Goal: Task Accomplishment & Management: Use online tool/utility

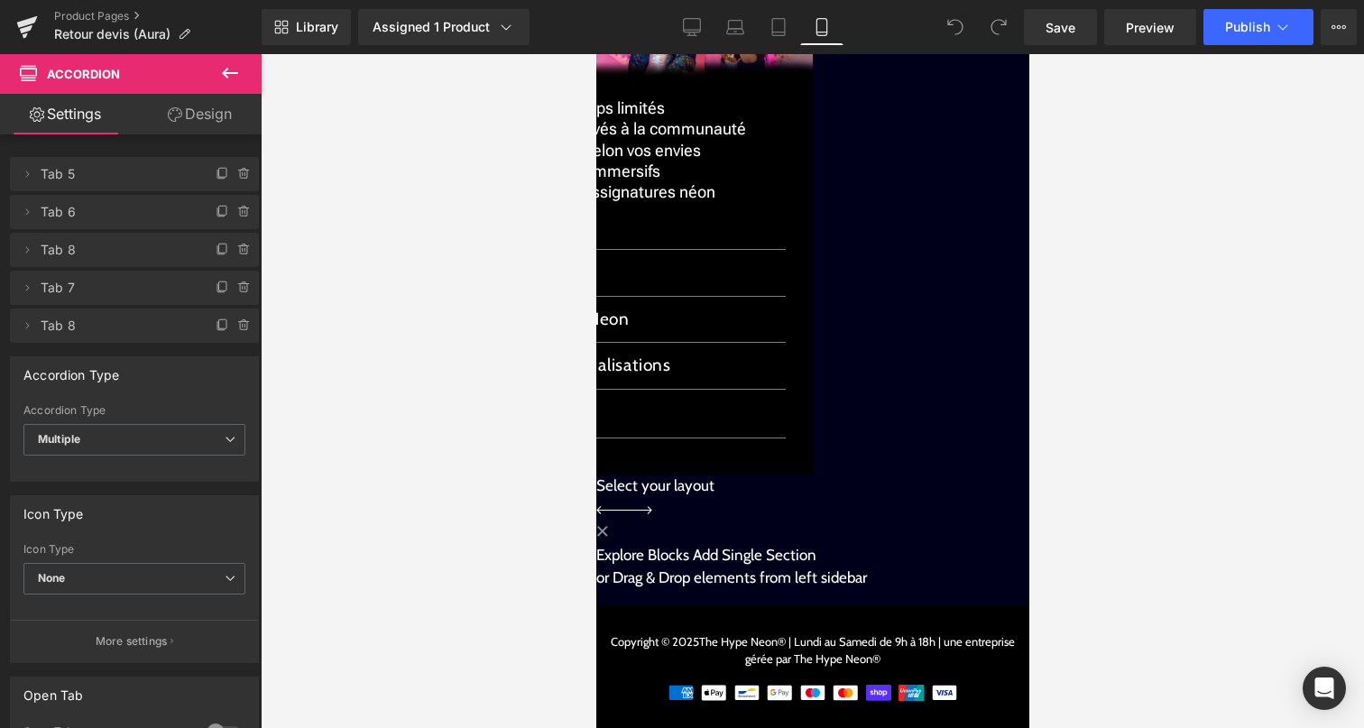
click at [785, 343] on div "Commandes et personnalisations Text Block" at bounding box center [595, 366] width 379 height 47
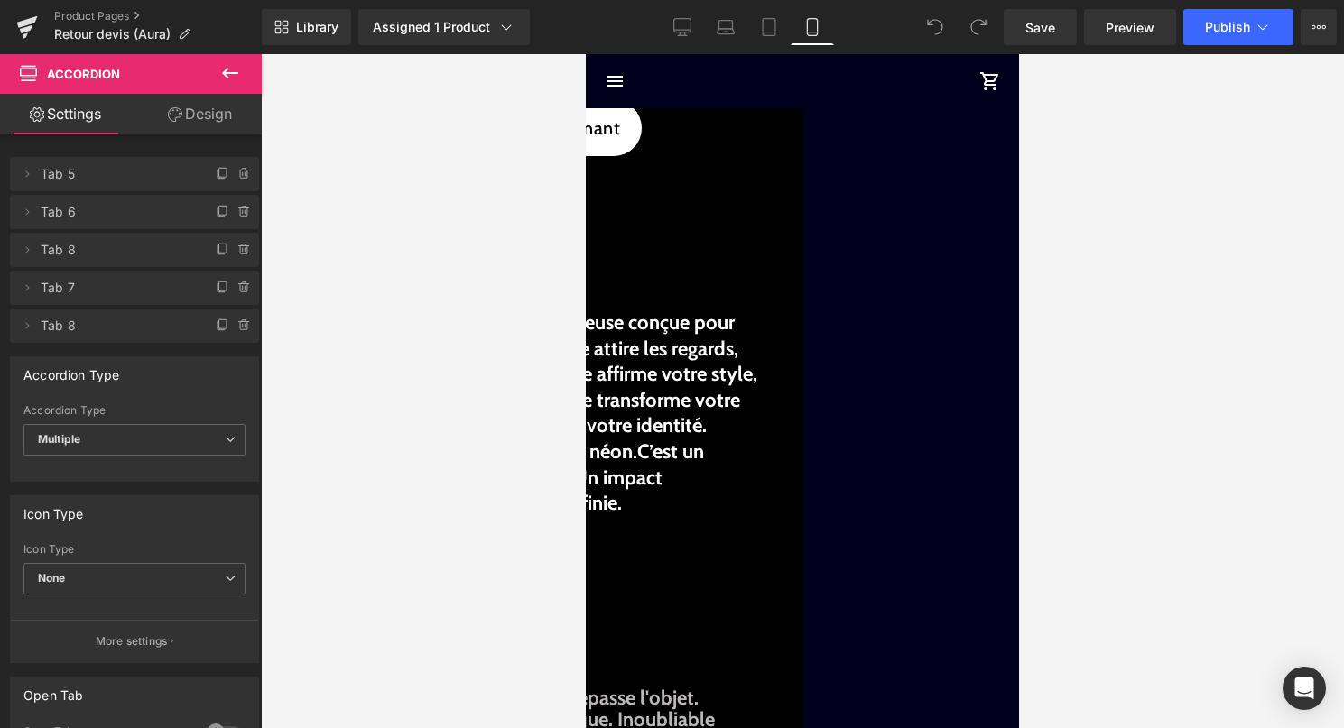
scroll to position [35, 0]
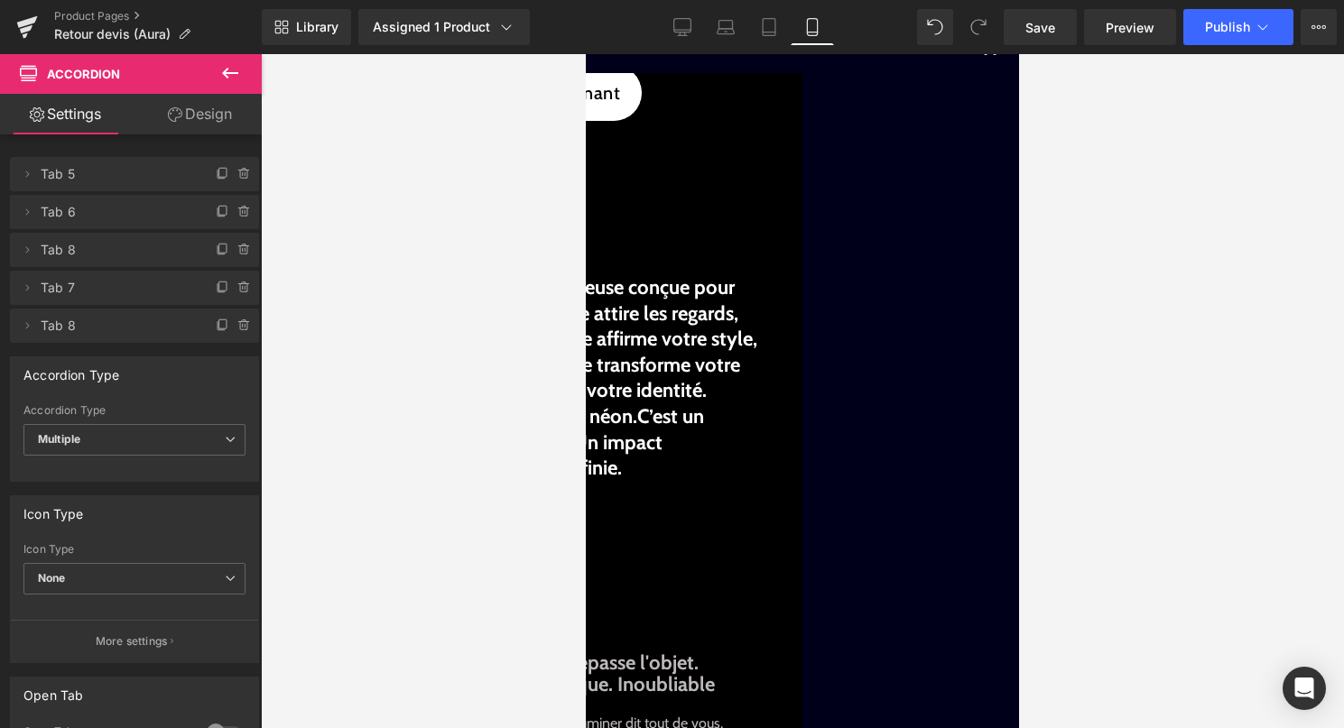
click at [586, 54] on span "Product" at bounding box center [586, 54] width 0 height 0
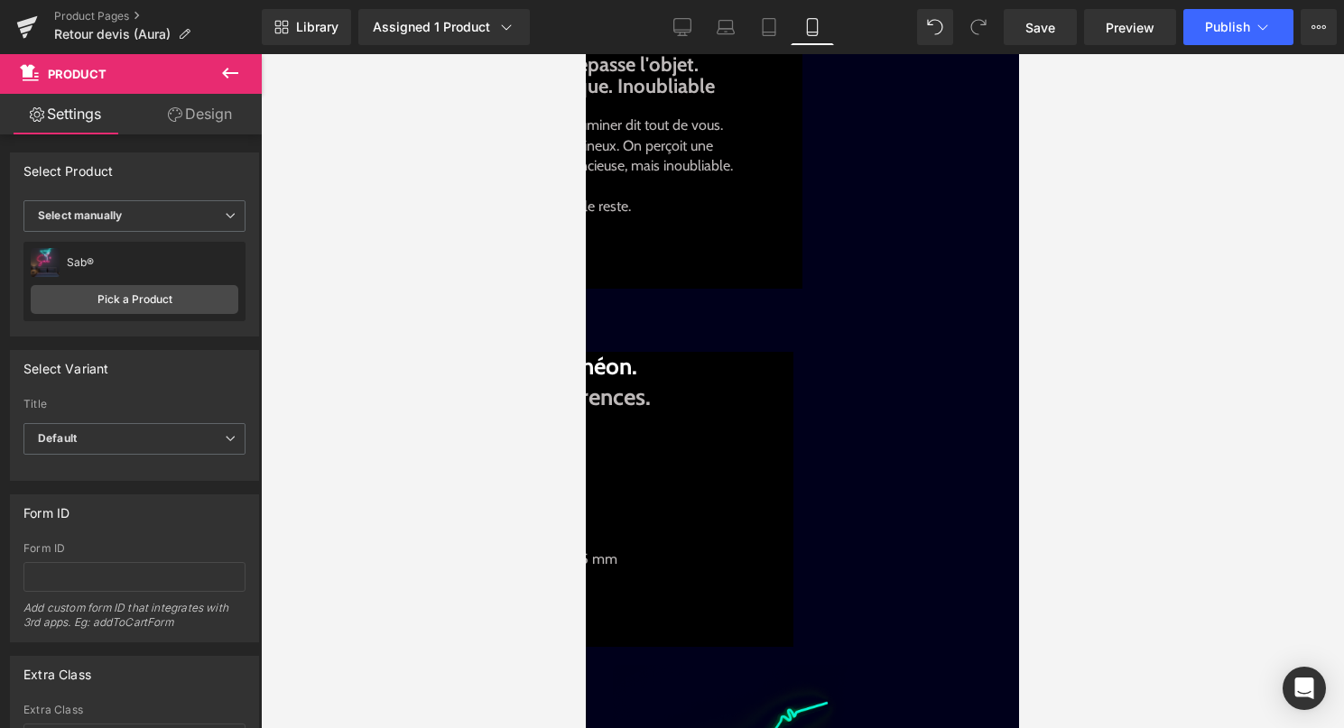
scroll to position [636, 0]
drag, startPoint x: 1339, startPoint y: 356, endPoint x: 753, endPoint y: 302, distance: 589.1
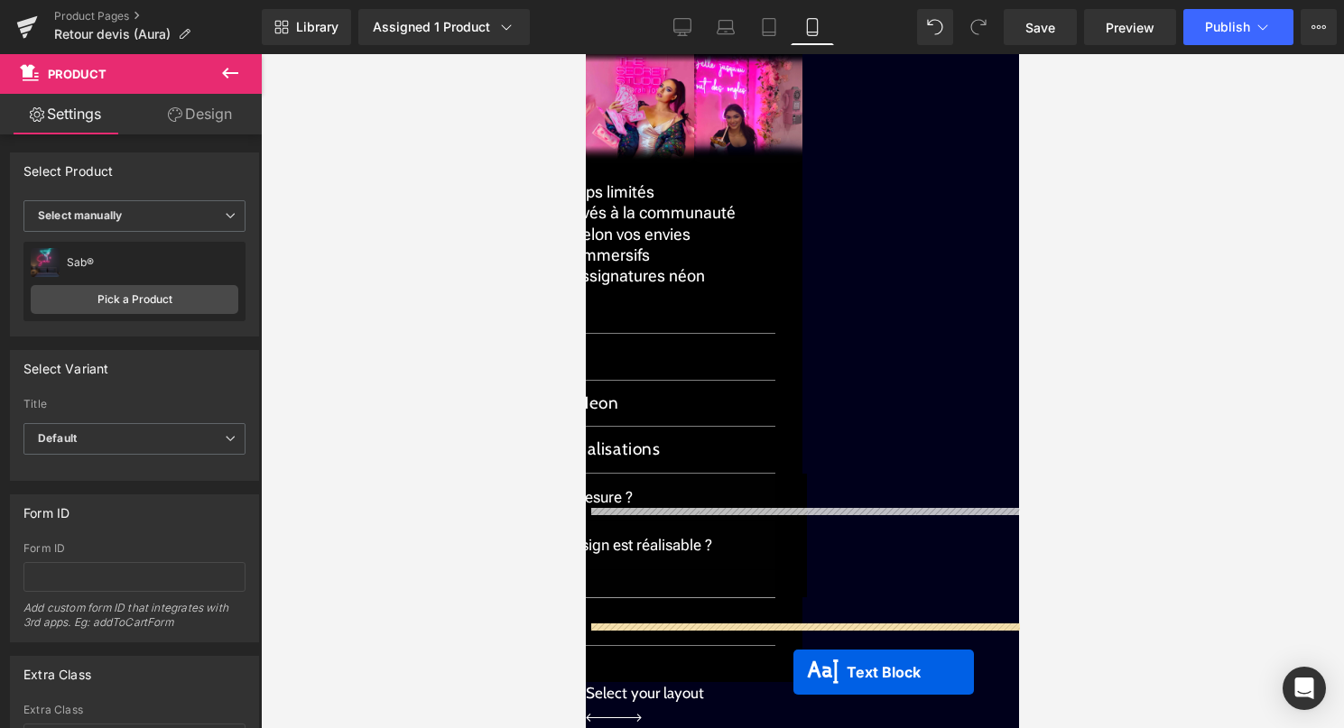
scroll to position [2423, 0]
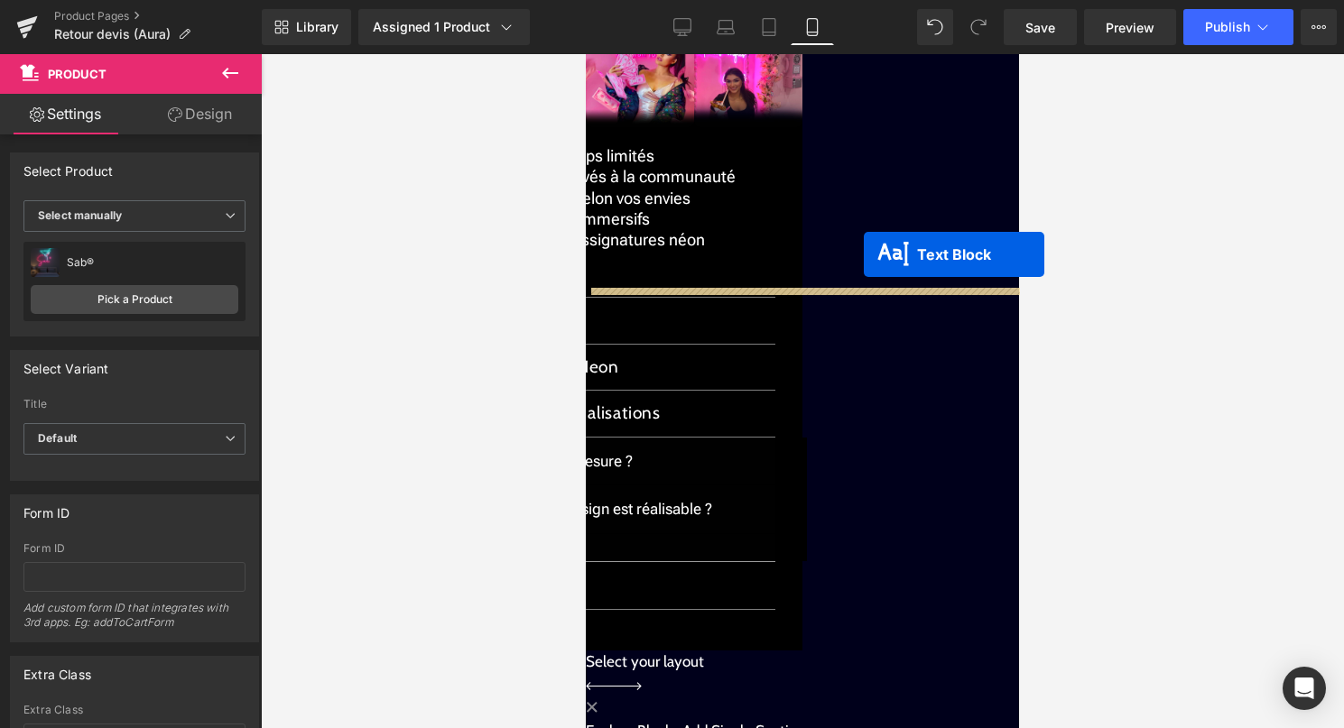
drag, startPoint x: 786, startPoint y: 382, endPoint x: 864, endPoint y: 254, distance: 149.0
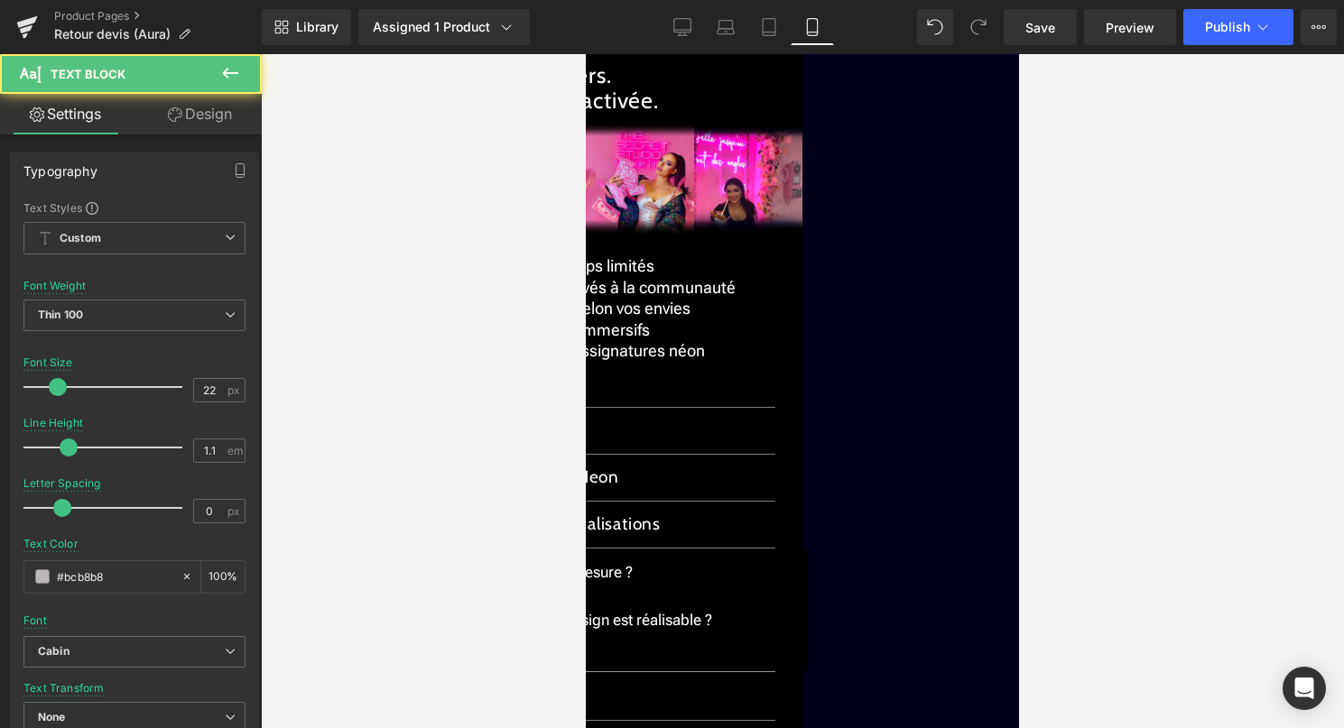
drag, startPoint x: 717, startPoint y: 335, endPoint x: 599, endPoint y: 335, distance: 118.2
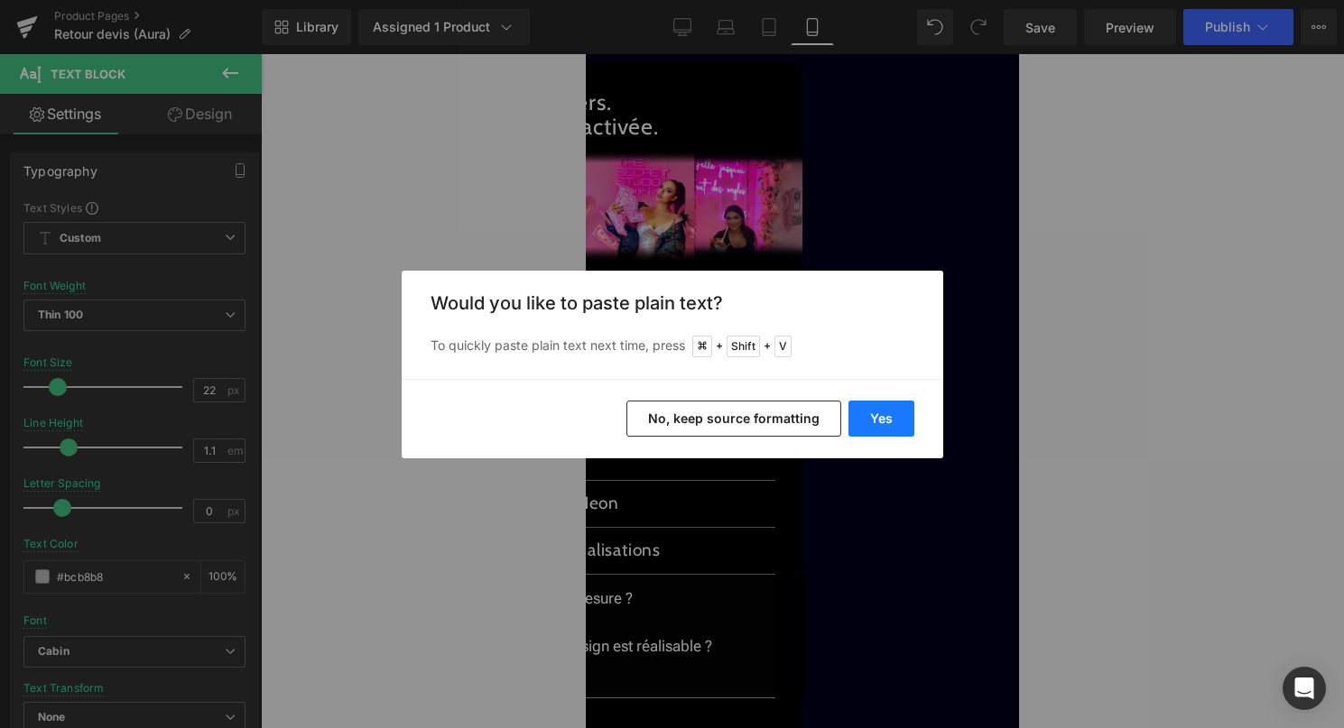
click at [875, 413] on button "Yes" at bounding box center [881, 419] width 66 height 36
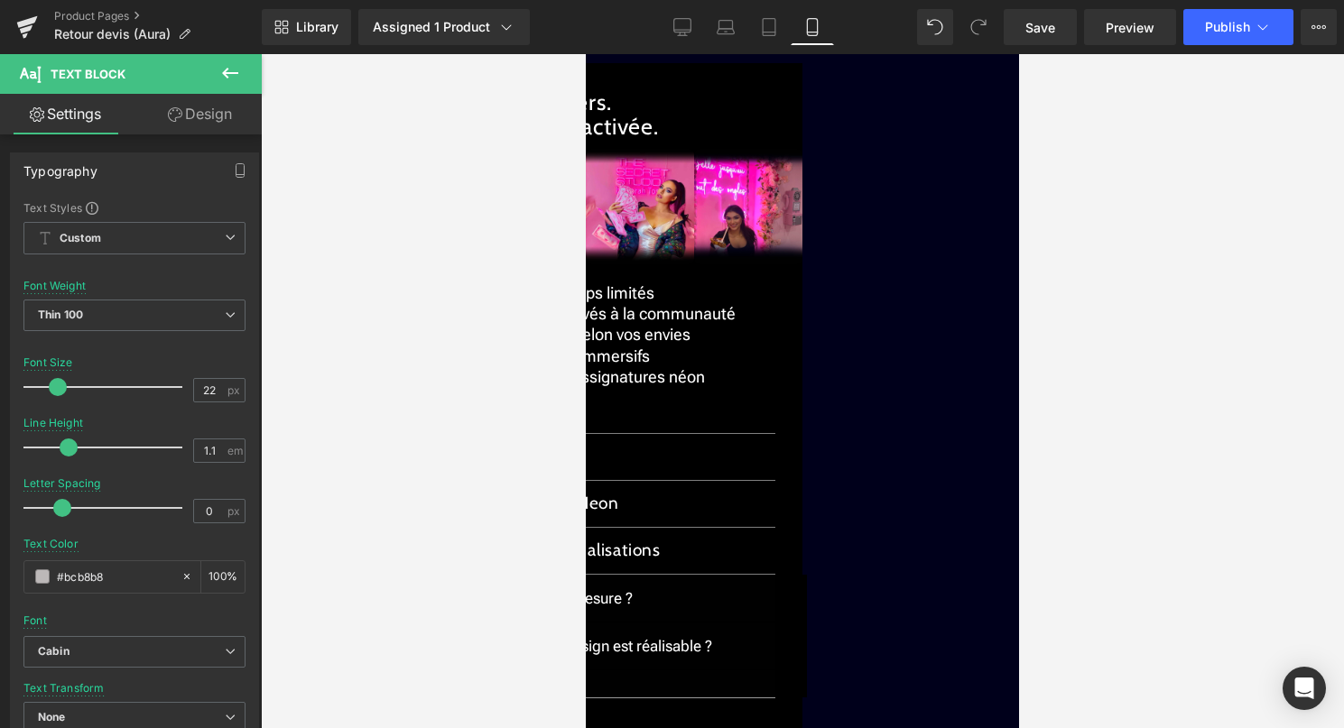
drag, startPoint x: 731, startPoint y: 398, endPoint x: 625, endPoint y: 363, distance: 111.3
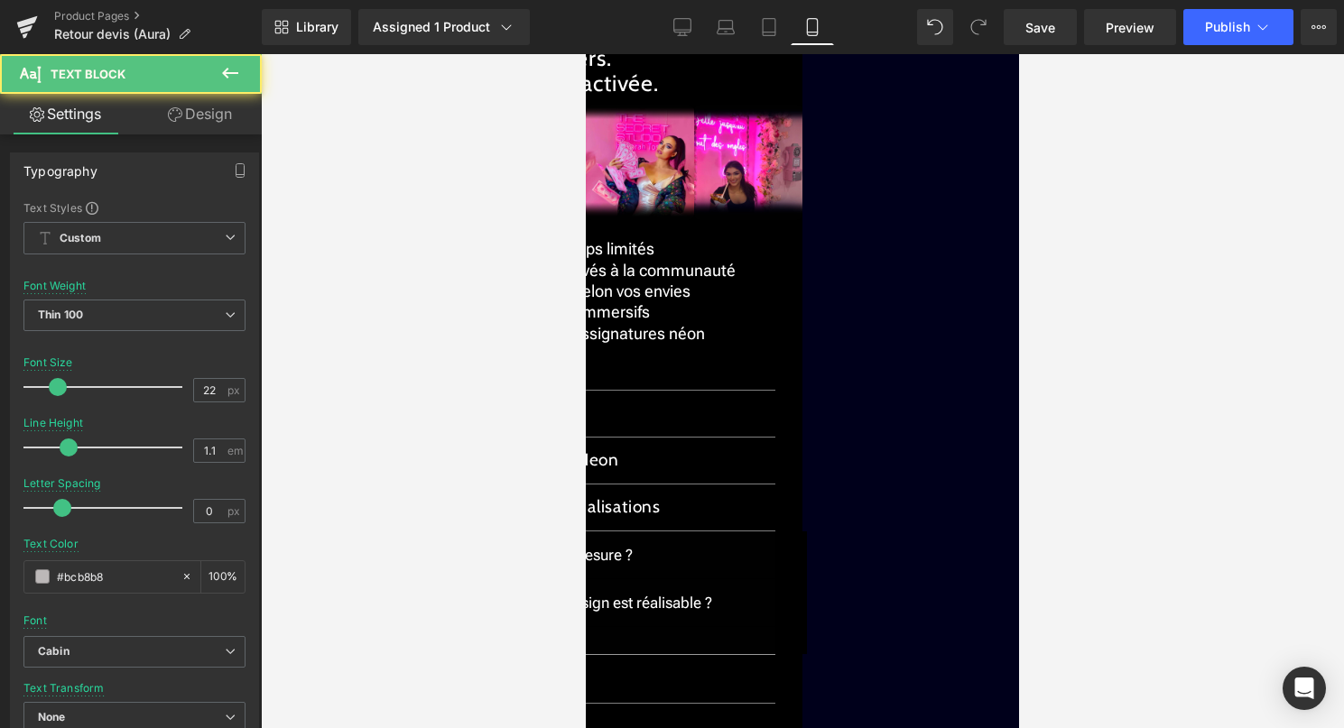
drag, startPoint x: 717, startPoint y: 333, endPoint x: 564, endPoint y: 332, distance: 152.5
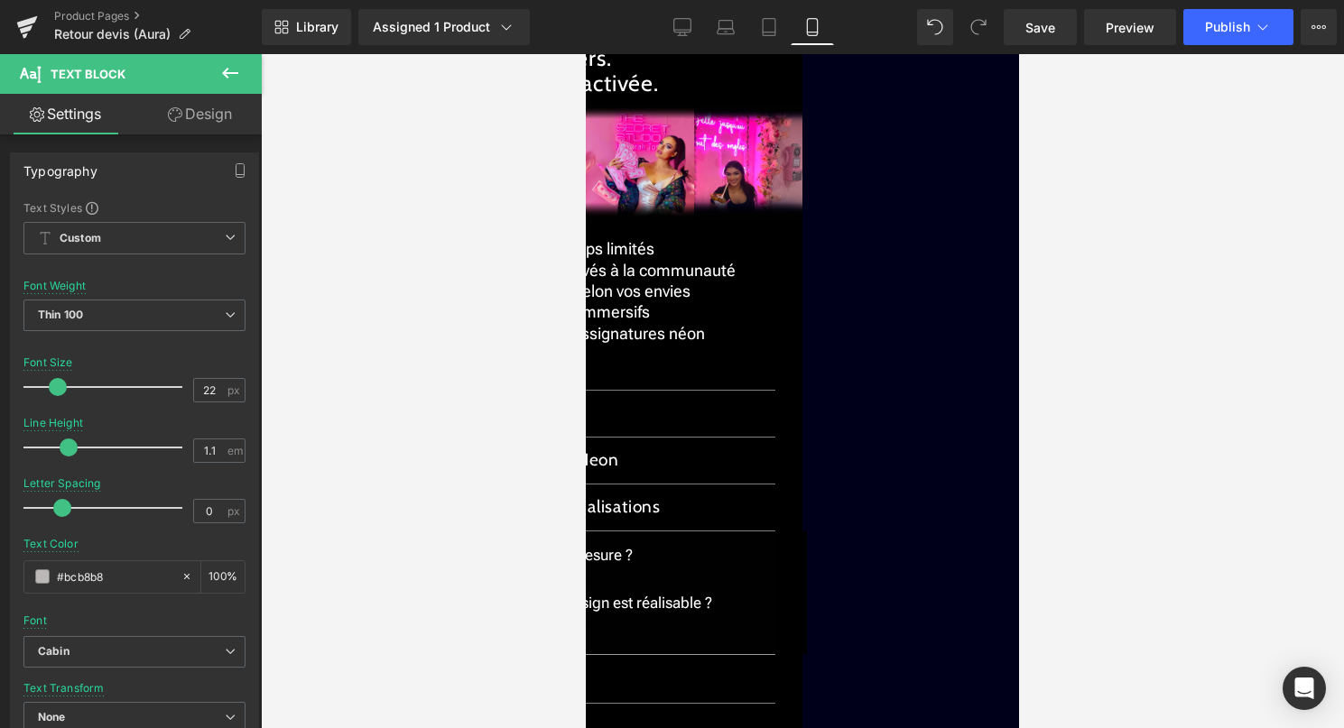
click at [1172, 362] on div at bounding box center [802, 391] width 1083 height 674
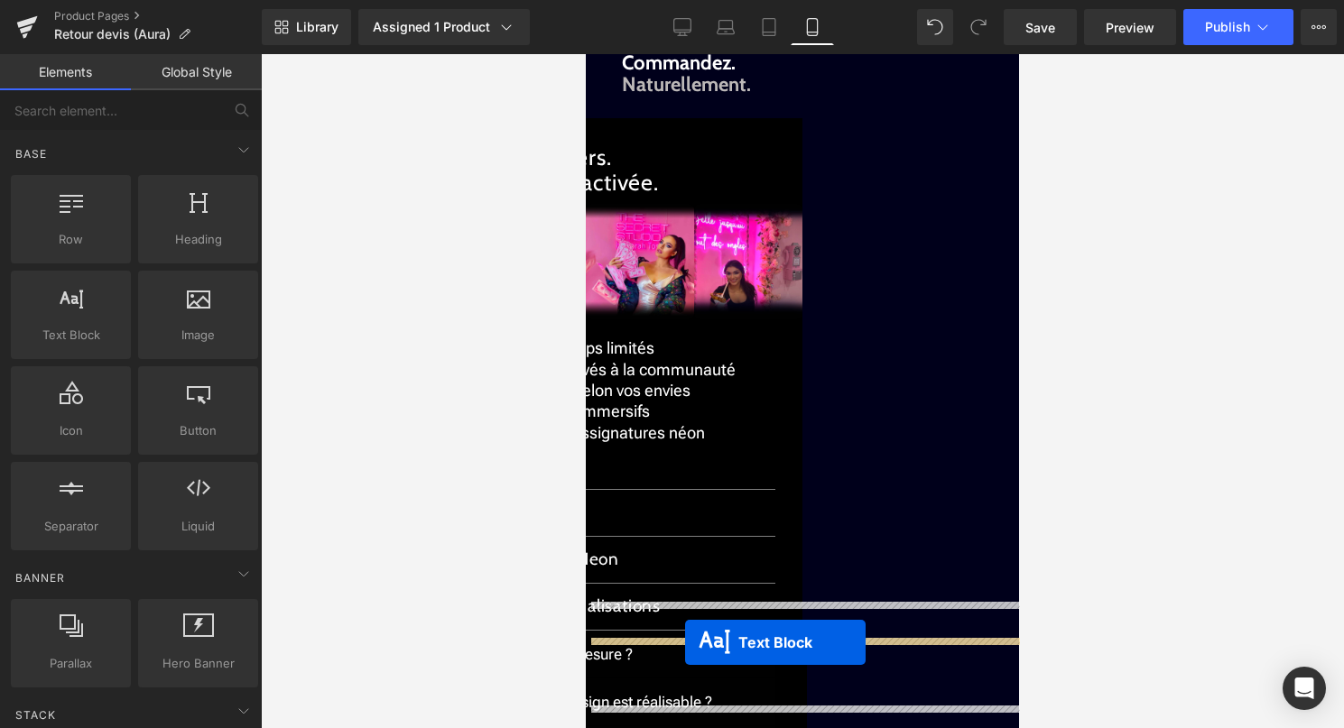
scroll to position [2459, 0]
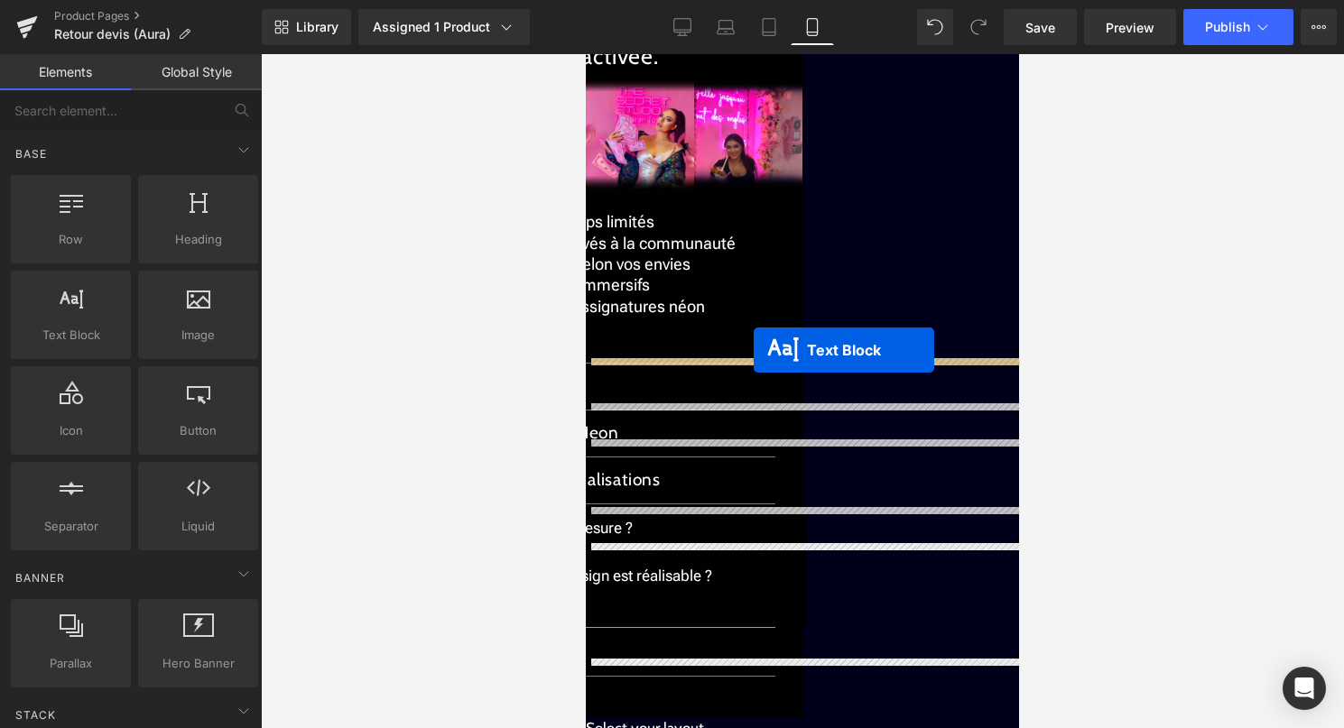
drag, startPoint x: 793, startPoint y: 429, endPoint x: 753, endPoint y: 347, distance: 90.8
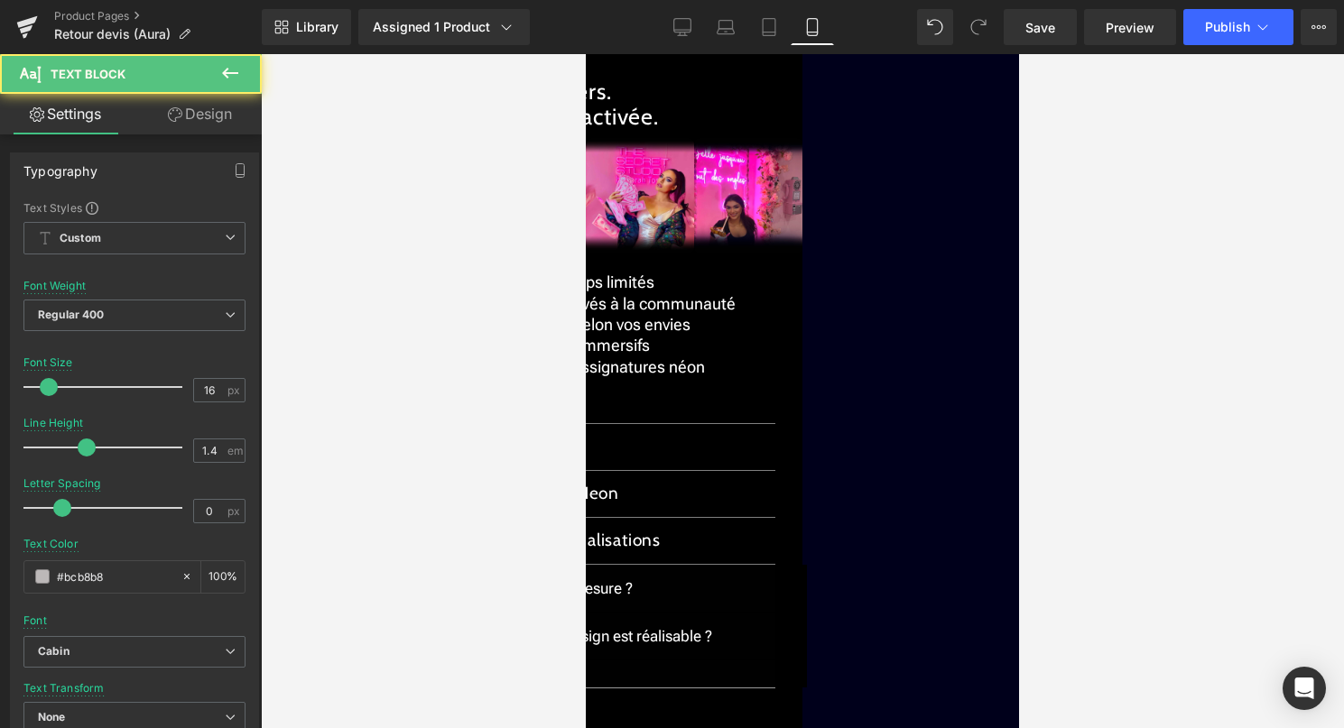
scroll to position [2351, 0]
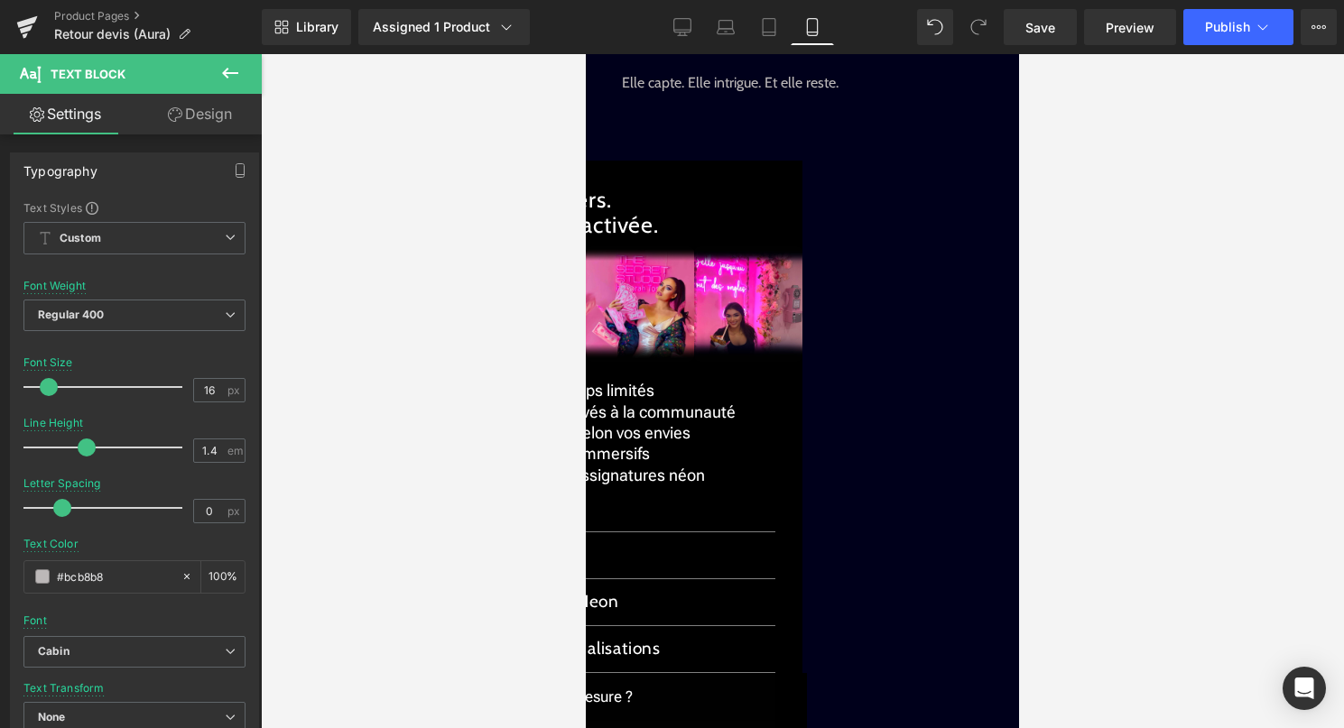
click at [850, 94] on p "On ne voit pas un objet lumineux. On perçoit une intention. Une signature silen…" at bounding box center [802, 53] width 361 height 81
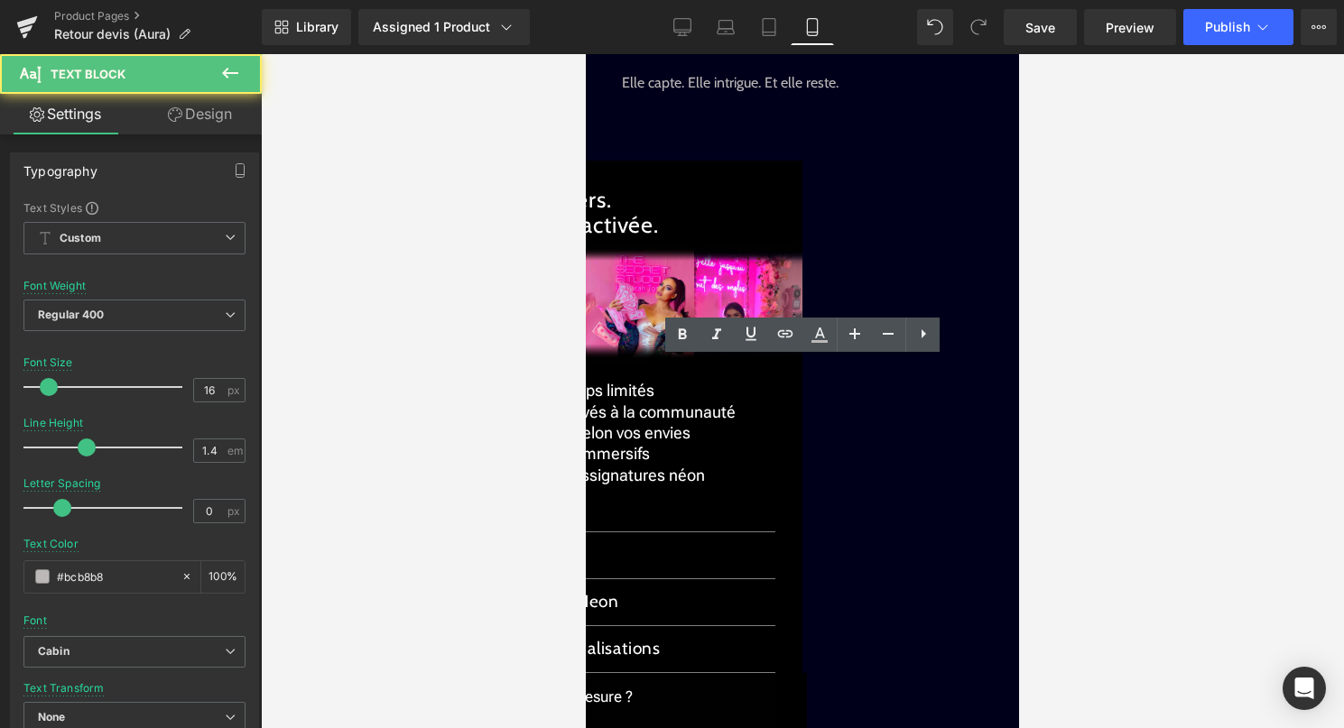
click at [850, 94] on p "On ne voit pas un objet lumineux. On perçoit une intention. Une signature silen…" at bounding box center [802, 53] width 361 height 81
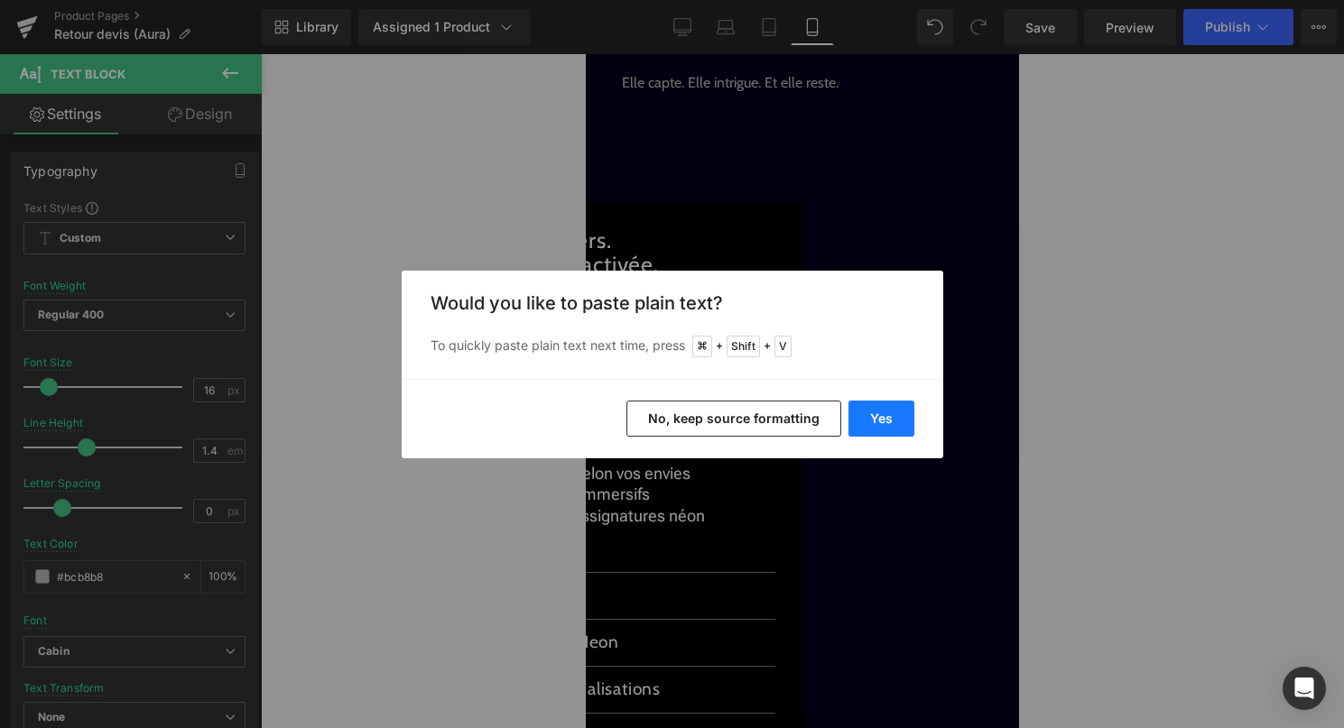
click at [890, 425] on button "Yes" at bounding box center [881, 419] width 66 height 36
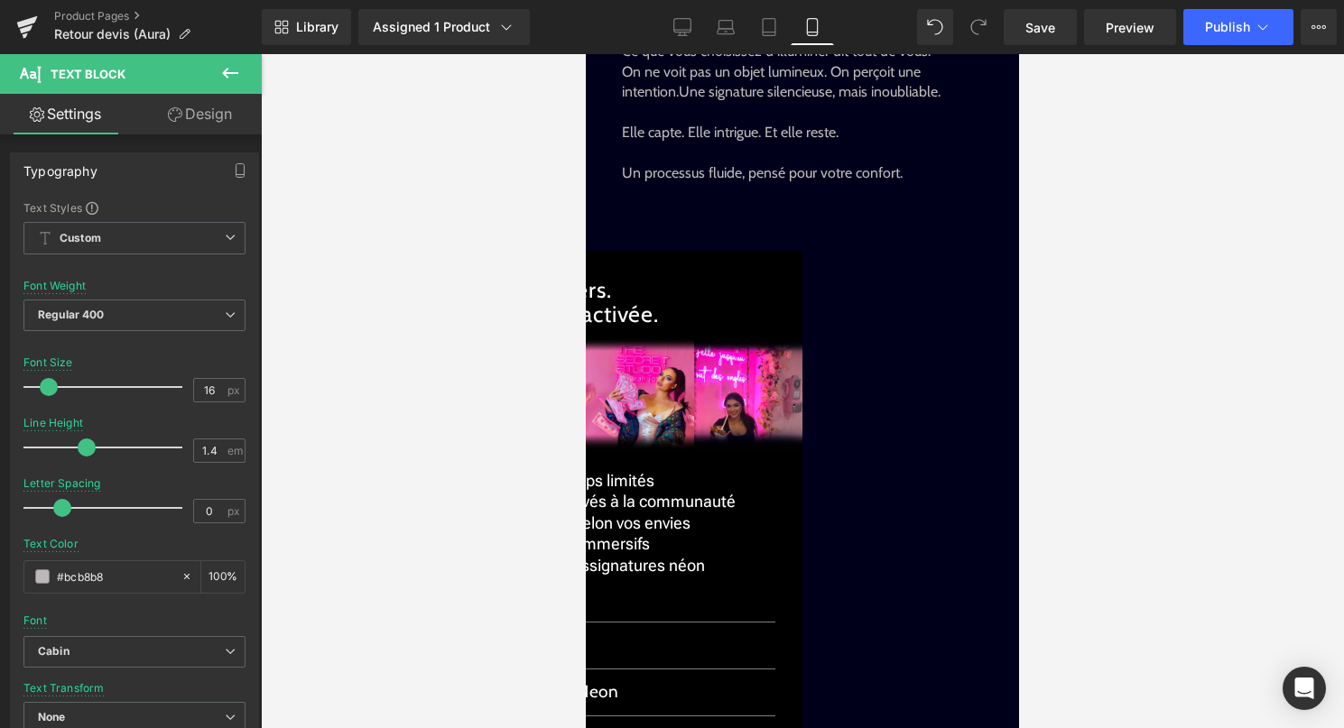
scroll to position [2296, 0]
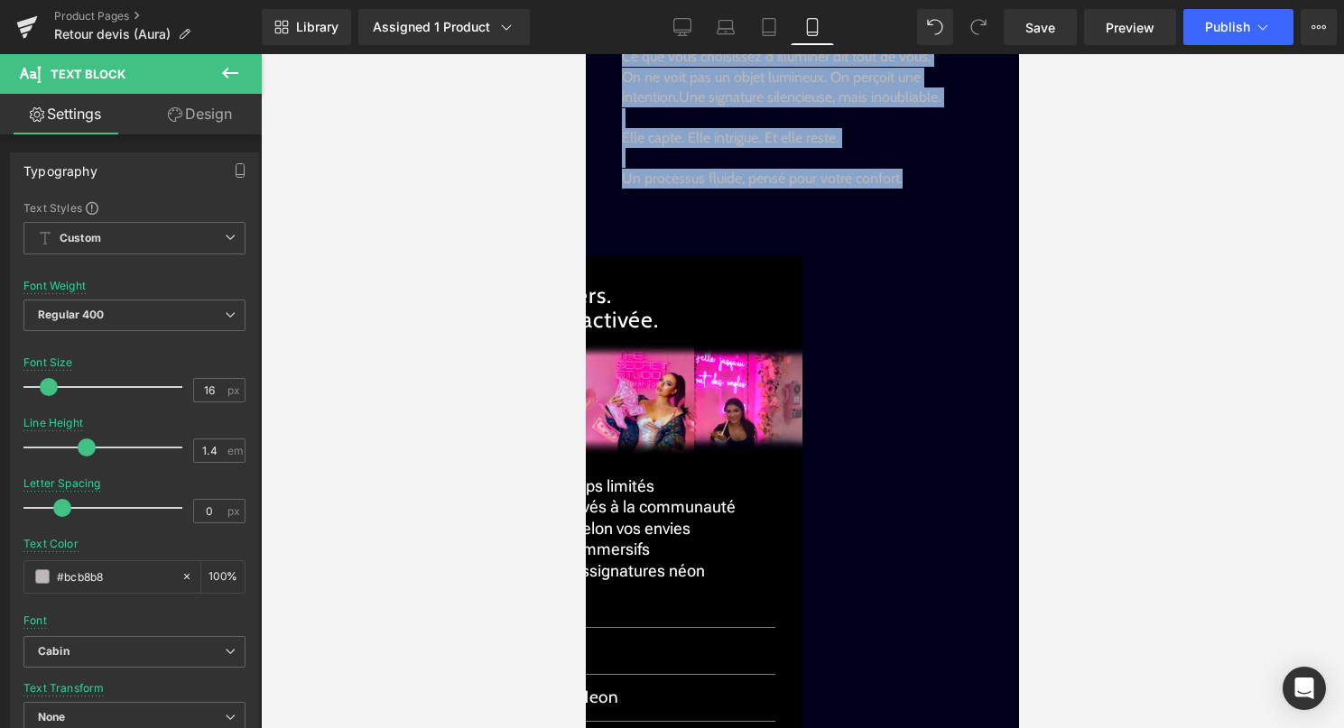
drag, startPoint x: 910, startPoint y: 542, endPoint x: 616, endPoint y: 420, distance: 317.9
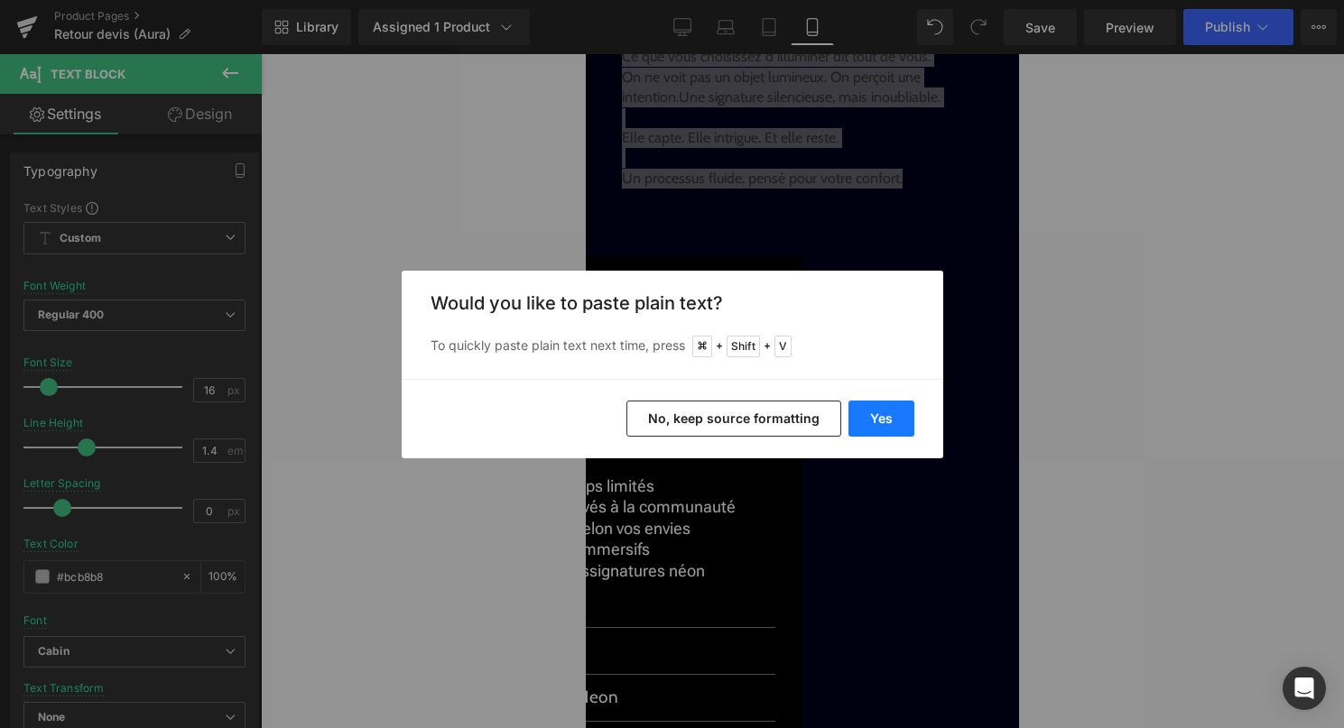
click at [886, 417] on button "Yes" at bounding box center [881, 419] width 66 height 36
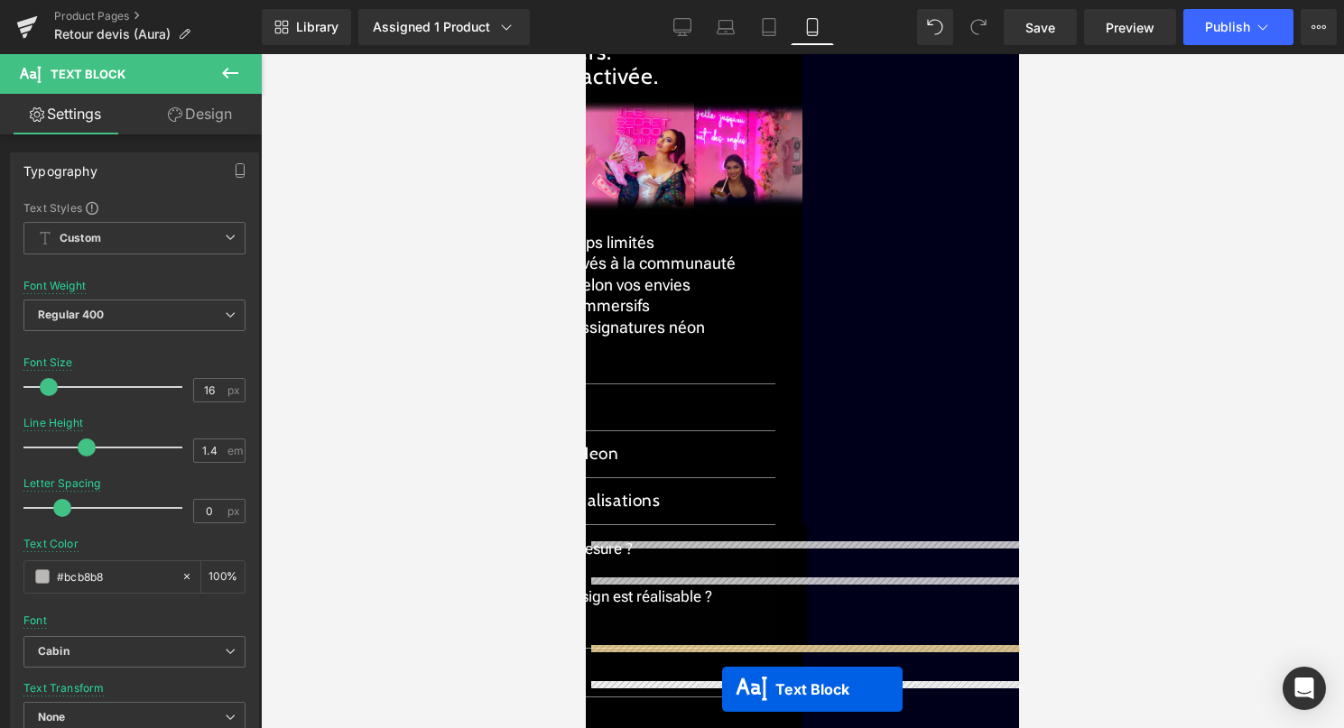
scroll to position [2574, 0]
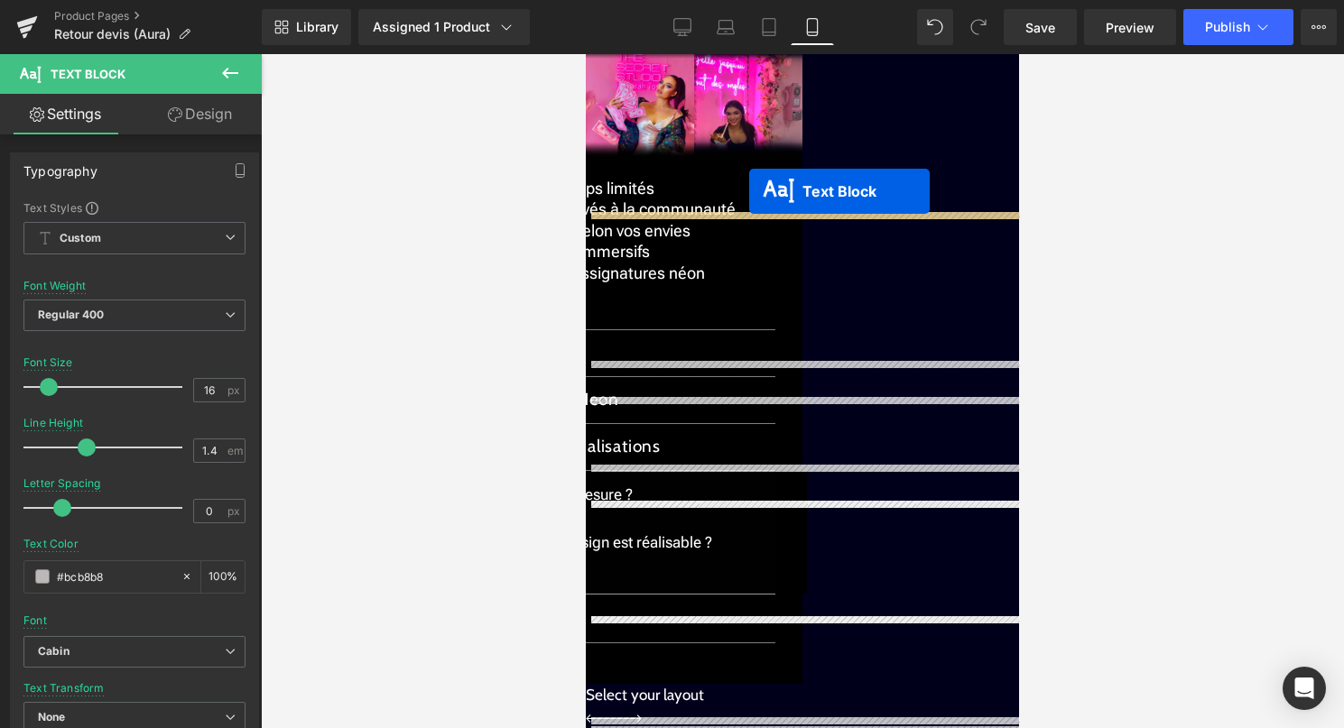
drag, startPoint x: 771, startPoint y: 281, endPoint x: 748, endPoint y: 192, distance: 91.3
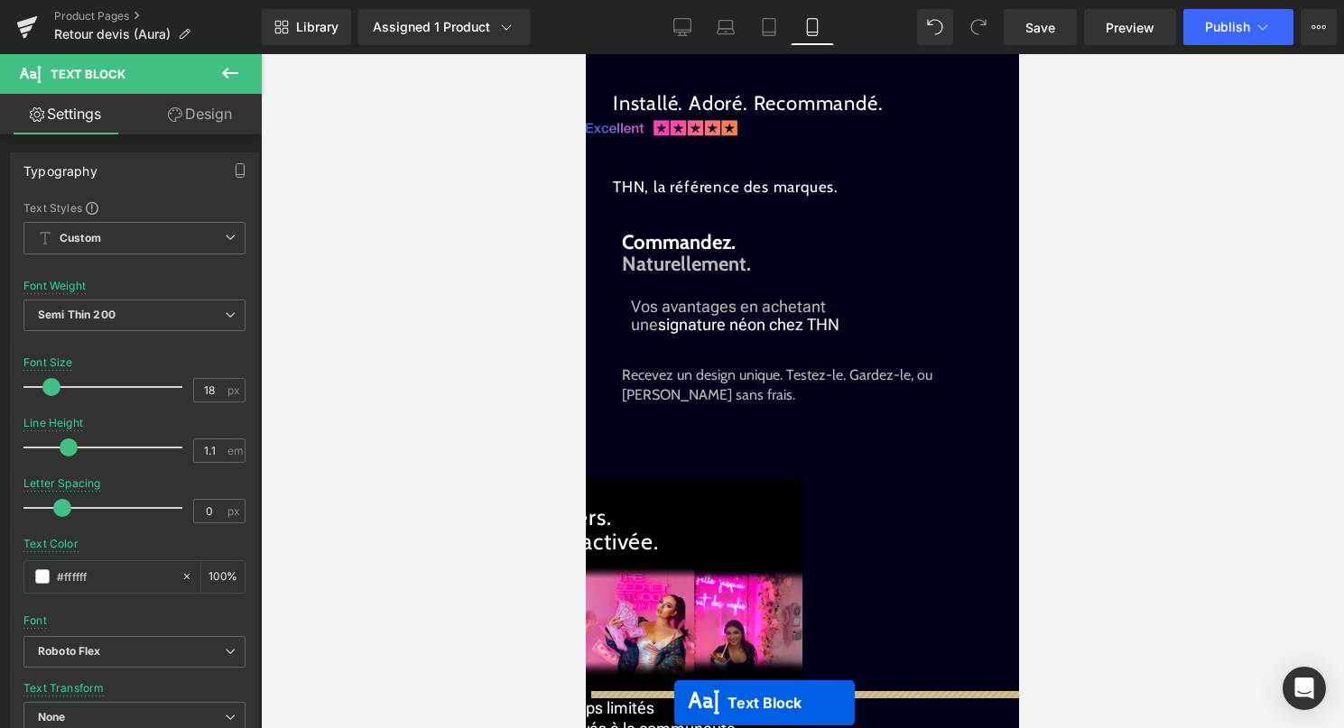
scroll to position [2266, 0]
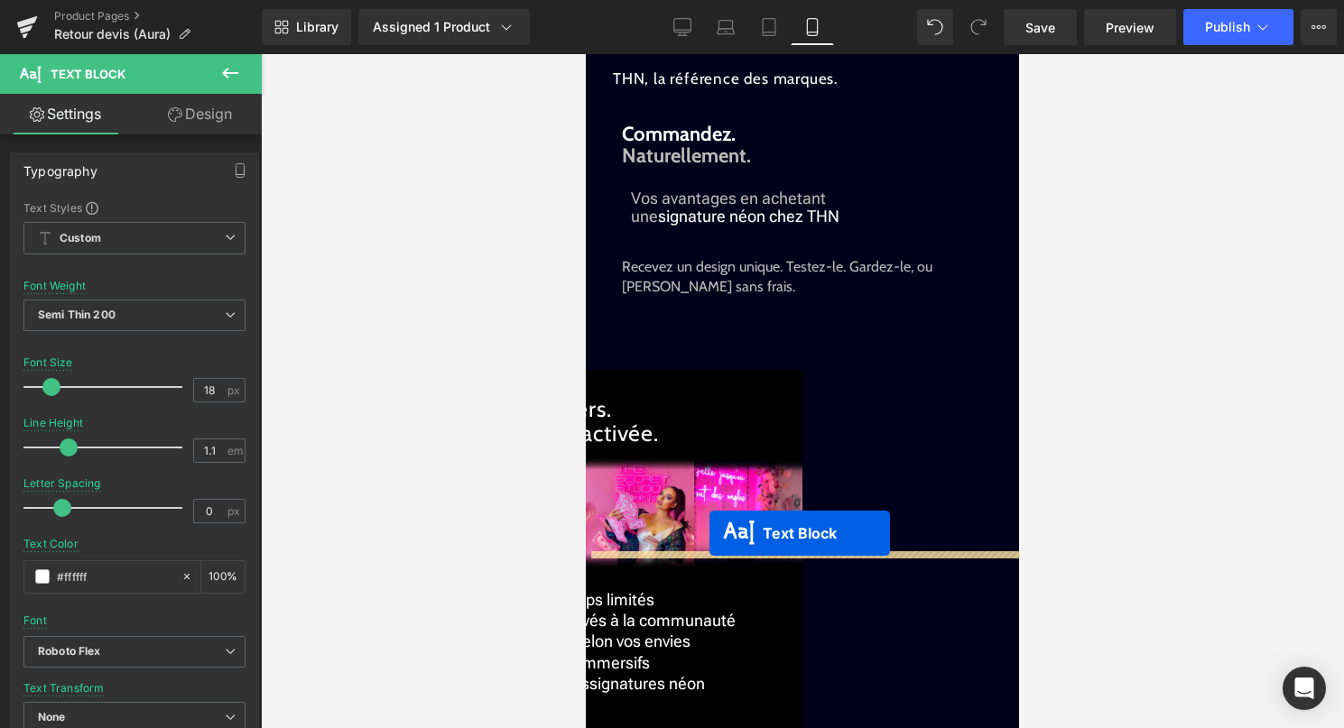
drag, startPoint x: 773, startPoint y: 253, endPoint x: 707, endPoint y: 536, distance: 290.9
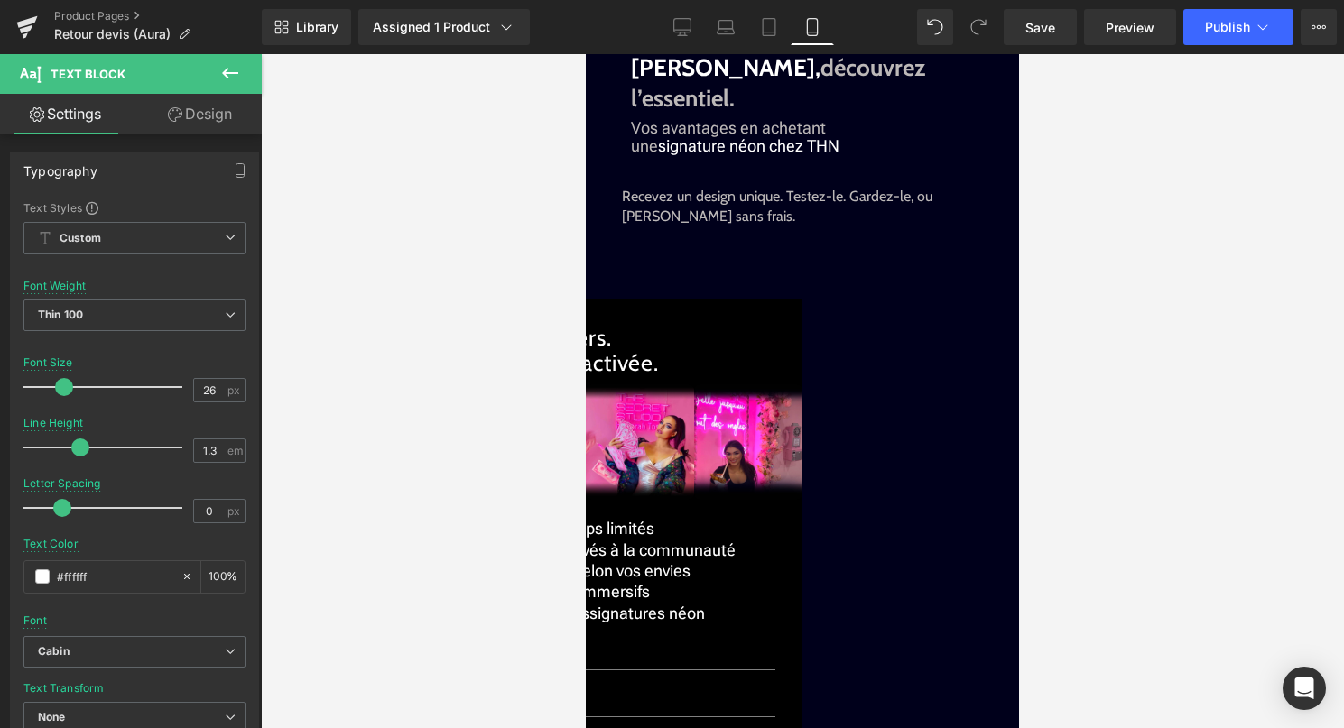
scroll to position [2346, 0]
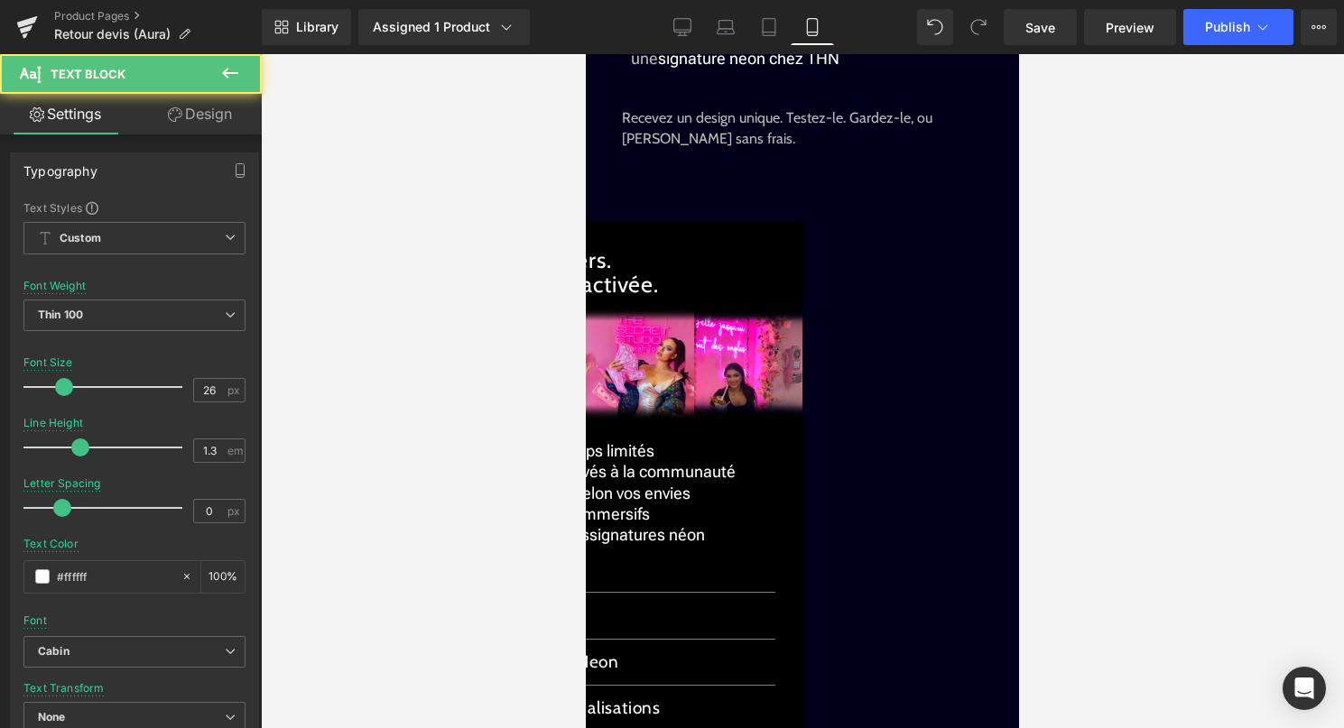
drag, startPoint x: 709, startPoint y: 338, endPoint x: 597, endPoint y: 337, distance: 111.9
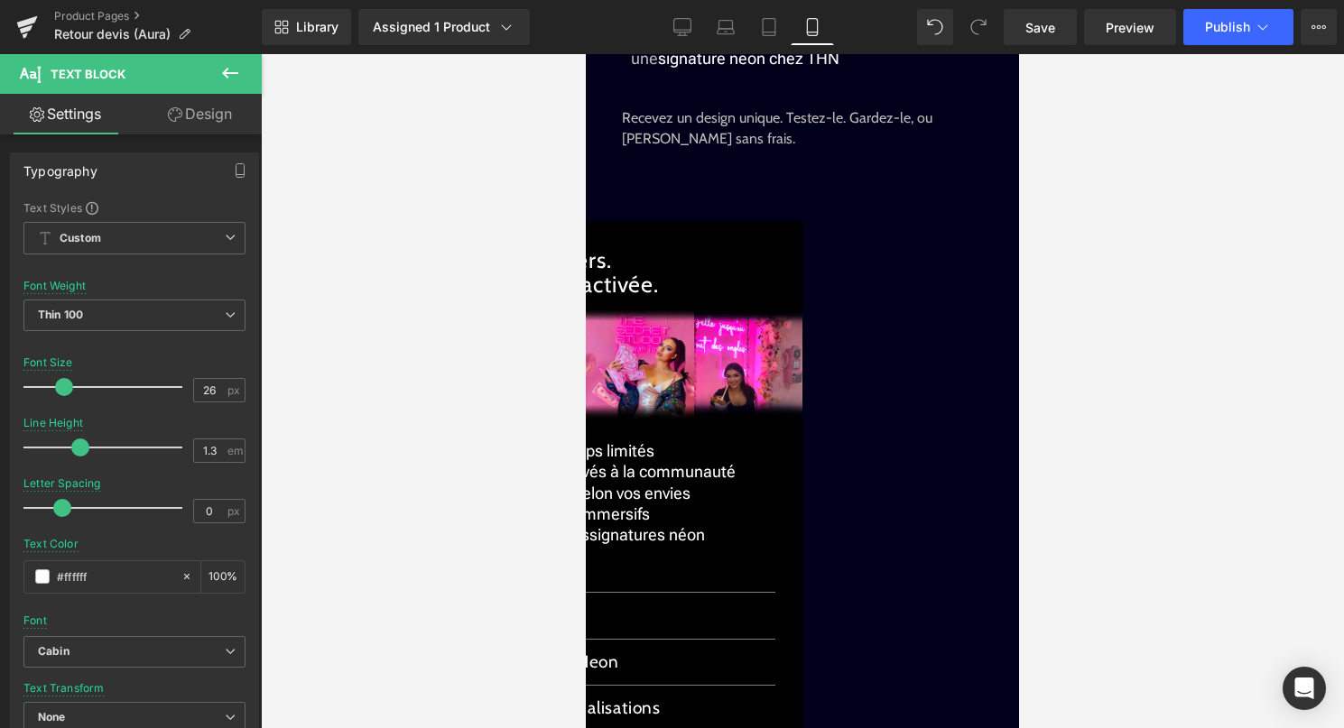
click at [752, 69] on font "Vos avantages en achetant une" at bounding box center [728, 50] width 195 height 37
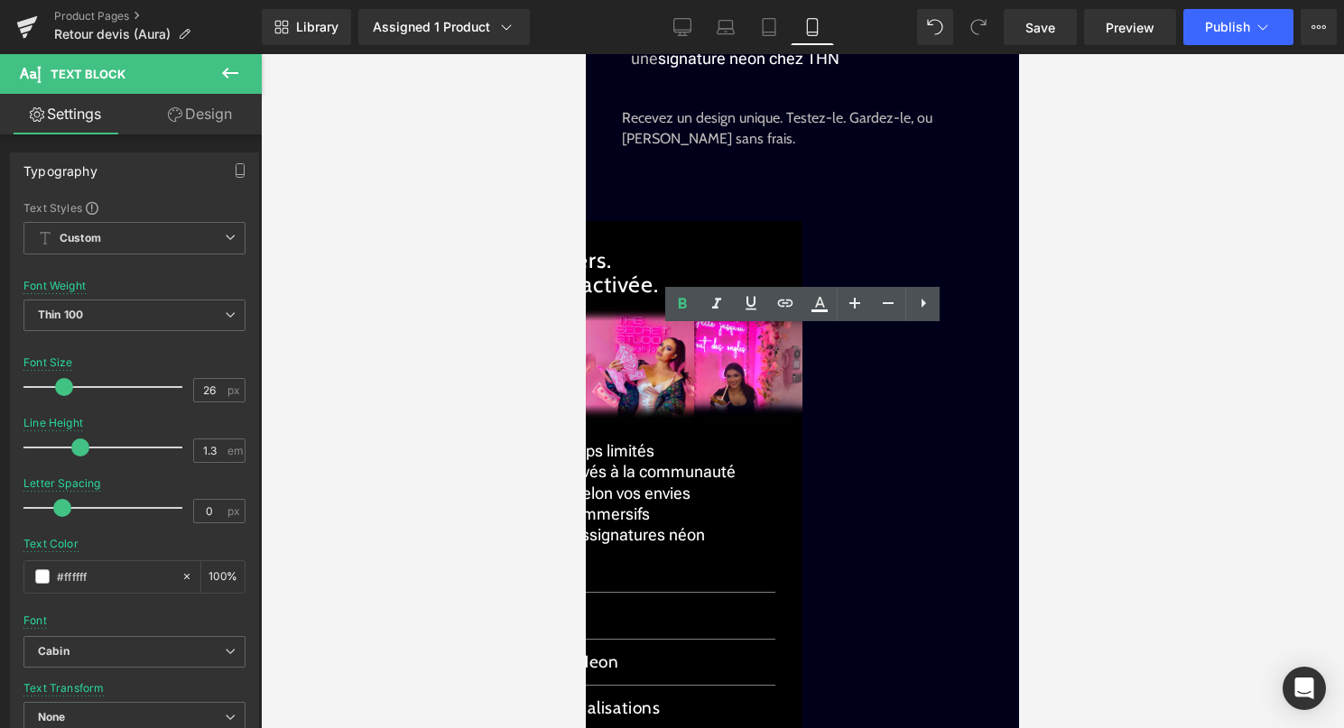
drag, startPoint x: 705, startPoint y: 346, endPoint x: 637, endPoint y: 346, distance: 67.7
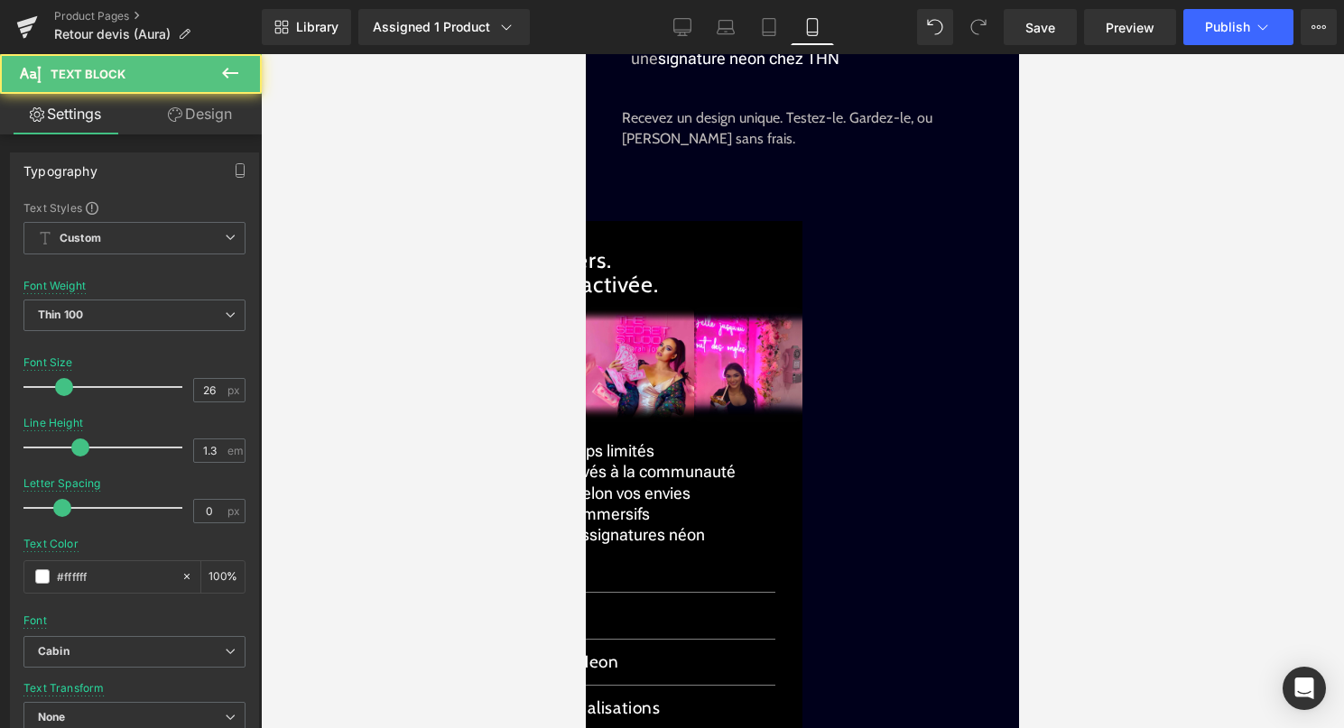
drag, startPoint x: 779, startPoint y: 346, endPoint x: 784, endPoint y: 366, distance: 21.4
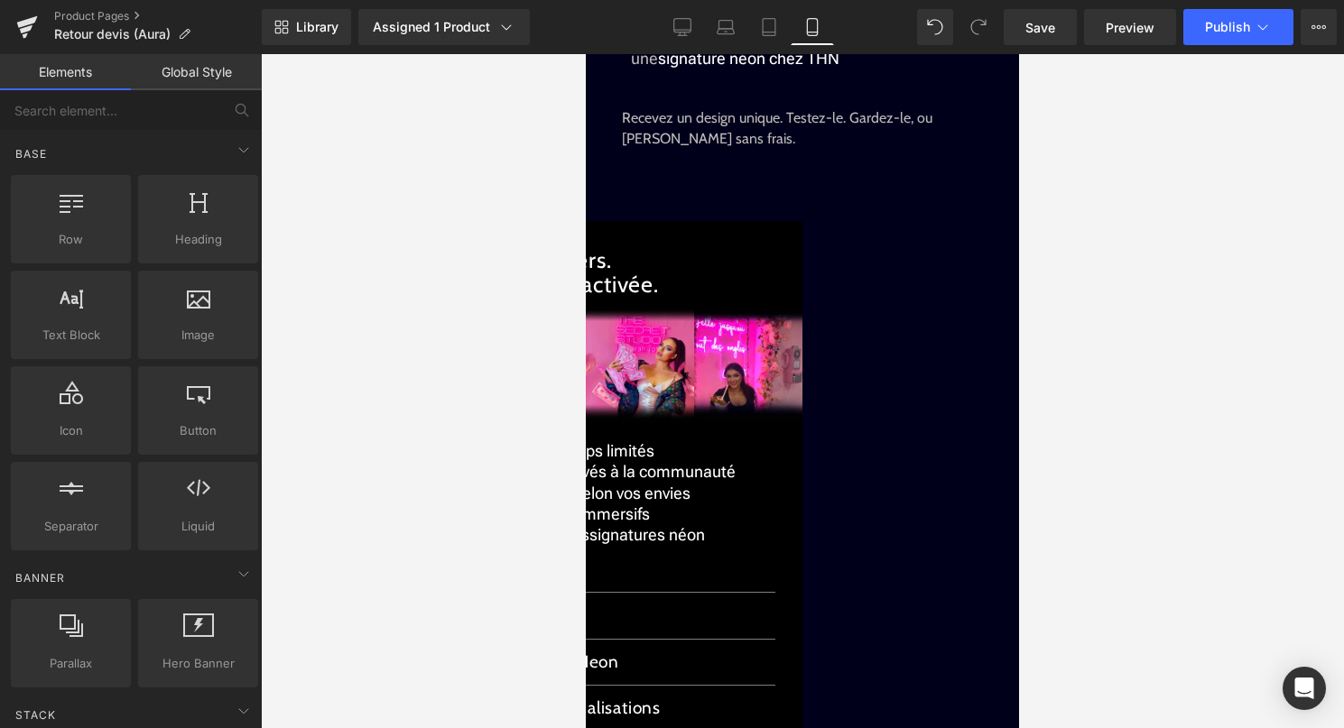
click at [1179, 337] on div at bounding box center [802, 391] width 1083 height 674
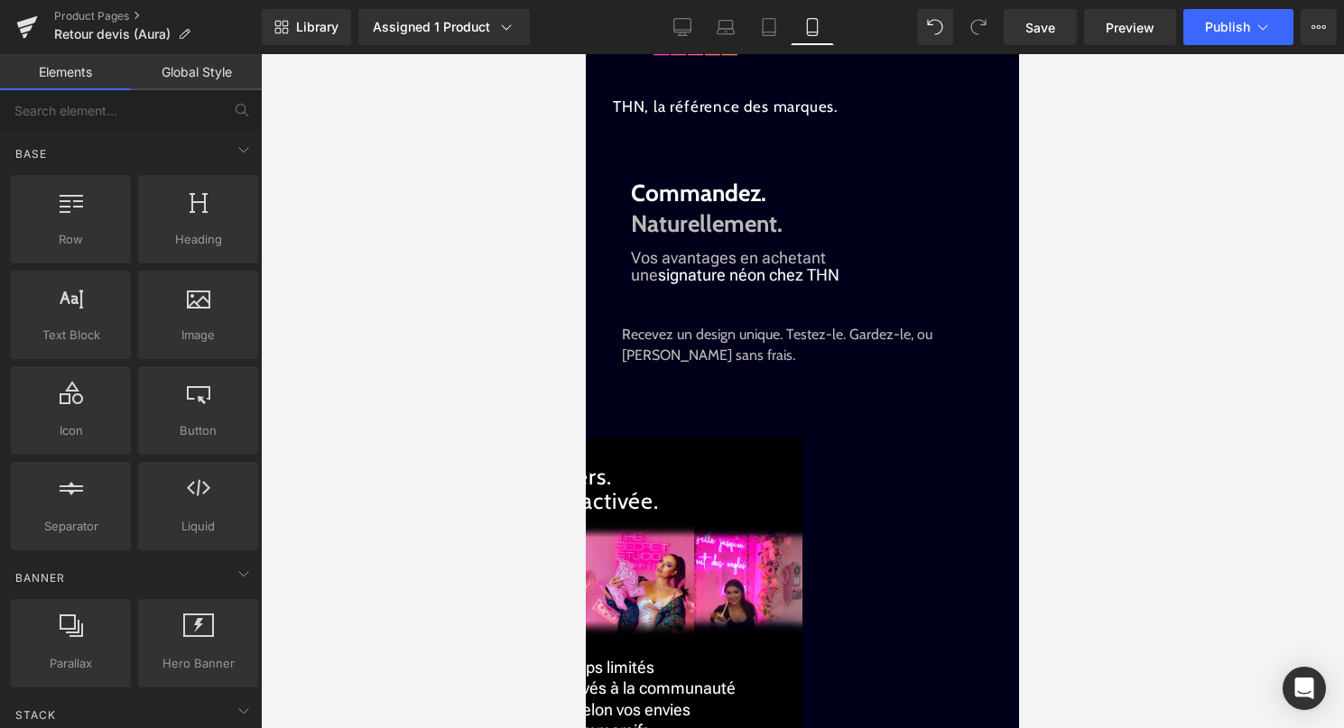
scroll to position [1910, 0]
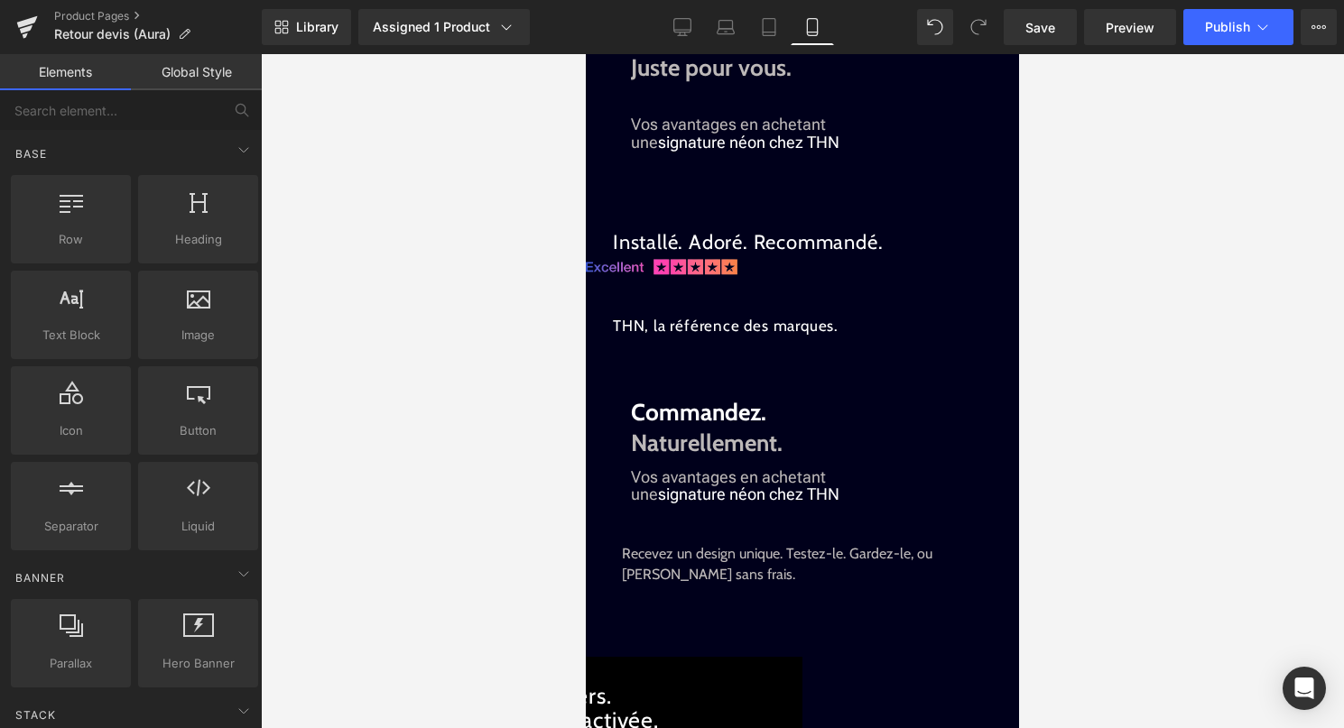
click at [586, 54] on span "Text Block" at bounding box center [586, 54] width 0 height 0
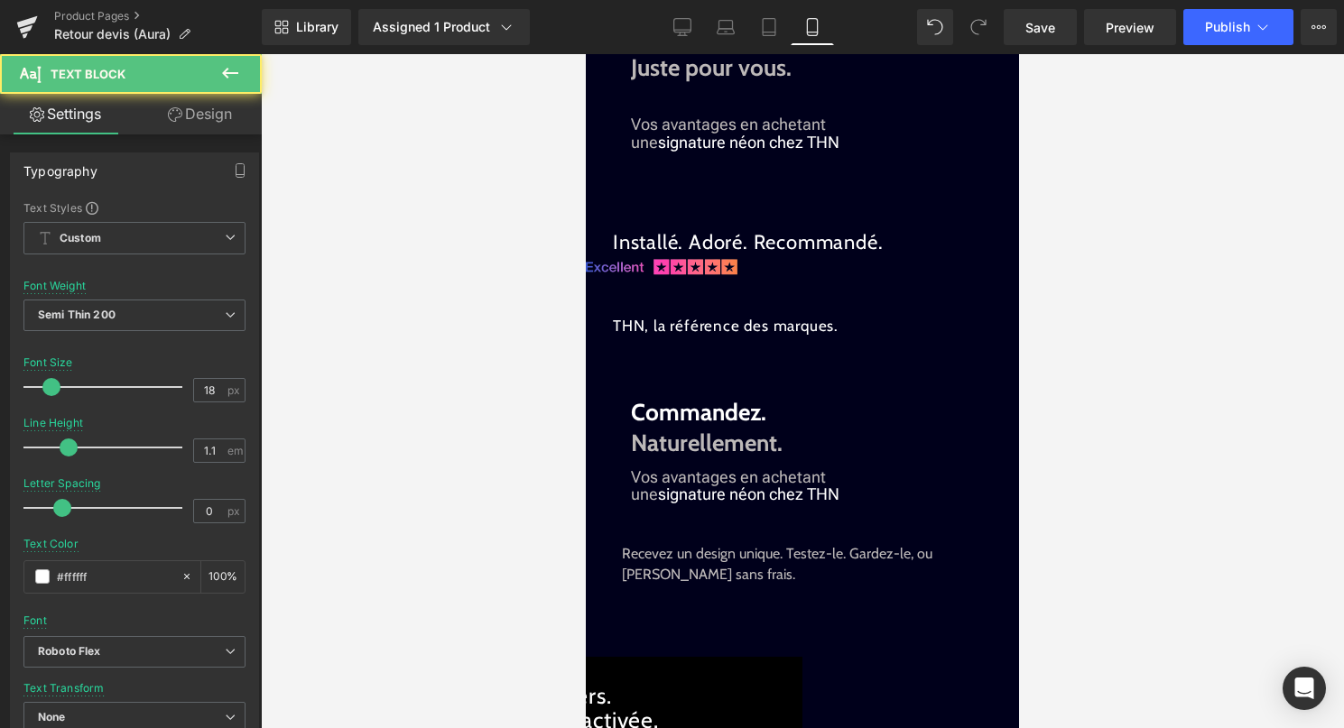
click at [217, 121] on link "Design" at bounding box center [199, 114] width 131 height 41
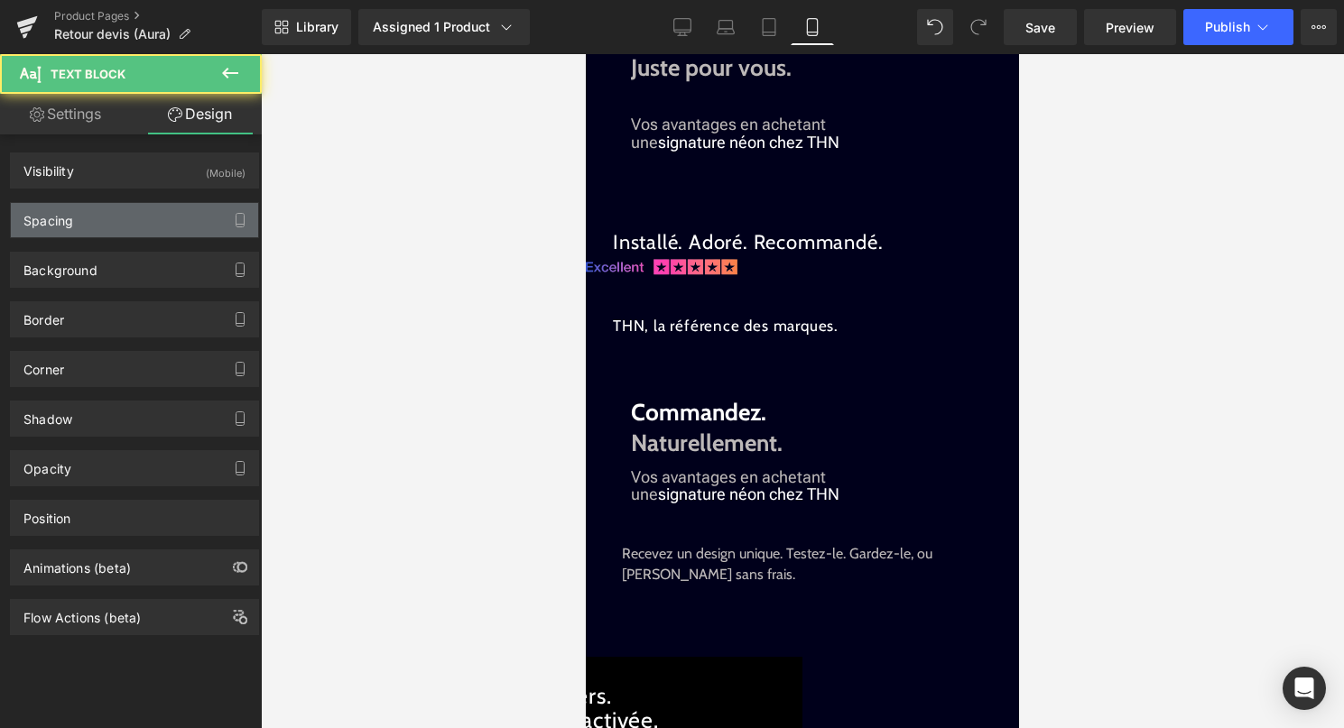
type input "0"
type input "30"
type input "35"
type input "50"
type input "0"
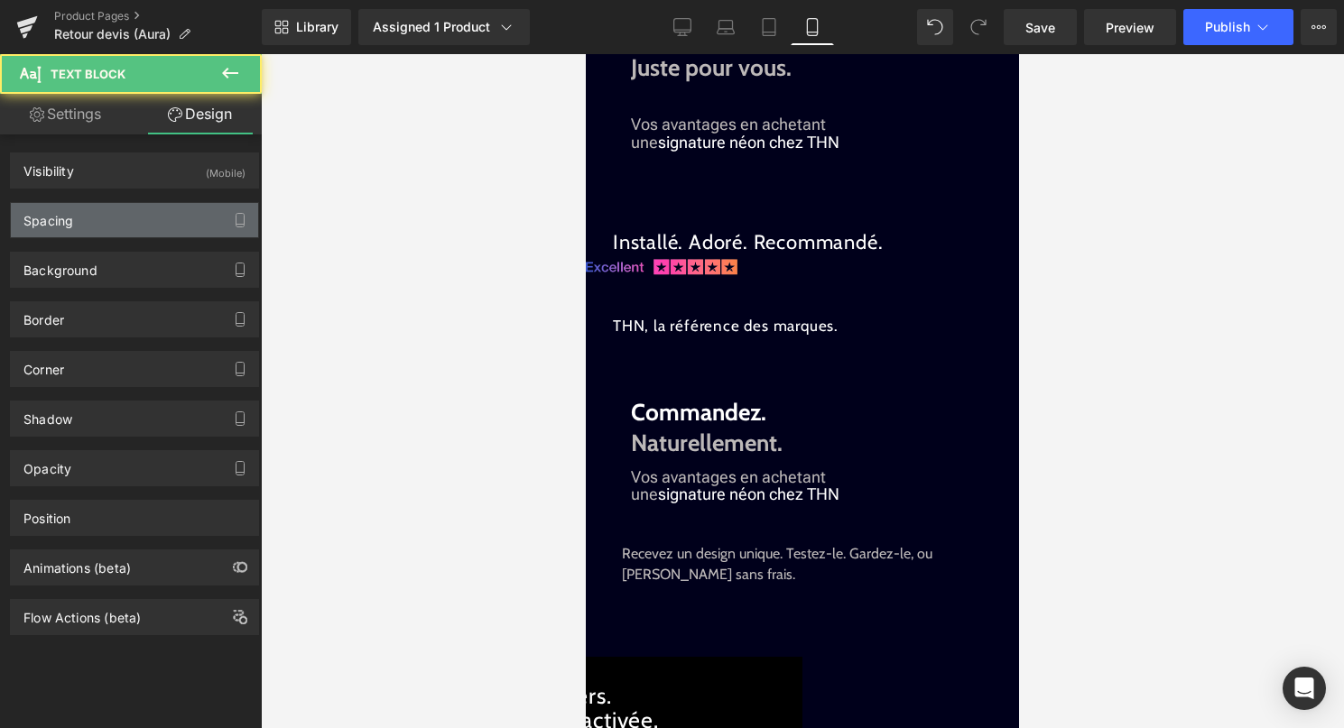
type input "0"
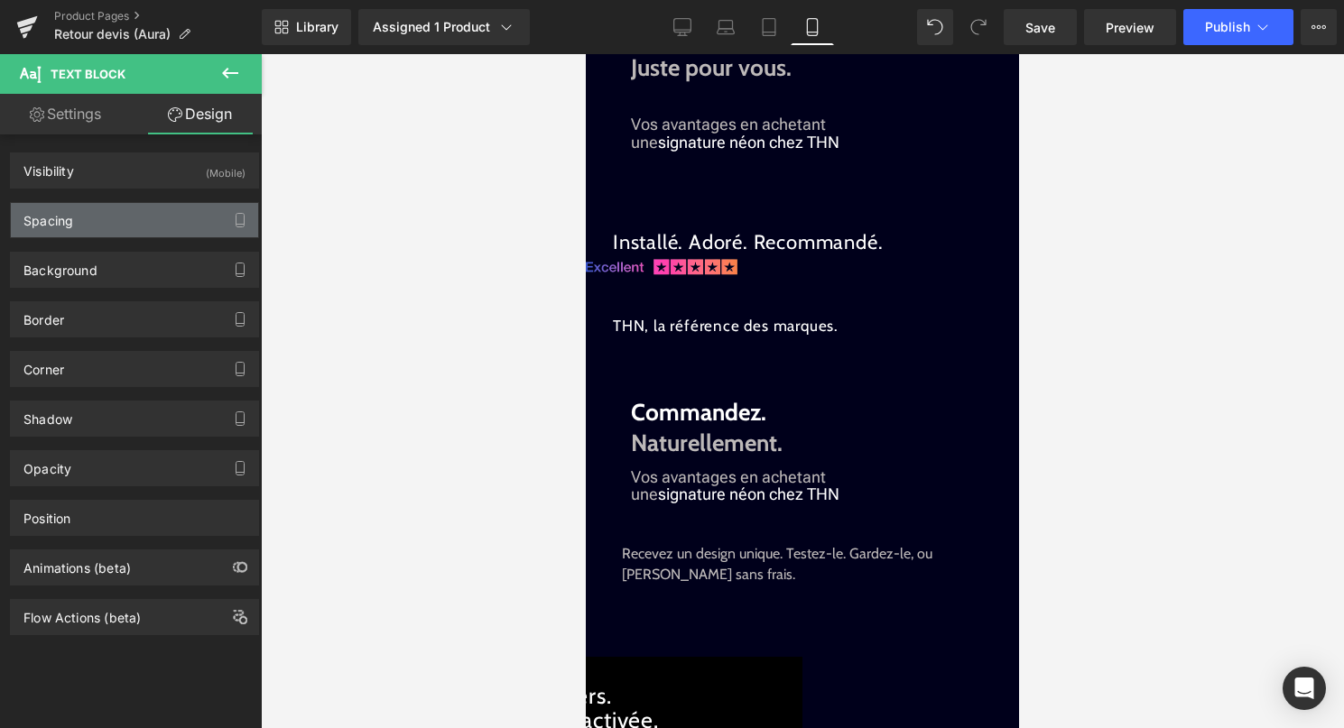
click at [154, 219] on div "Spacing" at bounding box center [134, 220] width 247 height 34
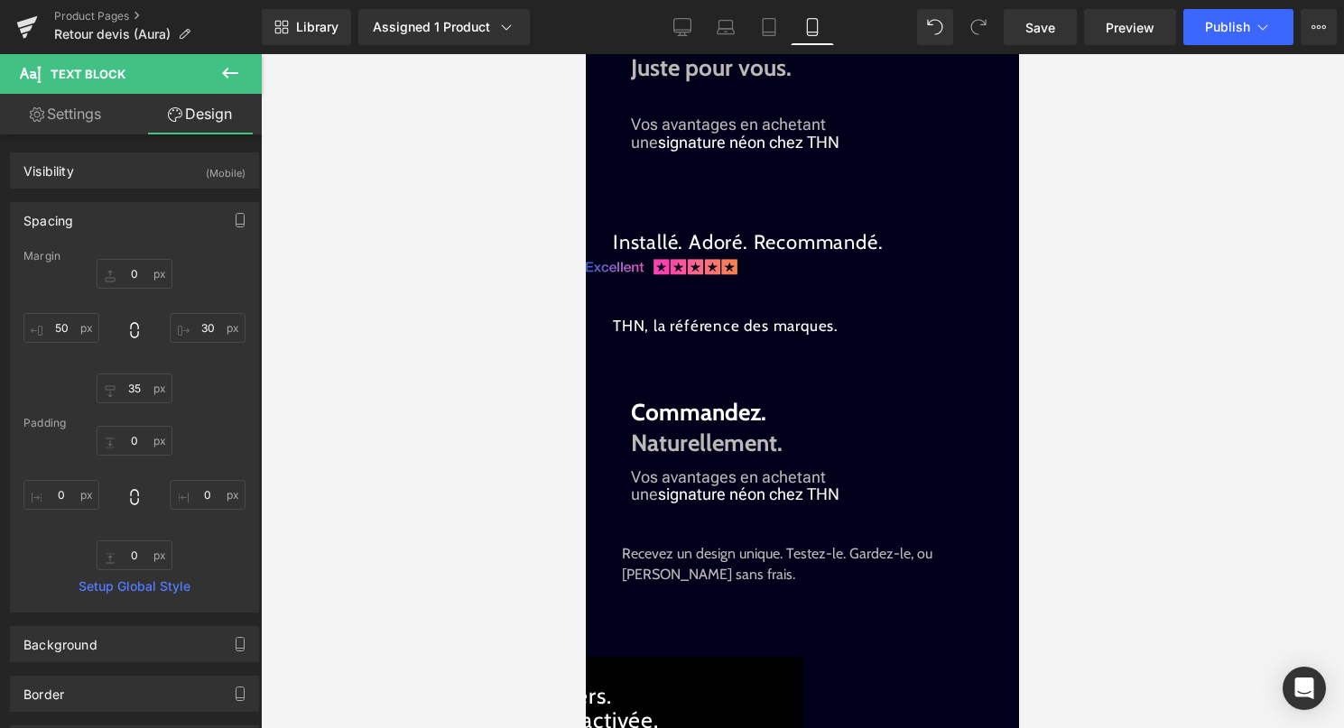
click at [586, 54] on span "Text Block" at bounding box center [586, 54] width 0 height 0
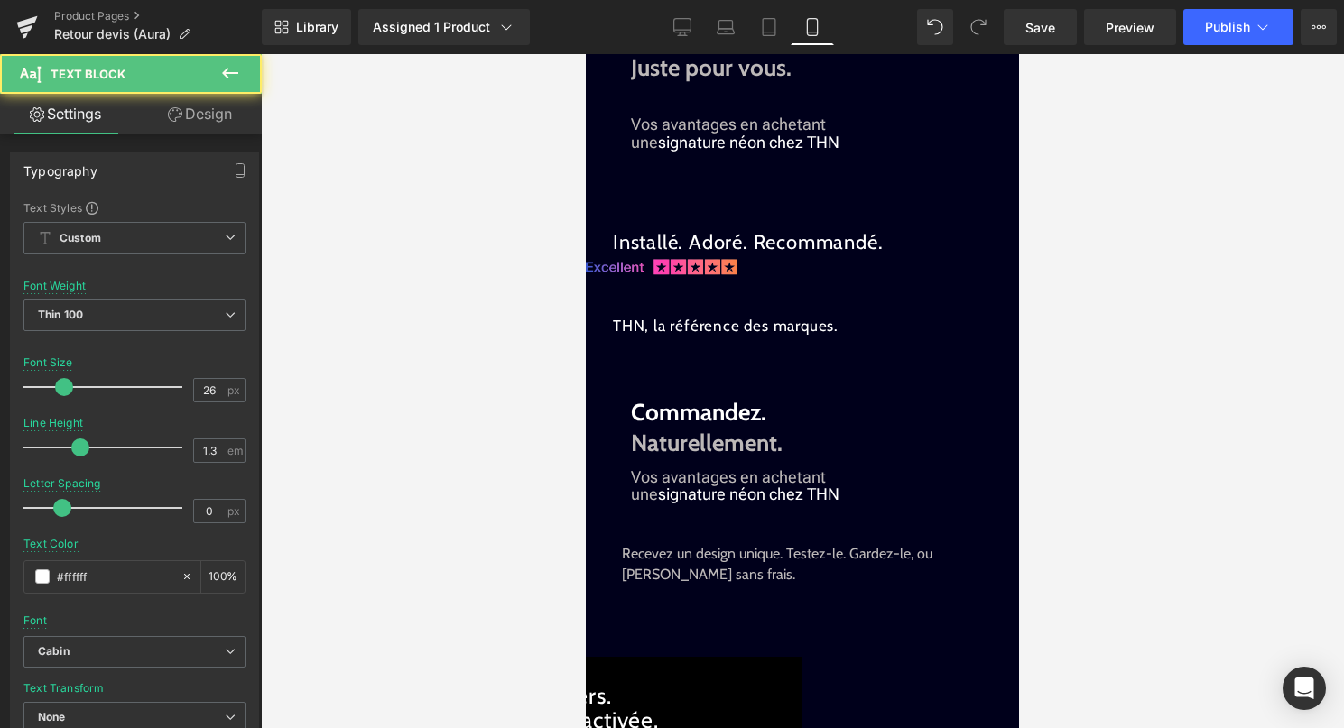
click at [192, 126] on link "Design" at bounding box center [199, 114] width 131 height 41
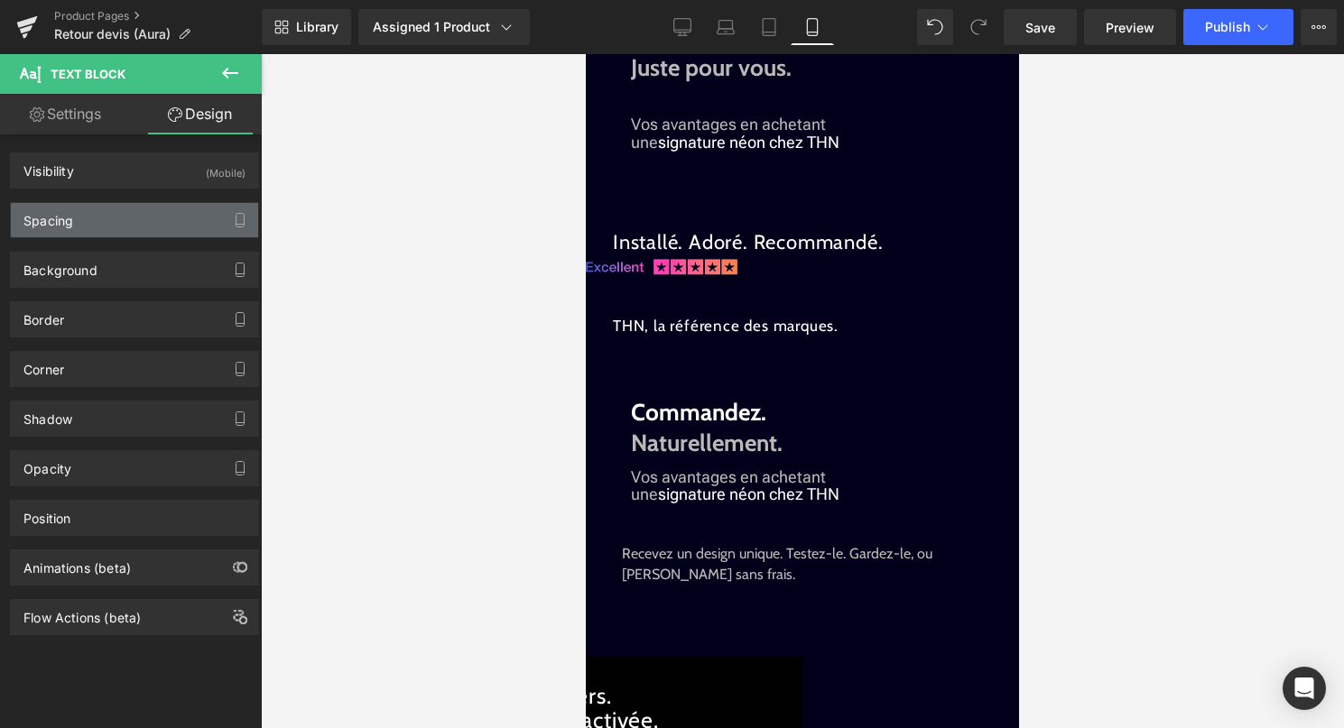
click at [163, 223] on div "Spacing" at bounding box center [134, 220] width 247 height 34
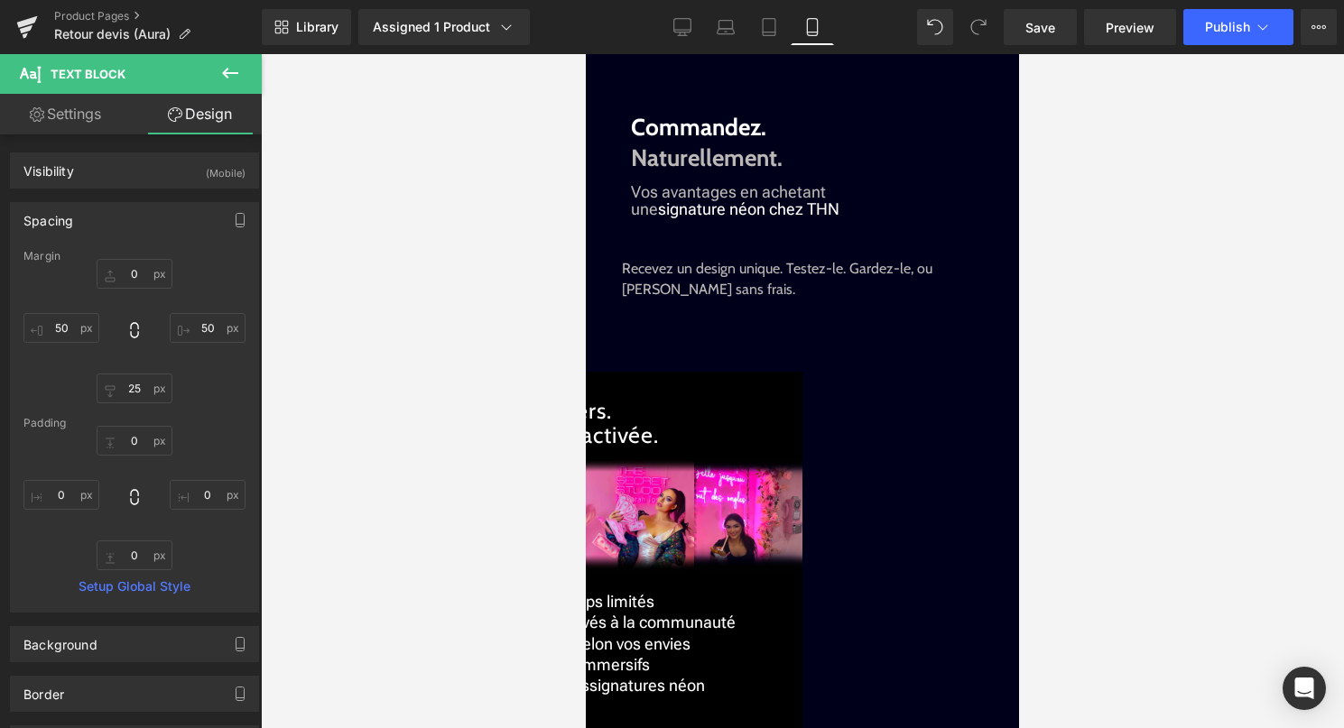
scroll to position [2224, 0]
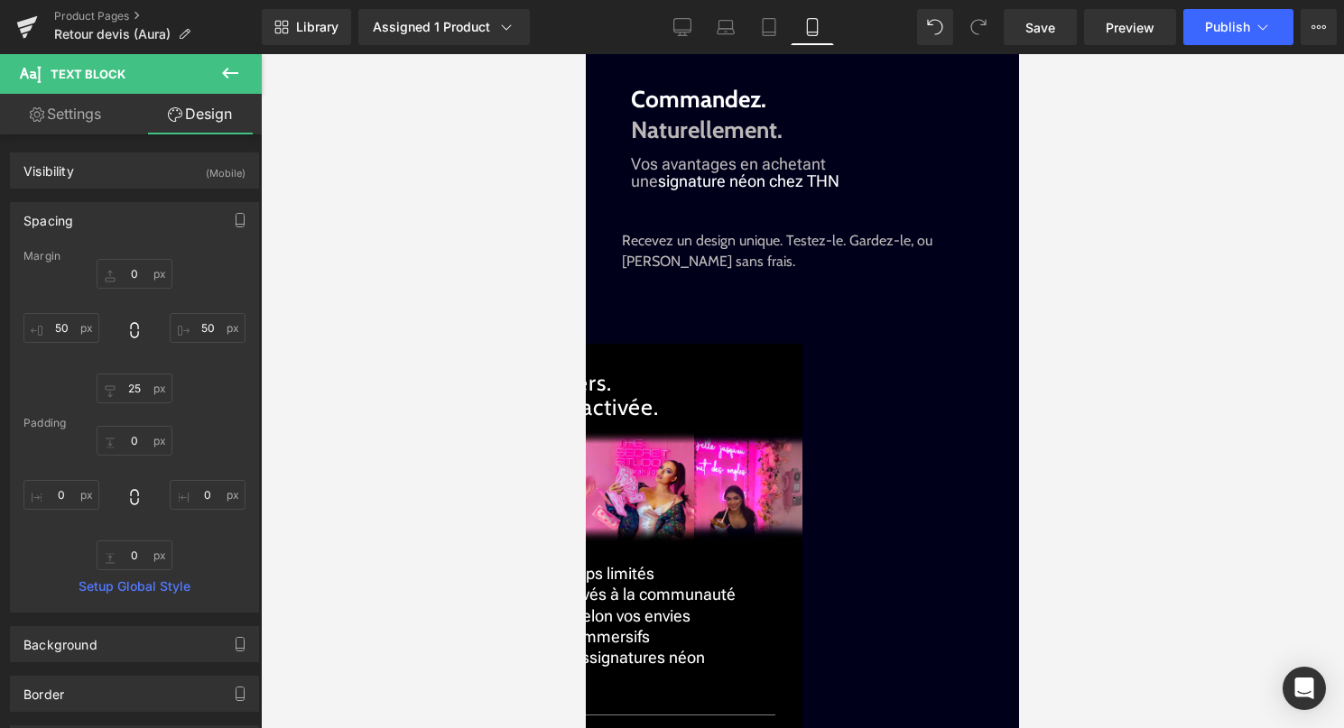
click at [586, 54] on icon at bounding box center [586, 54] width 0 height 0
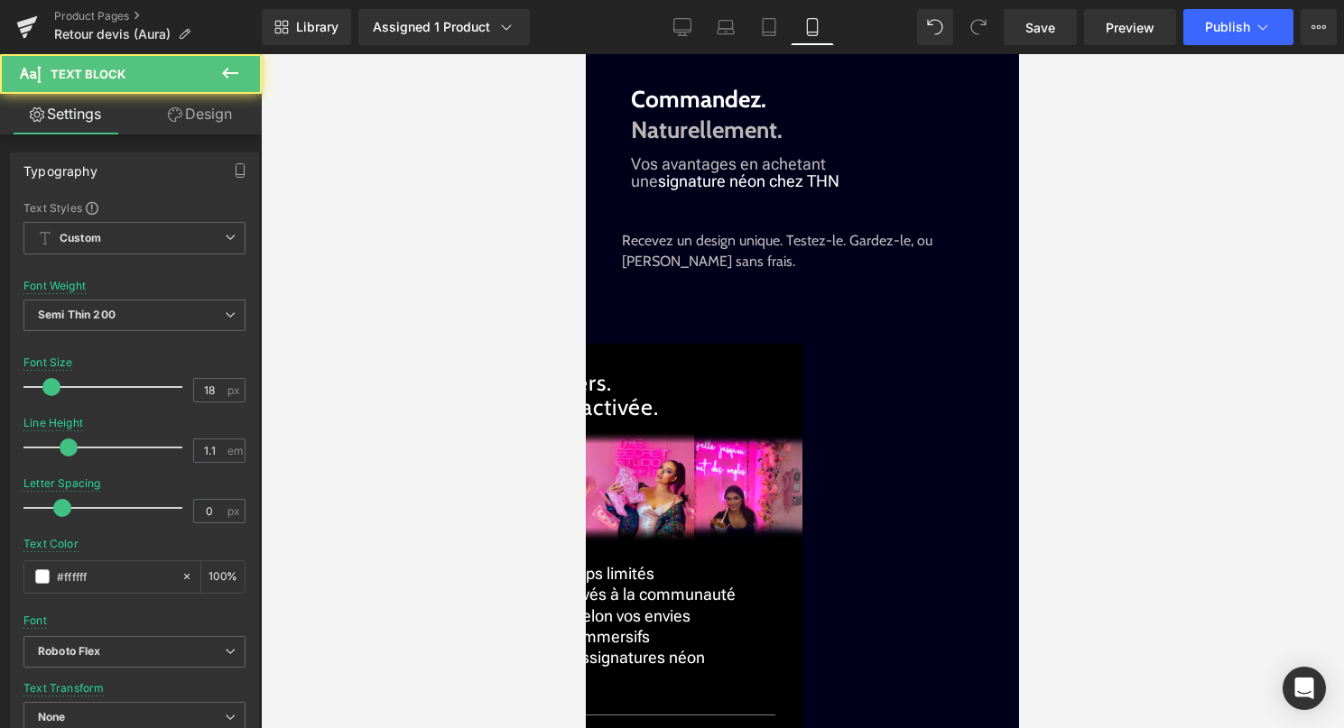
click at [205, 122] on link "Design" at bounding box center [199, 114] width 131 height 41
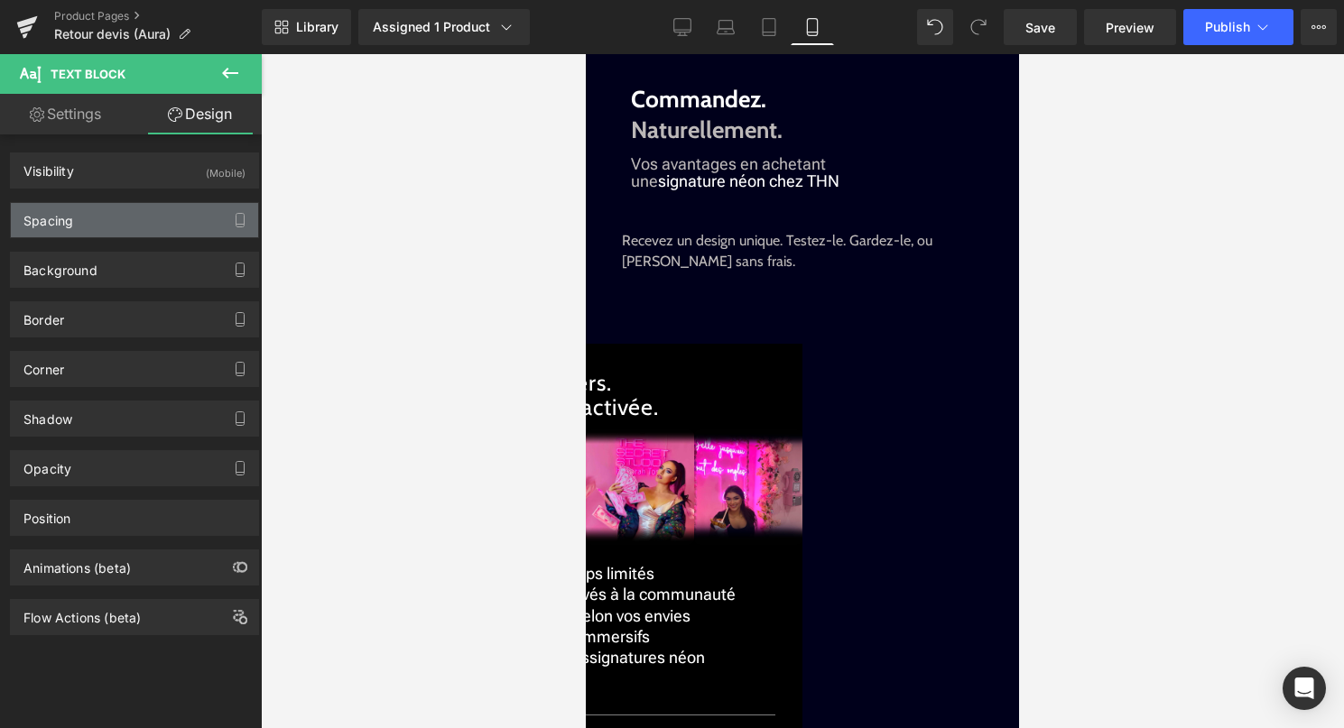
click at [153, 208] on div "Spacing" at bounding box center [134, 220] width 247 height 34
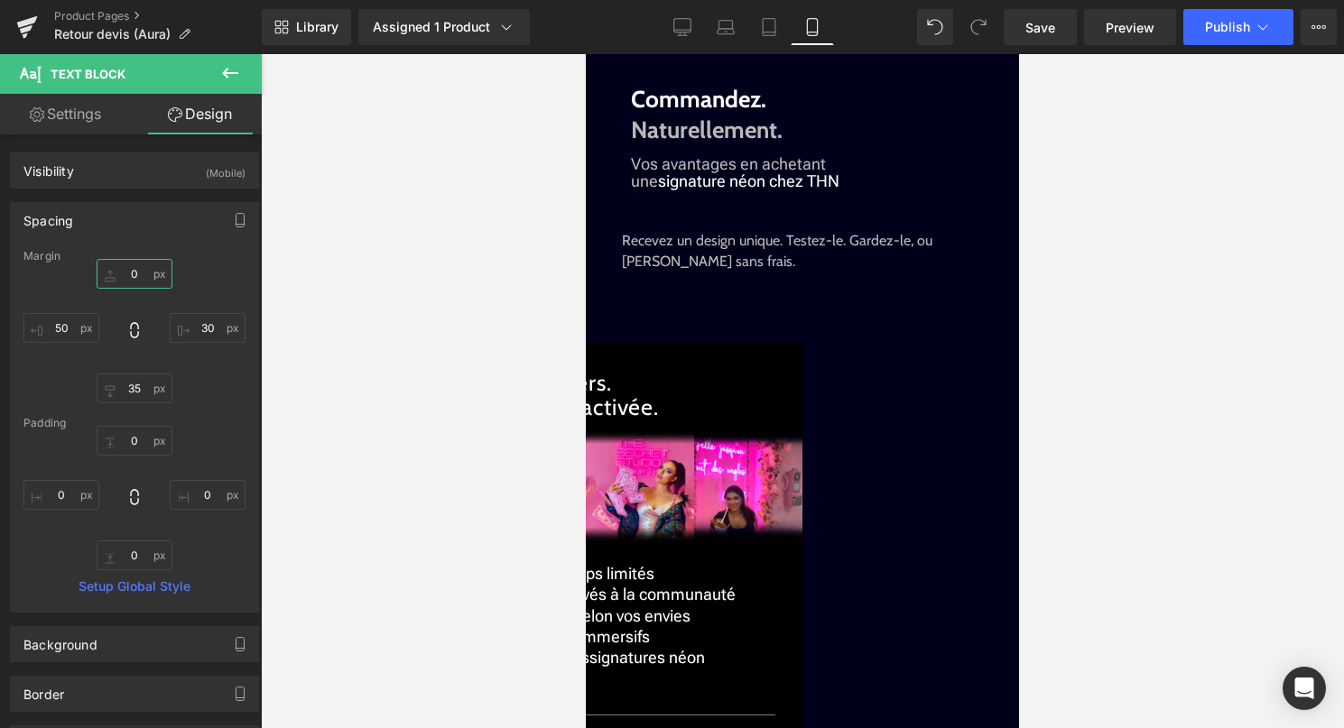
click at [136, 264] on input "0" at bounding box center [135, 274] width 76 height 30
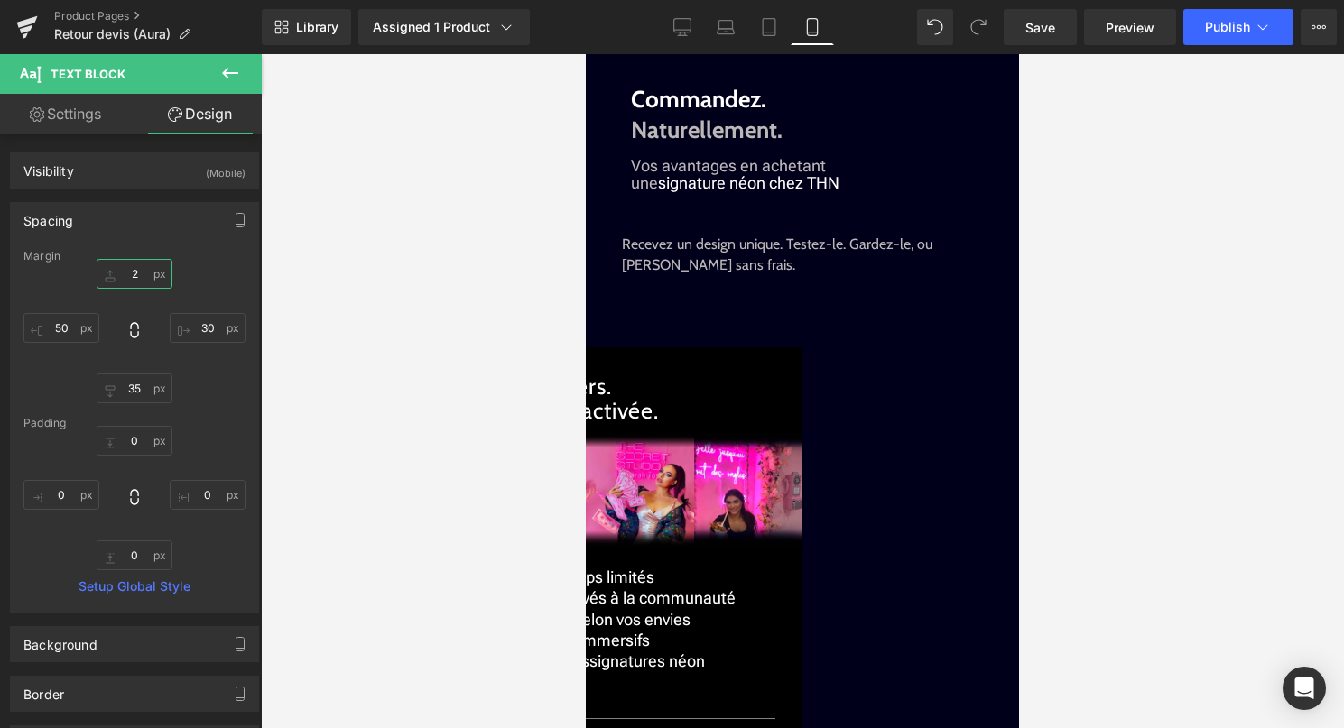
type input "25"
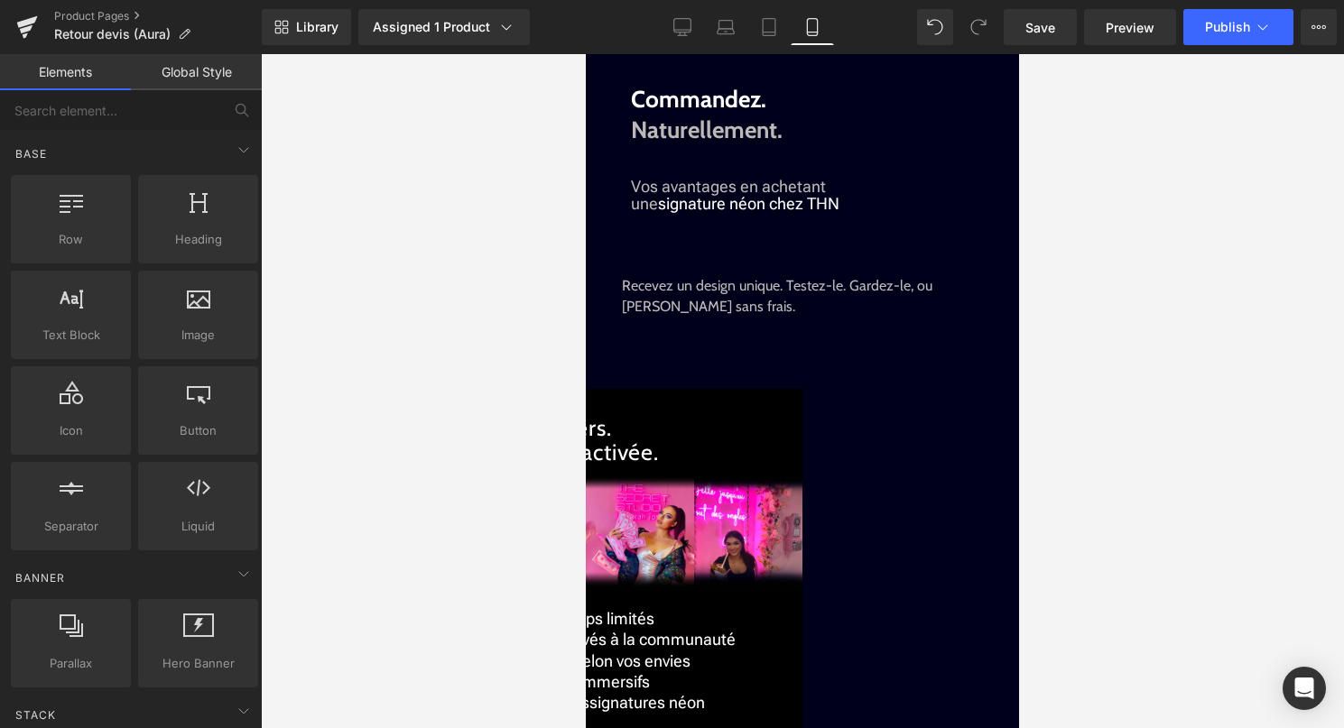
click at [1231, 341] on div at bounding box center [802, 391] width 1083 height 674
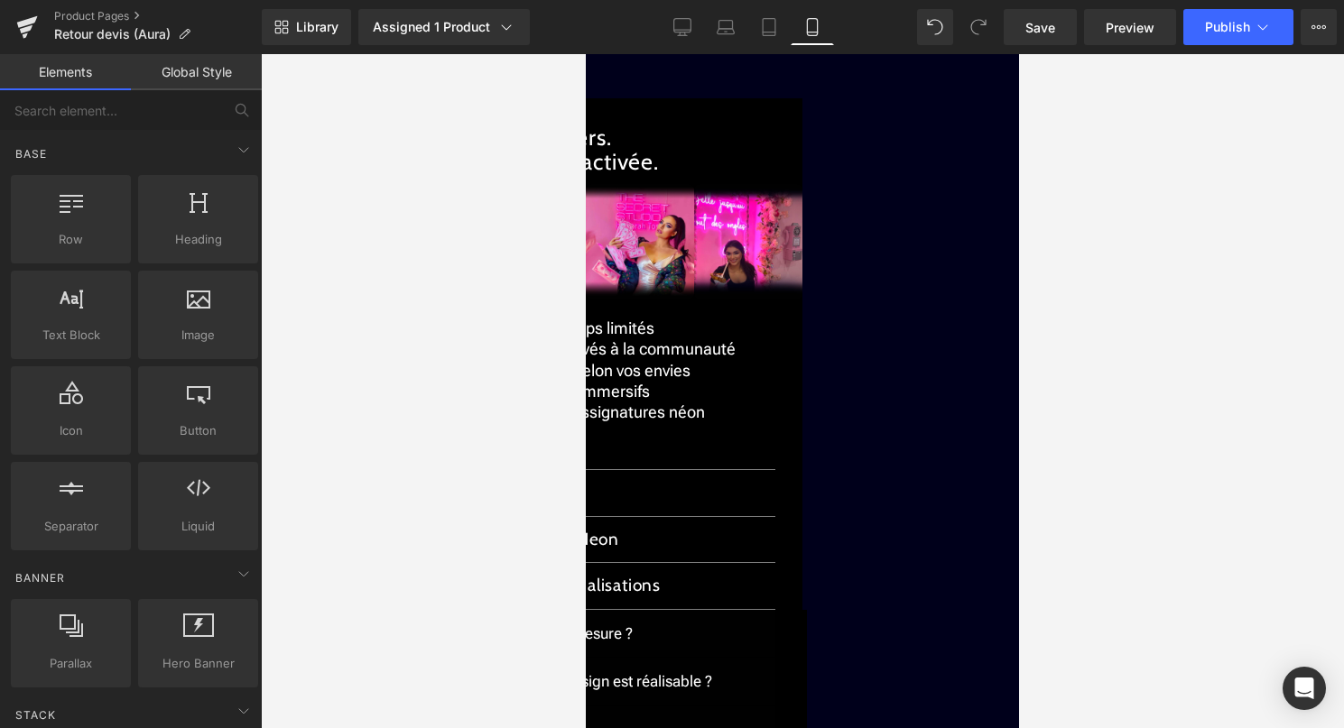
scroll to position [2515, 0]
click at [586, 54] on link at bounding box center [586, 54] width 0 height 0
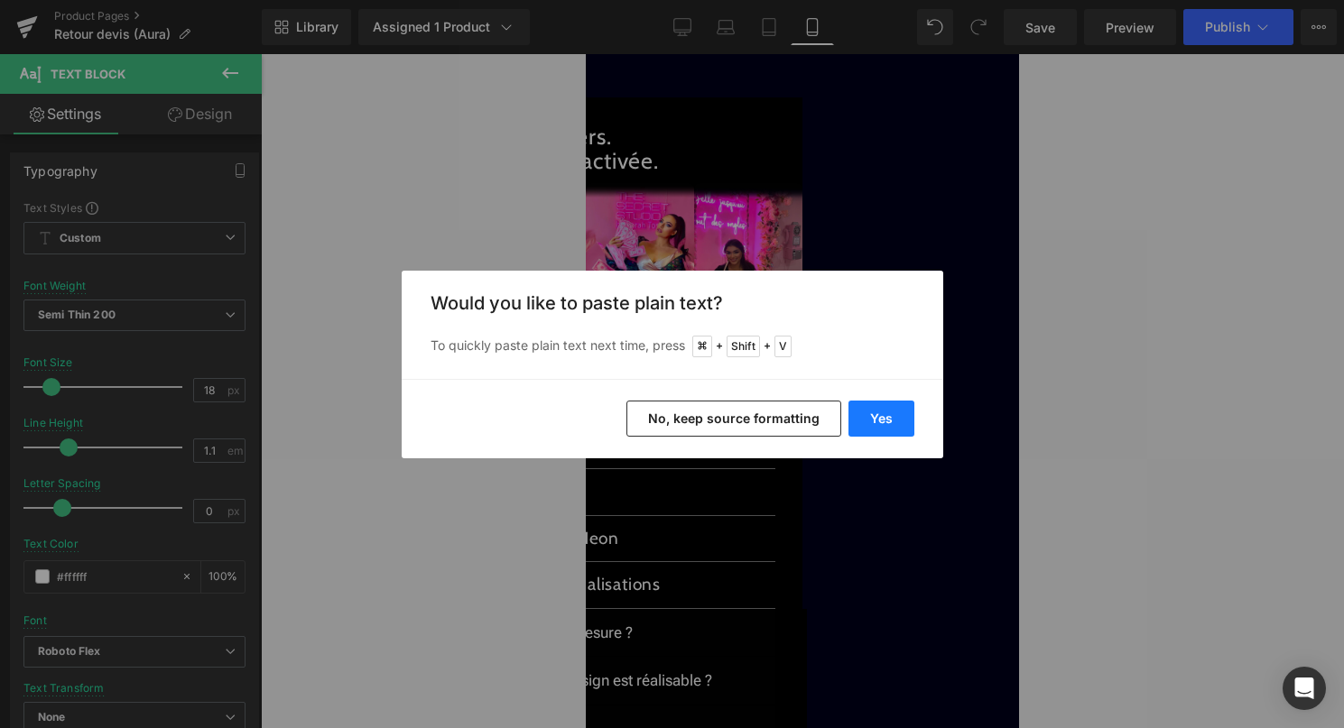
click at [900, 421] on button "Yes" at bounding box center [881, 419] width 66 height 36
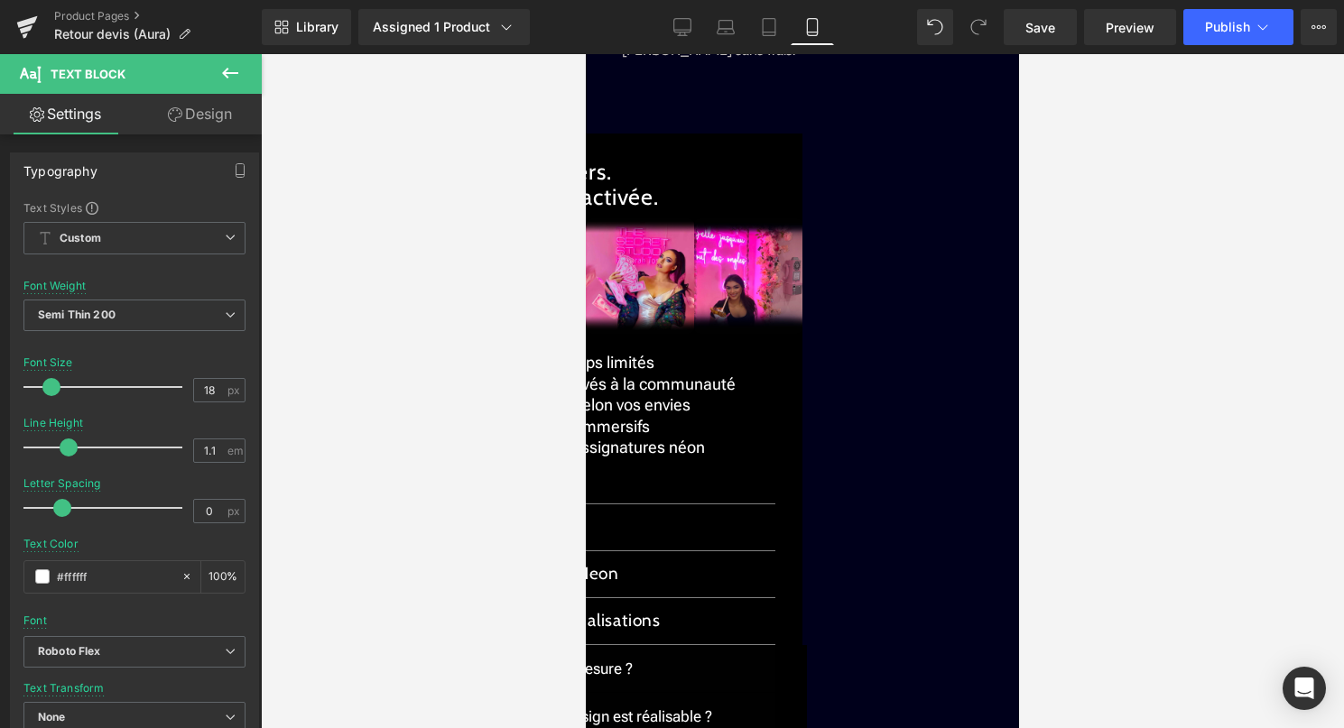
drag, startPoint x: 844, startPoint y: 270, endPoint x: 660, endPoint y: 270, distance: 184.1
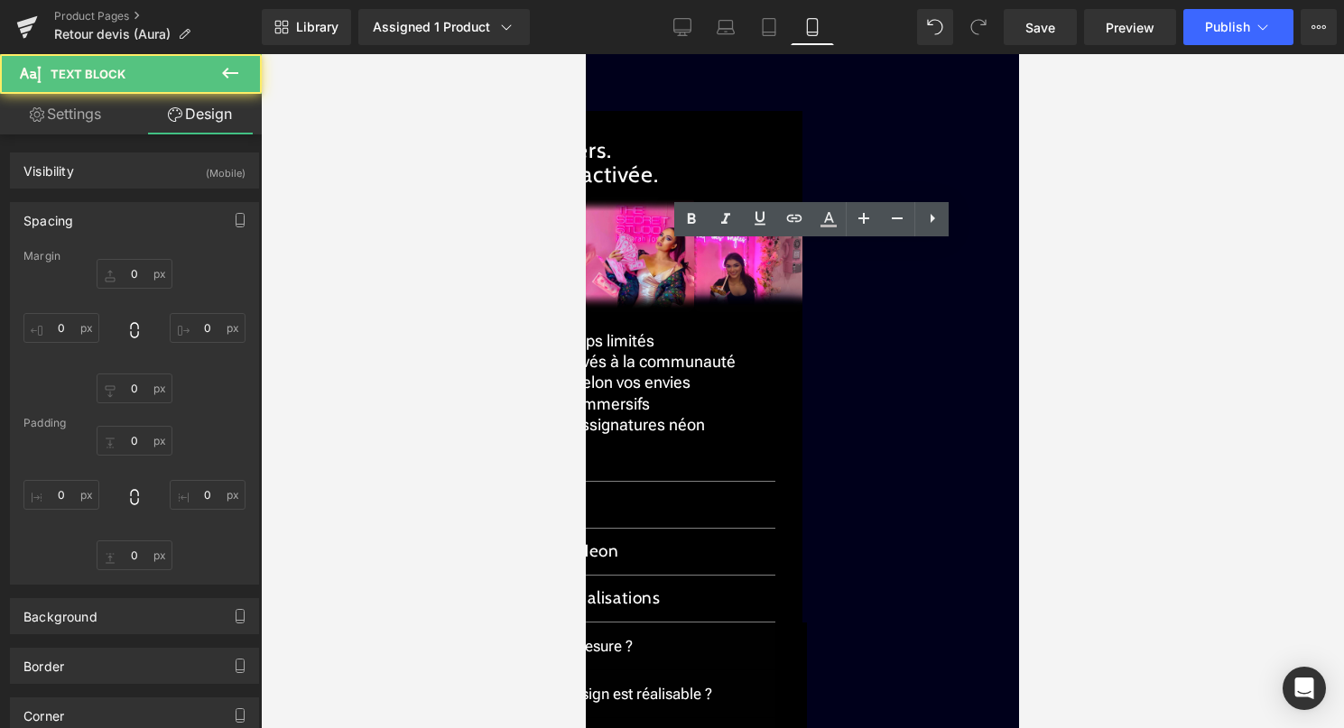
type input "25"
type input "30"
type input "35"
type input "50"
type input "0"
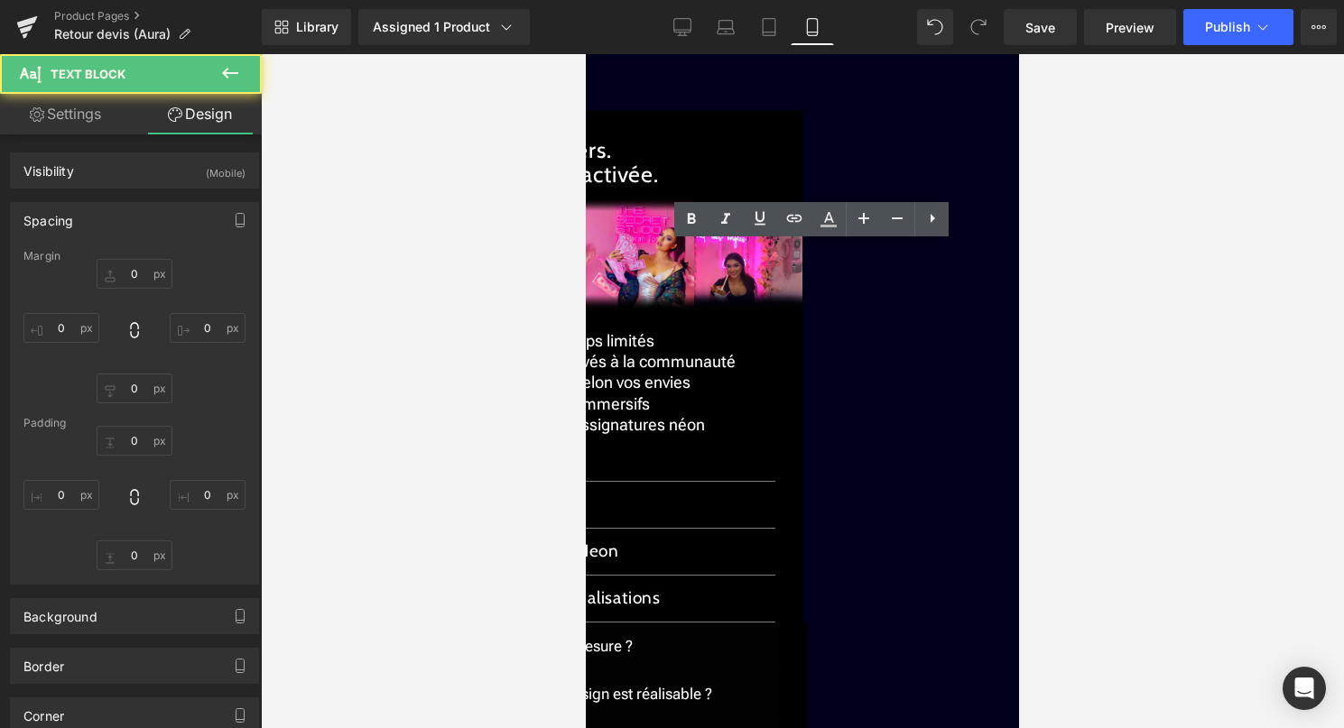
type input "0"
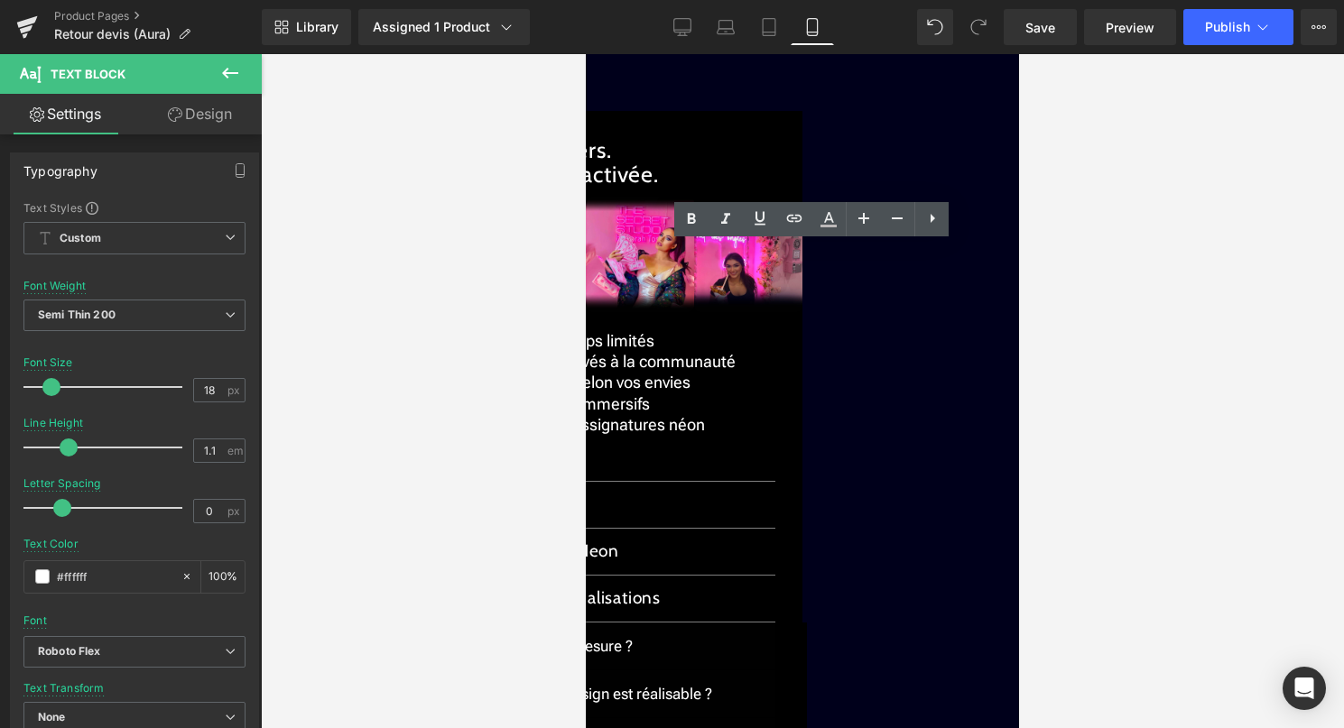
click at [586, 54] on icon at bounding box center [586, 54] width 0 height 0
click at [829, 224] on icon at bounding box center [829, 219] width 22 height 22
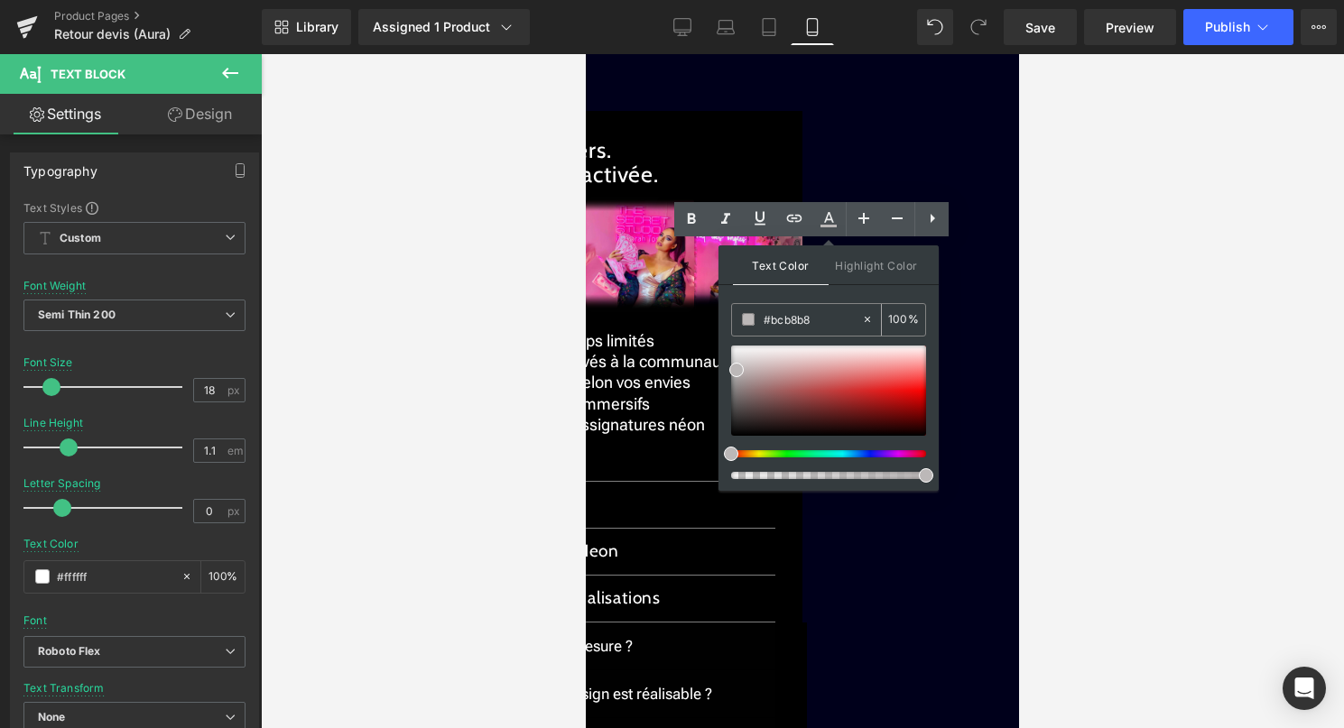
drag, startPoint x: 823, startPoint y: 319, endPoint x: 748, endPoint y: 319, distance: 74.9
click at [748, 319] on div "#bcb8b8" at bounding box center [796, 320] width 129 height 32
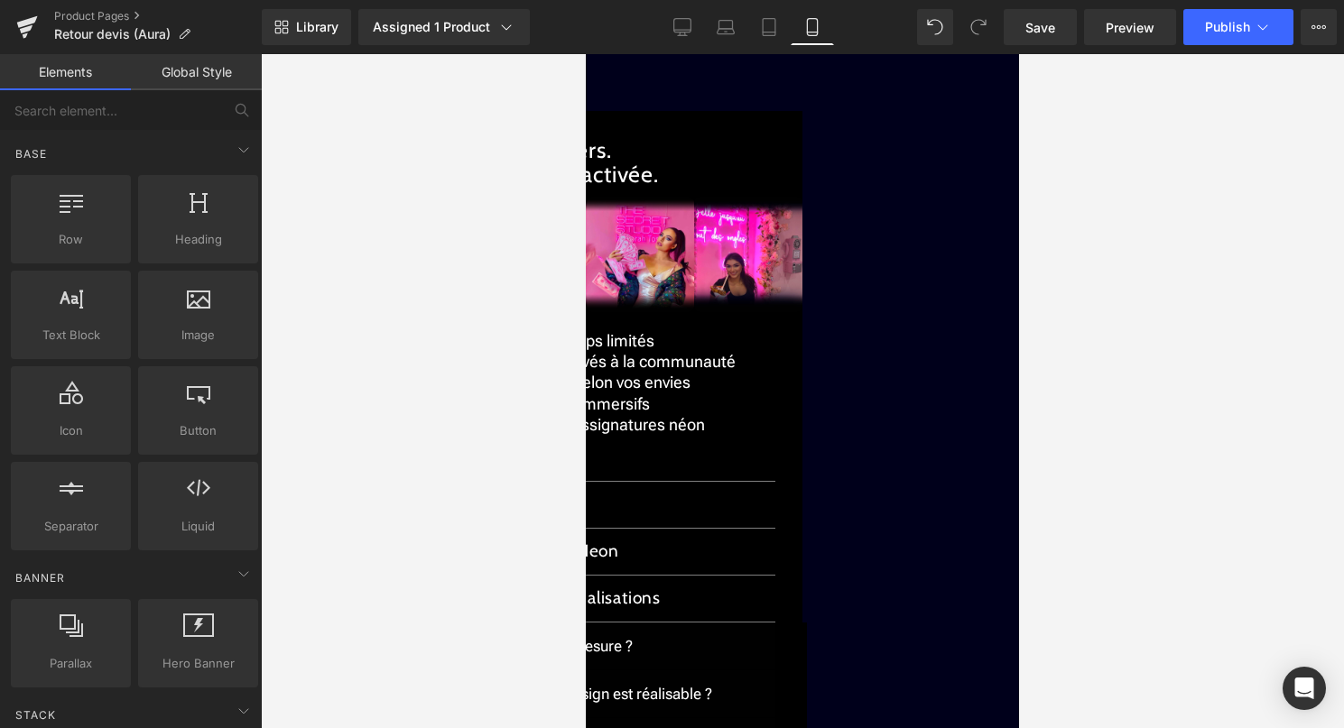
click at [1162, 328] on div at bounding box center [802, 391] width 1083 height 674
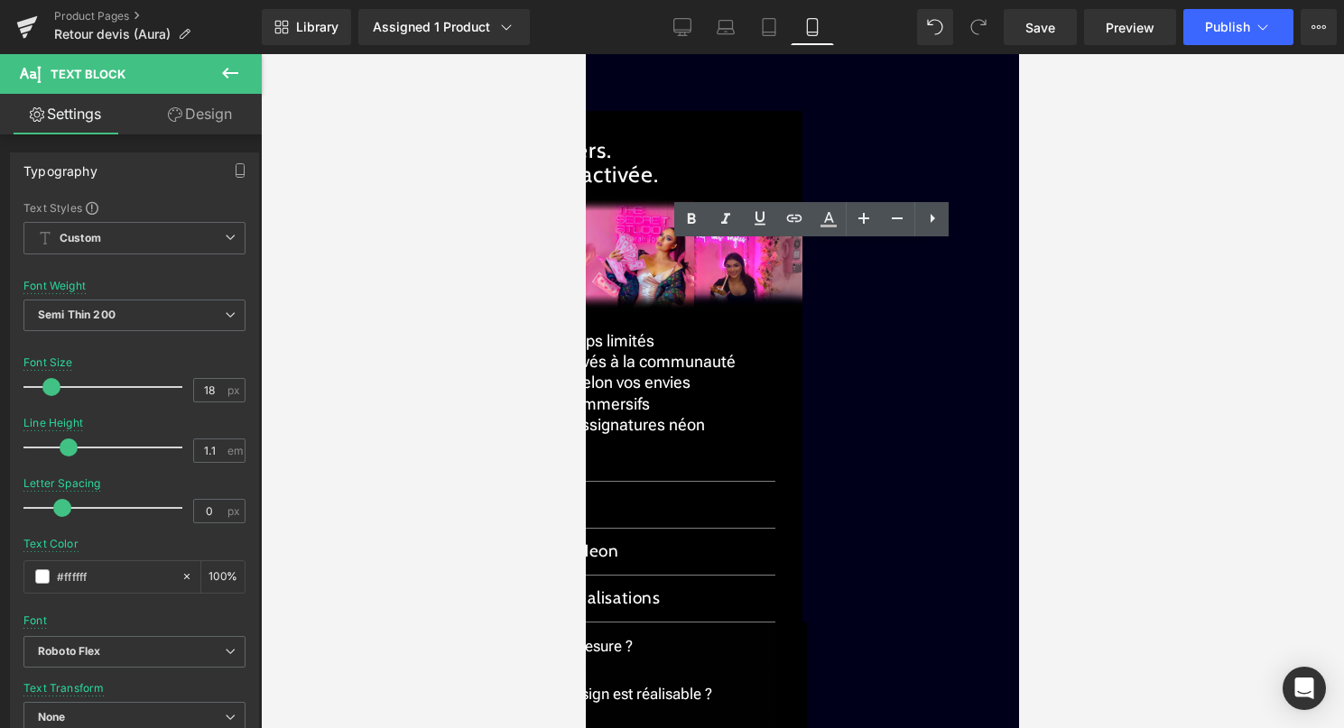
drag, startPoint x: 666, startPoint y: 268, endPoint x: 631, endPoint y: 245, distance: 41.8
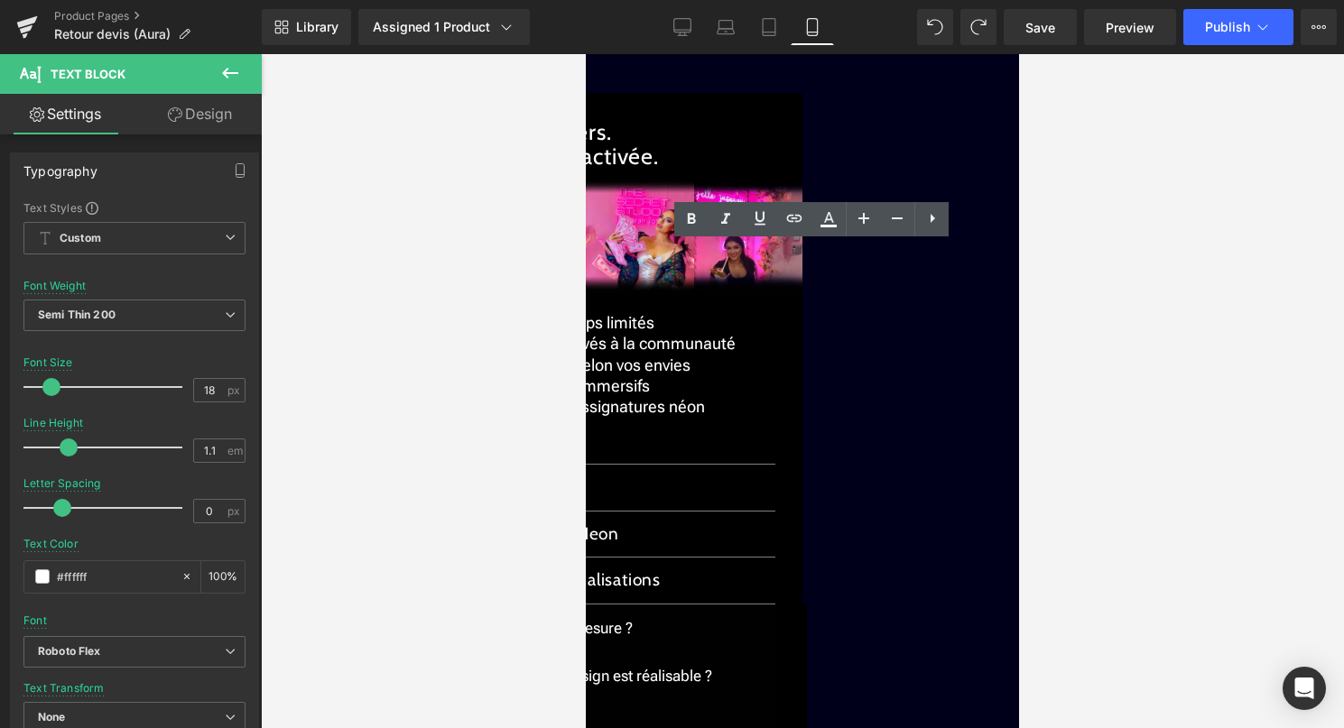
drag, startPoint x: 827, startPoint y: 250, endPoint x: 913, endPoint y: 275, distance: 90.2
drag, startPoint x: 818, startPoint y: 249, endPoint x: 632, endPoint y: 244, distance: 186.9
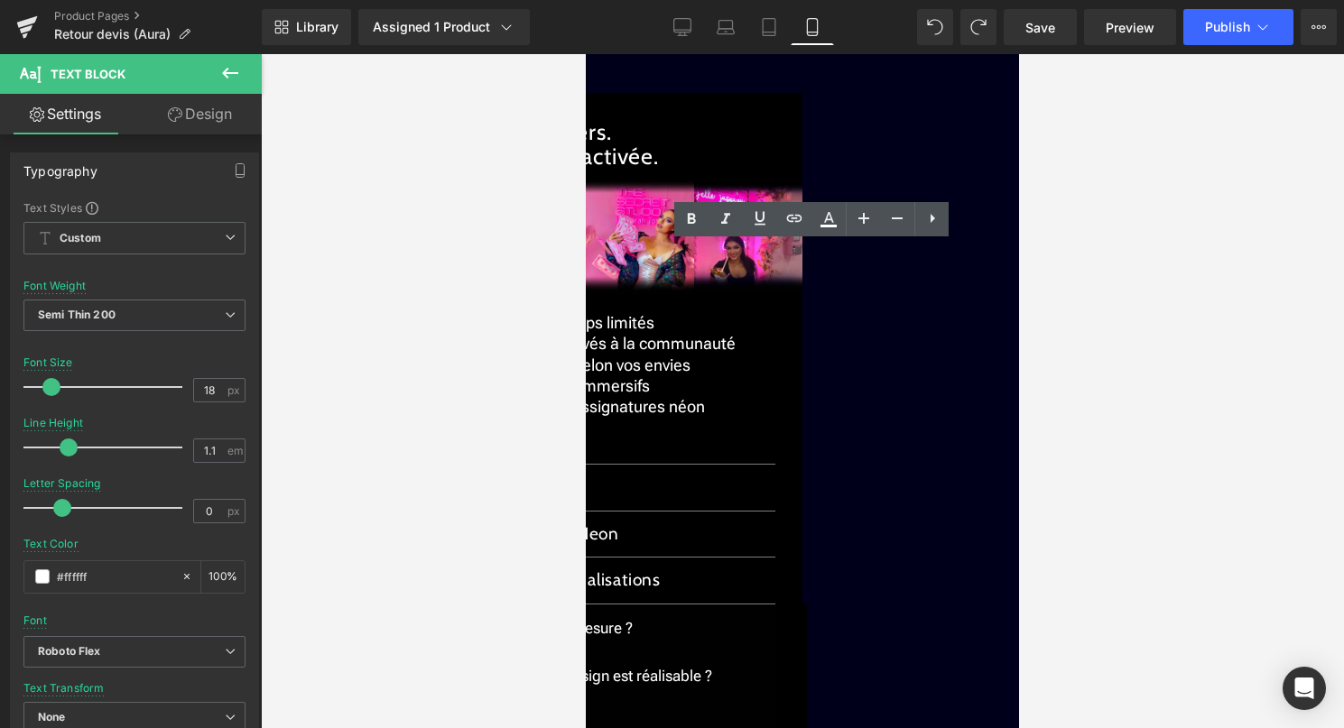
click at [831, 220] on icon at bounding box center [829, 217] width 10 height 11
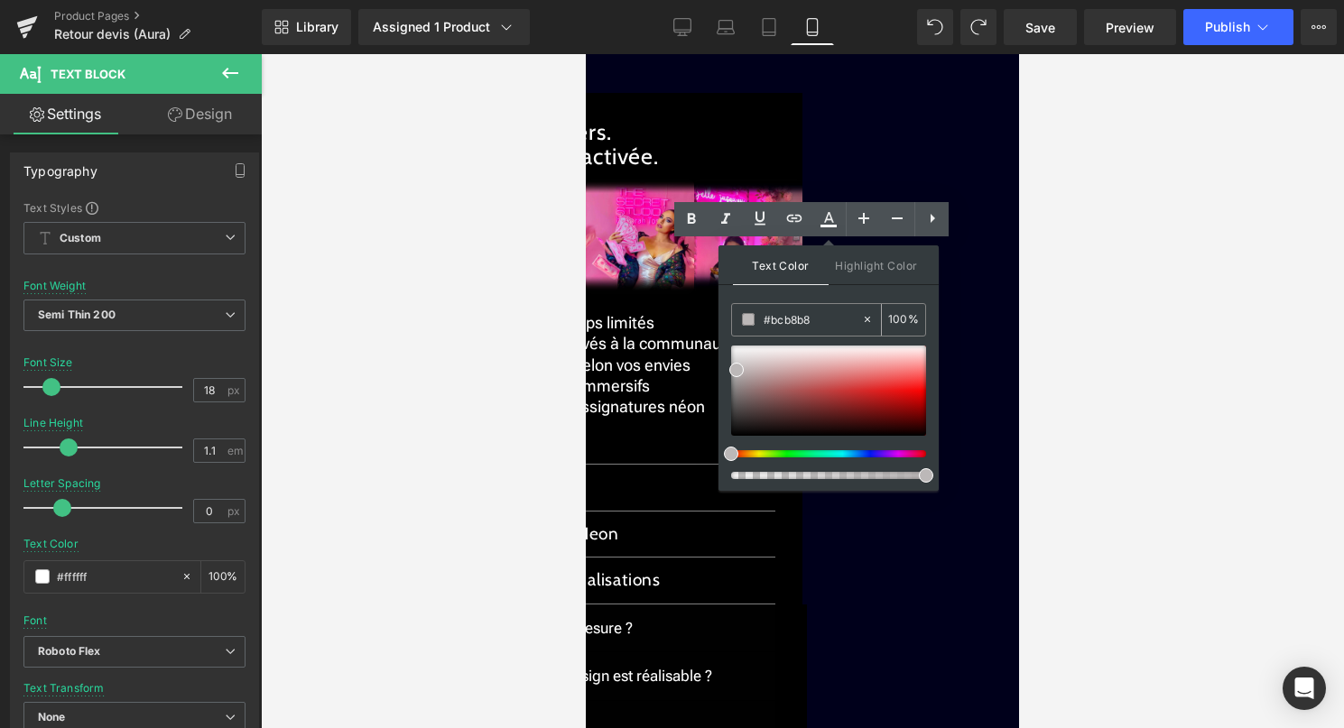
click at [870, 321] on icon at bounding box center [867, 319] width 13 height 13
type input "none"
type input "0"
drag, startPoint x: 847, startPoint y: 320, endPoint x: 747, endPoint y: 320, distance: 100.2
click at [747, 320] on div "none" at bounding box center [796, 320] width 129 height 32
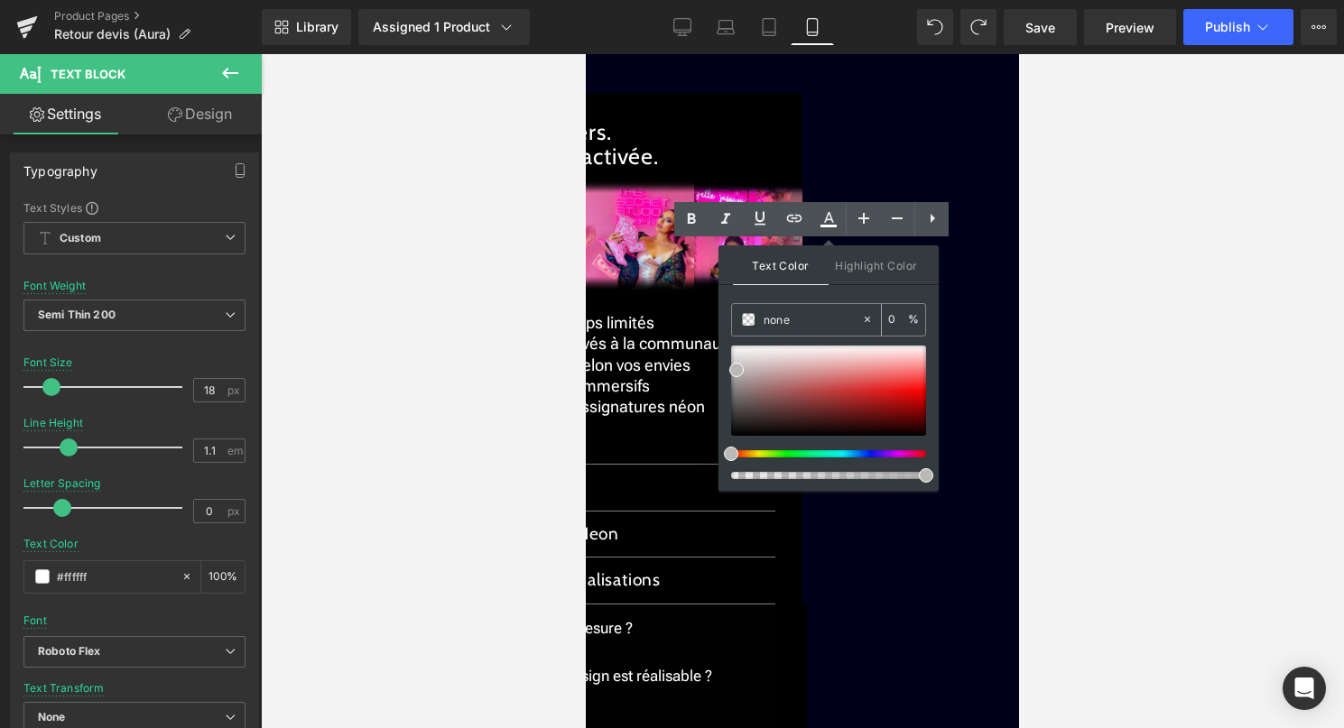
paste input "#bcb8b8"
type input "#bcb8b8"
type input "100"
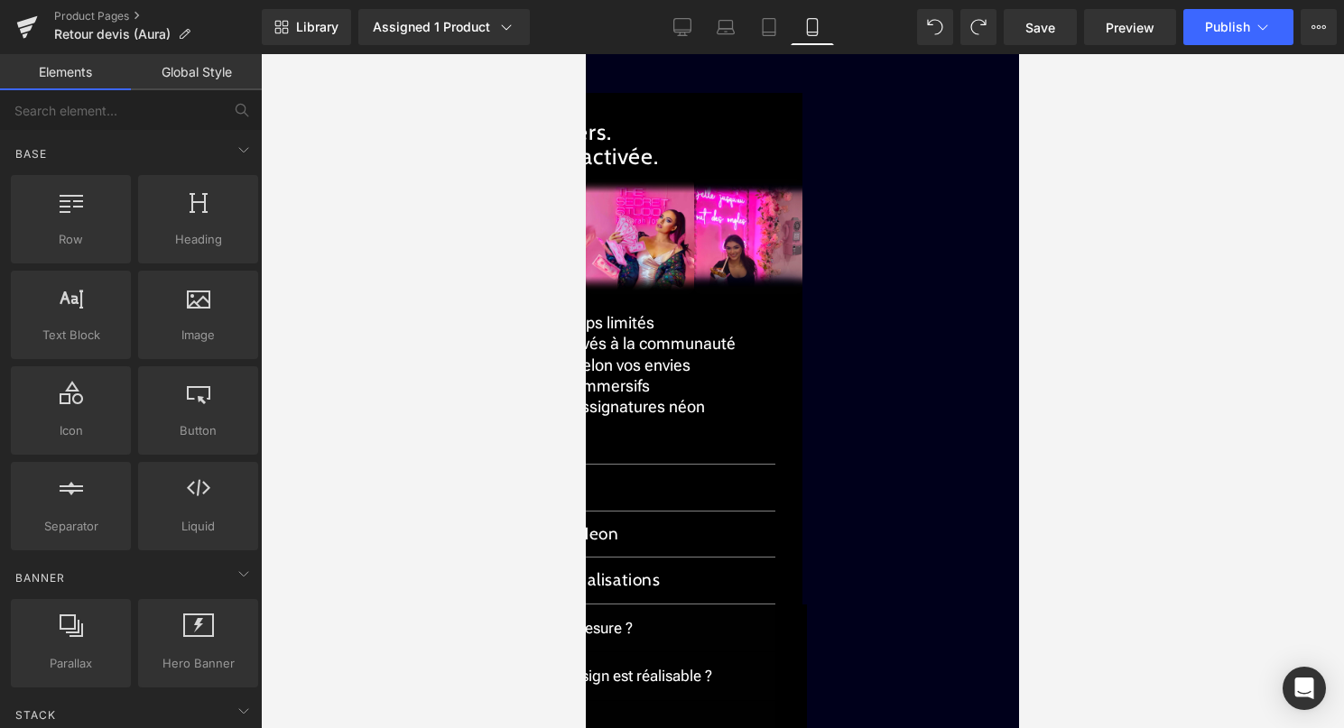
click at [586, 54] on link at bounding box center [586, 54] width 0 height 0
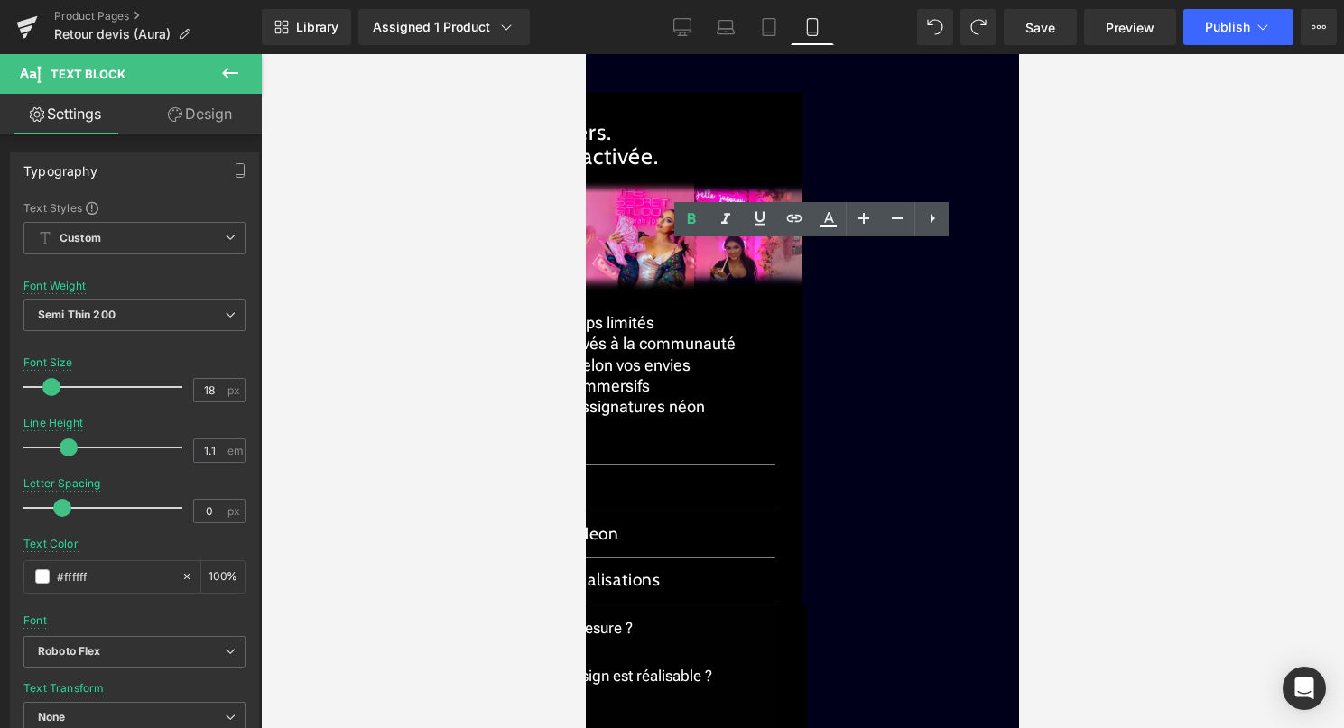
drag, startPoint x: 821, startPoint y: 254, endPoint x: 632, endPoint y: 247, distance: 189.6
click at [826, 219] on icon at bounding box center [829, 217] width 10 height 11
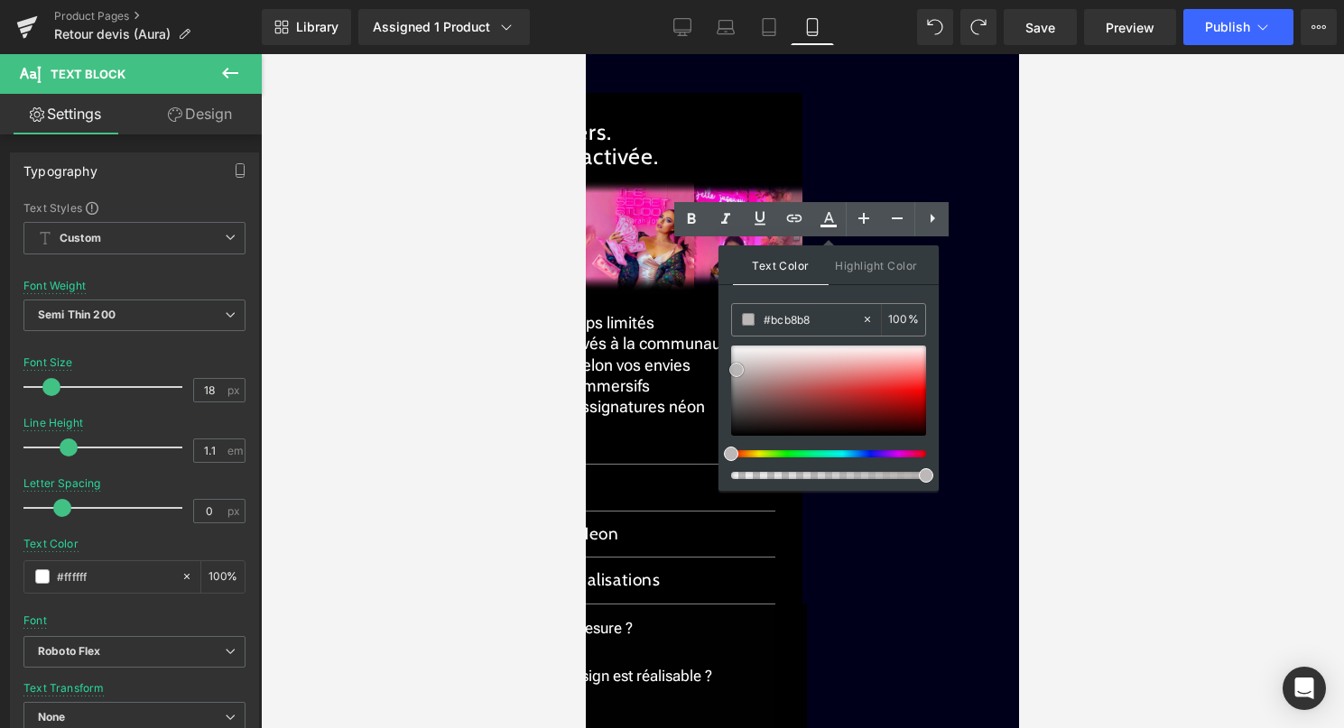
click at [738, 368] on span at bounding box center [736, 370] width 14 height 14
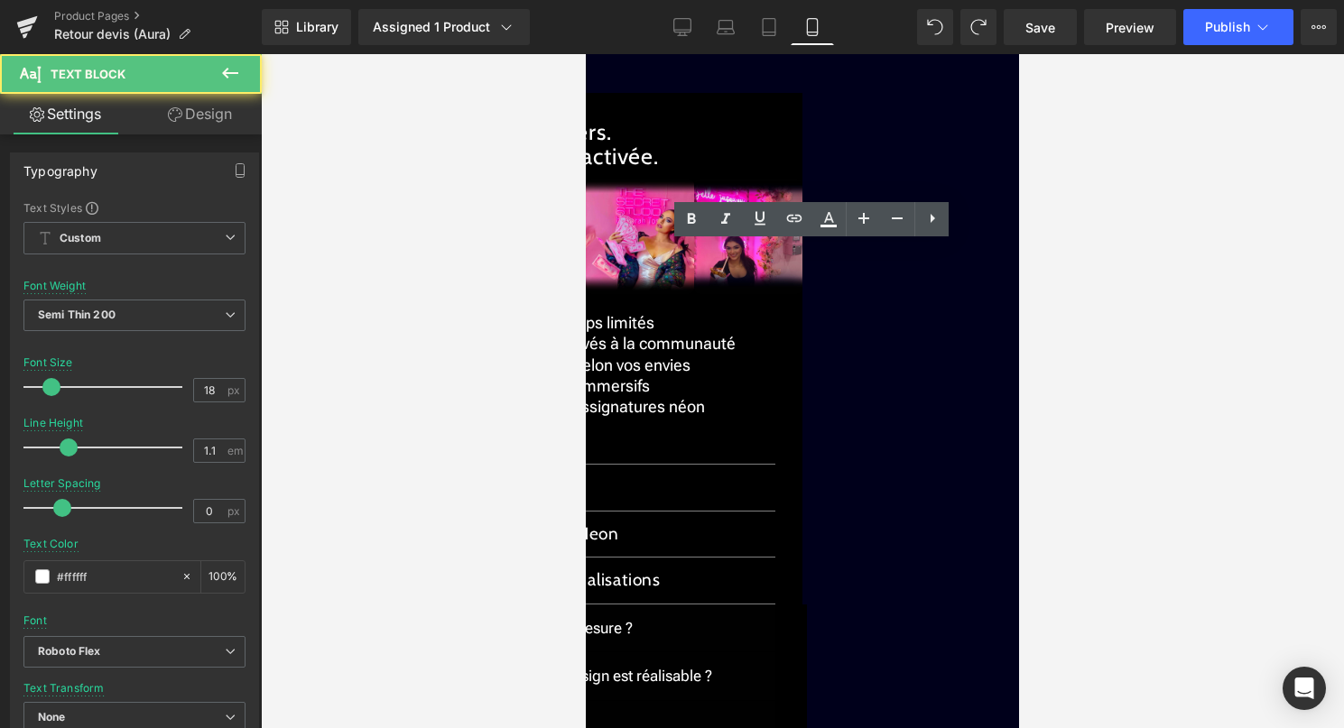
drag, startPoint x: 821, startPoint y: 251, endPoint x: 626, endPoint y: 246, distance: 195.0
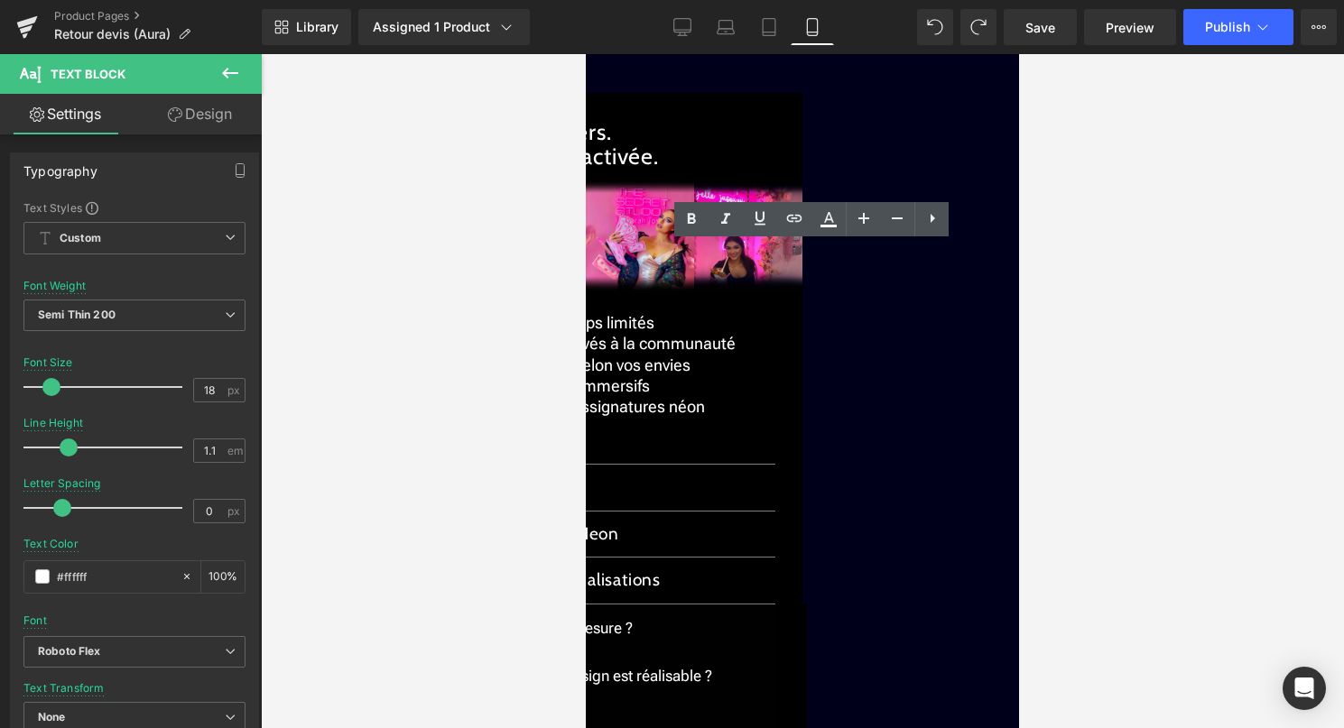
drag, startPoint x: 634, startPoint y: 247, endPoint x: 814, endPoint y: 247, distance: 179.6
drag, startPoint x: 818, startPoint y: 250, endPoint x: 629, endPoint y: 235, distance: 190.1
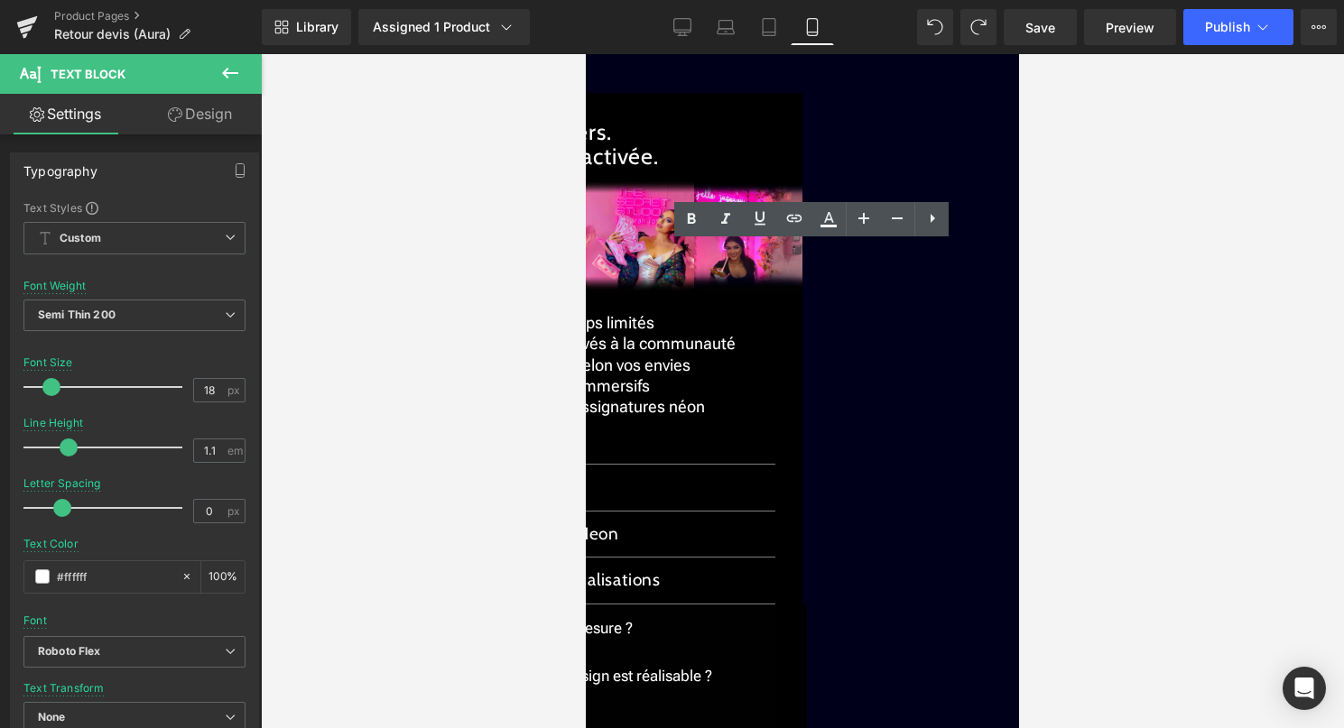
click at [833, 213] on icon at bounding box center [829, 219] width 22 height 22
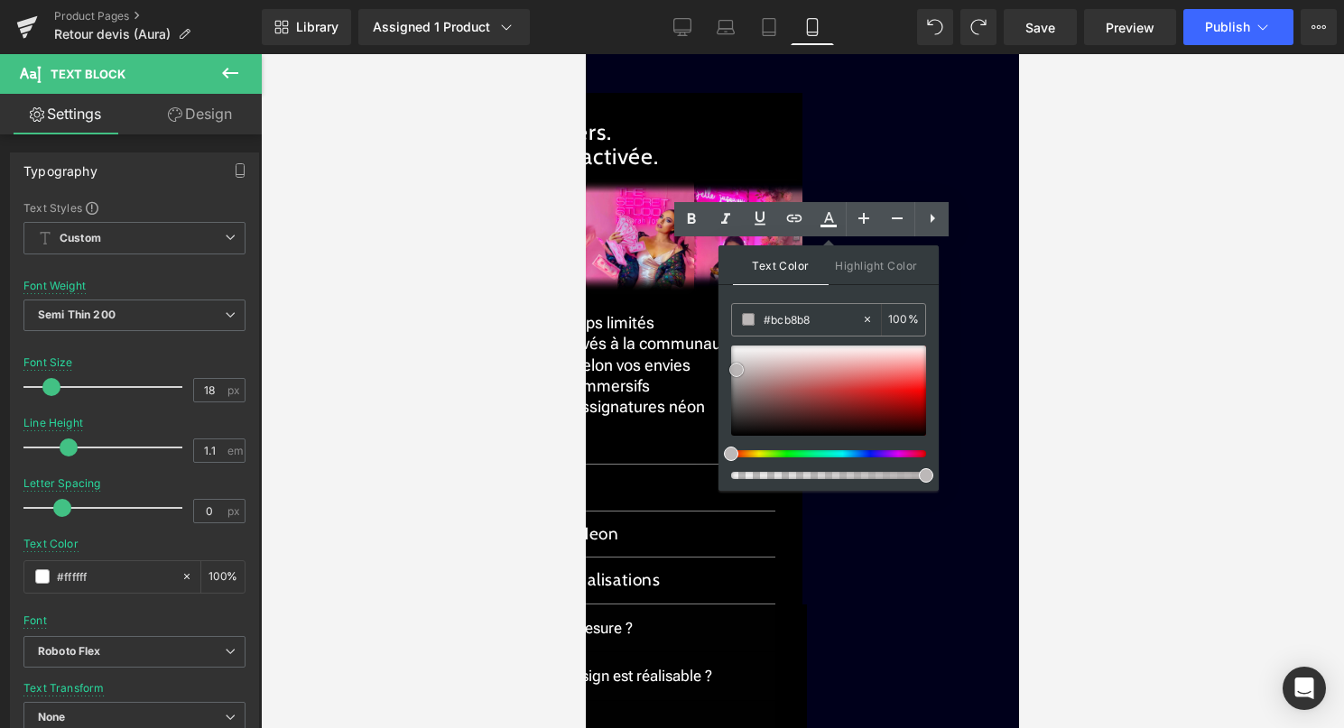
click at [737, 372] on span at bounding box center [736, 370] width 14 height 14
click at [871, 321] on icon at bounding box center [867, 319] width 13 height 13
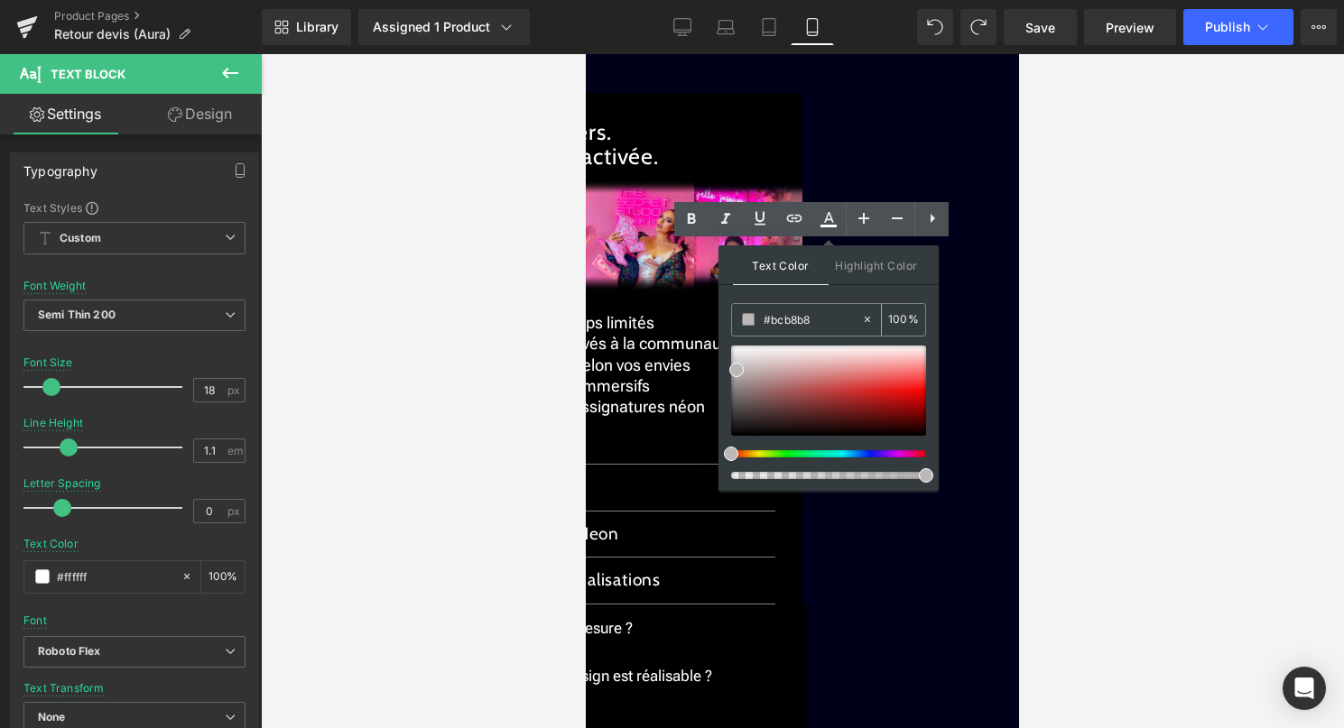
type input "none"
type input "0"
drag, startPoint x: 836, startPoint y: 319, endPoint x: 750, endPoint y: 315, distance: 85.8
click at [750, 315] on div "none" at bounding box center [796, 320] width 129 height 32
paste input "#bcb8b8"
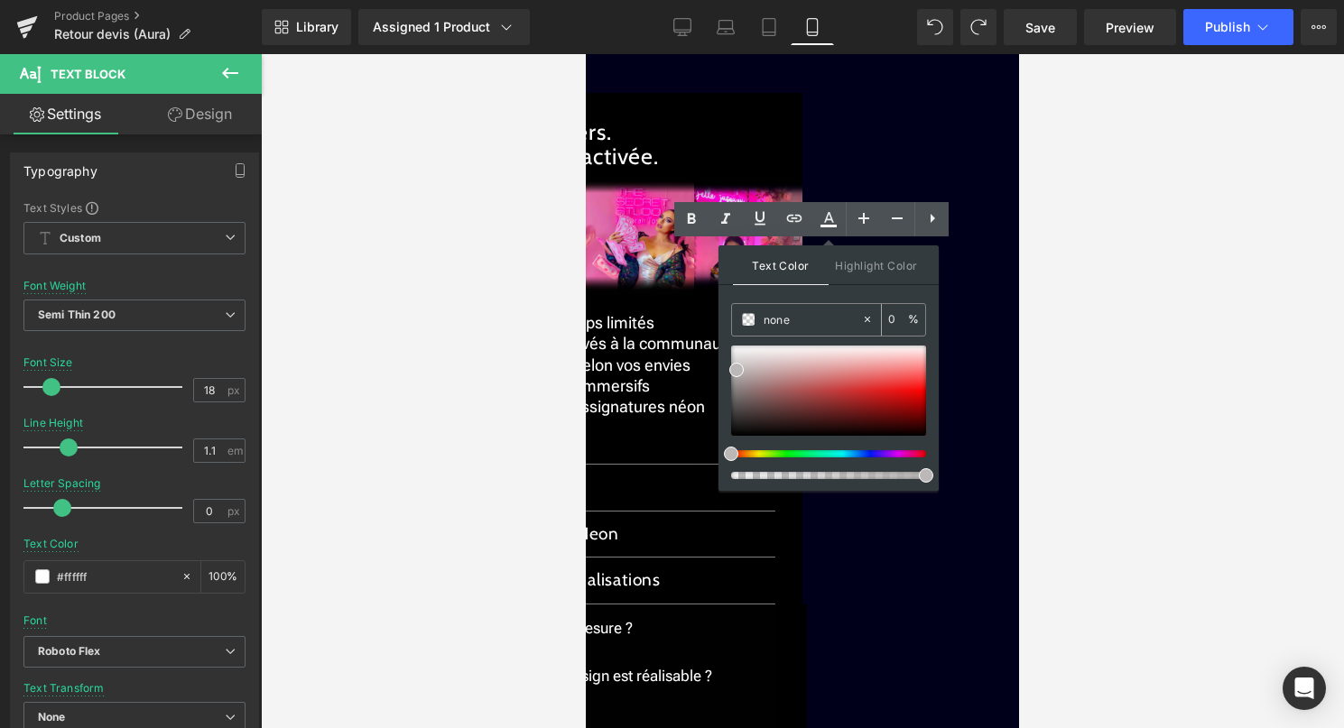
type input "#bcb8b8"
type input "100"
click at [1065, 315] on div at bounding box center [802, 391] width 1083 height 674
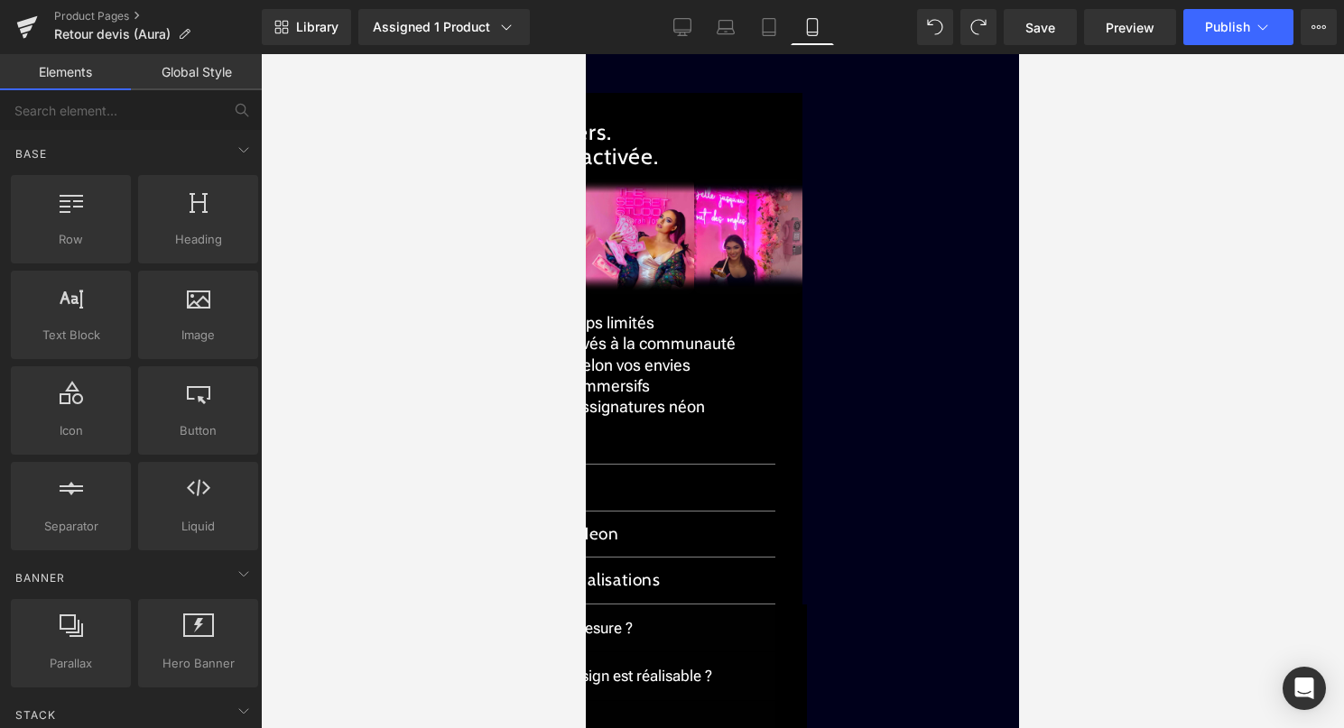
click at [586, 54] on span "Text Block" at bounding box center [586, 54] width 0 height 0
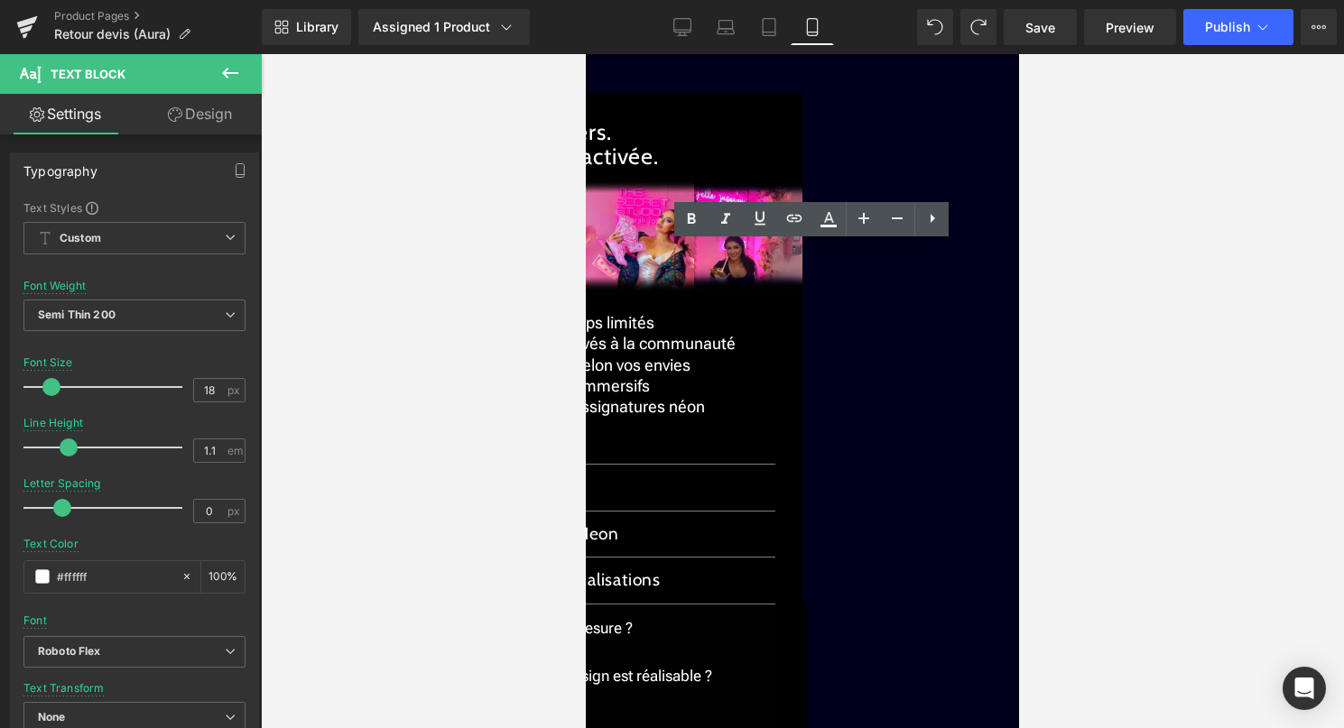
drag, startPoint x: 818, startPoint y: 254, endPoint x: 632, endPoint y: 249, distance: 186.9
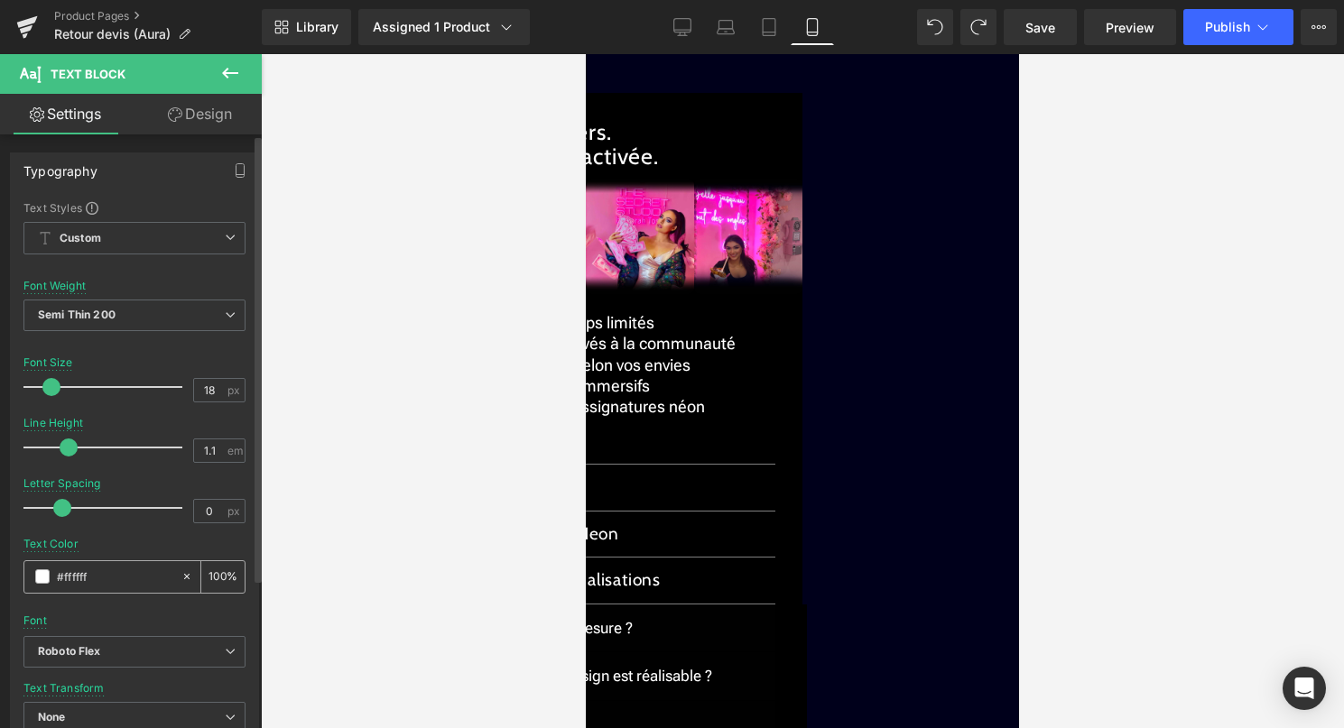
drag, startPoint x: 96, startPoint y: 574, endPoint x: 50, endPoint y: 574, distance: 46.0
click at [50, 574] on div "#ffffff" at bounding box center [102, 577] width 156 height 32
paste input "bcb8b8"
type input "#bcb8b8"
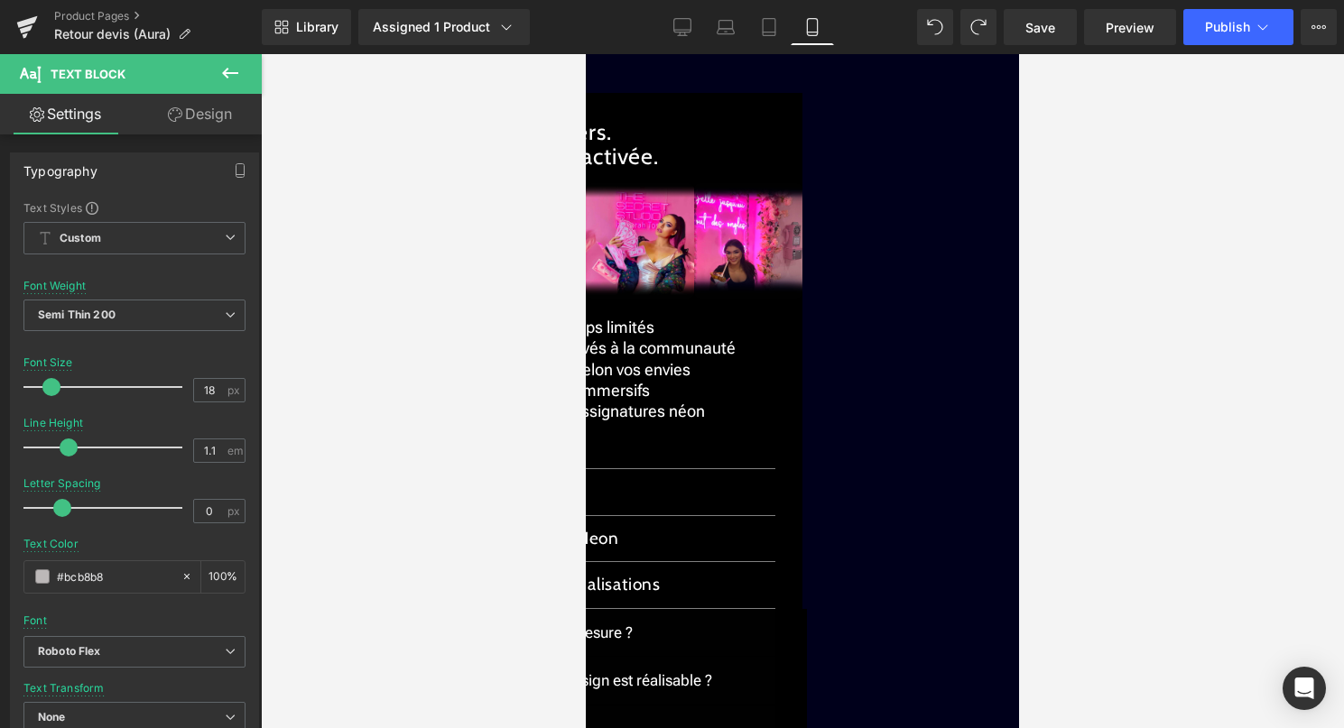
click at [1112, 288] on div at bounding box center [802, 391] width 1083 height 674
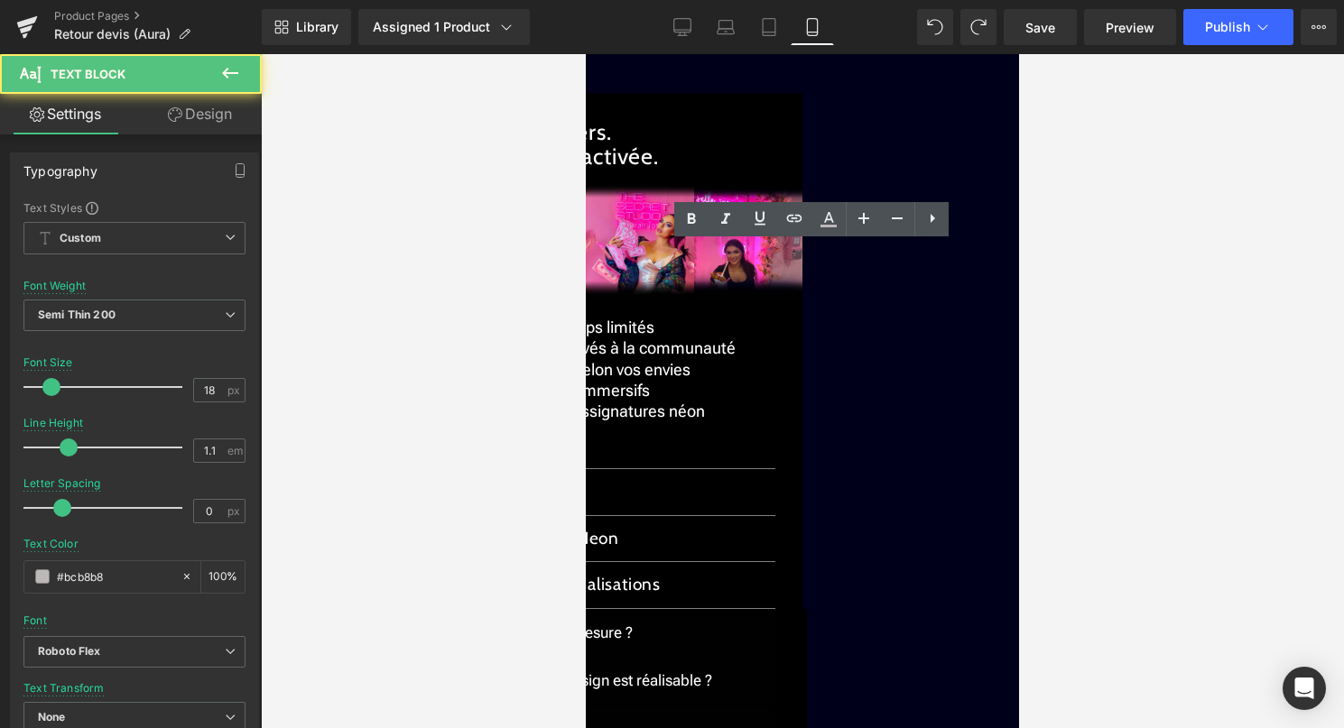
drag, startPoint x: 826, startPoint y: 248, endPoint x: 875, endPoint y: 260, distance: 51.0
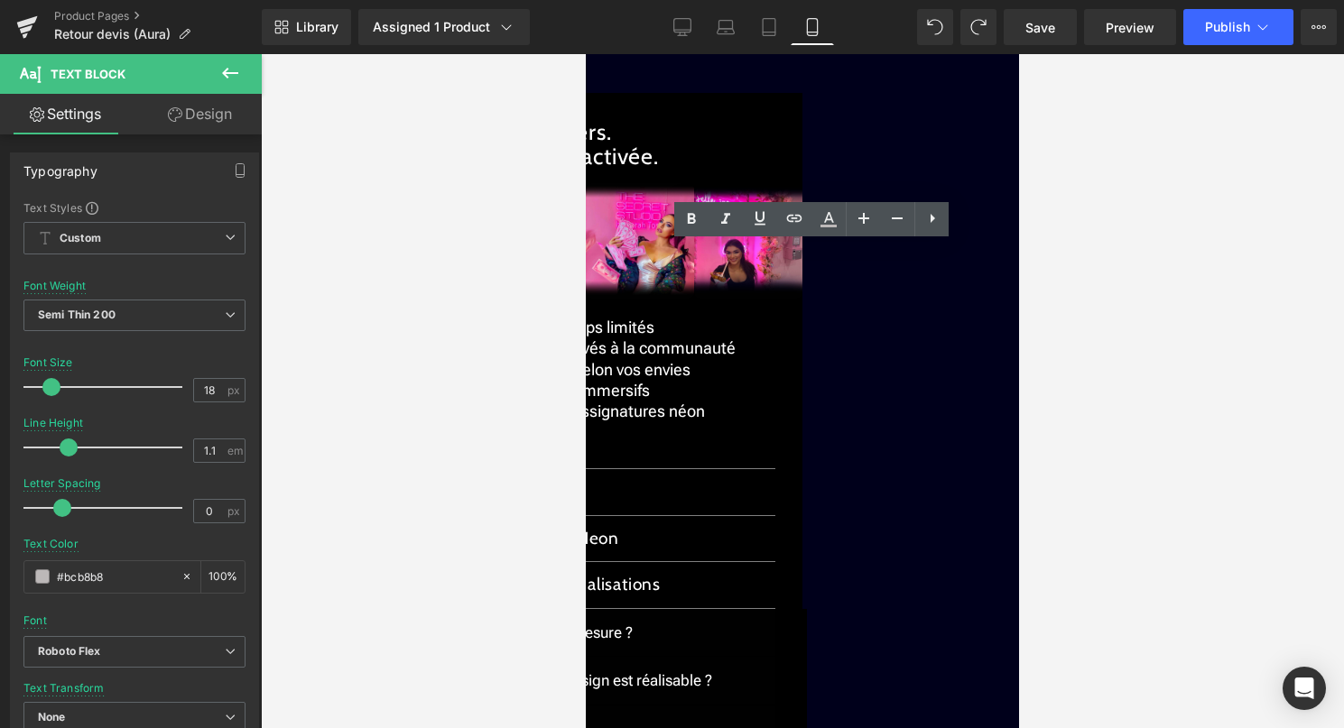
drag, startPoint x: 824, startPoint y: 251, endPoint x: 925, endPoint y: 276, distance: 104.2
click at [828, 212] on icon at bounding box center [829, 217] width 10 height 11
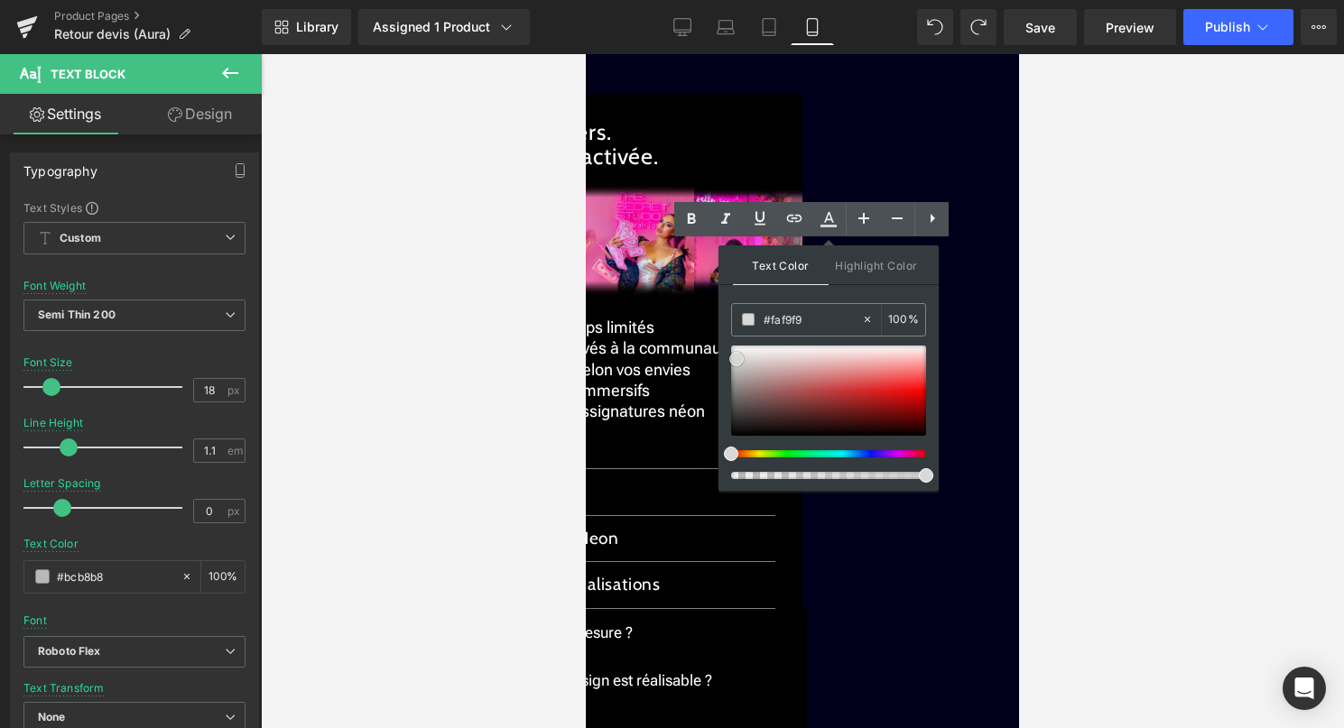
type input "#fcfcfc"
drag, startPoint x: 738, startPoint y: 365, endPoint x: 738, endPoint y: 341, distance: 23.5
click at [738, 341] on span at bounding box center [736, 346] width 14 height 14
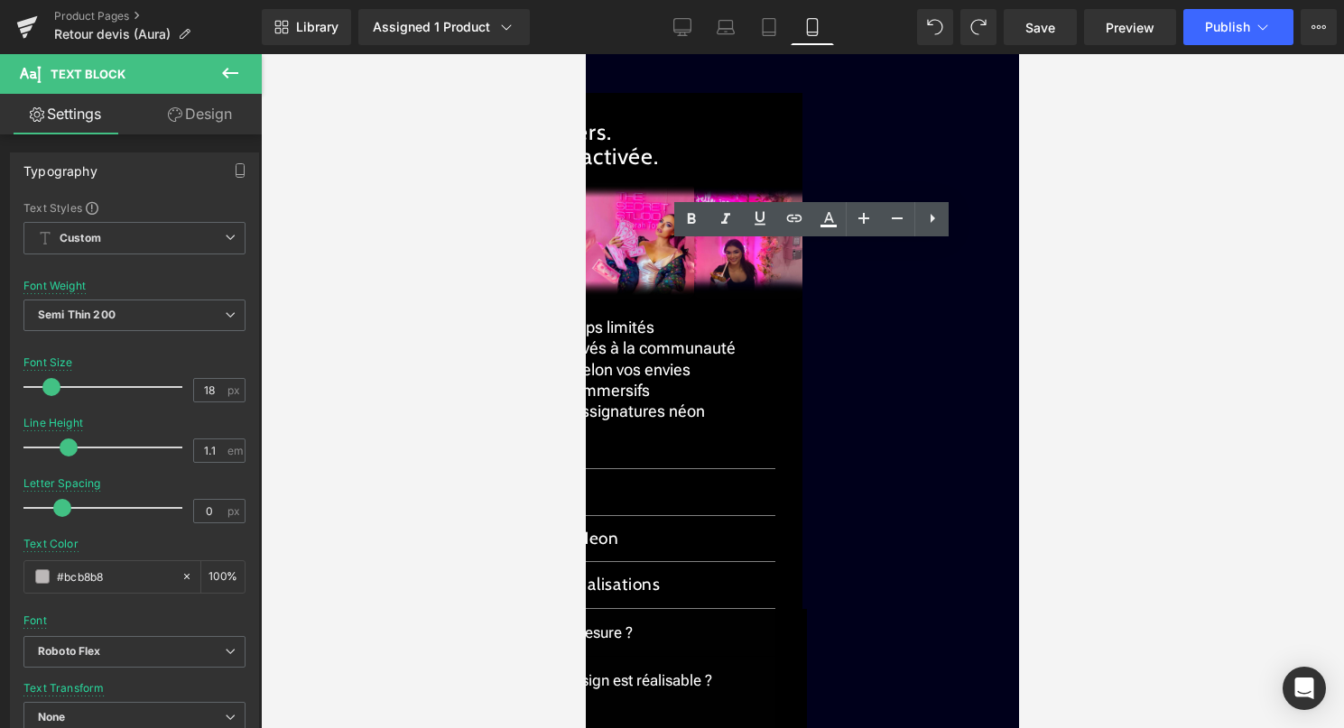
click at [1111, 283] on div at bounding box center [802, 391] width 1083 height 674
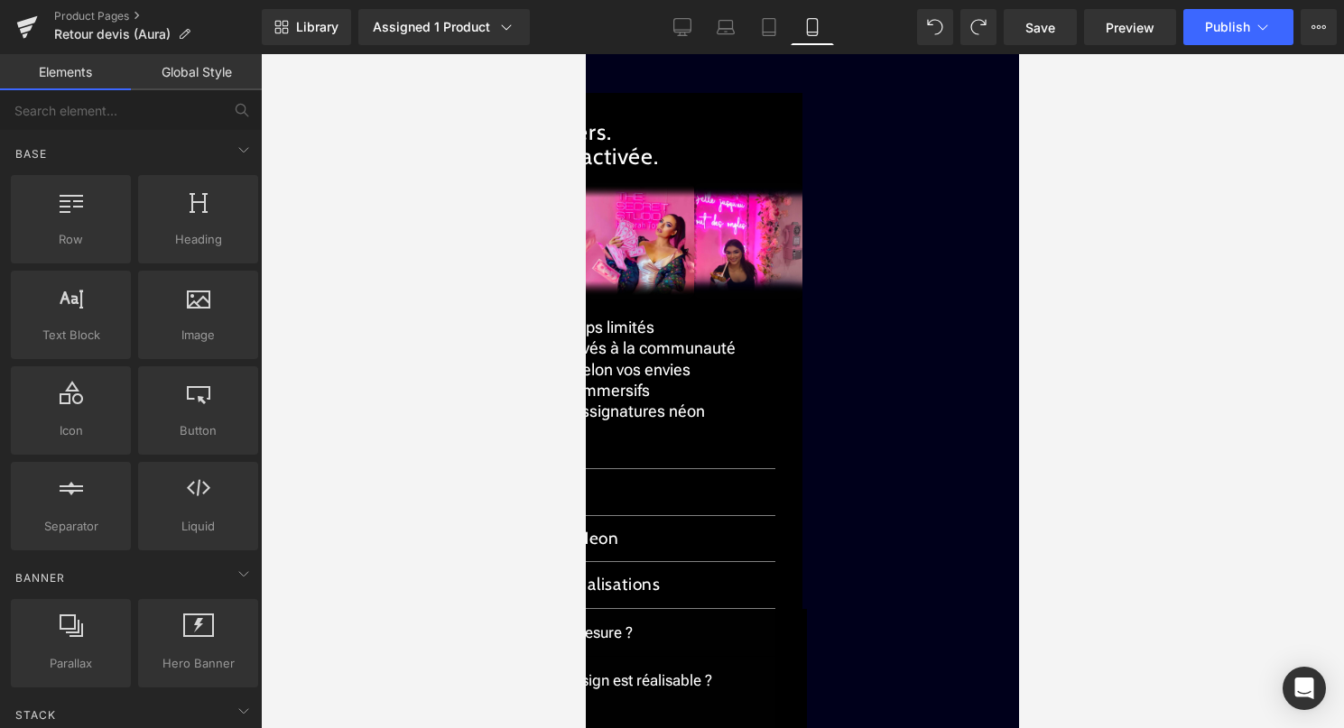
click at [586, 54] on icon at bounding box center [586, 54] width 0 height 0
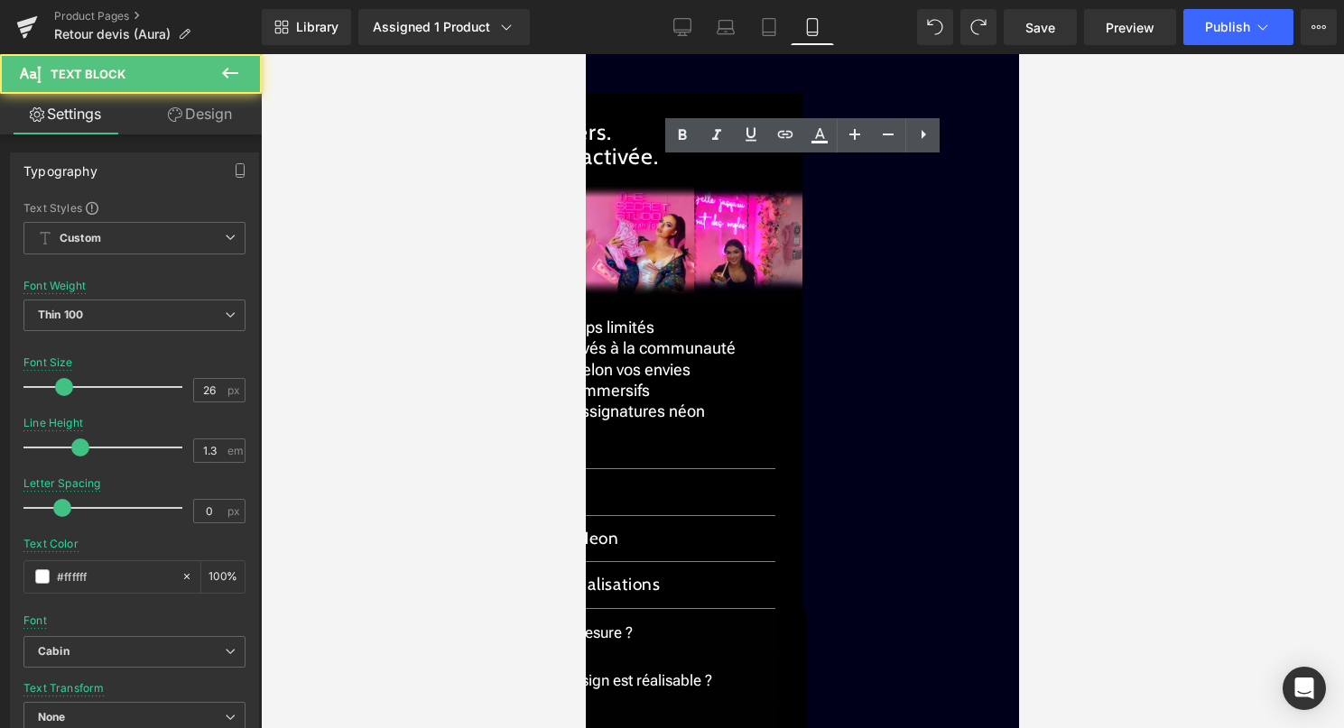
drag, startPoint x: 755, startPoint y: 204, endPoint x: 609, endPoint y: 204, distance: 146.2
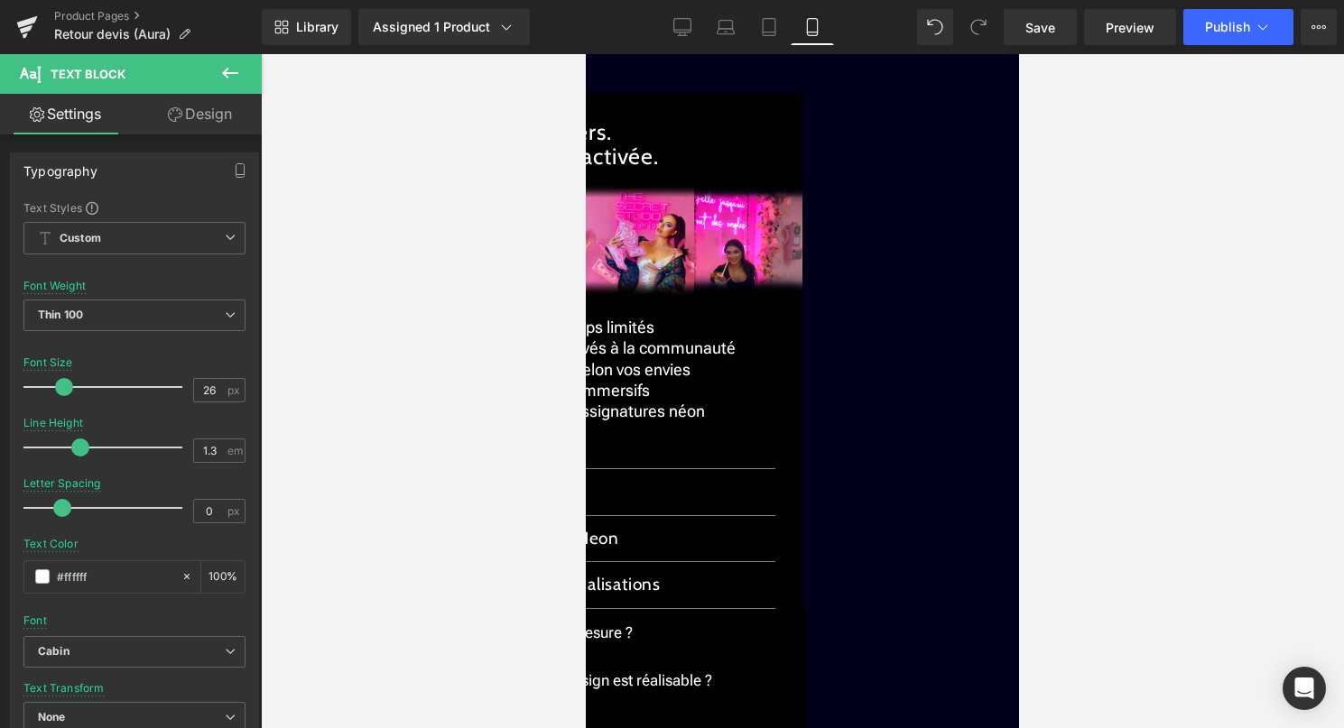
click at [1179, 330] on div at bounding box center [802, 391] width 1083 height 674
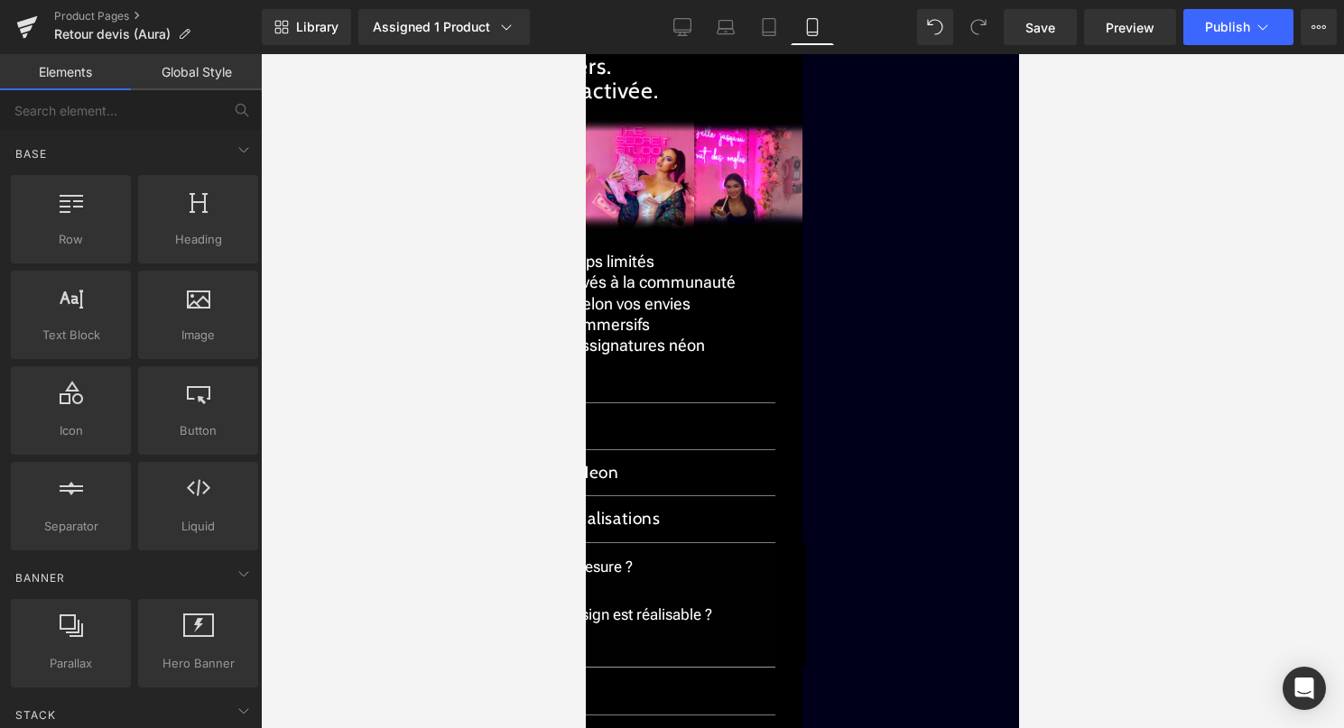
scroll to position [2587, 0]
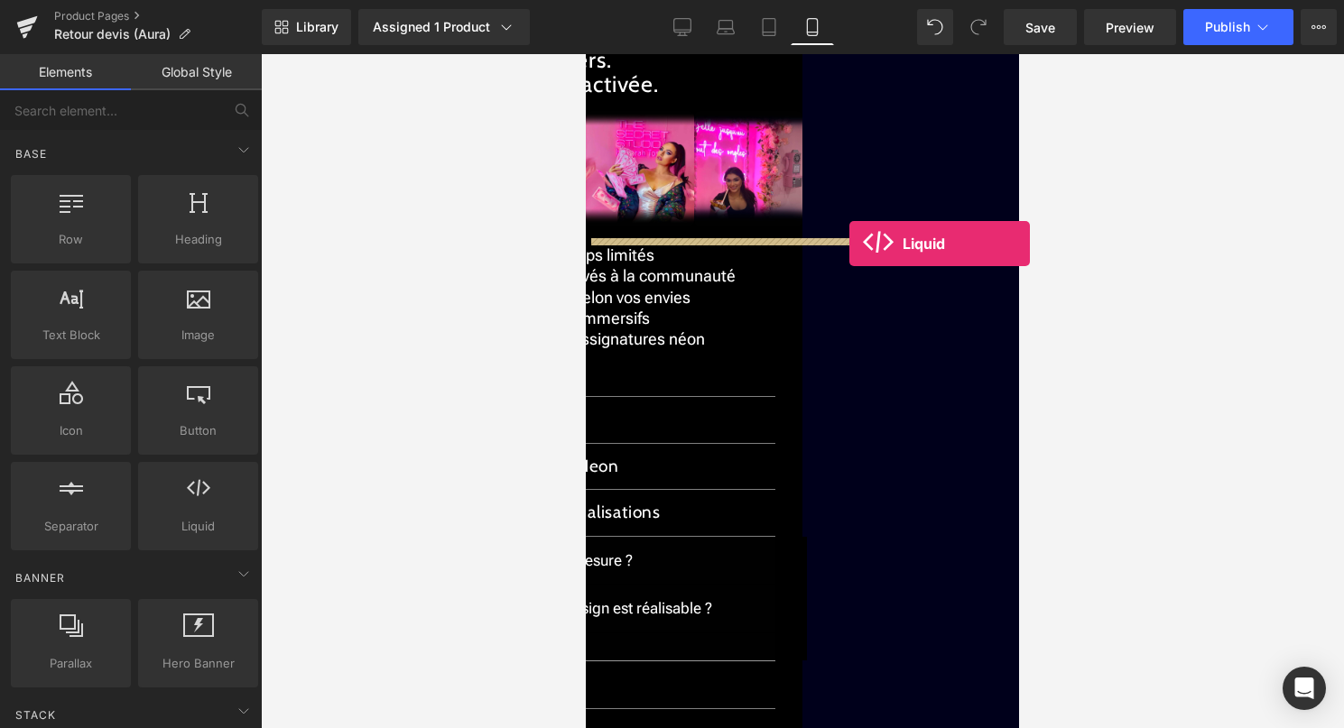
drag, startPoint x: 788, startPoint y: 547, endPoint x: 849, endPoint y: 244, distance: 309.4
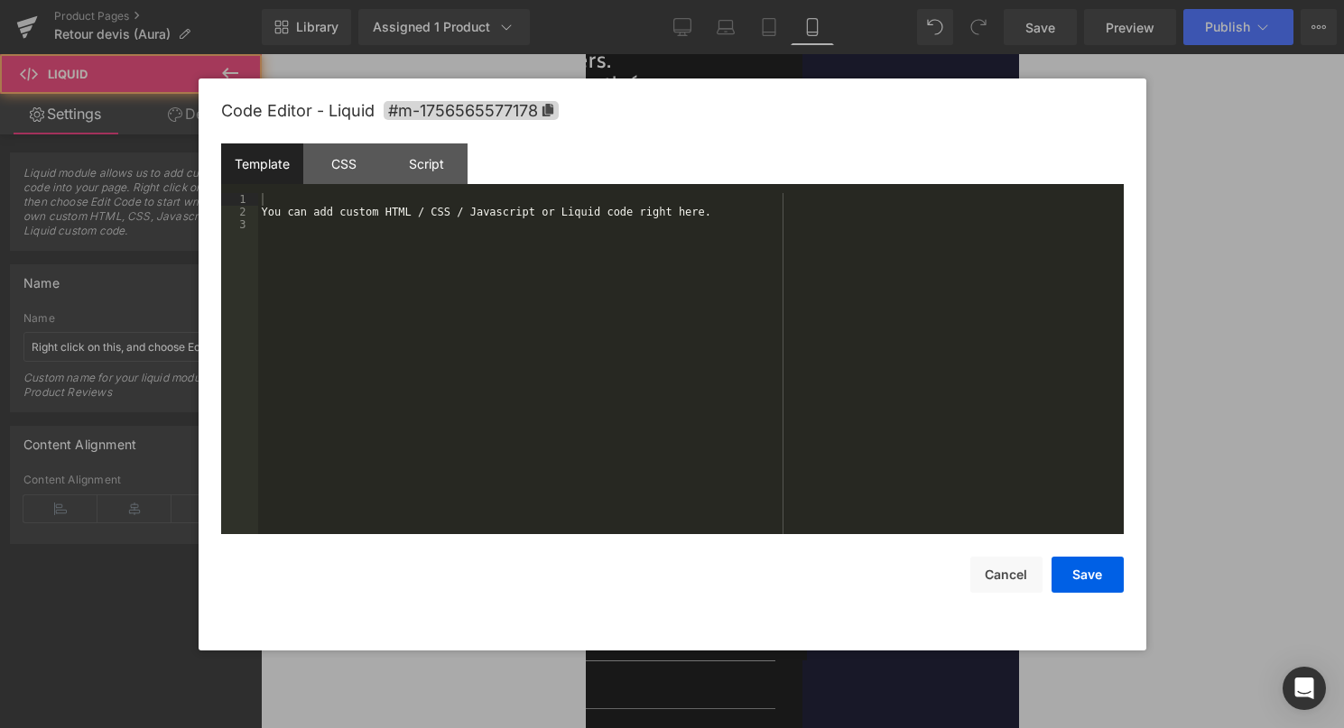
click at [728, 309] on div "You can add custom HTML / CSS / Javascript or Liquid code right here." at bounding box center [690, 376] width 865 height 366
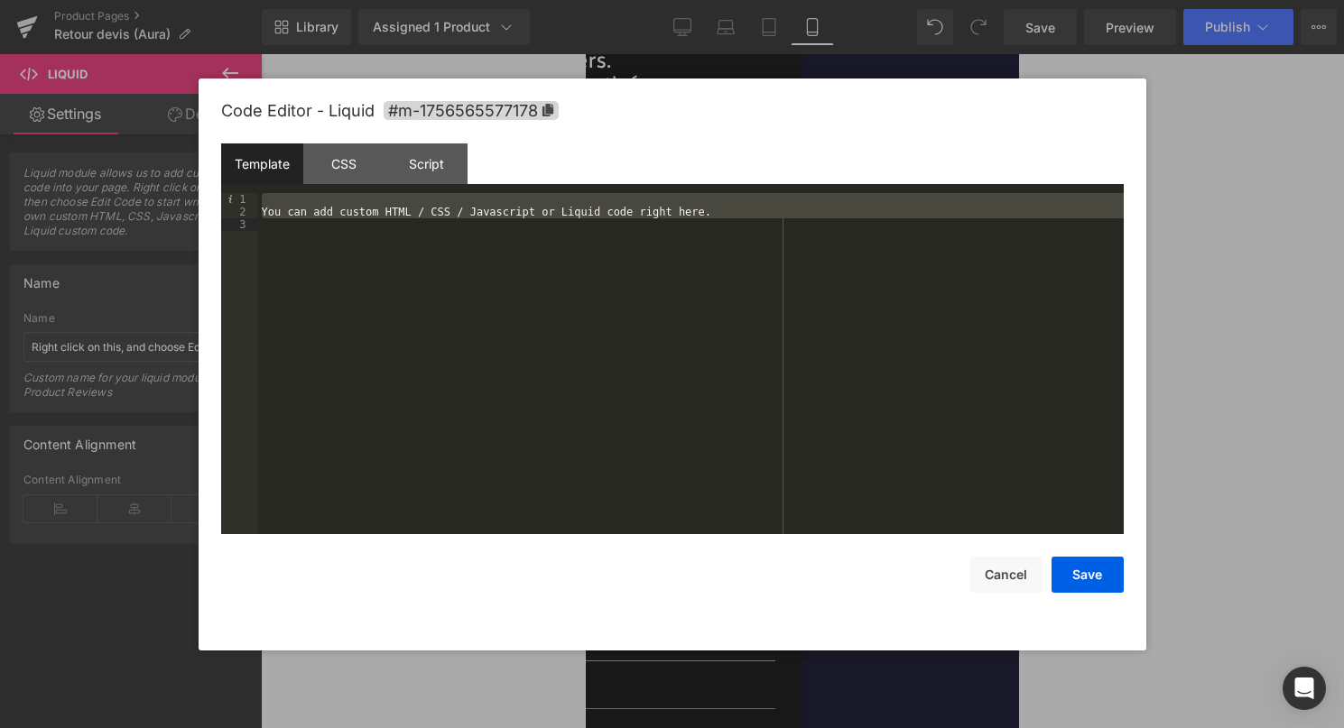
scroll to position [76, 0]
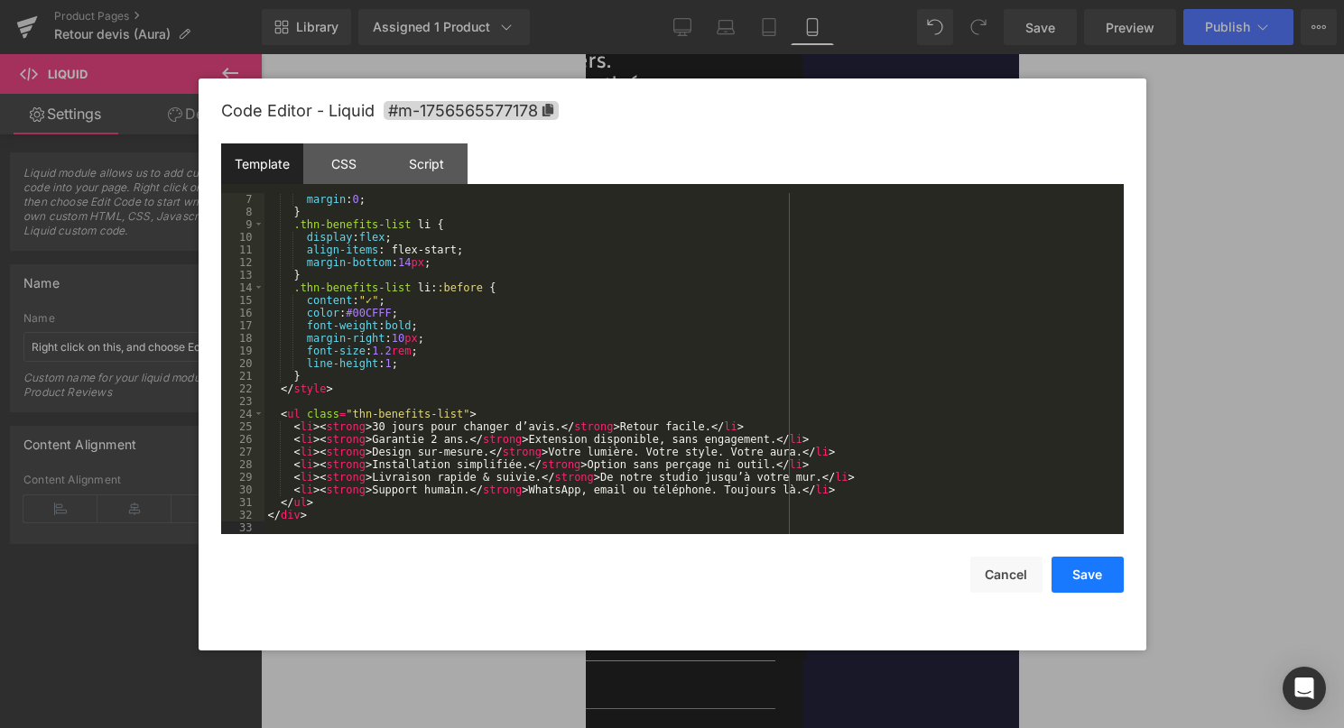
click at [1076, 580] on button "Save" at bounding box center [1087, 575] width 72 height 36
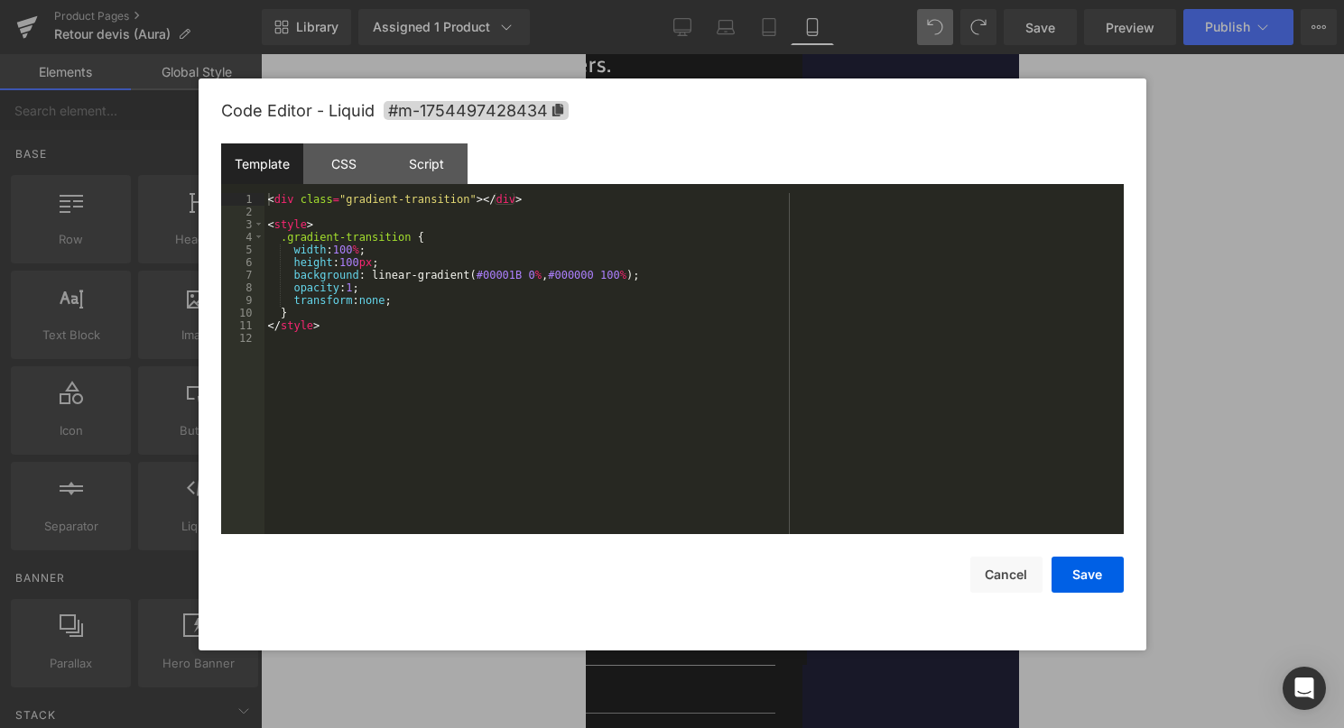
click at [586, 54] on link at bounding box center [586, 54] width 0 height 0
click at [1007, 580] on button "Cancel" at bounding box center [1006, 575] width 72 height 36
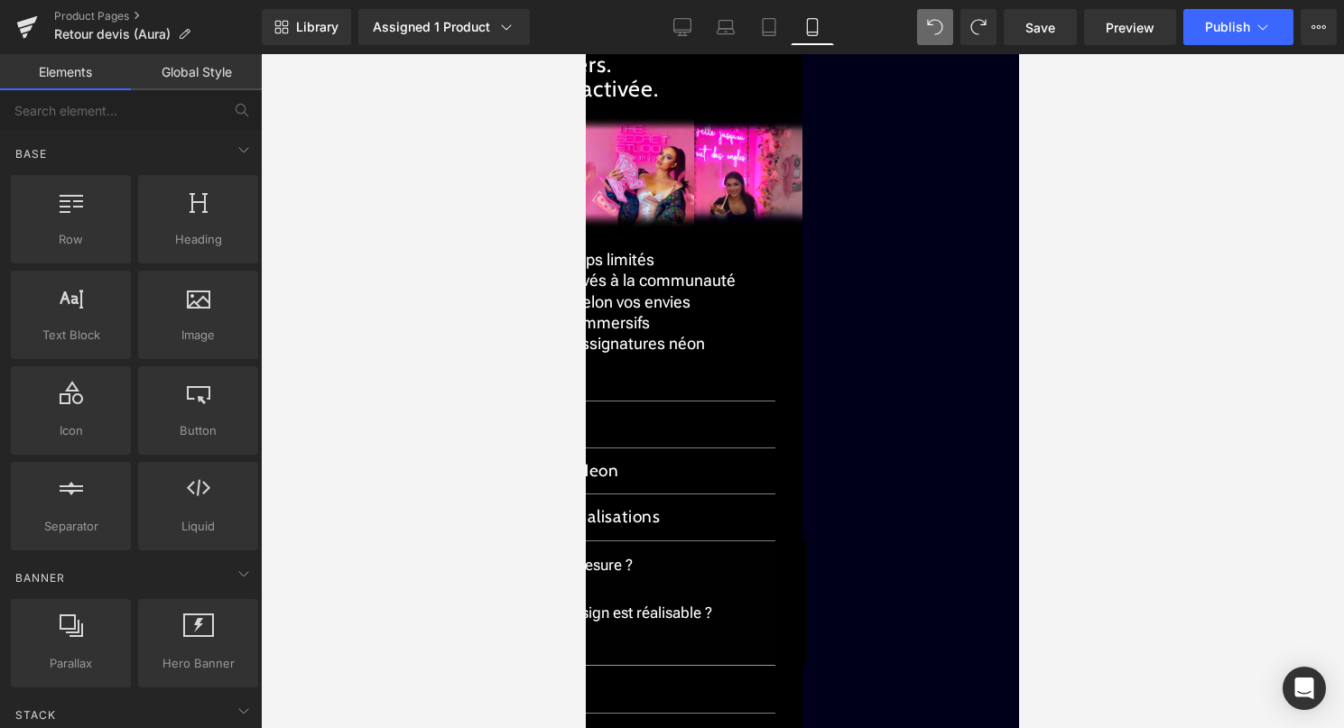
drag, startPoint x: 1324, startPoint y: 551, endPoint x: 738, endPoint y: 497, distance: 588.2
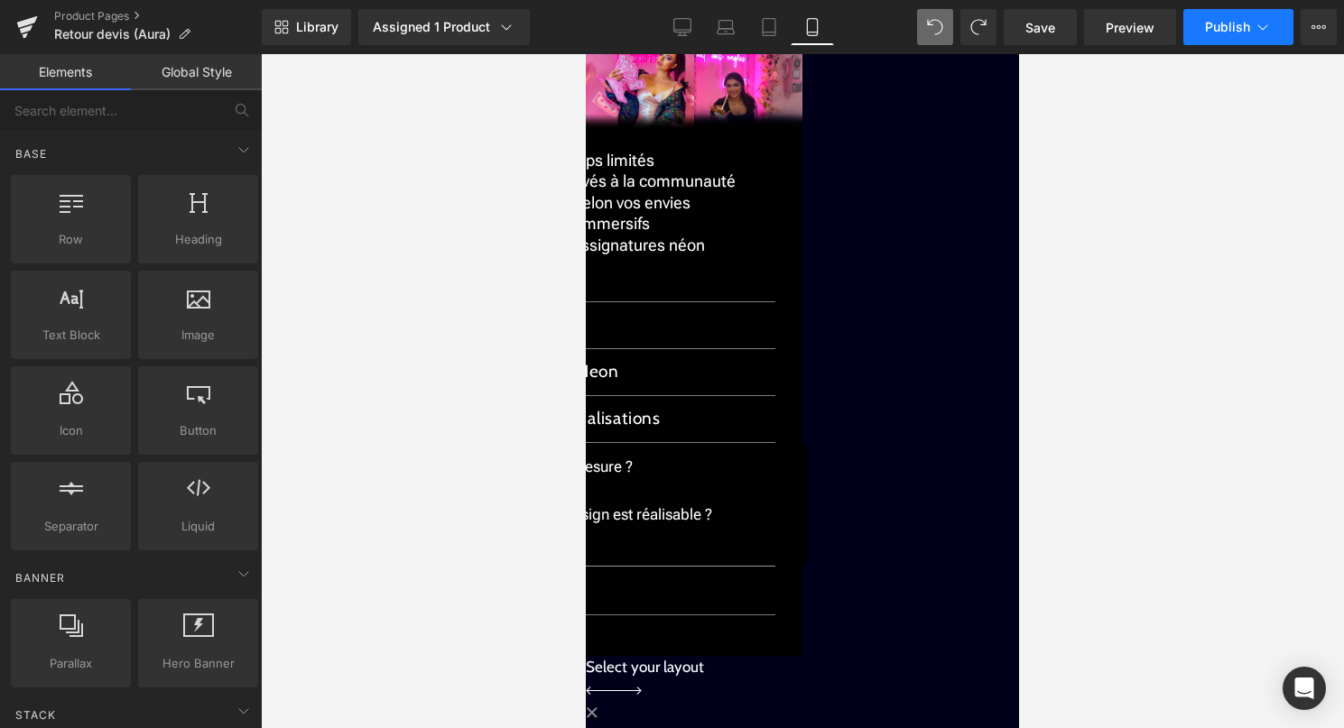
click at [1210, 32] on span "Publish" at bounding box center [1227, 27] width 45 height 14
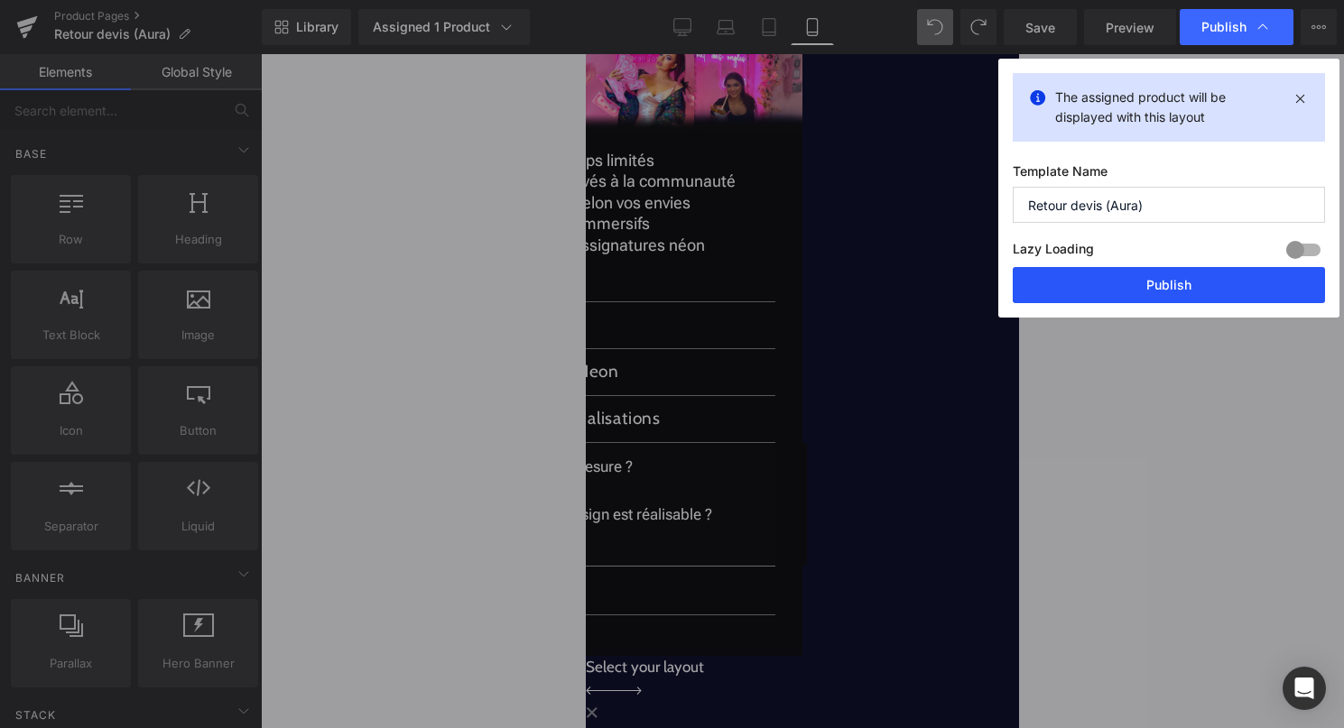
click at [1108, 281] on button "Publish" at bounding box center [1168, 285] width 312 height 36
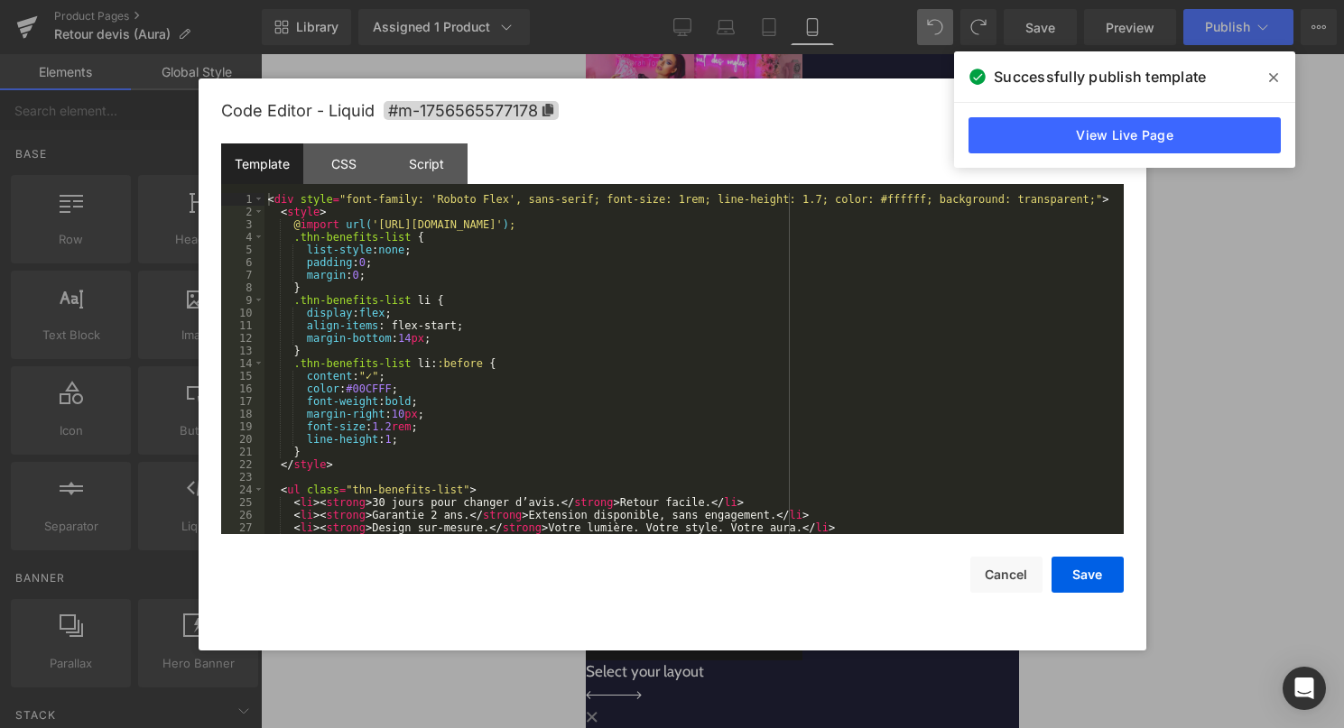
click at [696, 402] on div "< div style = "font-family: 'Roboto Flex', sans-serif; font-size: 1rem; line-he…" at bounding box center [690, 376] width 852 height 366
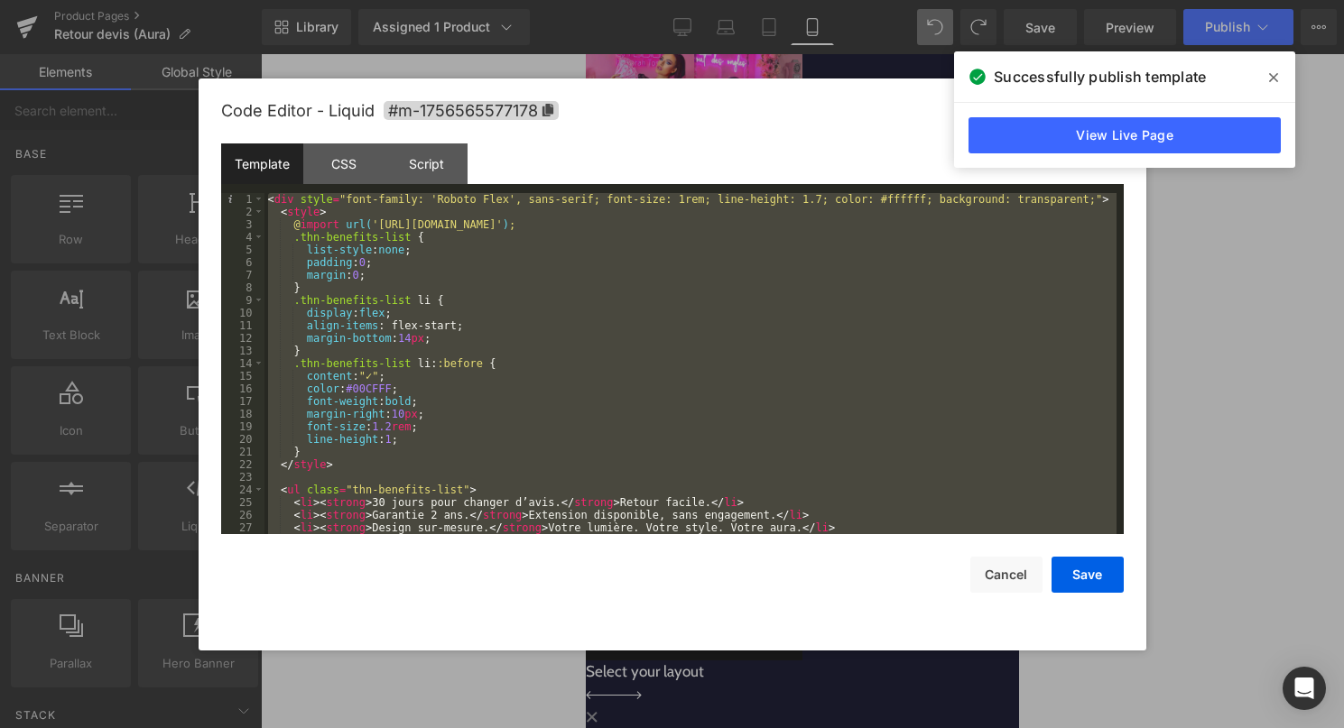
scroll to position [126, 0]
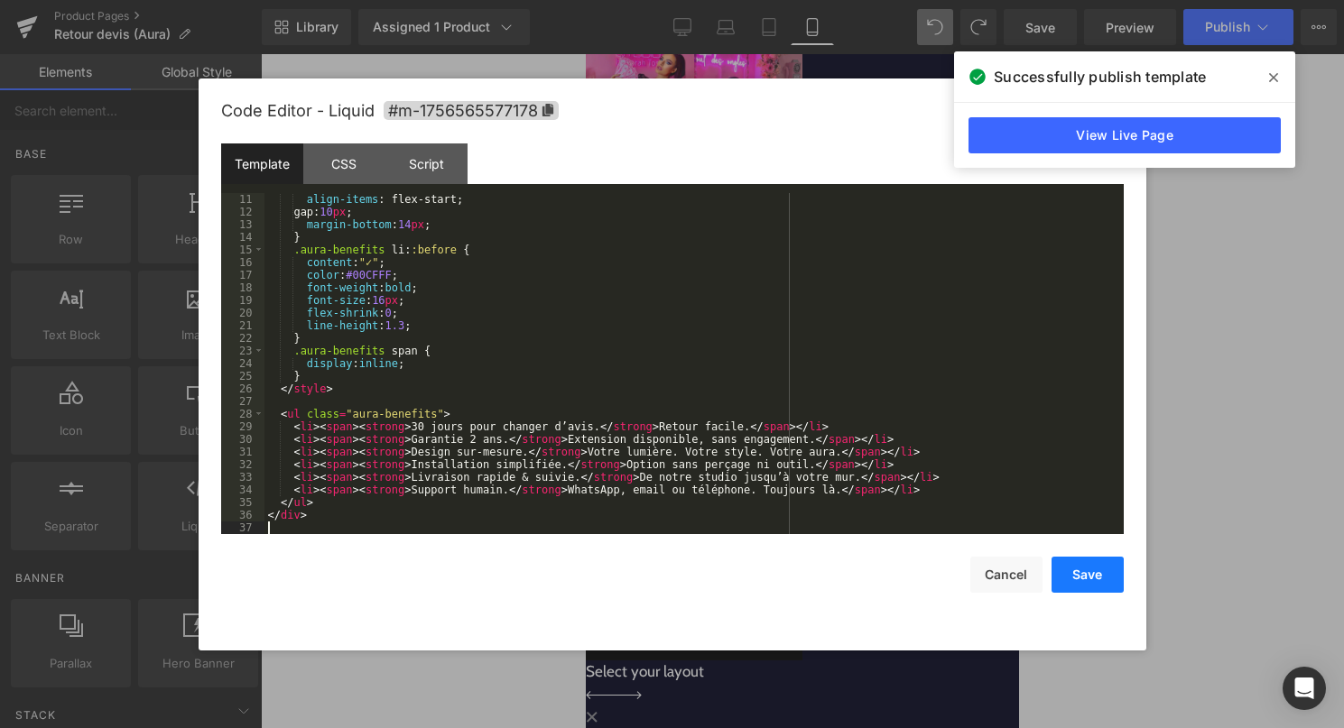
click at [1083, 571] on button "Save" at bounding box center [1087, 575] width 72 height 36
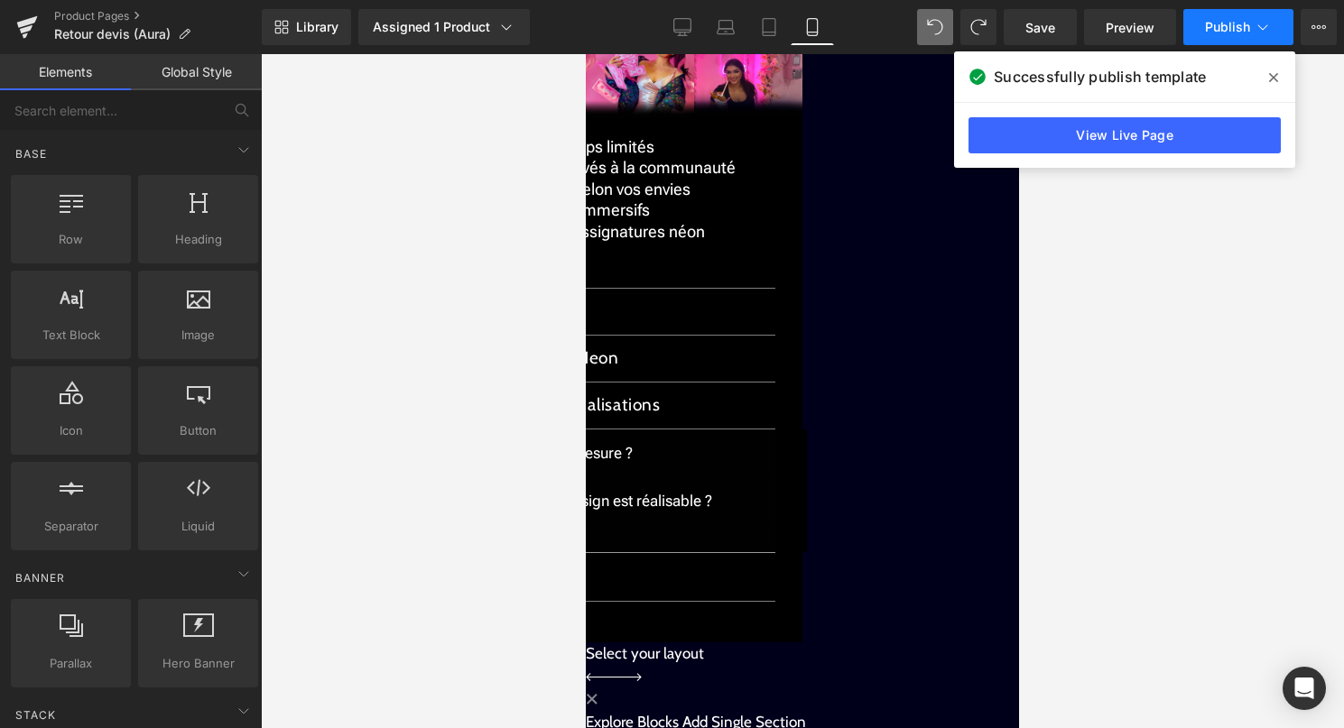
click at [1235, 16] on button "Publish" at bounding box center [1238, 27] width 110 height 36
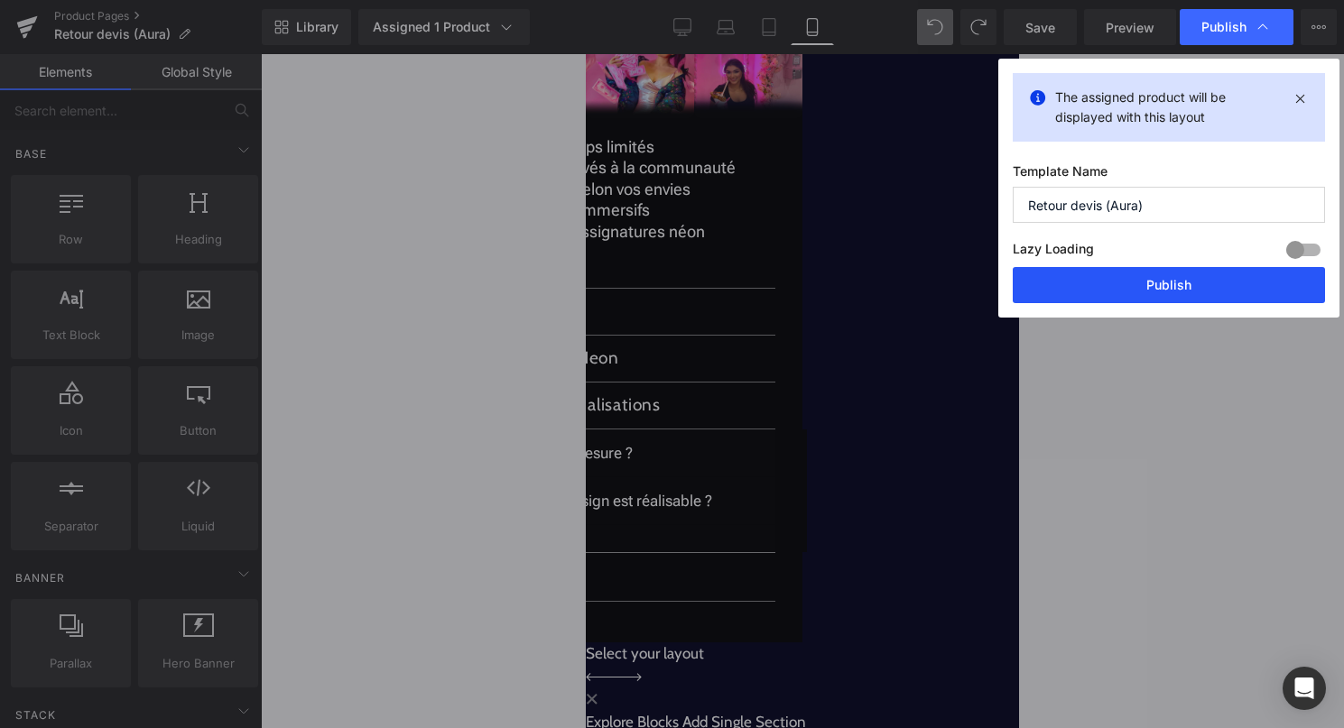
click at [1123, 292] on button "Publish" at bounding box center [1168, 285] width 312 height 36
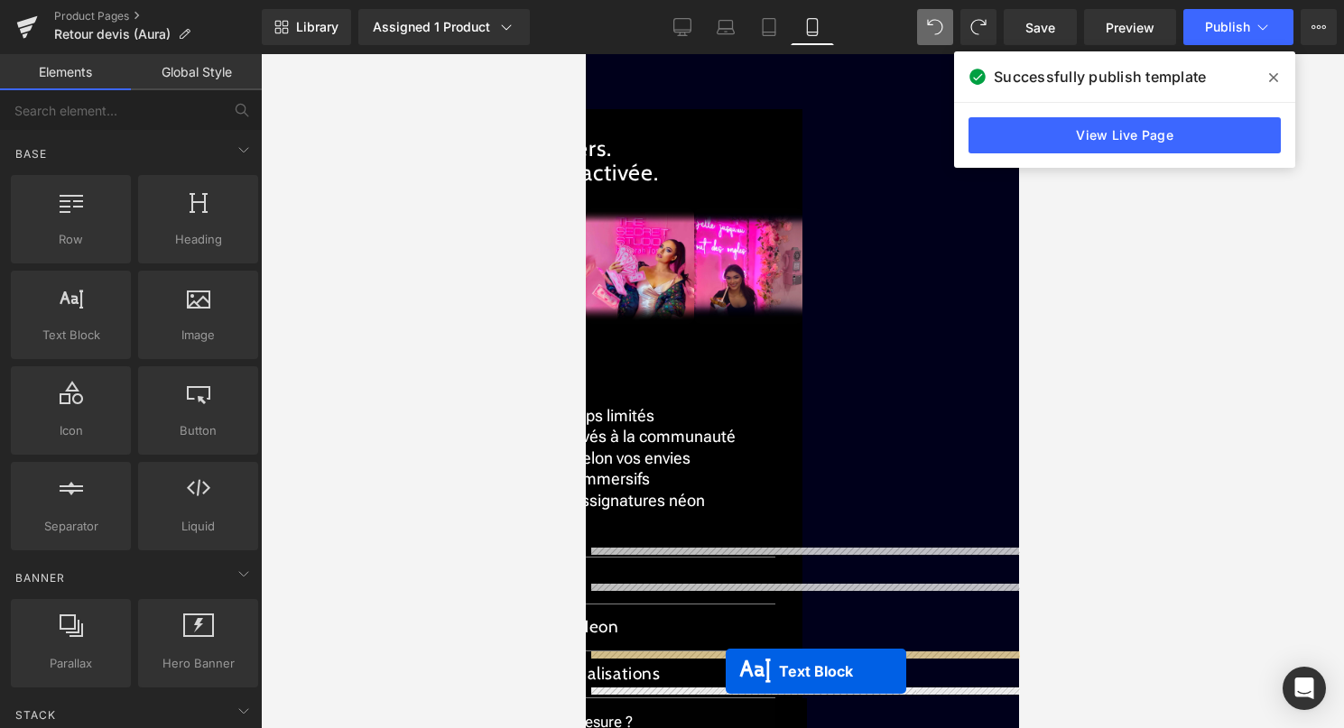
scroll to position [2422, 0]
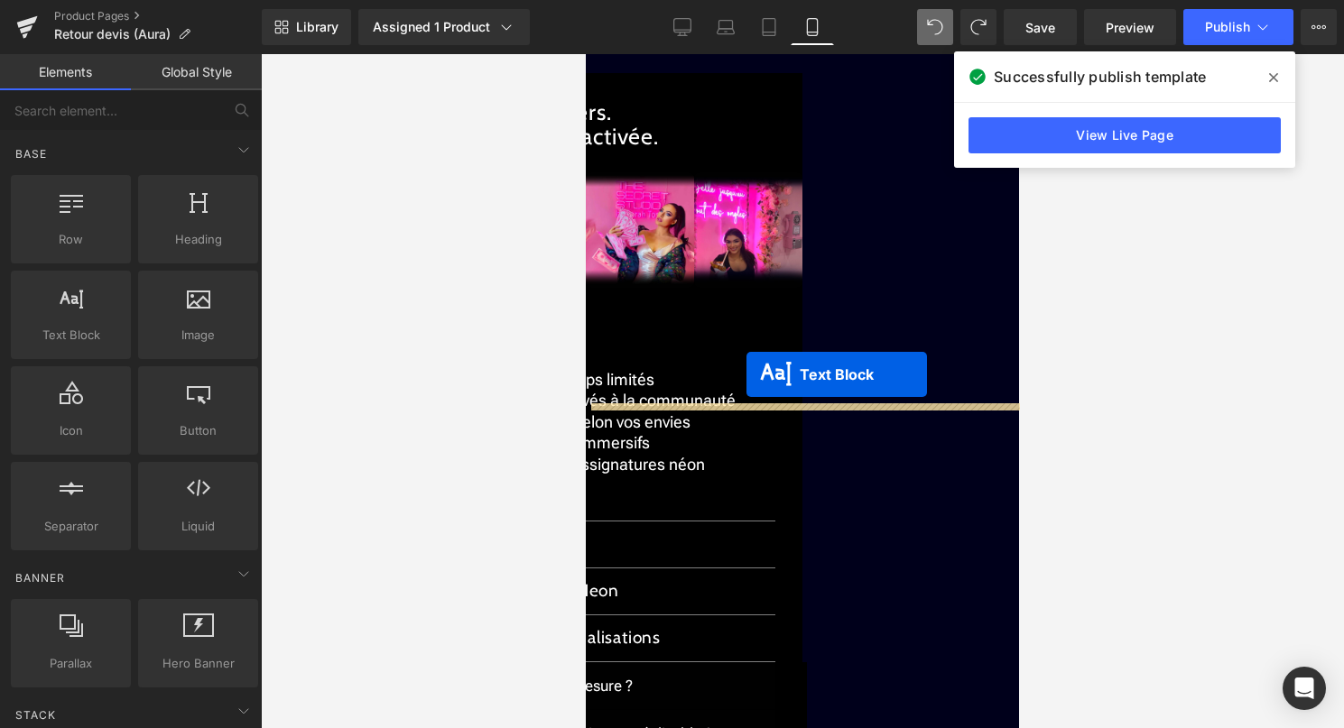
drag, startPoint x: 783, startPoint y: 492, endPoint x: 746, endPoint y: 374, distance: 123.0
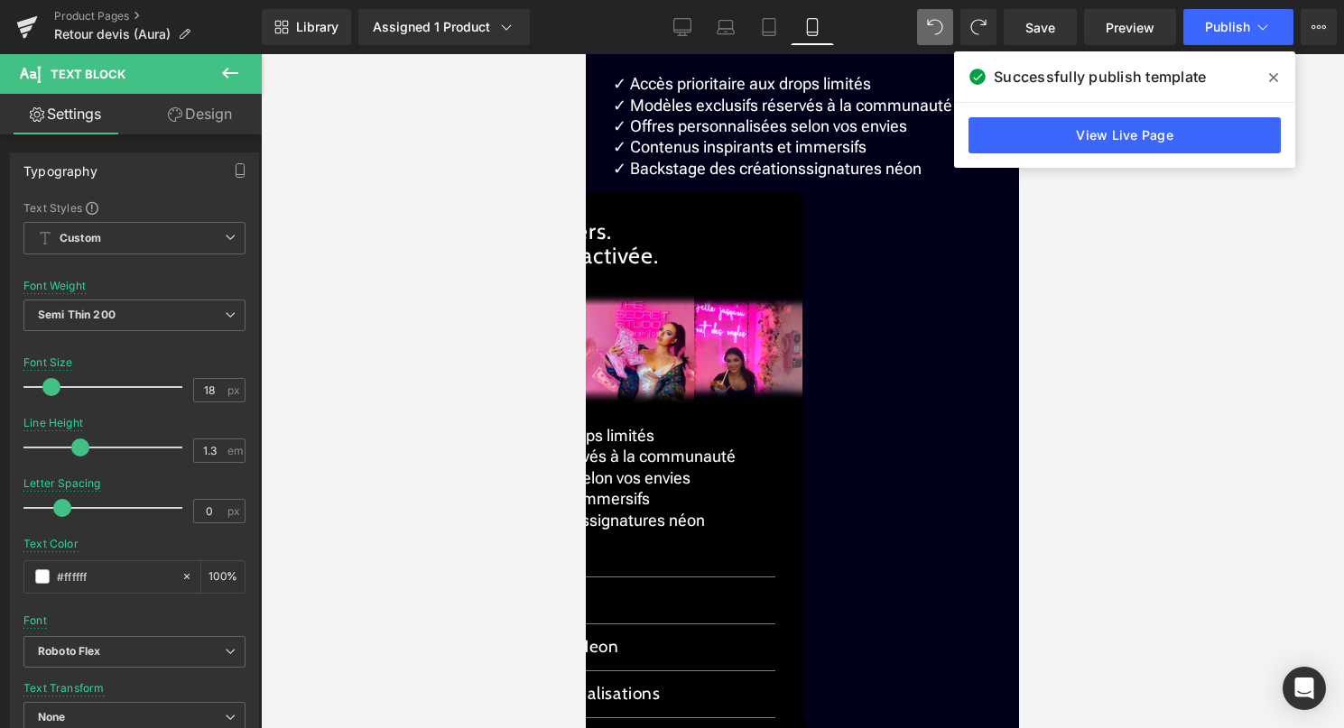
click at [586, 54] on span "Text Block" at bounding box center [586, 54] width 0 height 0
click at [586, 54] on icon at bounding box center [586, 54] width 0 height 0
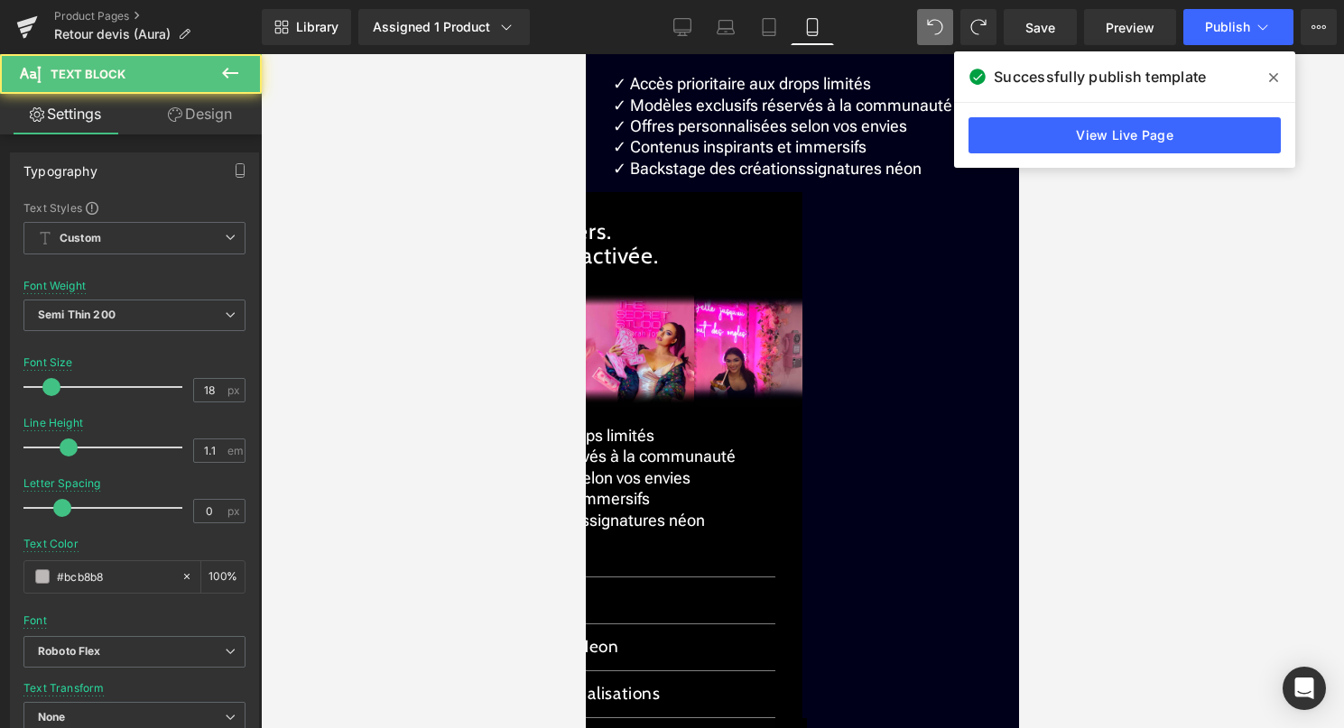
click at [194, 113] on link "Design" at bounding box center [199, 114] width 131 height 41
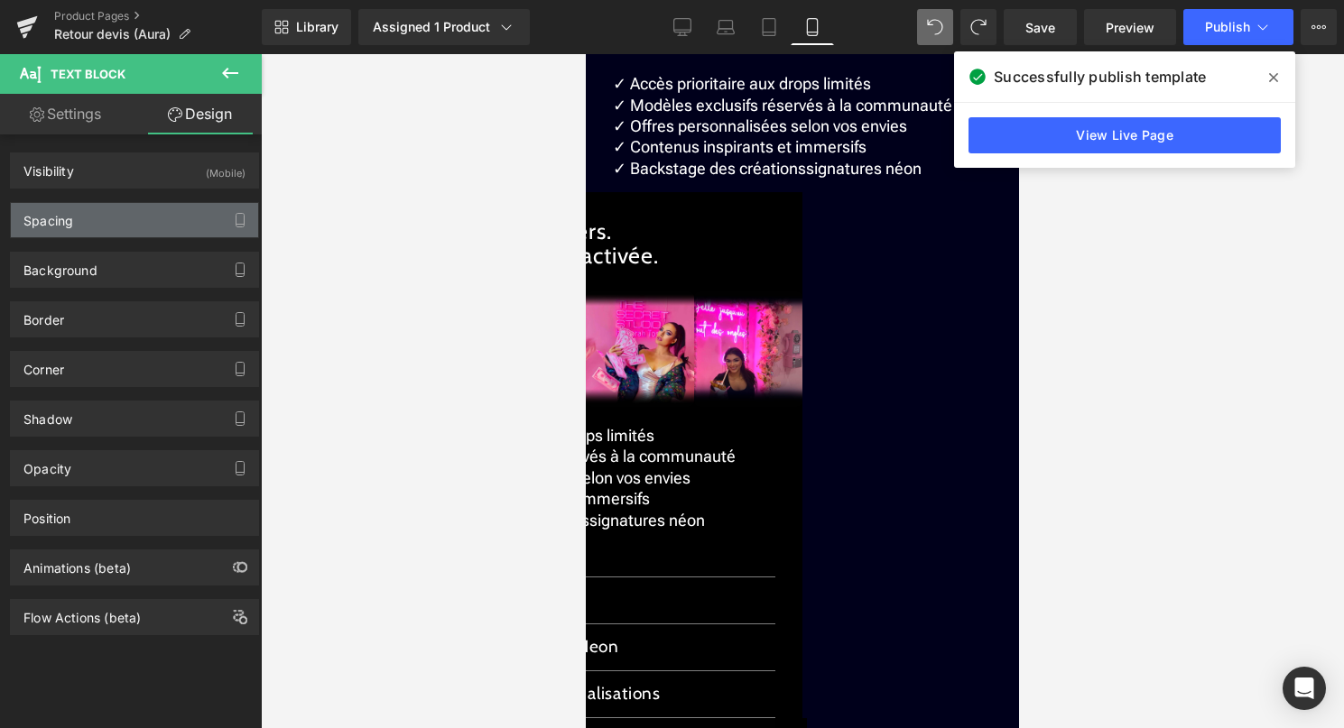
click at [129, 230] on div "Spacing" at bounding box center [134, 220] width 247 height 34
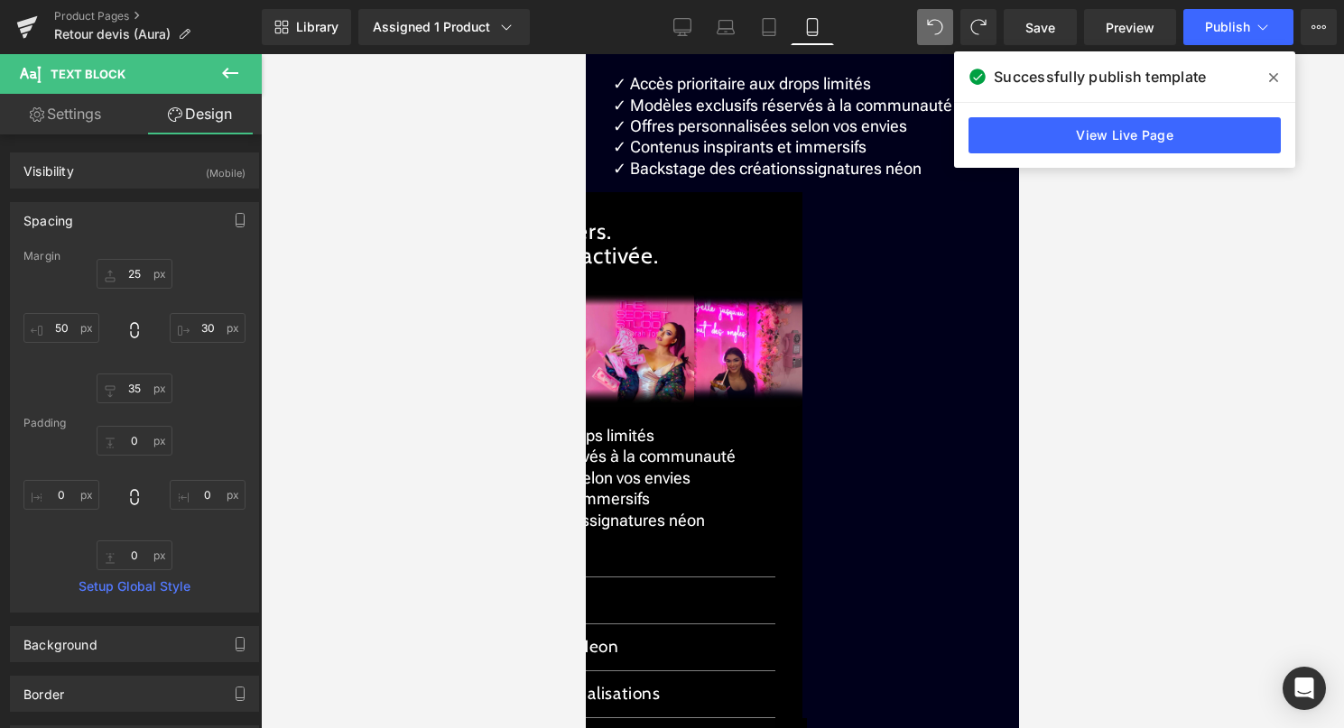
click at [586, 54] on link at bounding box center [586, 54] width 0 height 0
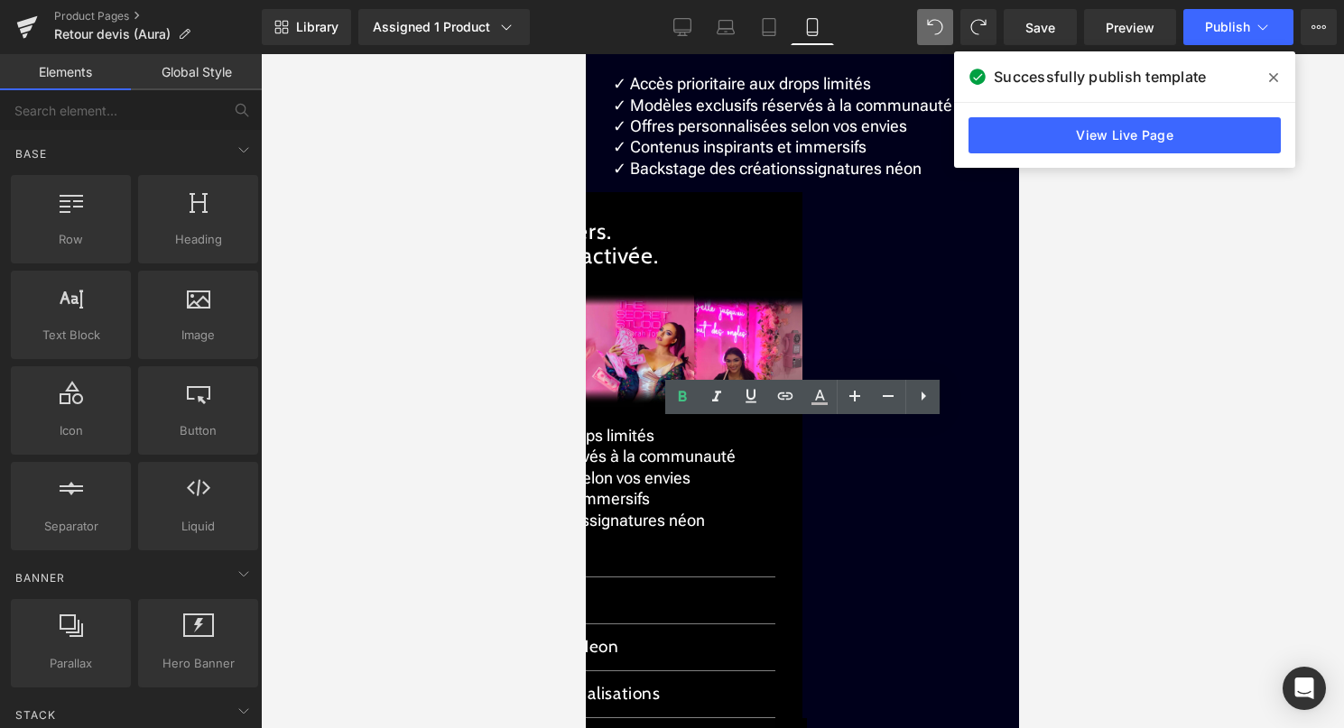
click at [517, 439] on div at bounding box center [802, 391] width 1083 height 674
click at [1123, 466] on div at bounding box center [802, 391] width 1083 height 674
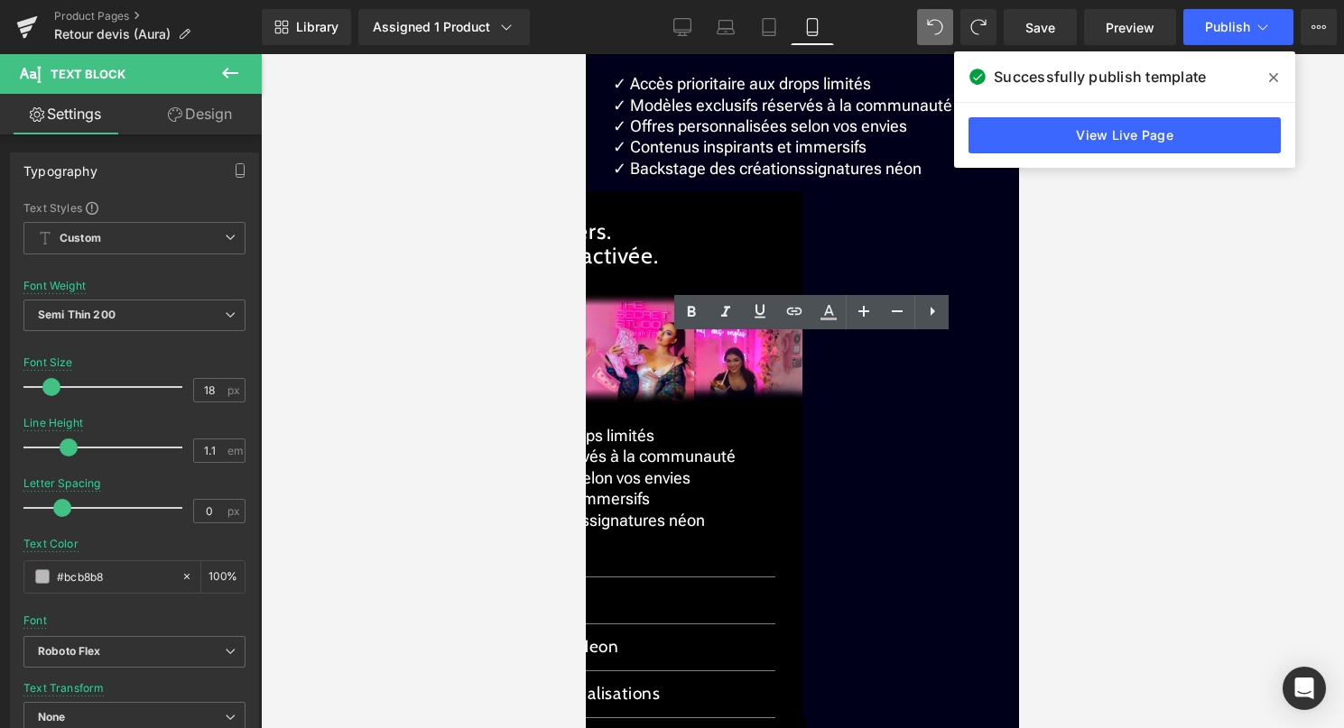
click at [586, 54] on span "Text Block" at bounding box center [586, 54] width 0 height 0
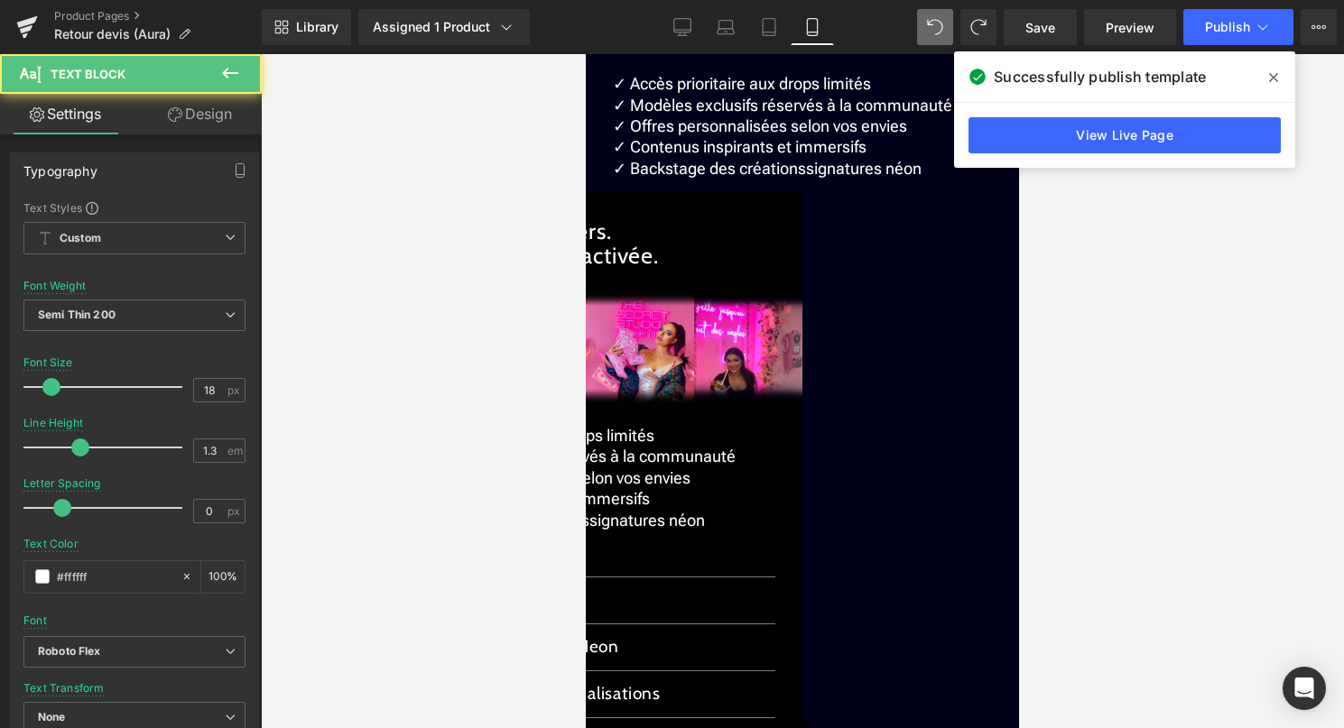
click at [219, 110] on link "Design" at bounding box center [199, 114] width 131 height 41
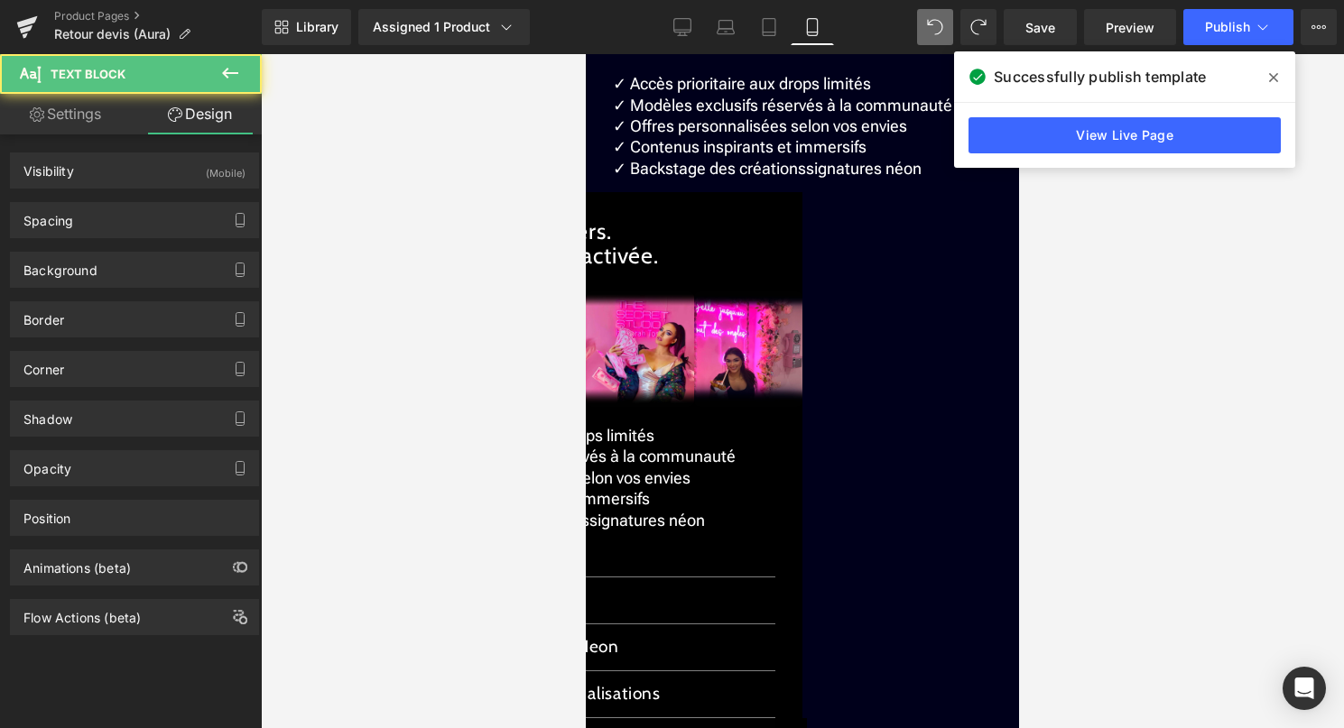
type input "20"
type input "30"
type input "0"
type input "30"
type input "0"
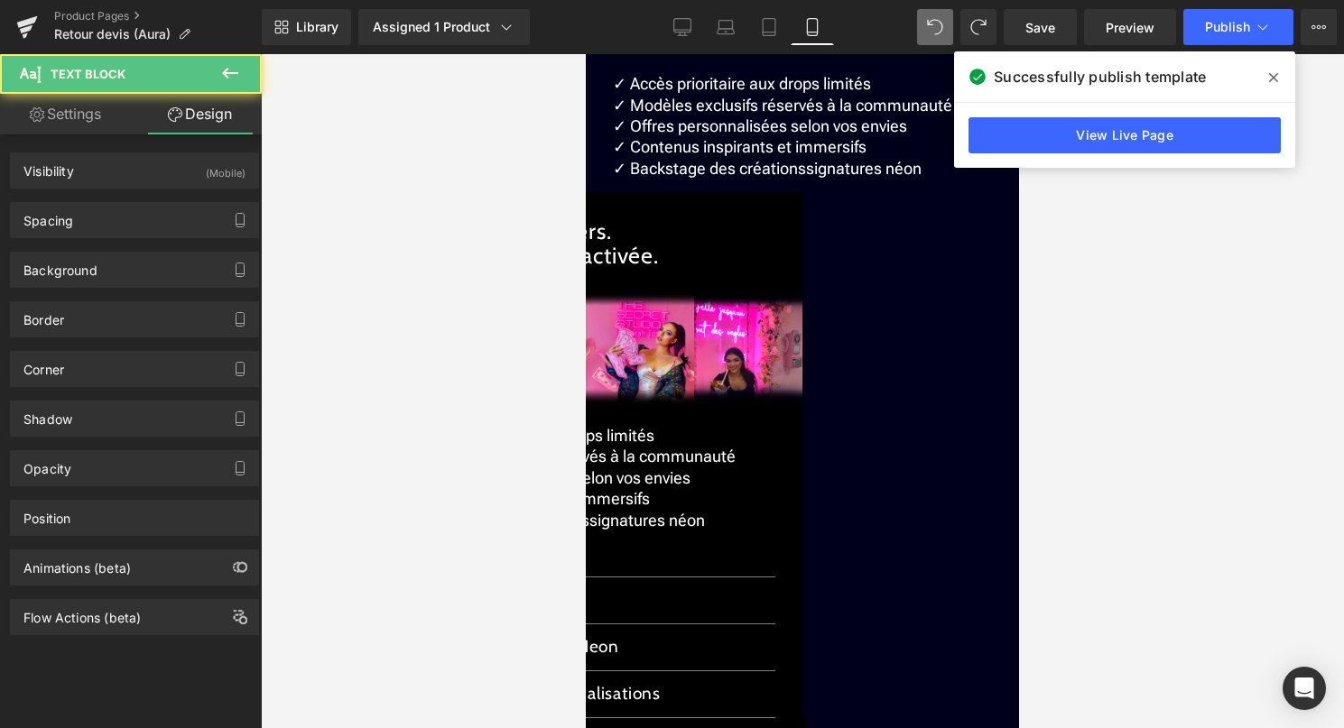
type input "0"
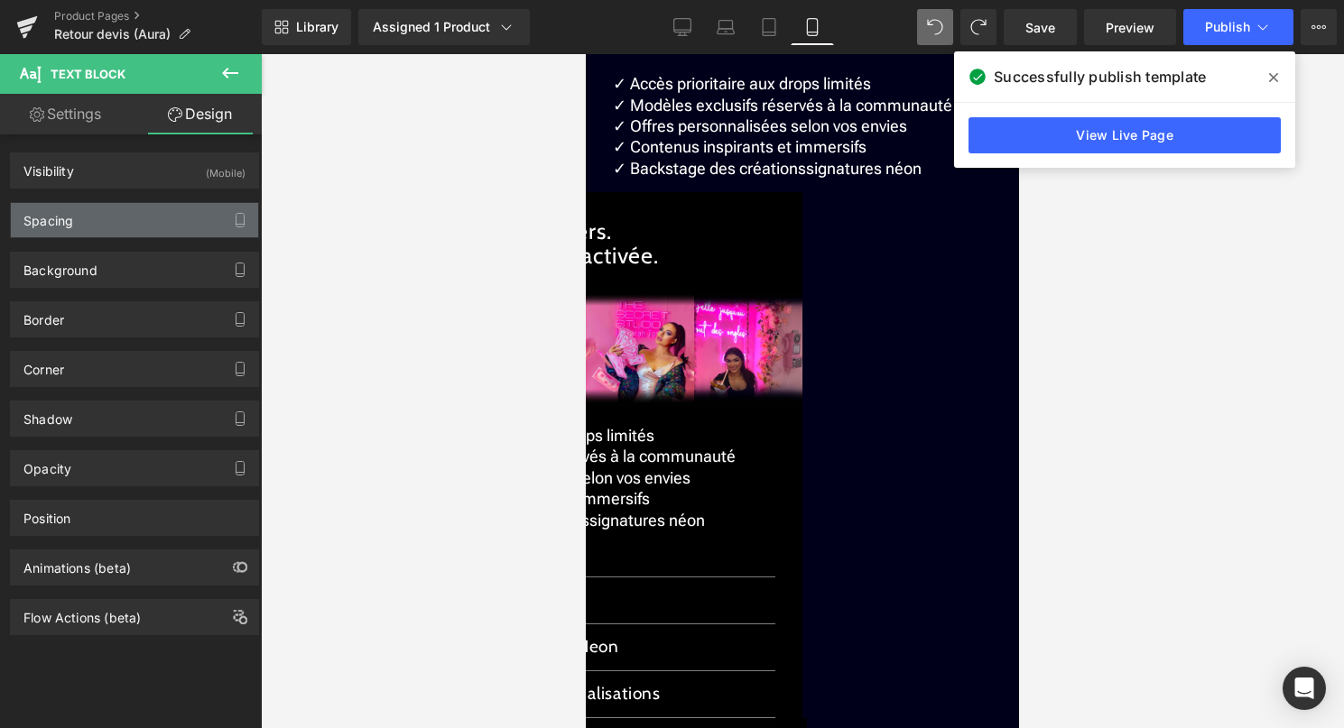
click at [106, 203] on div "Spacing" at bounding box center [134, 220] width 247 height 34
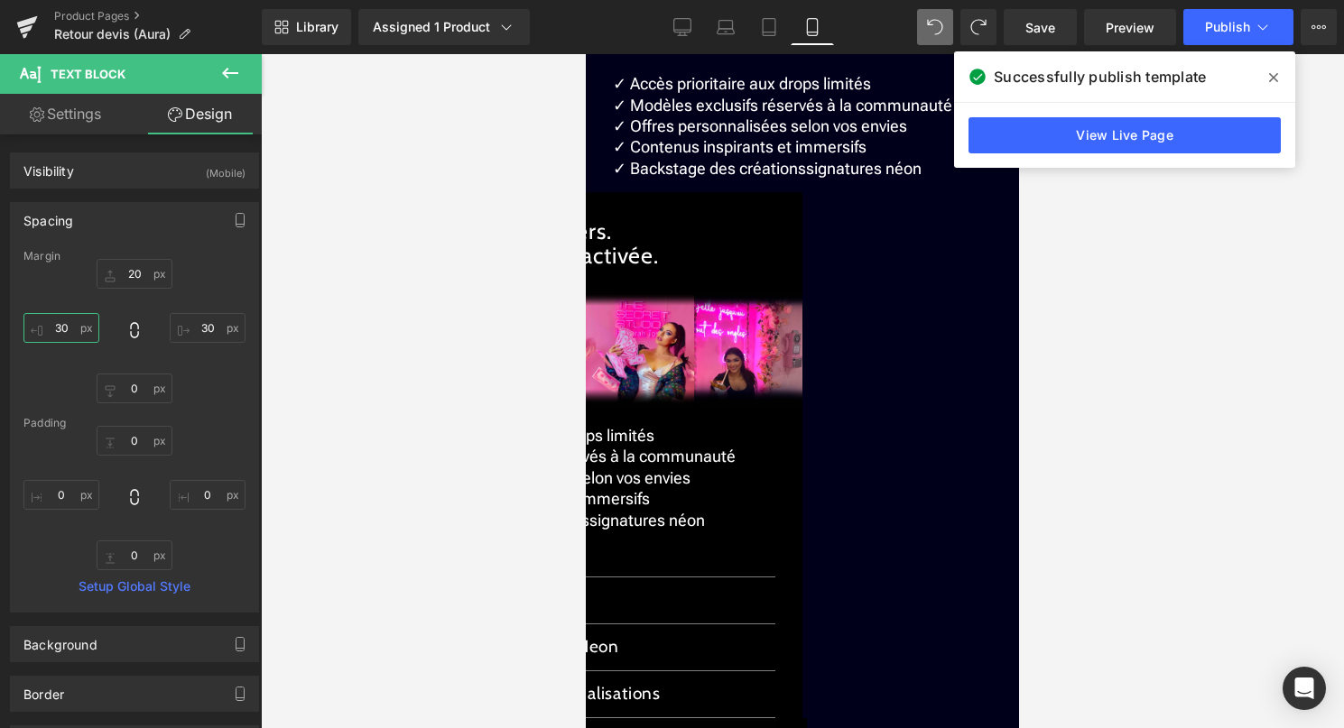
click at [72, 322] on input "30" at bounding box center [61, 328] width 76 height 30
type input "50"
click at [195, 328] on input "30" at bounding box center [208, 328] width 76 height 30
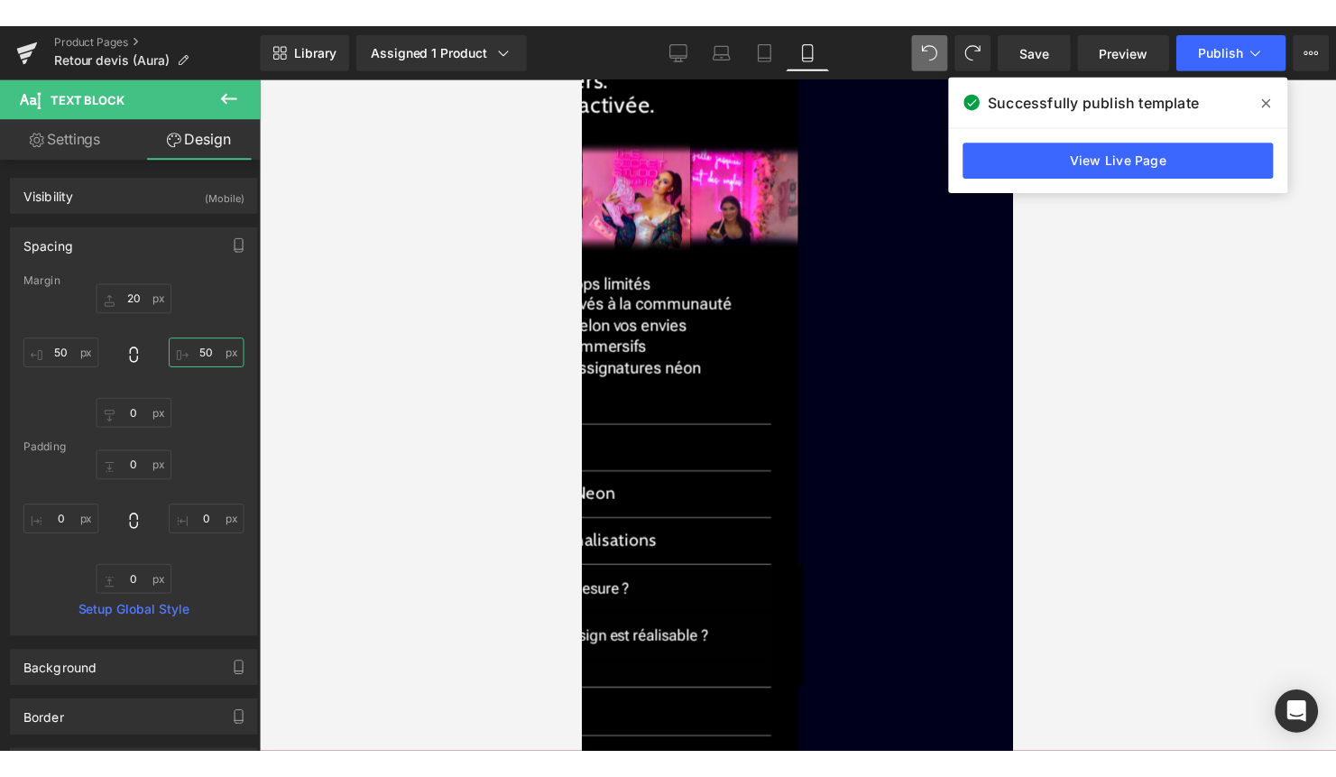
scroll to position [2601, 0]
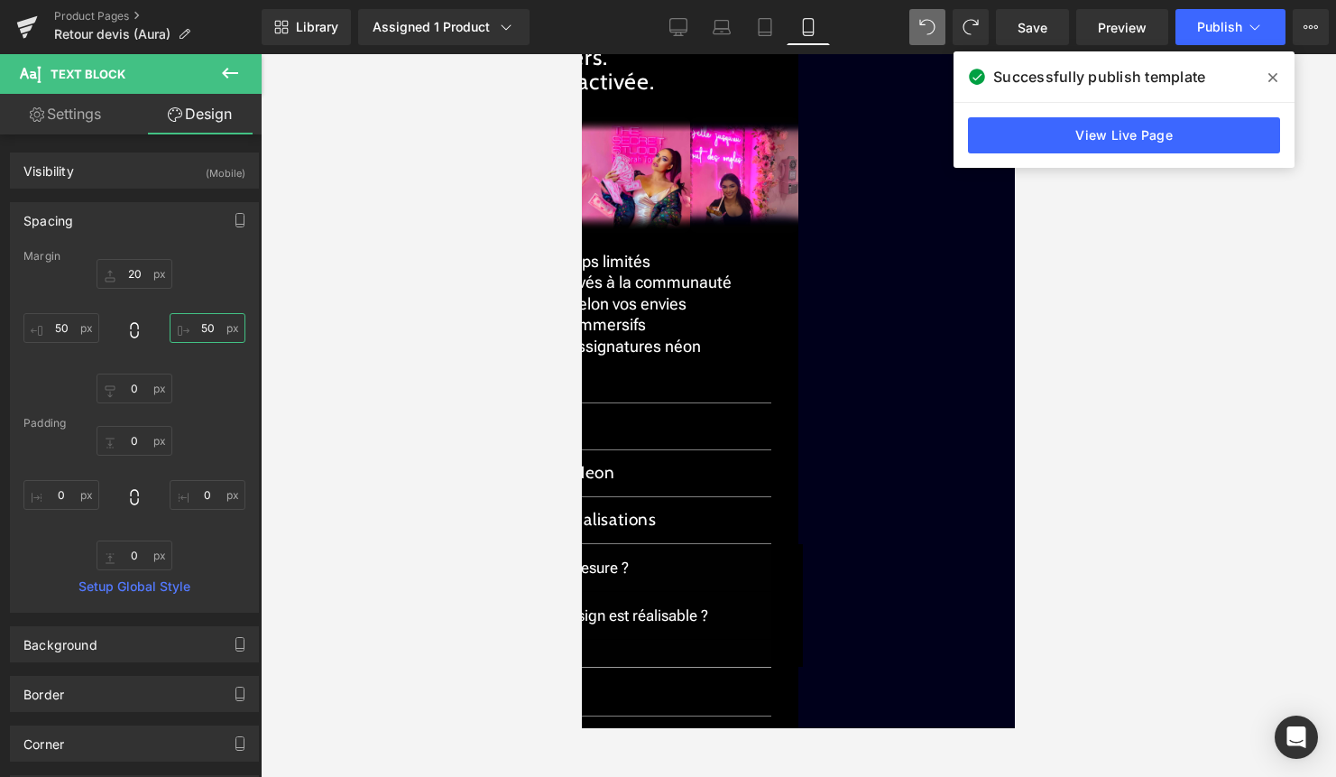
type input "50"
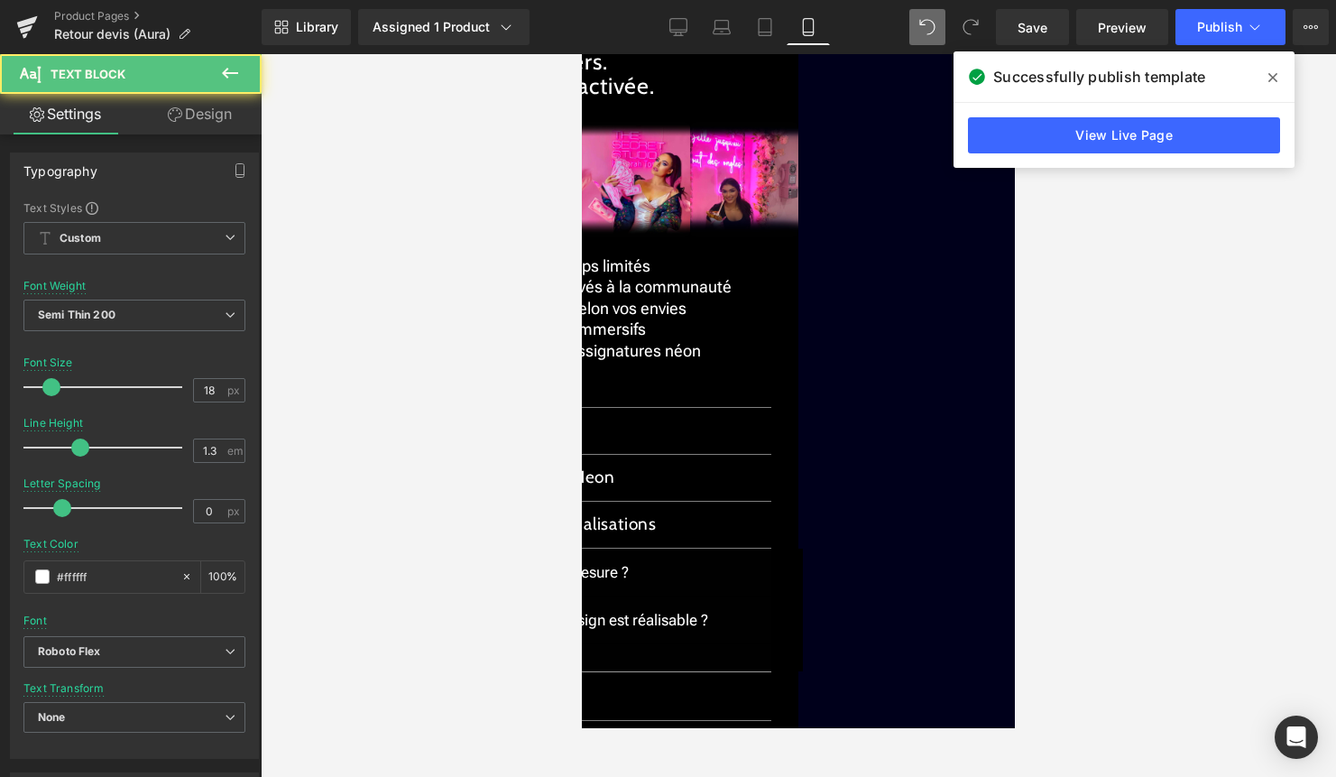
drag, startPoint x: 892, startPoint y: 249, endPoint x: 646, endPoint y: 250, distance: 246.4
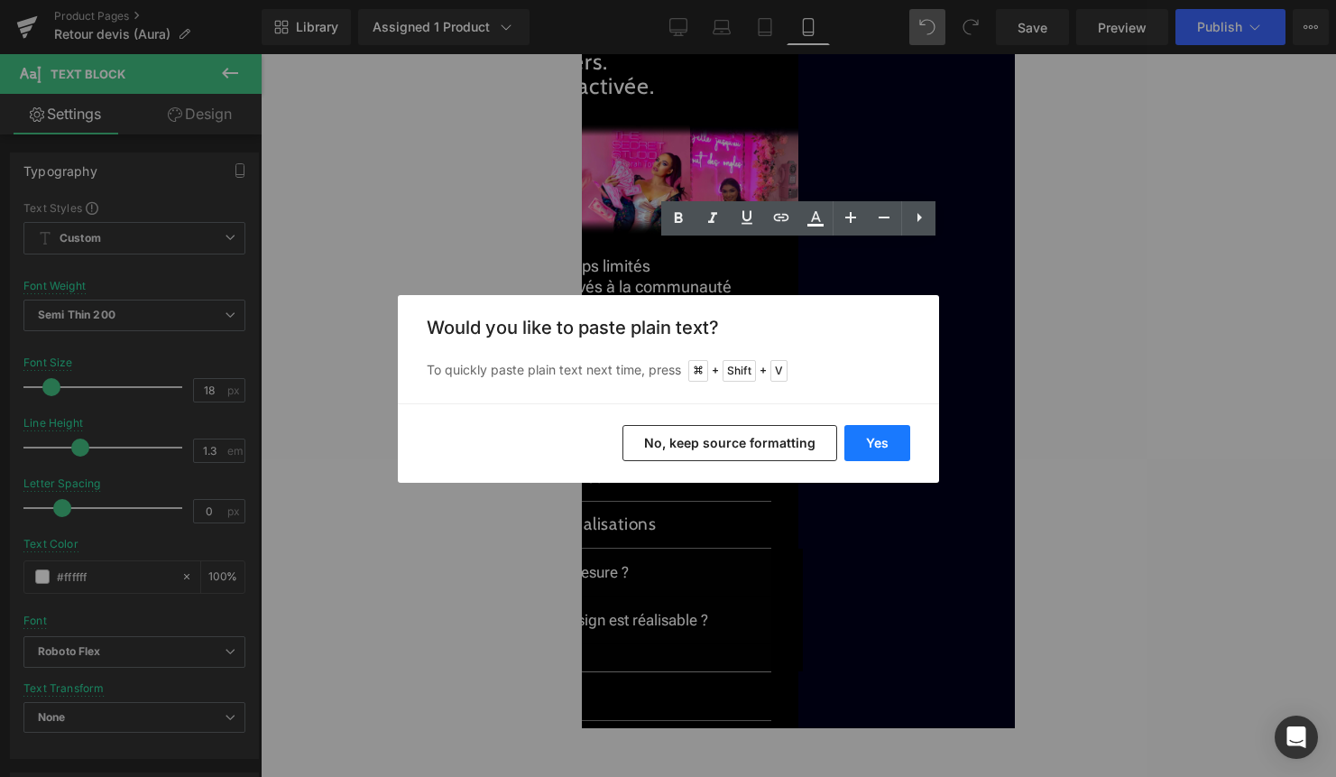
click at [873, 448] on button "Yes" at bounding box center [878, 443] width 66 height 36
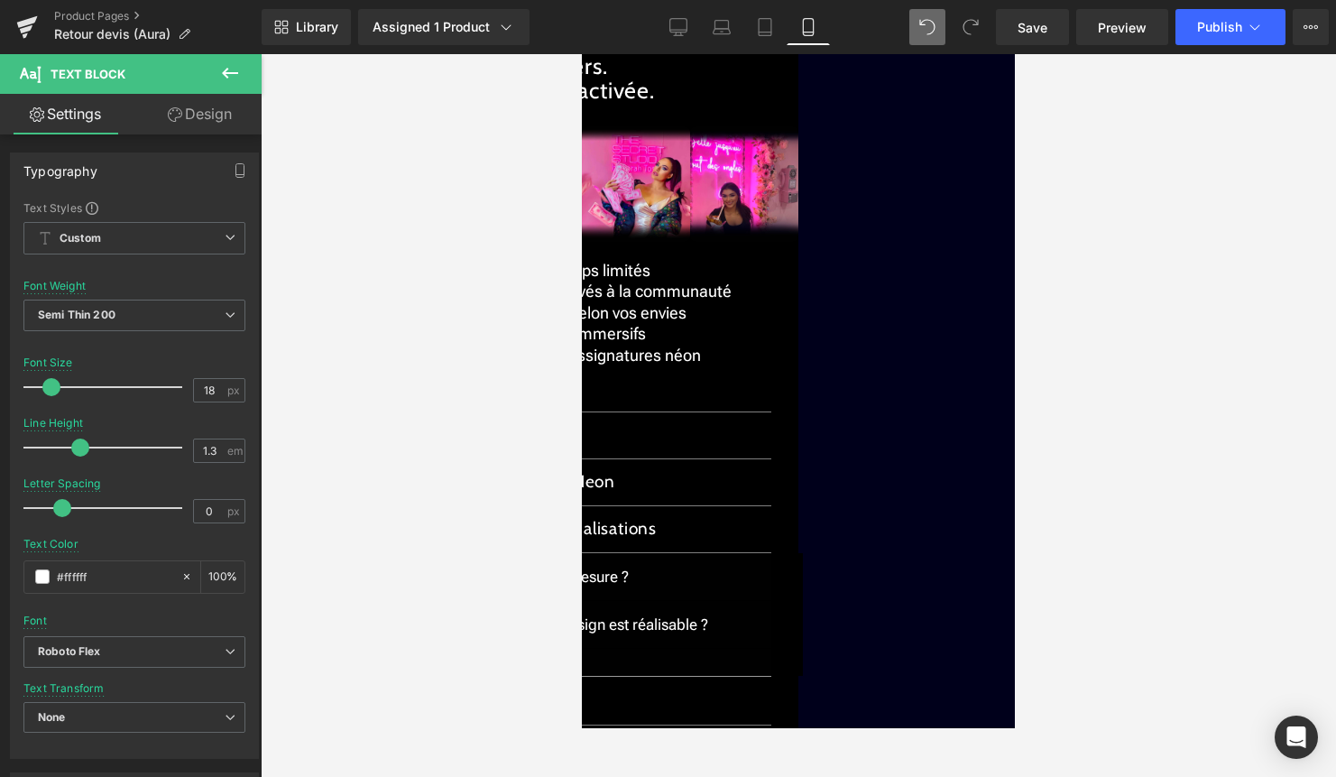
drag, startPoint x: 959, startPoint y: 275, endPoint x: 643, endPoint y: 272, distance: 316.8
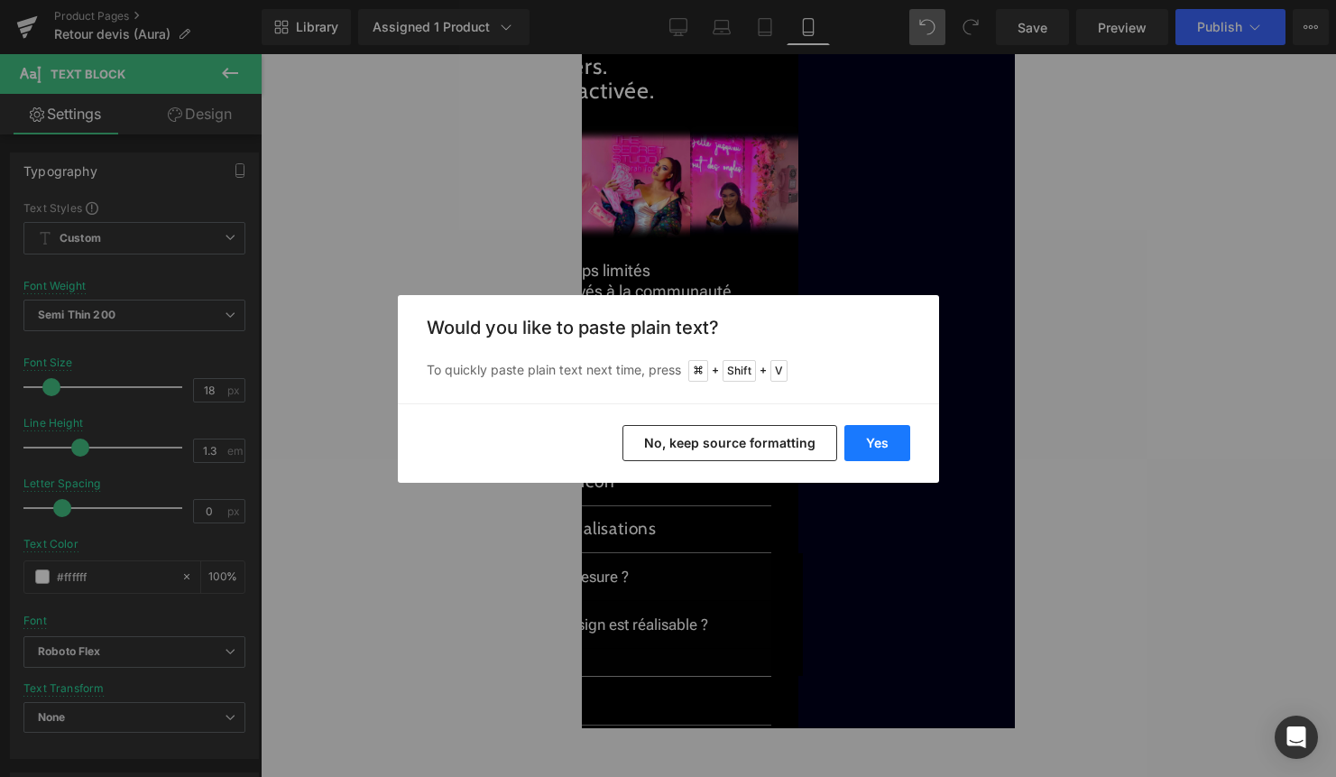
click at [874, 443] on button "Yes" at bounding box center [878, 443] width 66 height 36
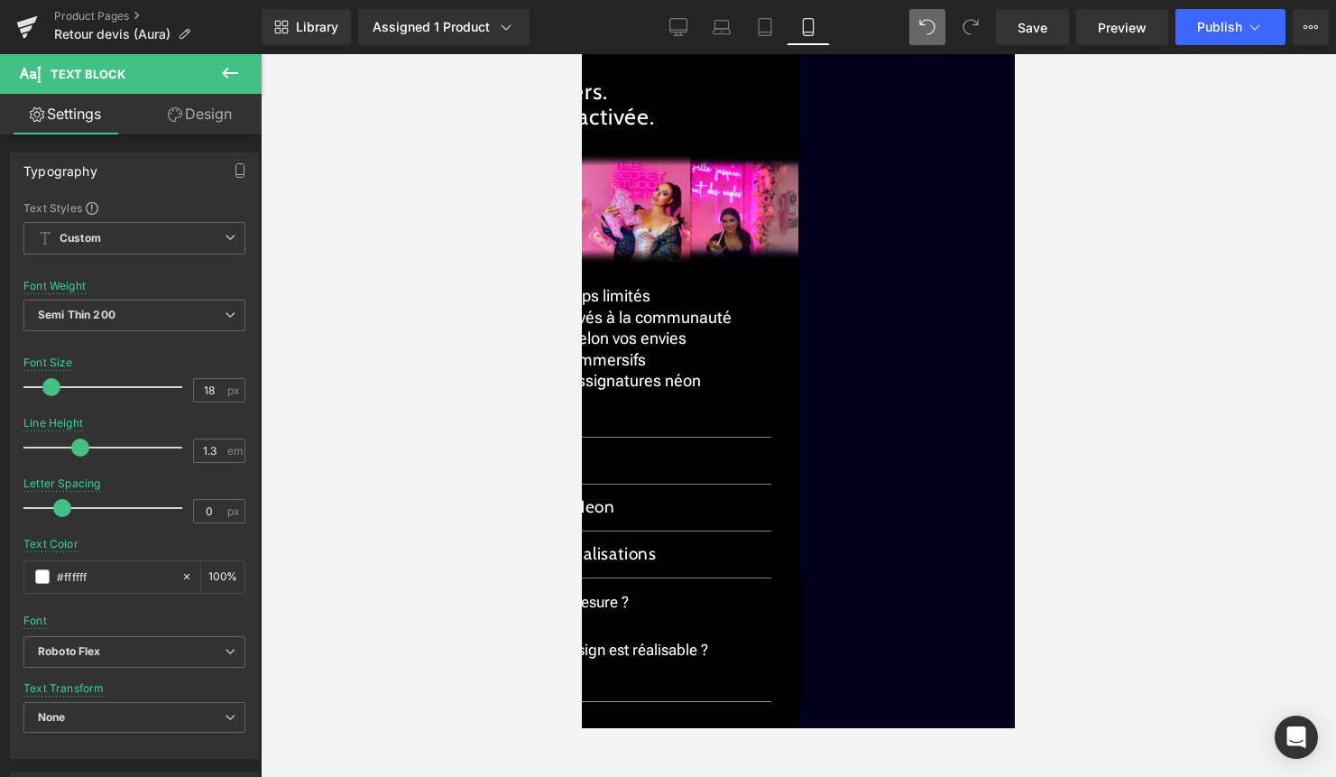
drag, startPoint x: 931, startPoint y: 316, endPoint x: 646, endPoint y: 313, distance: 285.2
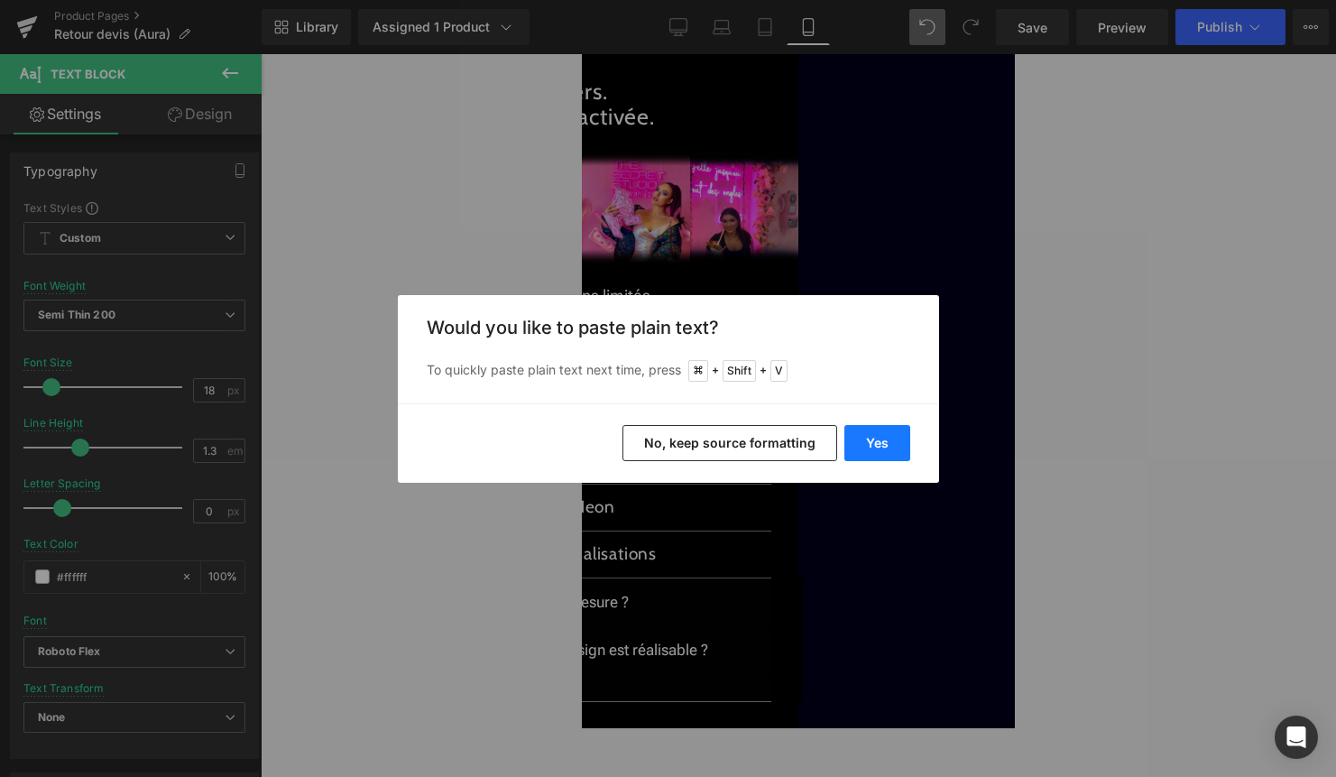
click at [878, 439] on button "Yes" at bounding box center [878, 443] width 66 height 36
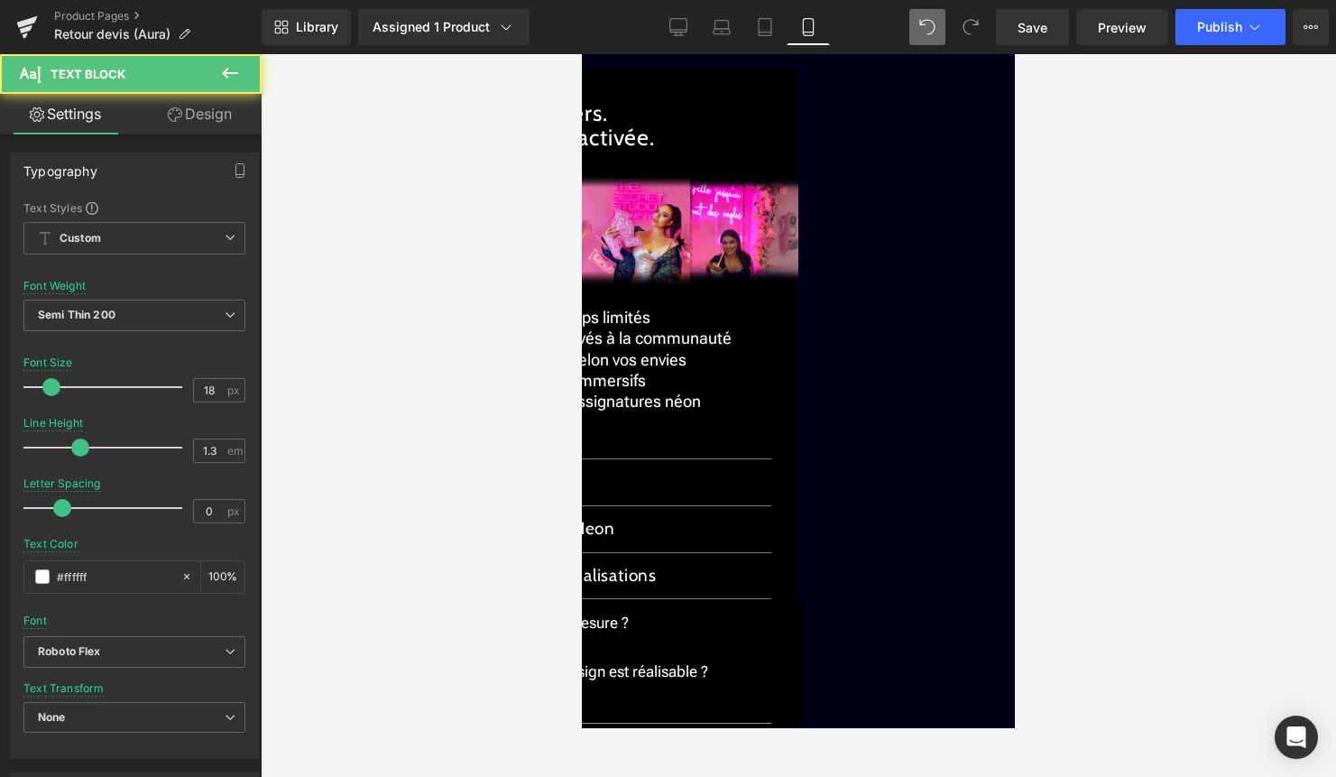
drag, startPoint x: 891, startPoint y: 358, endPoint x: 646, endPoint y: 350, distance: 244.7
click at [646, 21] on p "✓ Contenus inspirants et immersifs" at bounding box center [798, 10] width 343 height 21
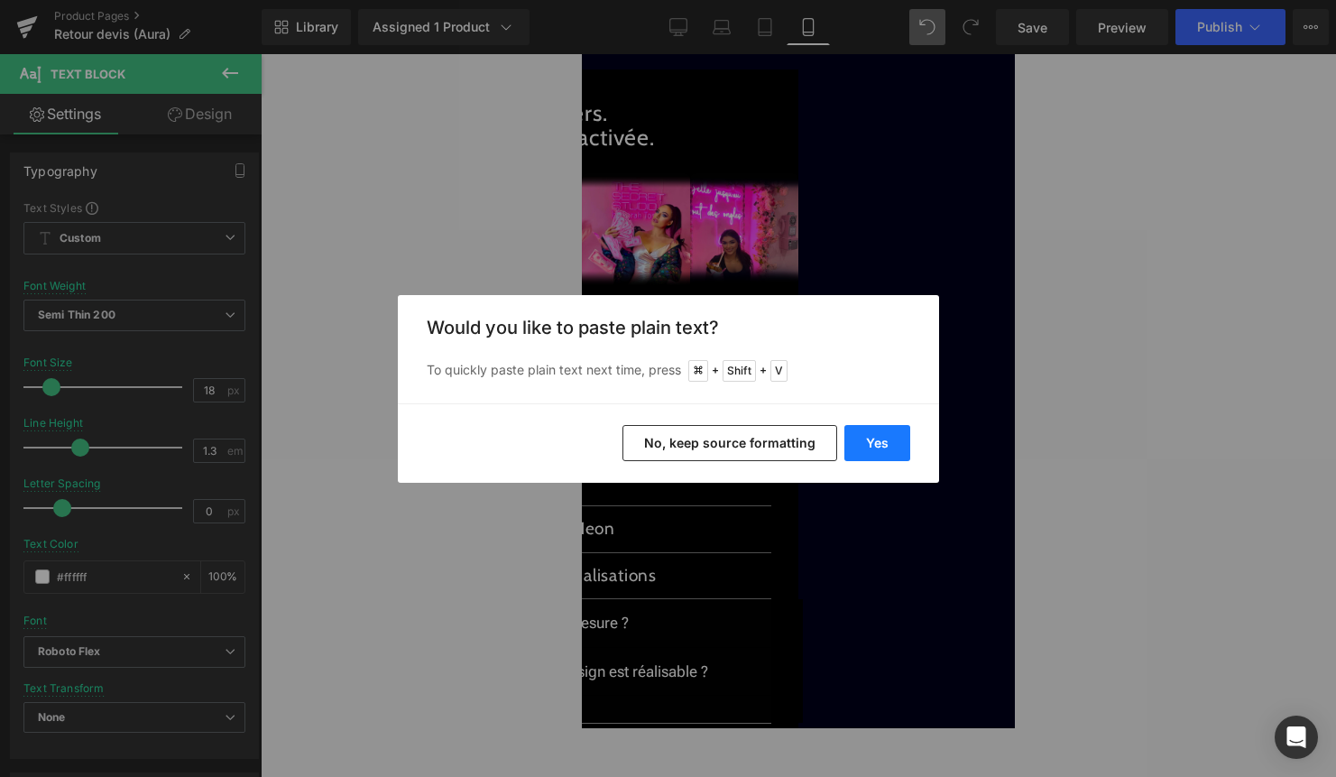
click at [873, 442] on button "Yes" at bounding box center [878, 443] width 66 height 36
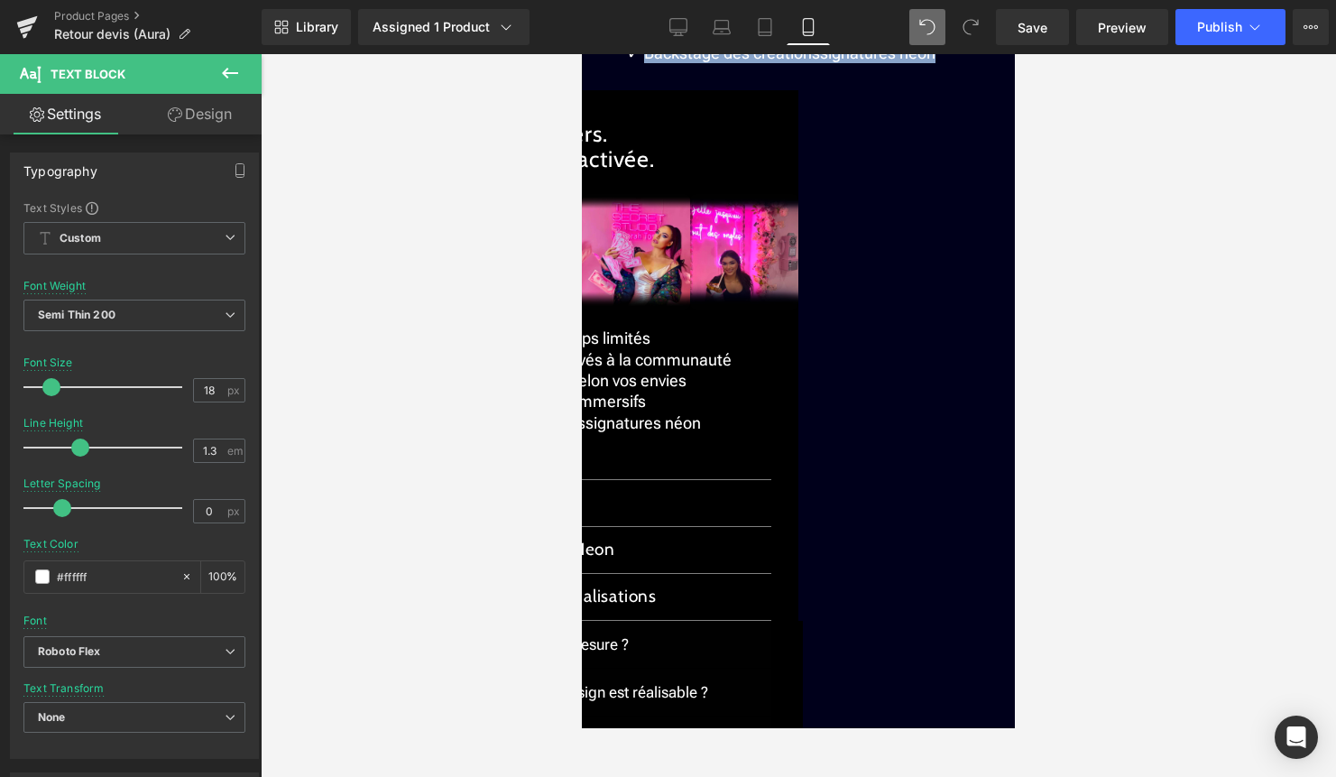
drag, startPoint x: 941, startPoint y: 400, endPoint x: 642, endPoint y: 396, distance: 299.6
click at [642, 63] on p "✓ Backstage des créations signatures néon" at bounding box center [798, 52] width 343 height 21
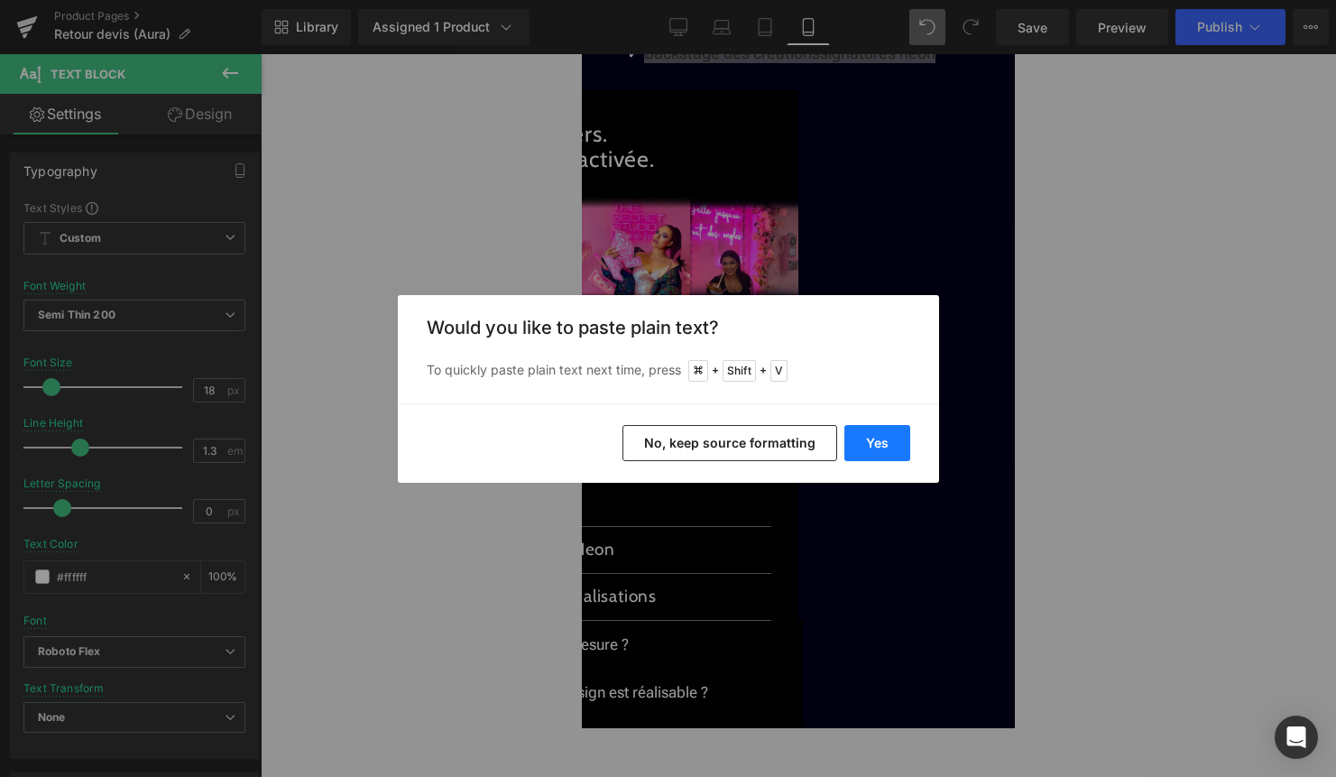
click at [884, 438] on button "Yes" at bounding box center [878, 443] width 66 height 36
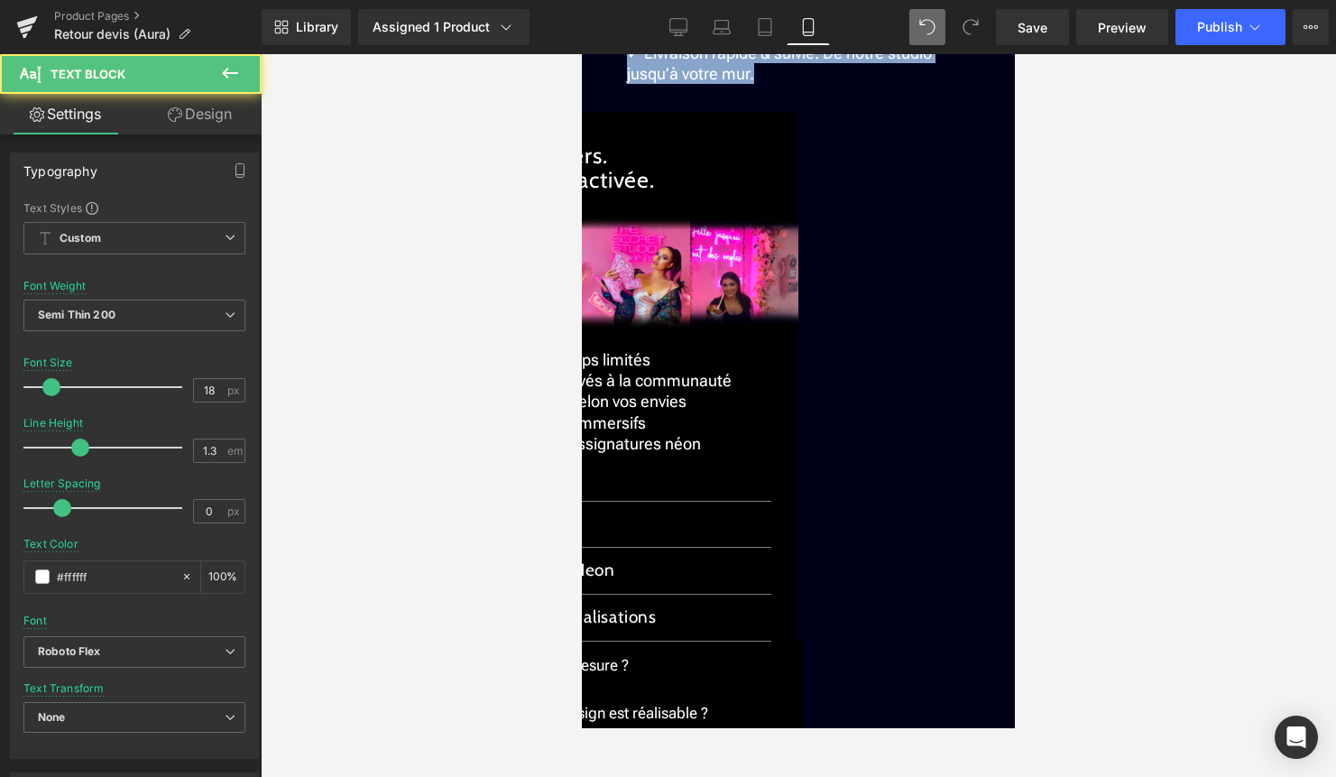
drag, startPoint x: 798, startPoint y: 421, endPoint x: 629, endPoint y: 406, distance: 169.4
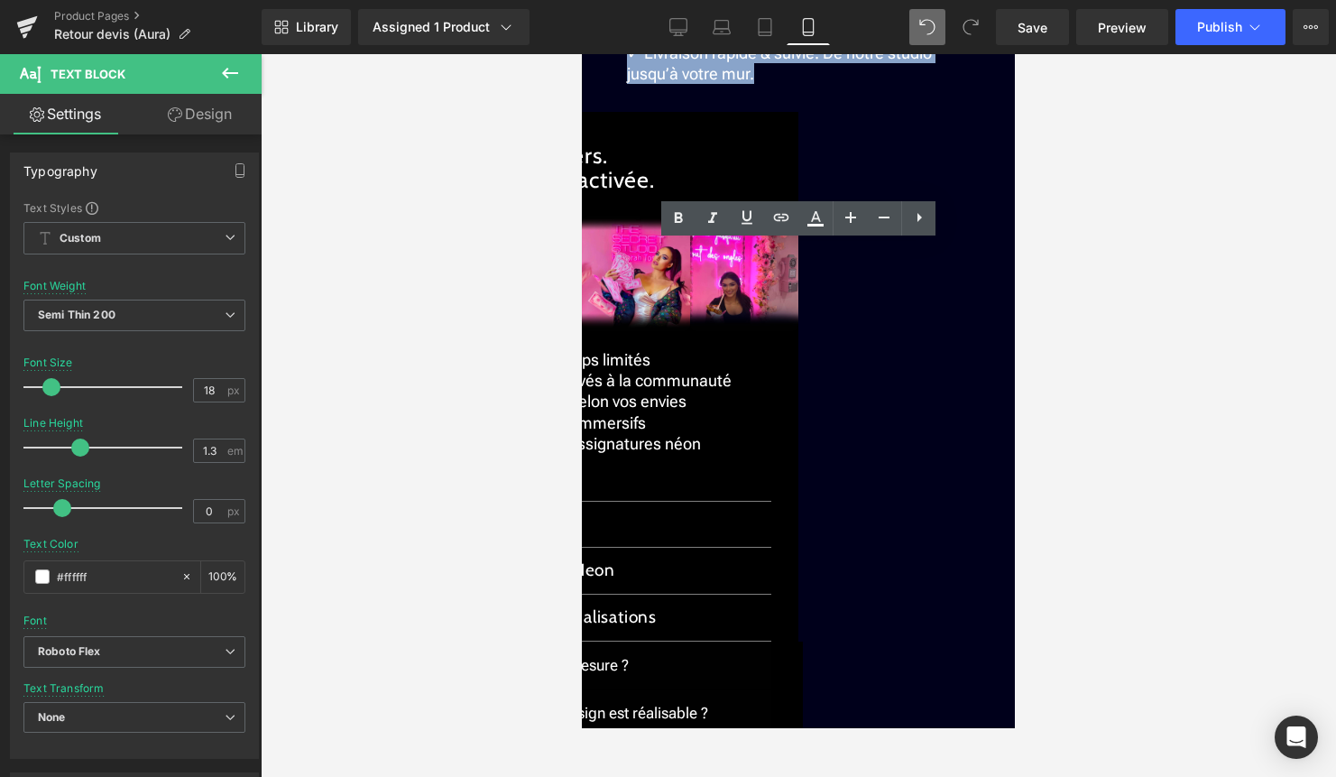
copy span "✓ Livraison rapide & suivie. De notre studio jusqu’à votre mur."
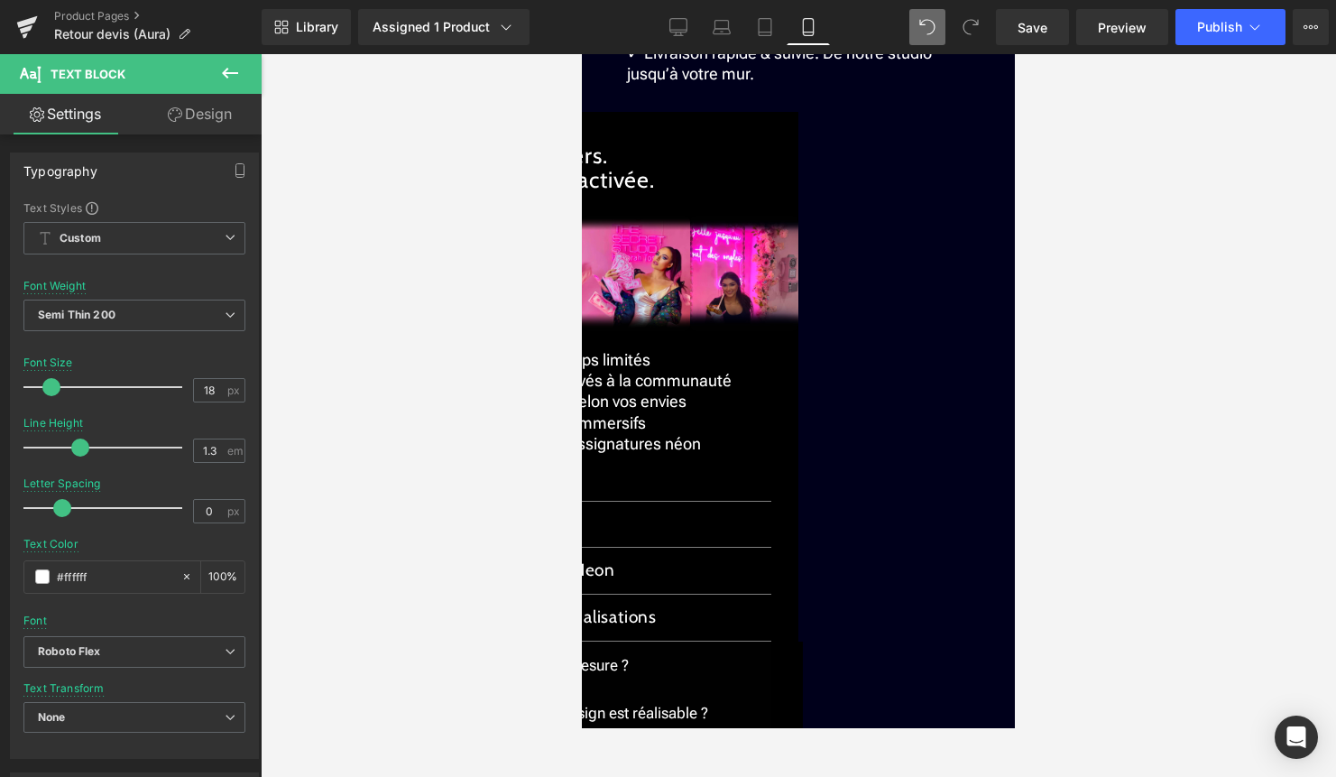
click at [763, 85] on p "✓ Livraison rapide & suivie. De notre studio jusqu’à votre mur." at bounding box center [798, 63] width 343 height 42
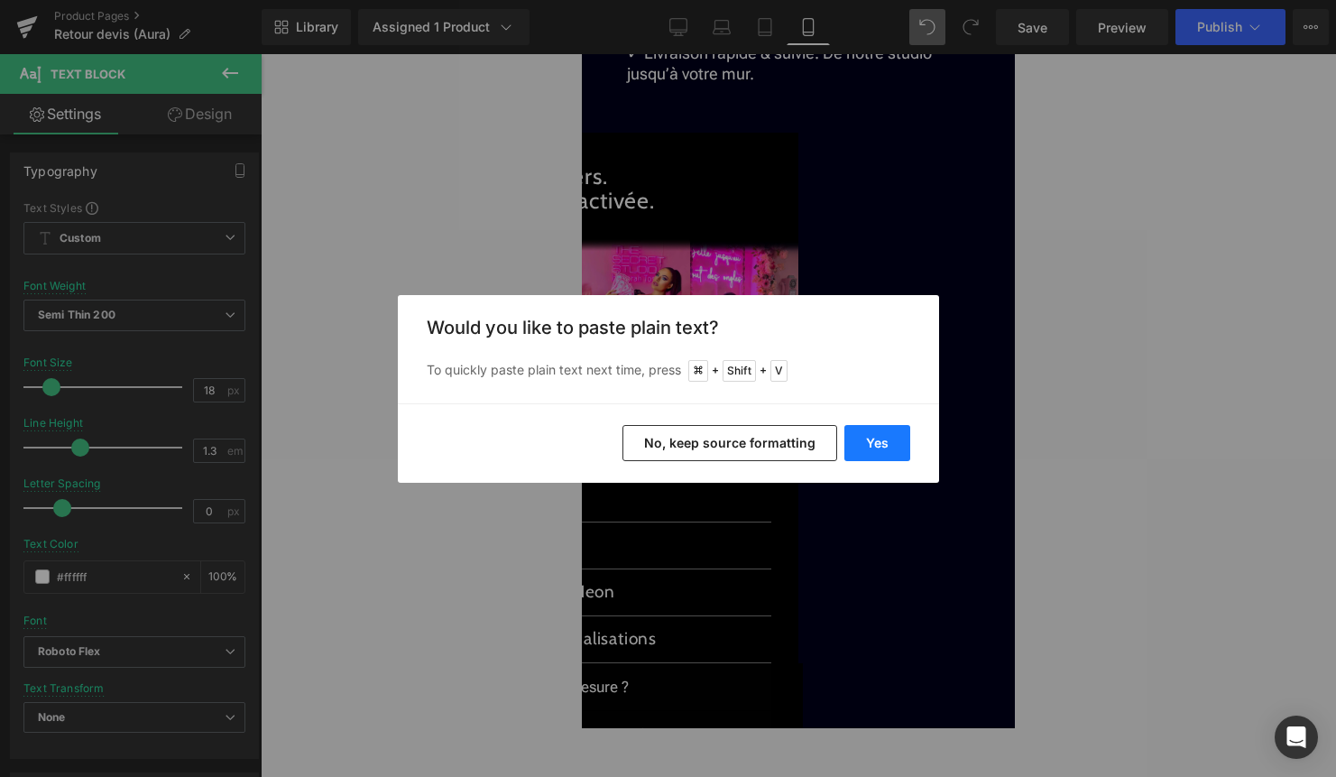
click at [878, 439] on button "Yes" at bounding box center [878, 443] width 66 height 36
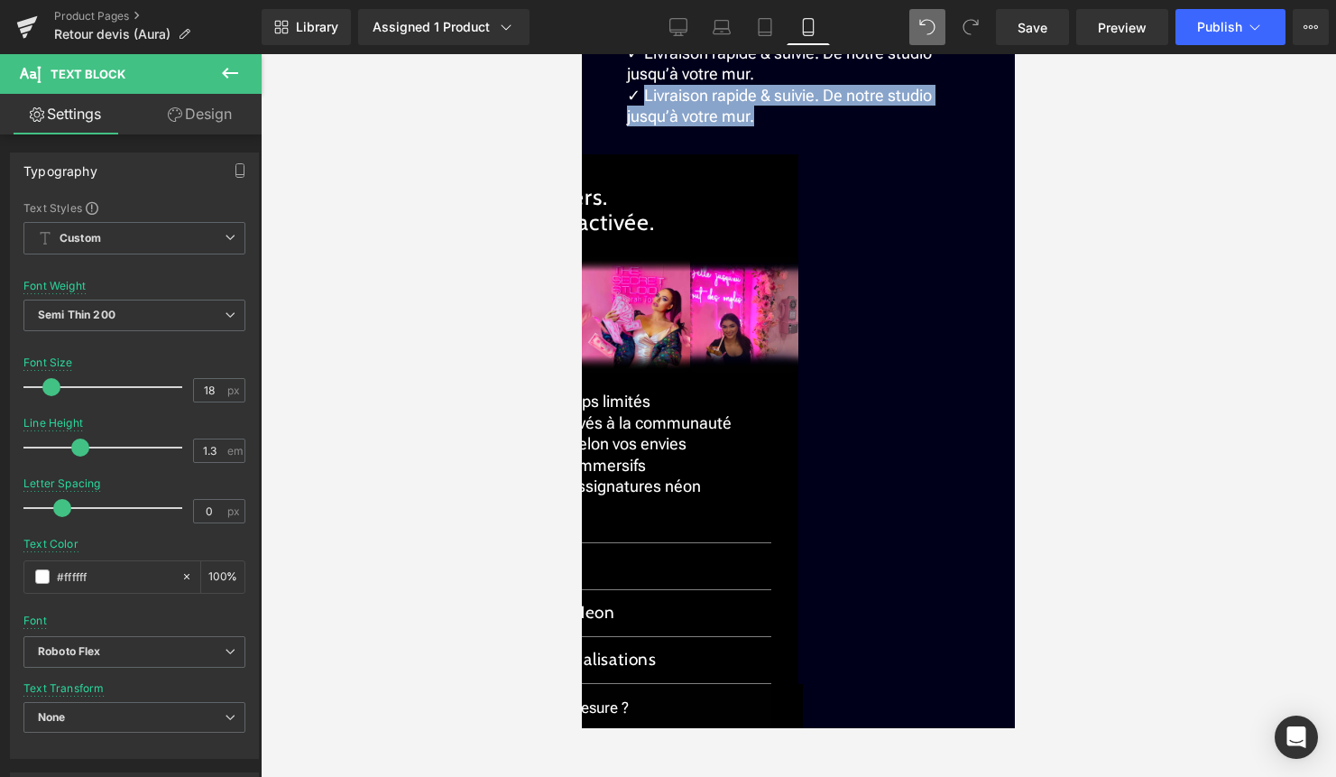
drag, startPoint x: 765, startPoint y: 461, endPoint x: 645, endPoint y: 446, distance: 121.0
click at [645, 127] on p "✓ Livraison rapide & suivie. De notre studio jusqu’à votre mur." at bounding box center [798, 106] width 343 height 42
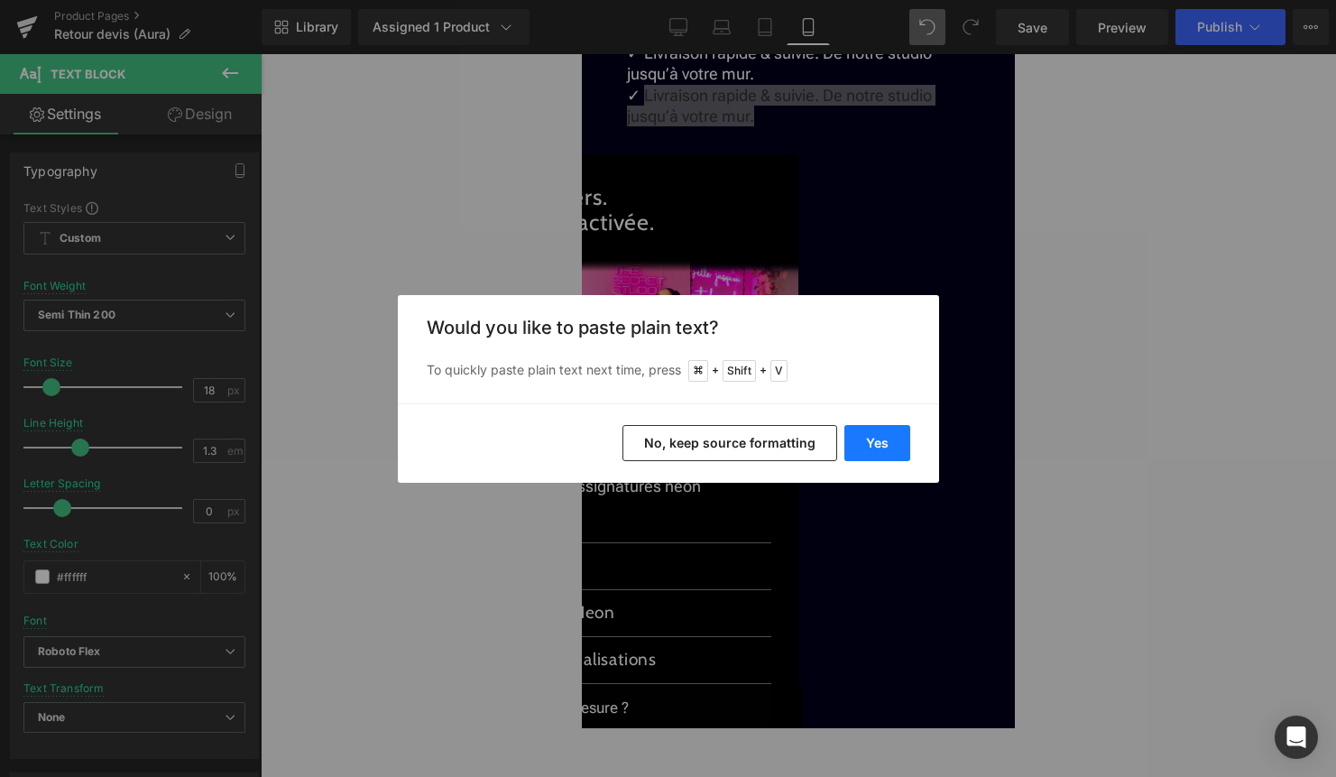
click at [886, 443] on button "Yes" at bounding box center [878, 443] width 66 height 36
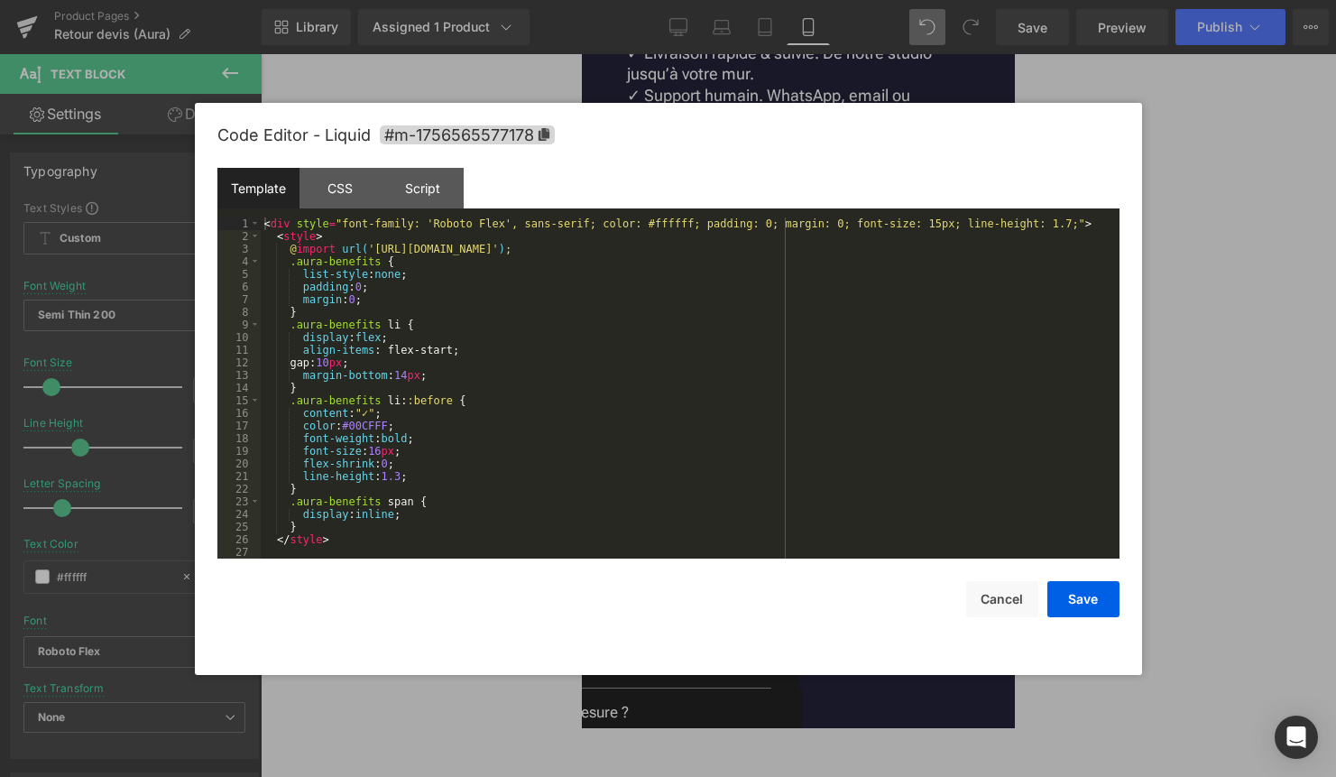
click at [814, 141] on div "Liquid" at bounding box center [798, 138] width 433 height 5
click at [1001, 603] on button "Cancel" at bounding box center [1002, 599] width 72 height 36
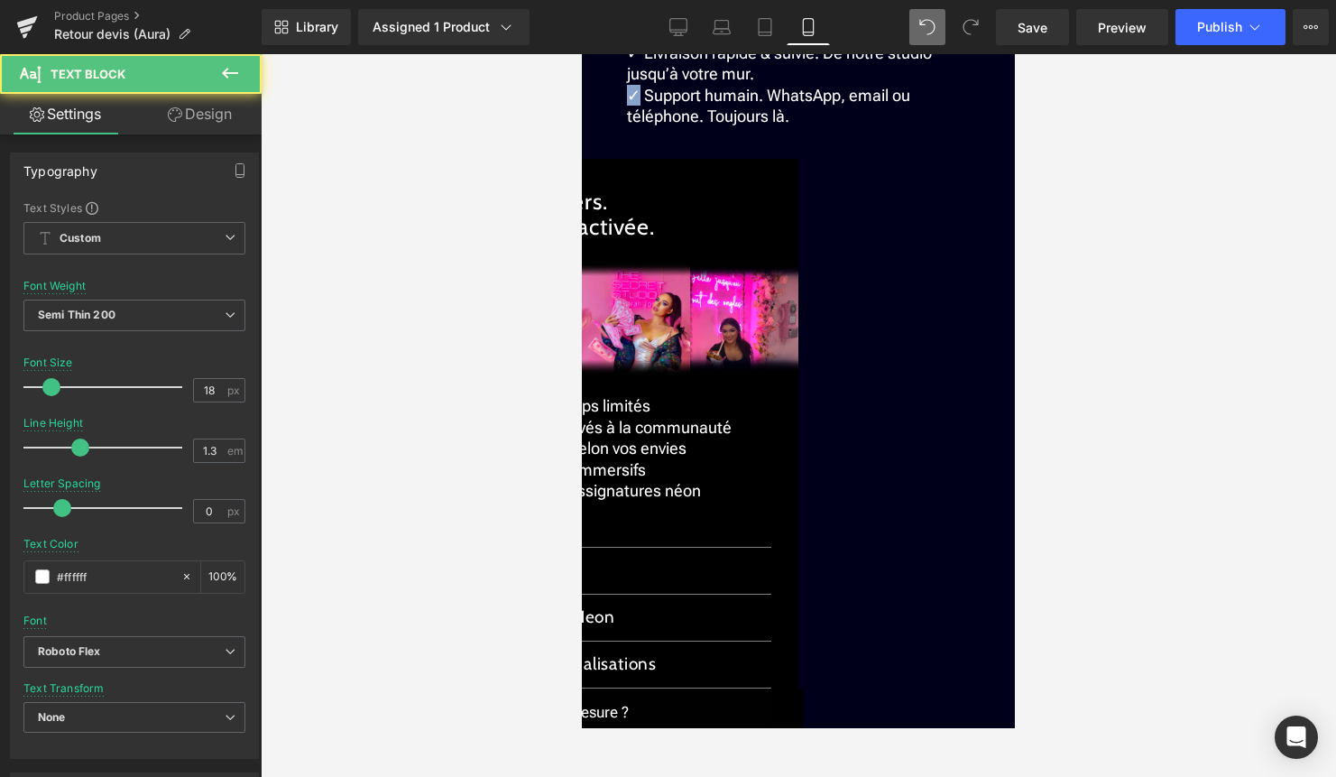
drag, startPoint x: 637, startPoint y: 441, endPoint x: 627, endPoint y: 441, distance: 9.9
click at [627, 135] on div "✓ 30 jours pour changer d’avis. Retour facile ✓ Garantie 2 ans. Extension dispo…" at bounding box center [798, 14] width 343 height 241
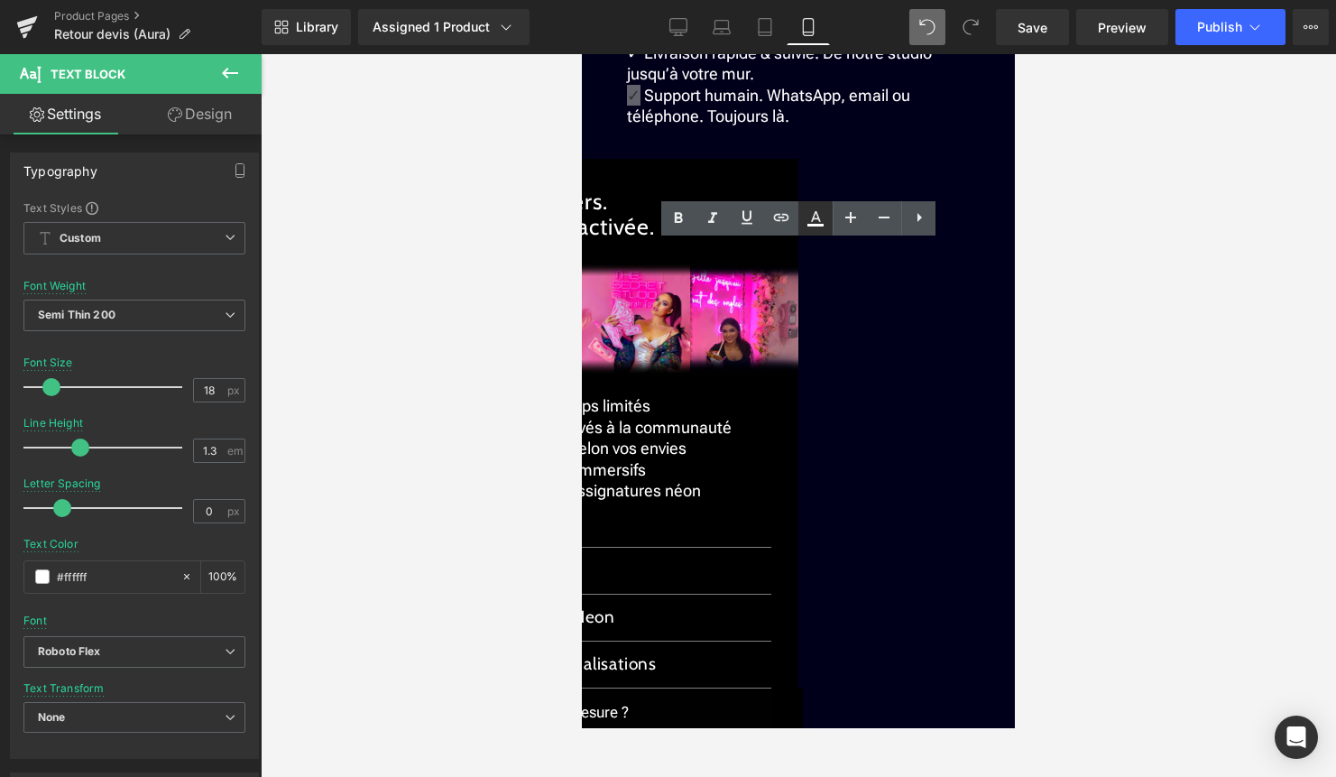
click at [818, 223] on icon at bounding box center [816, 219] width 22 height 22
type input "#000000"
type input "100"
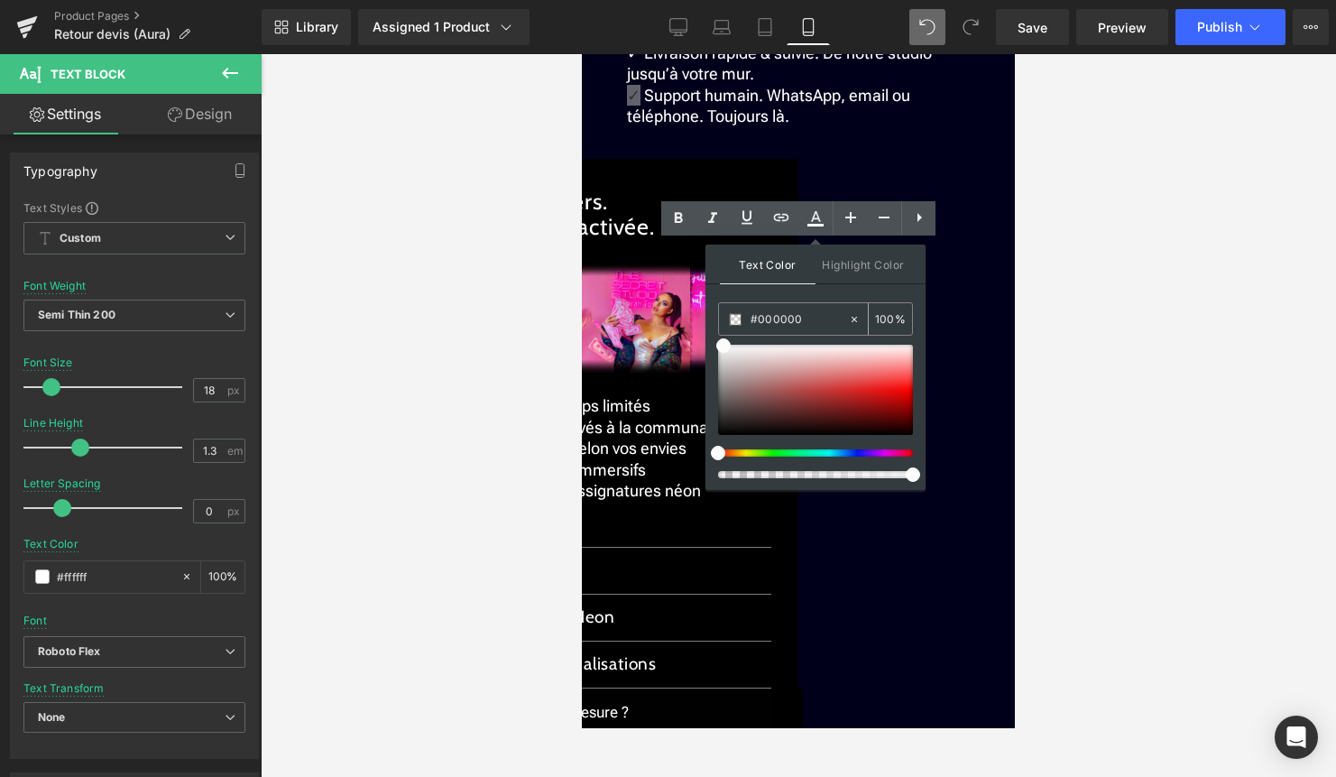
click at [856, 315] on icon at bounding box center [854, 319] width 13 height 13
type input "none"
type input "0"
drag, startPoint x: 842, startPoint y: 315, endPoint x: 710, endPoint y: 315, distance: 131.8
click at [710, 315] on div "Text Color Highlight Color none none 0 % transparent transparent 0 %" at bounding box center [816, 367] width 220 height 245
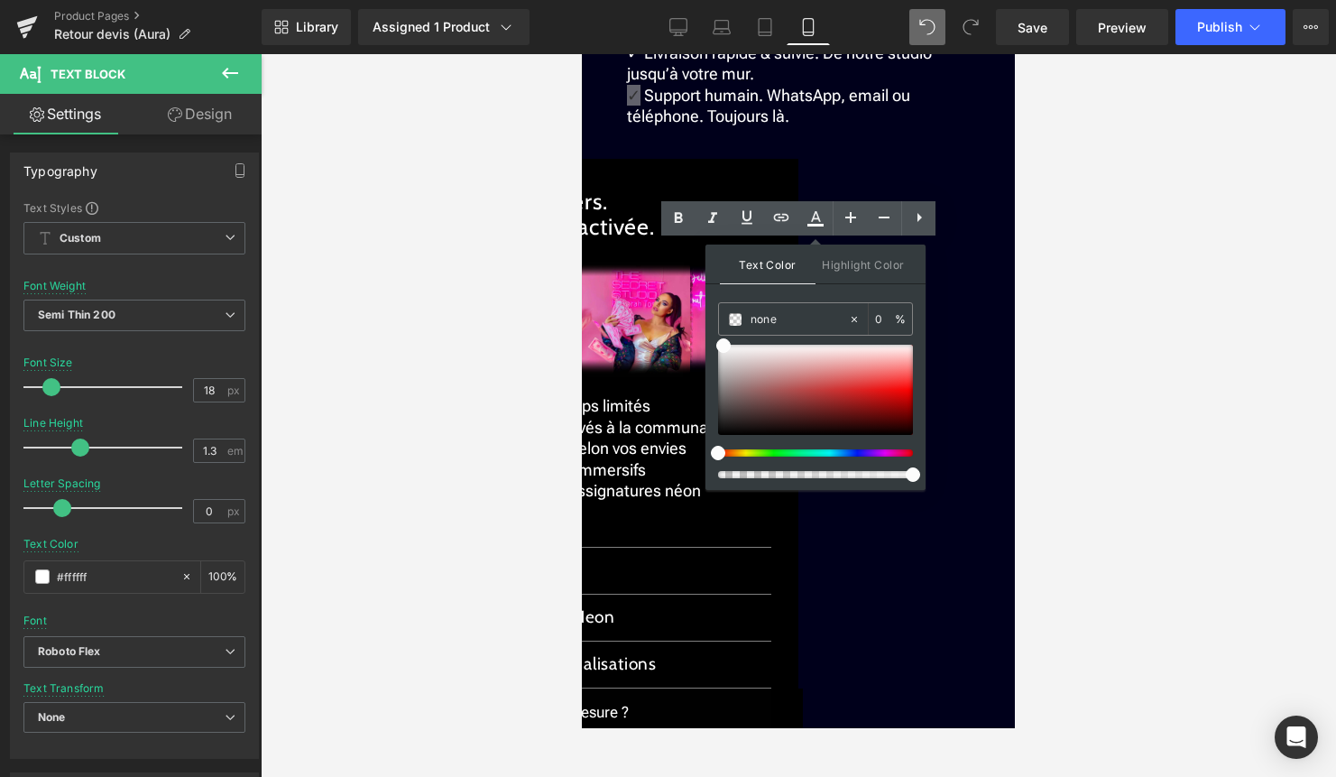
paste input "#00CFFF"
type input "#00CFFF"
type input "100"
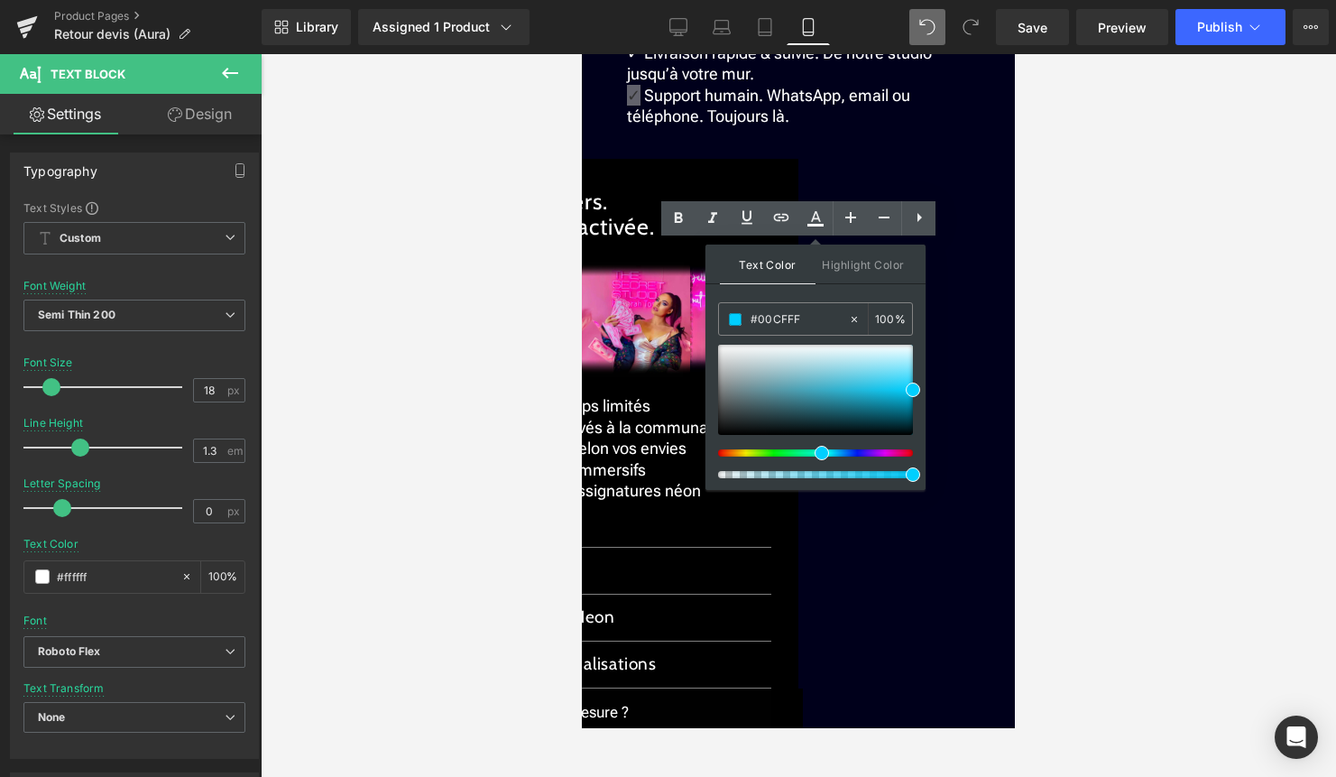
type input "none"
type input "0"
paste input "#00CFFF"
type input "#00CFFF"
type input "100"
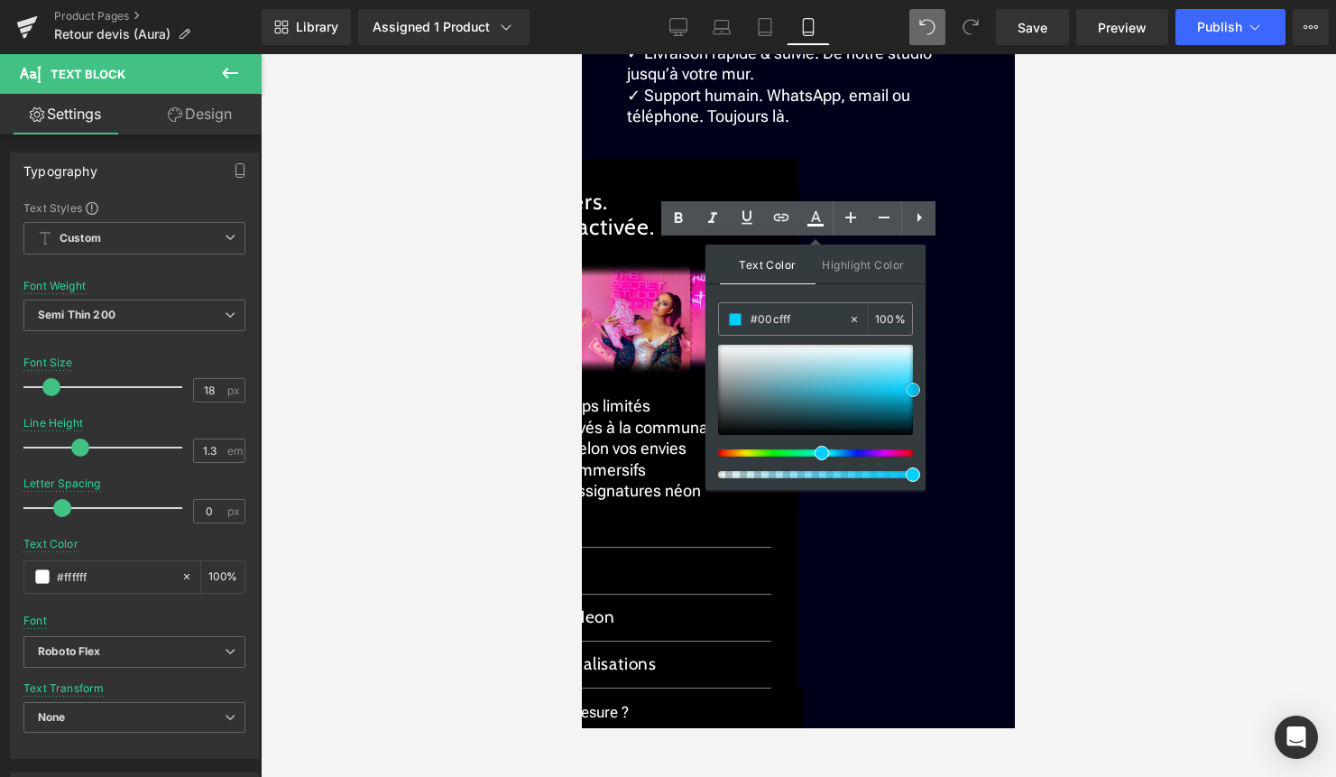
click at [915, 388] on span at bounding box center [913, 390] width 14 height 14
click at [1085, 411] on div at bounding box center [799, 415] width 1076 height 723
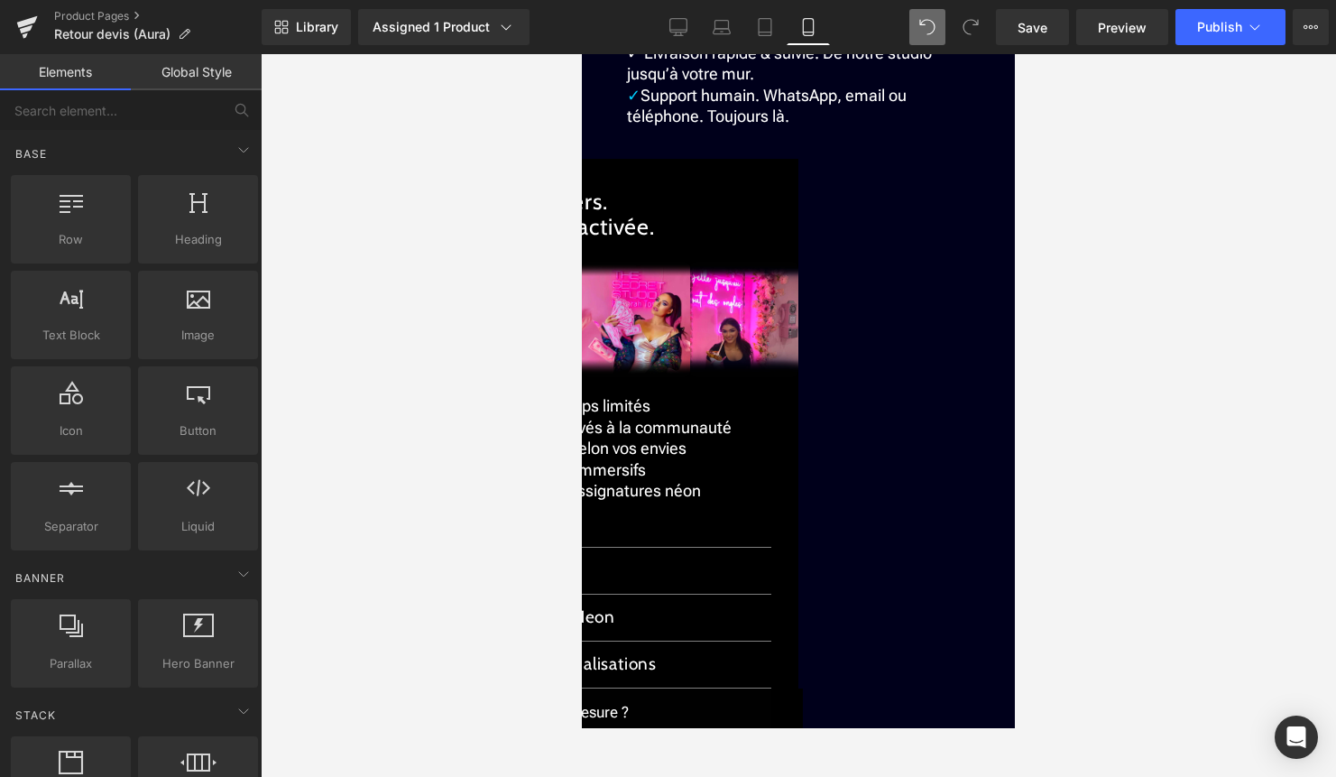
click at [834, 125] on span "Support humain. WhatsApp, email ou téléphone. Toujours là." at bounding box center [767, 106] width 280 height 40
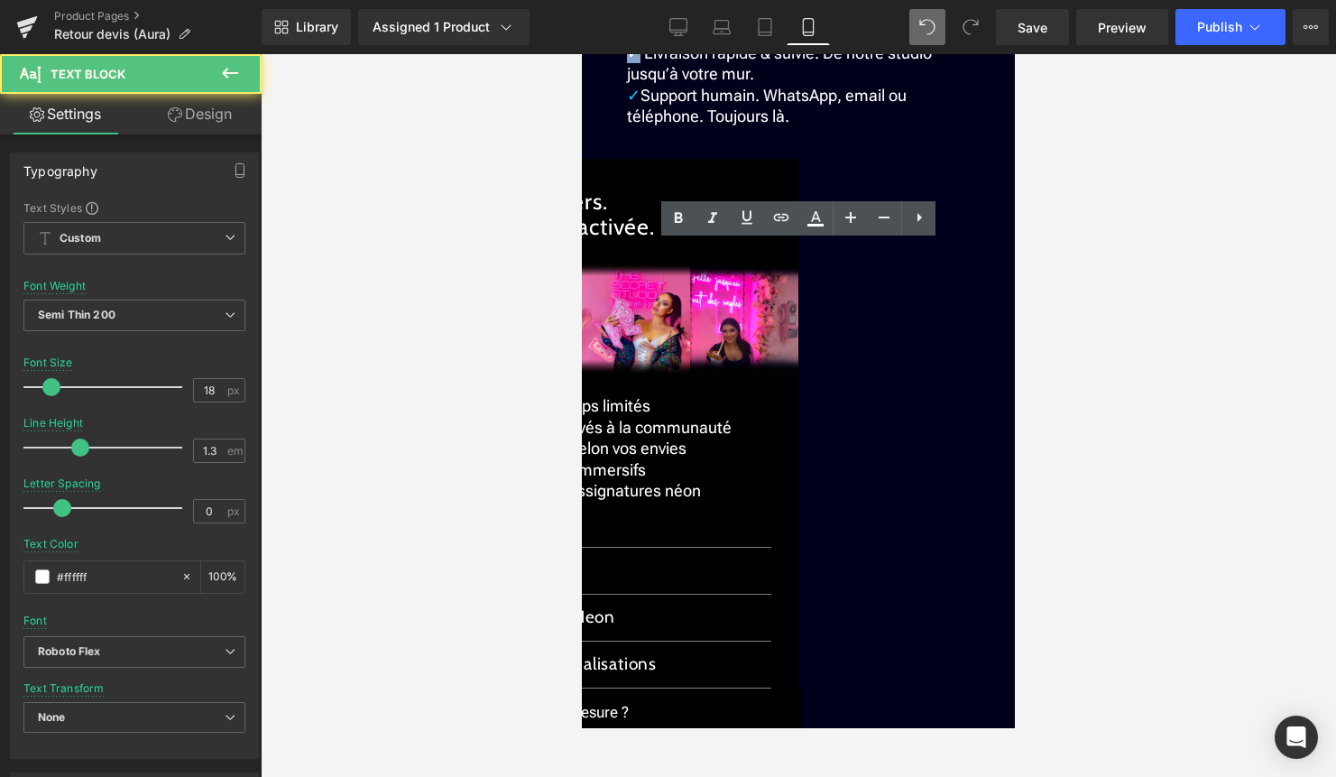
click at [629, 83] on span "✓ Livraison rapide & suivie. De notre studio jusqu’à votre mur." at bounding box center [779, 63] width 305 height 40
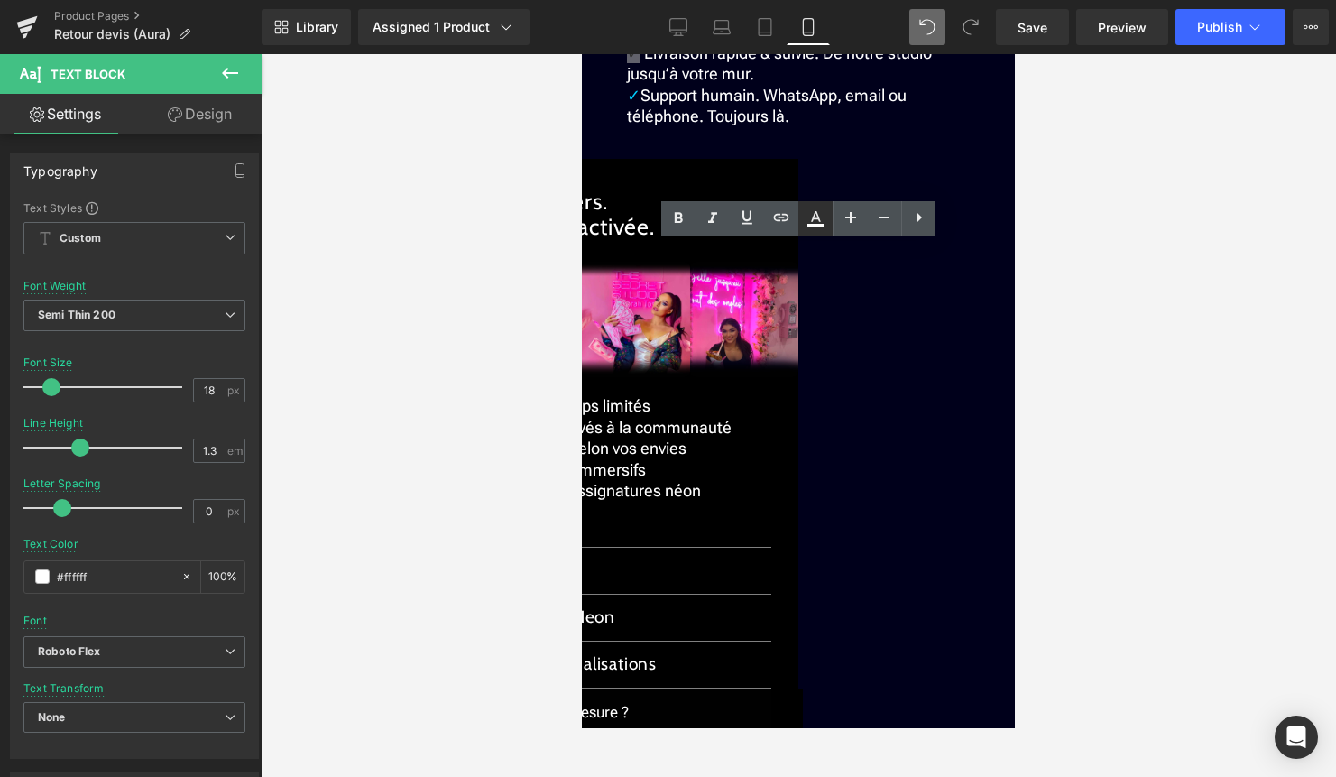
click at [814, 217] on icon at bounding box center [816, 216] width 10 height 11
type input "#000000"
type input "100"
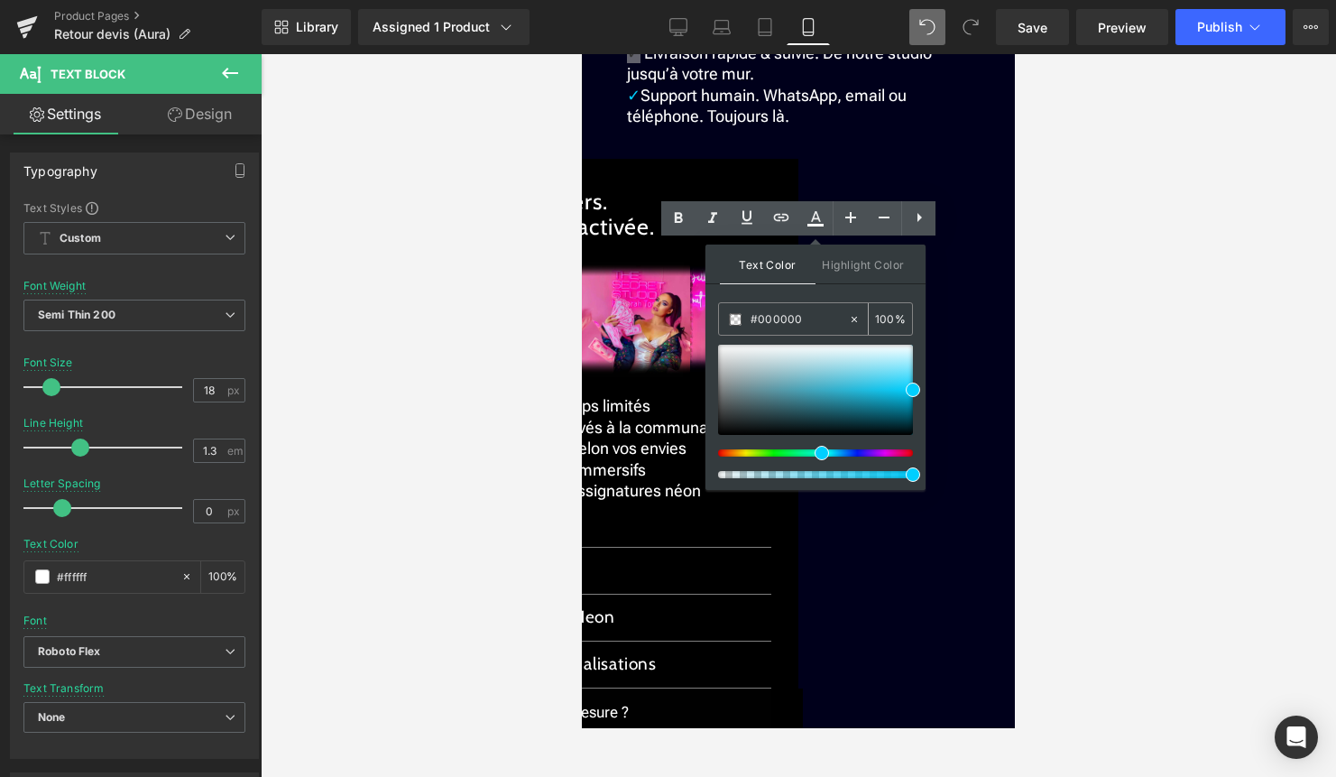
click at [857, 316] on icon at bounding box center [854, 319] width 13 height 13
type input "none"
type input "0"
click at [818, 319] on input "none" at bounding box center [799, 320] width 97 height 20
paste input "#00CFFF"
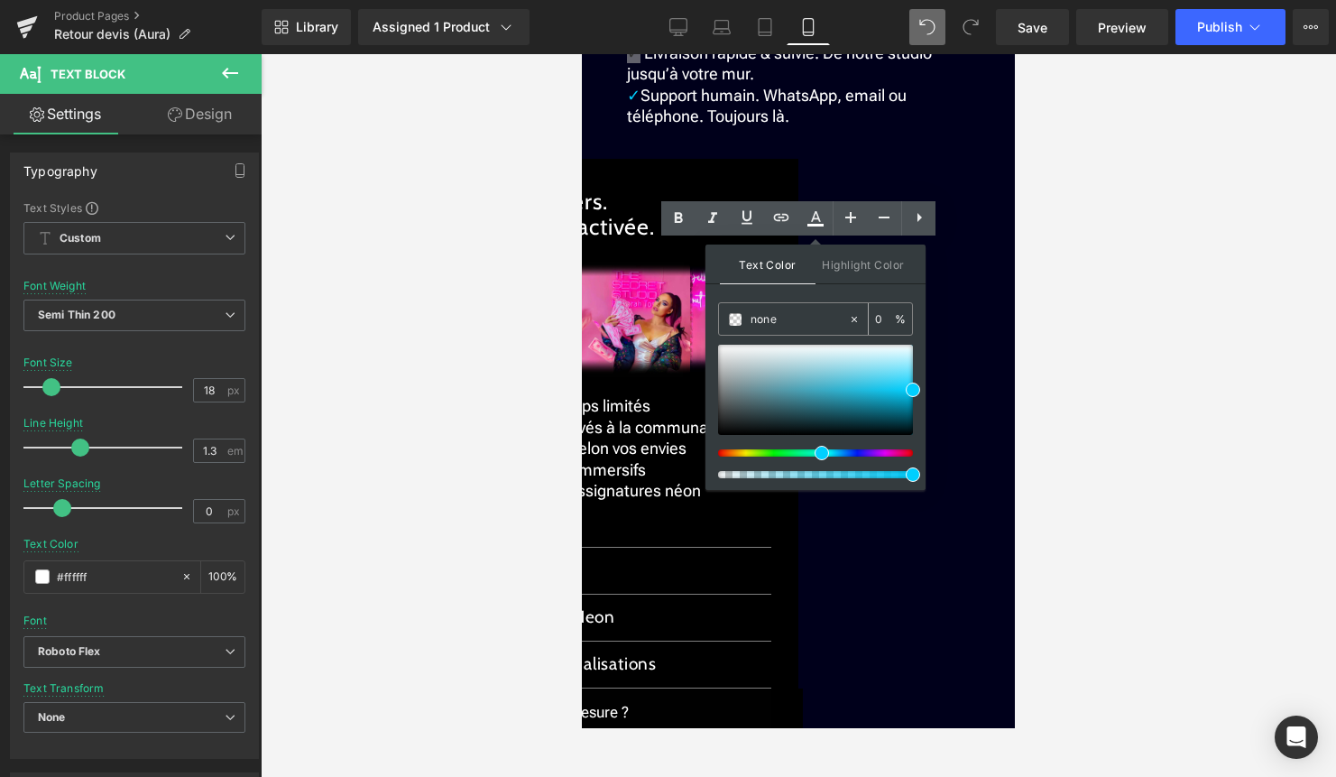
type input "#00CFFF"
type input "100"
click at [915, 392] on span at bounding box center [913, 390] width 14 height 14
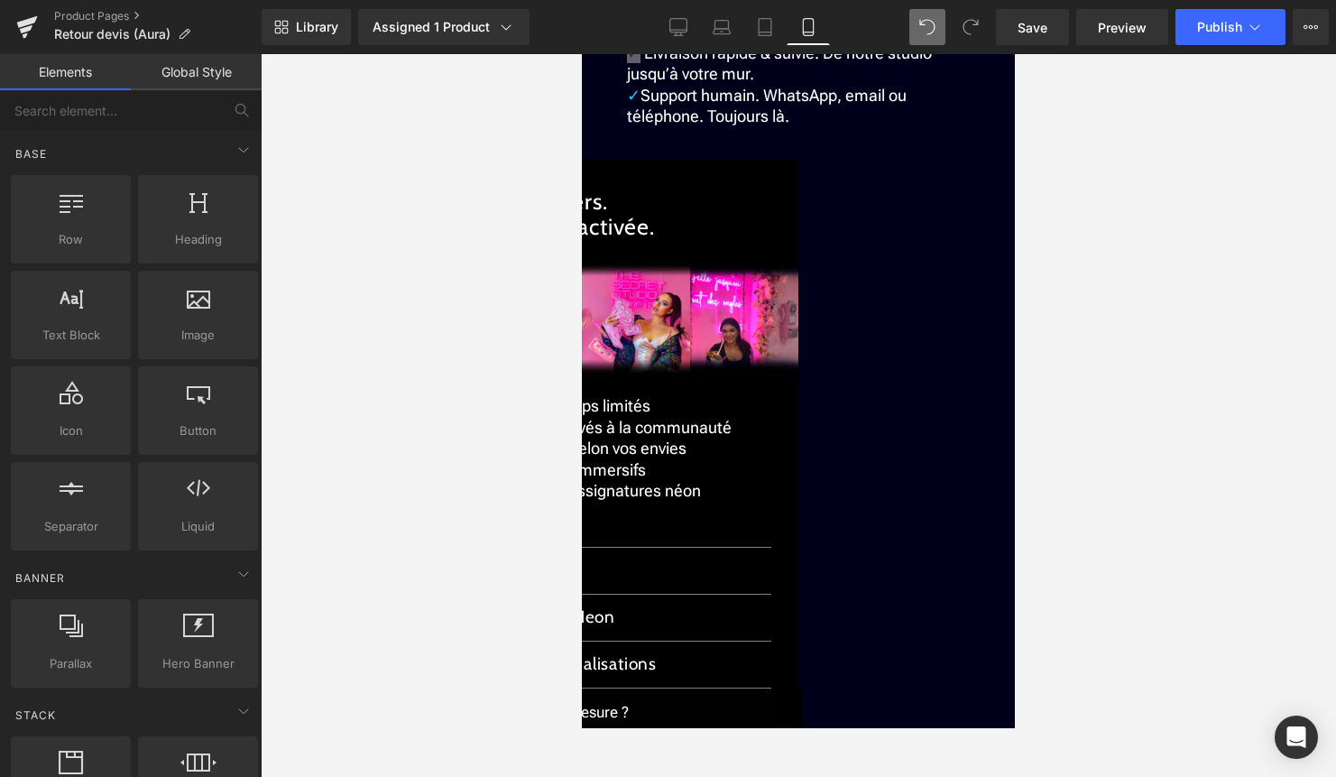
click at [1093, 388] on div at bounding box center [799, 415] width 1076 height 723
click at [770, 42] on p "✓ Installation simplifiée. Option sans perçage ni outil." at bounding box center [798, 21] width 343 height 42
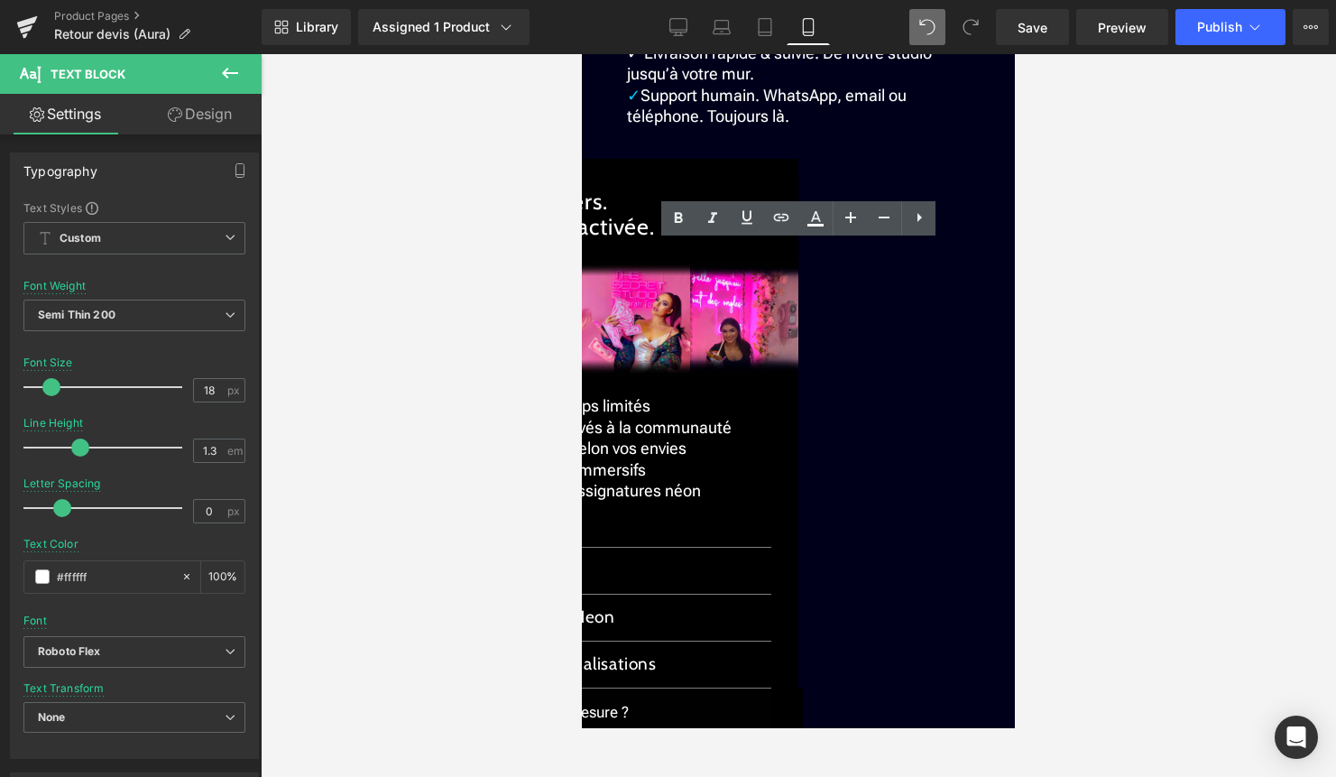
click at [632, 41] on span "✓ Installation simplifiée. Option sans perçage ni outil." at bounding box center [798, 21] width 342 height 40
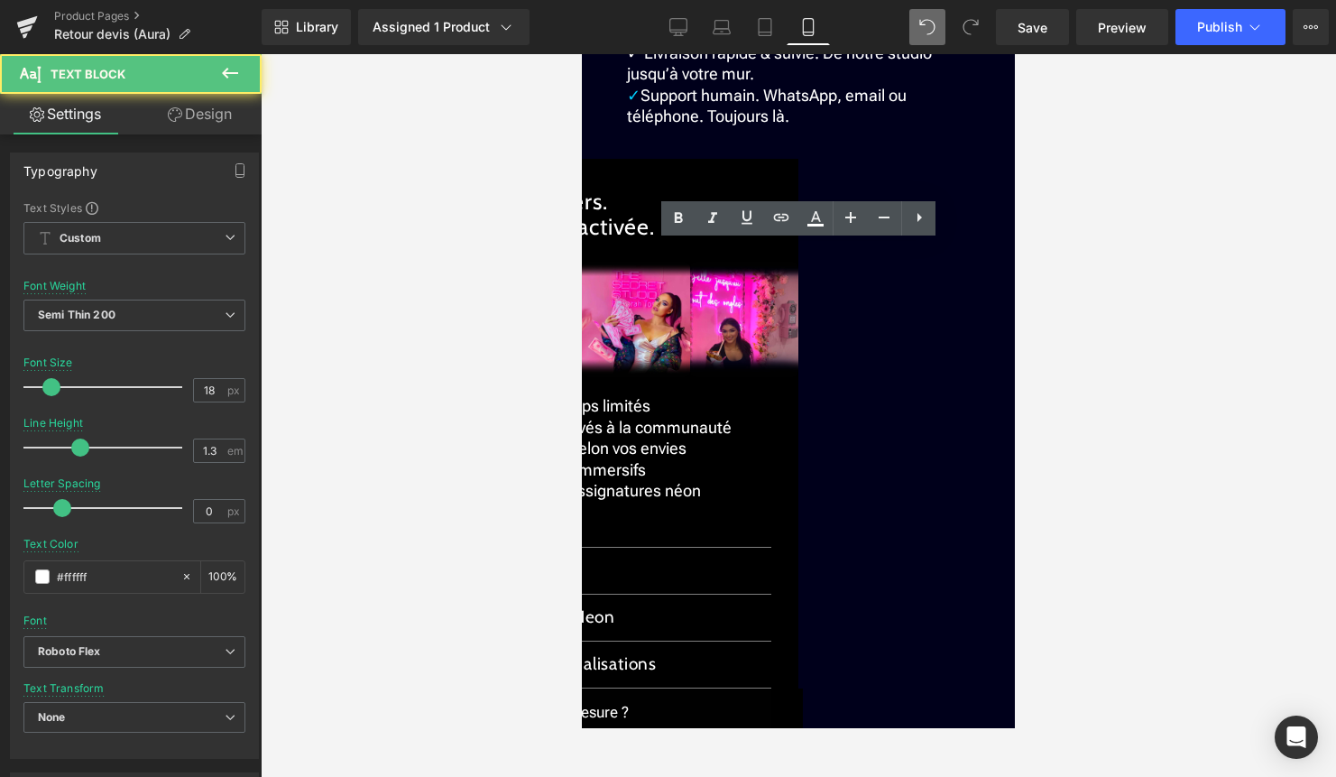
drag, startPoint x: 638, startPoint y: 401, endPoint x: 624, endPoint y: 402, distance: 13.7
click at [627, 126] on div "✓ 30 jours pour changer d’avis. Retour facile ✓ Garantie 2 ans. Extension dispo…" at bounding box center [798, 10] width 343 height 232
click at [658, 83] on span "✓ Livraison rapide & suivie. De notre studio jusqu’à votre mur." at bounding box center [779, 63] width 305 height 40
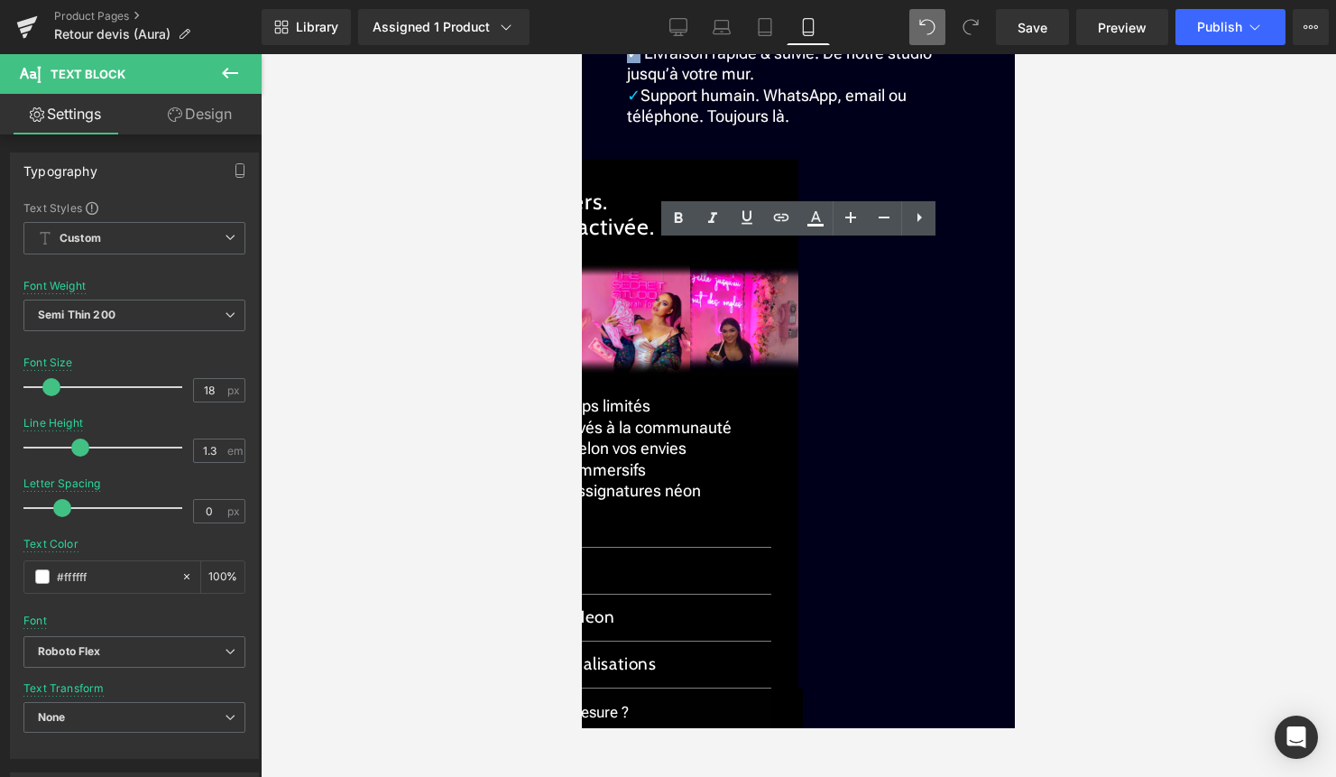
click at [632, 83] on span "✓ Livraison rapide & suivie. De notre studio jusqu’à votre mur." at bounding box center [779, 63] width 305 height 40
click at [803, 226] on link at bounding box center [816, 218] width 34 height 34
type input "#000000"
type input "100"
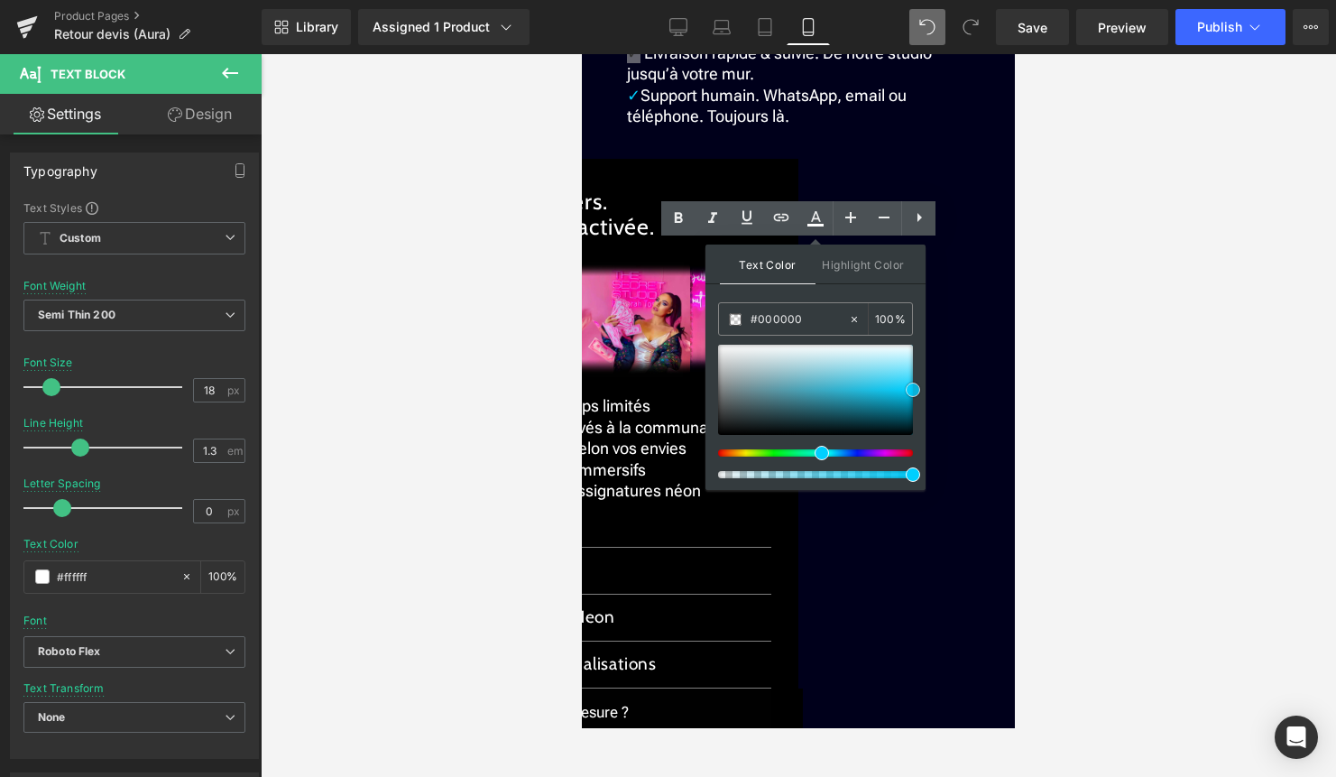
click at [914, 390] on span at bounding box center [913, 390] width 14 height 14
click at [856, 319] on icon at bounding box center [854, 319] width 13 height 13
type input "none"
type input "0"
click at [816, 319] on input "none" at bounding box center [799, 320] width 97 height 20
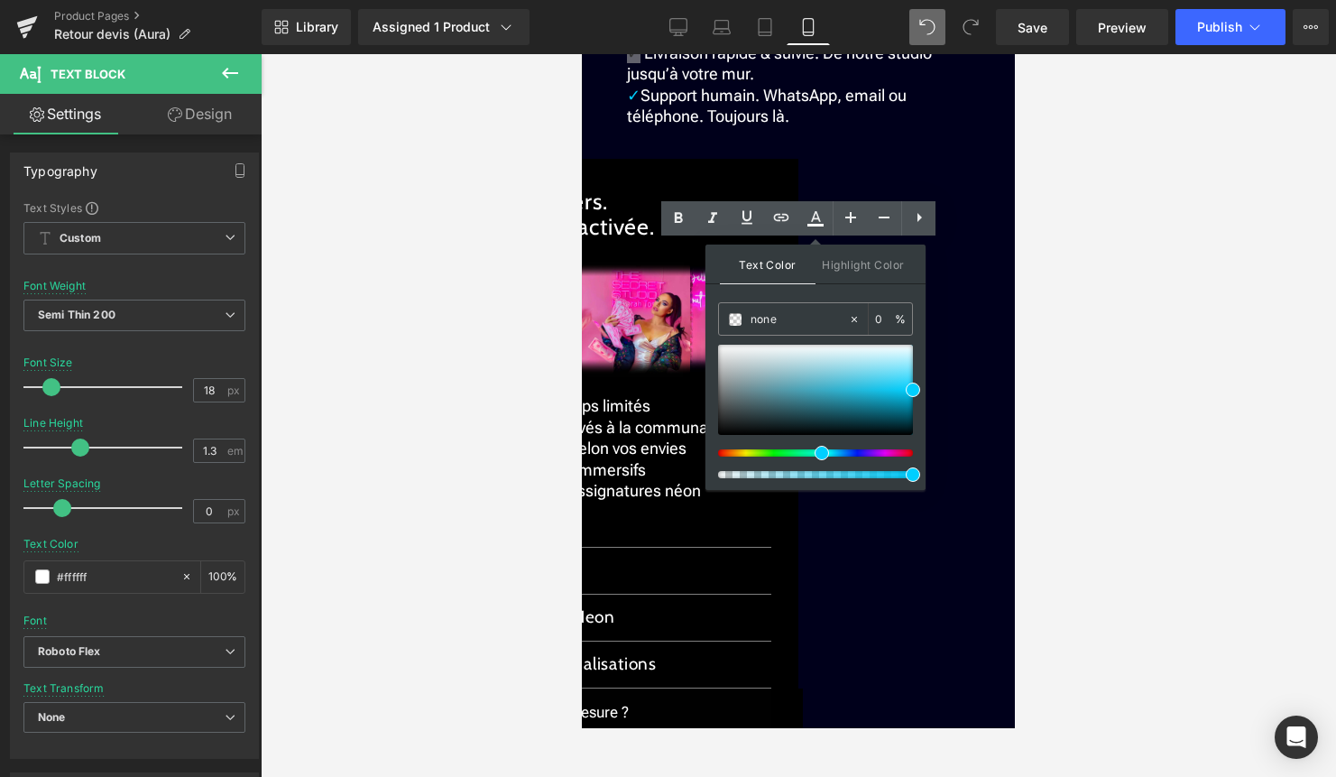
drag, startPoint x: 1398, startPoint y: 373, endPoint x: 688, endPoint y: 319, distance: 712.2
paste input "#00CFFF"
type input "#00CFFF"
type input "100"
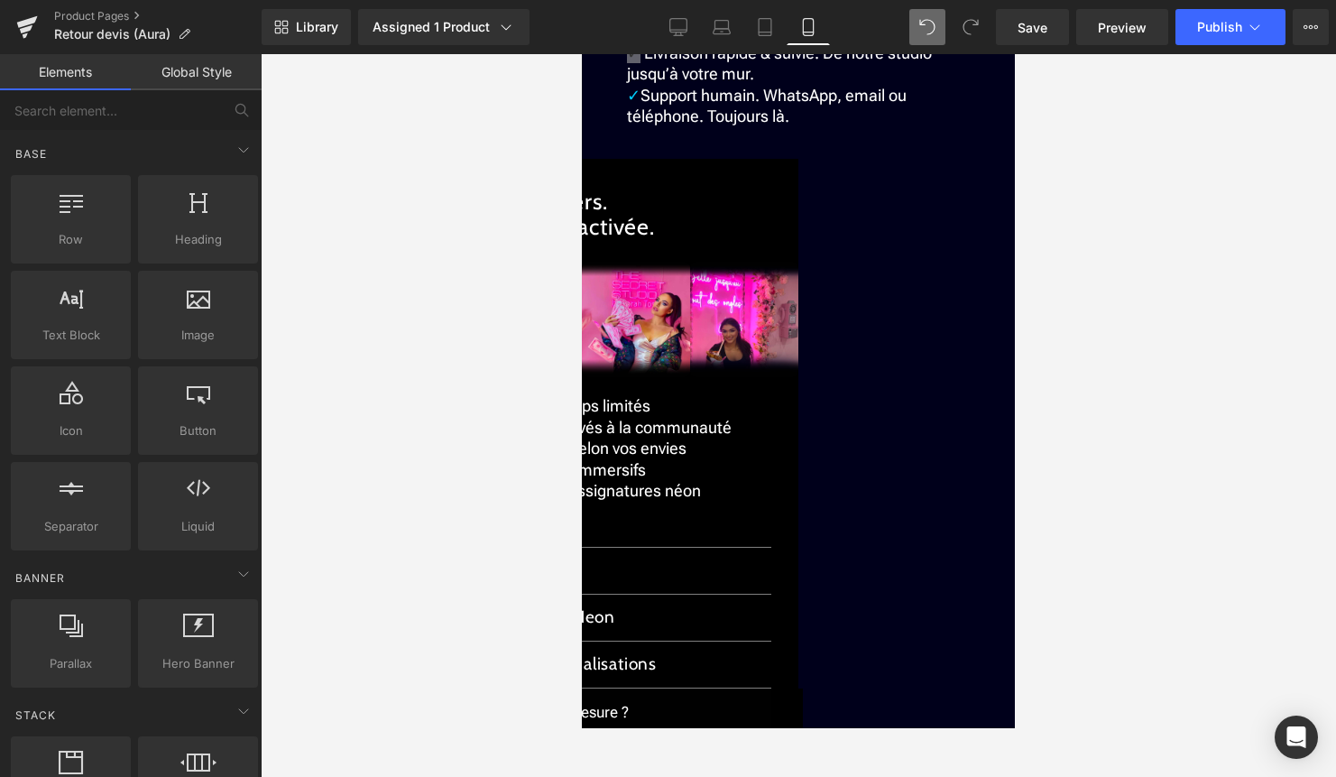
click at [1107, 394] on div at bounding box center [799, 415] width 1076 height 723
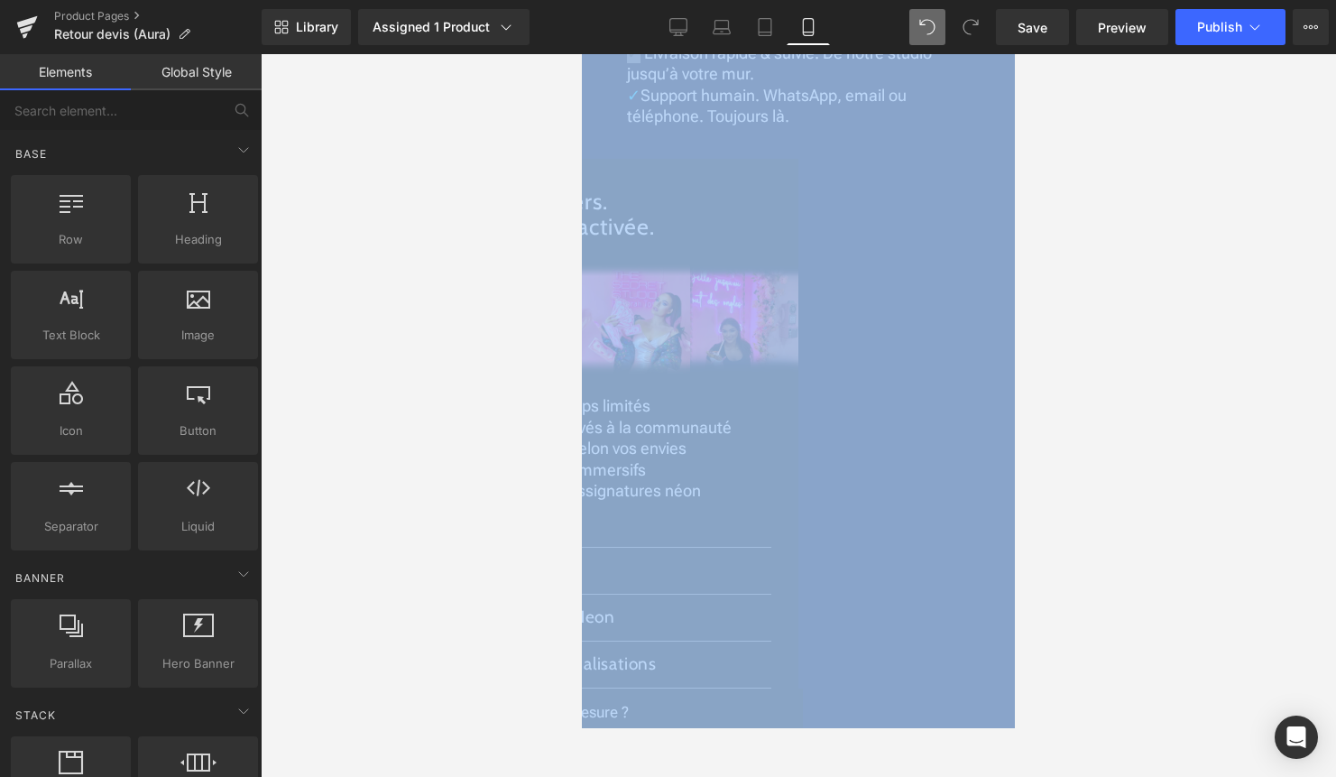
click at [1107, 394] on div at bounding box center [799, 415] width 1076 height 723
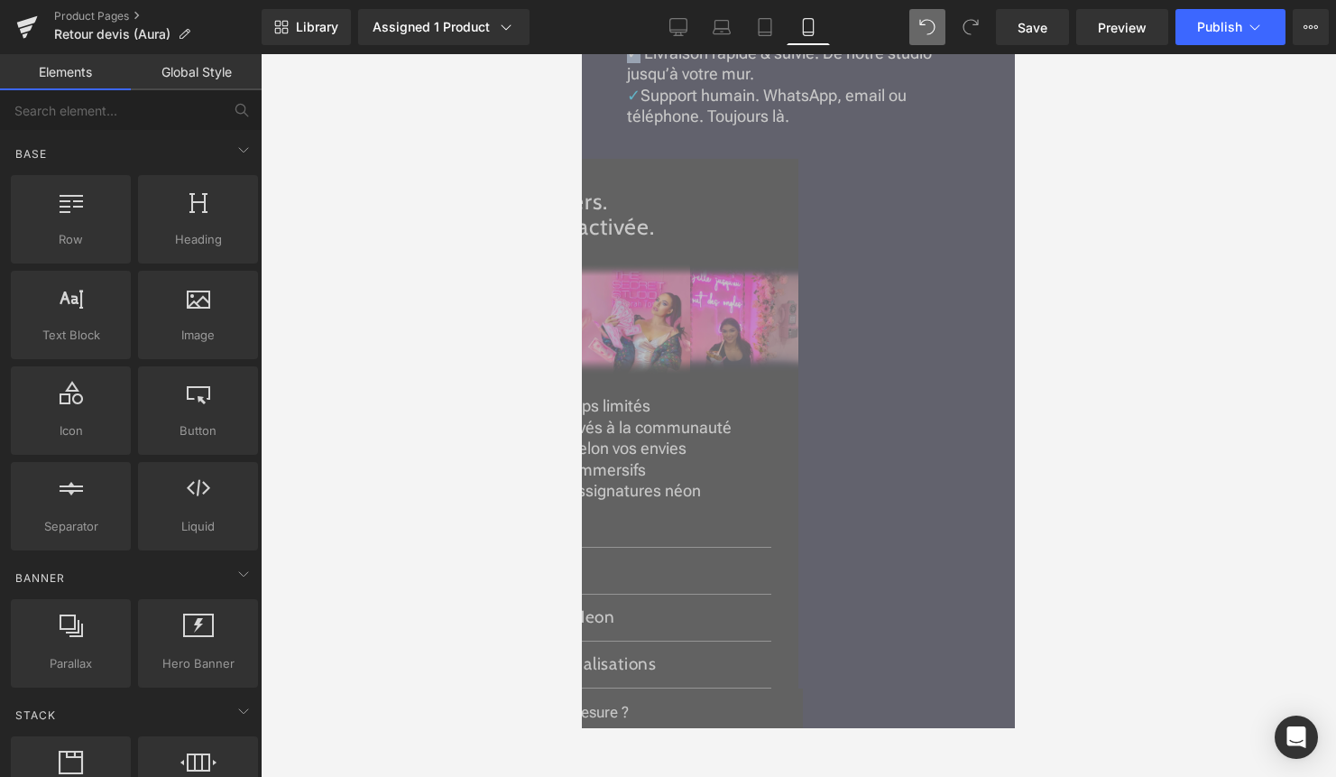
click at [878, 85] on p "✓ Livraison rapide & suivie. De notre studio jusqu’à votre mur." at bounding box center [798, 63] width 343 height 42
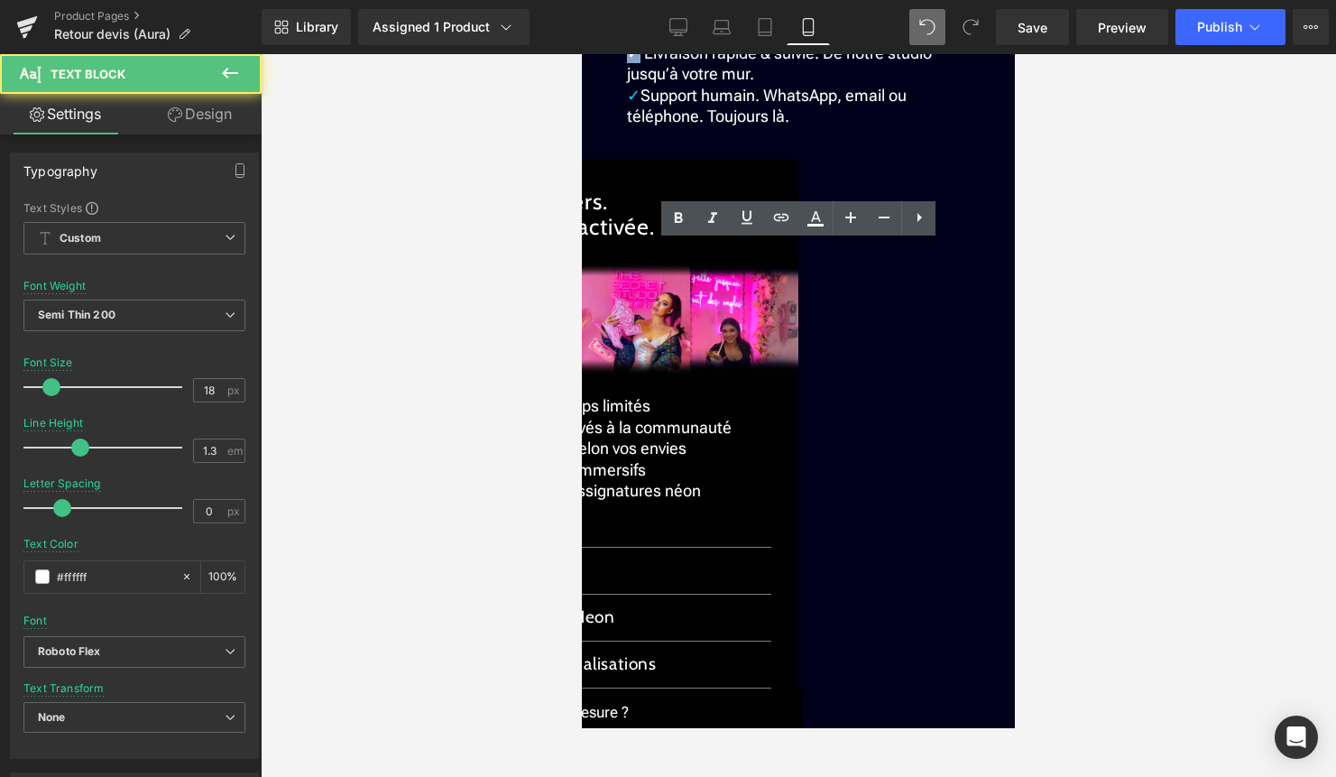
click at [633, 83] on span "✓ Livraison rapide & suivie. De notre studio jusqu’à votre mur." at bounding box center [779, 63] width 305 height 40
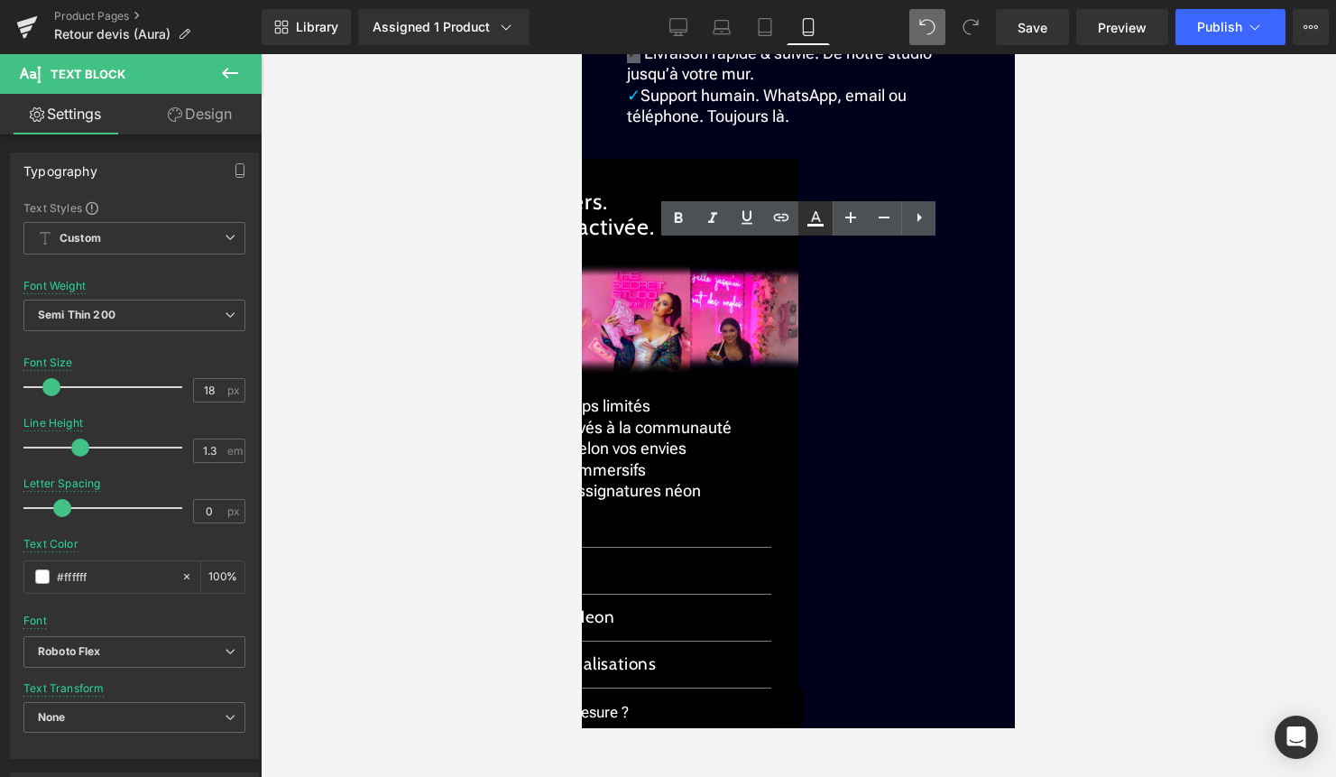
click at [813, 219] on icon at bounding box center [816, 216] width 10 height 11
type input "#000000"
type input "100"
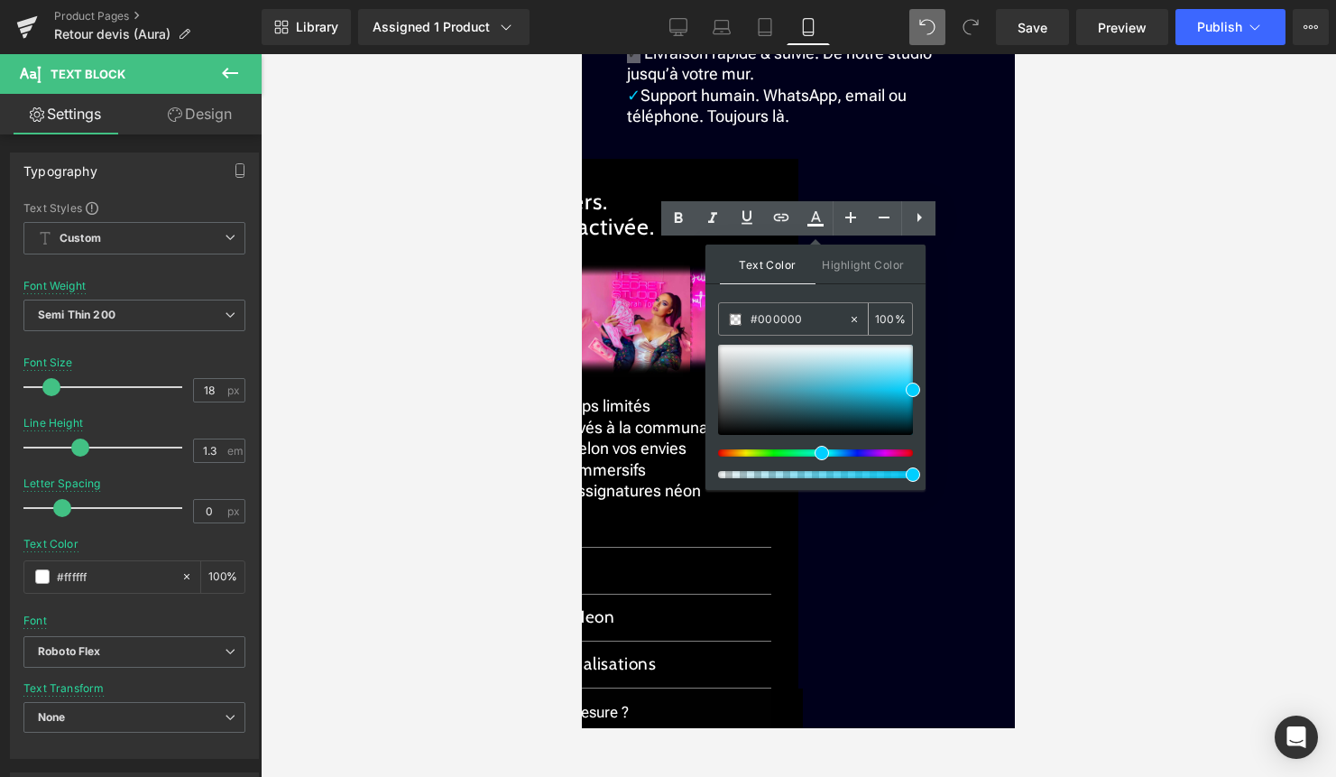
click at [855, 314] on icon at bounding box center [854, 319] width 13 height 13
type input "none"
type input "0"
drag, startPoint x: 797, startPoint y: 328, endPoint x: 724, endPoint y: 328, distance: 73.1
click at [725, 328] on div "none" at bounding box center [783, 319] width 129 height 32
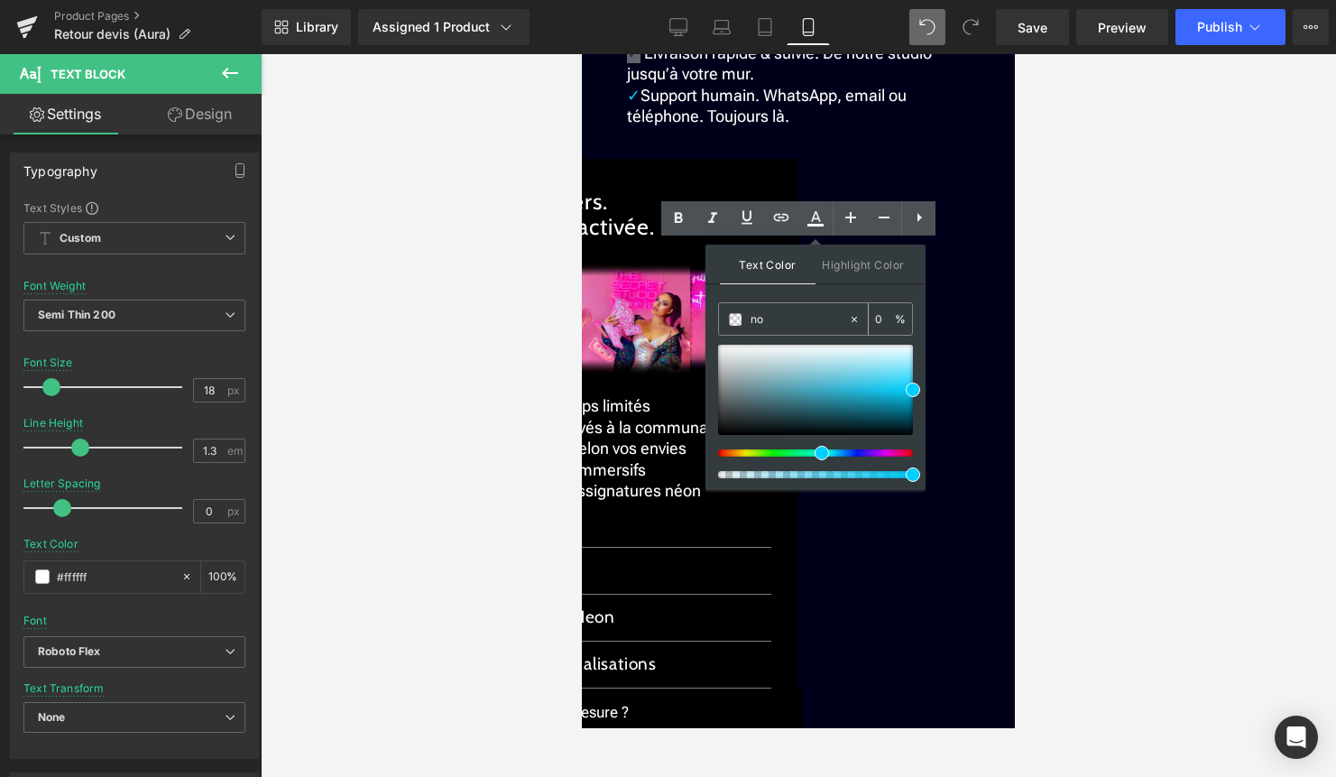
type input "n"
paste input "#00CFFF"
type input "#00CFFF"
type input "100"
click at [912, 391] on span at bounding box center [913, 390] width 14 height 14
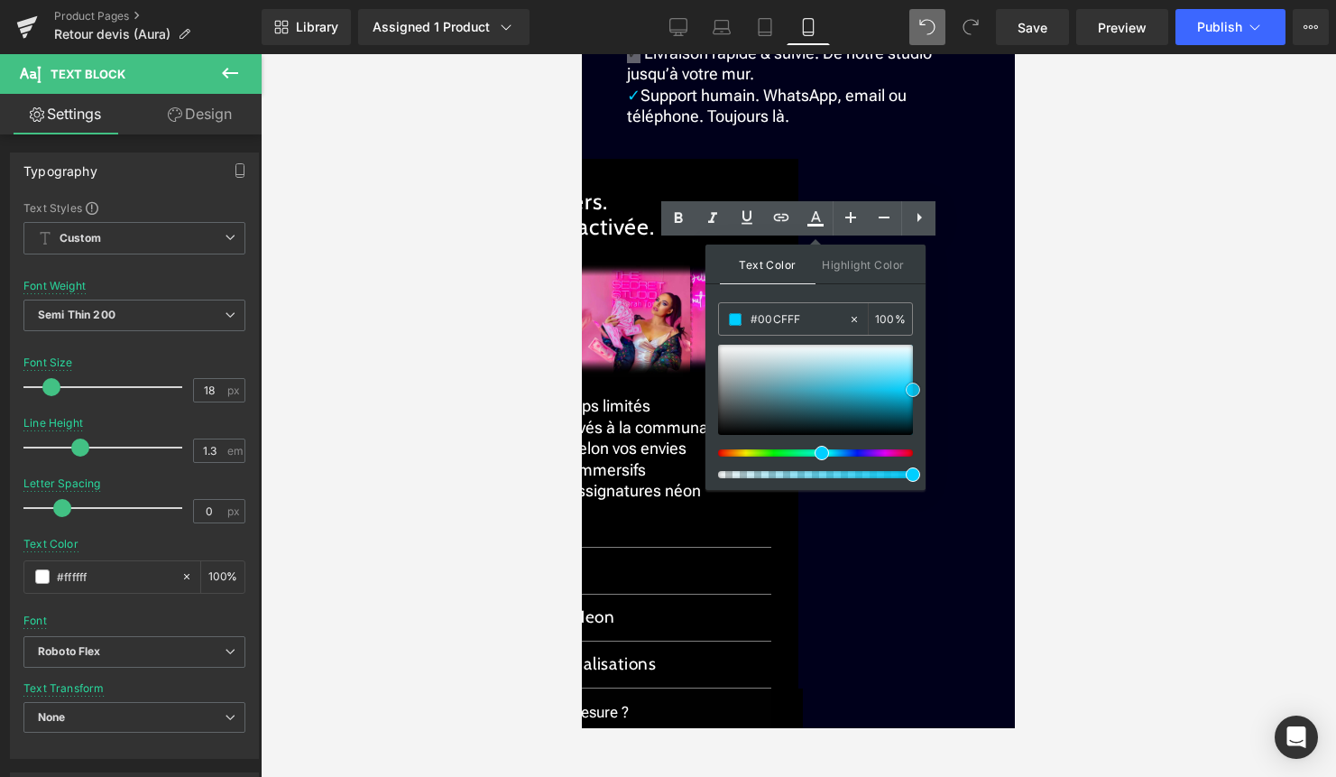
click at [912, 391] on span at bounding box center [913, 390] width 14 height 14
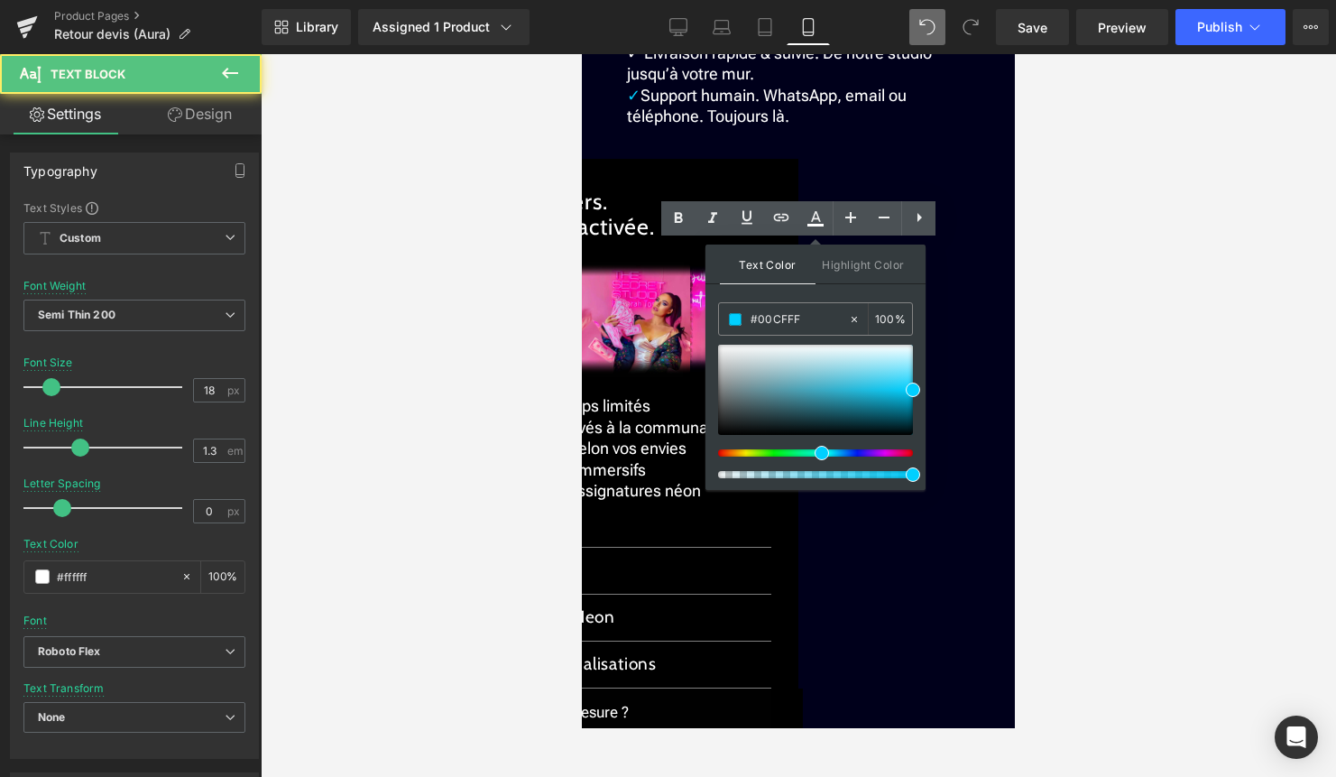
click at [651, 41] on span "✓ Installation simplifiée. Option sans perçage ni outil." at bounding box center [798, 21] width 342 height 40
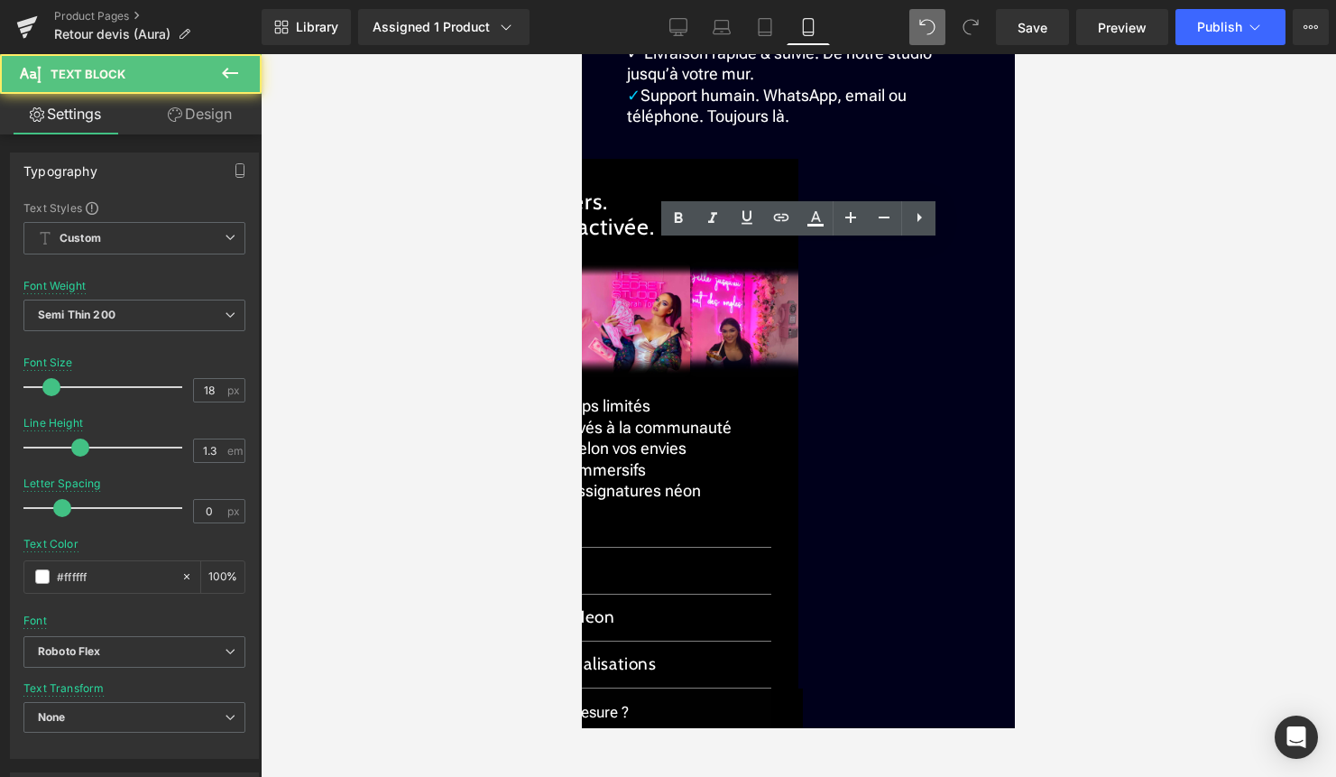
click at [633, 83] on span "✓ Livraison rapide & suivie. De notre studio jusqu’à votre mur." at bounding box center [779, 63] width 305 height 40
click at [631, 127] on p "✓ Support humain. WhatsApp, email ou téléphone. Toujours là." at bounding box center [798, 106] width 343 height 42
copy span "✓"
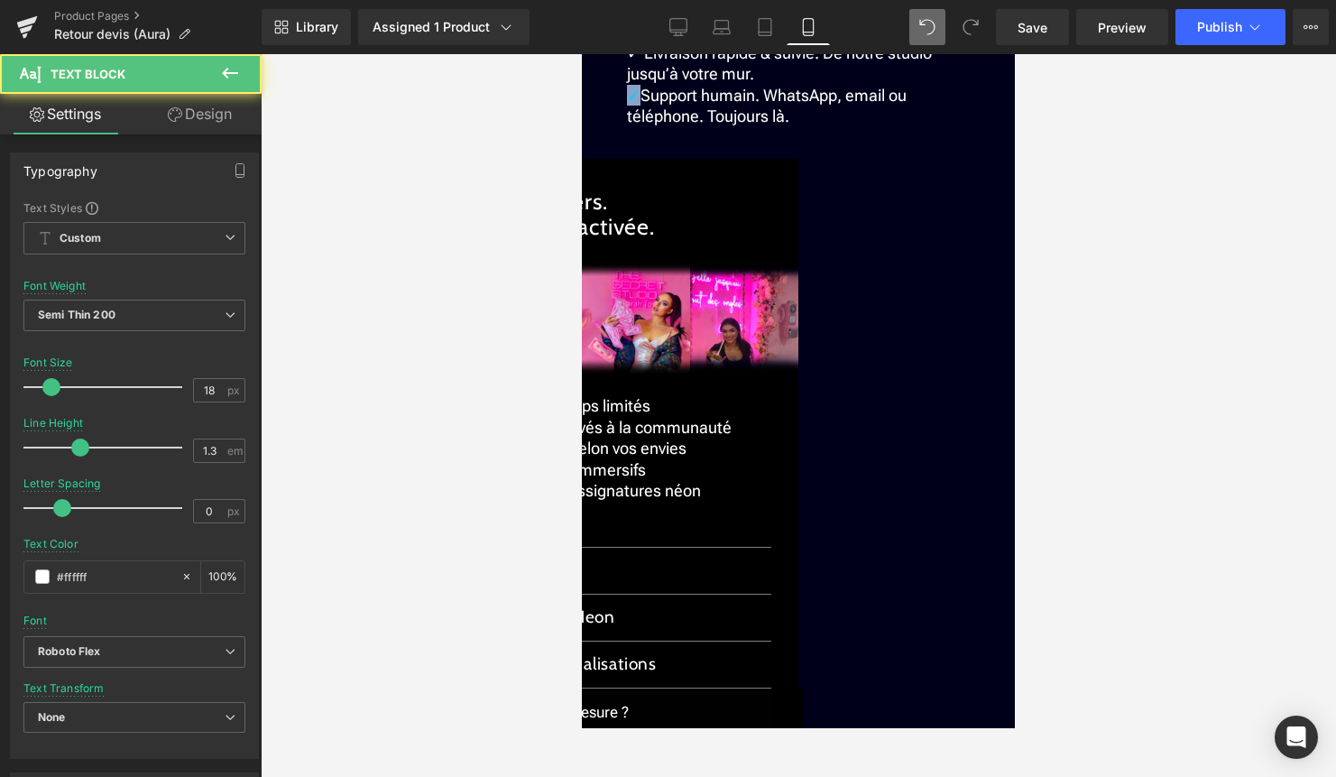
drag, startPoint x: 640, startPoint y: 398, endPoint x: 624, endPoint y: 398, distance: 15.3
click at [627, 126] on div "✓ 30 jours pour changer d’avis. Retour facile ✓ Garantie 2 ans. Extension dispo…" at bounding box center [798, 10] width 343 height 232
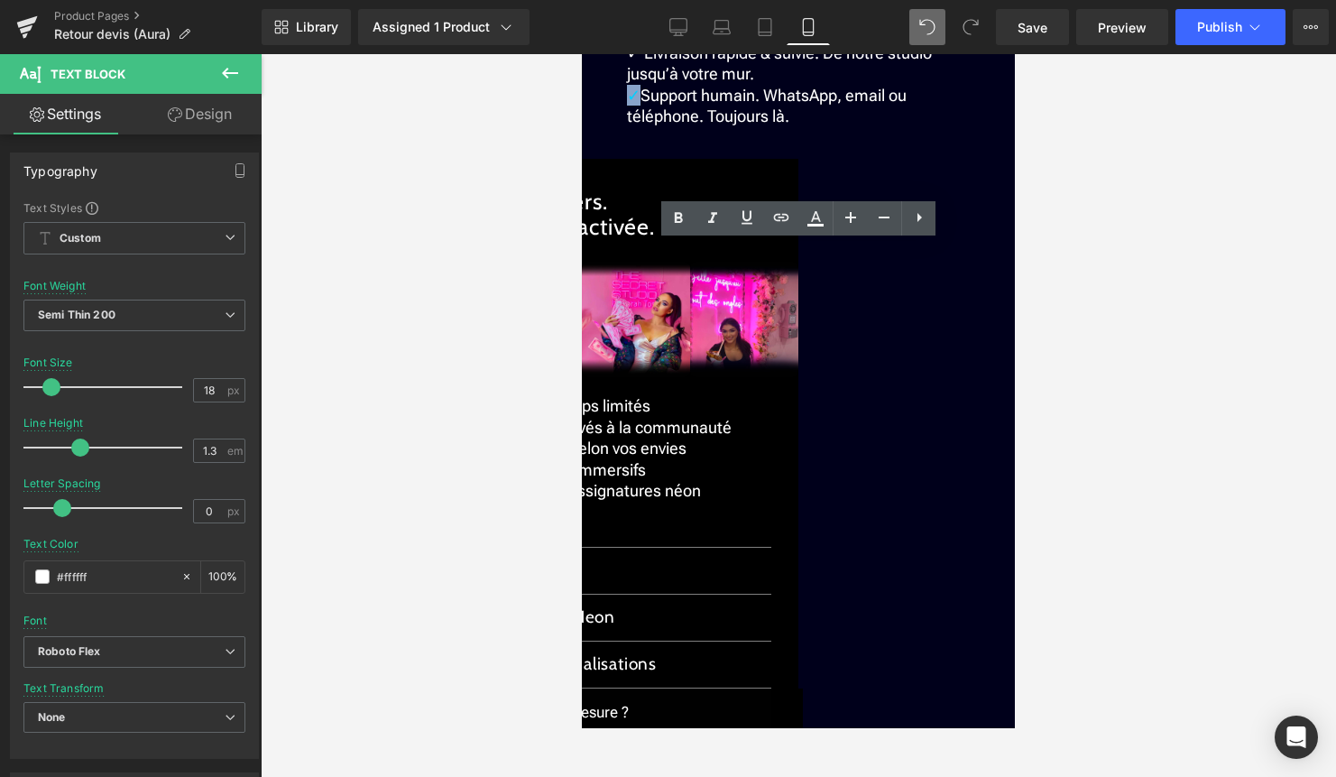
click at [644, 83] on span "✓ Livraison rapide & suivie. De notre studio jusqu’à votre mur." at bounding box center [779, 63] width 305 height 40
click at [631, 83] on span "✓ Livraison rapide & suivie. De notre studio jusqu’à votre mur." at bounding box center [779, 63] width 305 height 40
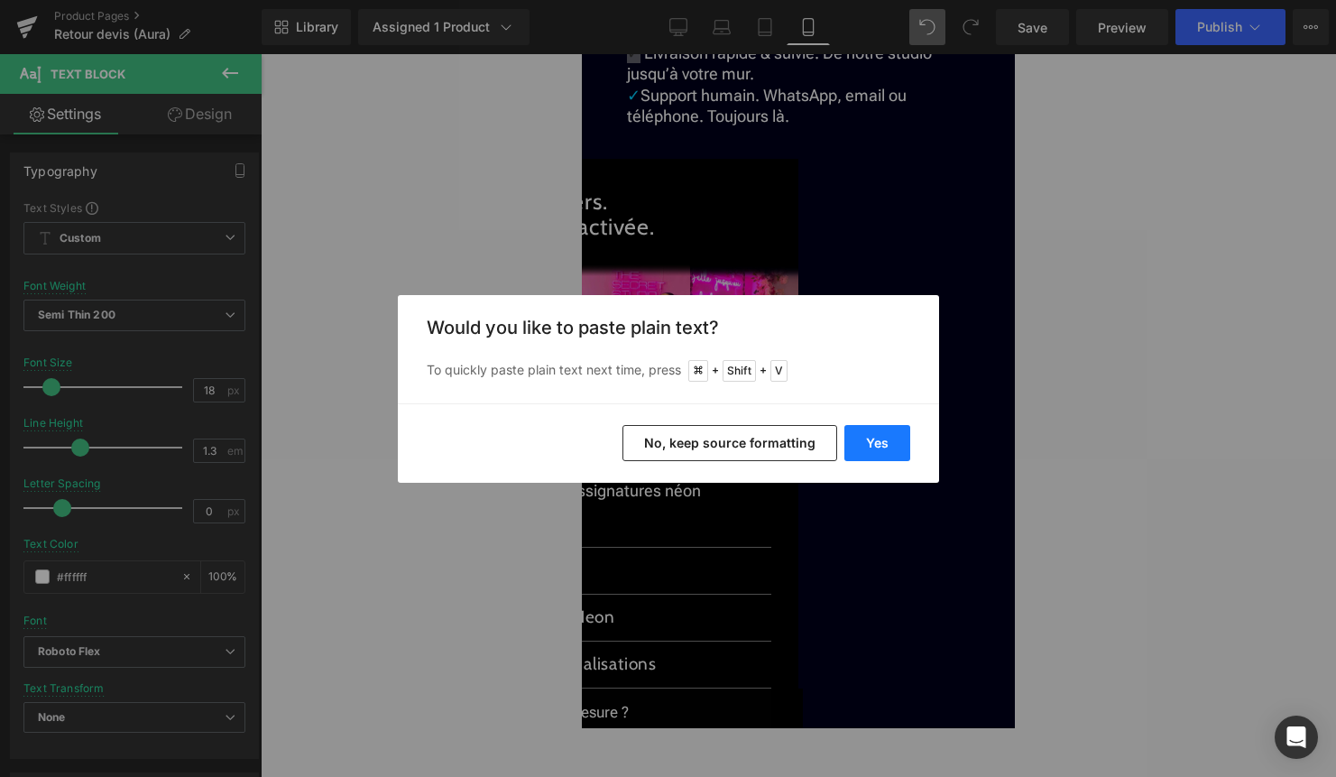
click at [900, 445] on button "Yes" at bounding box center [878, 443] width 66 height 36
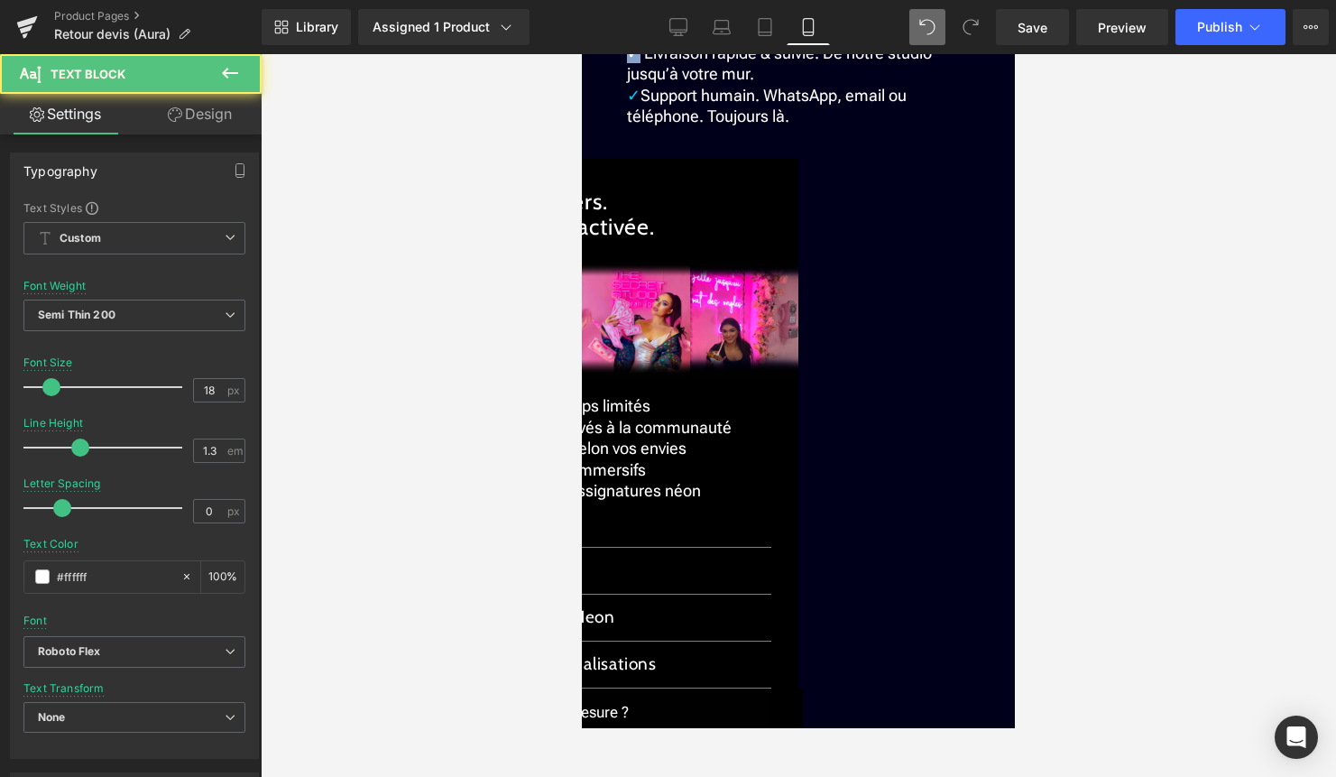
drag, startPoint x: 637, startPoint y: 395, endPoint x: 623, endPoint y: 396, distance: 14.5
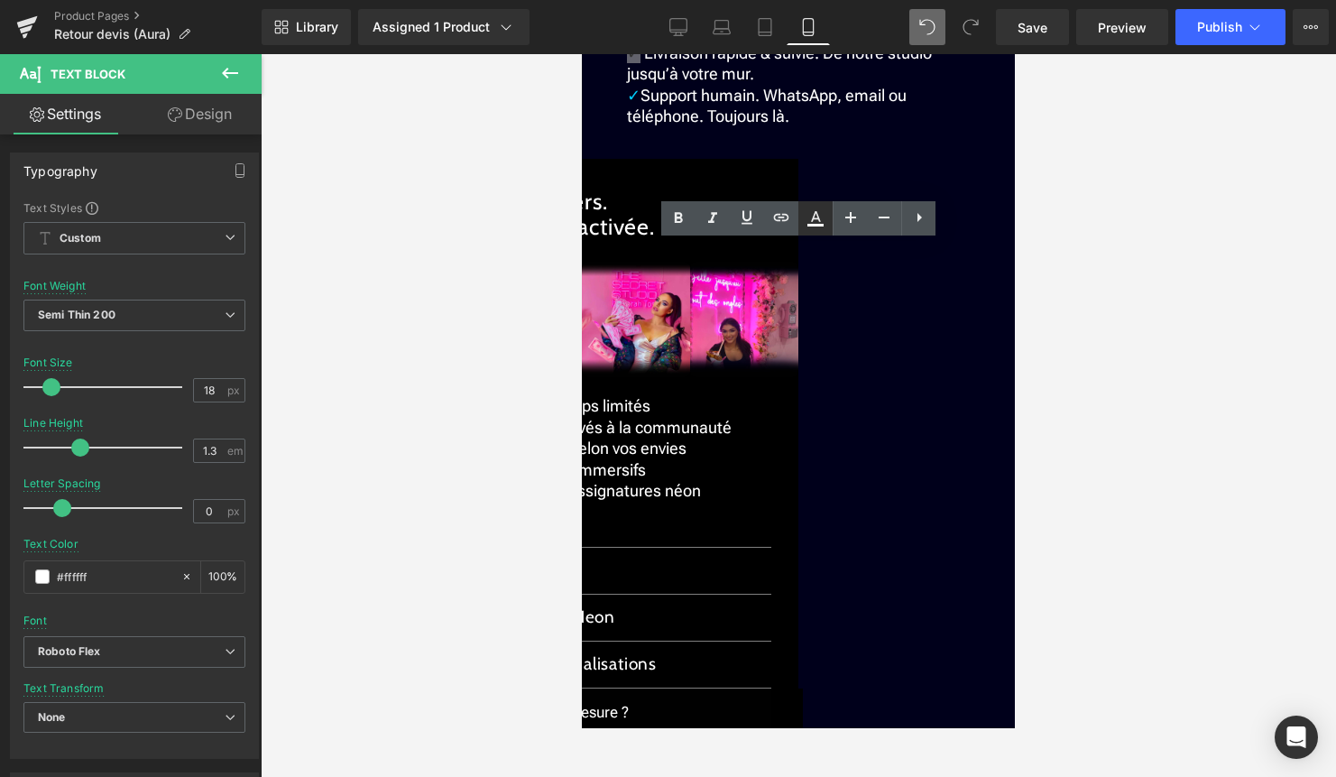
click at [816, 236] on link at bounding box center [816, 218] width 34 height 34
type input "#000000"
type input "100"
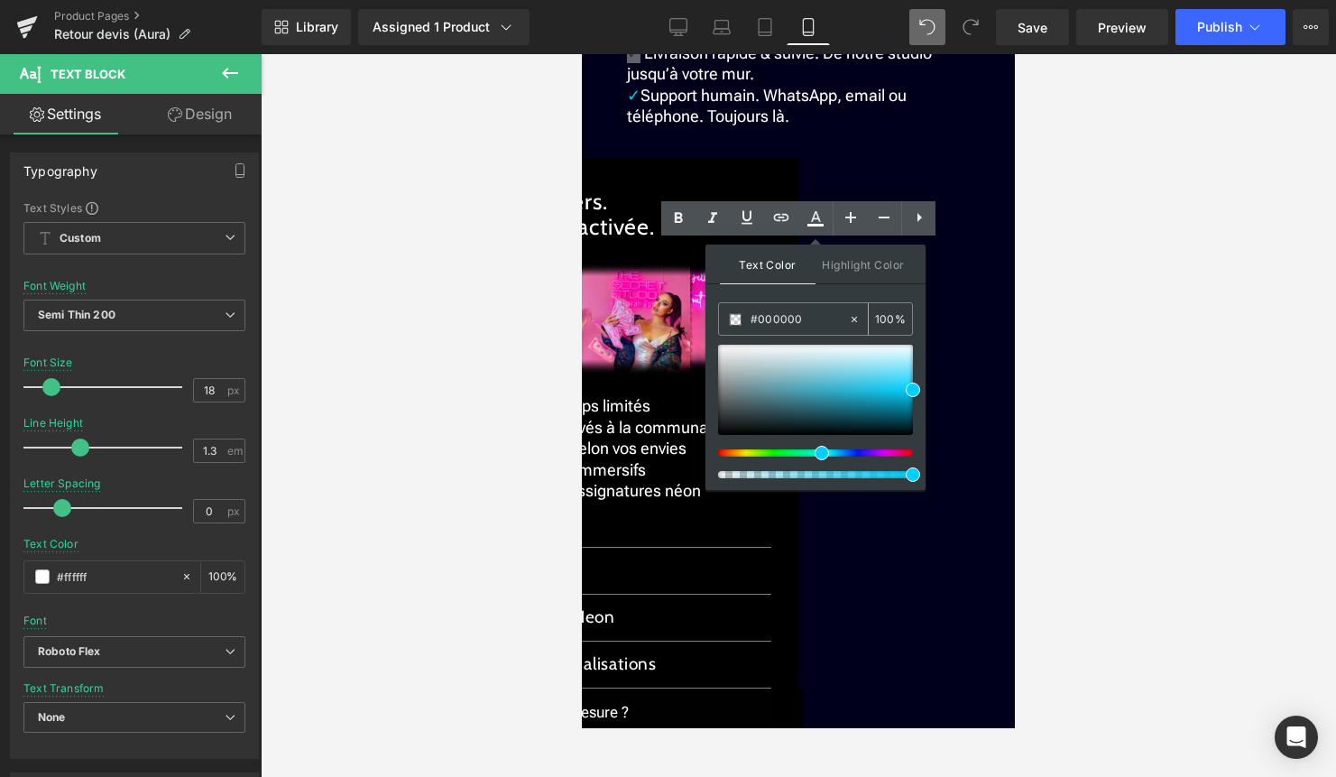
click at [856, 317] on icon at bounding box center [854, 319] width 5 height 5
type input "none"
type input "0"
drag, startPoint x: 1412, startPoint y: 375, endPoint x: 676, endPoint y: 322, distance: 738.3
paste input "✓"
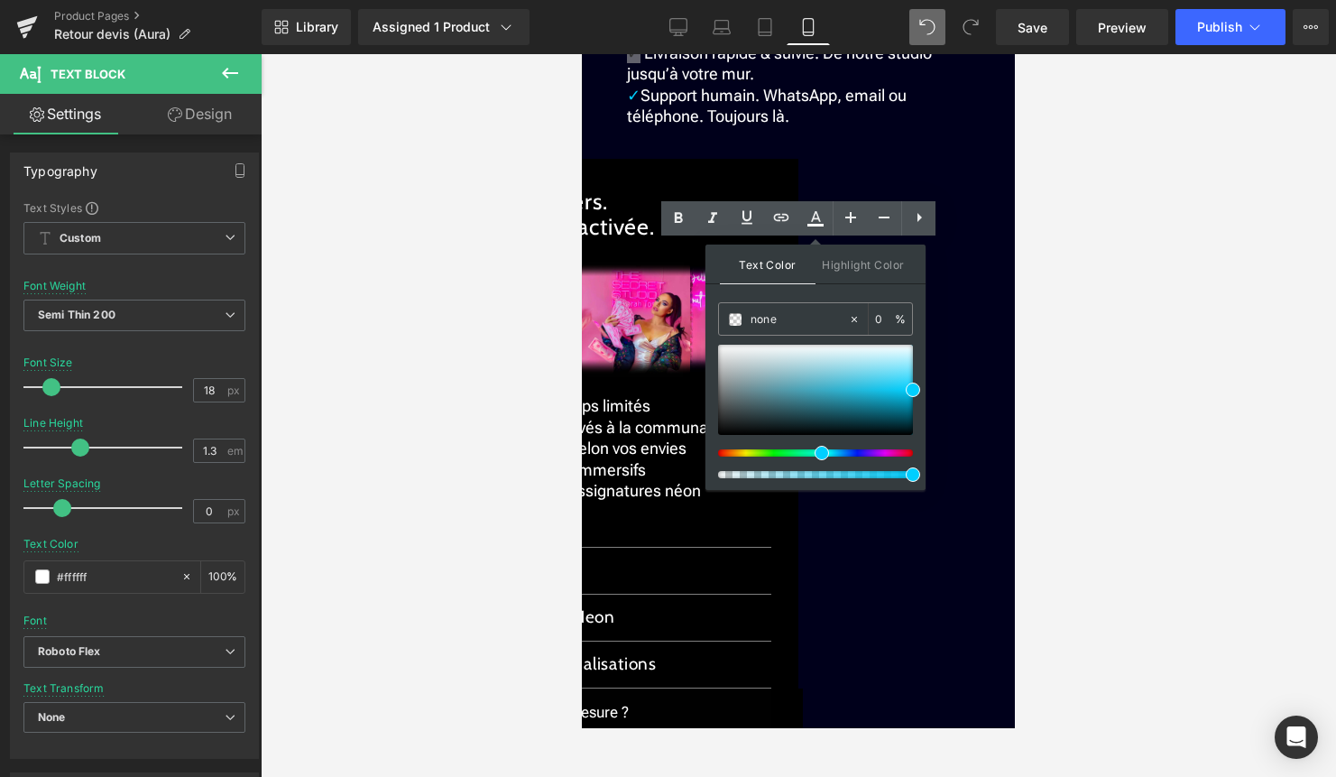
type input "✓"
click at [918, 391] on span at bounding box center [913, 390] width 14 height 14
click at [914, 391] on span at bounding box center [913, 390] width 14 height 14
click at [909, 391] on span at bounding box center [913, 390] width 14 height 14
type input "#06a6ca"
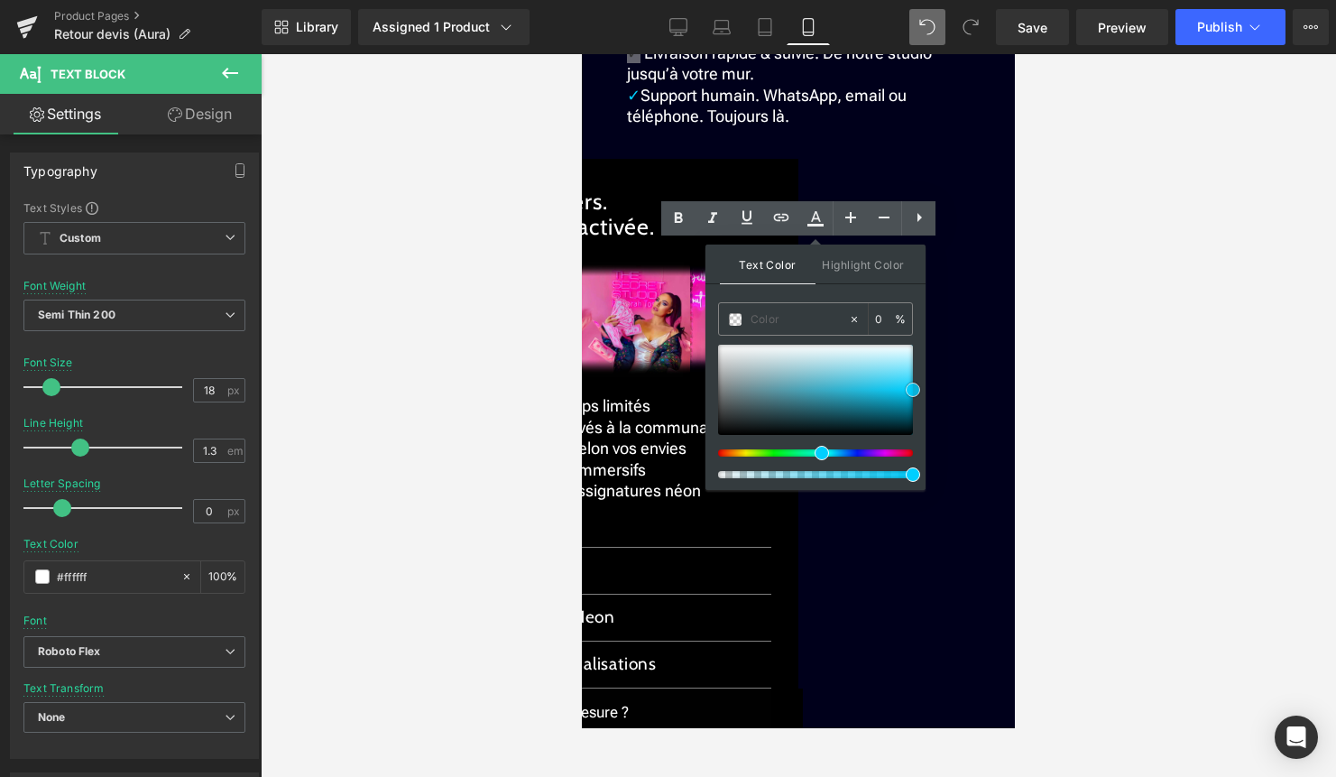
type input "100"
click at [902, 398] on div at bounding box center [815, 390] width 195 height 90
click at [906, 396] on span at bounding box center [902, 398] width 14 height 14
drag, startPoint x: 903, startPoint y: 397, endPoint x: 916, endPoint y: 393, distance: 13.4
click at [916, 393] on span at bounding box center [913, 393] width 14 height 14
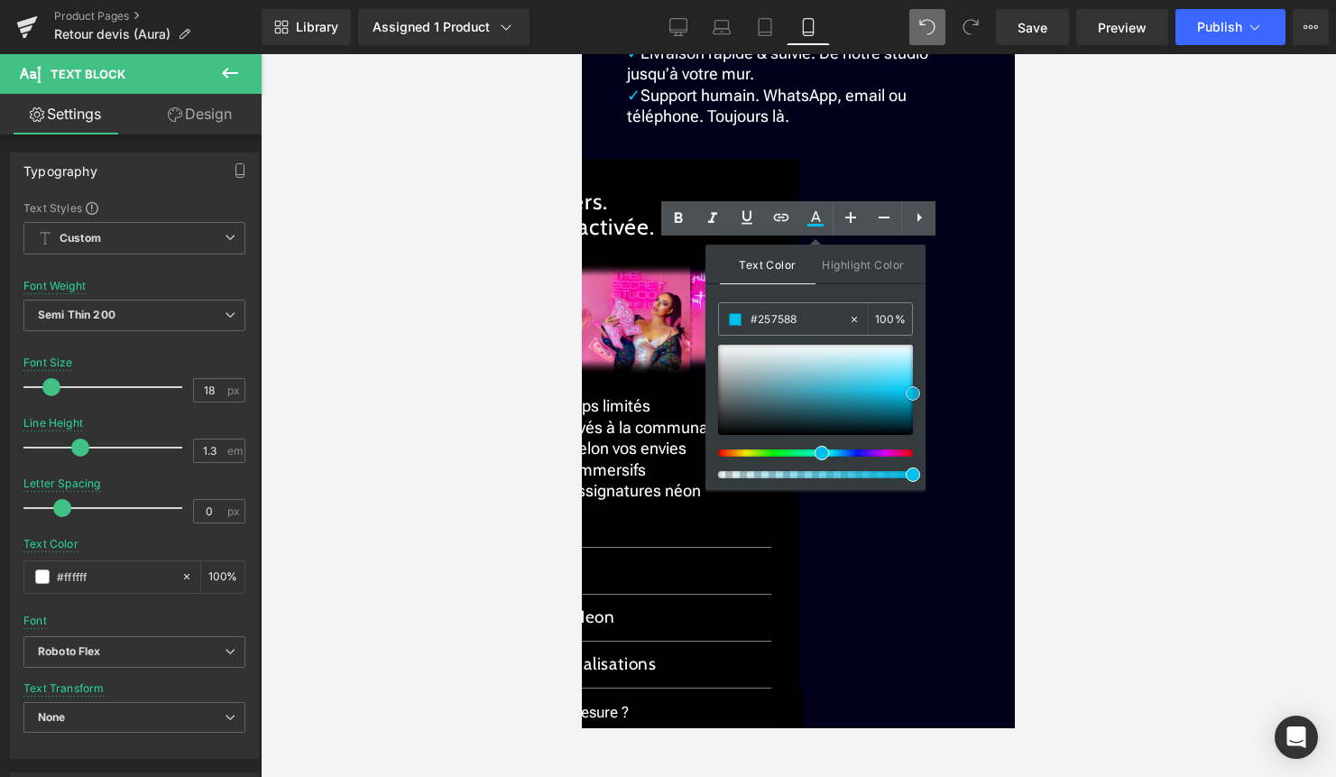
click at [830, 404] on div at bounding box center [815, 390] width 195 height 90
drag, startPoint x: 830, startPoint y: 404, endPoint x: 923, endPoint y: 385, distance: 94.9
click at [923, 385] on div "Text Color Highlight Color rgba(25, 209, 255, 1) #19d1ff 100 % transparent tran…" at bounding box center [816, 367] width 220 height 245
click at [1077, 392] on div at bounding box center [799, 415] width 1076 height 723
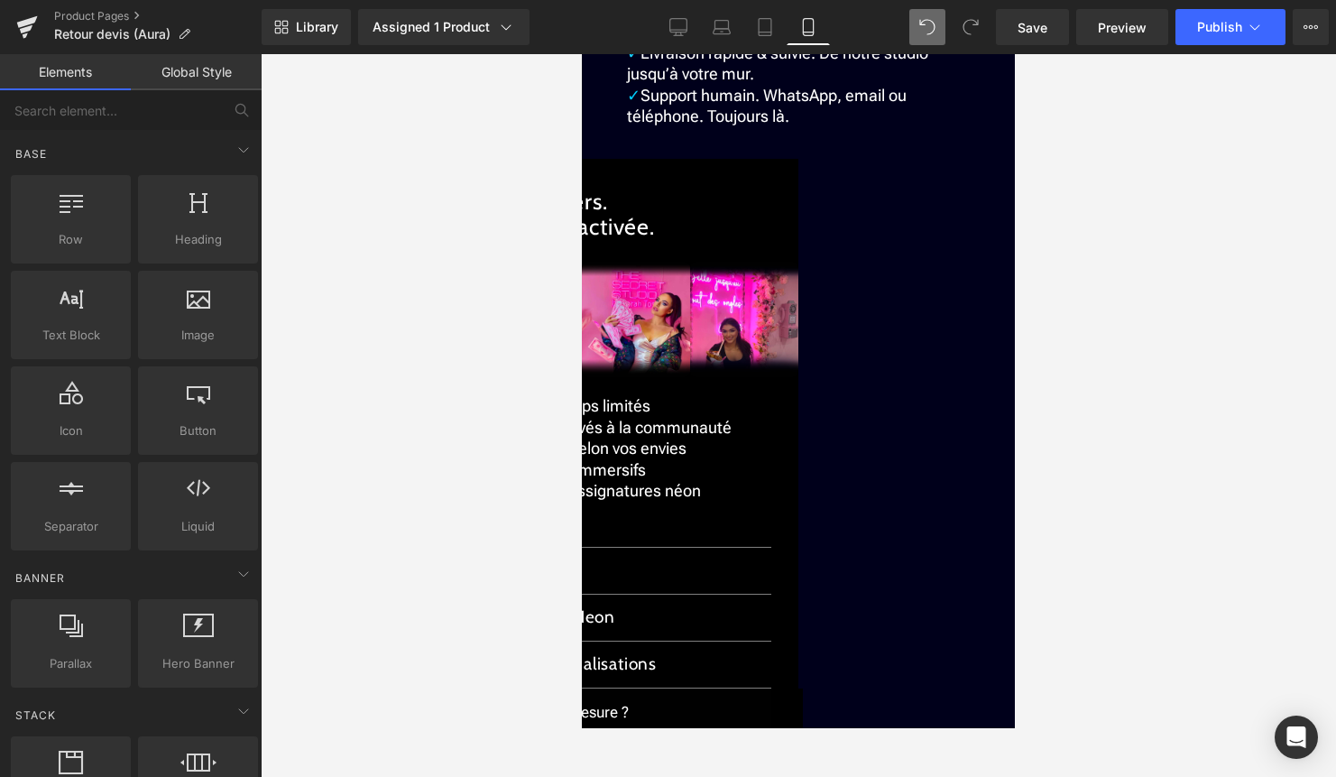
click at [742, 125] on span "Support humain. WhatsApp, email ou téléphone. Toujours là." at bounding box center [767, 106] width 280 height 40
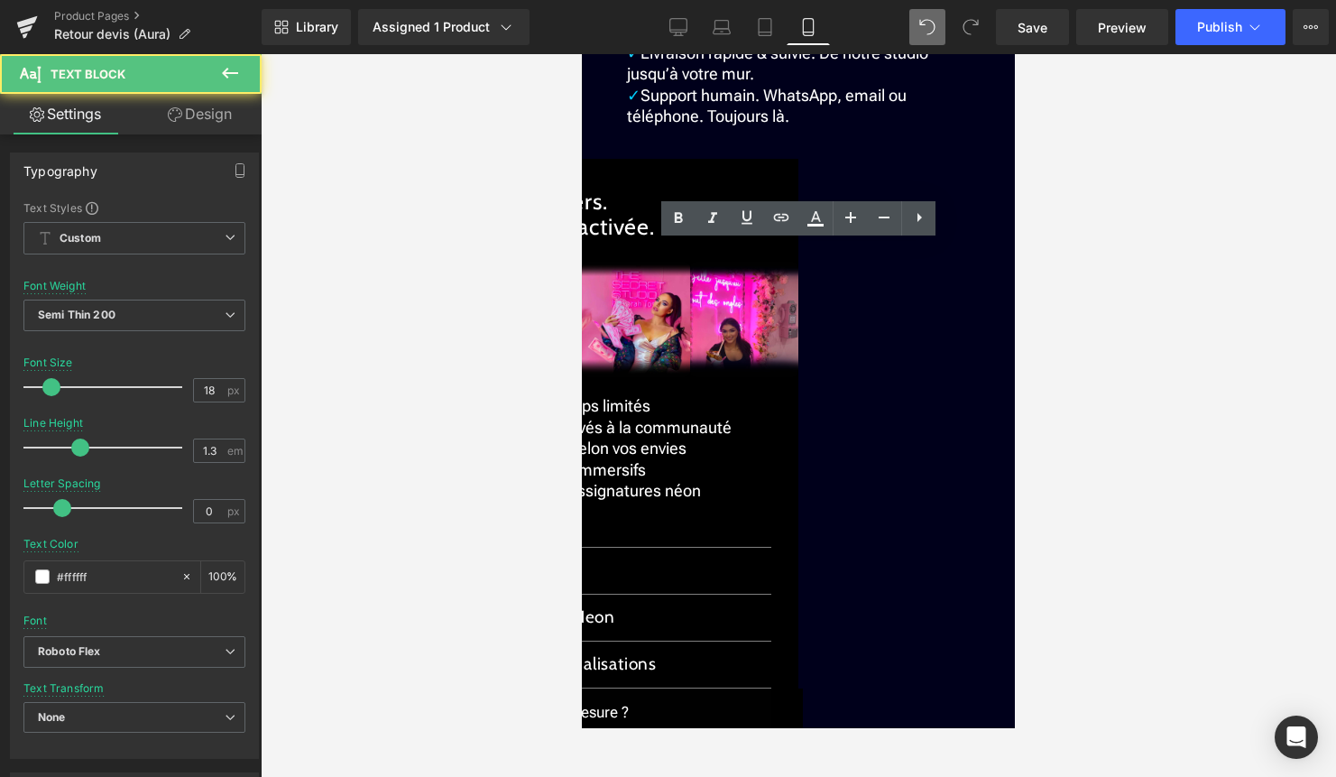
click at [637, 105] on span "✓" at bounding box center [634, 95] width 14 height 19
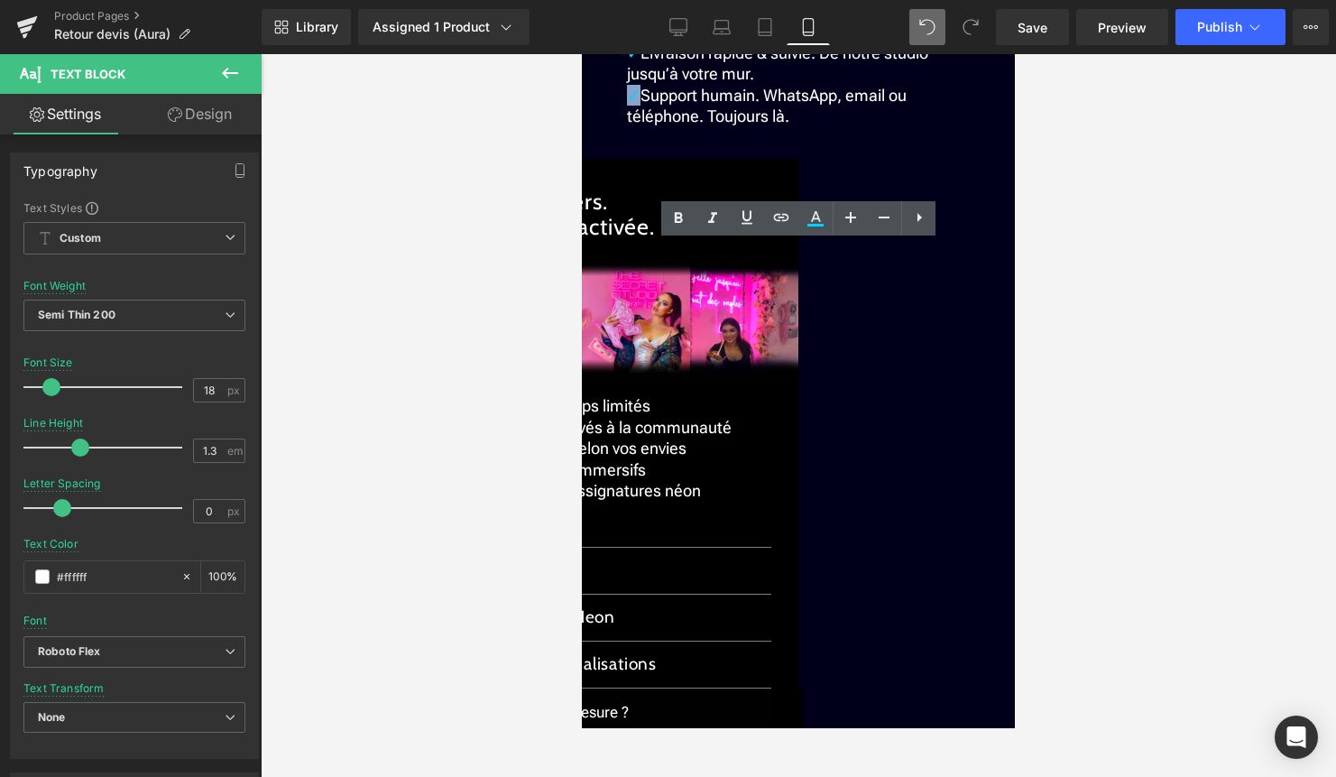
click at [630, 105] on span "✓" at bounding box center [634, 95] width 14 height 19
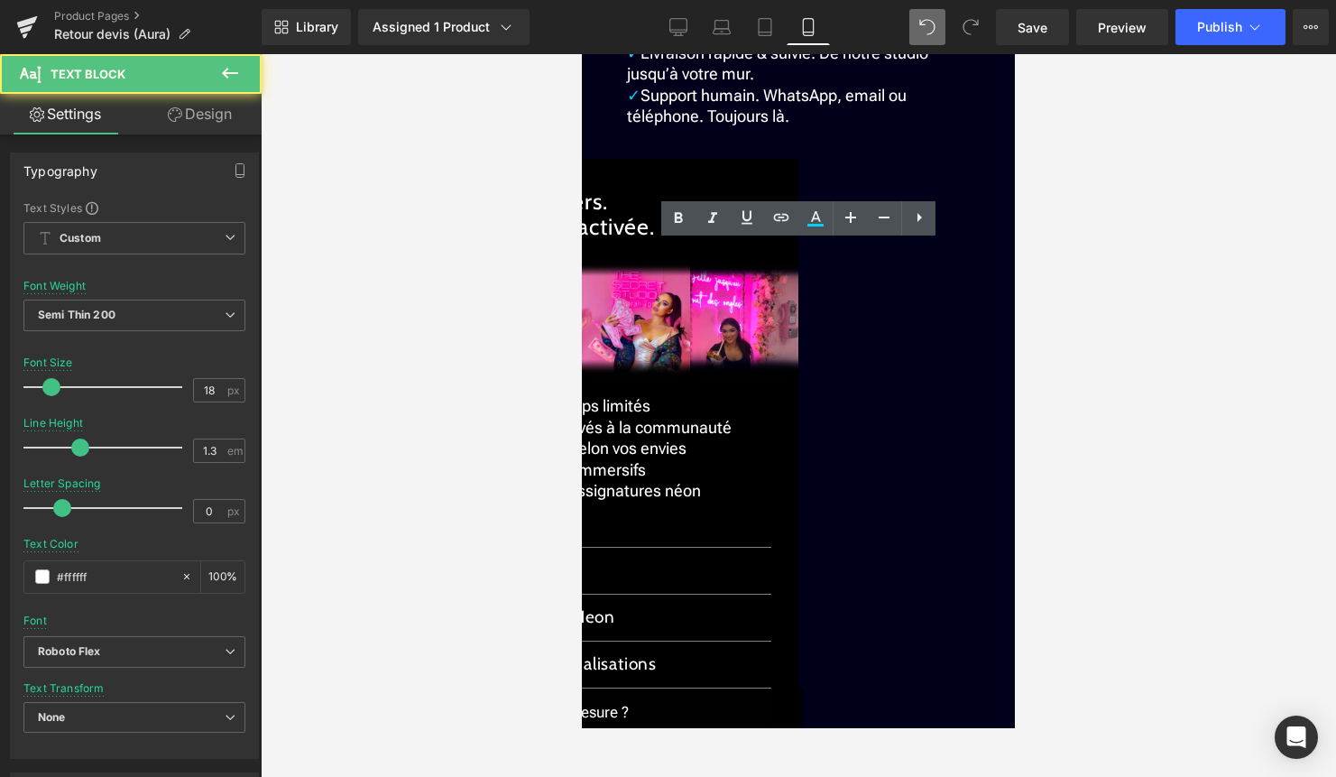
click at [635, 41] on span "✓ Installation simplifiée. Option sans perçage ni outil." at bounding box center [798, 21] width 342 height 40
drag, startPoint x: 637, startPoint y: 440, endPoint x: 626, endPoint y: 443, distance: 11.2
click at [627, 105] on span "✓" at bounding box center [634, 95] width 14 height 19
click at [651, 125] on span "Support humain. WhatsApp, email ou téléphone. Toujours là." at bounding box center [767, 106] width 280 height 40
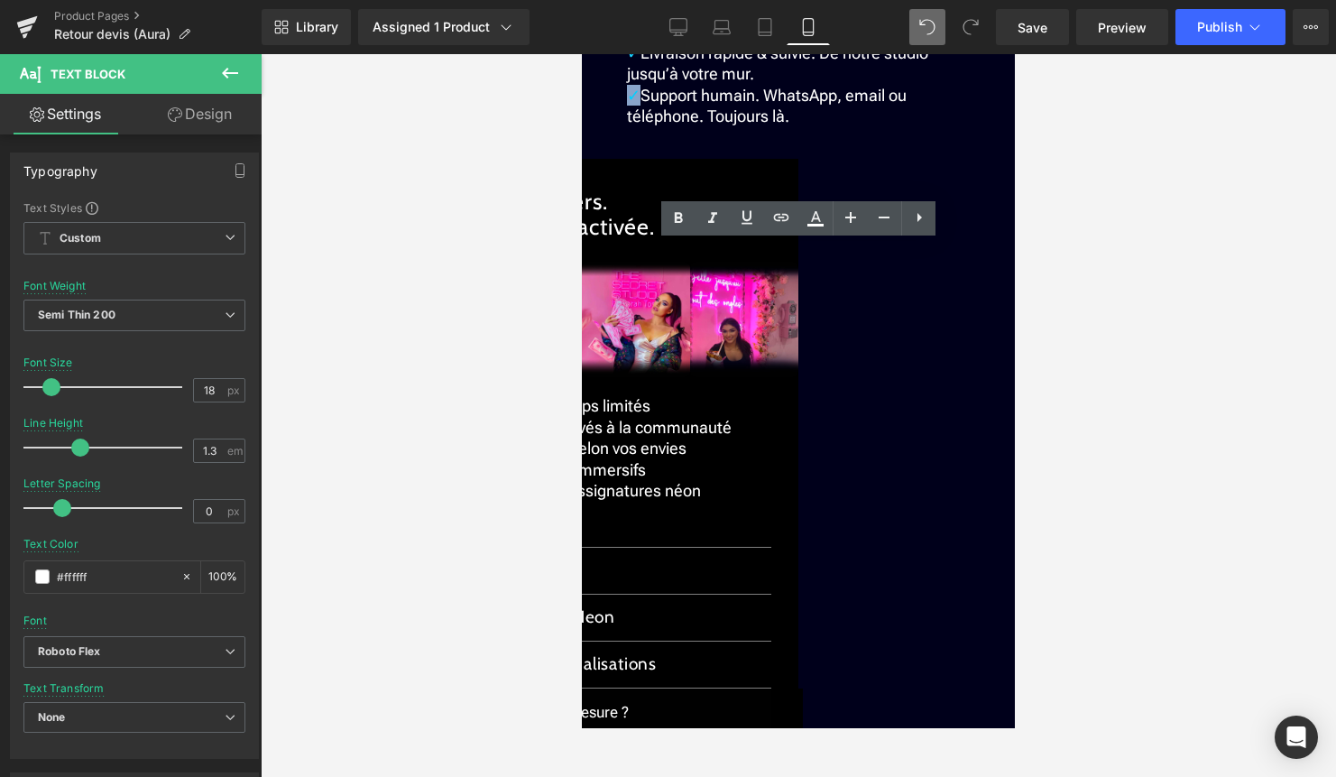
click at [629, 105] on span "✓" at bounding box center [634, 95] width 14 height 19
click at [808, 223] on icon at bounding box center [816, 219] width 22 height 22
type input "#00cfff"
type input "100"
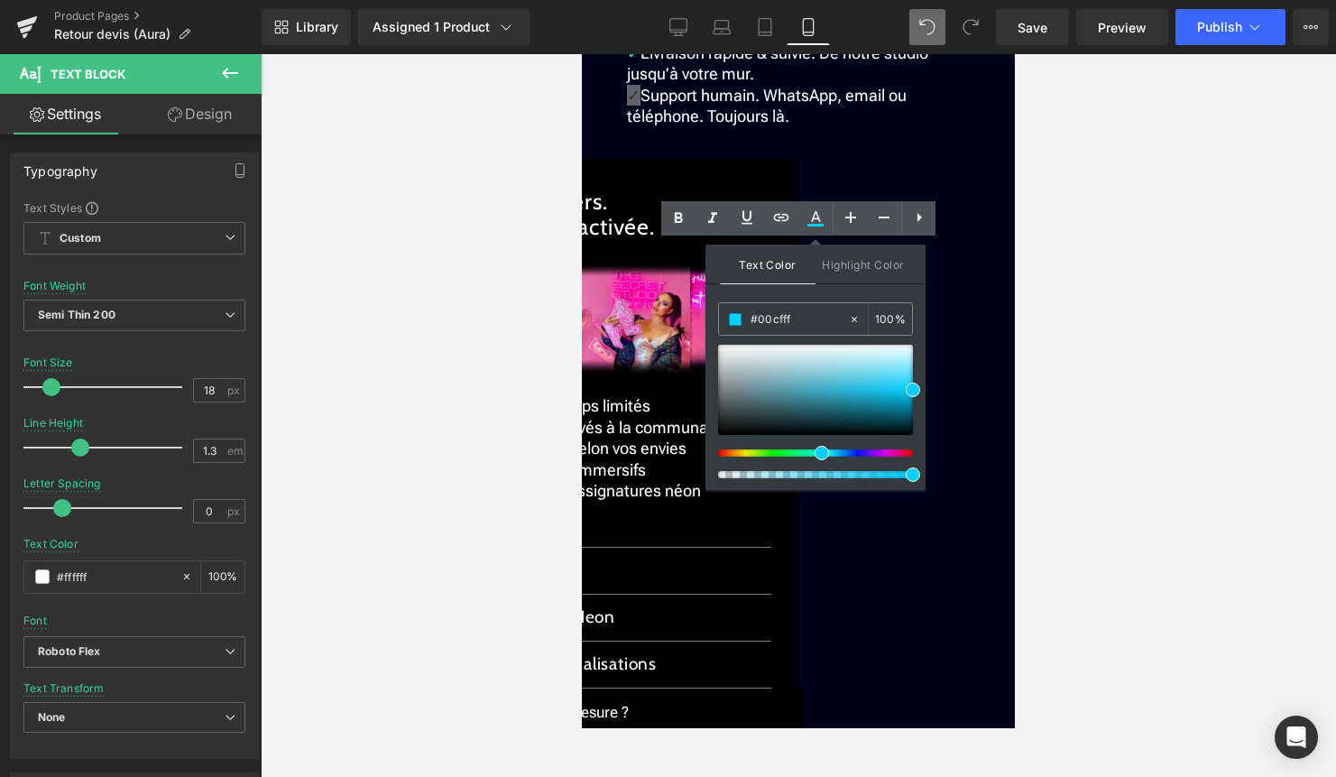
drag, startPoint x: 802, startPoint y: 311, endPoint x: 713, endPoint y: 313, distance: 89.4
click at [713, 313] on div "Text Color Highlight Color rgba(0, 207, 255, 1) #00cfff 100 % transparent trans…" at bounding box center [816, 367] width 220 height 245
drag, startPoint x: 806, startPoint y: 319, endPoint x: 726, endPoint y: 319, distance: 80.3
click at [726, 319] on div "#00cfff" at bounding box center [783, 319] width 129 height 32
click at [1125, 315] on div at bounding box center [799, 415] width 1076 height 723
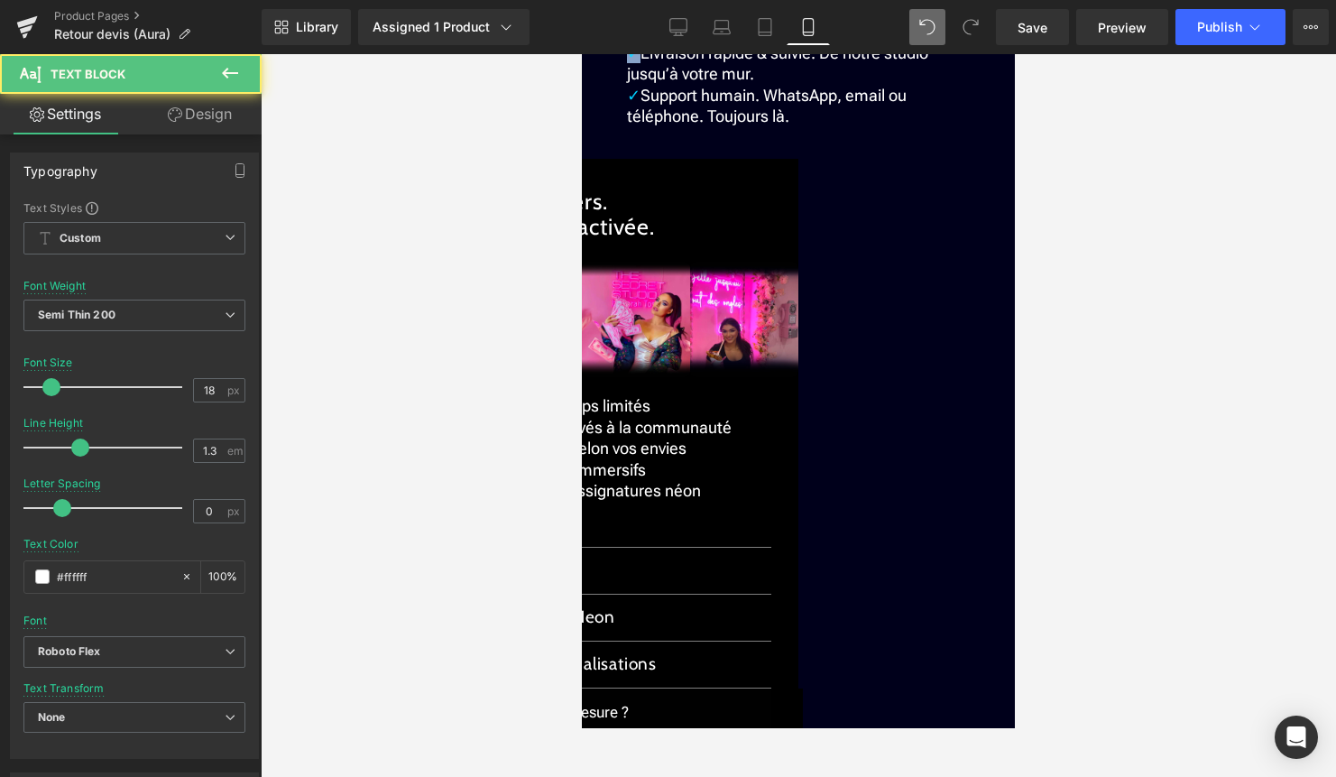
click at [628, 135] on div "✓ 30 jours pour changer d’avis. Retour facile ✓ Garantie 2 ans. Extension dispo…" at bounding box center [798, 14] width 343 height 241
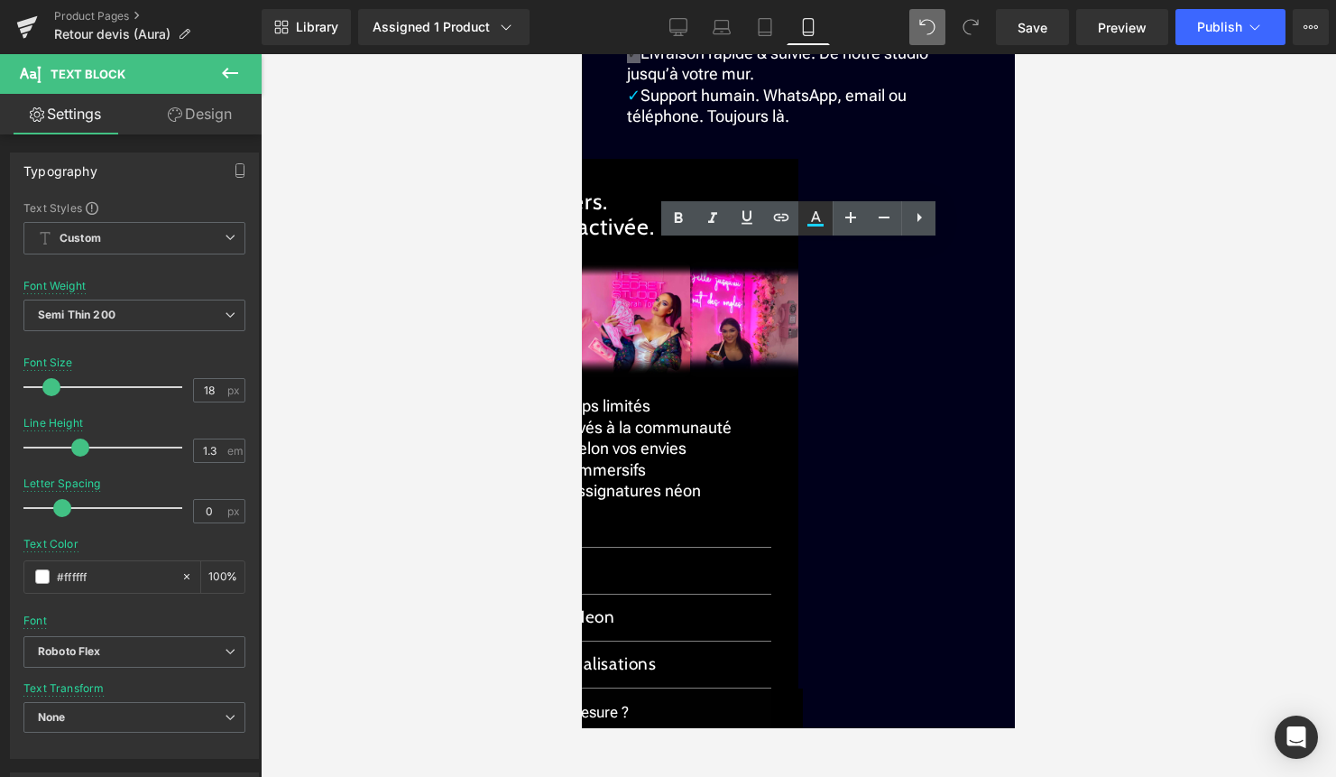
click at [811, 219] on icon at bounding box center [816, 219] width 22 height 22
type input "#19d1ff"
type input "100"
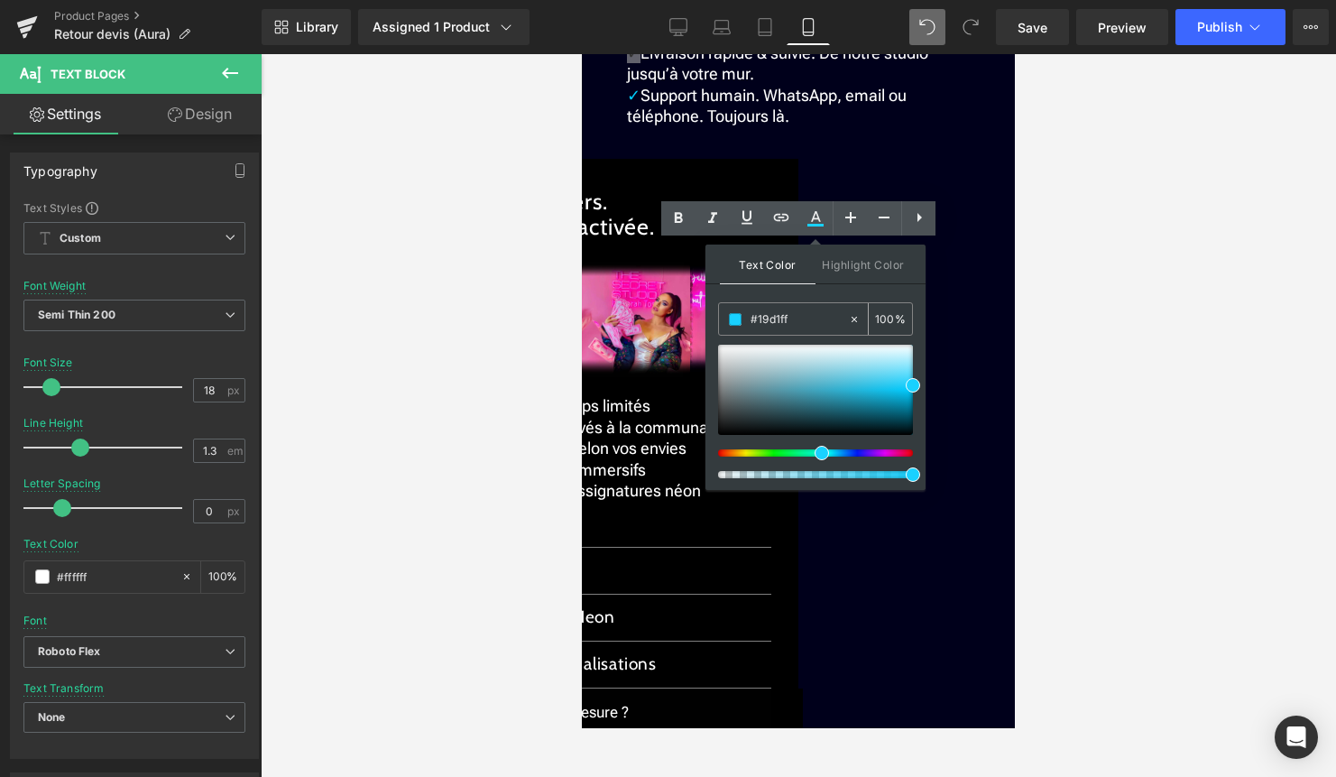
click at [860, 322] on icon at bounding box center [854, 319] width 13 height 13
type input "none"
type input "0"
drag, startPoint x: 1406, startPoint y: 376, endPoint x: 661, endPoint y: 319, distance: 746.7
paste input "#00cfff"
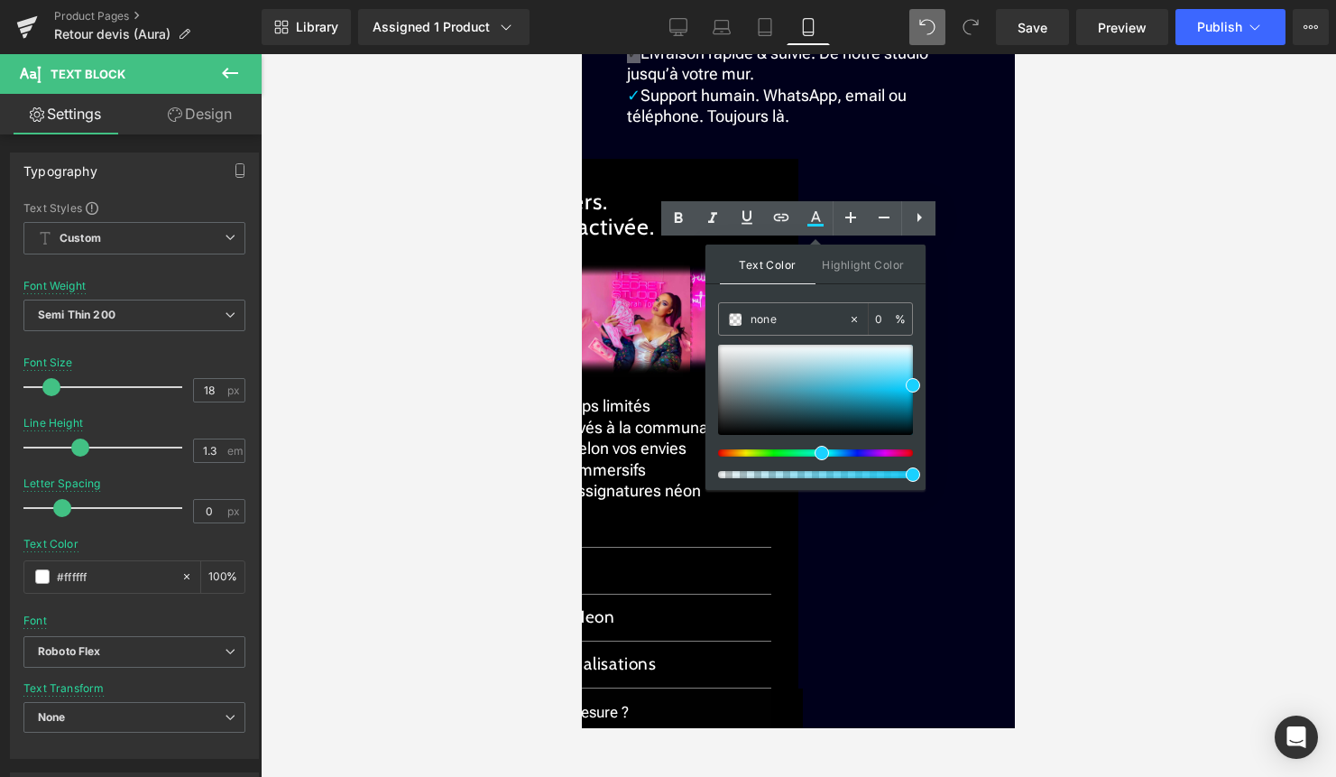
type input "#00cfff"
type input "100"
click at [917, 390] on span at bounding box center [913, 390] width 14 height 14
click at [1051, 385] on div at bounding box center [799, 415] width 1076 height 723
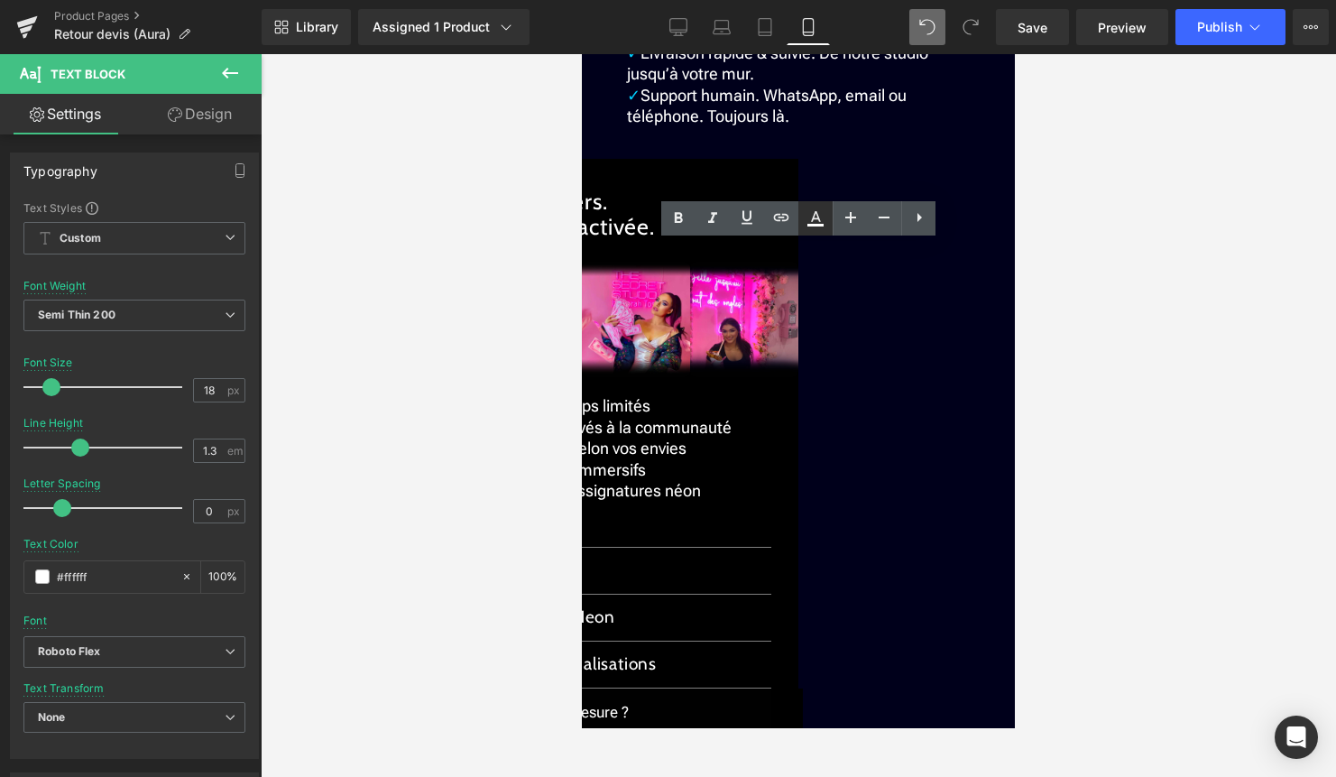
click at [827, 231] on link at bounding box center [816, 218] width 34 height 34
type input "#000000"
type input "100"
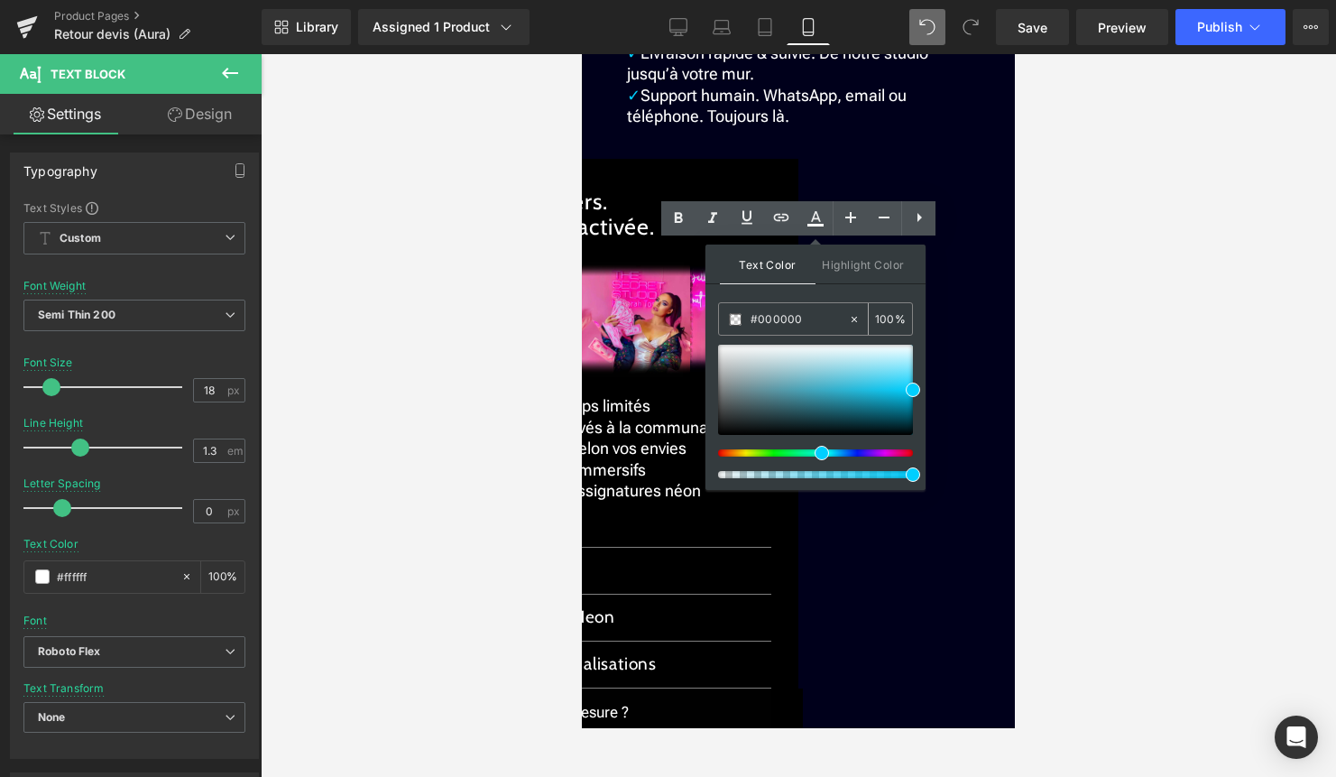
click at [858, 321] on icon at bounding box center [854, 319] width 13 height 13
type input "none"
type input "0"
drag, startPoint x: 827, startPoint y: 320, endPoint x: 714, endPoint y: 325, distance: 112.9
click at [714, 325] on div "Text Color Highlight Color none none 0 % transparent transparent 0 %" at bounding box center [816, 367] width 220 height 245
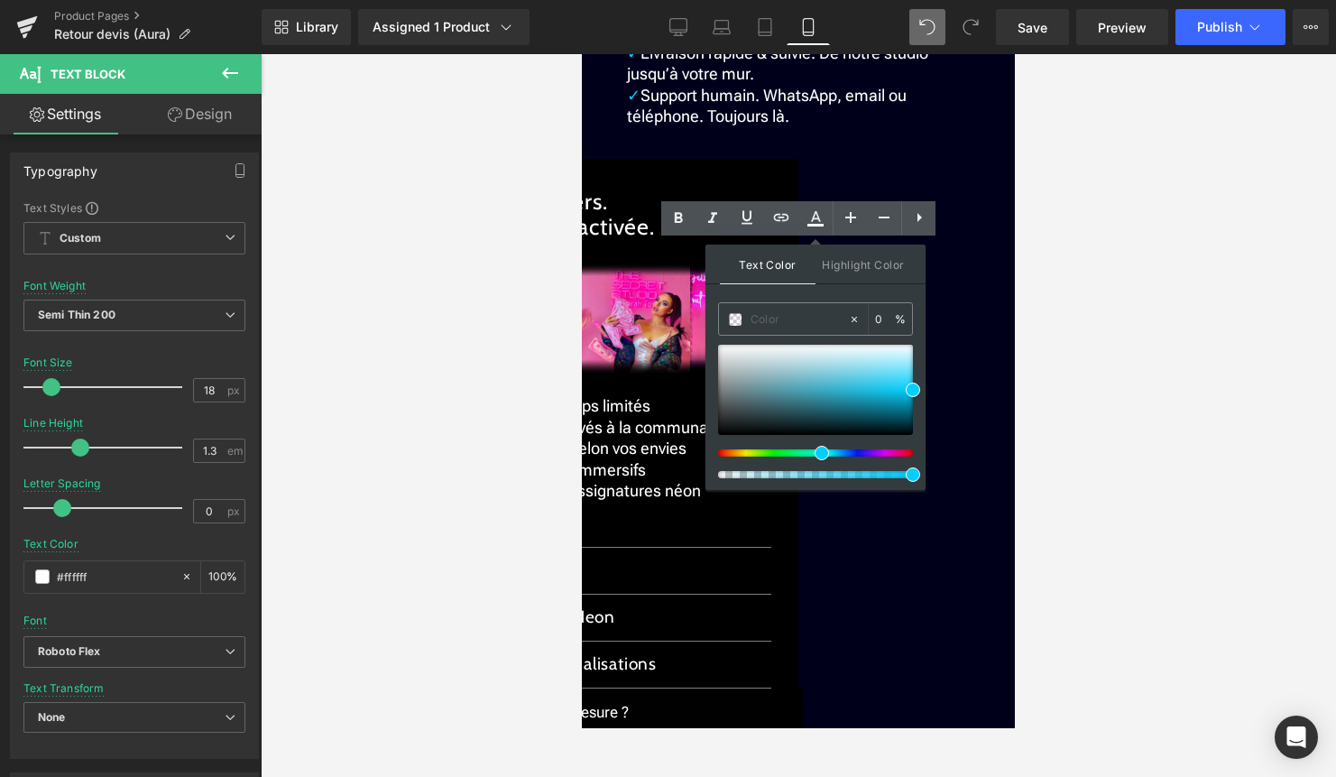
paste input "#00cfff"
type input "#00cfff"
click at [912, 391] on span at bounding box center [913, 390] width 14 height 14
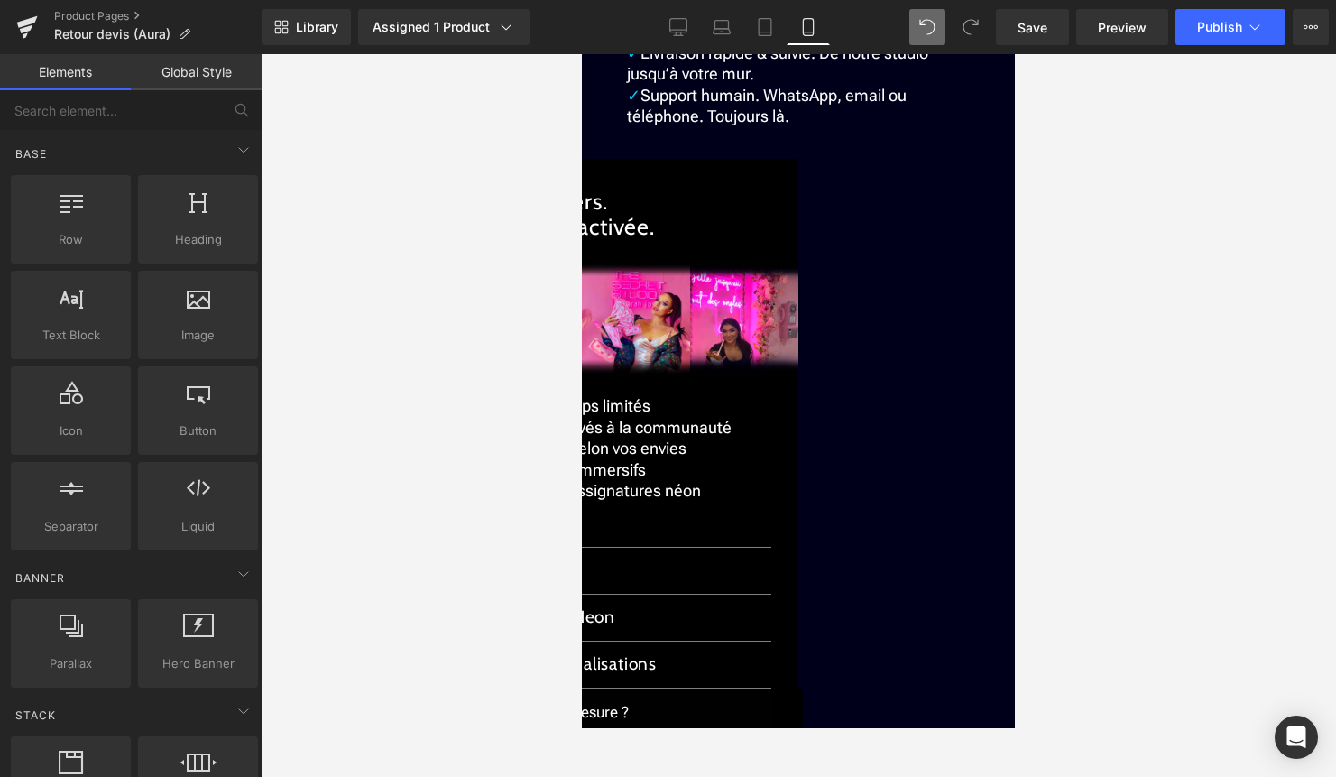
click at [1035, 352] on div at bounding box center [799, 415] width 1076 height 723
click at [633, 41] on span "✓ Installation simplifiée. Option sans perçage ni outil." at bounding box center [798, 21] width 342 height 40
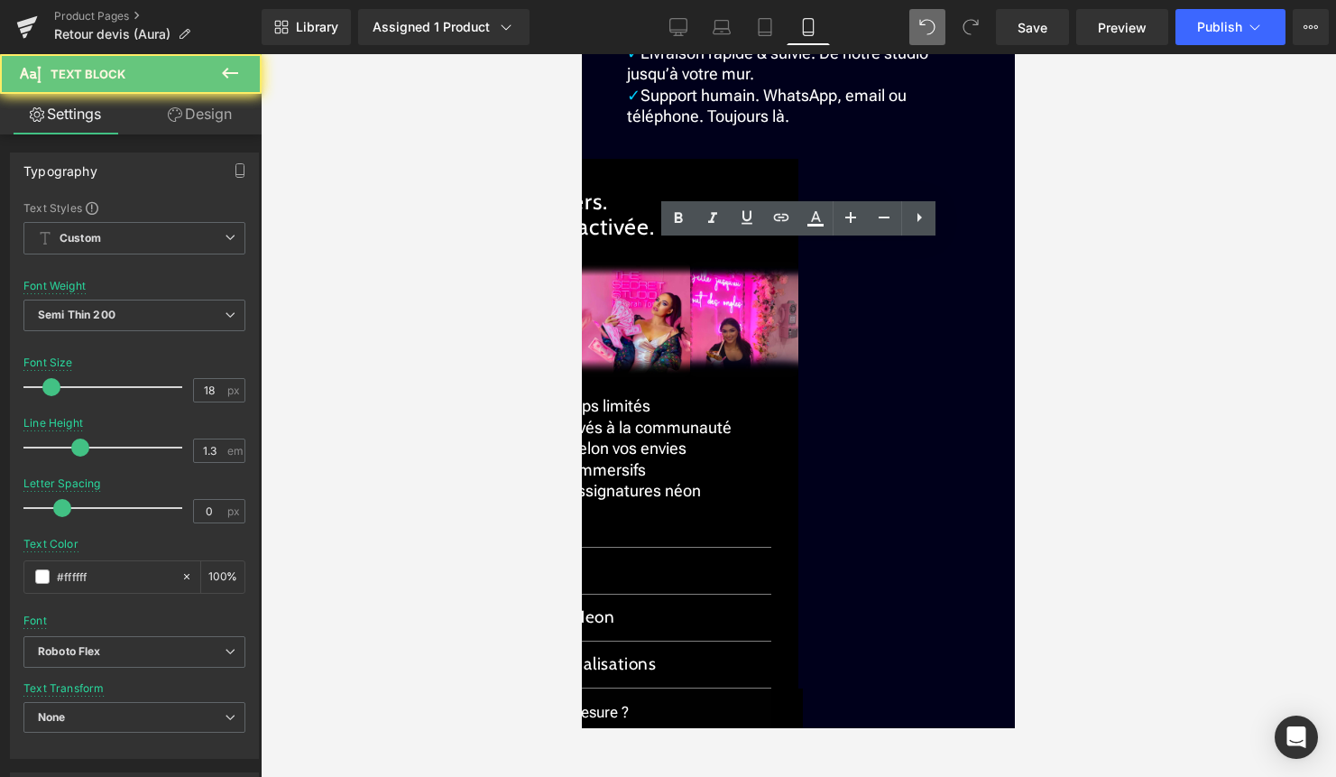
drag, startPoint x: 634, startPoint y: 359, endPoint x: 623, endPoint y: 359, distance: 11.7
click at [627, 126] on div "✓ 30 jours pour changer d’avis. Retour facile ✓ Garantie 2 ans. Extension dispo…" at bounding box center [798, 10] width 343 height 232
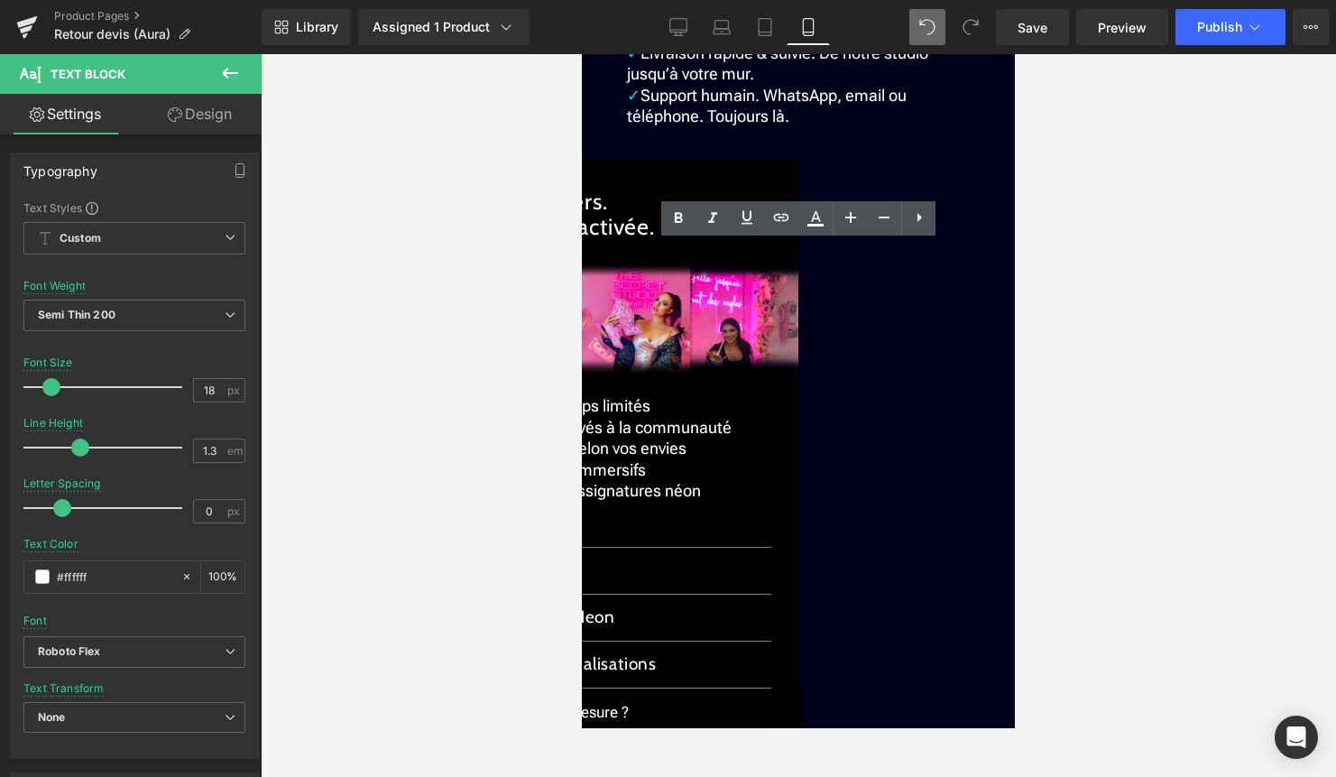
click at [652, 41] on span "✓ Installation simplifiée. Option sans perçage ni outil." at bounding box center [798, 21] width 342 height 40
click at [635, 41] on span "✓ Installation simplifiée. Option sans perçage ni outil." at bounding box center [798, 21] width 342 height 40
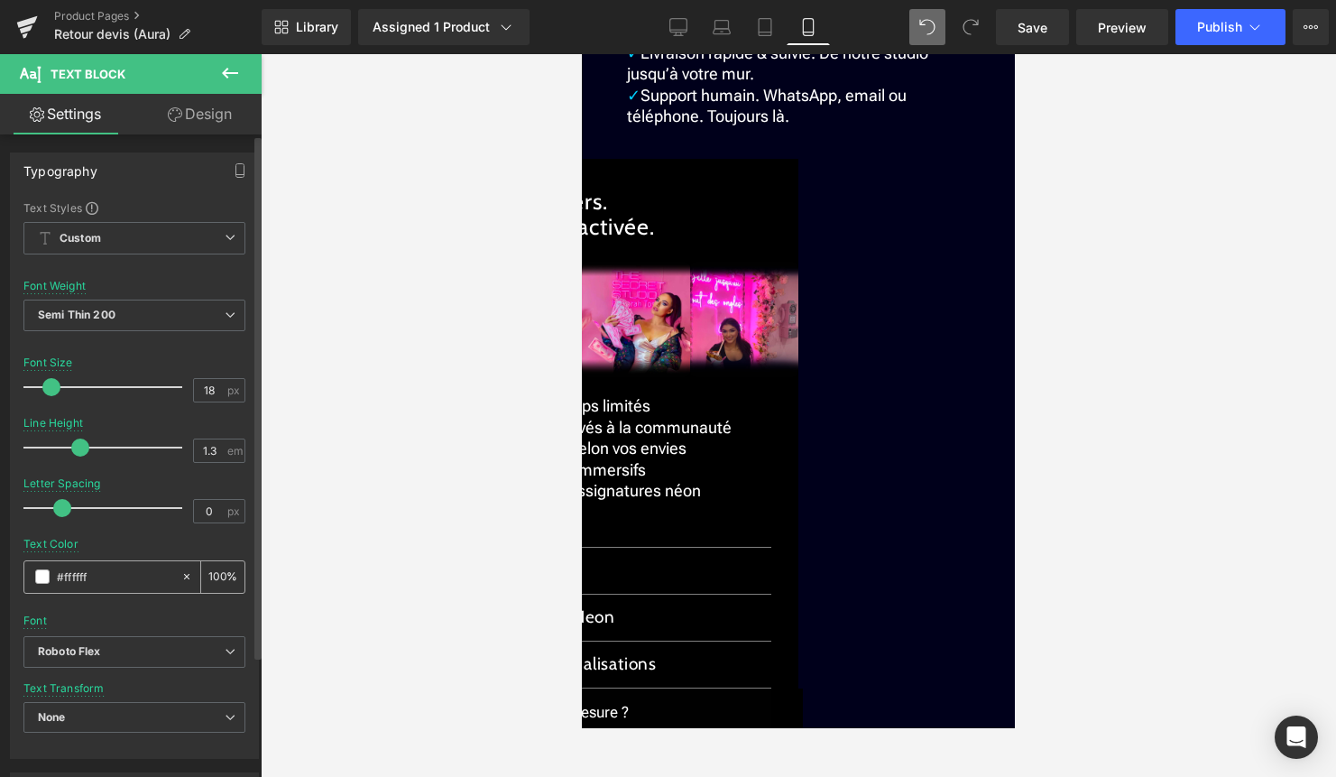
drag, startPoint x: 103, startPoint y: 575, endPoint x: 52, endPoint y: 575, distance: 50.5
click at [55, 575] on div "#ffffff" at bounding box center [102, 577] width 156 height 32
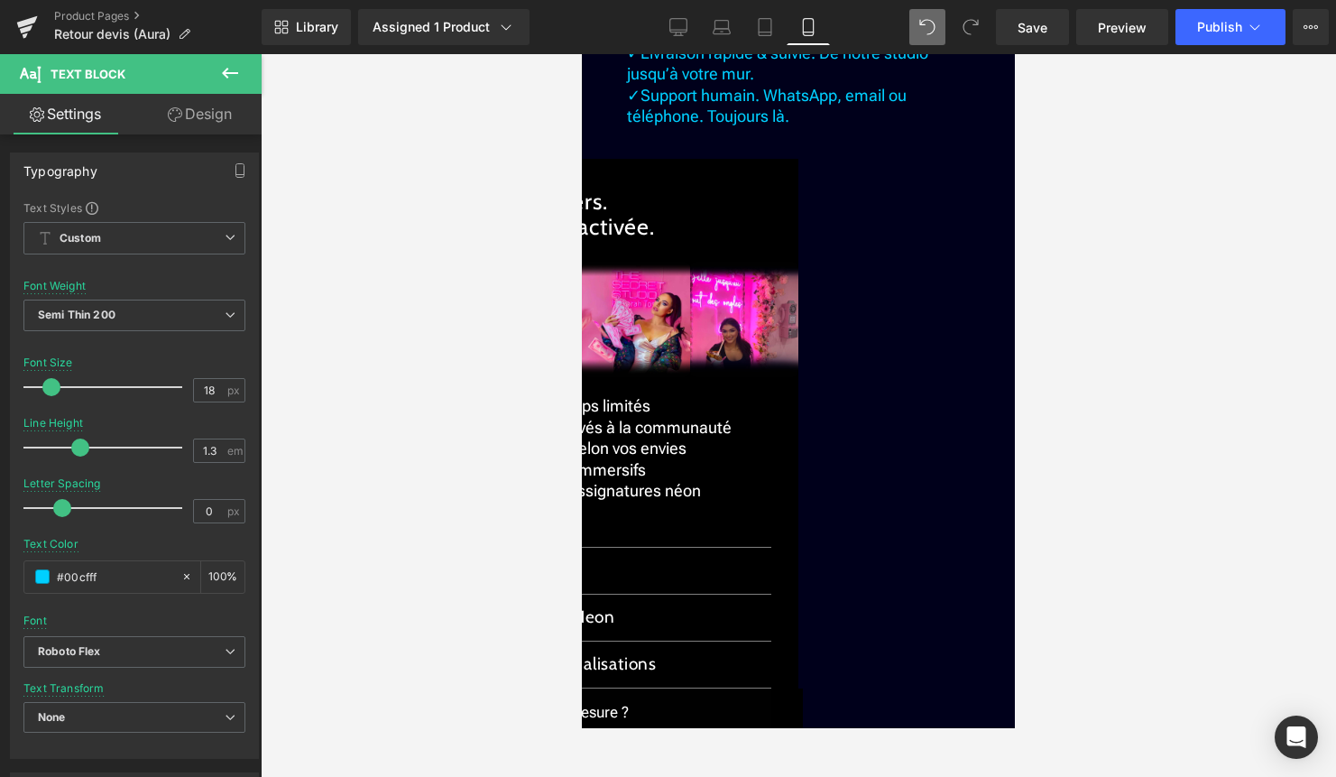
type input "#00cfff"
click at [673, 41] on span "✓ Installation simplifiée. Option sans perçage ni outil." at bounding box center [798, 21] width 342 height 40
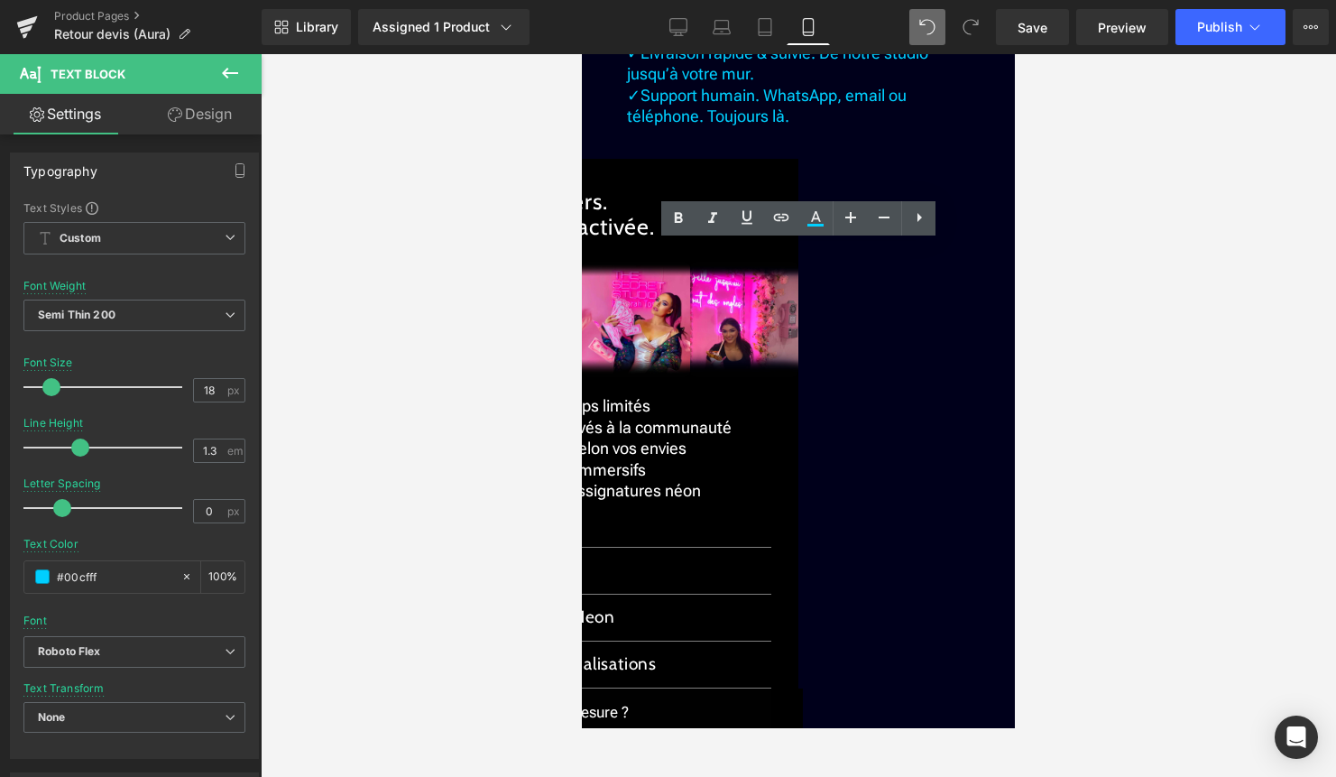
drag, startPoint x: 643, startPoint y: 251, endPoint x: 943, endPoint y: 262, distance: 299.8
click at [813, 222] on icon at bounding box center [816, 219] width 22 height 22
type input "#000000"
type input "100"
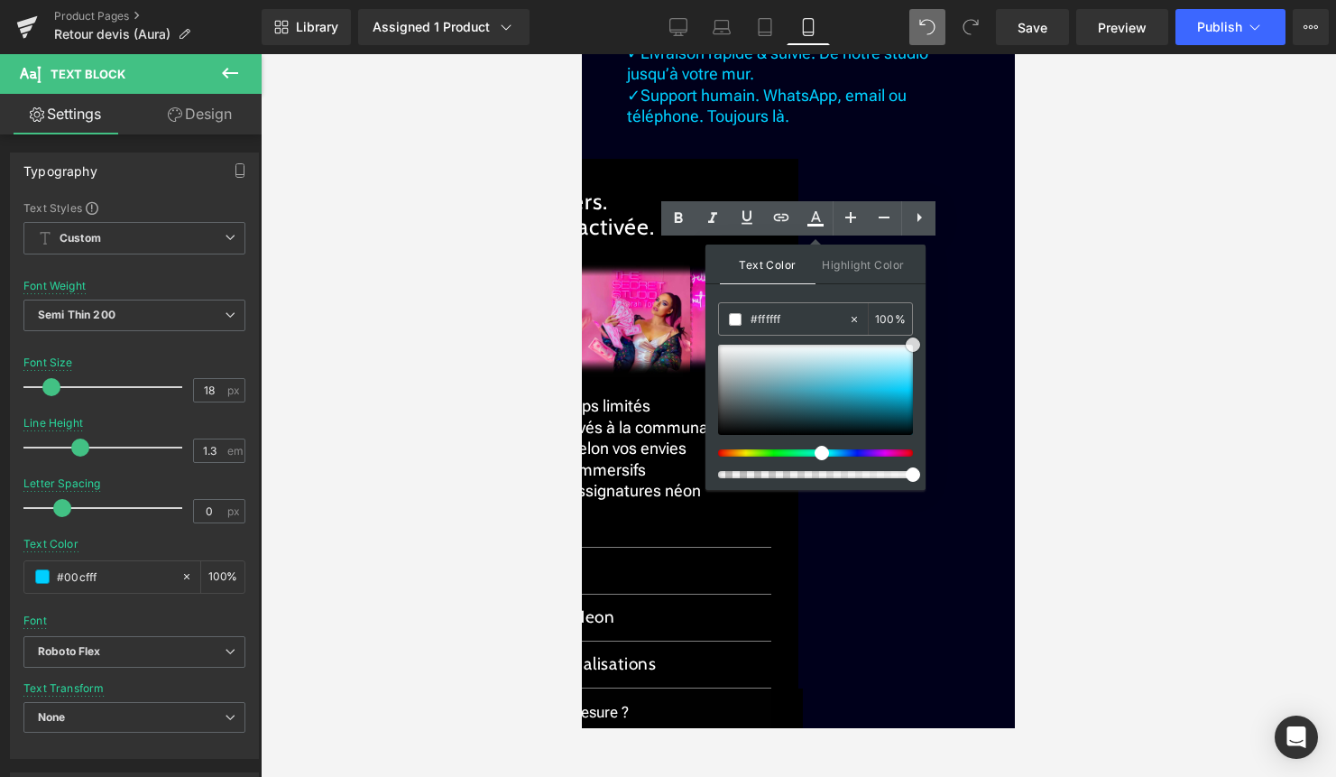
drag, startPoint x: 1449, startPoint y: 448, endPoint x: 951, endPoint y: 315, distance: 515.5
click at [912, 345] on span at bounding box center [913, 344] width 14 height 14
click at [1081, 298] on div at bounding box center [799, 415] width 1076 height 723
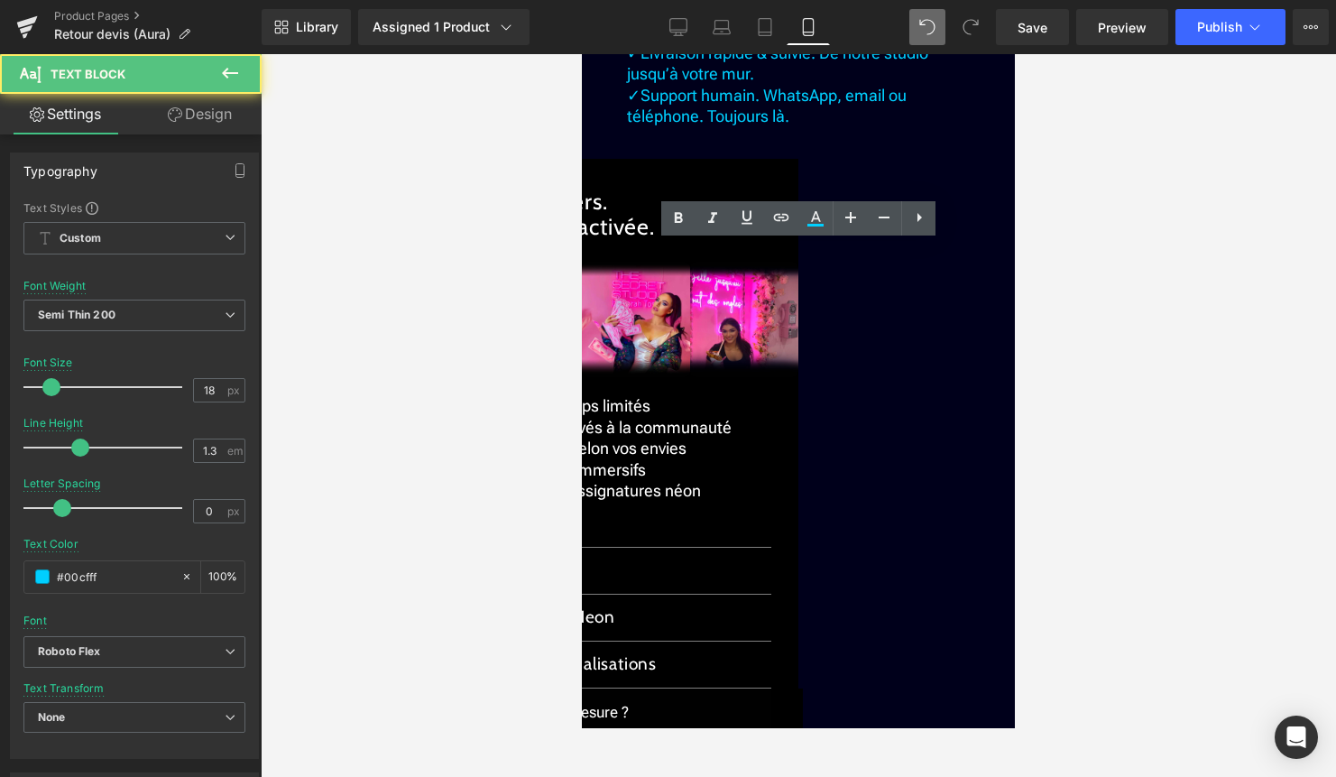
drag, startPoint x: 717, startPoint y: 296, endPoint x: 646, endPoint y: 280, distance: 72.2
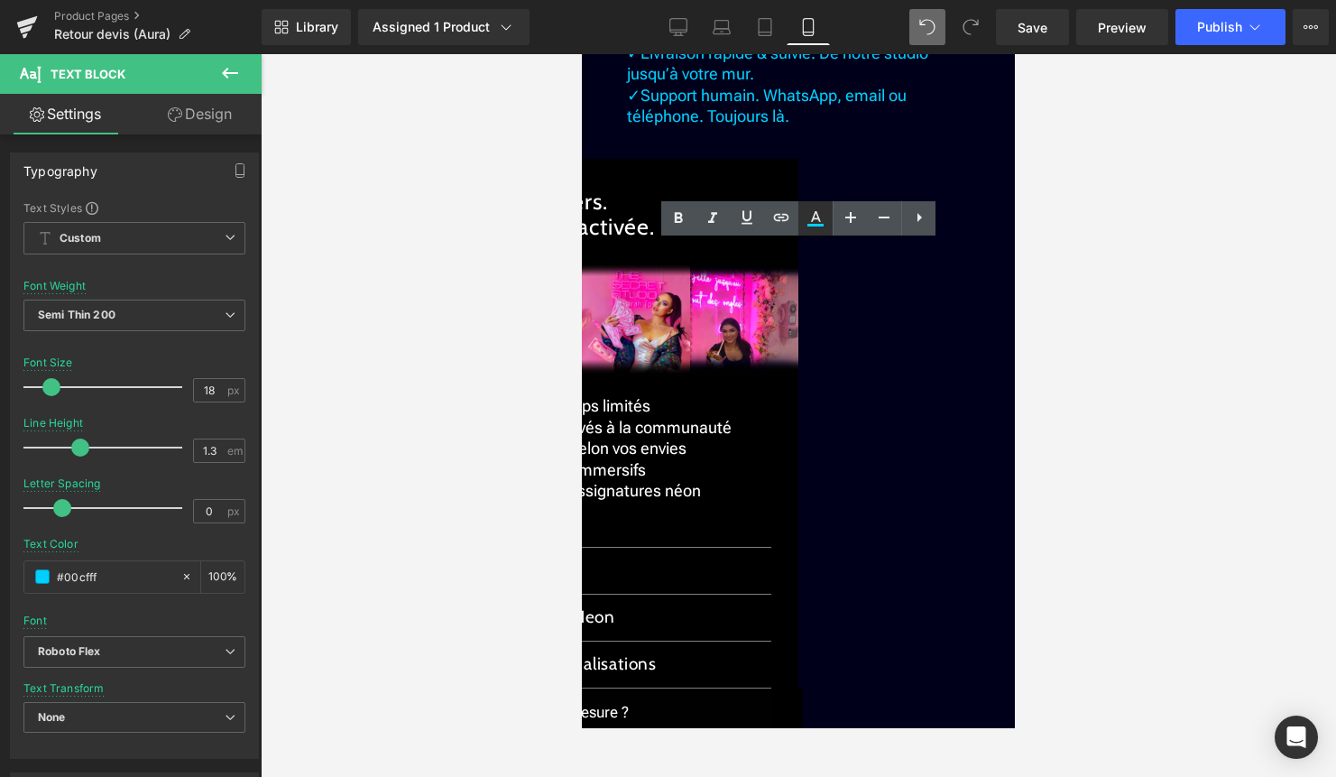
click at [820, 212] on icon at bounding box center [816, 219] width 22 height 22
type input "#000000"
type input "100"
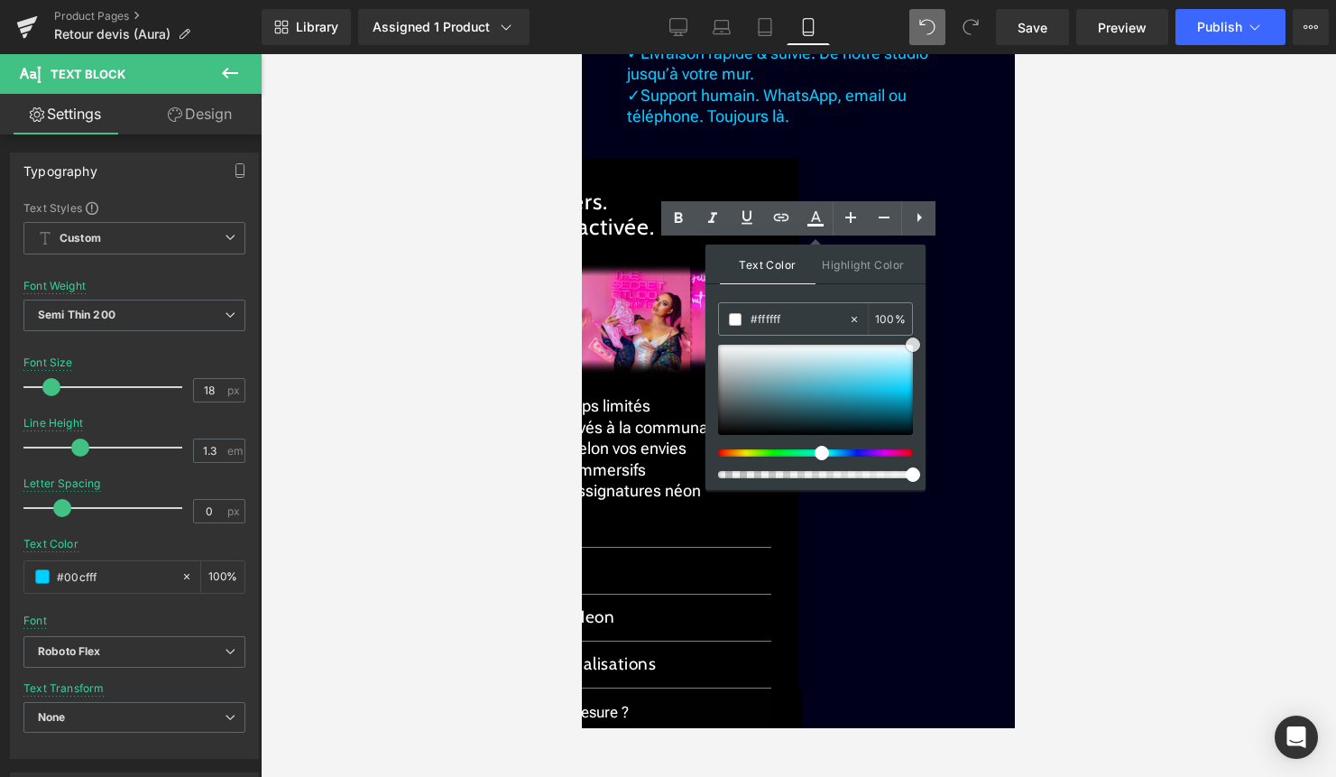
drag, startPoint x: 1498, startPoint y: 394, endPoint x: 929, endPoint y: 325, distance: 573.6
click at [1061, 369] on div at bounding box center [799, 415] width 1076 height 723
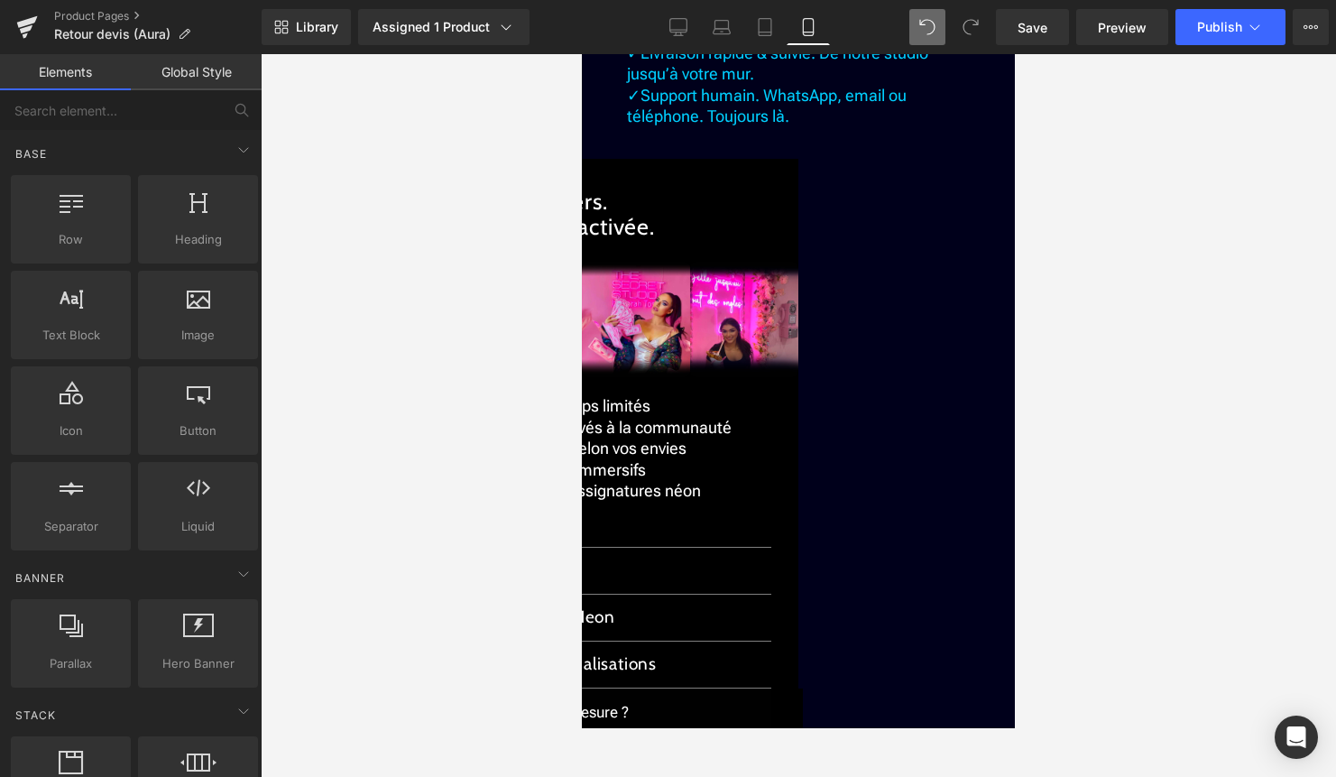
click at [787, 135] on div "✓ 30 jours pour changer d’avis. Retour facile ✓ Garantie 2 ans. Extension dispo…" at bounding box center [798, 14] width 343 height 241
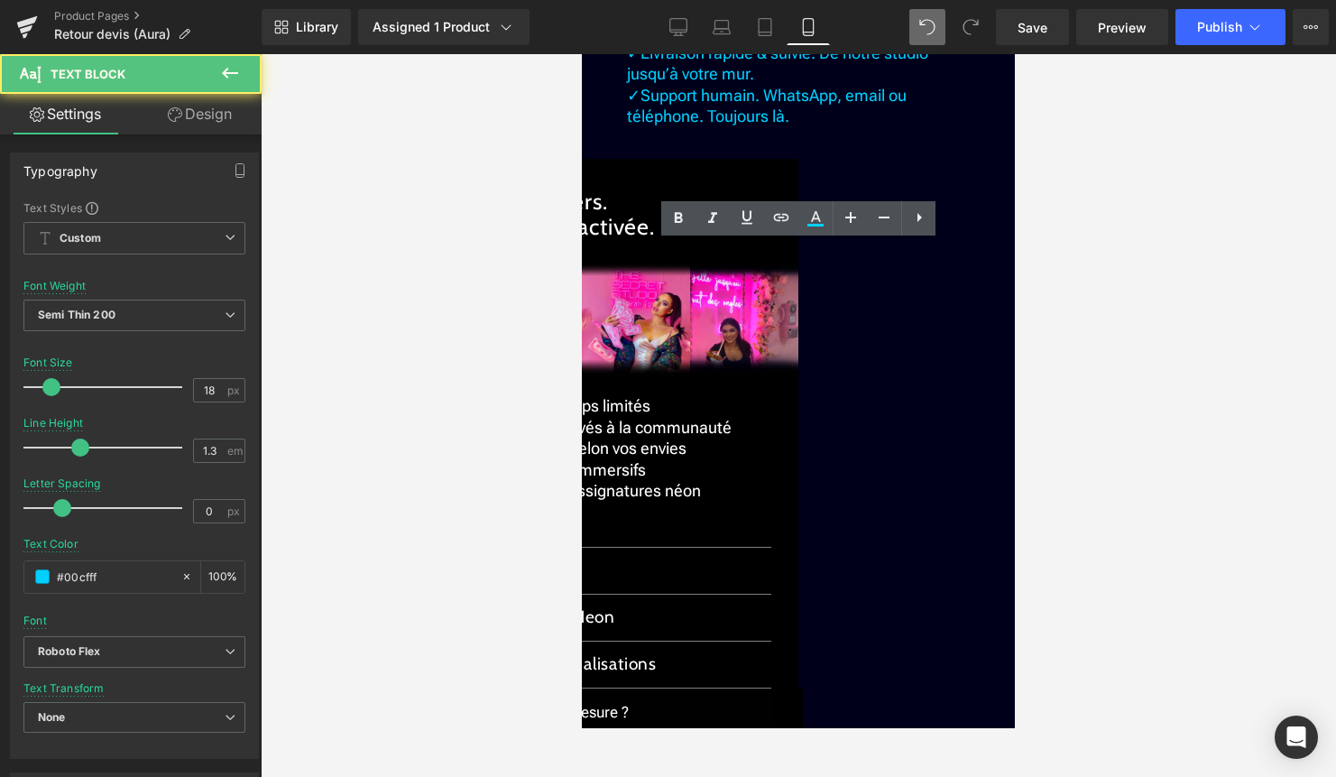
drag, startPoint x: 707, startPoint y: 338, endPoint x: 643, endPoint y: 319, distance: 65.9
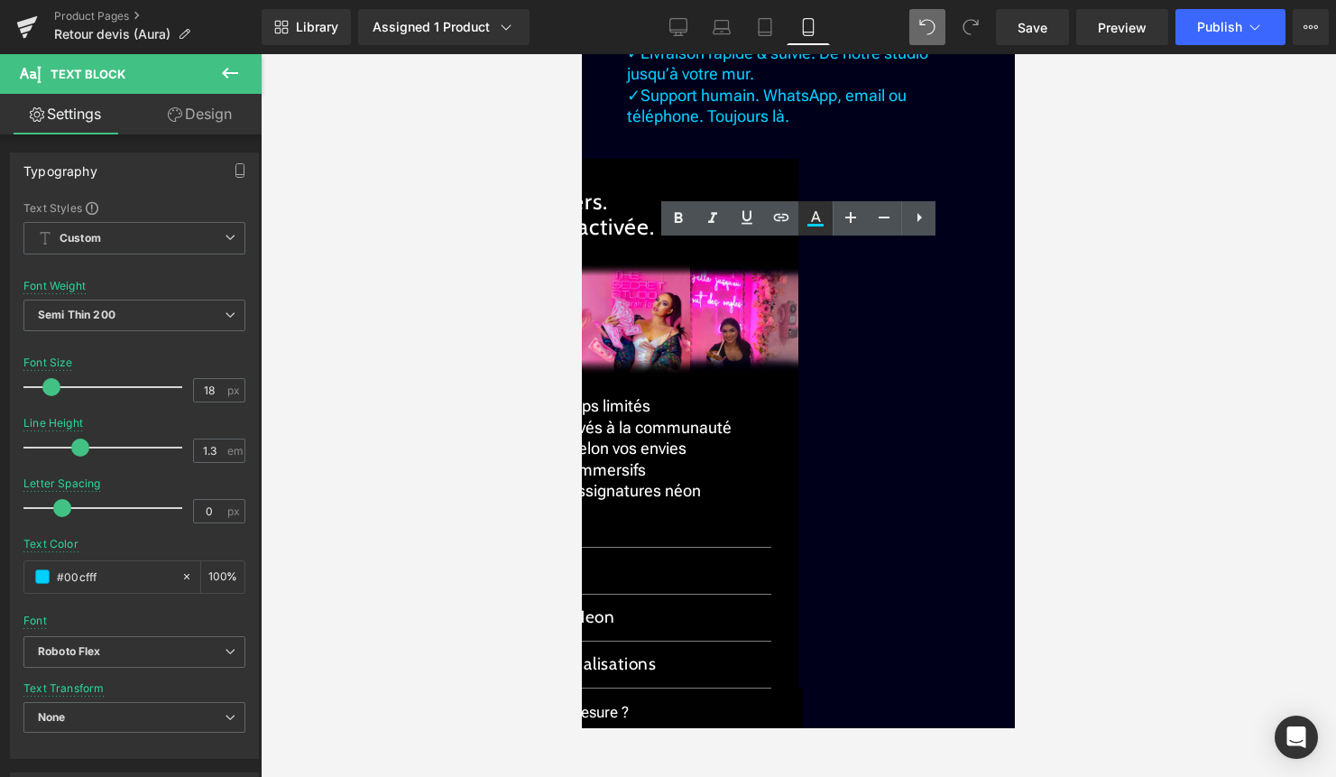
click at [817, 217] on icon at bounding box center [816, 216] width 10 height 11
type input "#000000"
type input "100"
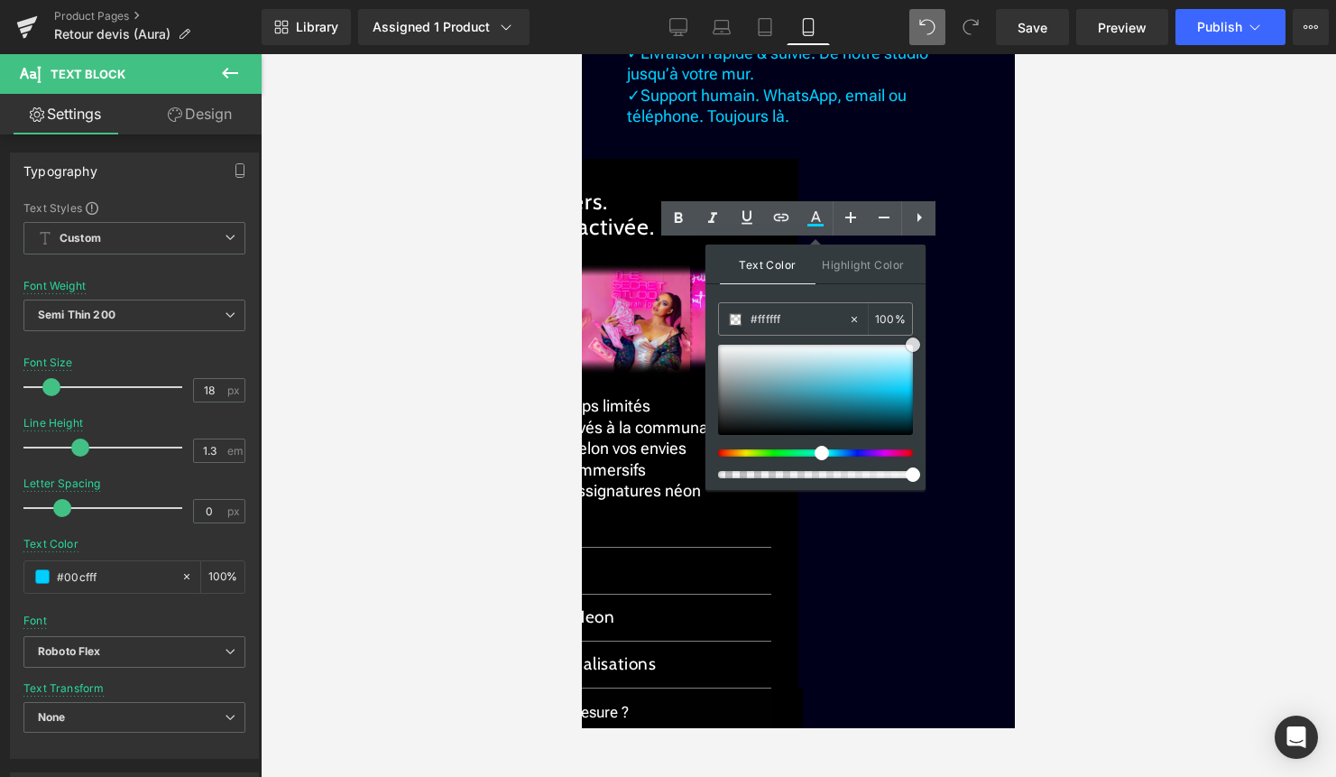
drag, startPoint x: 1498, startPoint y: 394, endPoint x: 957, endPoint y: 310, distance: 547.9
click at [1096, 311] on div at bounding box center [799, 415] width 1076 height 723
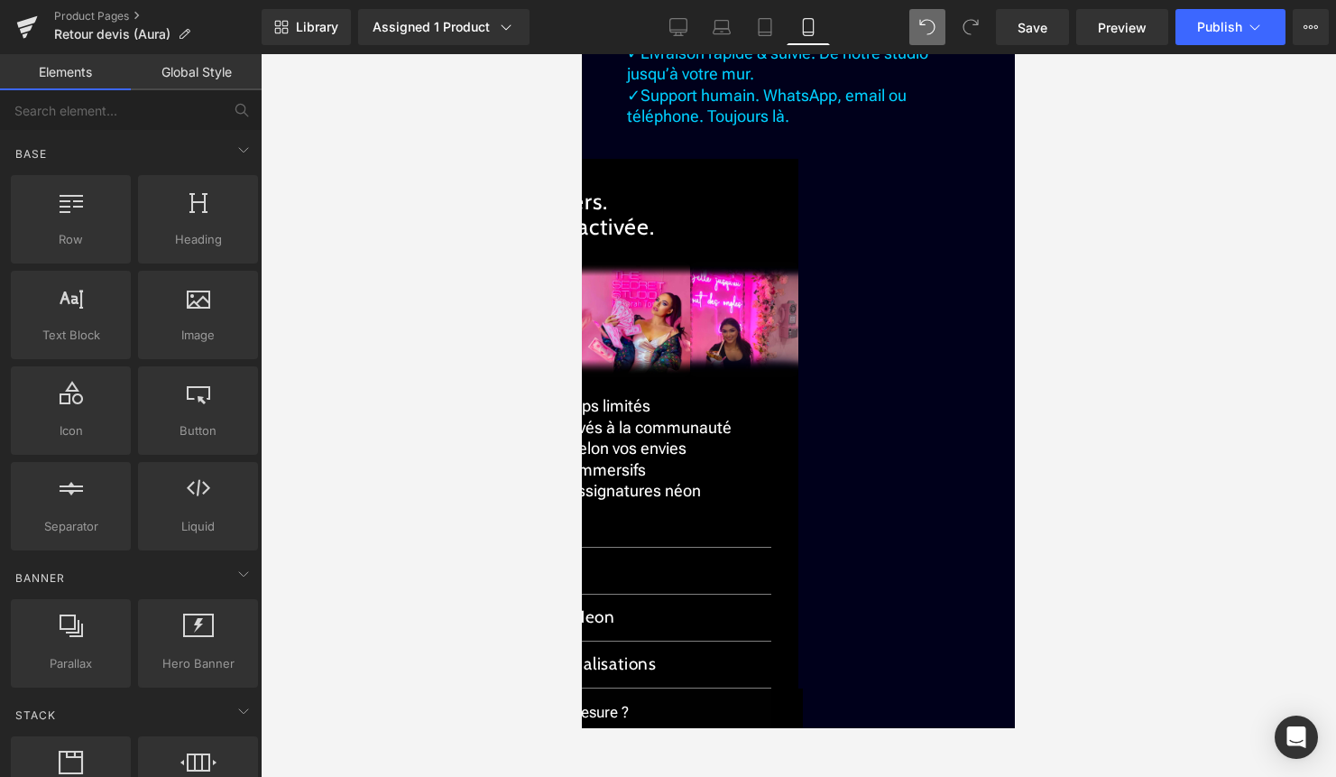
click at [815, 42] on p "✓ Installation simplifiée. Option sans perçage ni outil." at bounding box center [798, 21] width 343 height 42
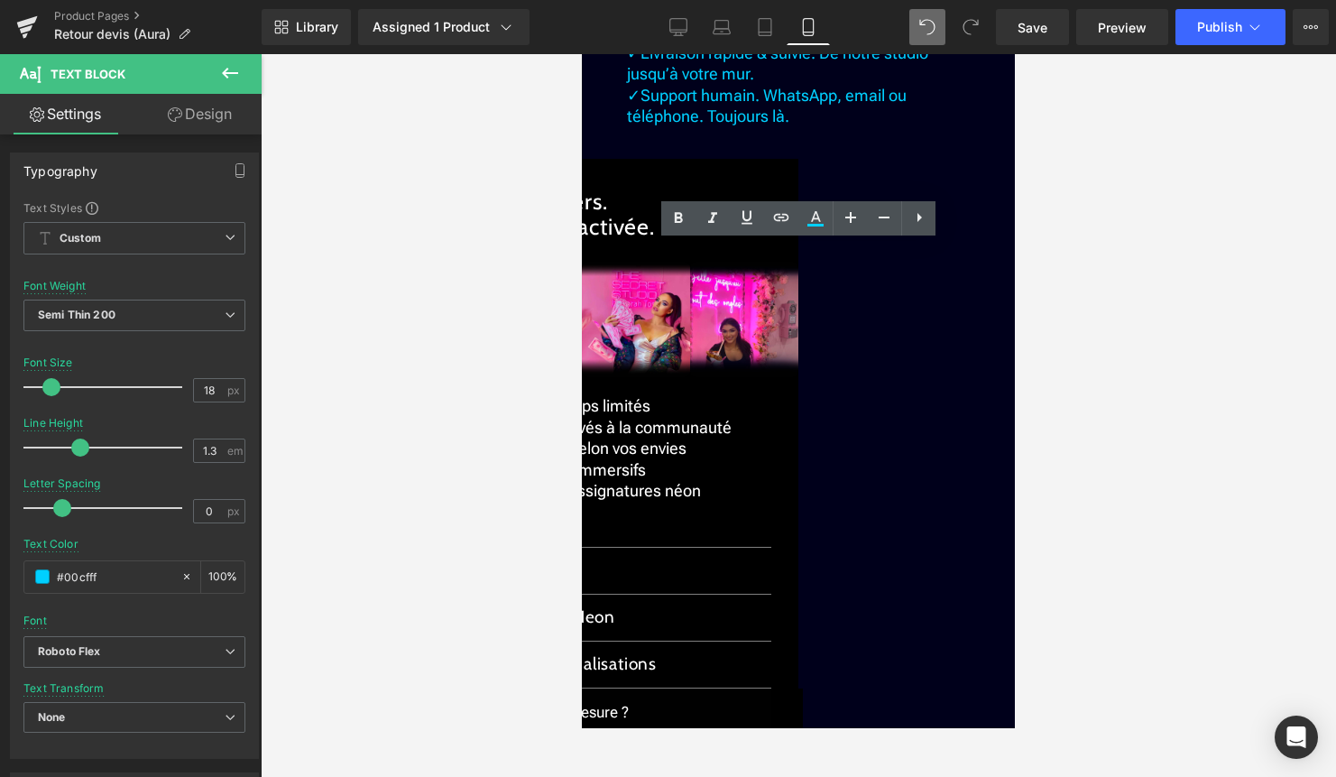
drag, startPoint x: 677, startPoint y: 384, endPoint x: 645, endPoint y: 359, distance: 39.9
click at [645, 42] on p "✓ Installation simplifiée. Option sans perçage ni outil." at bounding box center [798, 21] width 343 height 42
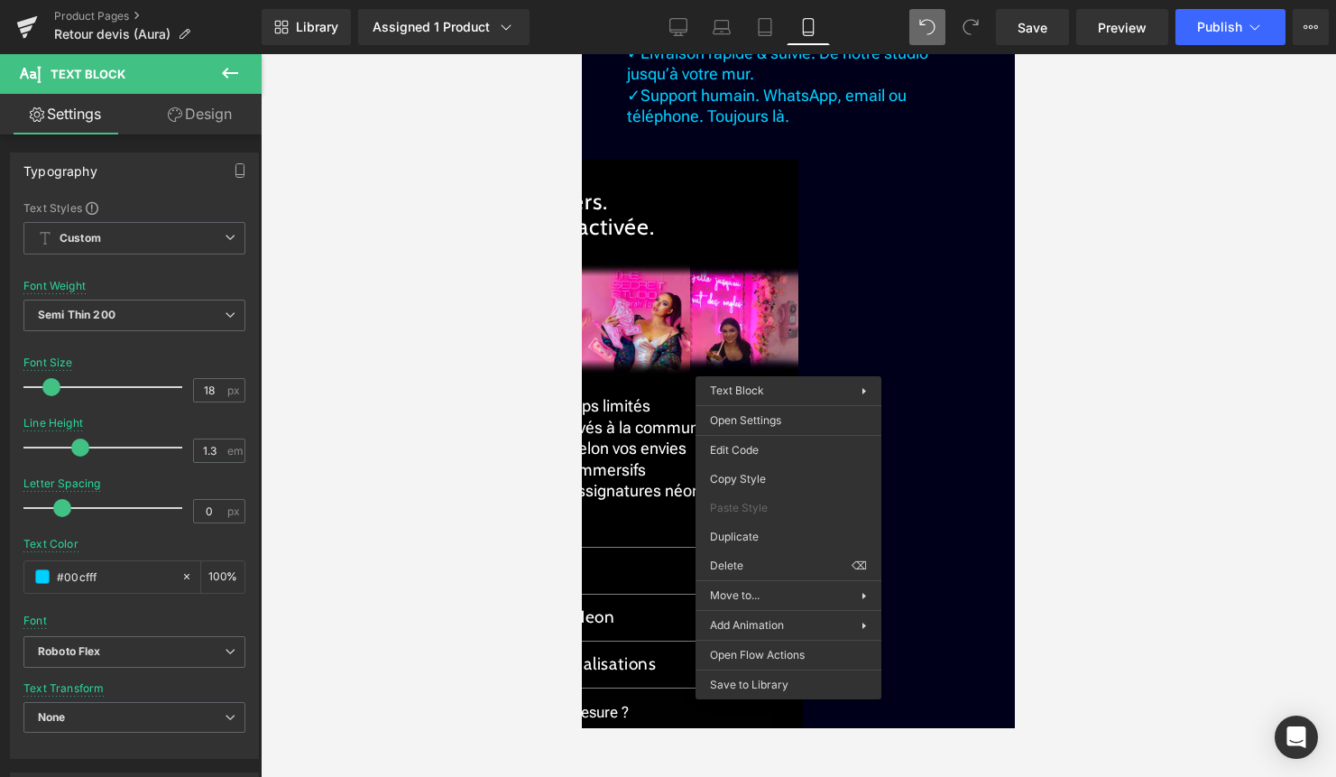
click at [893, 41] on span "✓ Installation simplifiée. Option sans perçage ni outil." at bounding box center [798, 21] width 342 height 40
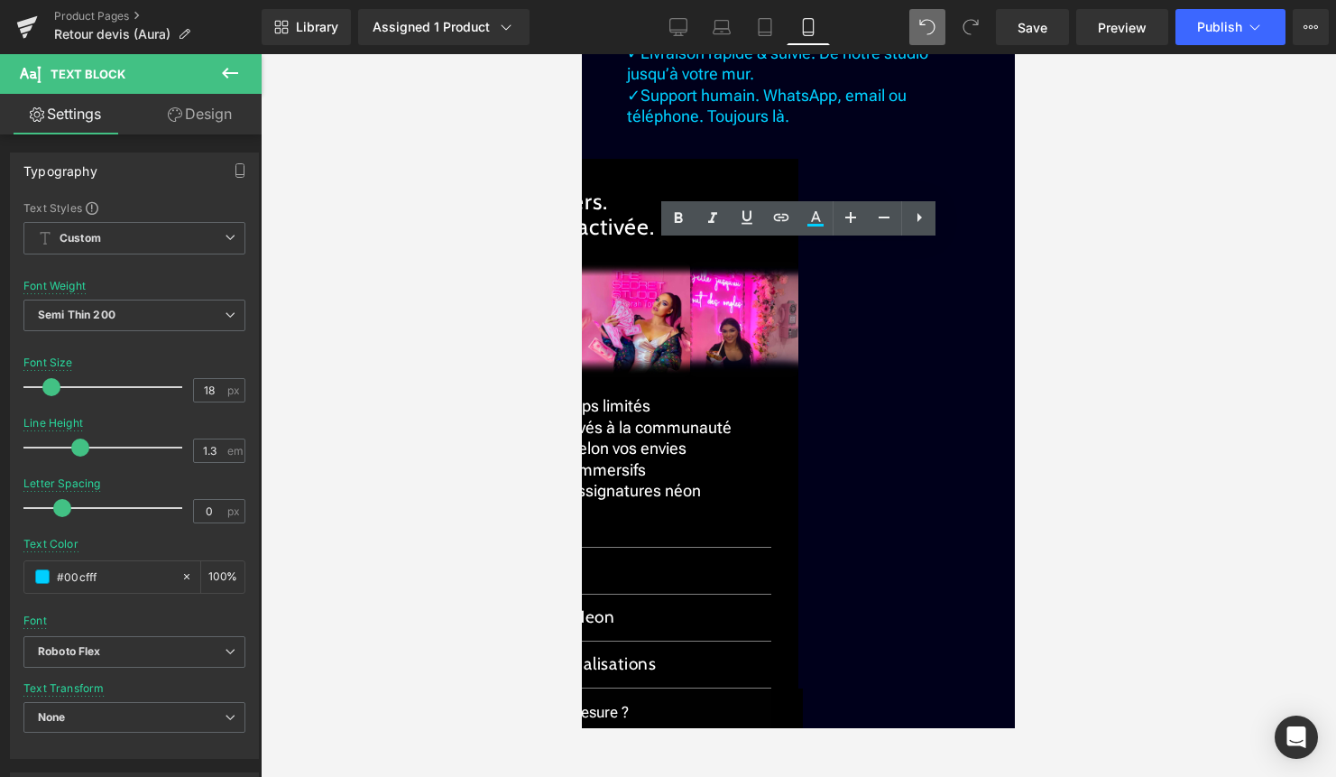
drag, startPoint x: 670, startPoint y: 380, endPoint x: 642, endPoint y: 362, distance: 33.3
click at [642, 42] on p "✓ Installation simplifiée. Option sans perçage ni outil." at bounding box center [798, 21] width 343 height 42
click at [818, 217] on icon at bounding box center [816, 219] width 22 height 22
type input "#000000"
type input "100"
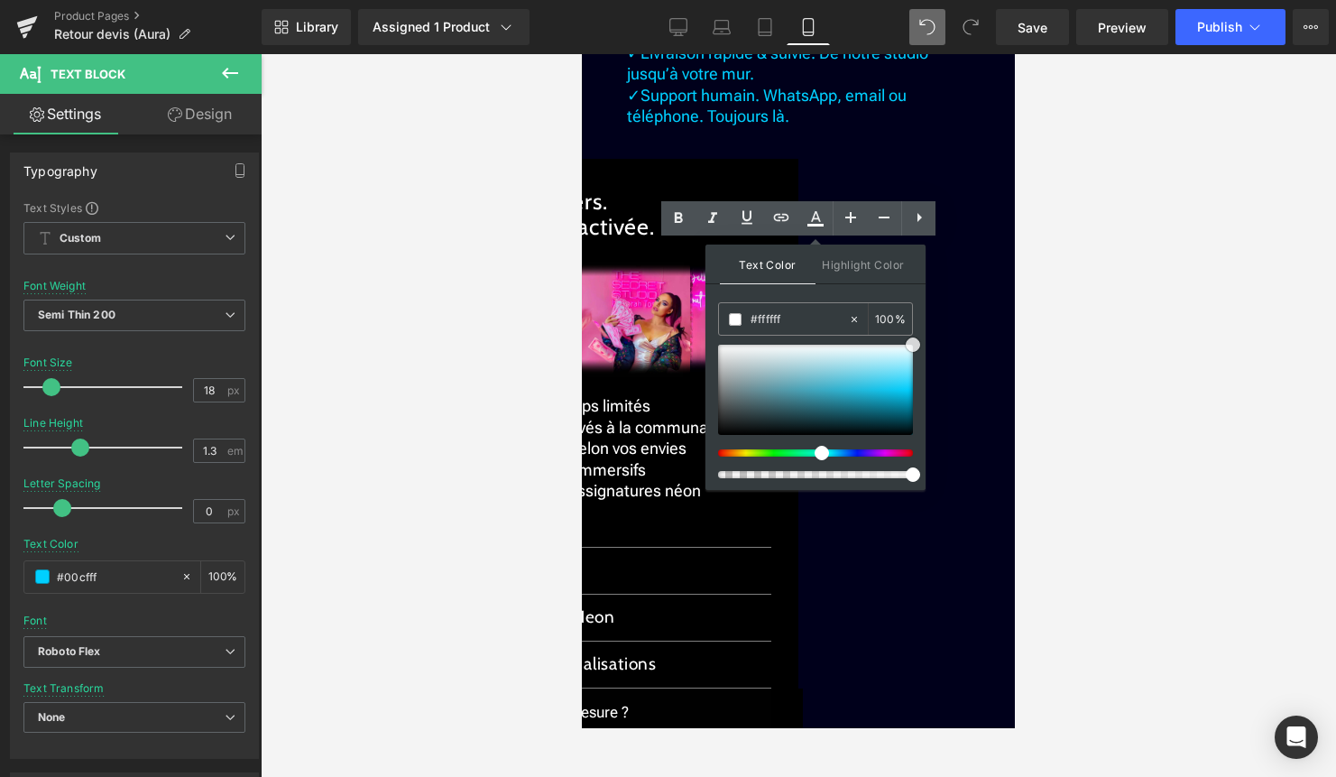
drag, startPoint x: 1491, startPoint y: 397, endPoint x: 945, endPoint y: 299, distance: 554.7
click at [1026, 291] on div at bounding box center [799, 415] width 1076 height 723
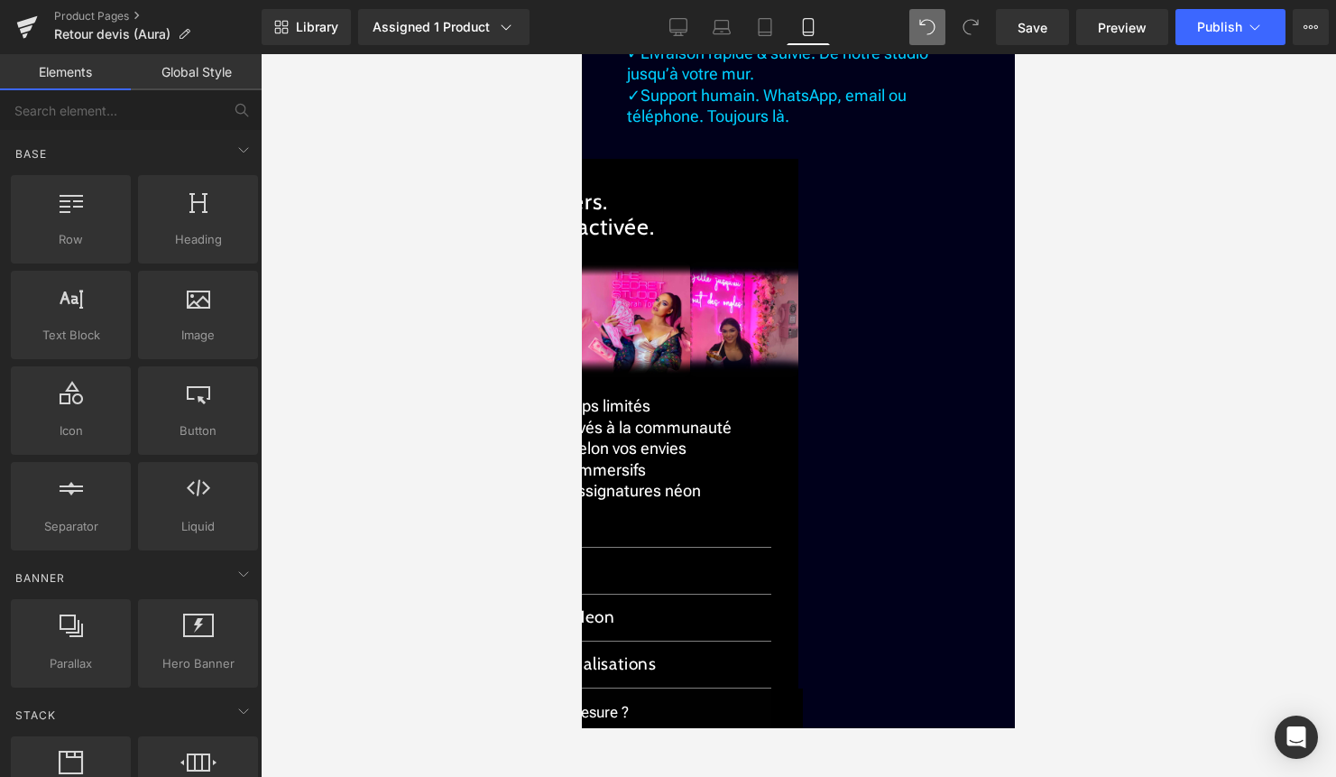
click at [1049, 303] on div at bounding box center [799, 415] width 1076 height 723
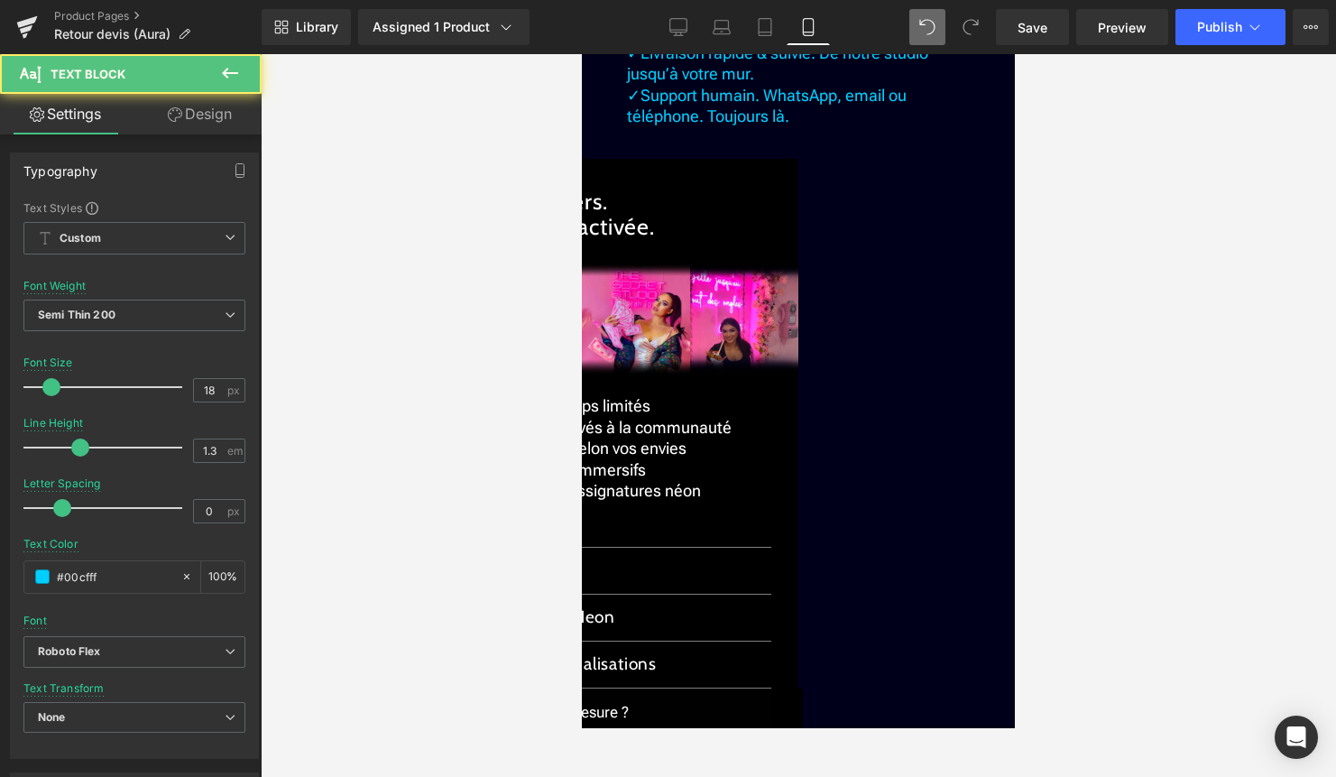
click at [745, 83] on span "Livraison rapide & suivie. De notre studio jusqu’à votre mur." at bounding box center [777, 63] width 301 height 40
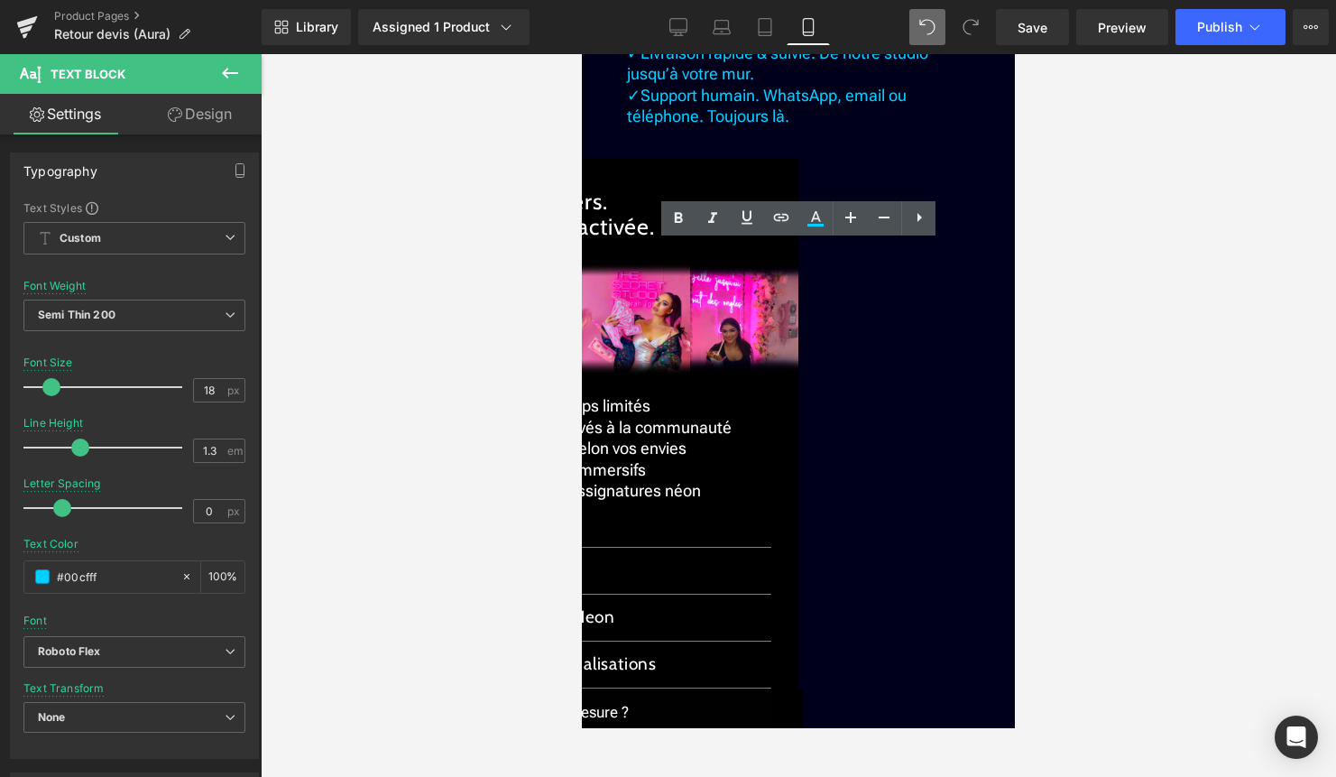
drag, startPoint x: 756, startPoint y: 424, endPoint x: 645, endPoint y: 405, distance: 112.6
click at [645, 85] on p "✓ Livraison rapide & suivie. De notre studio jusqu’à votre mur." at bounding box center [798, 63] width 343 height 42
click at [819, 218] on icon at bounding box center [816, 219] width 22 height 22
type input "#000000"
type input "100"
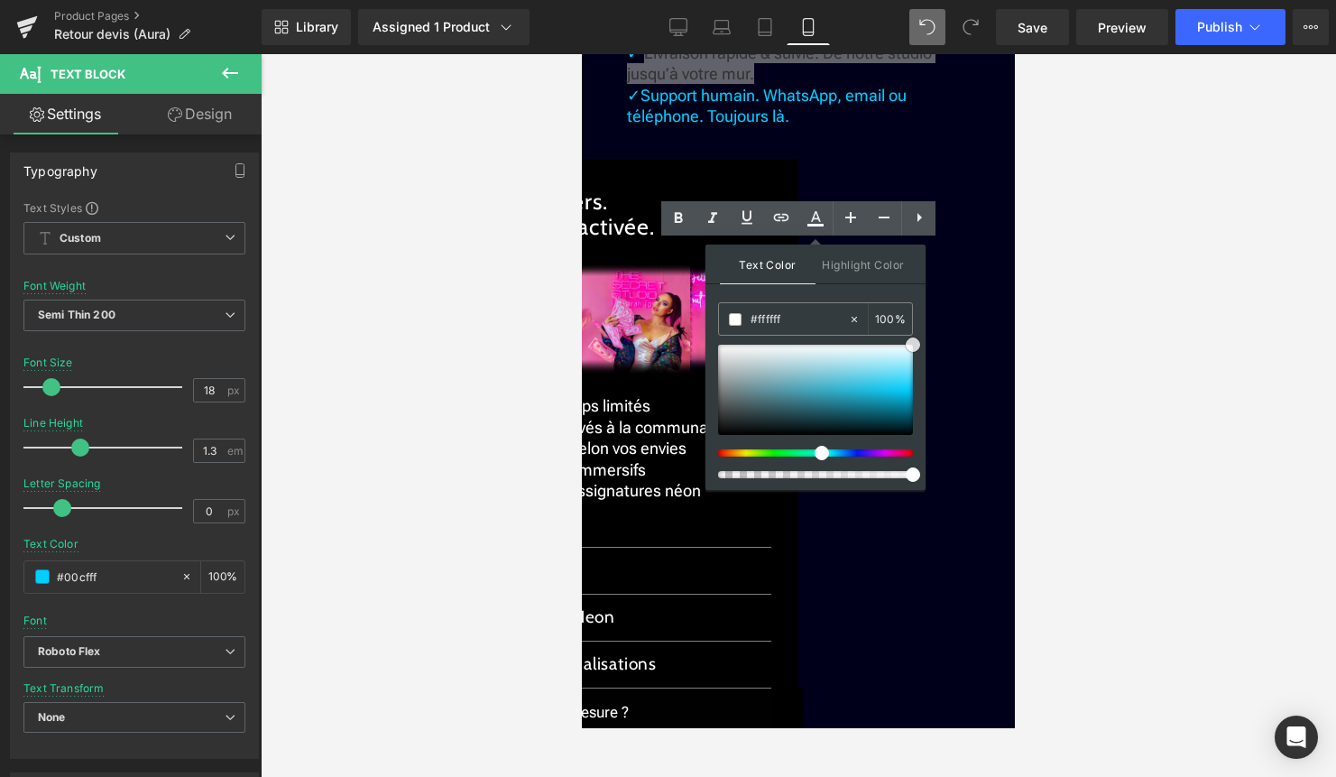
drag, startPoint x: 1493, startPoint y: 394, endPoint x: 931, endPoint y: 318, distance: 567.4
click at [1116, 374] on div at bounding box center [799, 415] width 1076 height 723
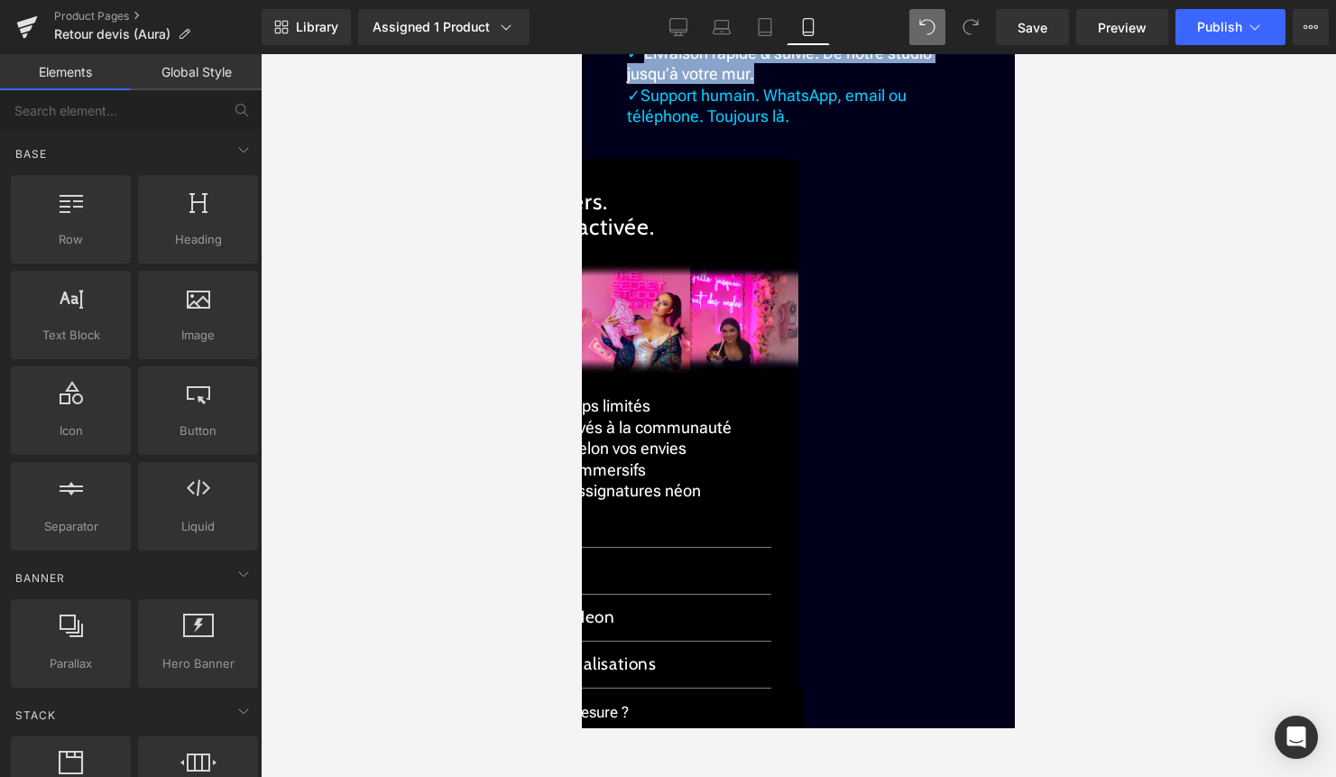
click at [802, 125] on span "Support humain. WhatsApp, email ou téléphone. Toujours là." at bounding box center [767, 106] width 280 height 40
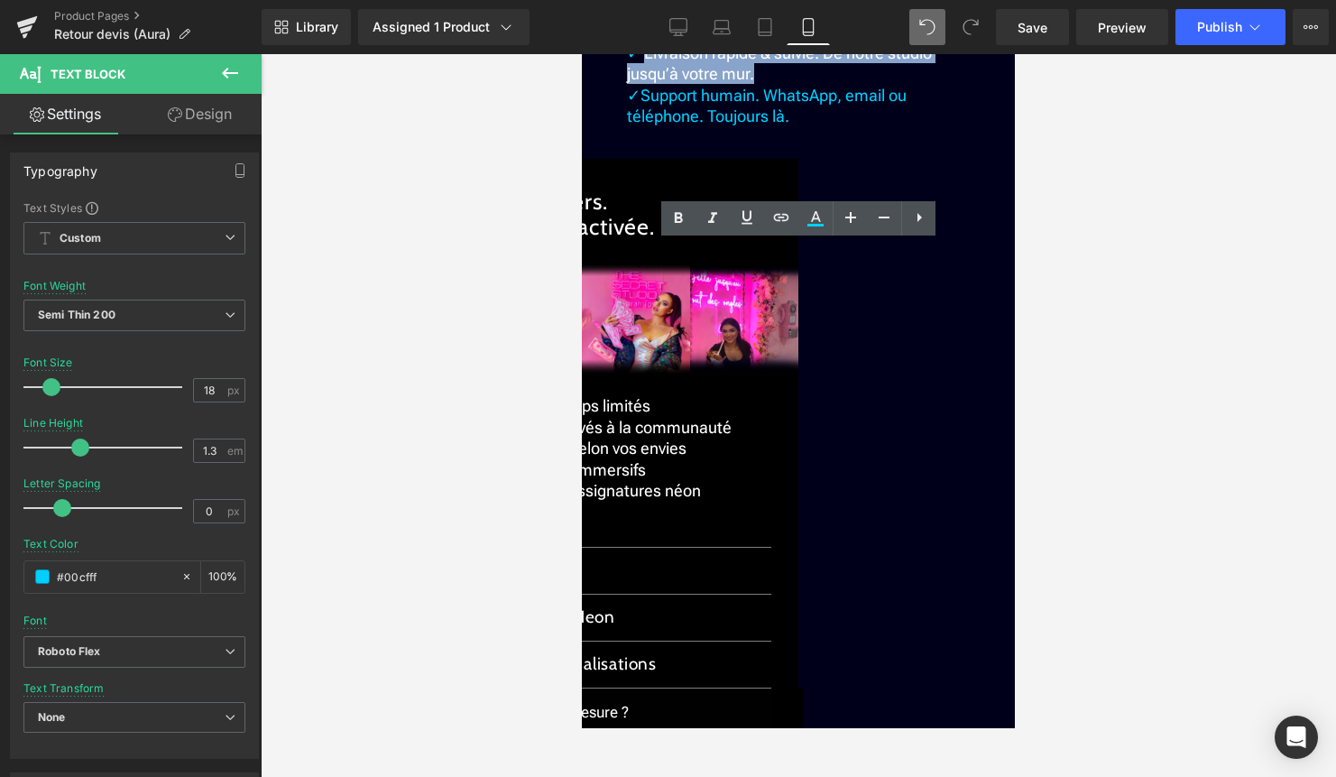
drag, startPoint x: 791, startPoint y: 468, endPoint x: 645, endPoint y: 444, distance: 147.3
click at [645, 127] on p "✓ Support humain. WhatsApp, email ou téléphone. Toujours là." at bounding box center [798, 106] width 343 height 42
click at [816, 228] on icon at bounding box center [816, 219] width 22 height 22
type input "#000000"
type input "100"
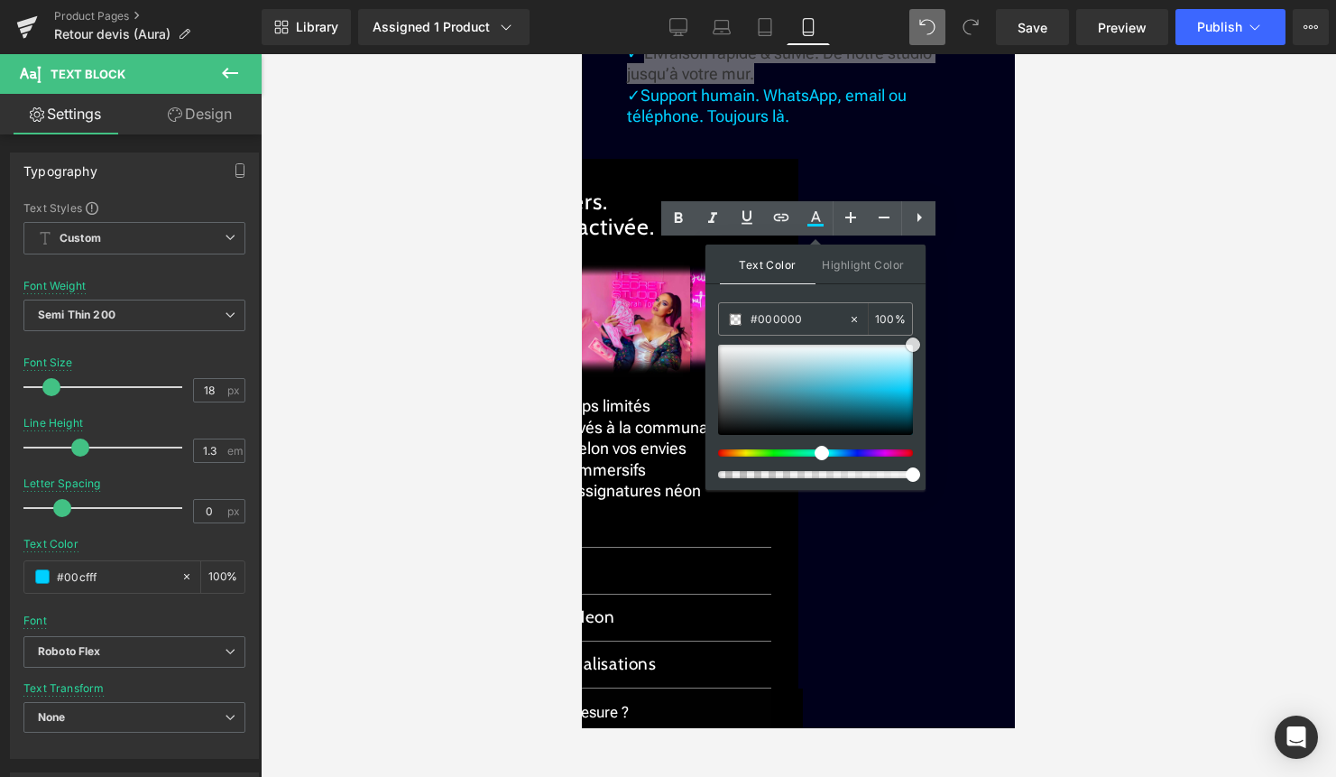
type input "#ffffff"
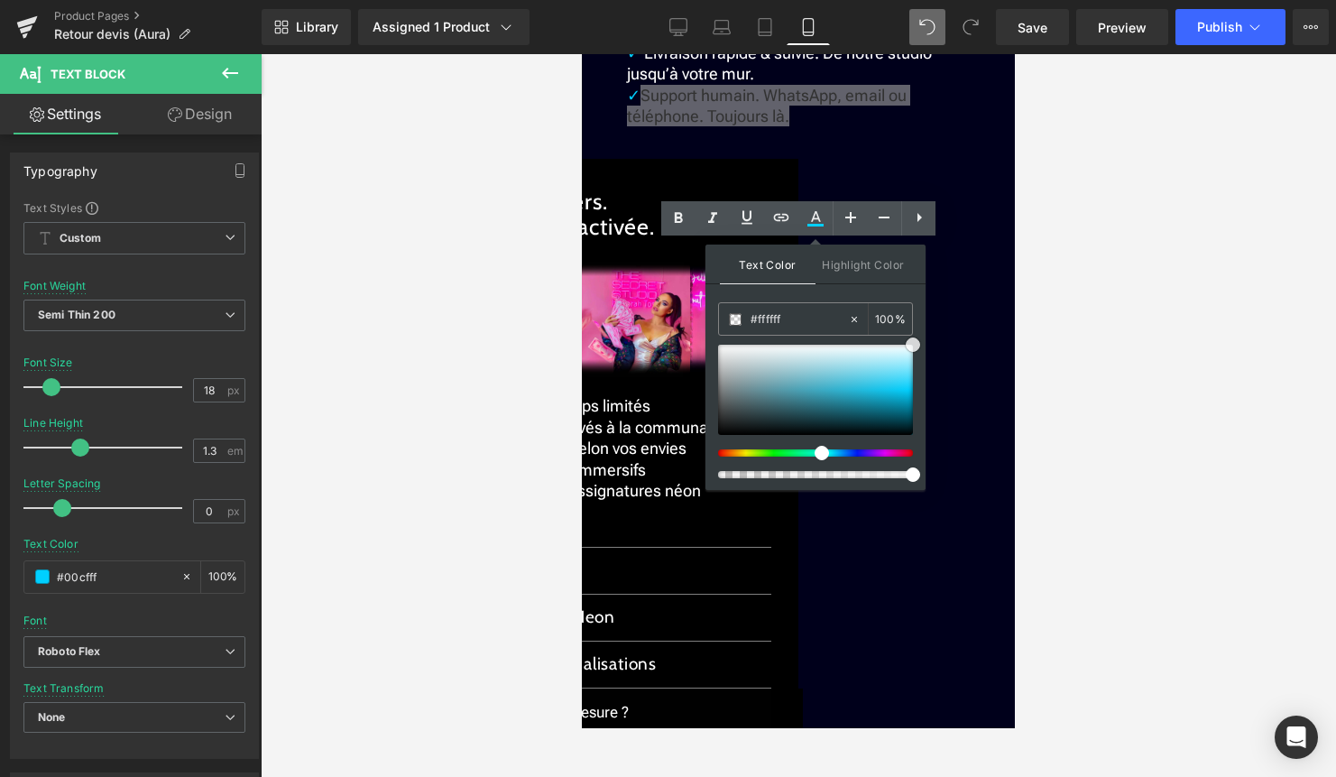
drag, startPoint x: 1493, startPoint y: 397, endPoint x: 948, endPoint y: 314, distance: 551.3
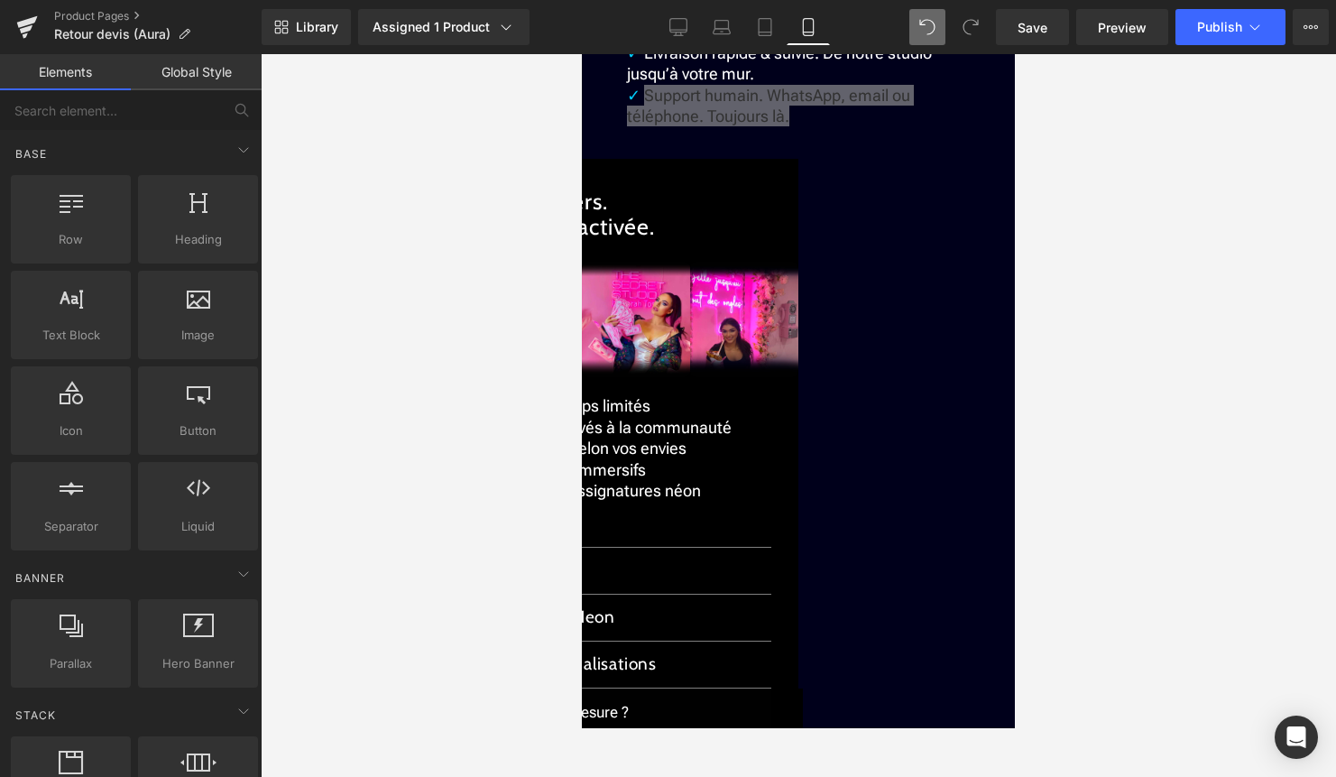
click at [1112, 370] on div at bounding box center [799, 415] width 1076 height 723
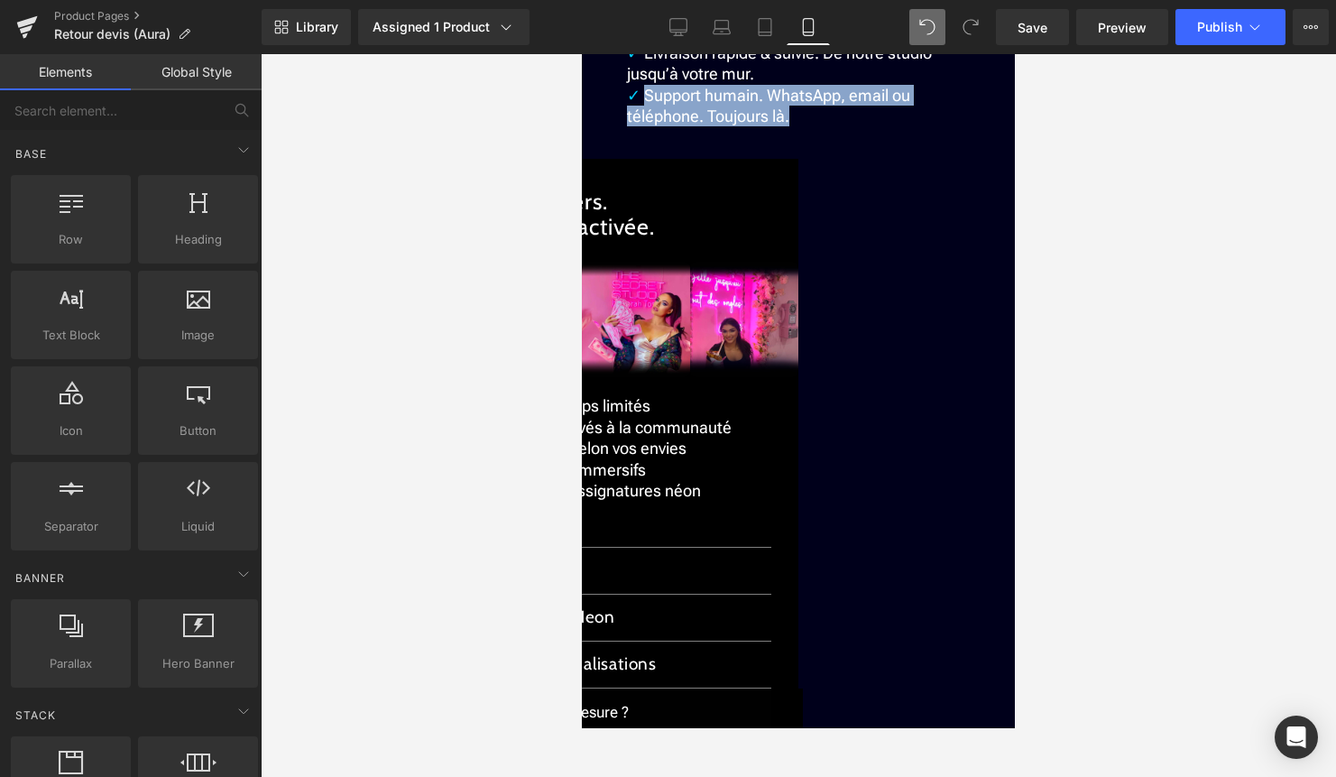
click at [910, 127] on p "✓ Support humain. WhatsApp, email ou téléphone. Toujours là." at bounding box center [798, 106] width 343 height 42
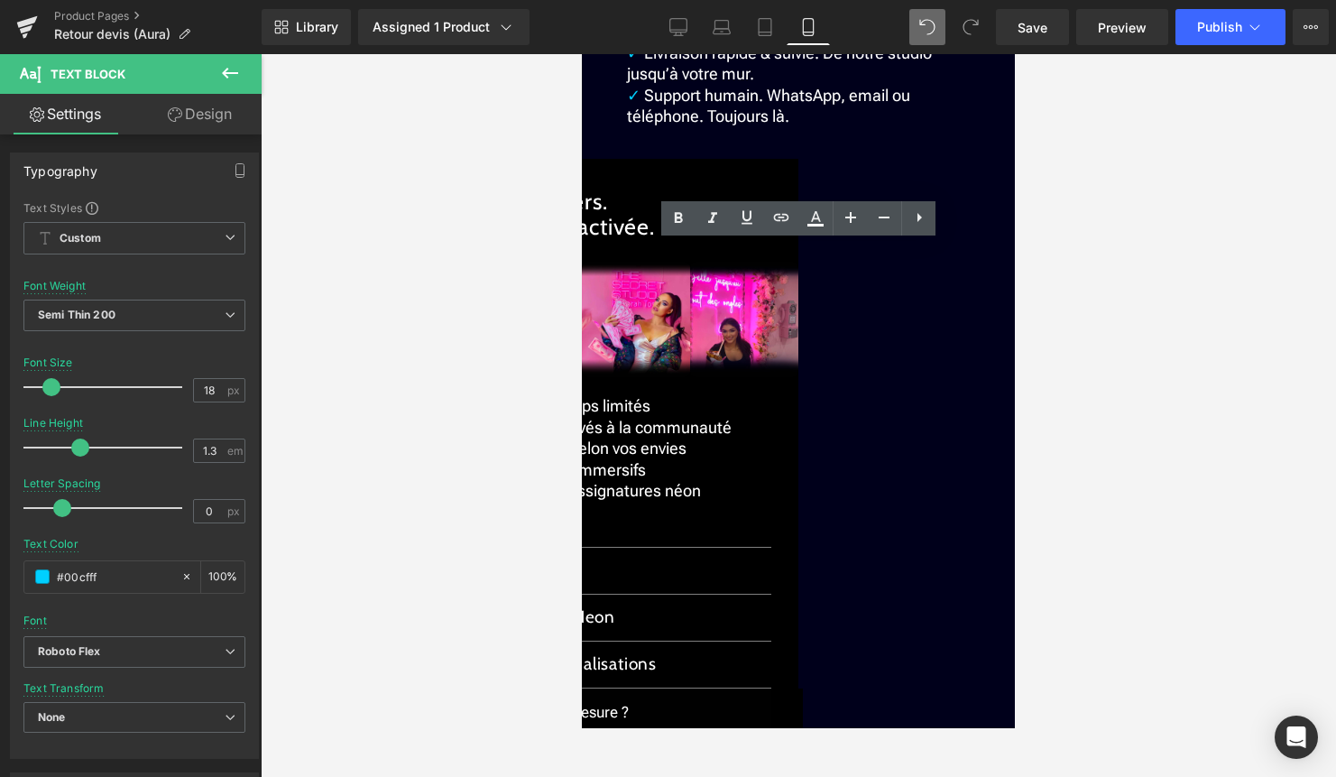
drag, startPoint x: 843, startPoint y: 254, endPoint x: 644, endPoint y: 247, distance: 198.6
click at [682, 225] on icon at bounding box center [679, 219] width 22 height 22
click at [677, 216] on icon at bounding box center [679, 219] width 22 height 22
drag, startPoint x: 859, startPoint y: 256, endPoint x: 647, endPoint y: 256, distance: 212.1
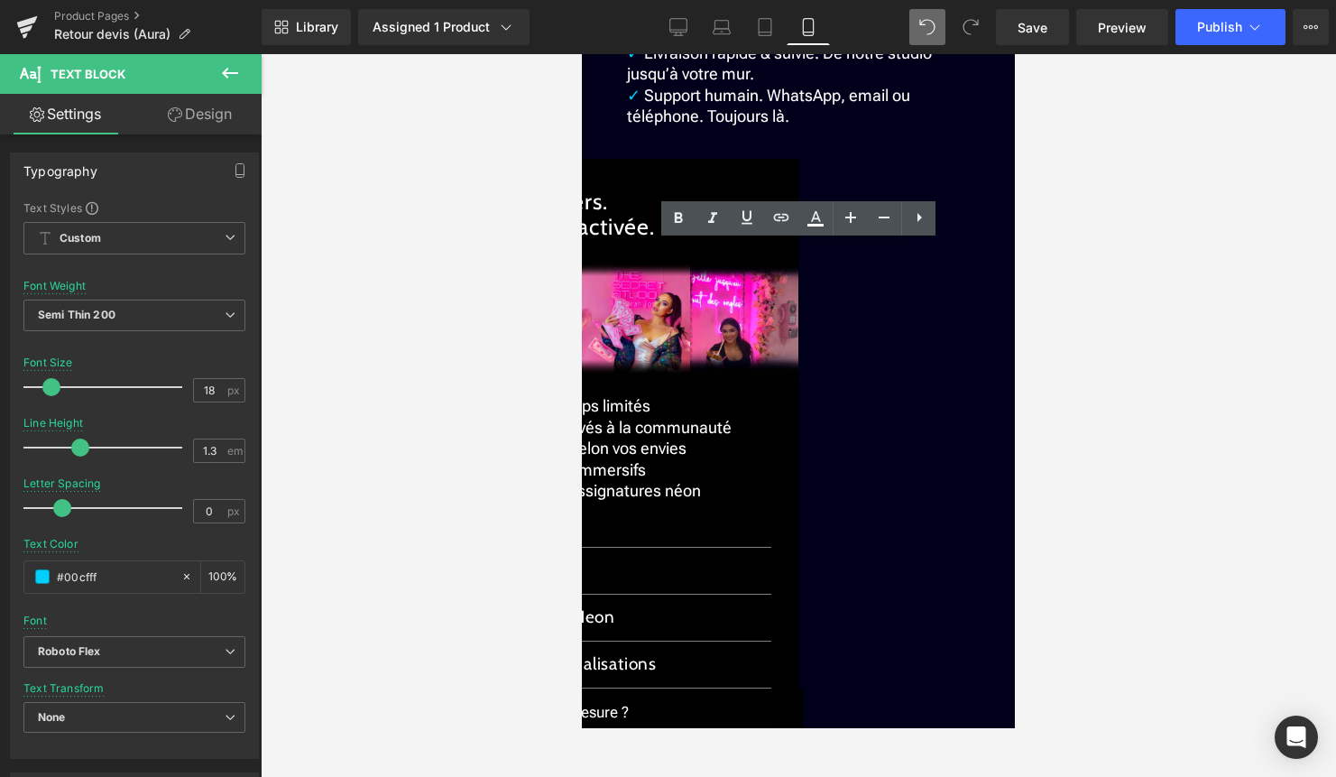
click at [685, 222] on icon at bounding box center [679, 219] width 22 height 22
click at [1071, 245] on div at bounding box center [799, 415] width 1076 height 723
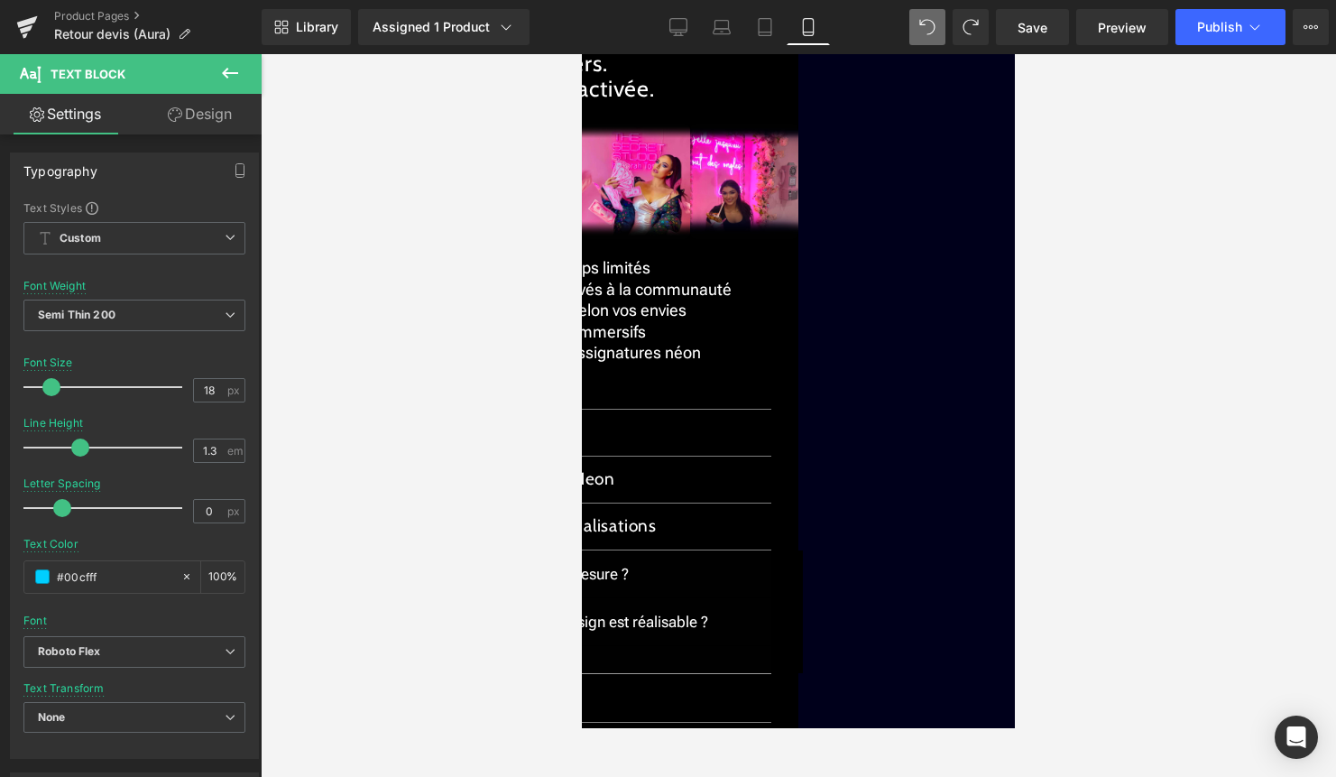
scroll to position [2441, 0]
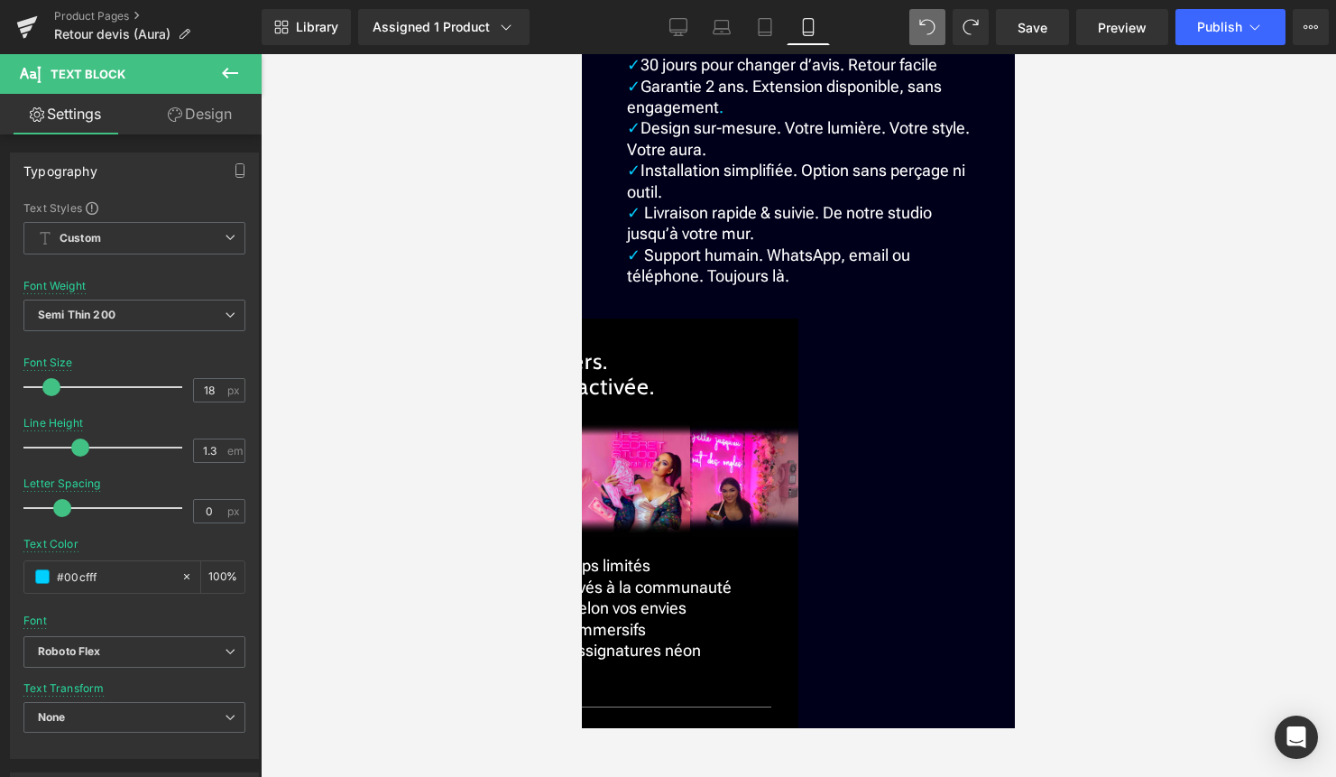
click at [630, 116] on span "Garantie 2 ans. Extension disponible, sans engagement" at bounding box center [784, 97] width 315 height 40
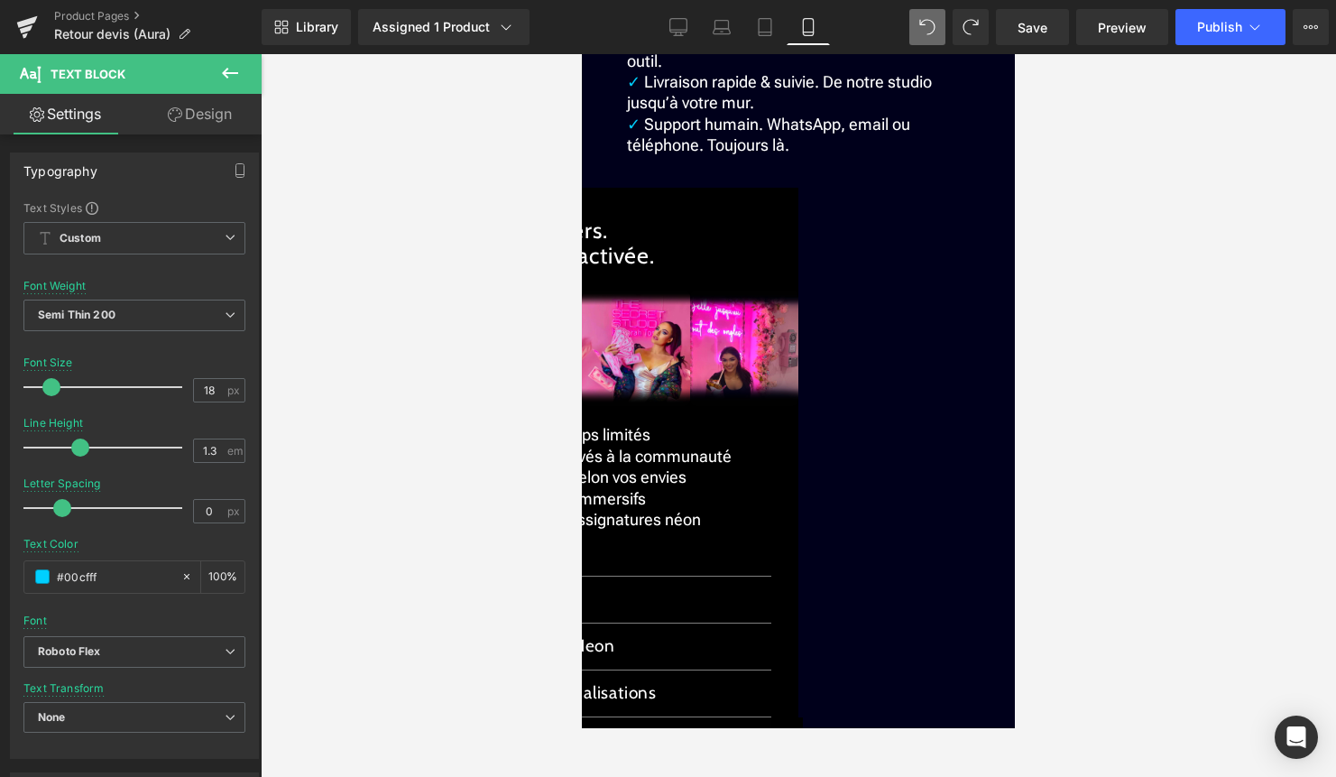
scroll to position [2574, 0]
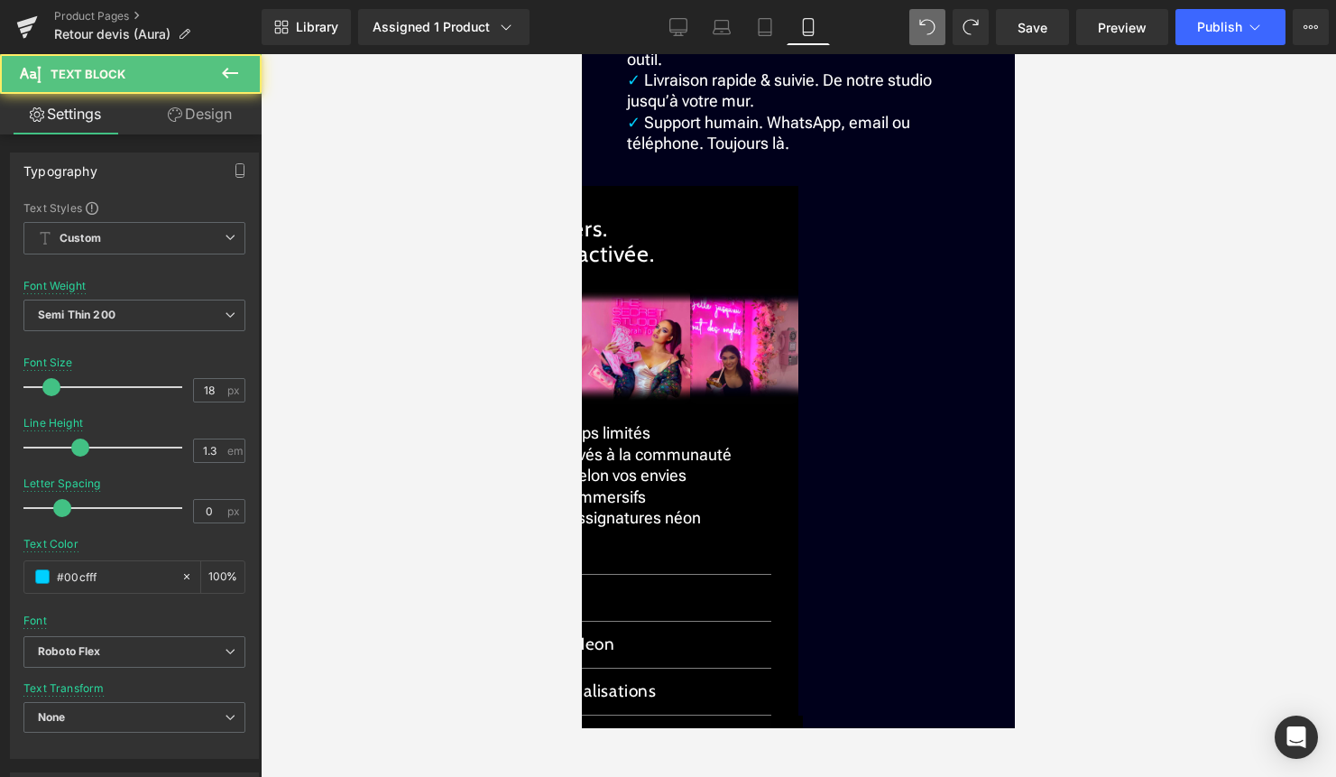
click at [630, 110] on span "Livraison rapide & suivie. De notre studio jusqu’à votre mur." at bounding box center [779, 90] width 305 height 40
drag, startPoint x: 907, startPoint y: 302, endPoint x: 775, endPoint y: 322, distance: 133.2
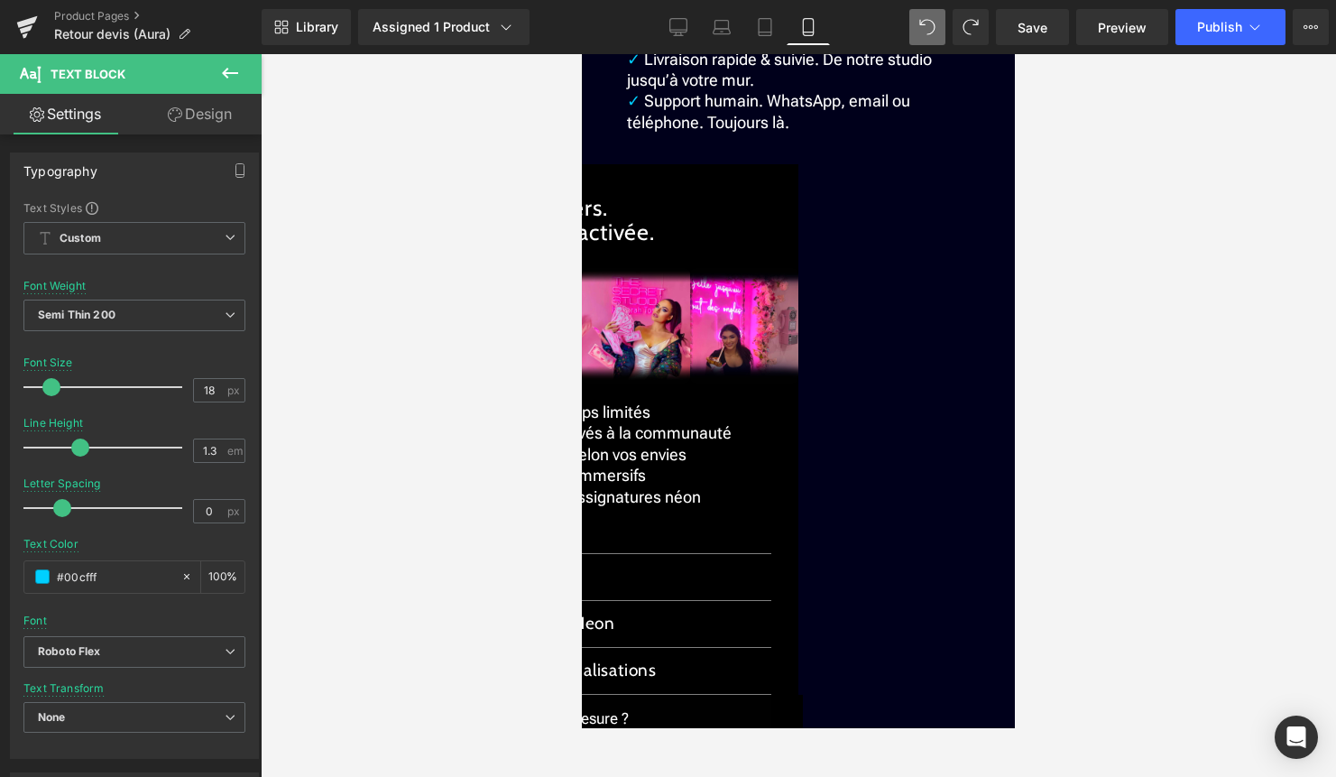
drag, startPoint x: 888, startPoint y: 324, endPoint x: 960, endPoint y: 322, distance: 72.2
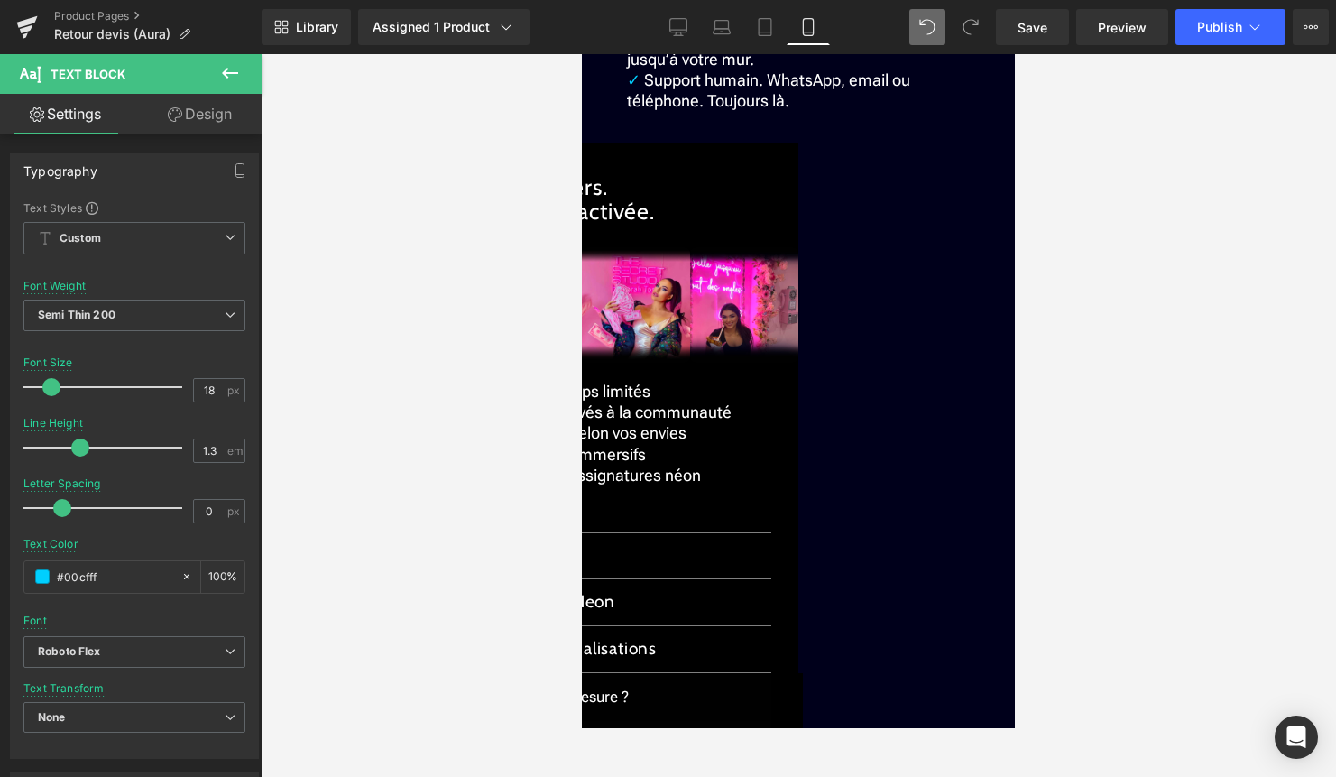
drag, startPoint x: 799, startPoint y: 344, endPoint x: 644, endPoint y: 342, distance: 154.3
click at [644, 25] on span "Installation simplifiée. Option sans perçage ni outil." at bounding box center [796, 6] width 338 height 40
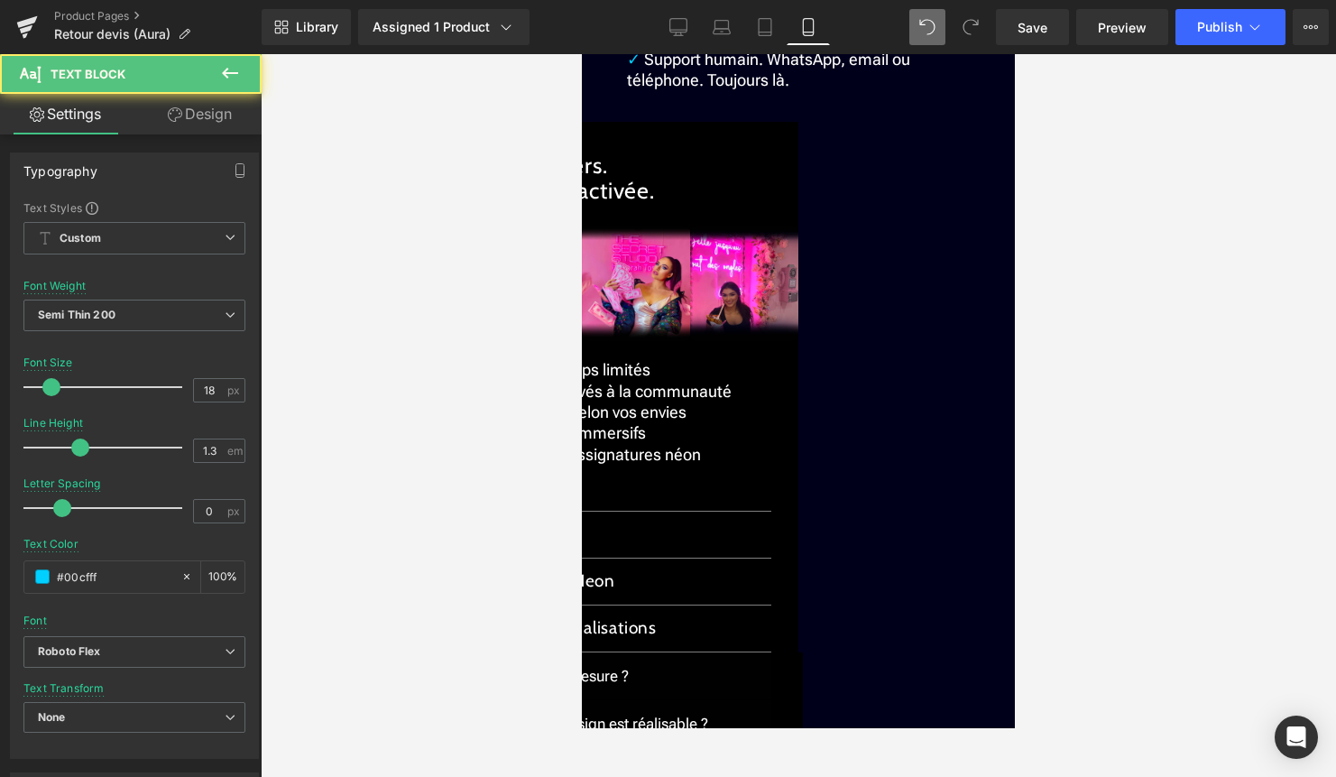
drag, startPoint x: 823, startPoint y: 364, endPoint x: 816, endPoint y: 383, distance: 20.3
click at [816, 49] on p "✓ Livraison rapide & suivie. De notre studio jusqu’à votre mur." at bounding box center [798, 27] width 343 height 42
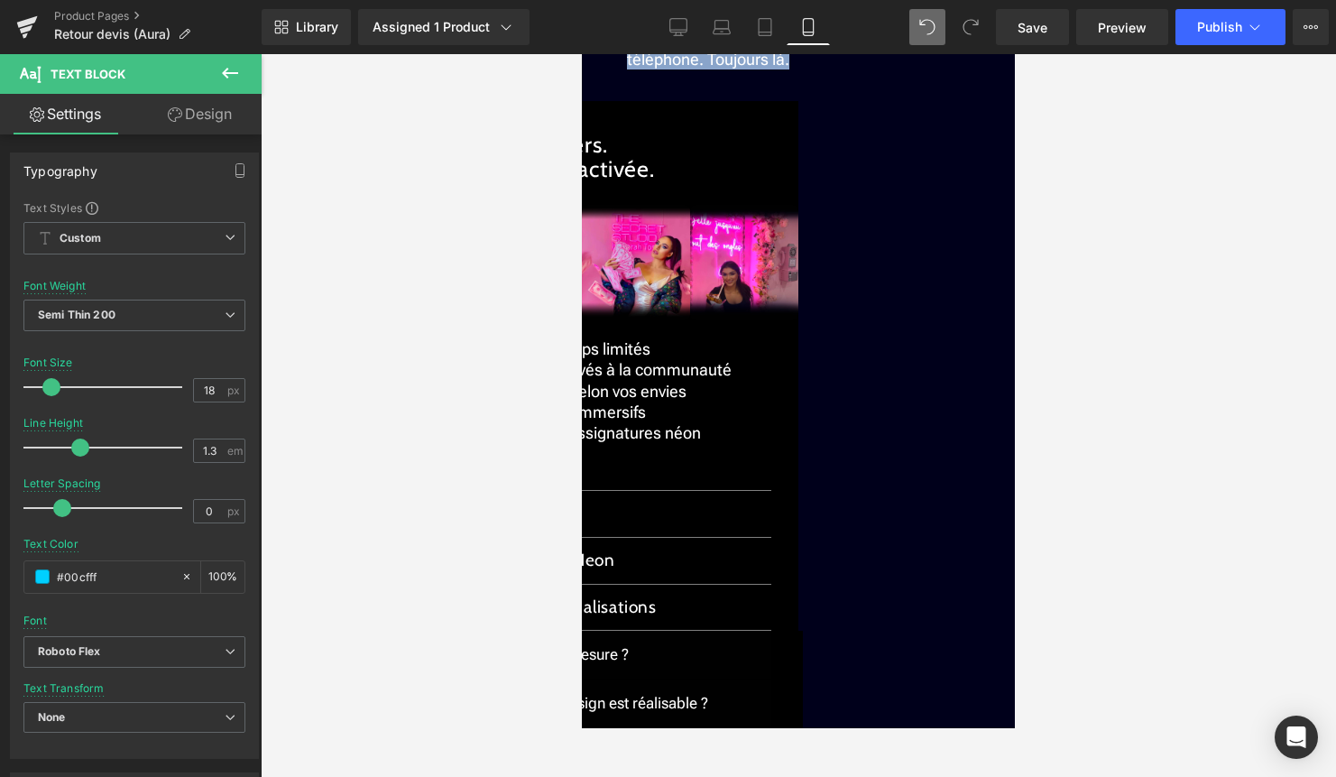
drag, startPoint x: 829, startPoint y: 408, endPoint x: 866, endPoint y: 387, distance: 42.4
click at [866, 69] on p "✓ Support humain. WhatsApp, email ou téléphone. Toujours là." at bounding box center [798, 48] width 343 height 42
click at [855, 69] on p "✓ Support humain. WhatsApp, email ou téléphone. Toujours là." at bounding box center [798, 48] width 343 height 42
drag, startPoint x: 837, startPoint y: 402, endPoint x: 855, endPoint y: 385, distance: 24.9
click at [855, 69] on p "✓ Support humain. WhatsApp, email ou téléphone. Toujours là." at bounding box center [798, 48] width 343 height 42
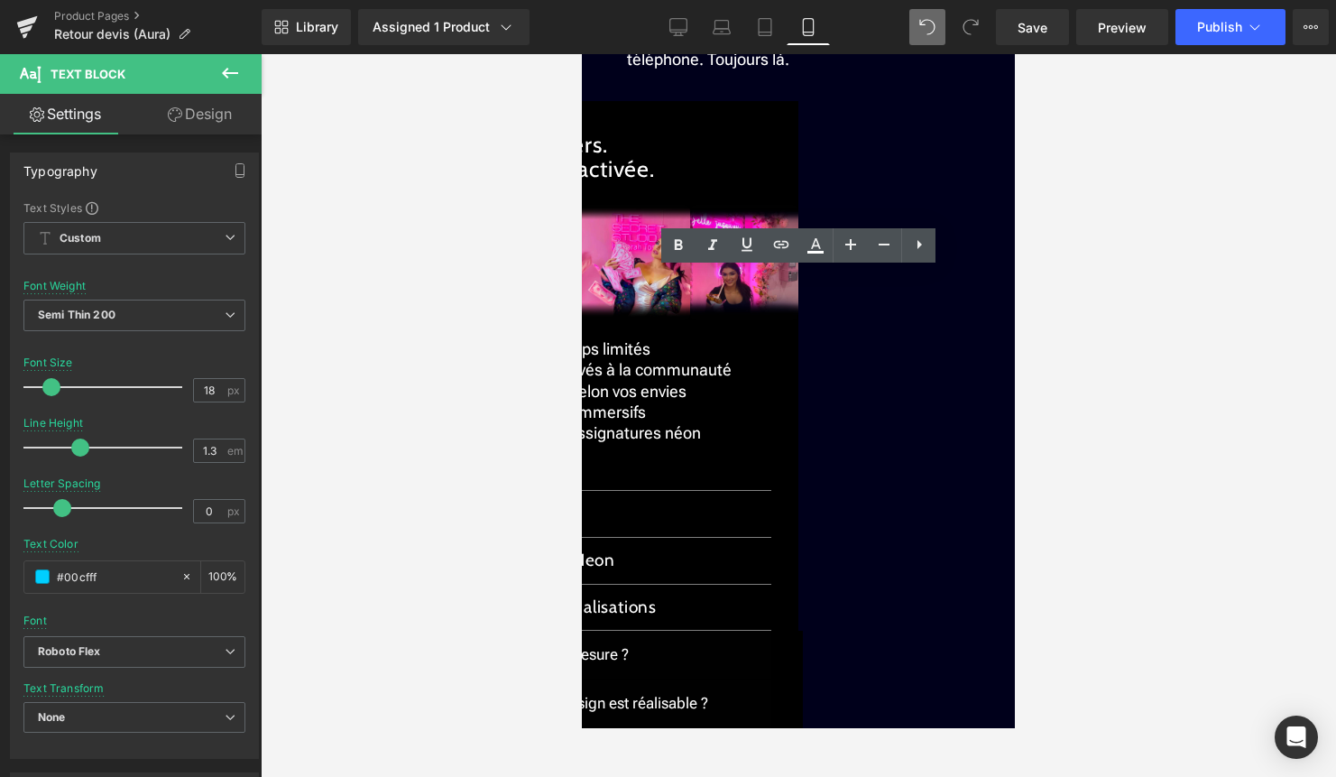
click at [824, 69] on p "✓ Support humain. WhatsApp, email ou téléphone. Toujours là." at bounding box center [798, 48] width 343 height 42
drag, startPoint x: 802, startPoint y: 405, endPoint x: 704, endPoint y: 401, distance: 98.5
click at [704, 69] on p "✓ Support humain. WhatsApp, email ou téléphone. Toujours là." at bounding box center [798, 48] width 343 height 42
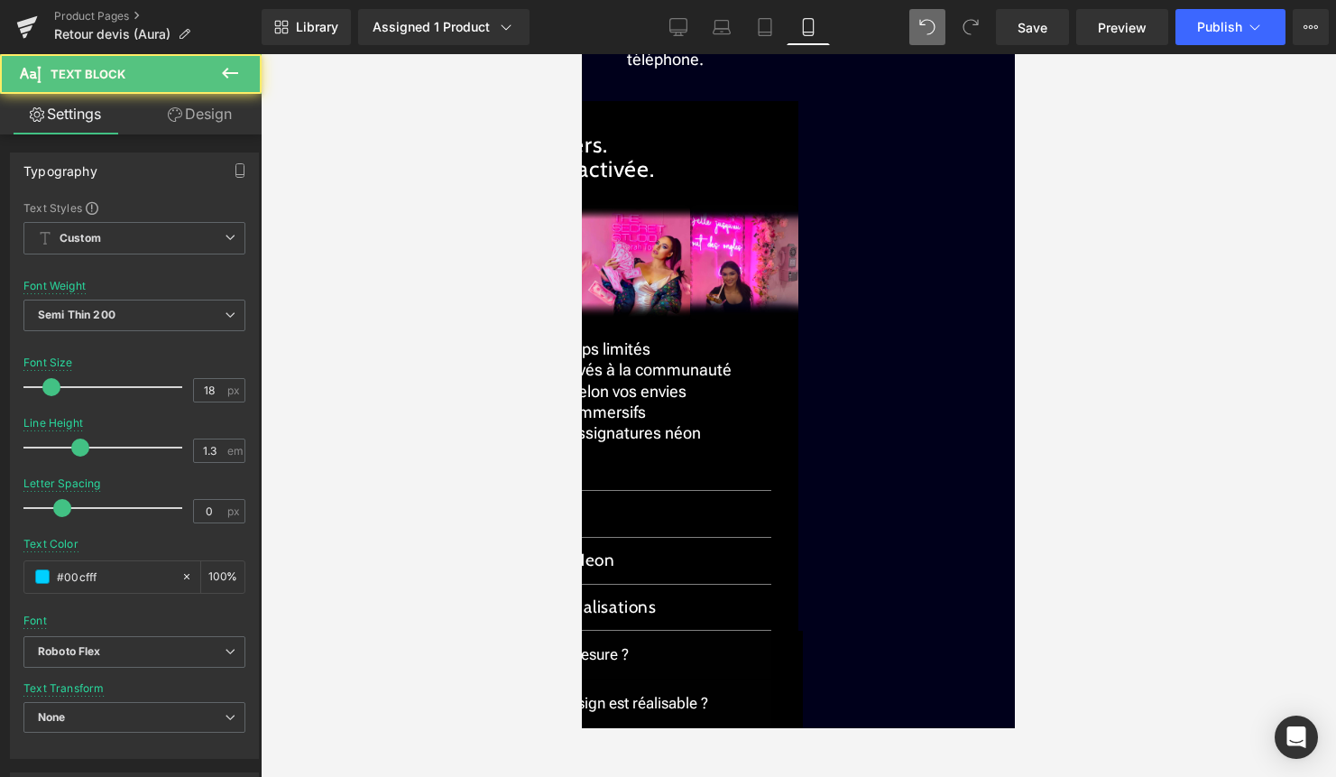
click at [852, 68] on span "Support humain. WhatsApp, email ou téléphone." at bounding box center [768, 48] width 283 height 40
click at [897, 68] on span "Support humain. WhatsApp, email ou téléphone." at bounding box center [768, 48] width 283 height 40
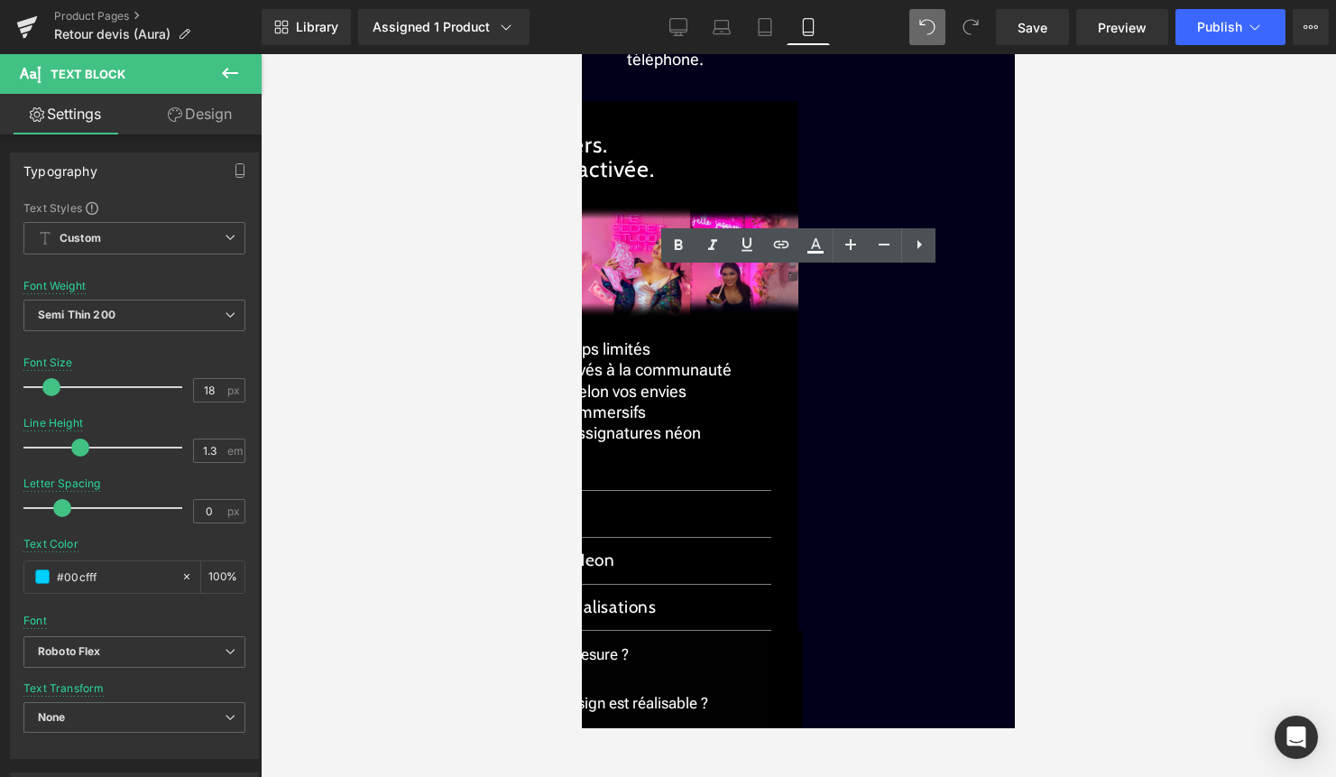
drag, startPoint x: 887, startPoint y: 389, endPoint x: 909, endPoint y: 406, distance: 27.6
click at [909, 69] on p "✓ Support humain. WhatsApp, email ou téléphone." at bounding box center [798, 48] width 343 height 42
drag, startPoint x: 909, startPoint y: 406, endPoint x: 892, endPoint y: 384, distance: 27.1
click at [894, 69] on p "✓ Support humain. WhatsApp, email ou téléphone." at bounding box center [798, 48] width 343 height 42
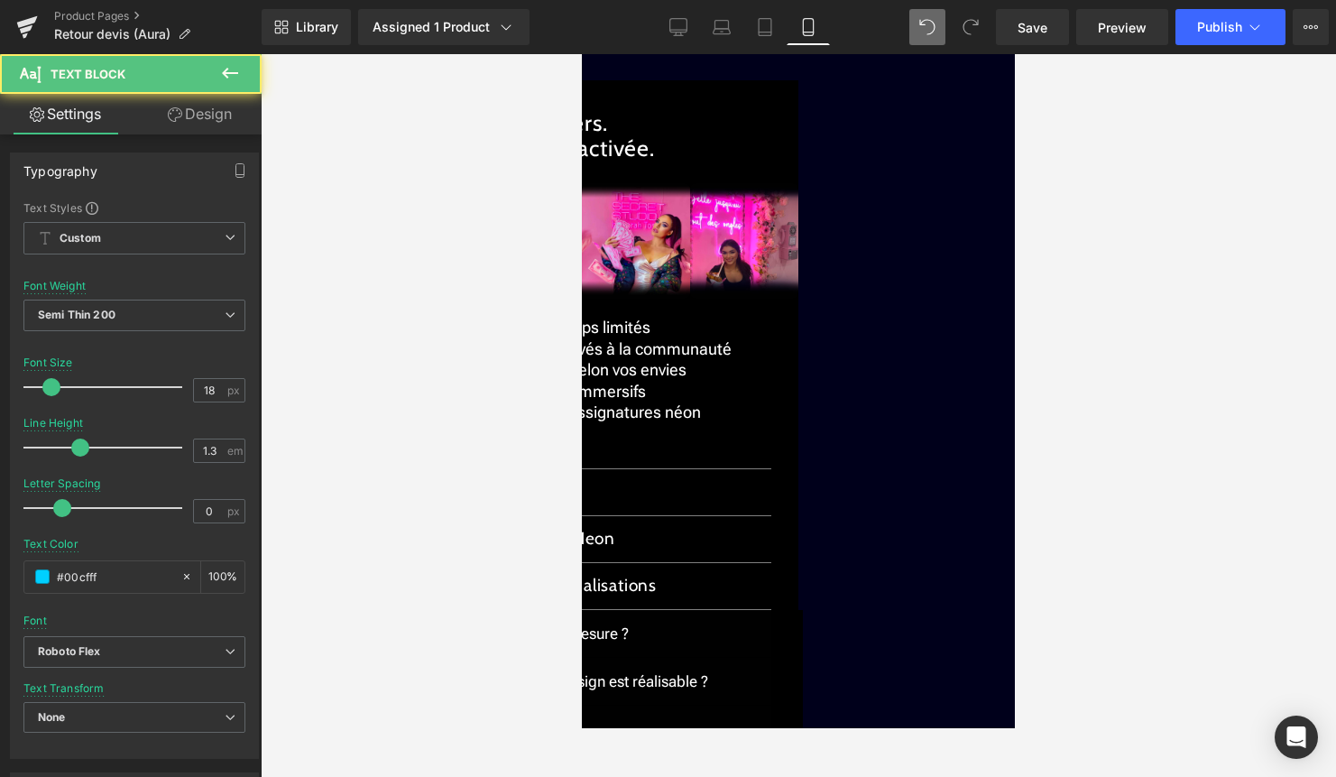
click at [766, 47] on span "Support humain. WhatsApp, email" at bounding box center [766, 37] width 245 height 19
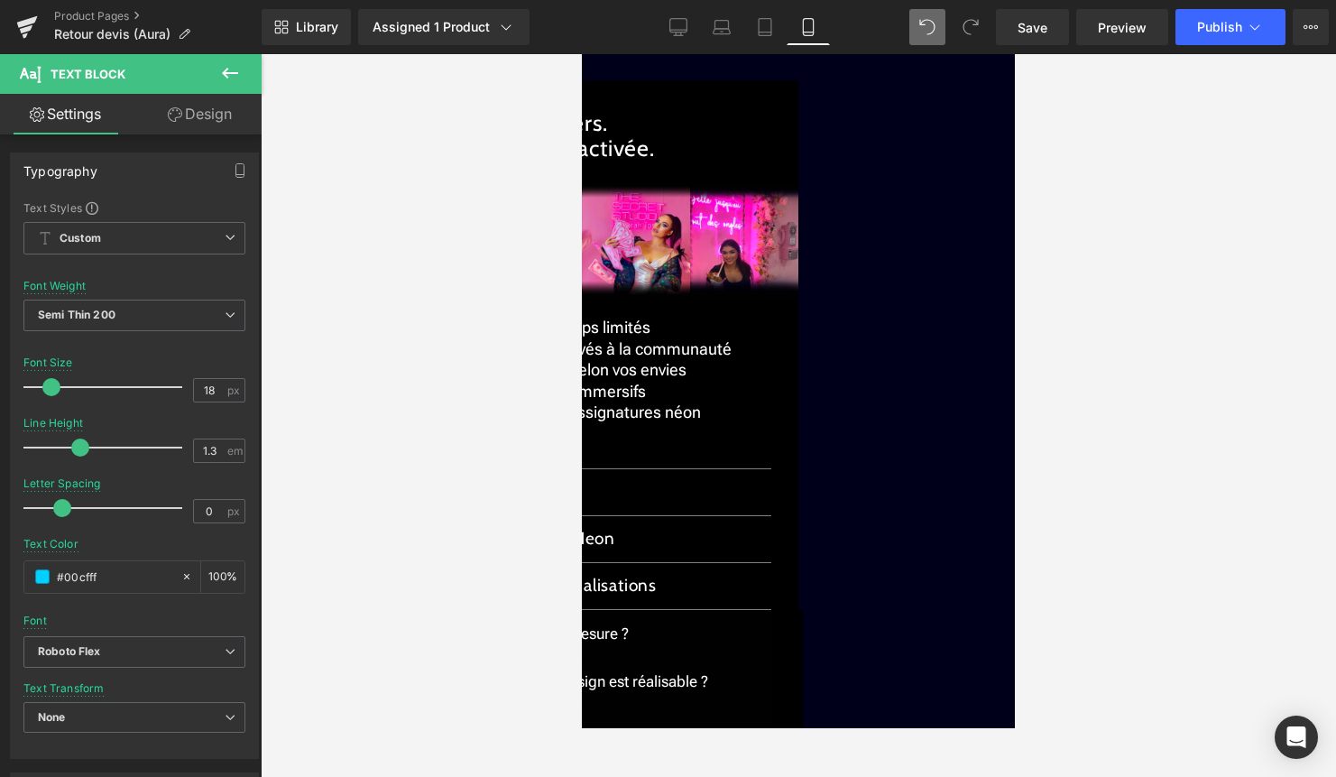
click at [1129, 429] on div at bounding box center [799, 415] width 1076 height 723
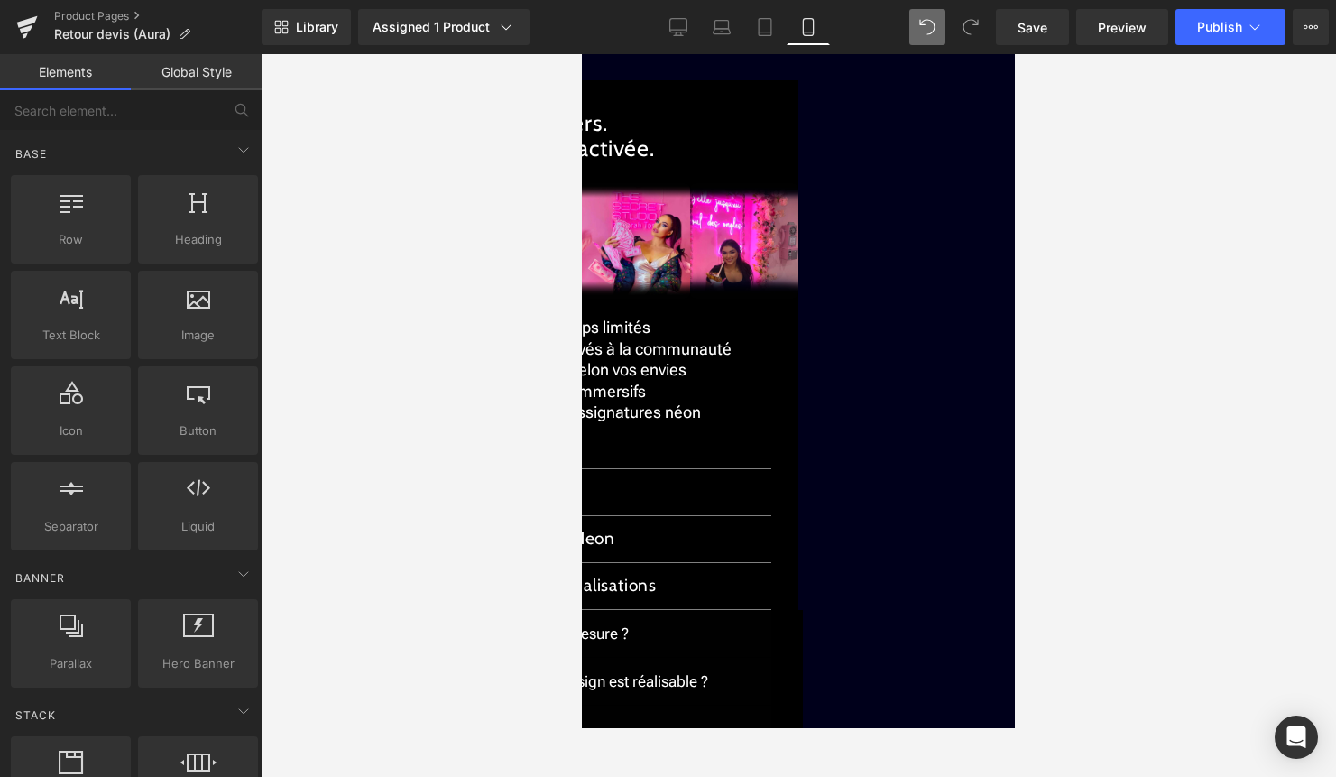
click at [899, 48] on p "✓ Support humain, WhatsApp, email" at bounding box center [798, 37] width 343 height 21
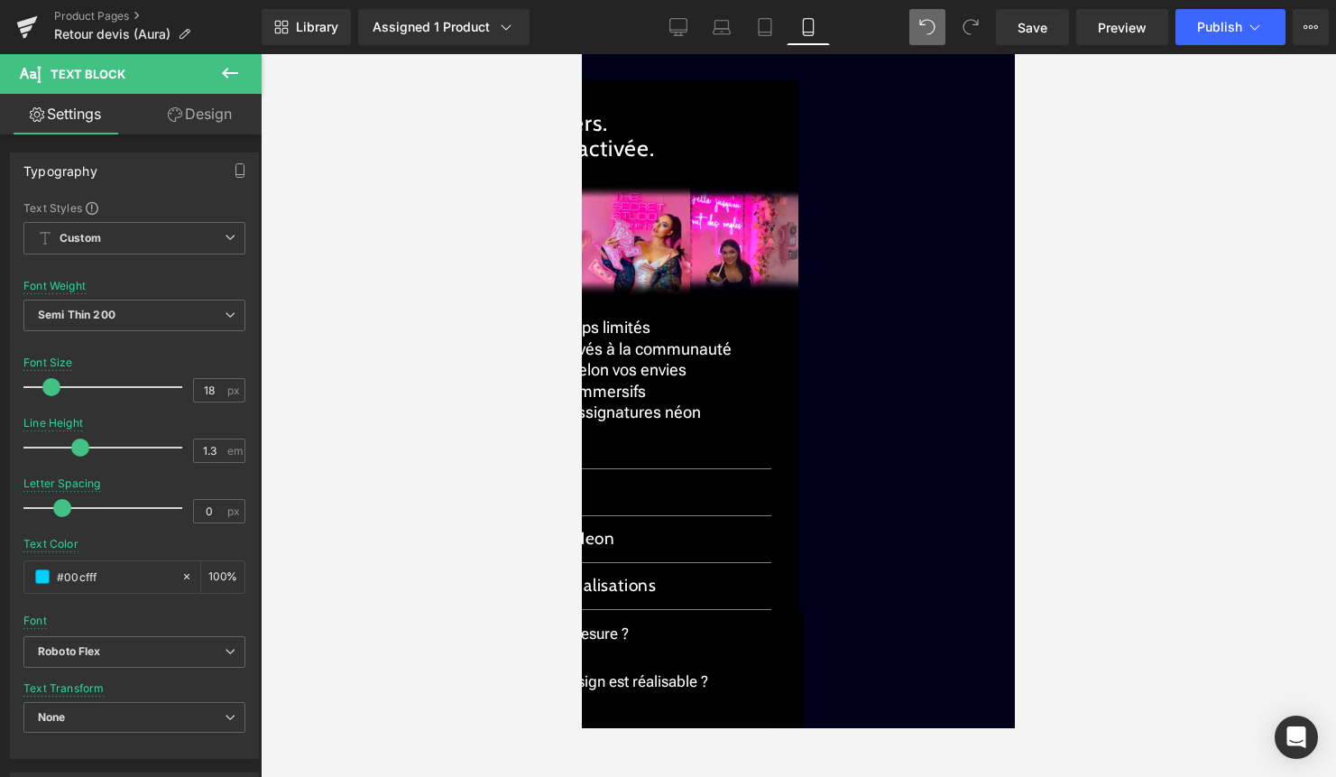
click at [460, 293] on div at bounding box center [799, 415] width 1076 height 723
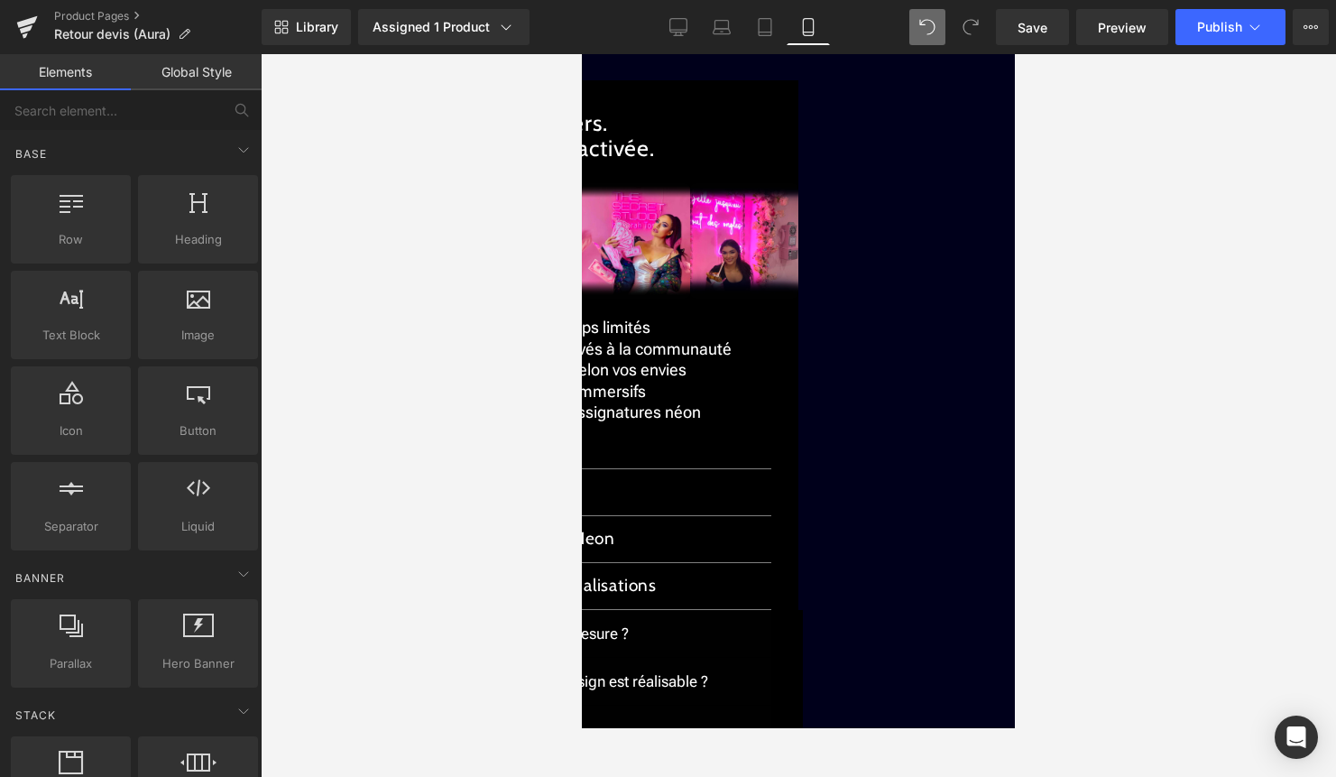
click at [582, 54] on span "Text Block" at bounding box center [582, 54] width 0 height 0
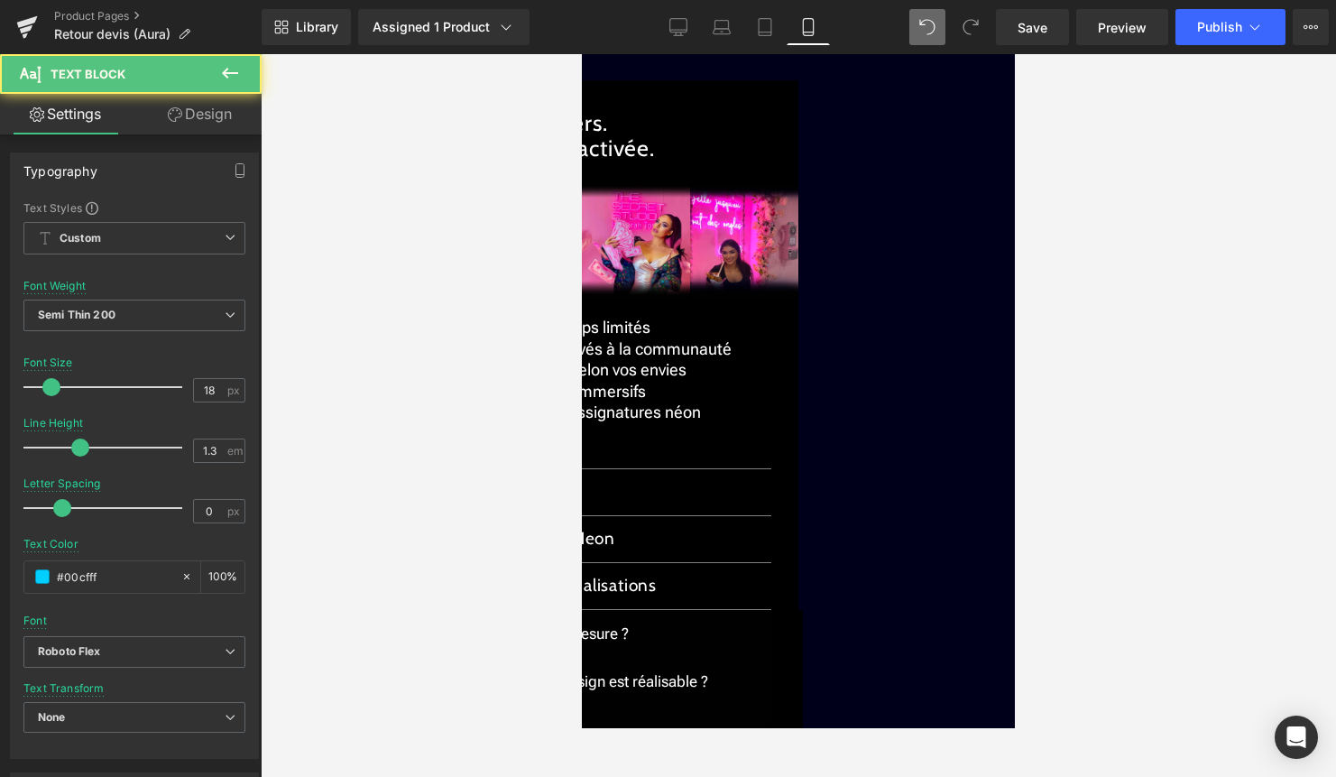
click at [236, 109] on link "Design" at bounding box center [199, 114] width 131 height 41
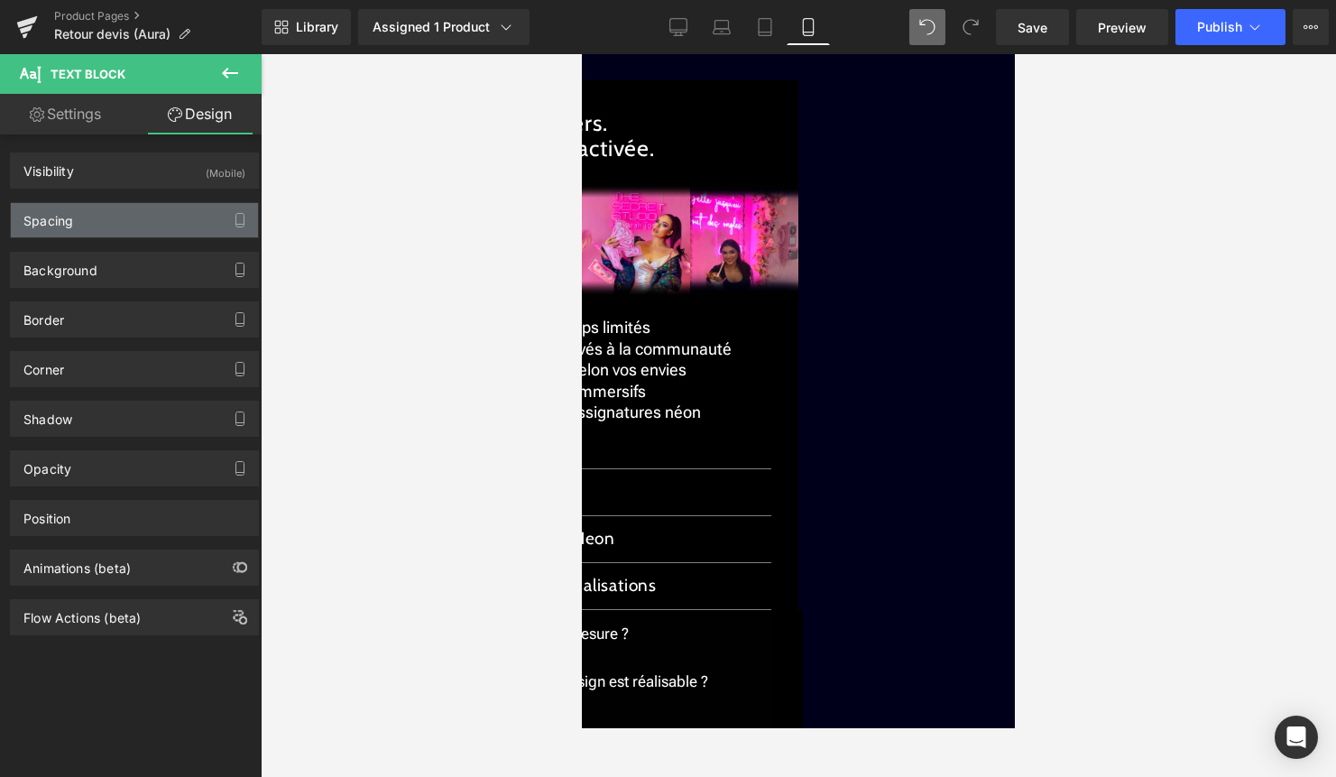
click at [148, 213] on div "Spacing" at bounding box center [134, 220] width 247 height 34
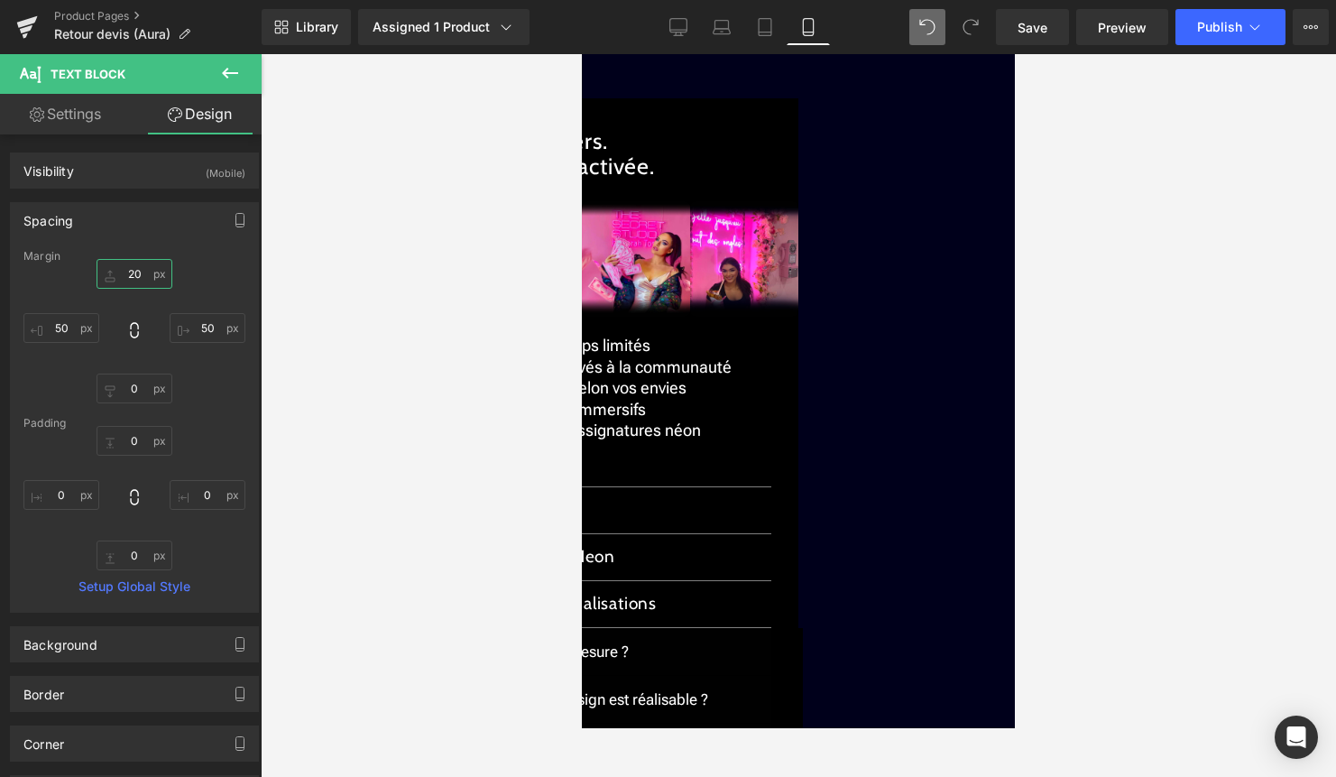
click at [132, 268] on input "20" at bounding box center [135, 274] width 76 height 30
click at [1196, 21] on button "Publish" at bounding box center [1231, 27] width 110 height 36
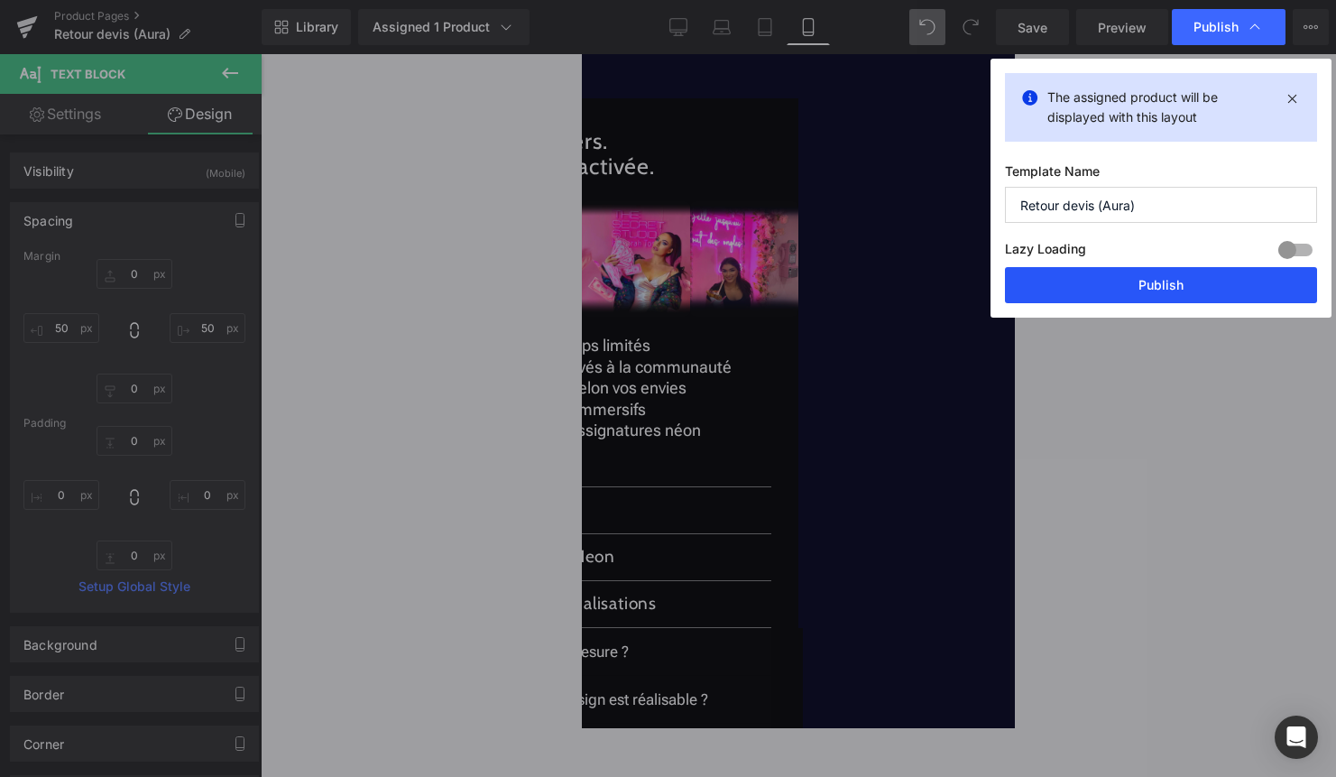
click at [1170, 277] on button "Publish" at bounding box center [1161, 285] width 312 height 36
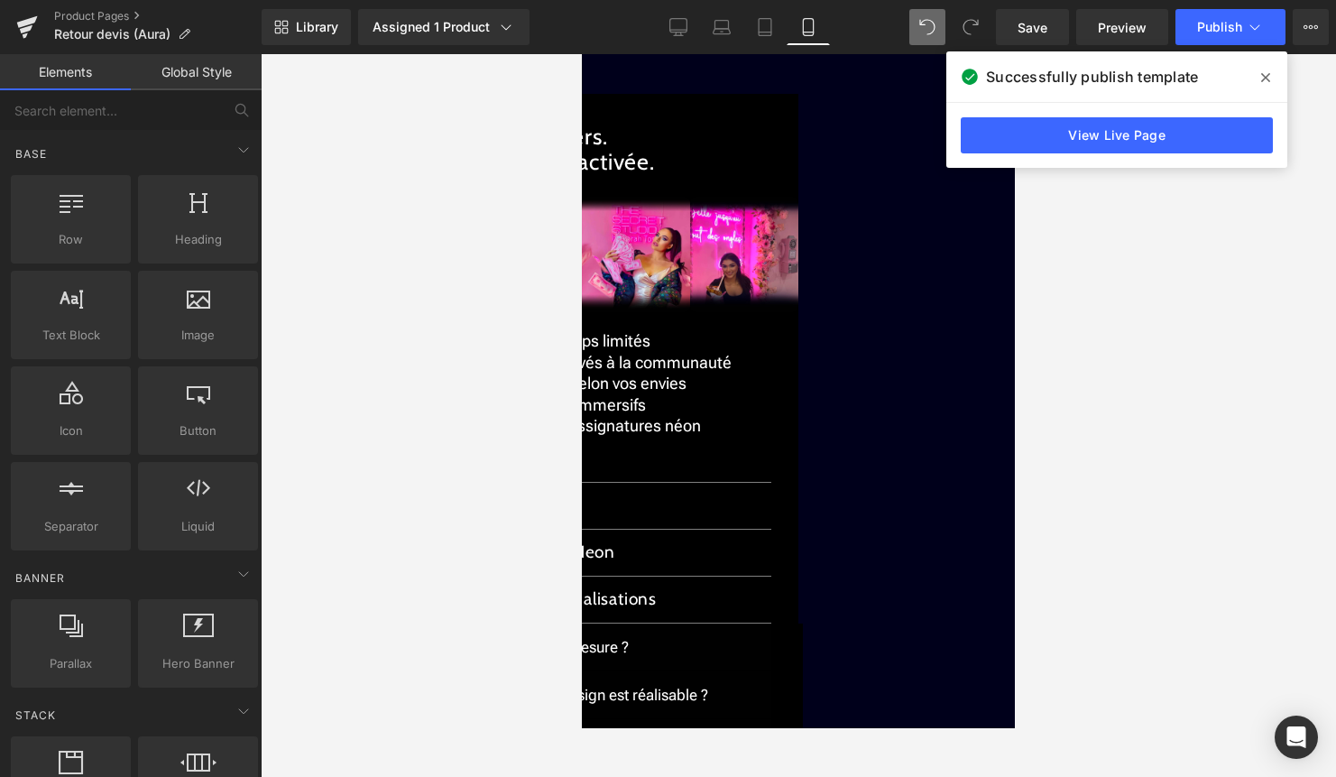
click at [582, 54] on link at bounding box center [582, 54] width 0 height 0
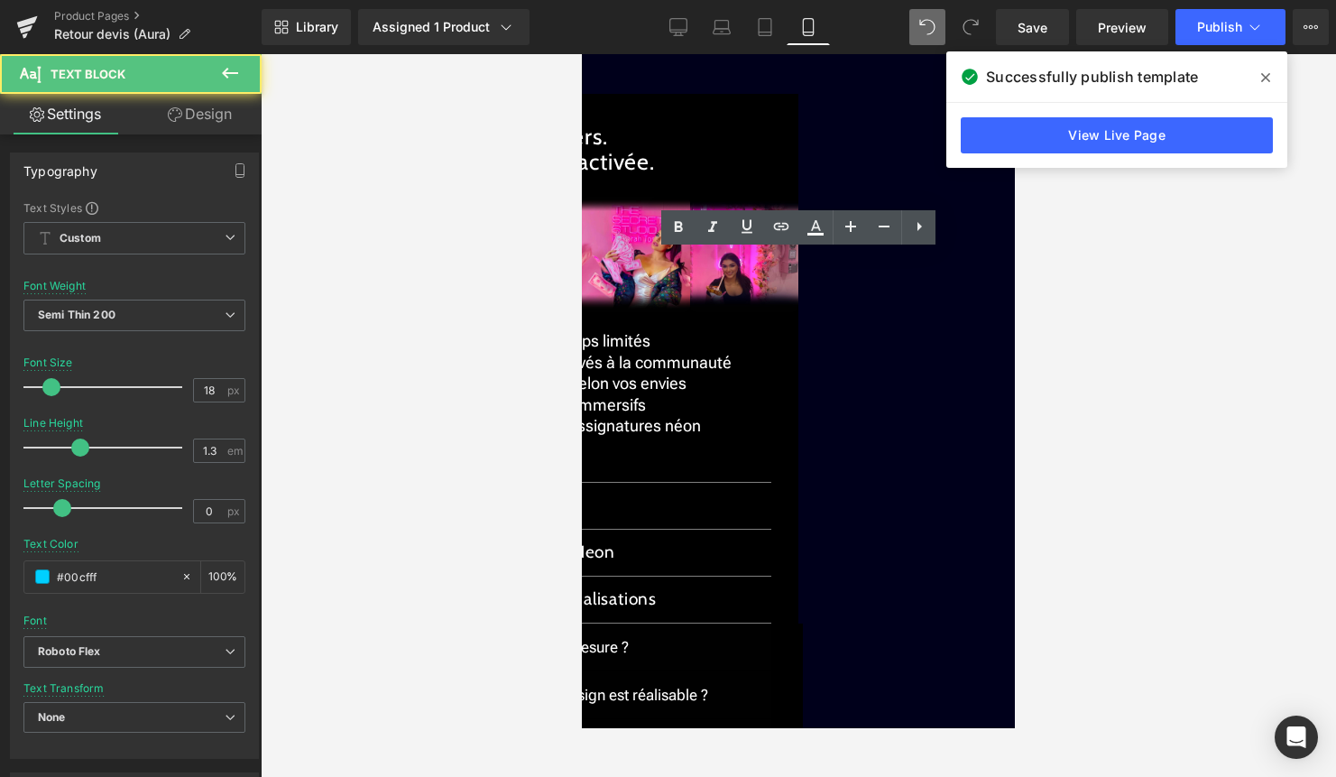
drag, startPoint x: 875, startPoint y: 369, endPoint x: 617, endPoint y: 234, distance: 291.4
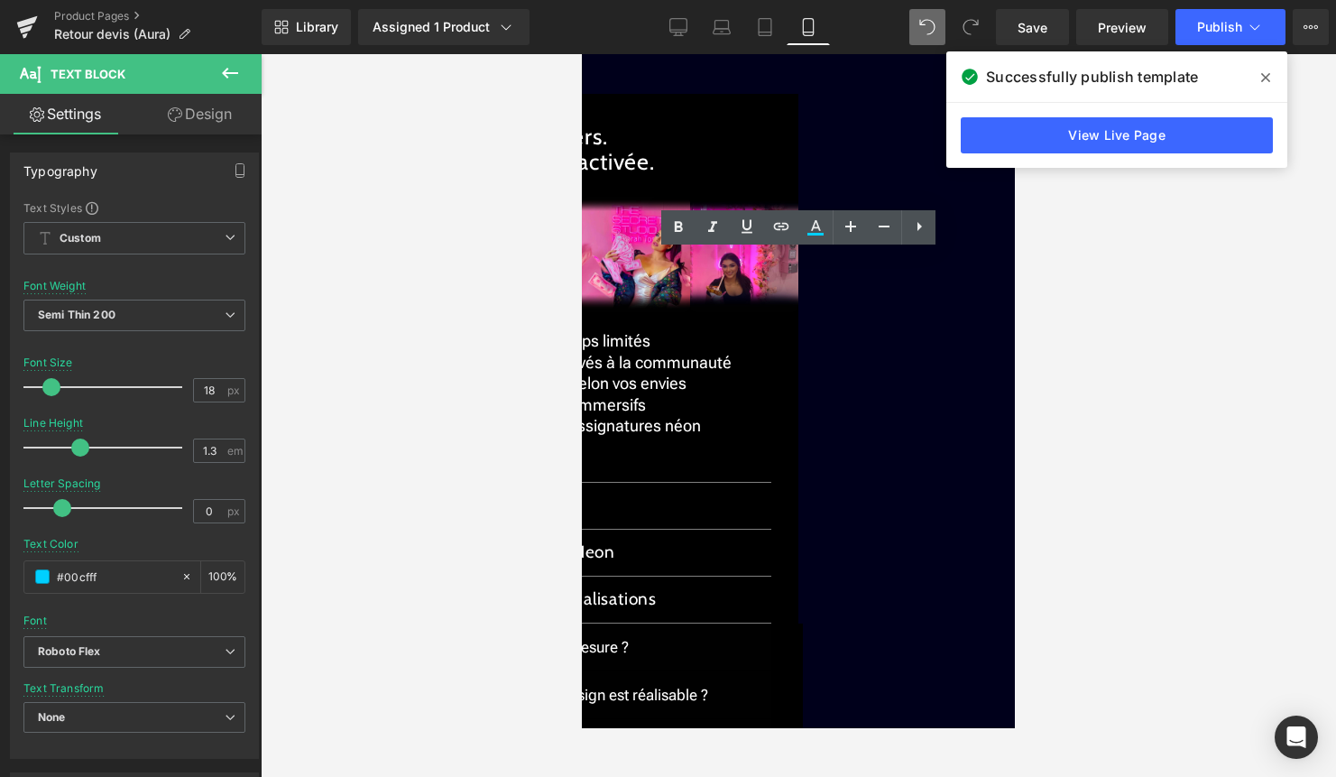
copy div "✓ 30 jours pour changer d’avis. Retour facile ✓ Garantie 2 ans. Extension dispo…"
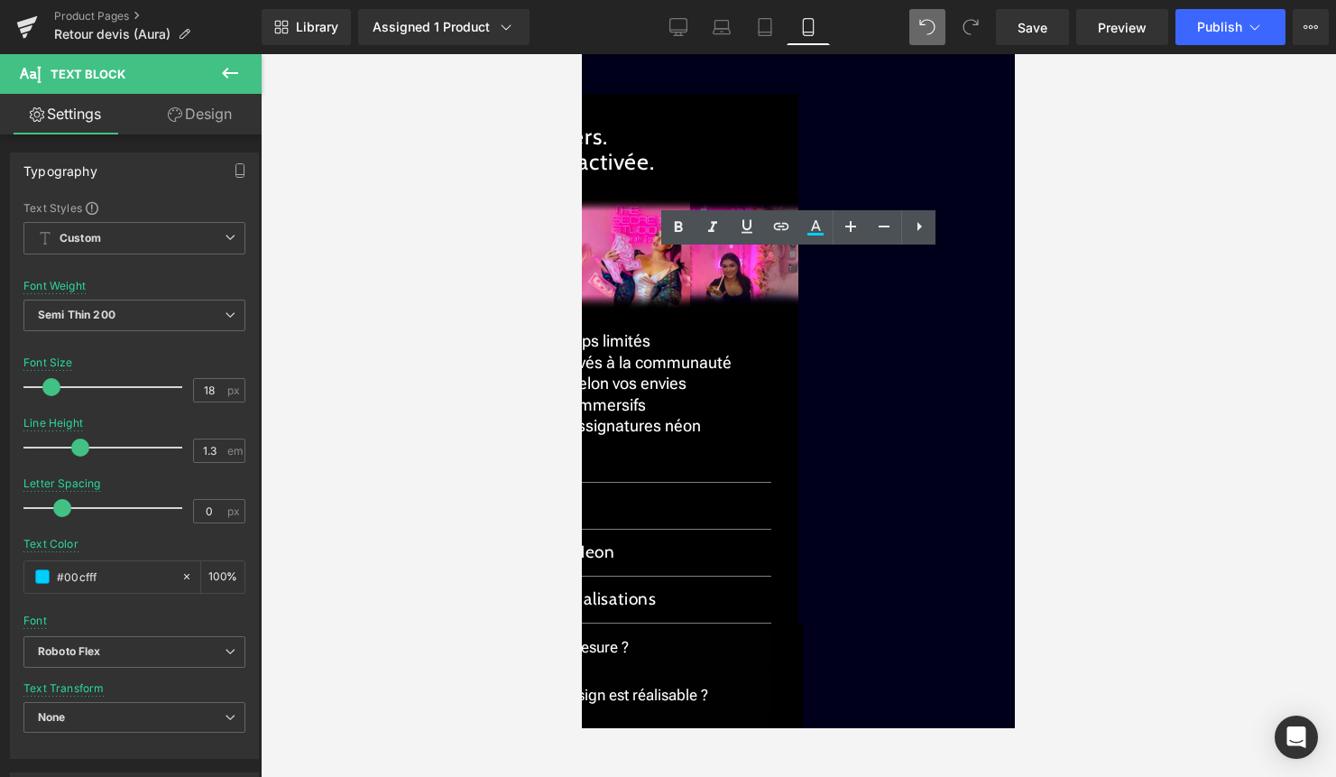
click at [751, 26] on span "Livraison rapide & suivie." at bounding box center [731, 16] width 175 height 19
click at [645, 47] on span "Support humain, WhatsApp, email." at bounding box center [768, 37] width 249 height 19
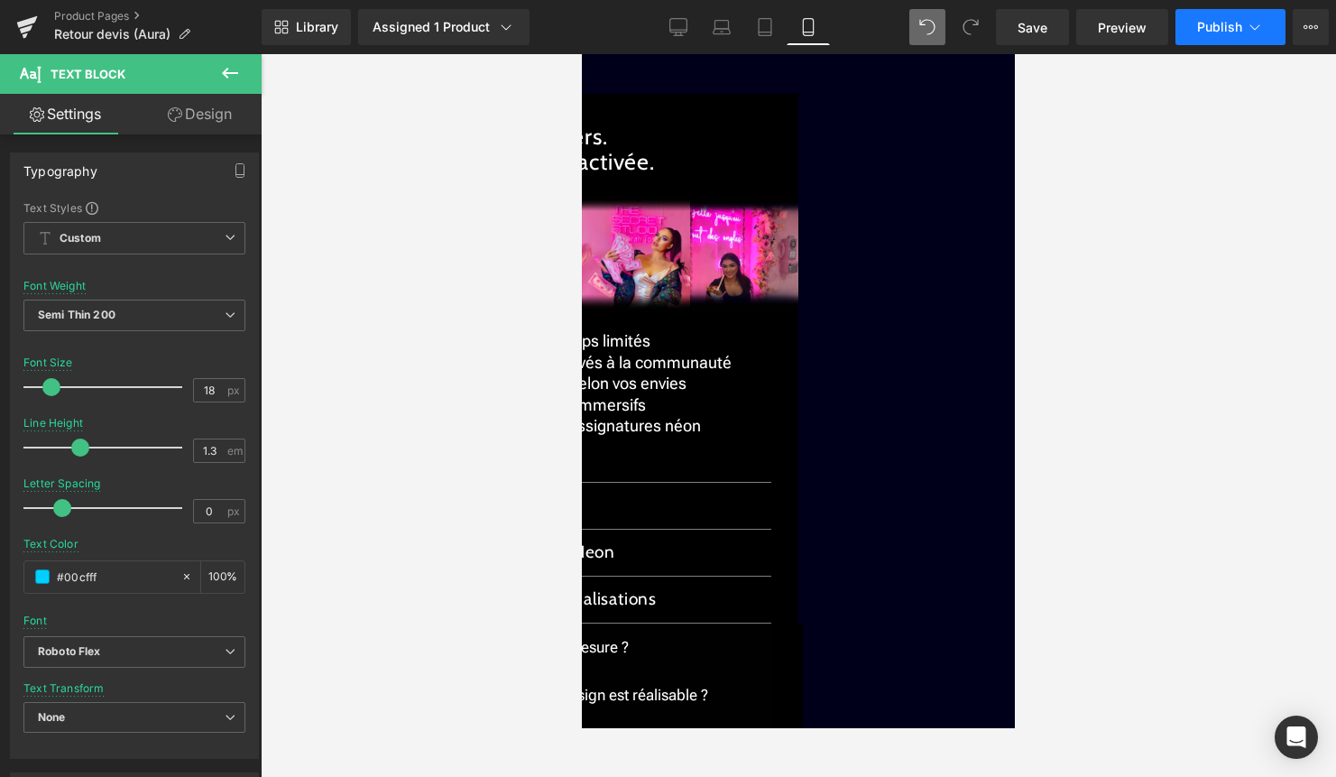
click at [1234, 20] on span "Publish" at bounding box center [1219, 27] width 45 height 14
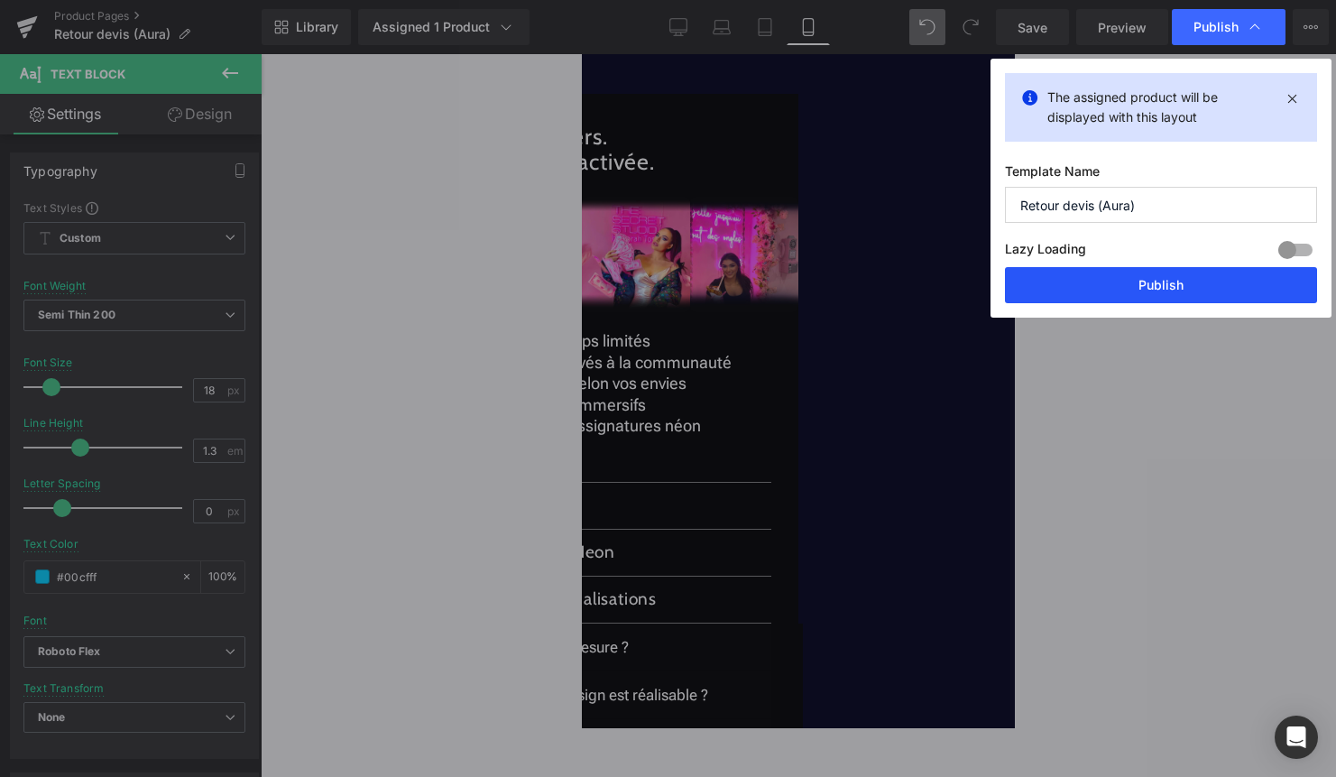
click at [1095, 283] on button "Publish" at bounding box center [1161, 285] width 312 height 36
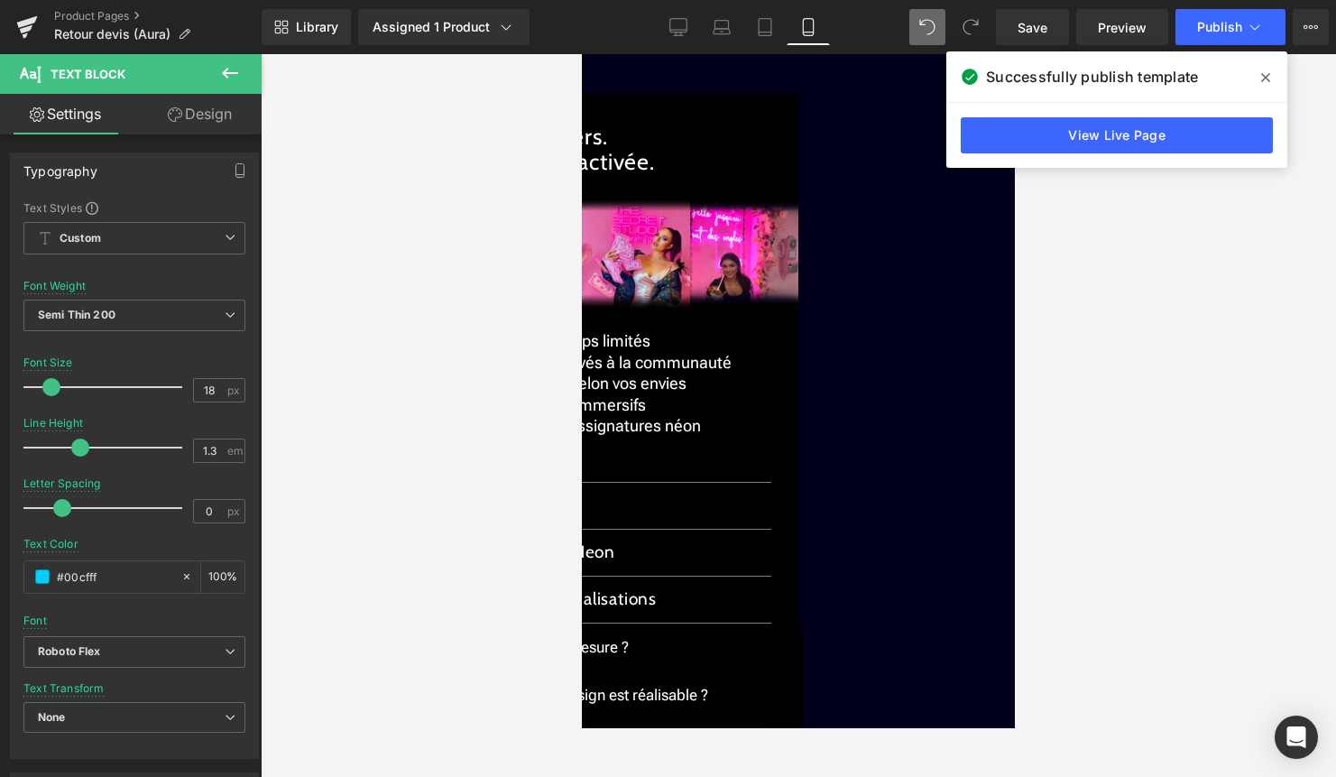
drag, startPoint x: 887, startPoint y: 307, endPoint x: 792, endPoint y: 300, distance: 95.0
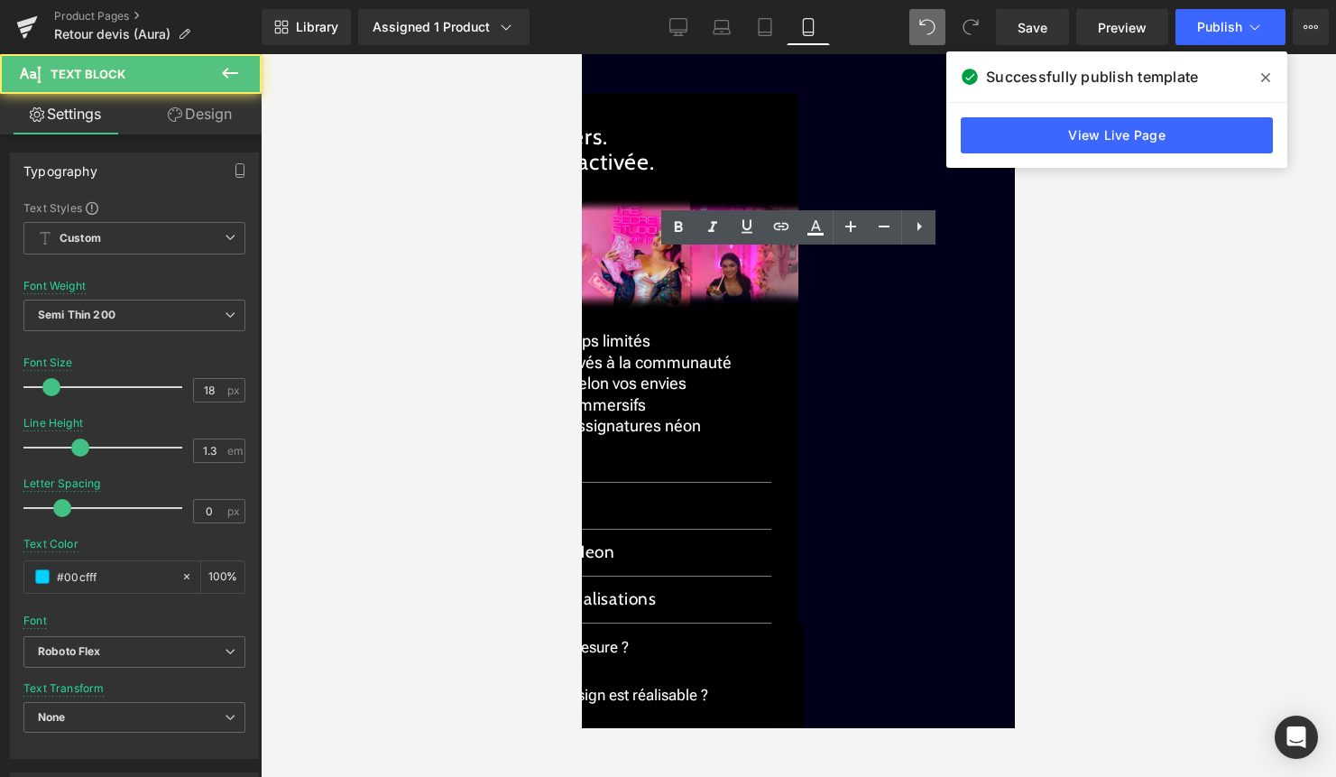
click at [646, 26] on span "Livraison rapide & suivie." at bounding box center [731, 16] width 175 height 19
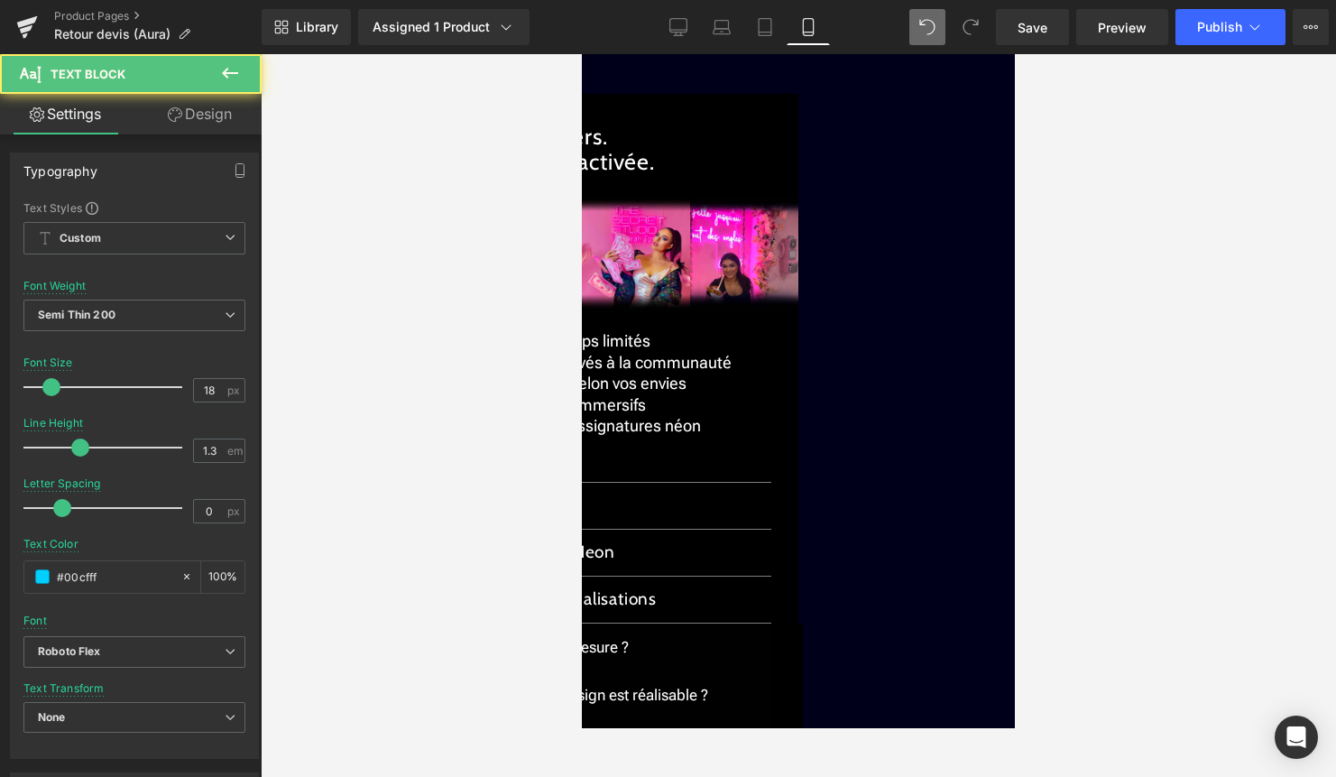
drag, startPoint x: 853, startPoint y: 252, endPoint x: 940, endPoint y: 254, distance: 87.6
drag, startPoint x: 887, startPoint y: 304, endPoint x: 781, endPoint y: 301, distance: 105.6
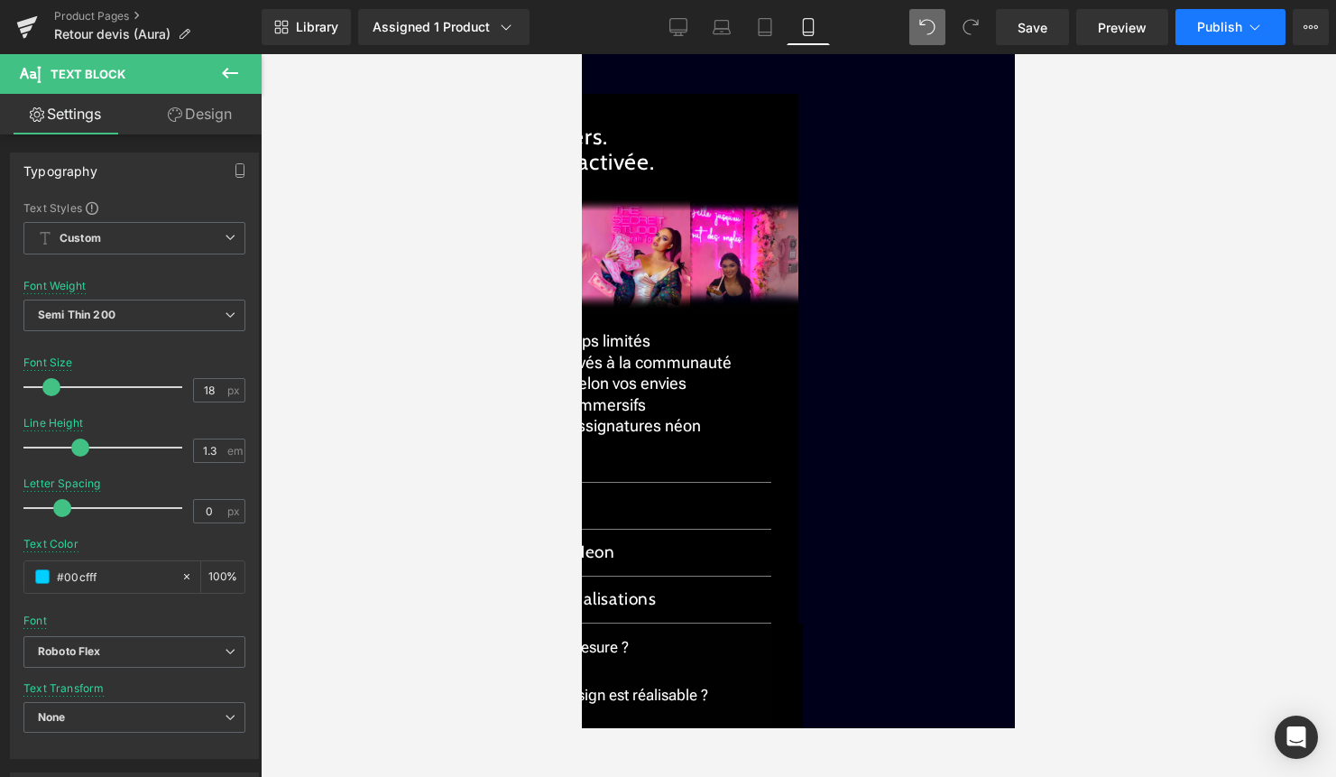
click at [1266, 32] on button "Publish" at bounding box center [1231, 27] width 110 height 36
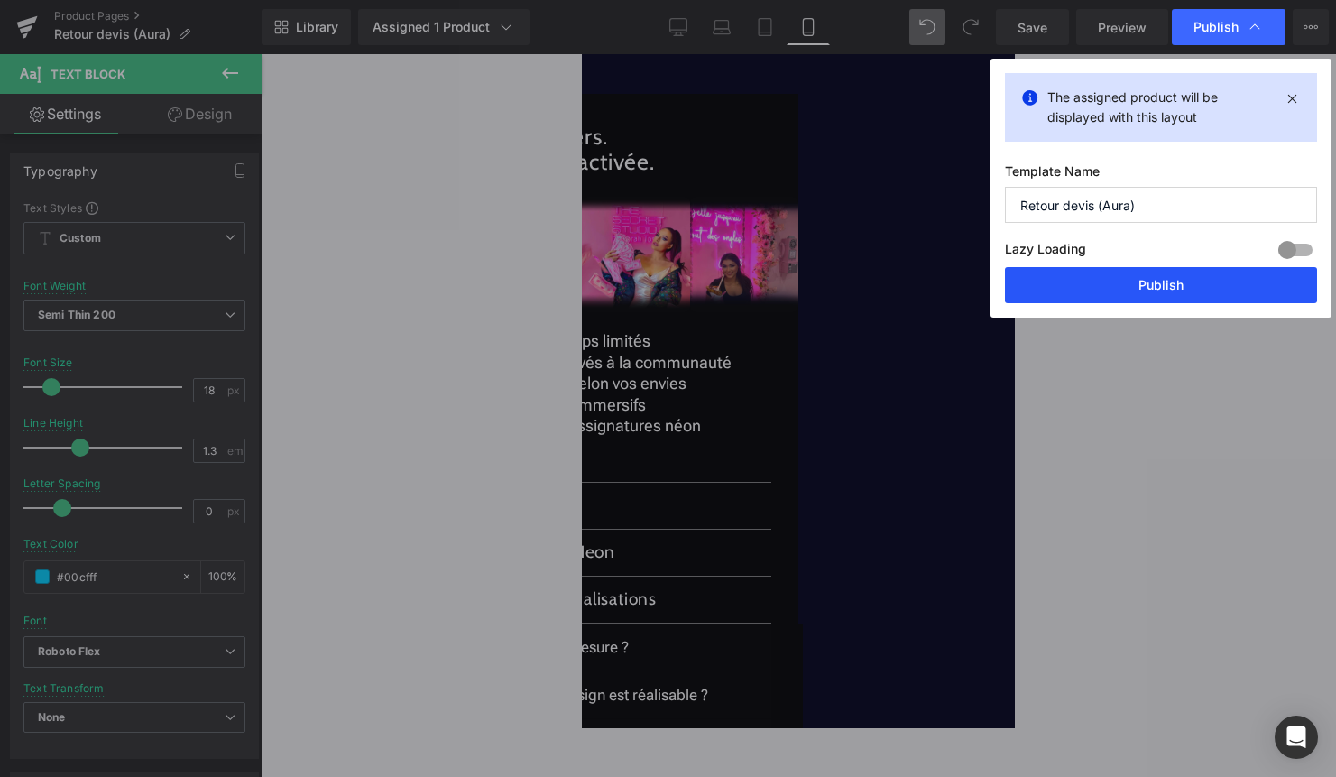
click at [1184, 291] on button "Publish" at bounding box center [1161, 285] width 312 height 36
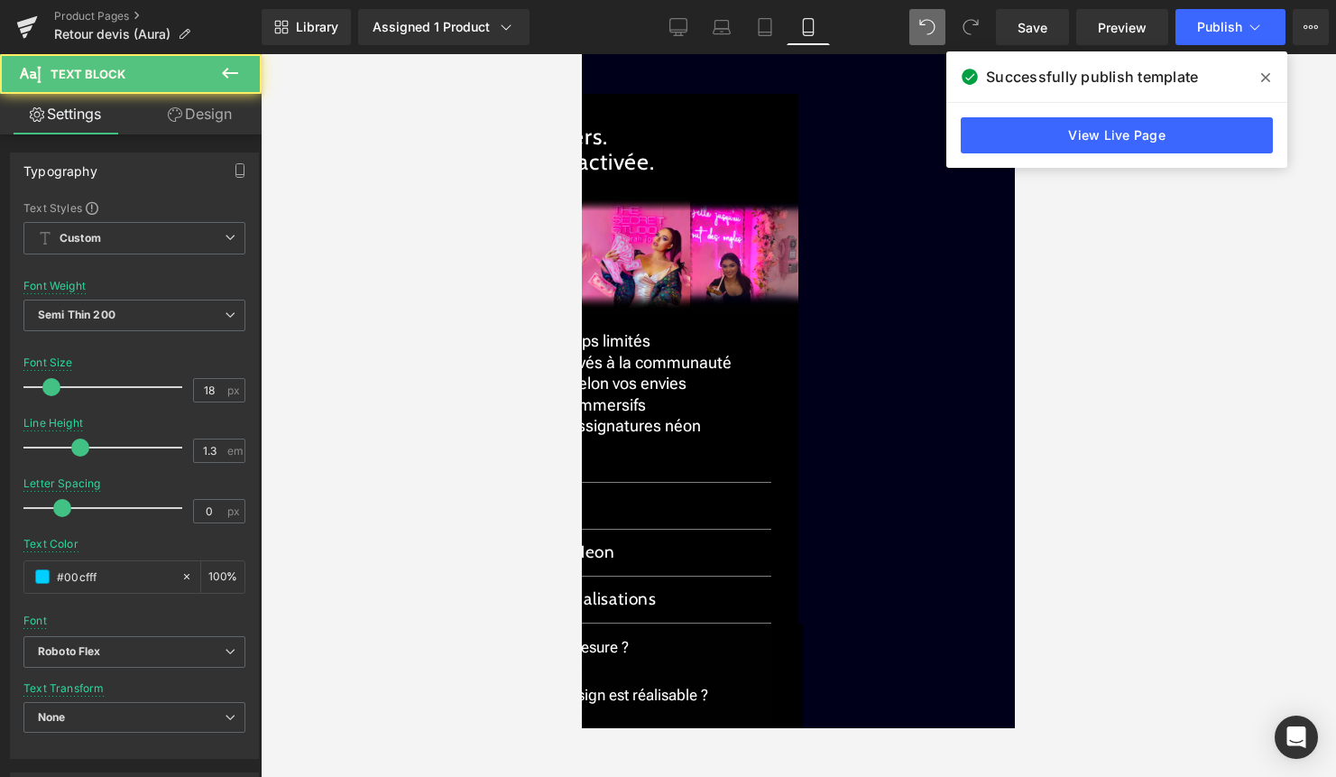
drag, startPoint x: 888, startPoint y: 364, endPoint x: 624, endPoint y: 268, distance: 281.2
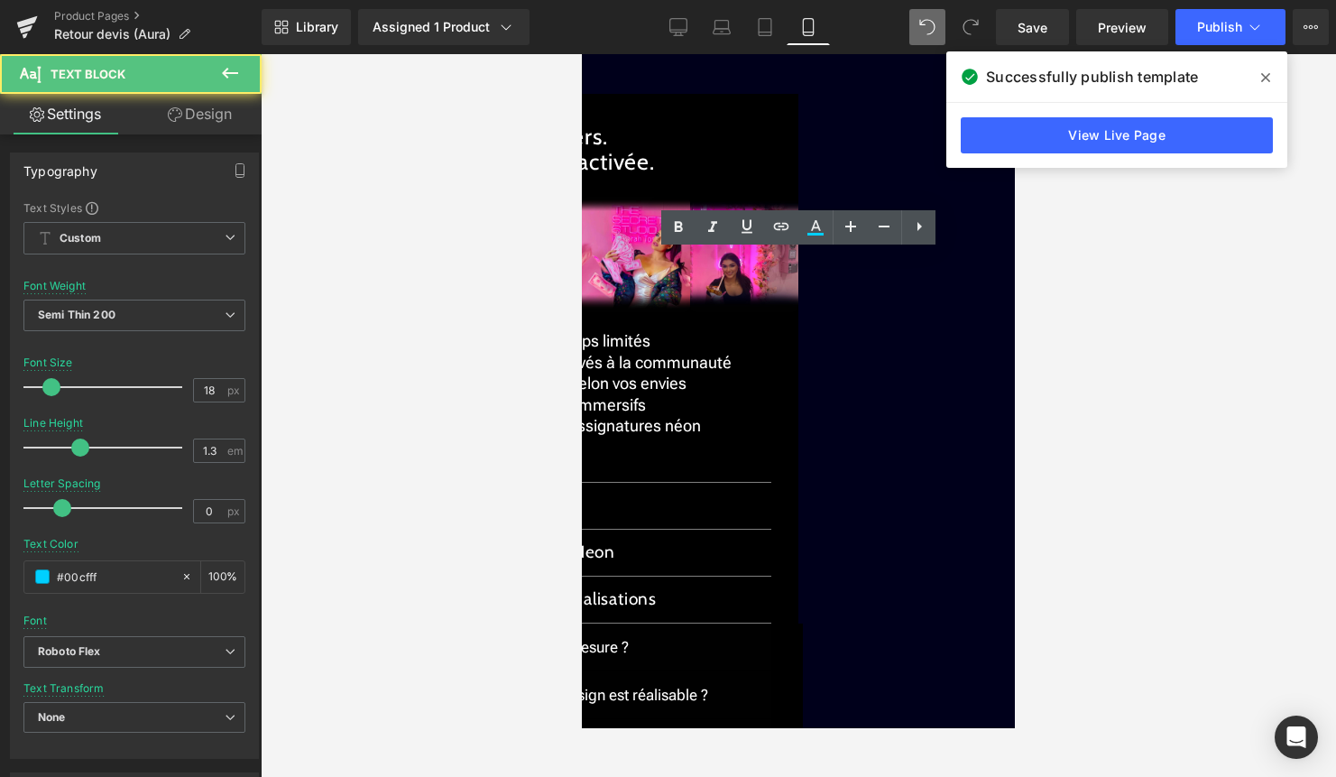
drag, startPoint x: 700, startPoint y: 261, endPoint x: 646, endPoint y: 261, distance: 54.1
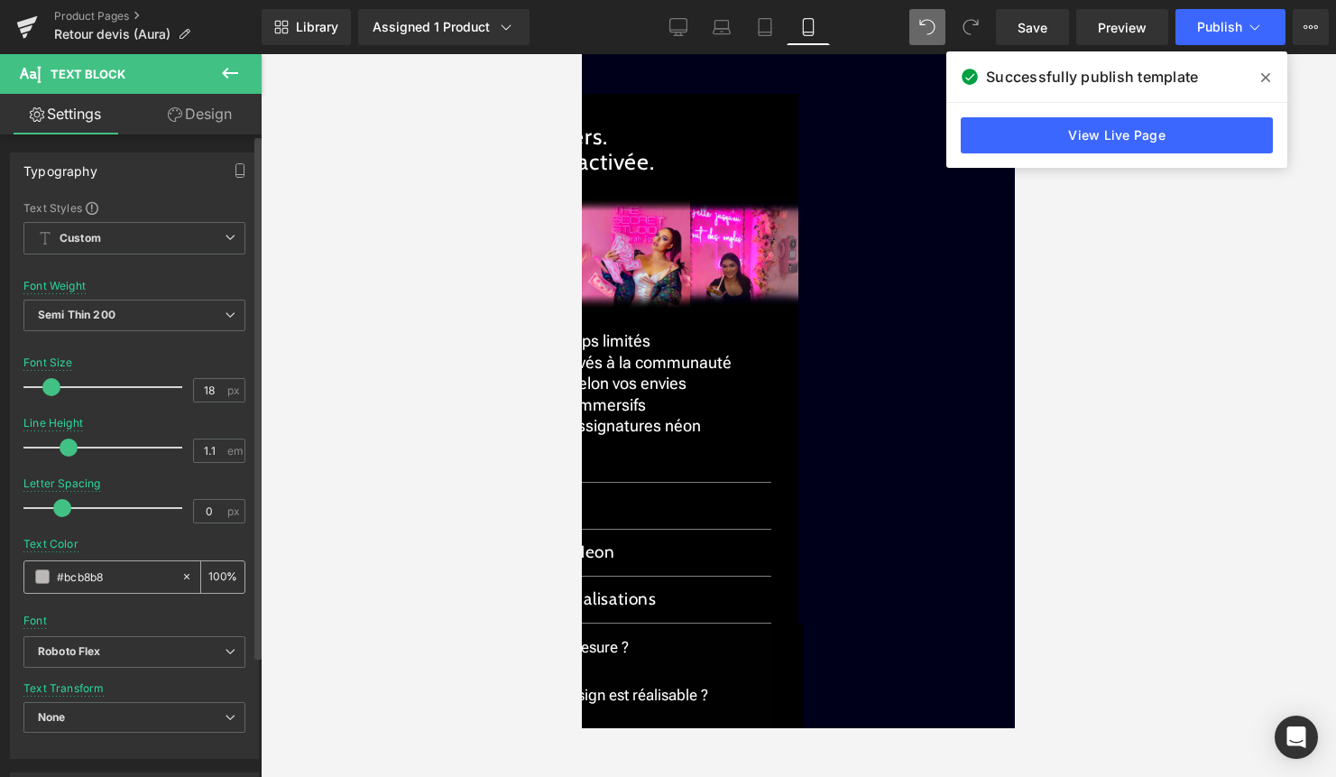
drag, startPoint x: 130, startPoint y: 581, endPoint x: 51, endPoint y: 583, distance: 79.4
click at [51, 582] on div "#bcb8b8" at bounding box center [102, 577] width 156 height 32
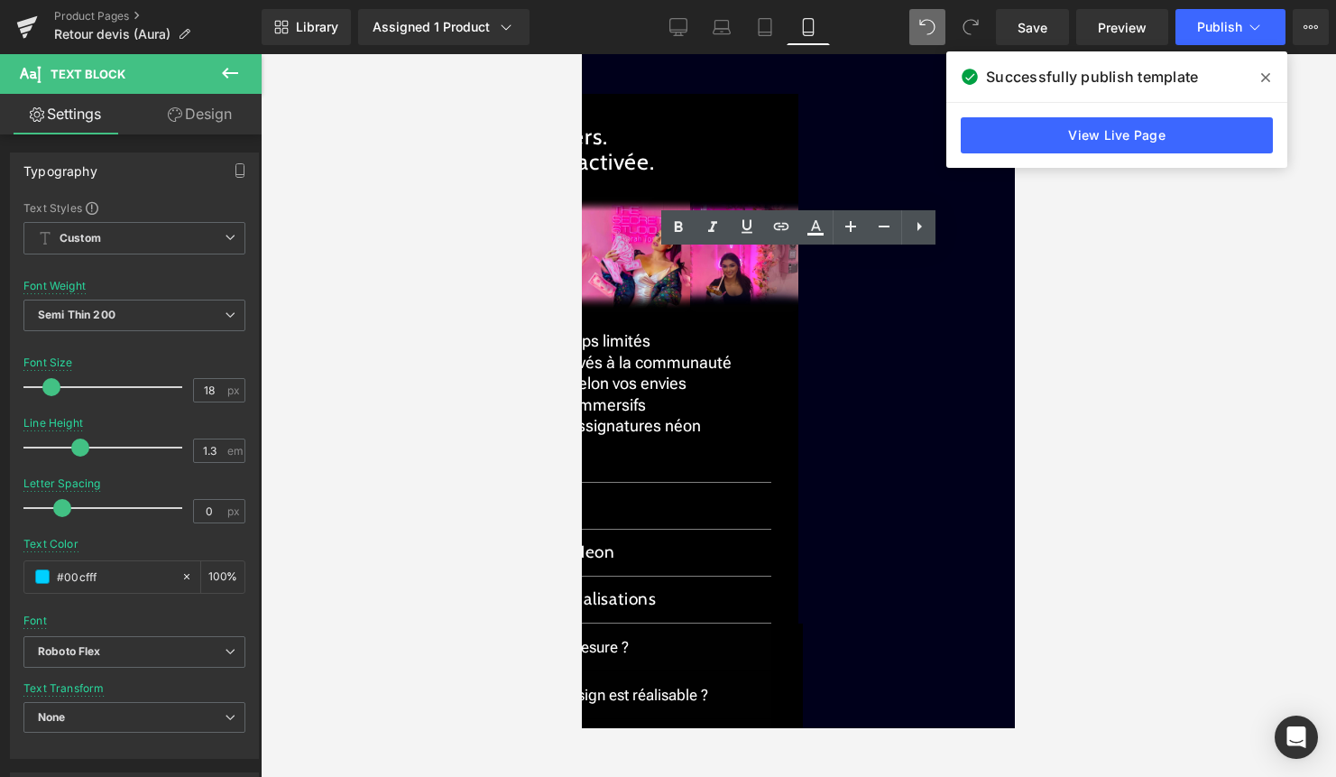
drag, startPoint x: 698, startPoint y: 262, endPoint x: 645, endPoint y: 262, distance: 52.3
click at [816, 223] on icon at bounding box center [816, 228] width 22 height 22
type input "100"
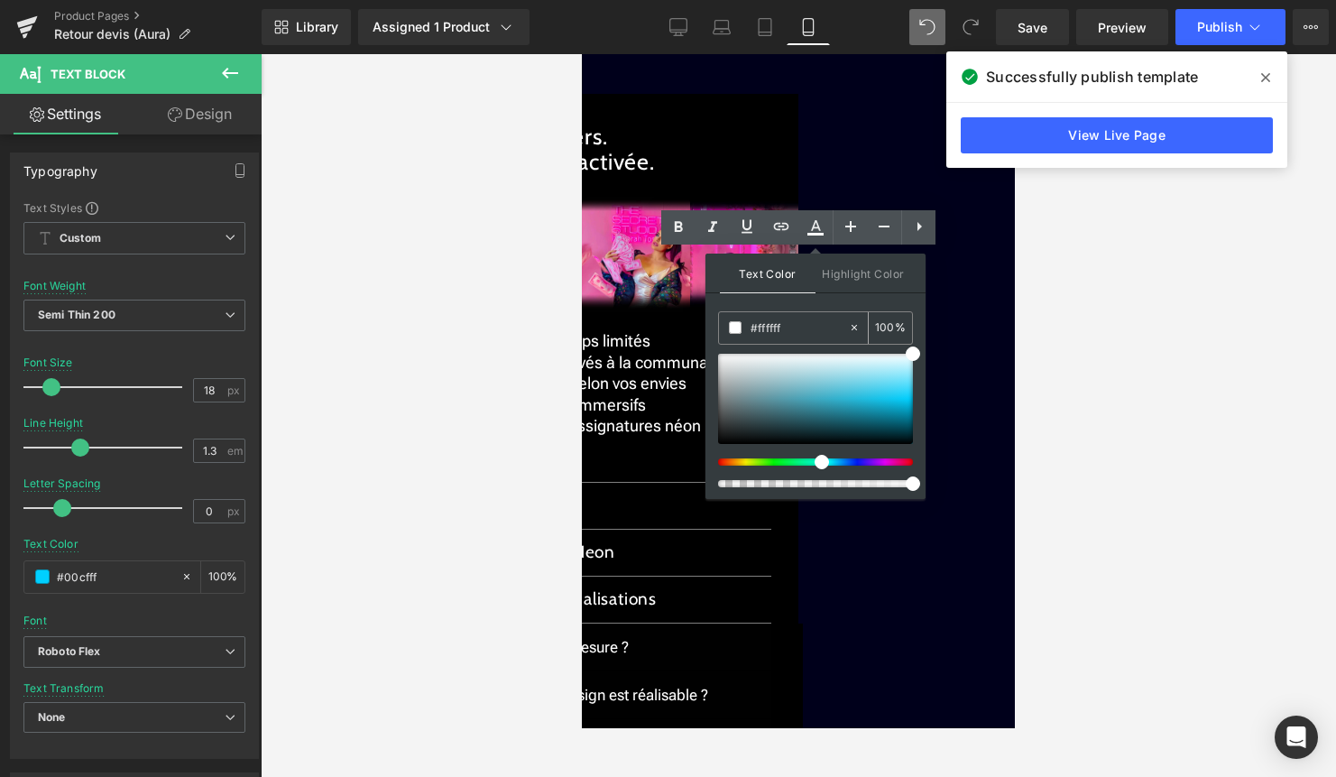
click at [855, 331] on icon at bounding box center [854, 327] width 13 height 13
type input "none"
type input "0"
drag, startPoint x: 1408, startPoint y: 385, endPoint x: 636, endPoint y: 331, distance: 773.4
paste input "#bcb8b8"
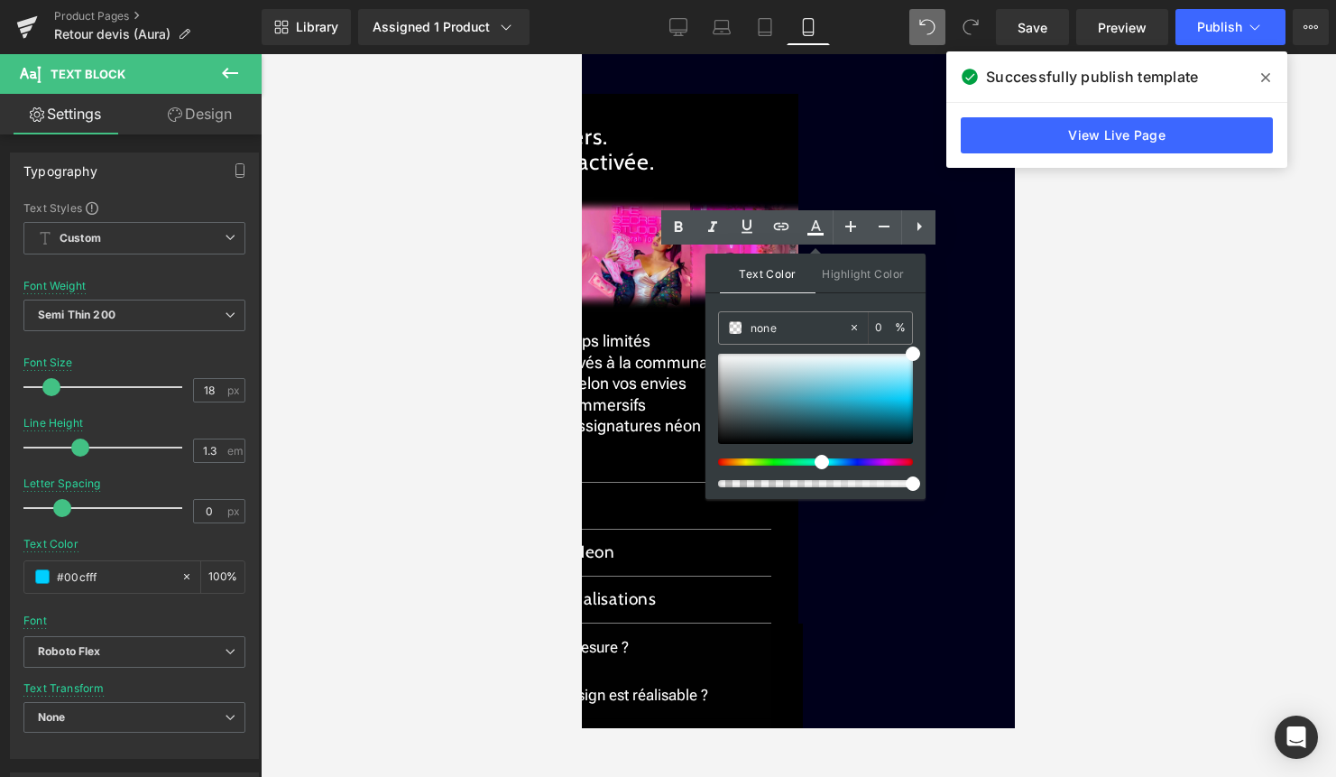
type input "#bcb8b8"
type input "100"
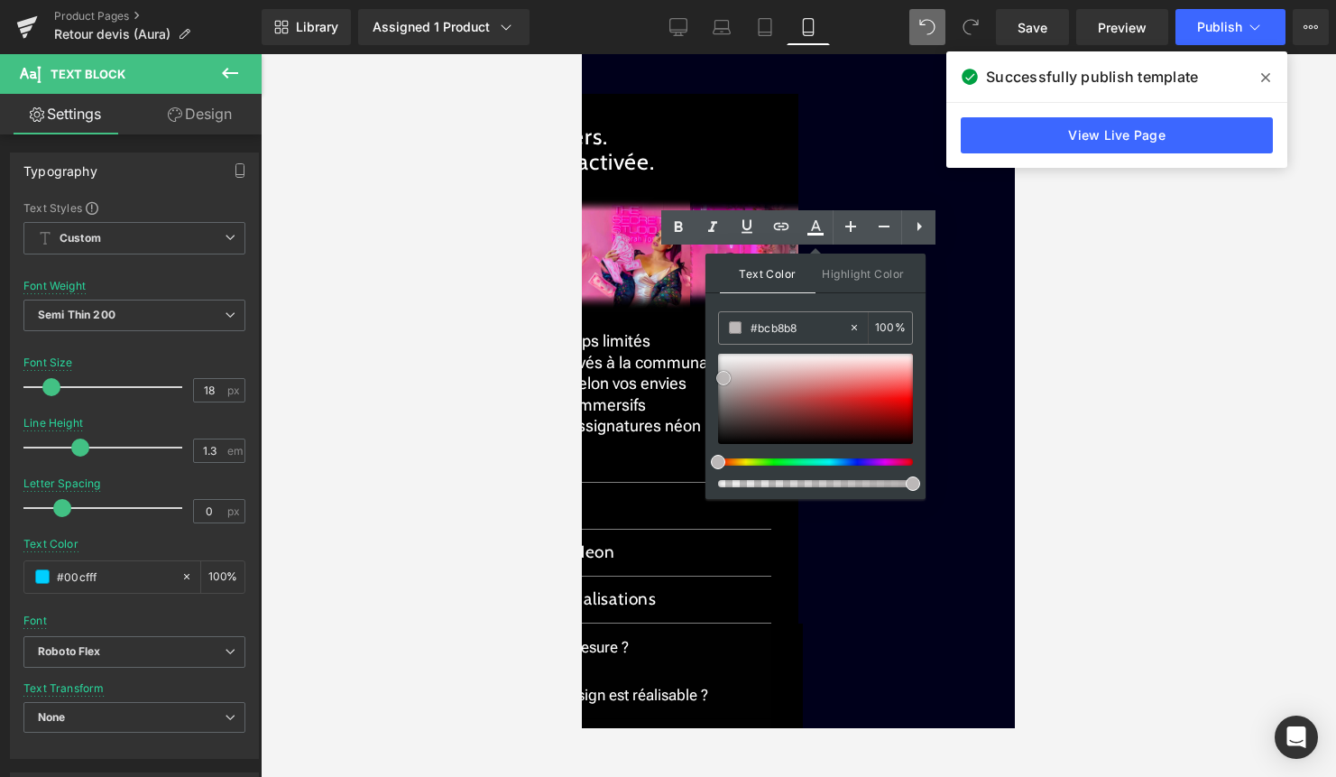
click at [726, 379] on span at bounding box center [724, 378] width 14 height 14
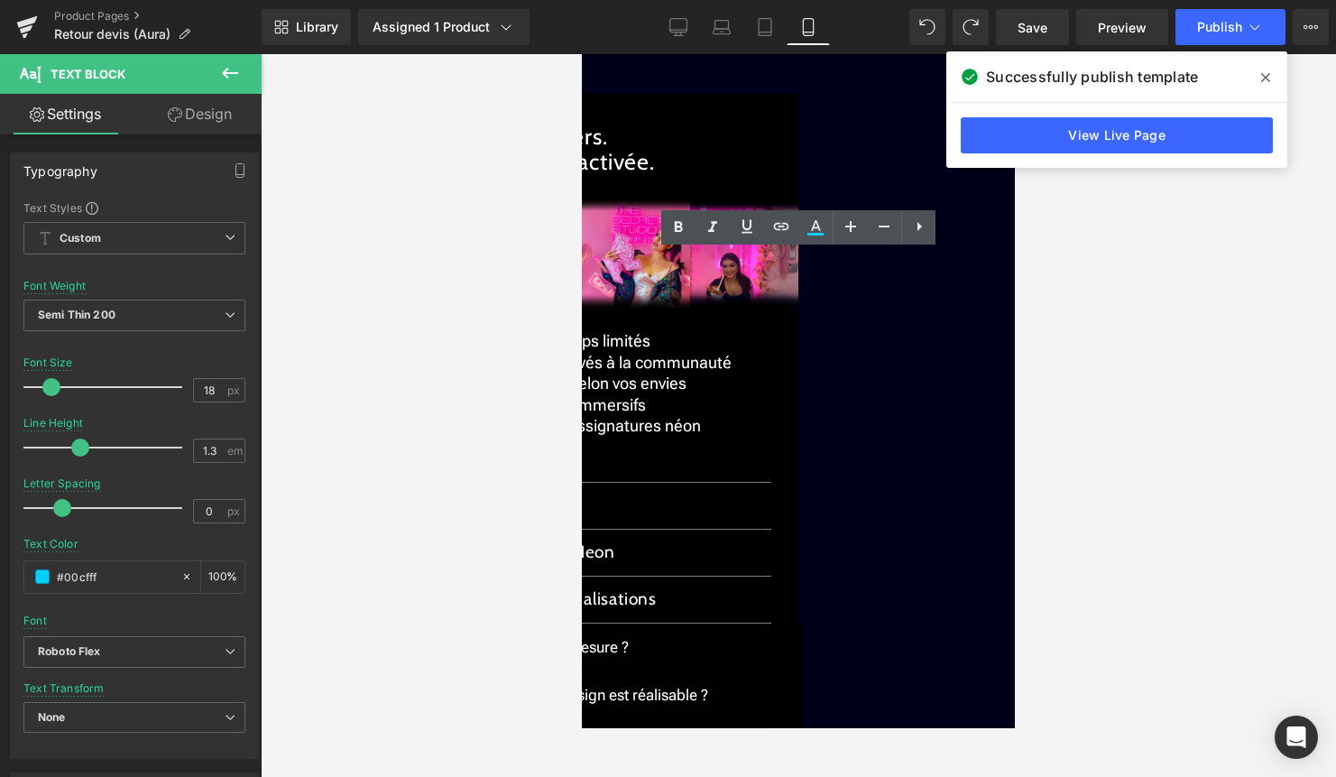
drag, startPoint x: 708, startPoint y: 262, endPoint x: 849, endPoint y: 259, distance: 140.8
click at [818, 227] on icon at bounding box center [816, 225] width 10 height 11
type input "#ffffff"
type input "100"
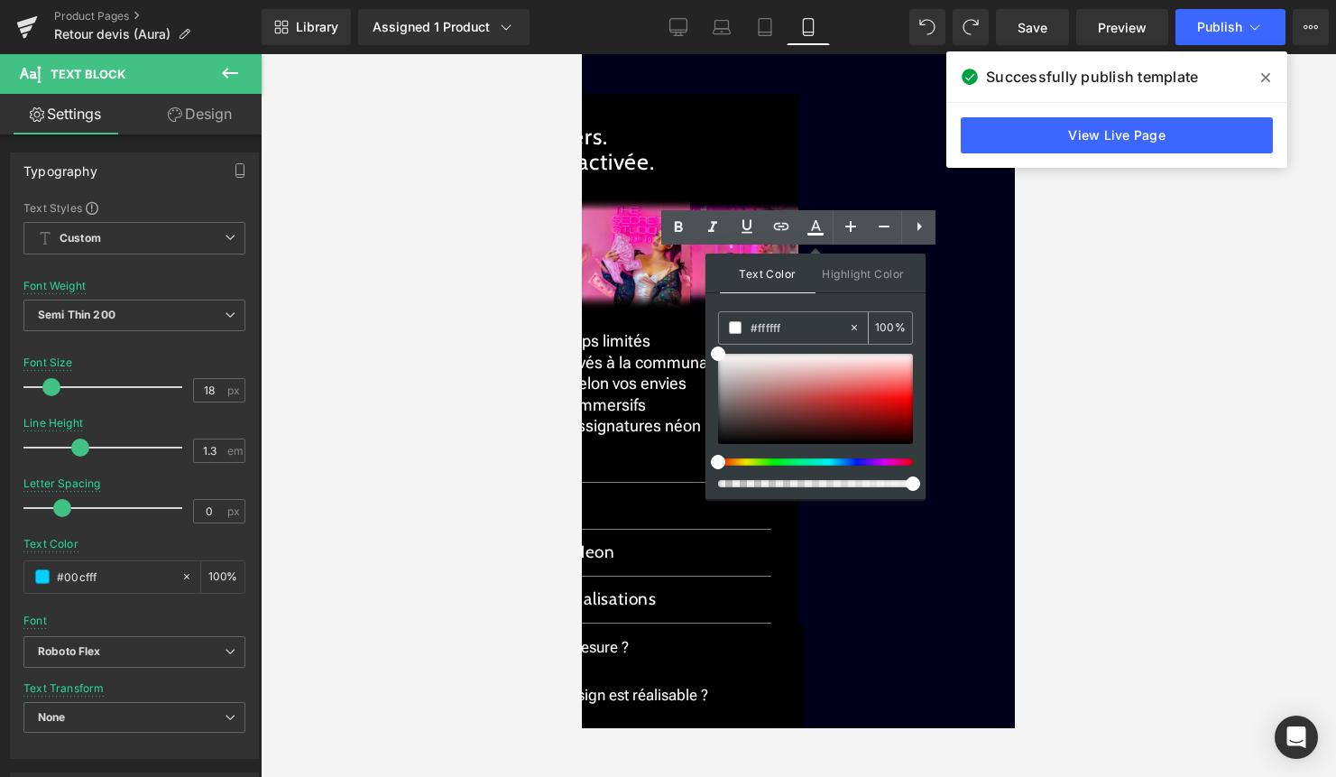
click at [854, 330] on icon at bounding box center [854, 327] width 13 height 13
type input "none"
type input "0"
drag, startPoint x: 1410, startPoint y: 384, endPoint x: 670, endPoint y: 330, distance: 741.9
paste input "#bcb8b8"
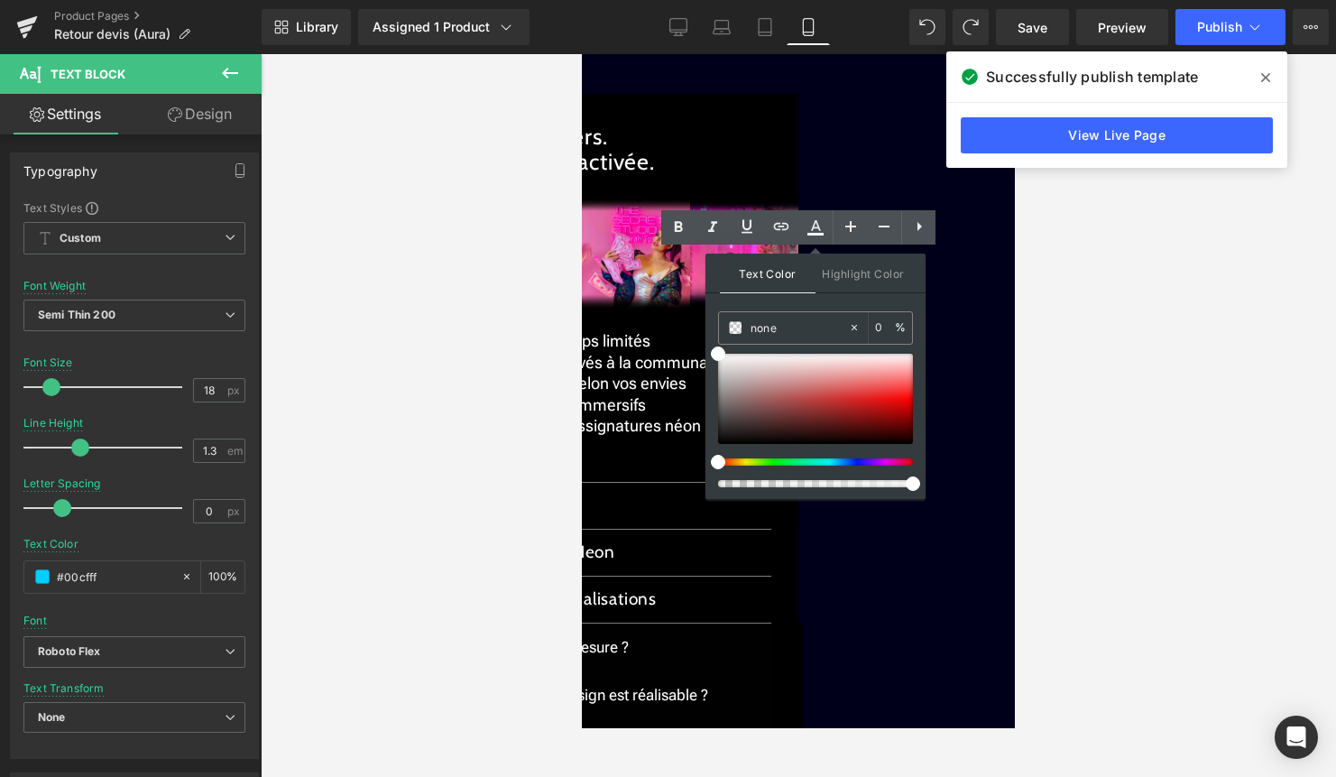
type input "#bcb8b8"
type input "100"
click at [726, 378] on span at bounding box center [724, 378] width 14 height 14
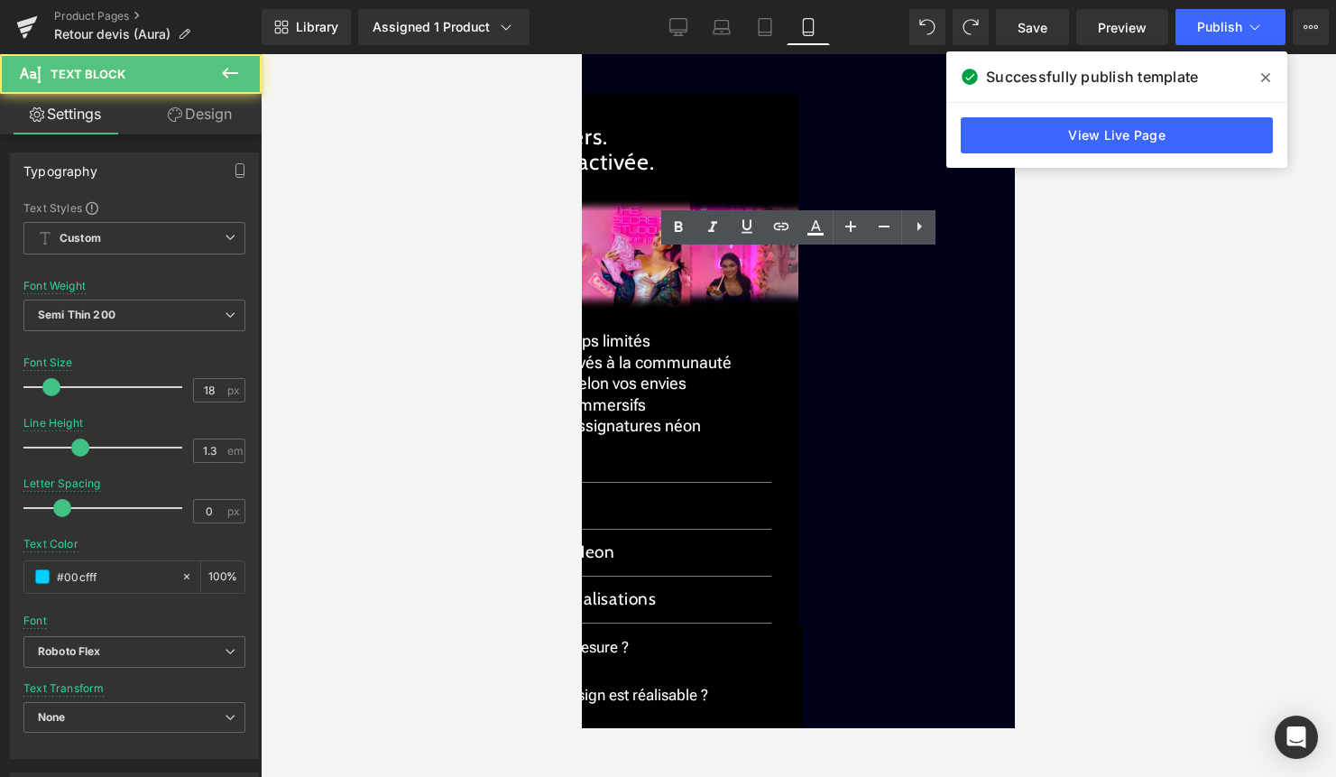
drag, startPoint x: 755, startPoint y: 282, endPoint x: 904, endPoint y: 291, distance: 149.2
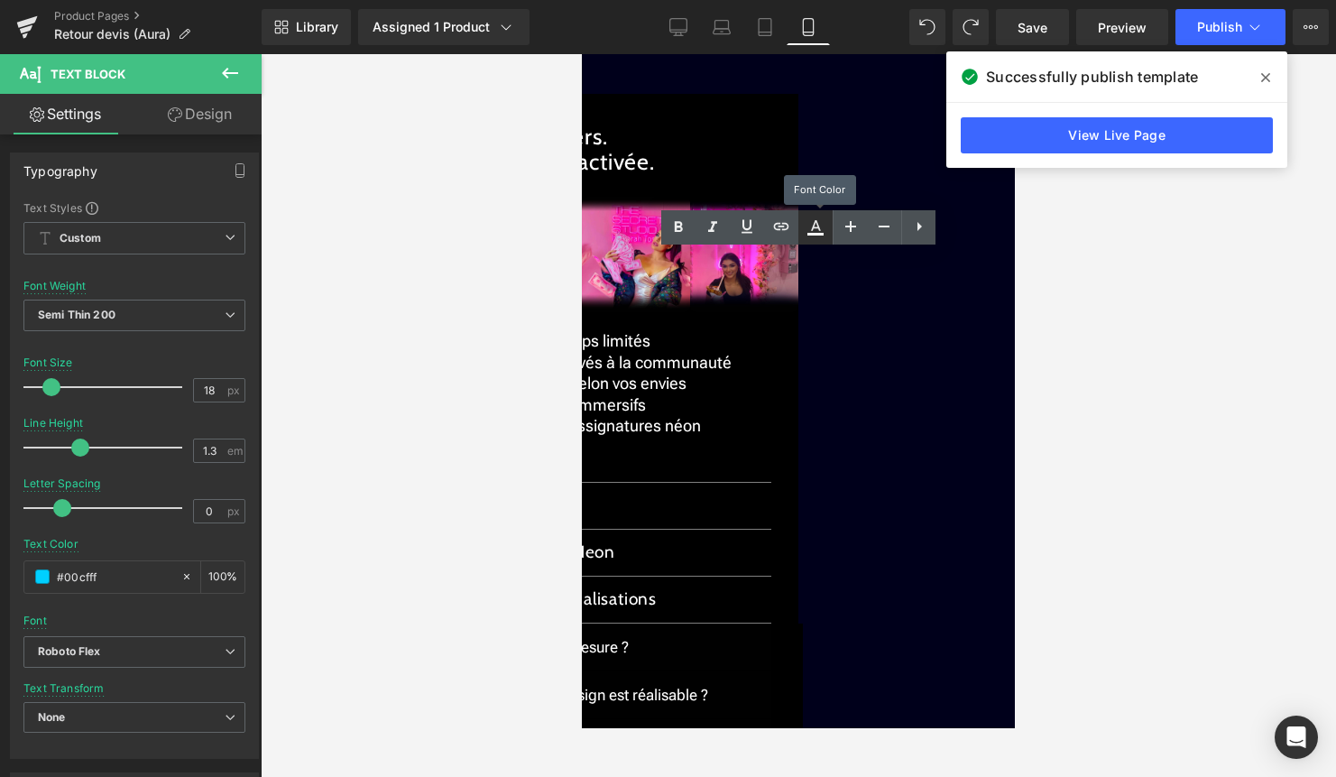
click at [821, 229] on icon at bounding box center [816, 228] width 22 height 22
type input "#ffffff"
type input "100"
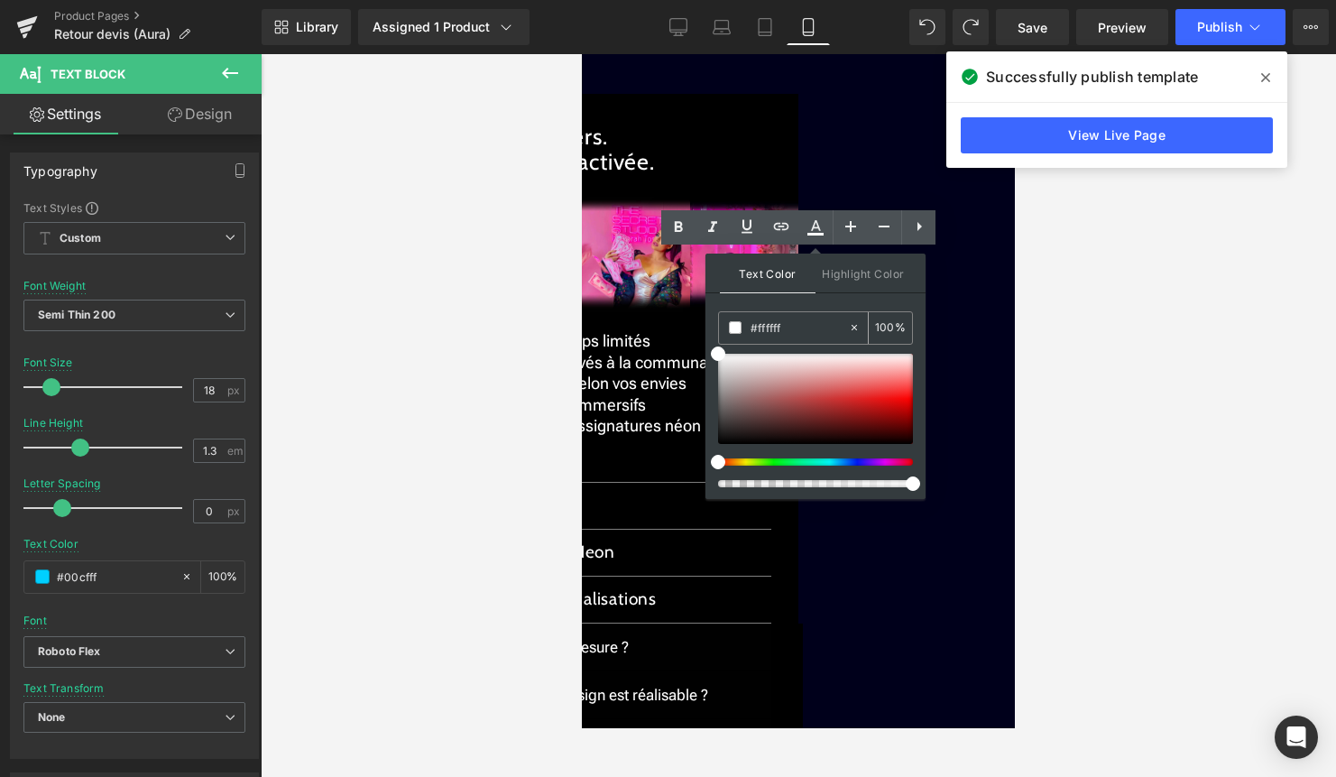
click at [857, 327] on icon at bounding box center [854, 327] width 13 height 13
type input "none"
type input "0"
drag, startPoint x: 1391, startPoint y: 381, endPoint x: 705, endPoint y: 327, distance: 688.0
paste input "#bcb8b8"
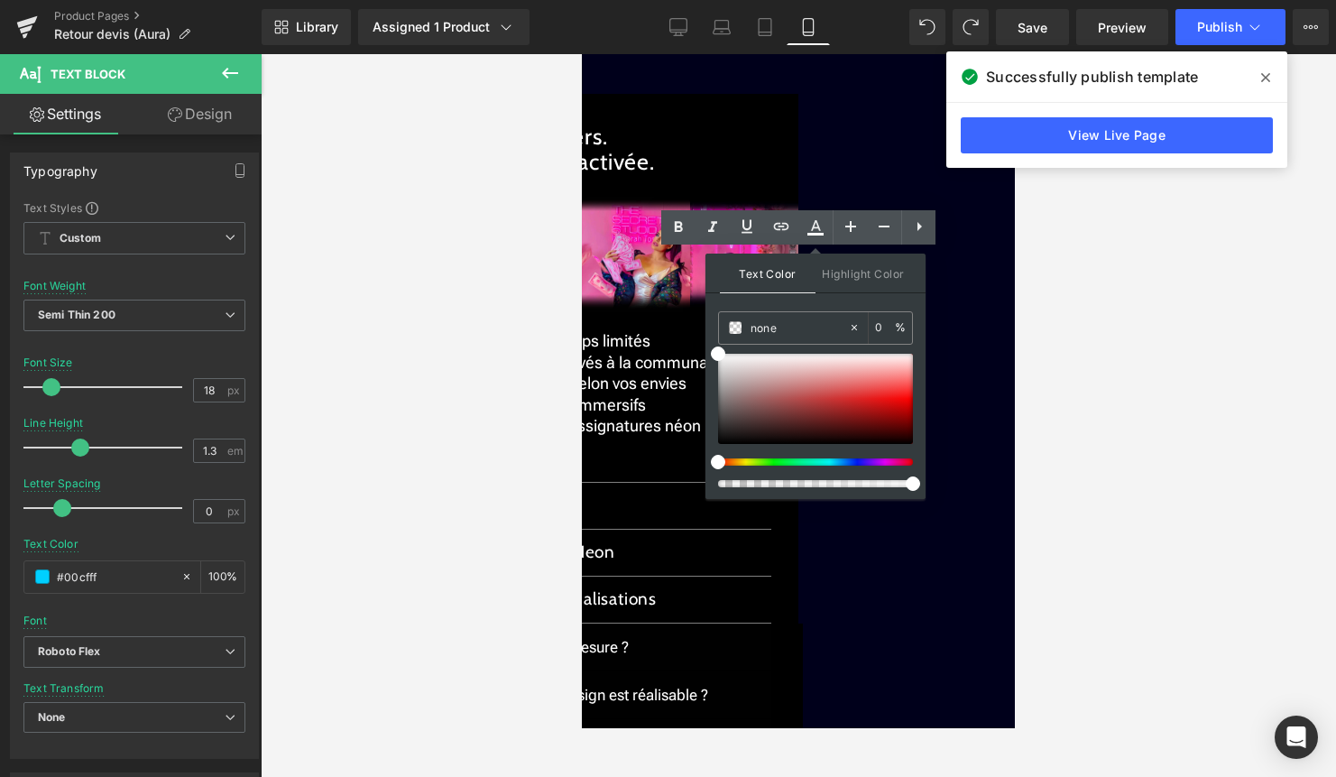
type input "#bcb8b8"
type input "100"
click at [726, 380] on span at bounding box center [724, 378] width 14 height 14
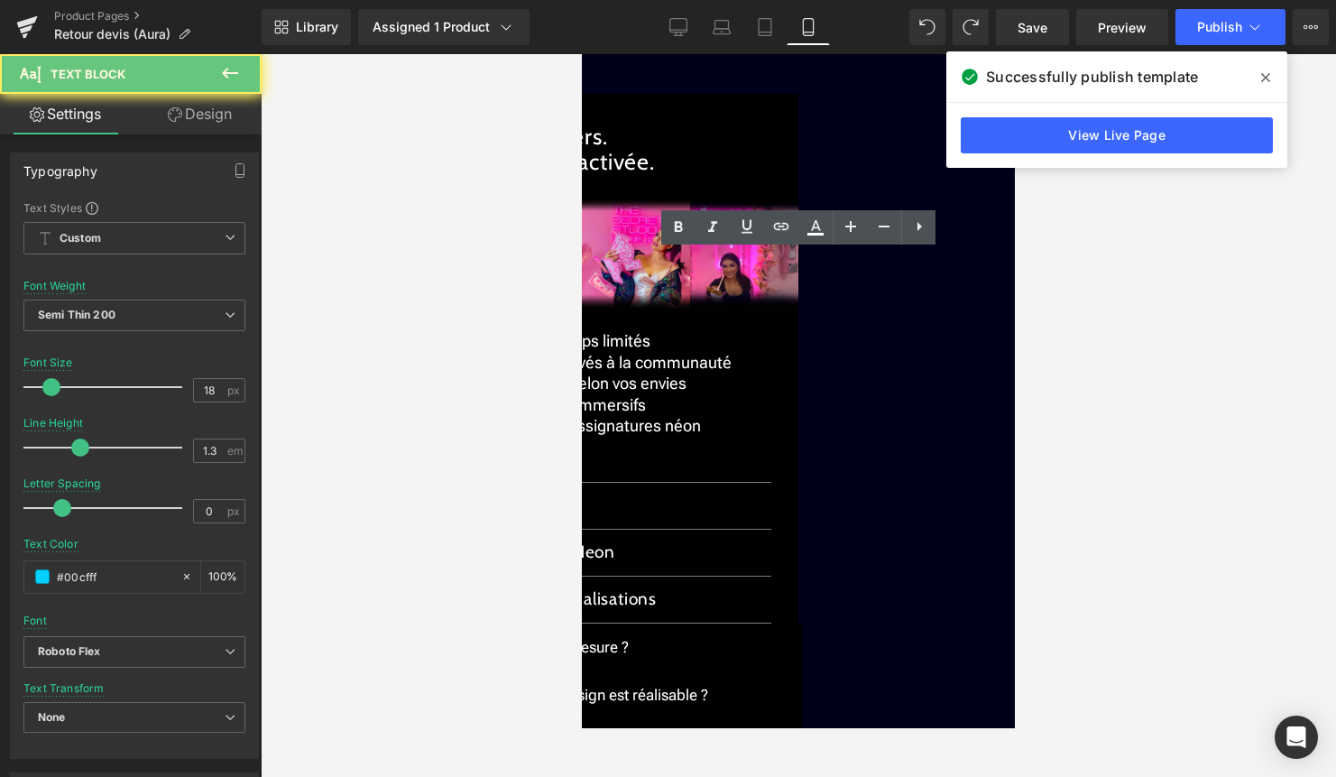
drag, startPoint x: 863, startPoint y: 305, endPoint x: 795, endPoint y: 302, distance: 67.7
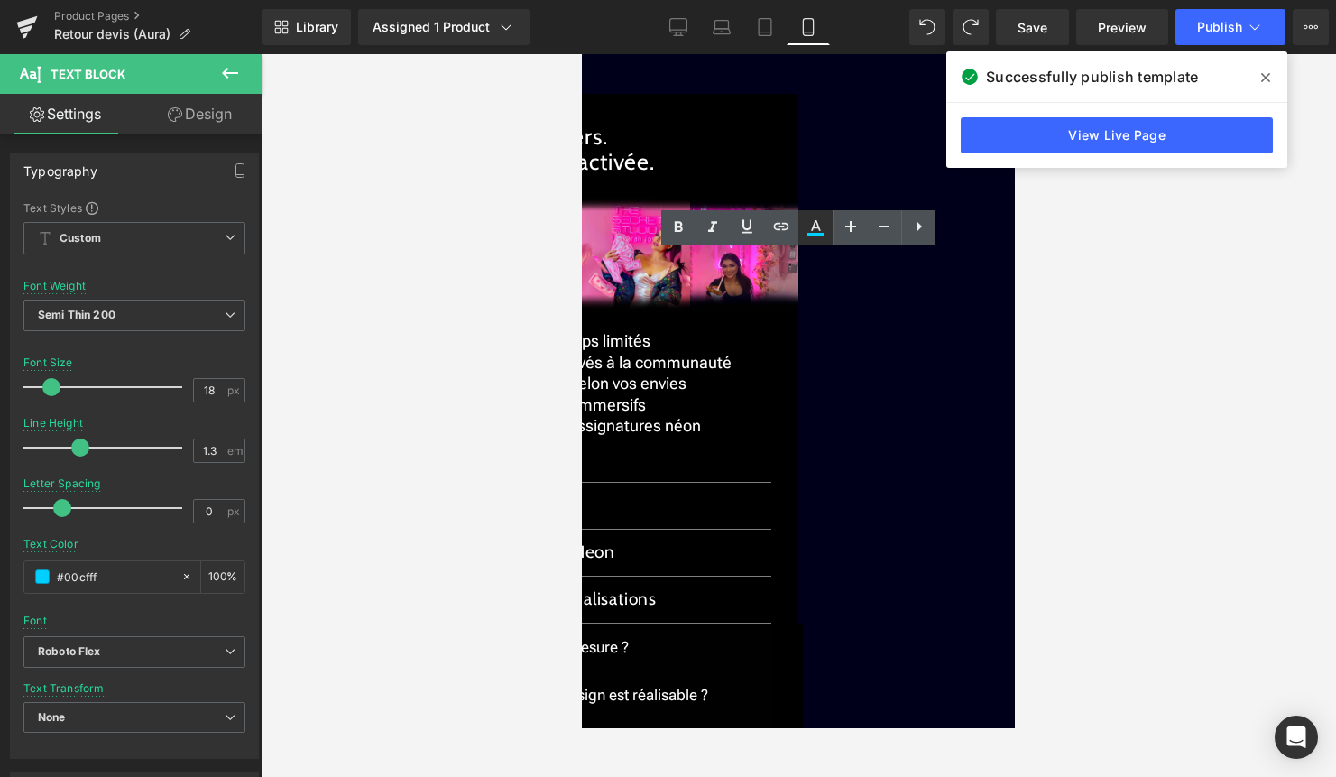
click at [815, 226] on icon at bounding box center [816, 228] width 22 height 22
type input "#00cfff"
type input "100"
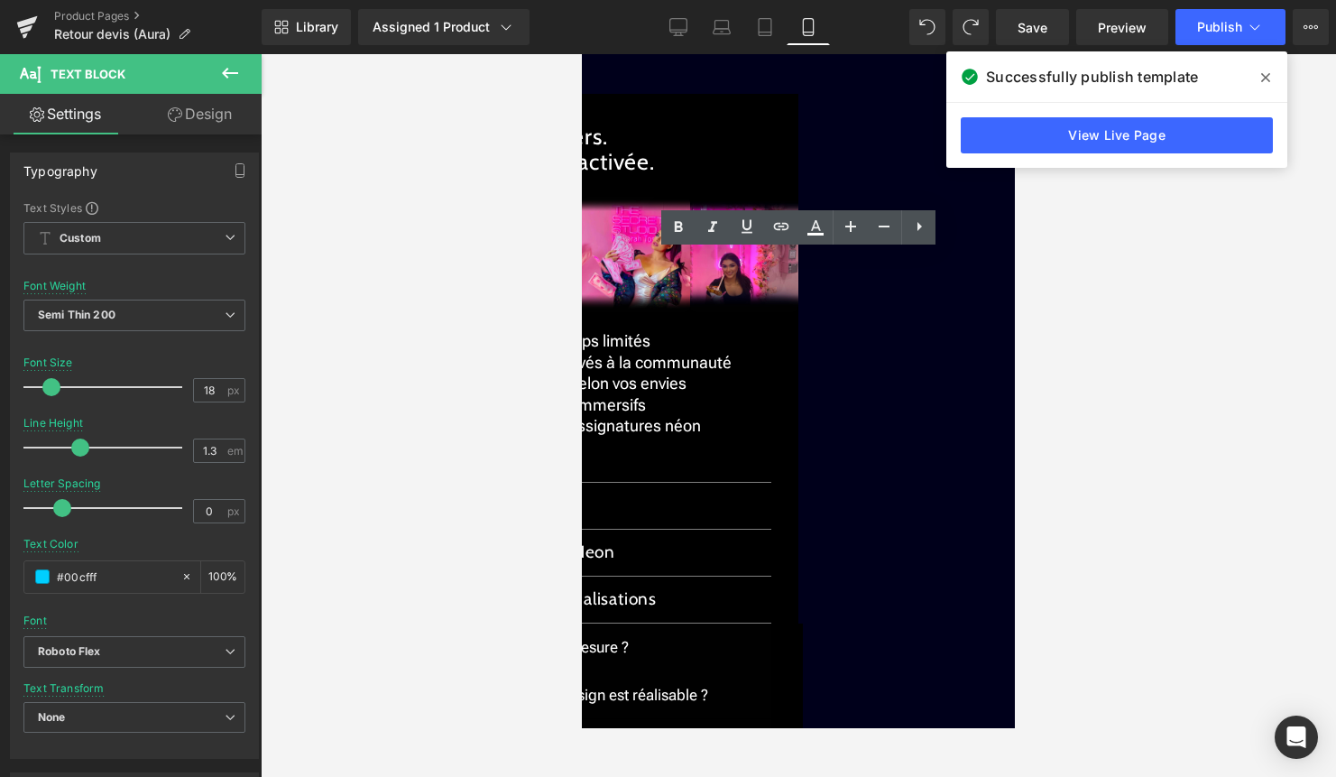
drag, startPoint x: 864, startPoint y: 307, endPoint x: 787, endPoint y: 307, distance: 77.6
click at [821, 231] on icon at bounding box center [816, 228] width 22 height 22
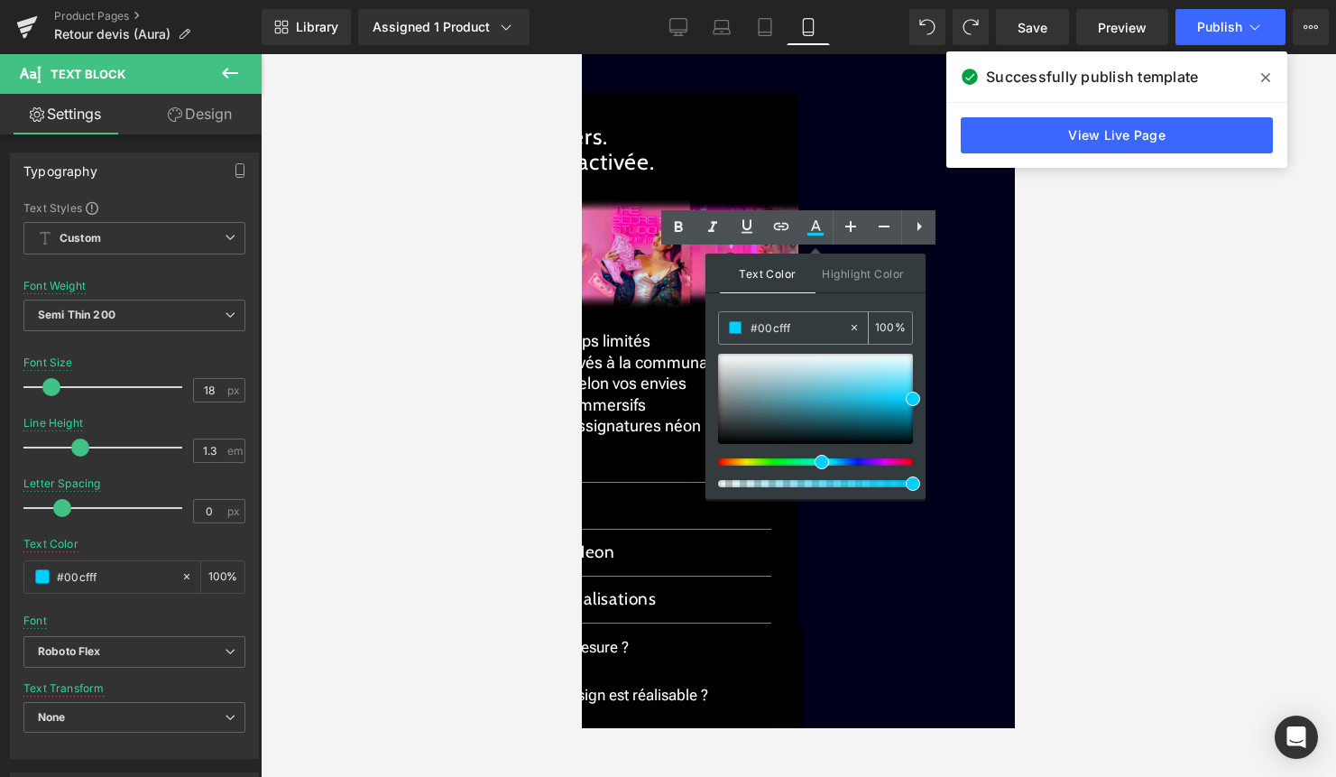
click at [855, 327] on icon at bounding box center [854, 327] width 5 height 5
type input "none"
type input "0"
drag, startPoint x: 833, startPoint y: 327, endPoint x: 735, endPoint y: 327, distance: 98.4
click at [735, 327] on div "none" at bounding box center [783, 328] width 129 height 32
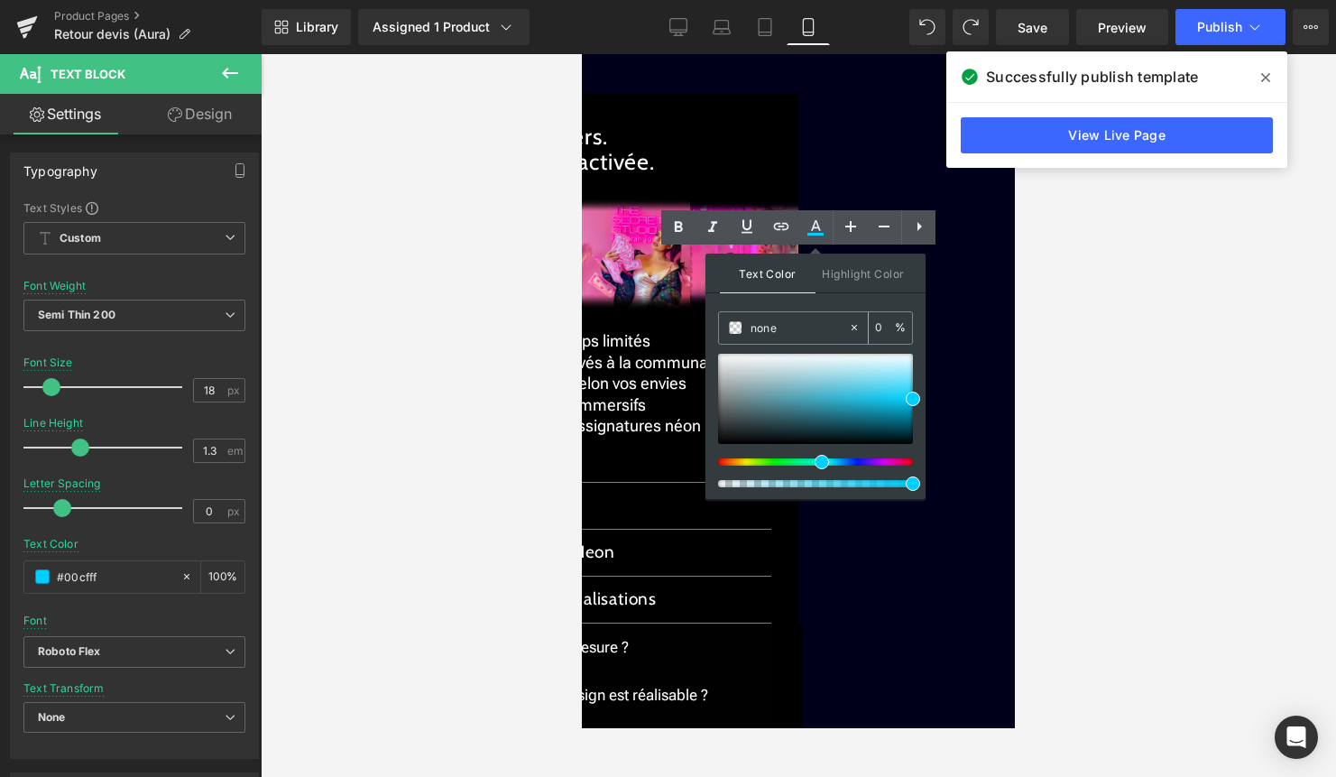
paste input "#bcb8b8"
type input "#bcb8b8"
type input "100"
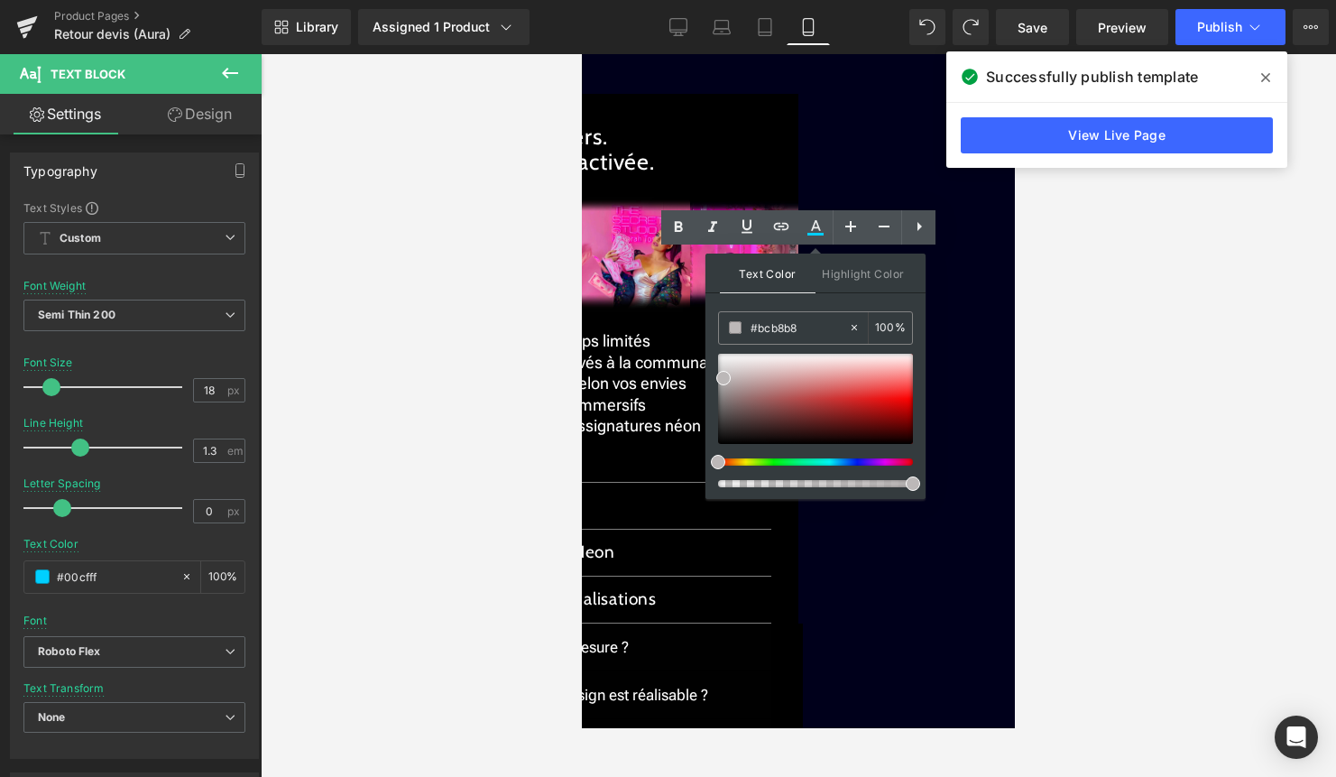
type input "#bcb8b8"
click at [724, 375] on span at bounding box center [724, 378] width 14 height 14
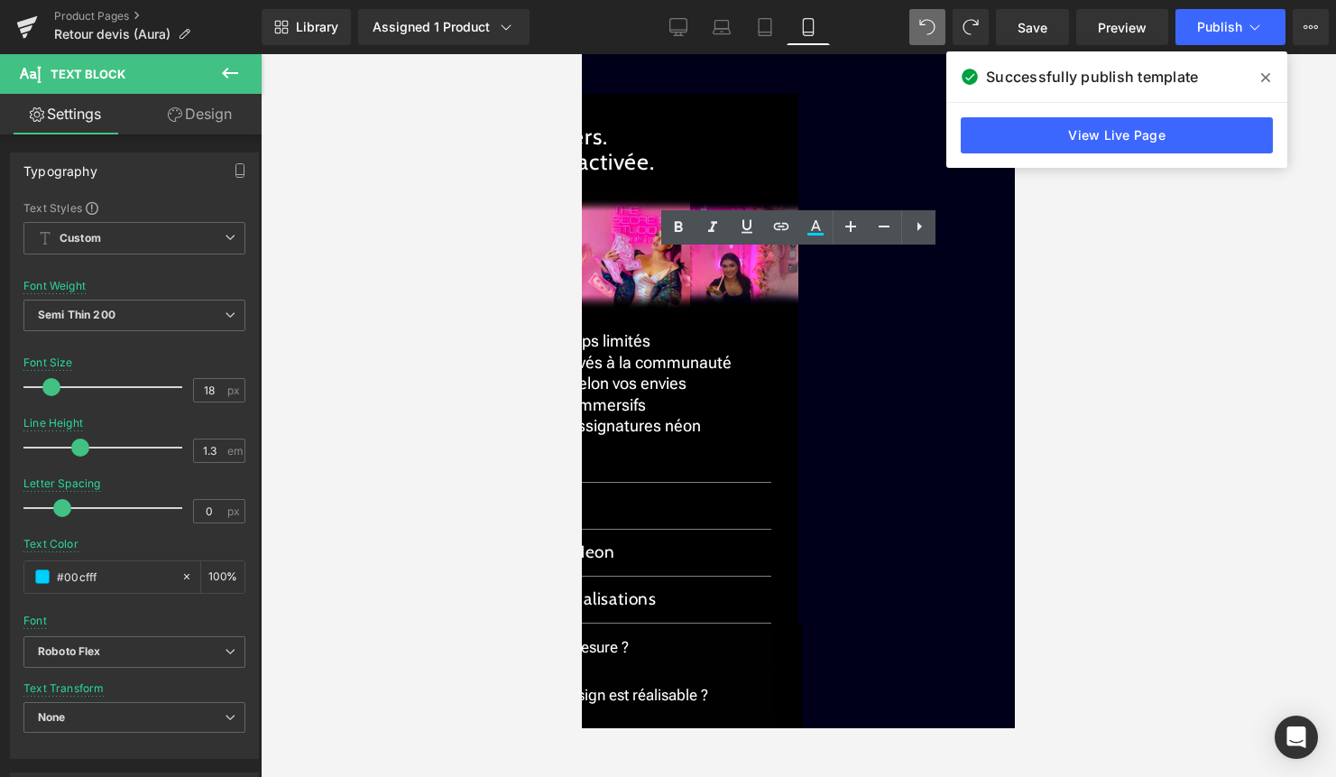
click at [1166, 247] on div at bounding box center [799, 415] width 1076 height 723
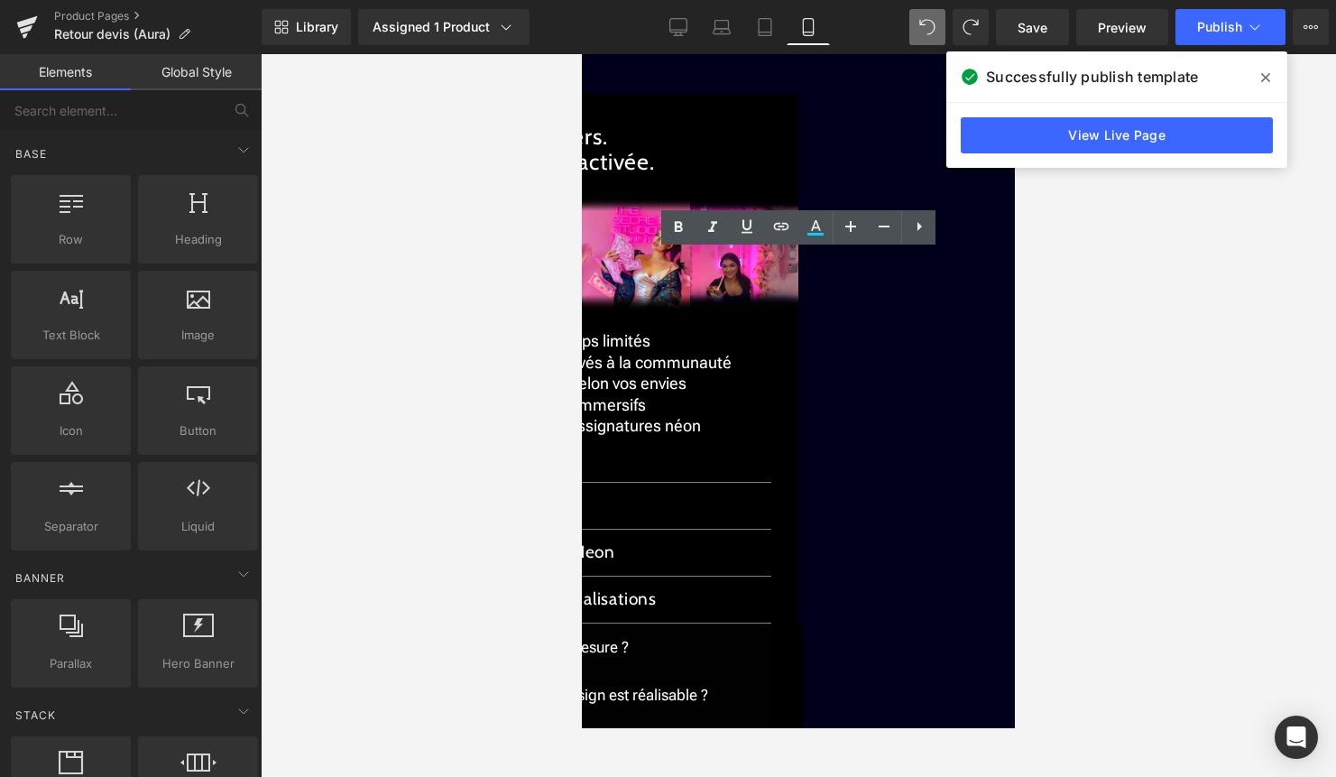
click at [1259, 77] on span at bounding box center [1266, 77] width 29 height 29
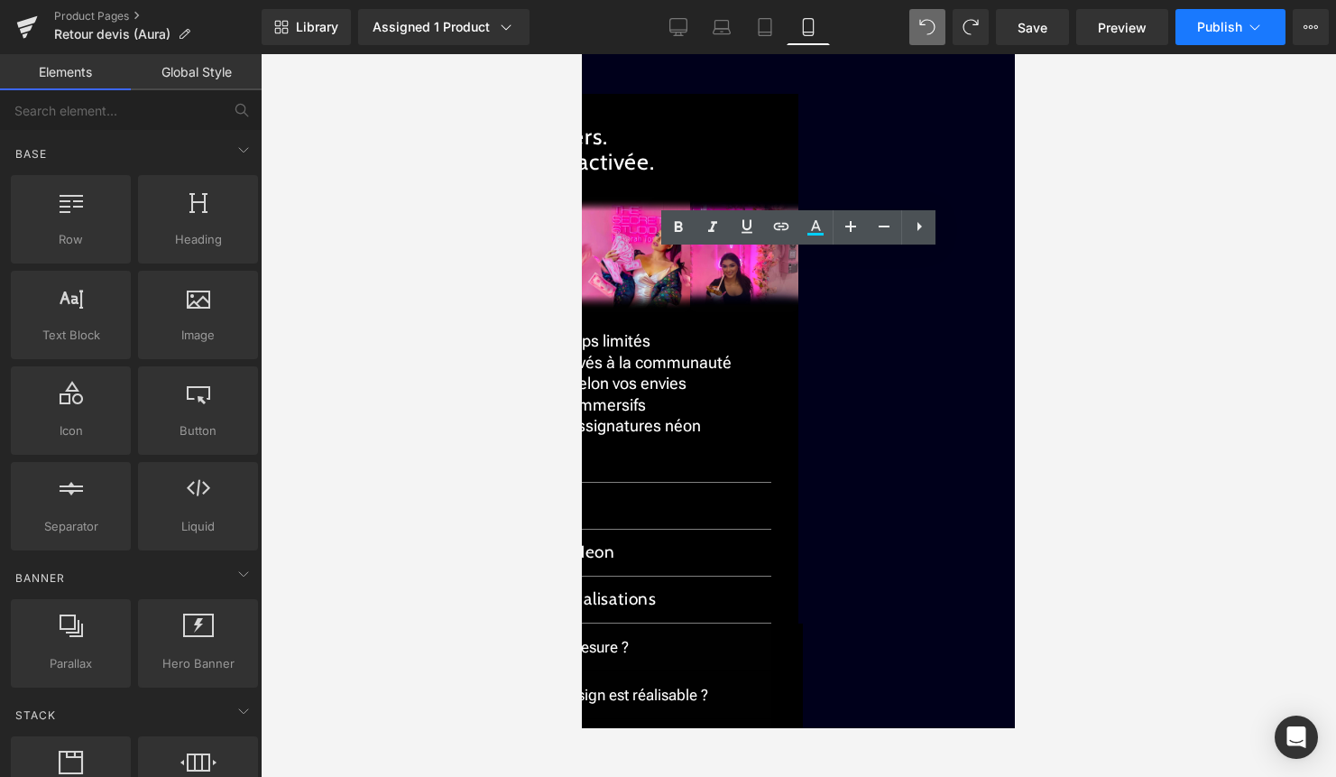
click at [1250, 27] on icon at bounding box center [1255, 27] width 18 height 18
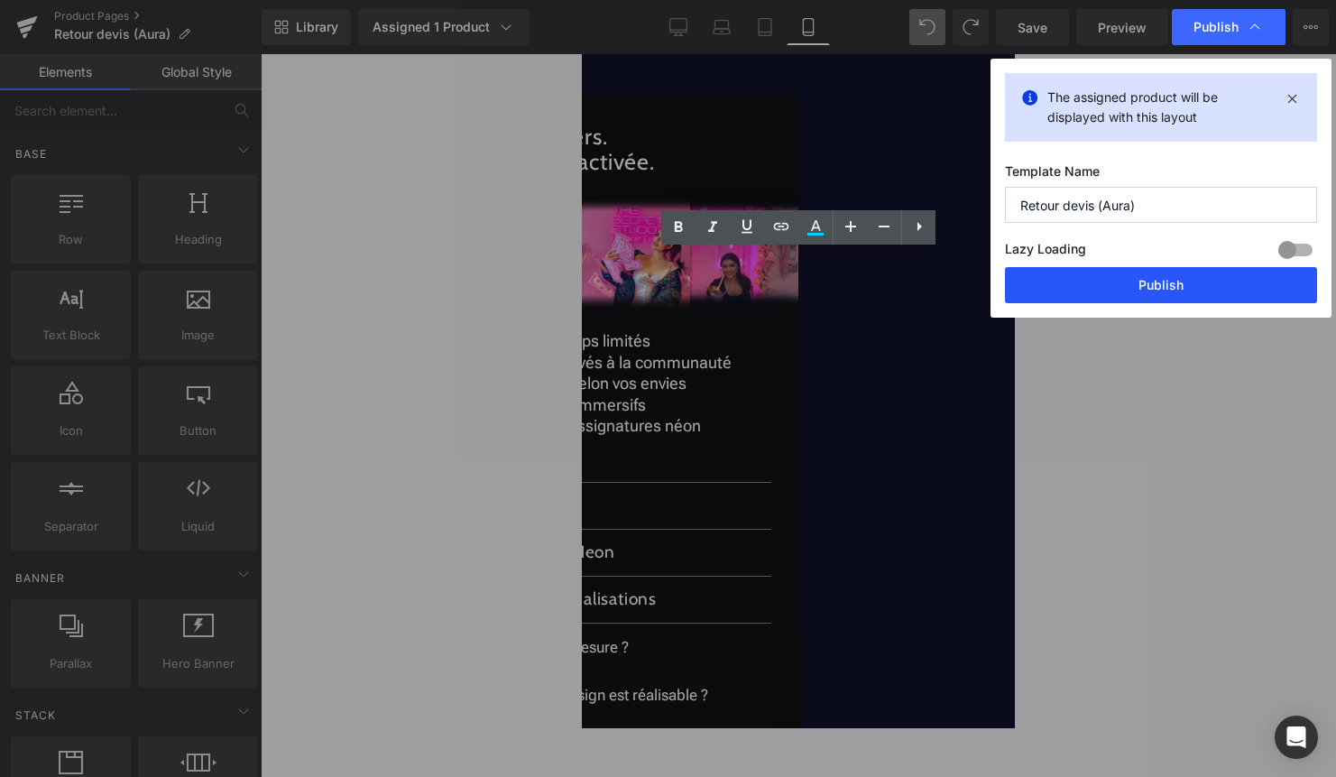
click at [1167, 279] on button "Publish" at bounding box center [1161, 285] width 312 height 36
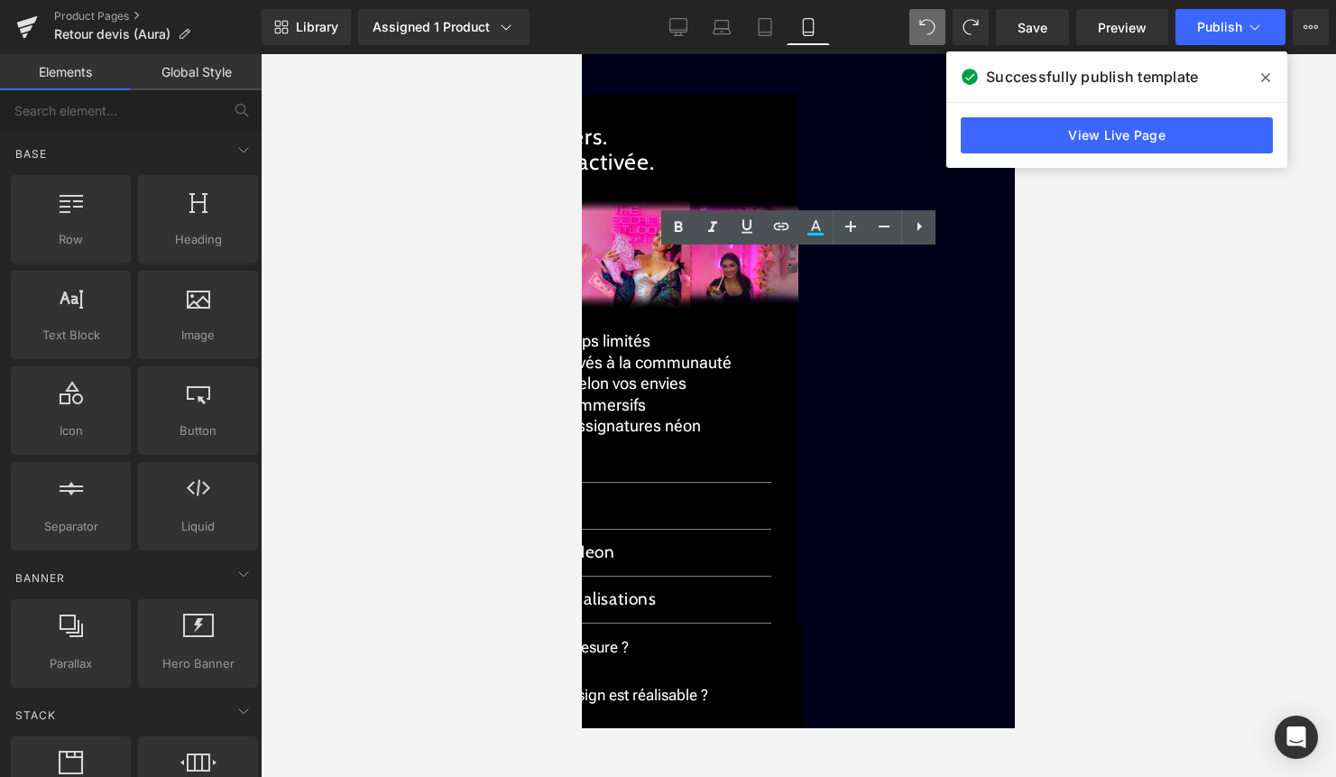
click at [1262, 78] on icon at bounding box center [1266, 77] width 9 height 14
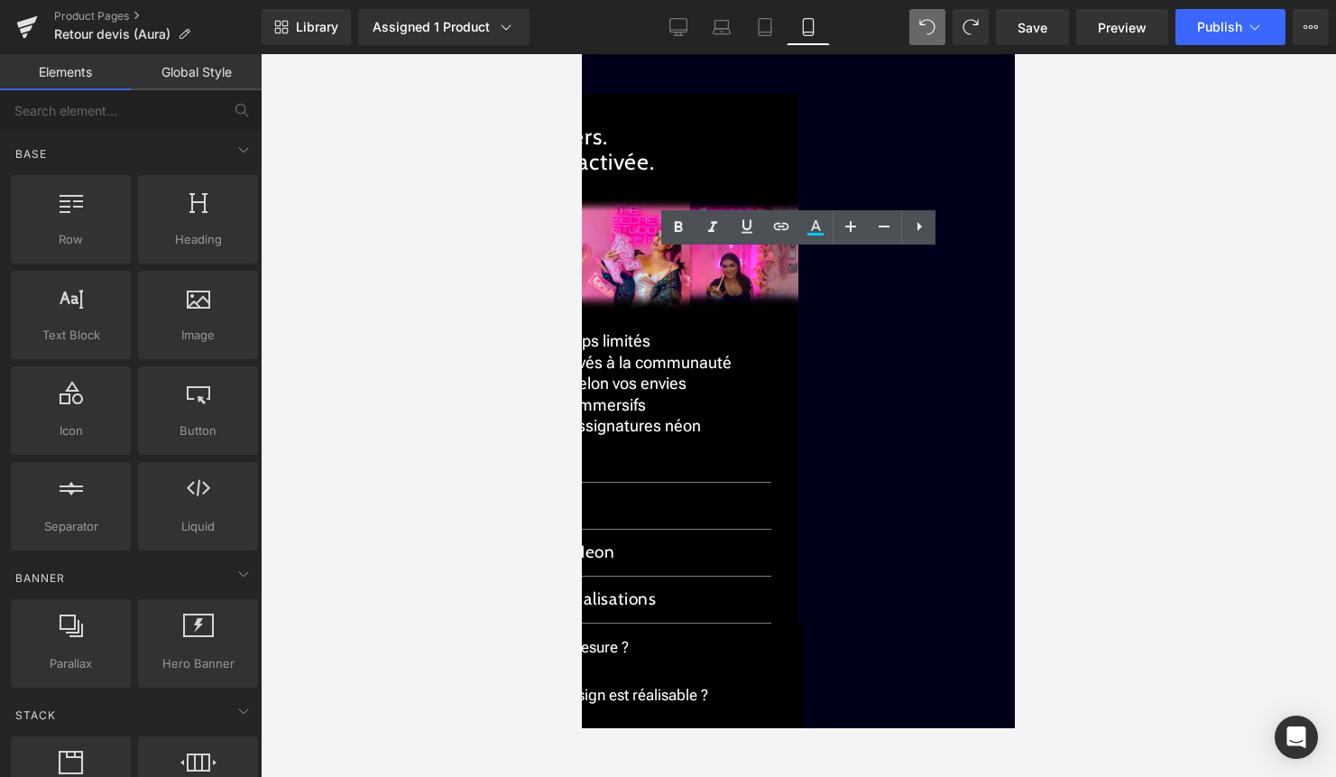
click at [1226, 300] on div at bounding box center [799, 415] width 1076 height 723
click at [1135, 341] on div at bounding box center [799, 415] width 1076 height 723
click at [853, 27] on p "✓ Livraison rapide & suivie." at bounding box center [798, 16] width 343 height 21
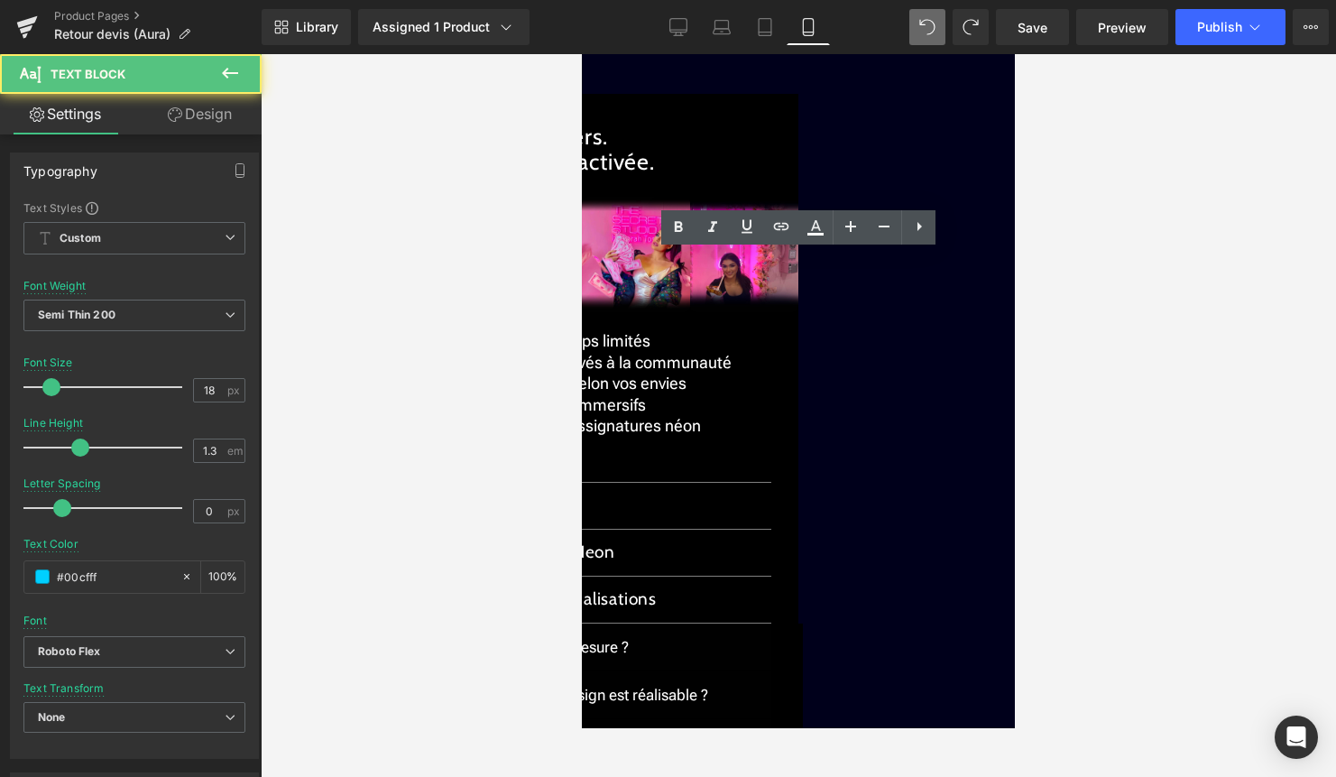
click at [1043, 352] on div at bounding box center [799, 415] width 1076 height 723
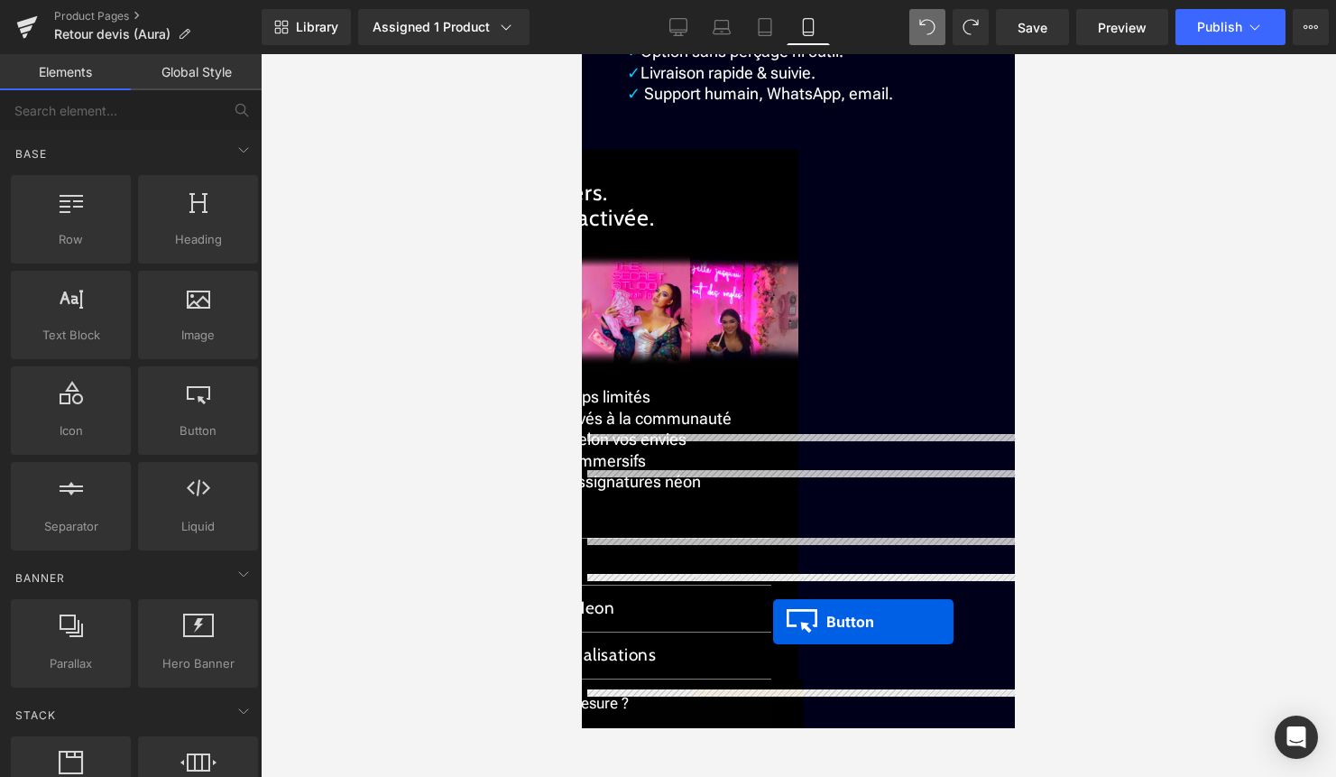
scroll to position [2599, 0]
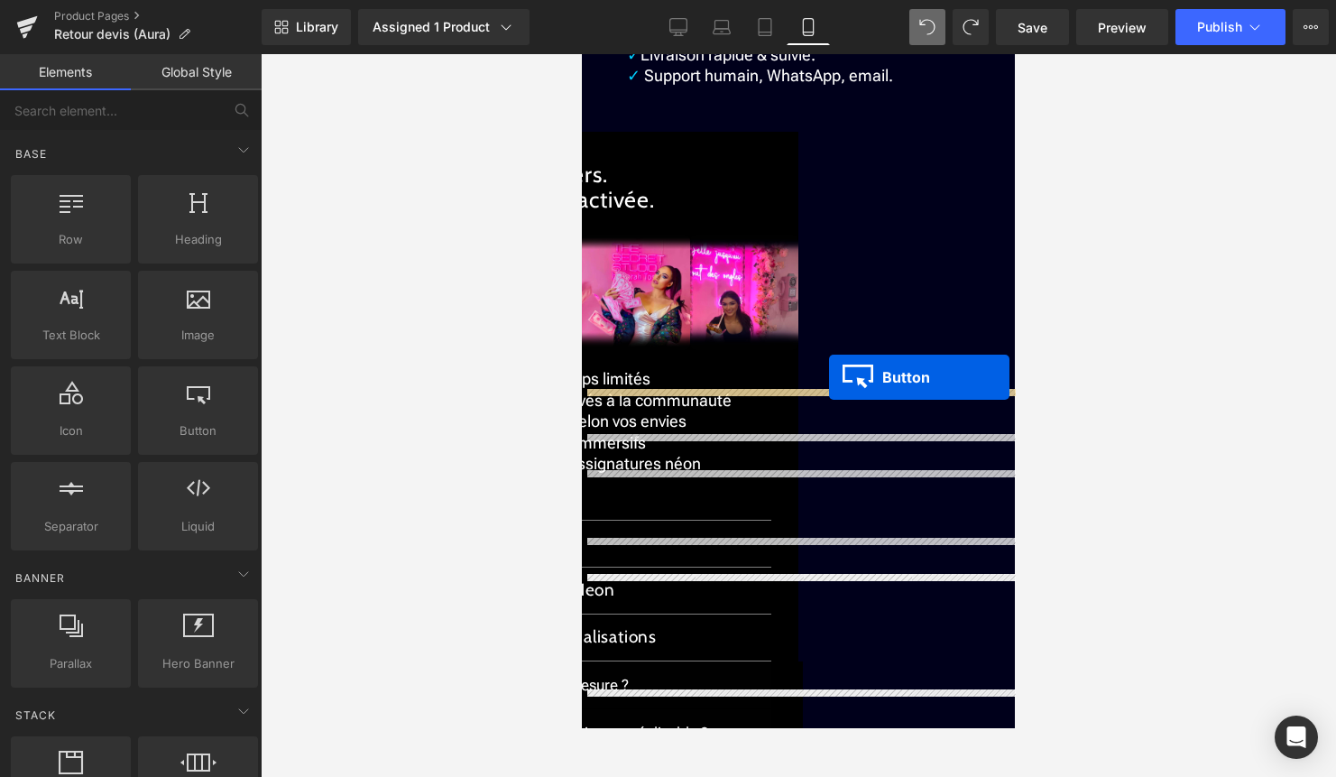
drag, startPoint x: 734, startPoint y: 218, endPoint x: 829, endPoint y: 377, distance: 185.4
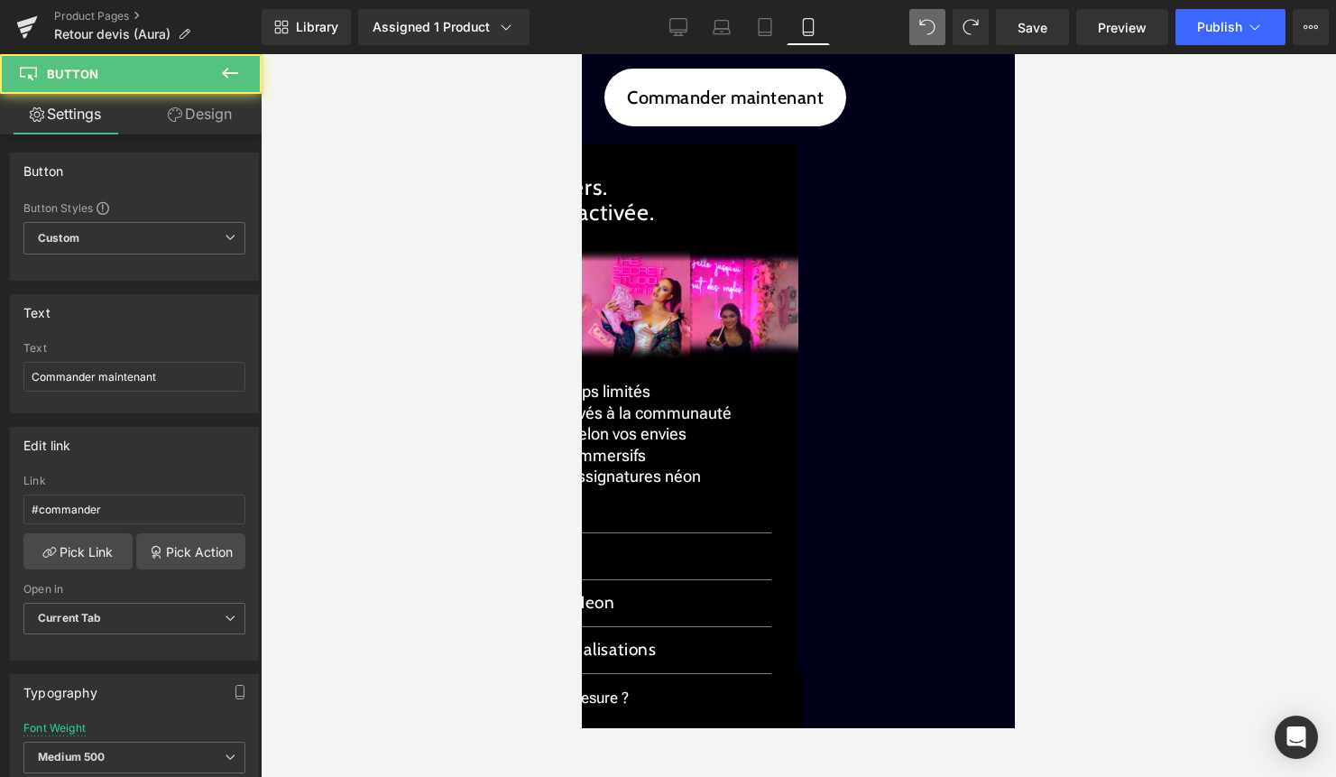
scroll to position [2563, 0]
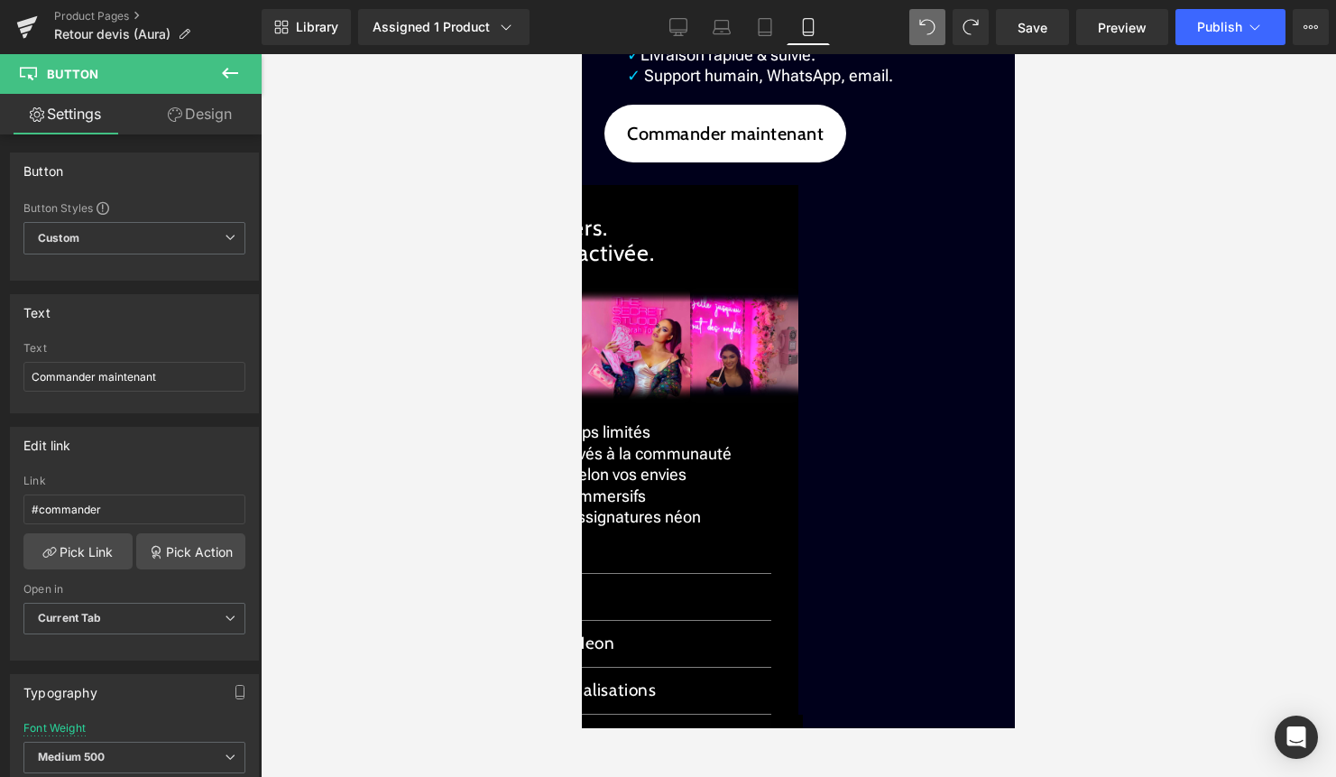
click at [214, 125] on link "Design" at bounding box center [199, 114] width 131 height 41
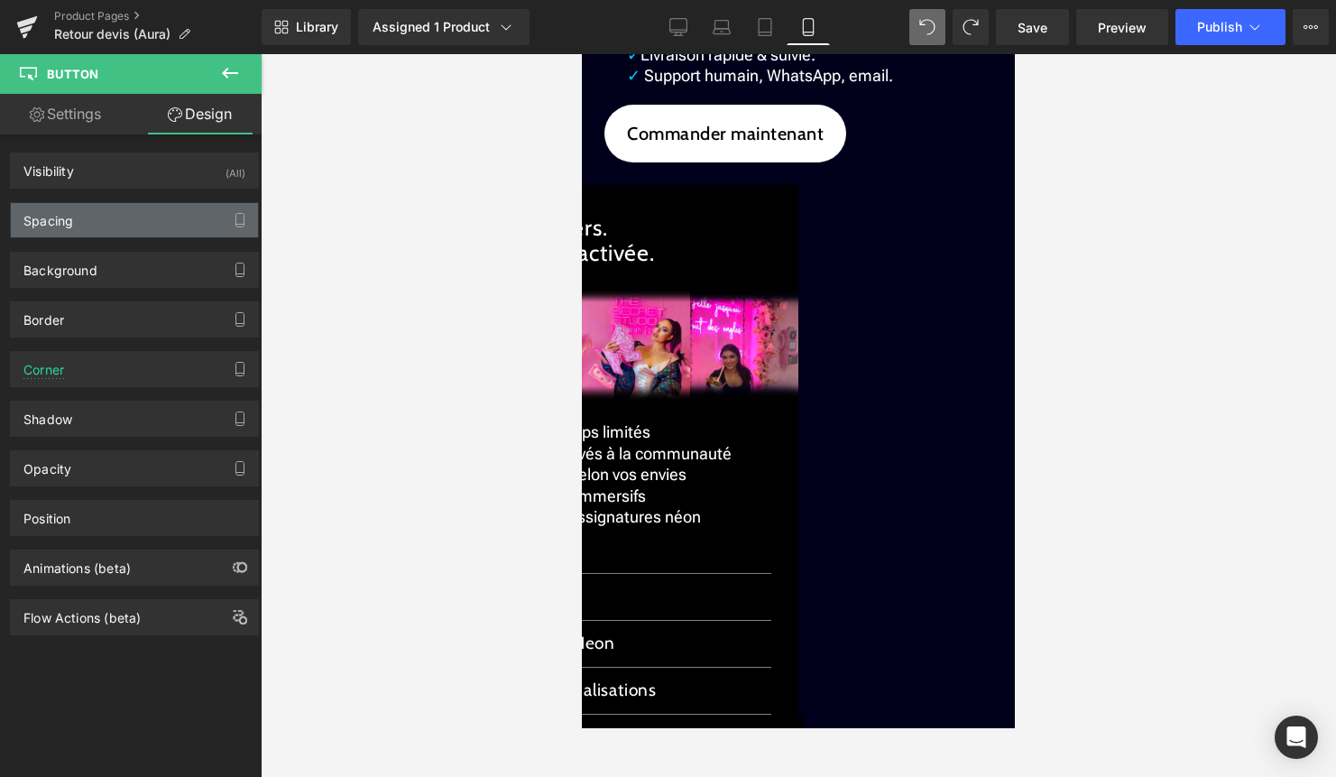
click at [161, 219] on div "Spacing" at bounding box center [134, 220] width 247 height 34
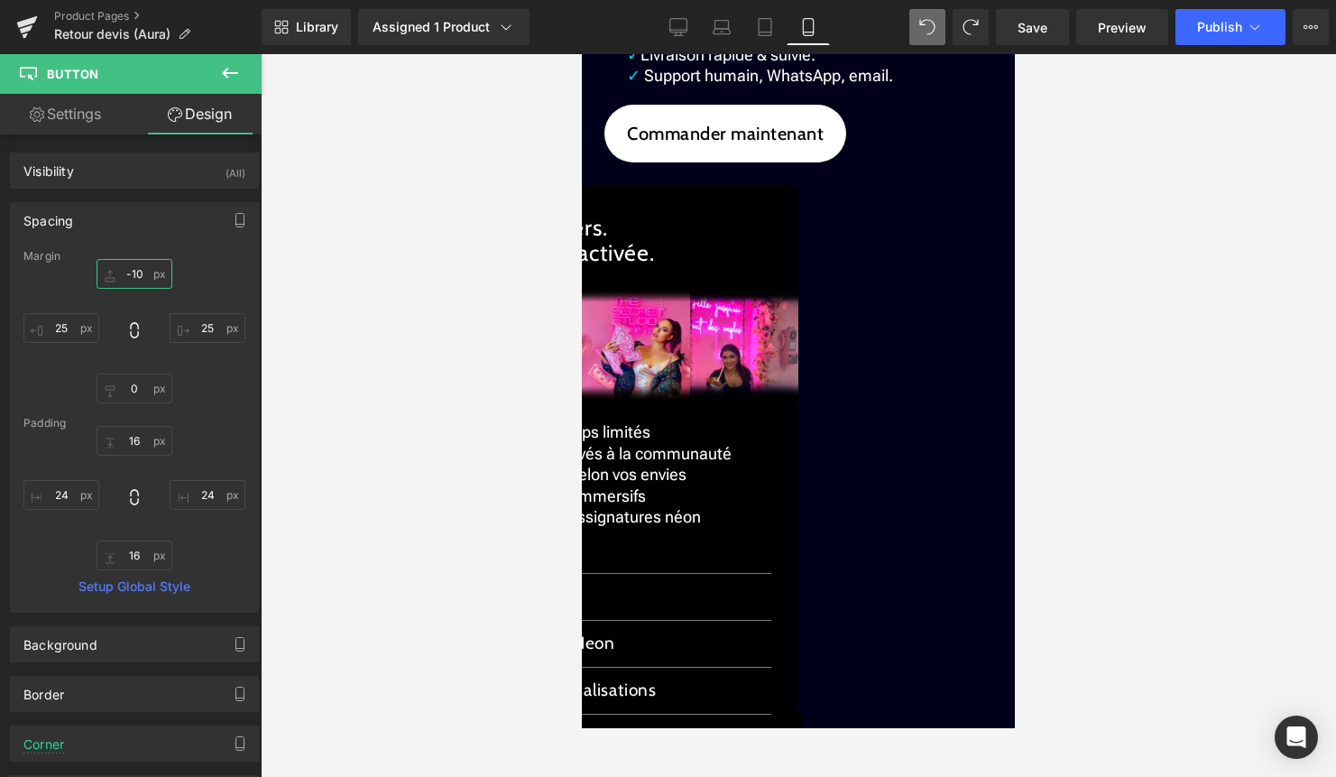
click at [140, 273] on input "-10" at bounding box center [135, 274] width 76 height 30
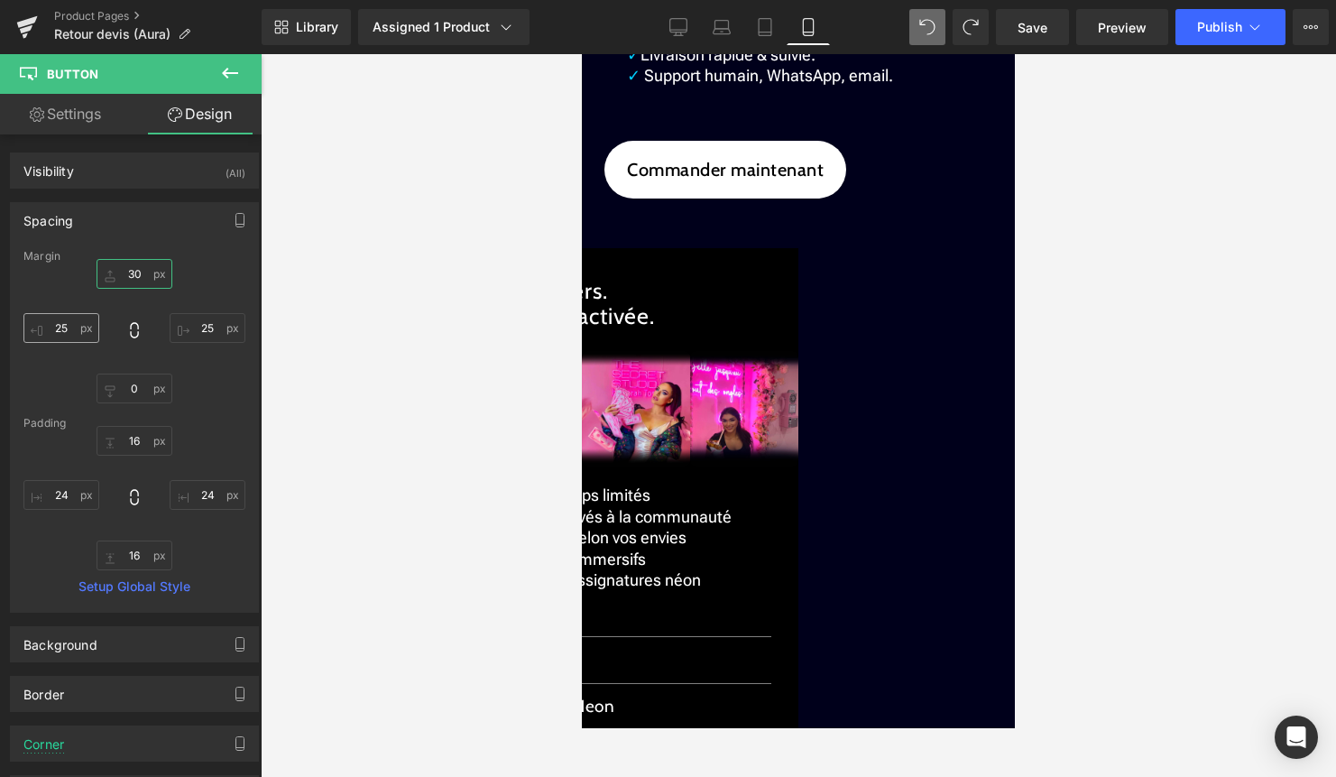
type input "30"
click at [66, 327] on input "25" at bounding box center [61, 328] width 76 height 30
type input "4"
type input "50"
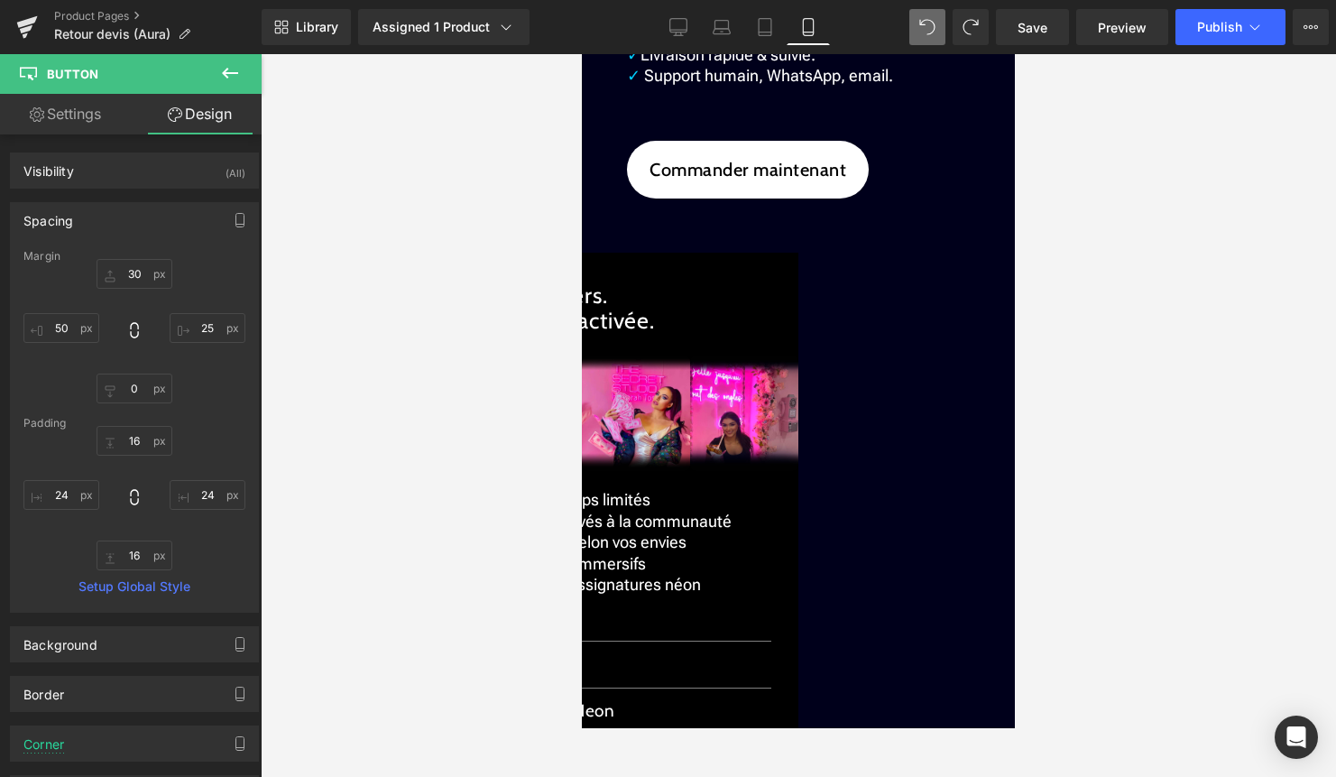
click at [582, 54] on span "Button" at bounding box center [582, 54] width 0 height 0
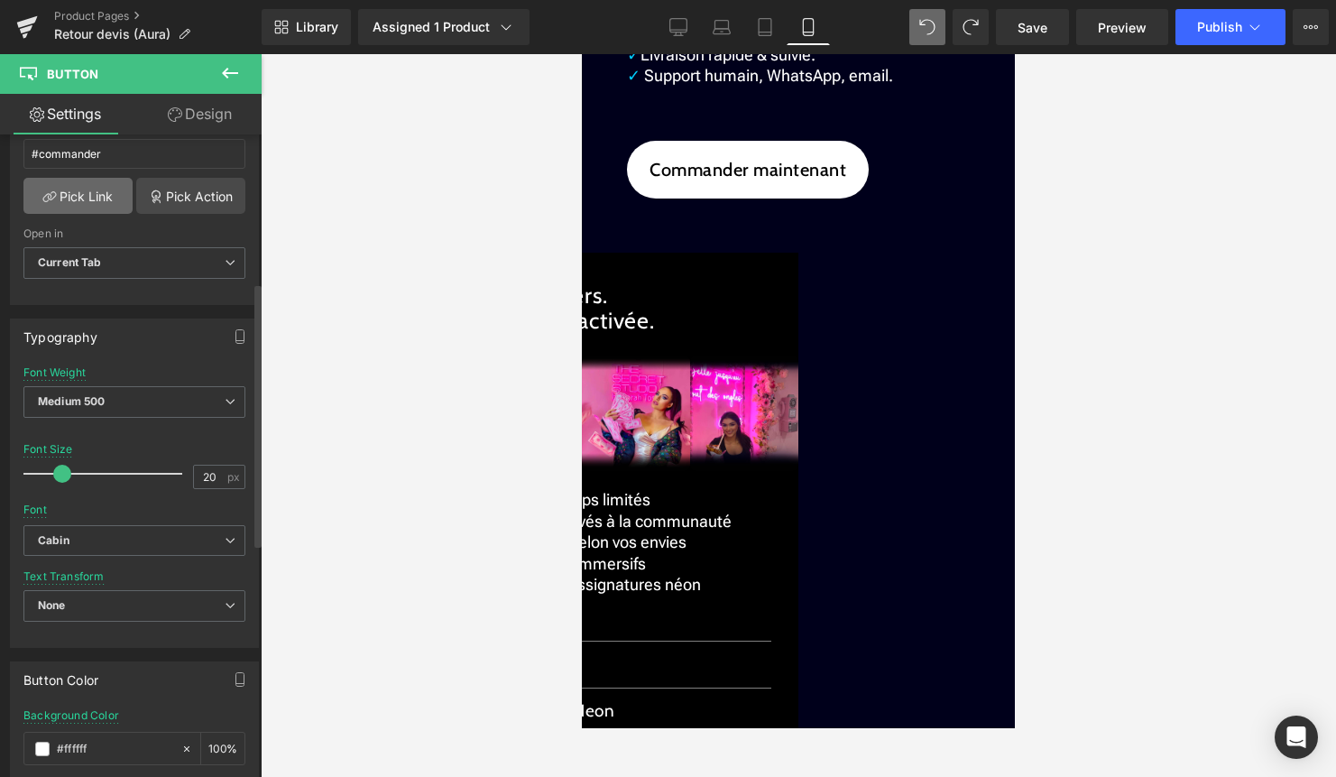
scroll to position [390, 0]
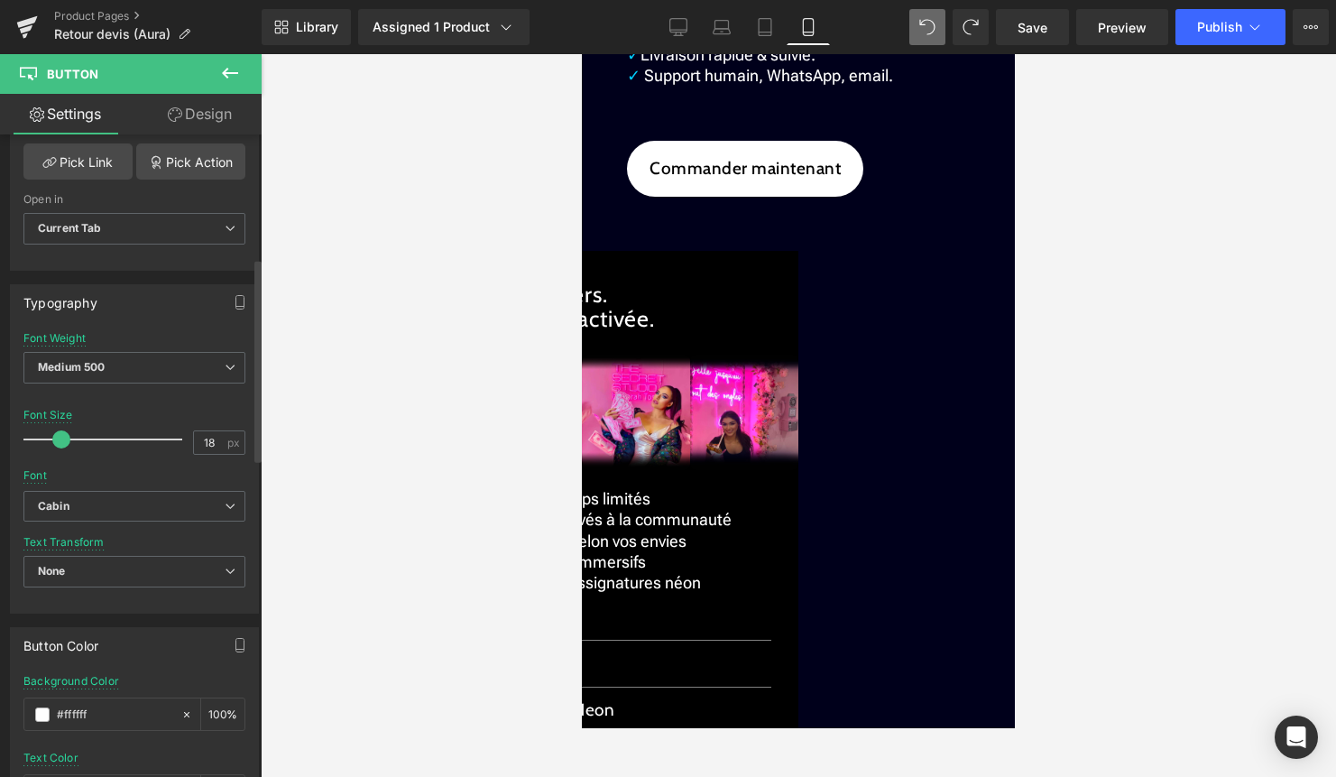
type input "17"
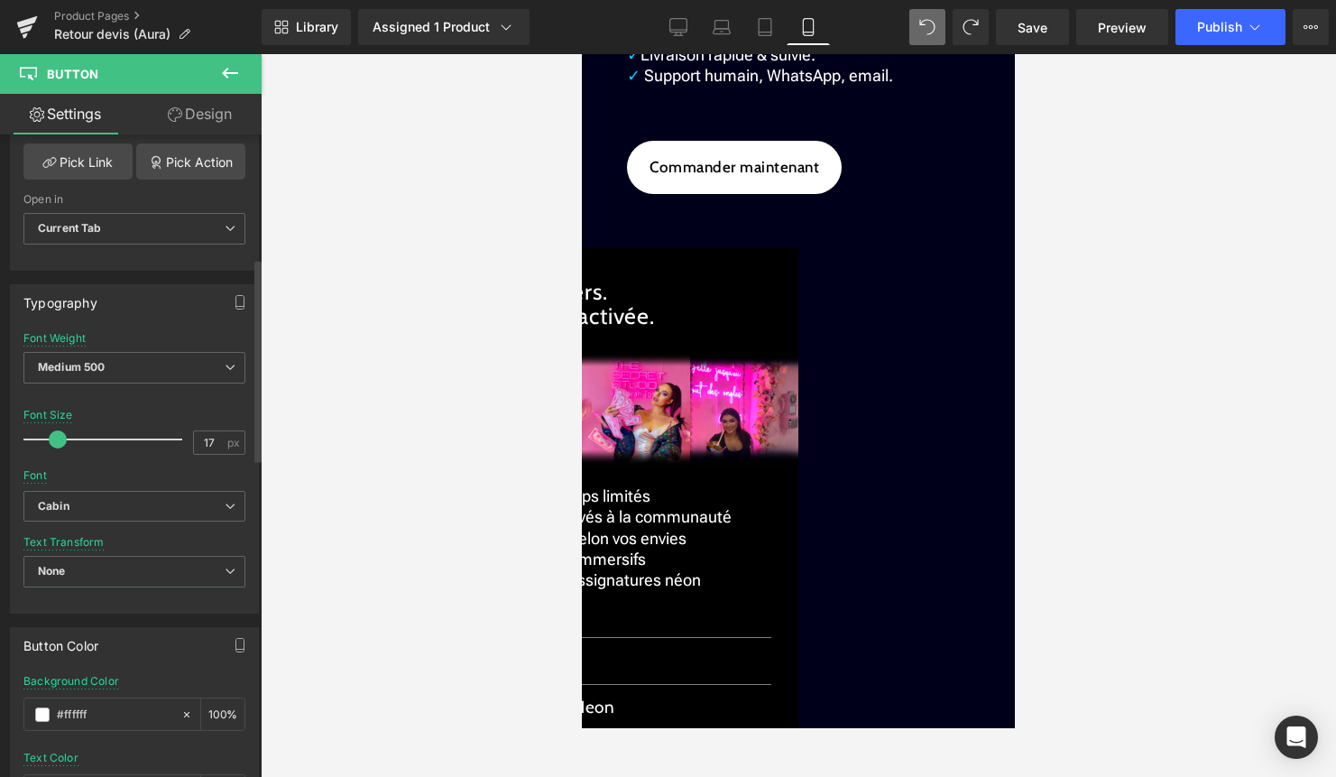
click at [53, 430] on span at bounding box center [58, 439] width 18 height 18
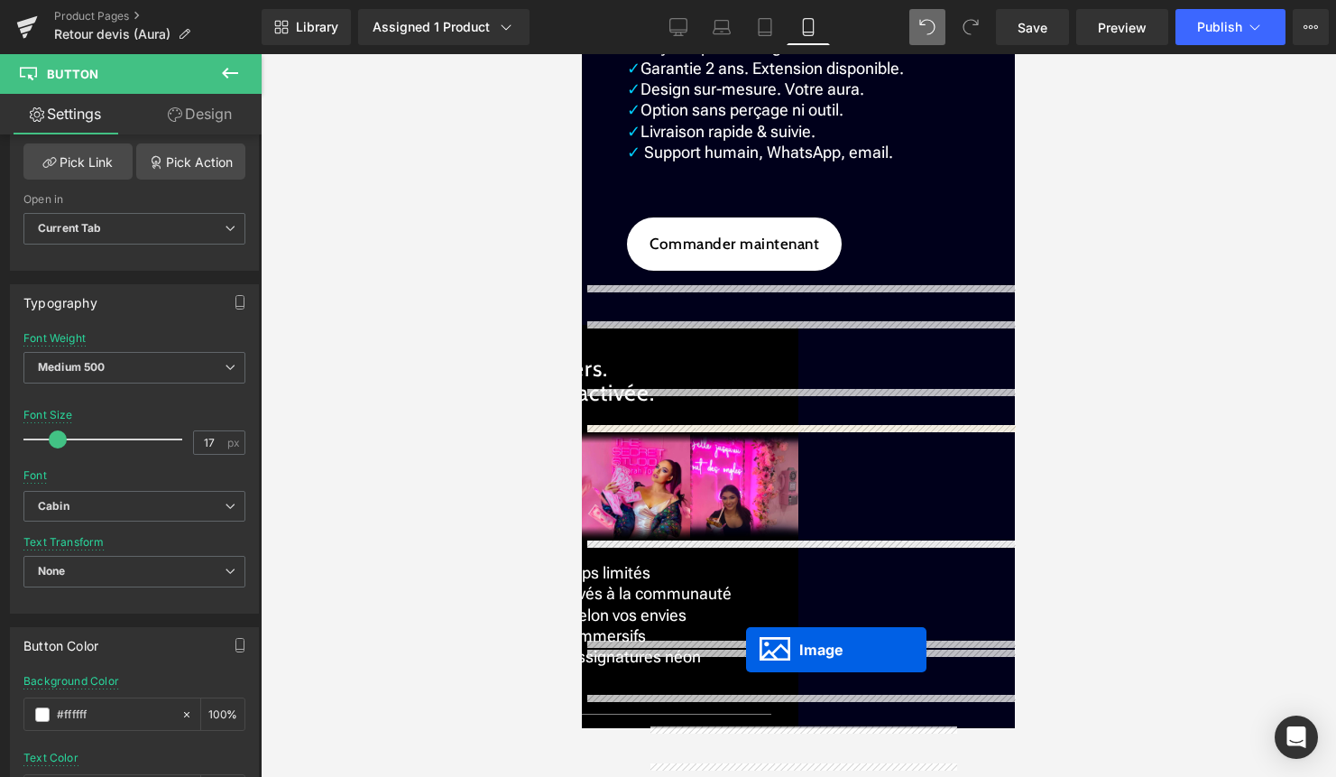
scroll to position [2843, 0]
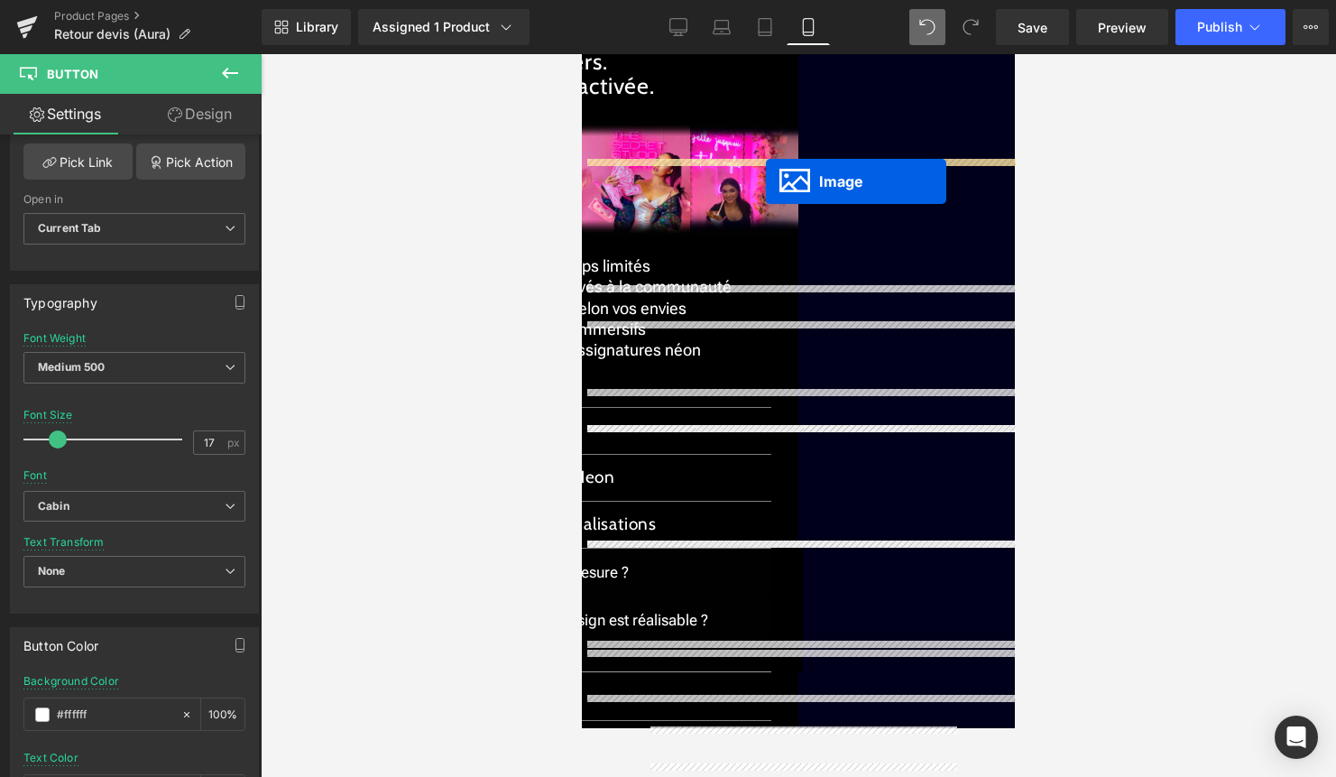
drag, startPoint x: 796, startPoint y: 134, endPoint x: 766, endPoint y: 180, distance: 54.8
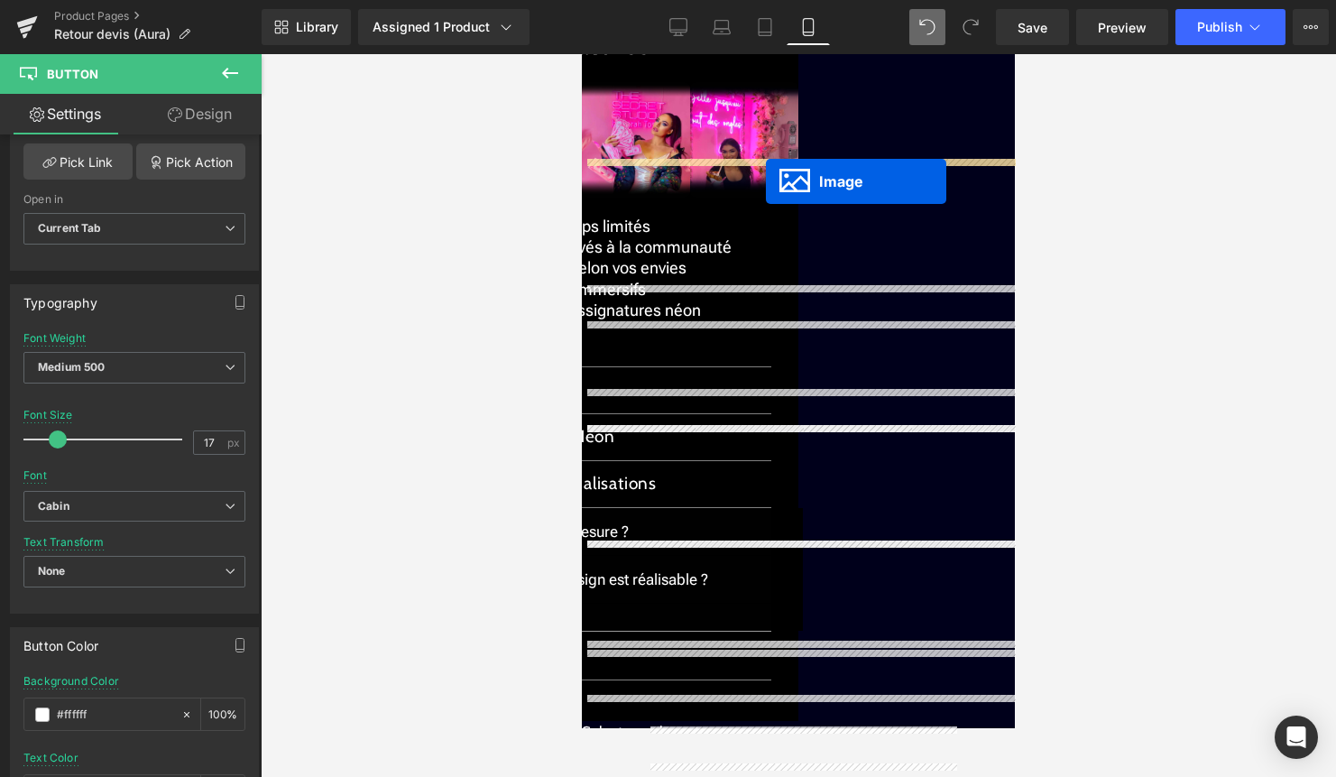
scroll to position [2793, 0]
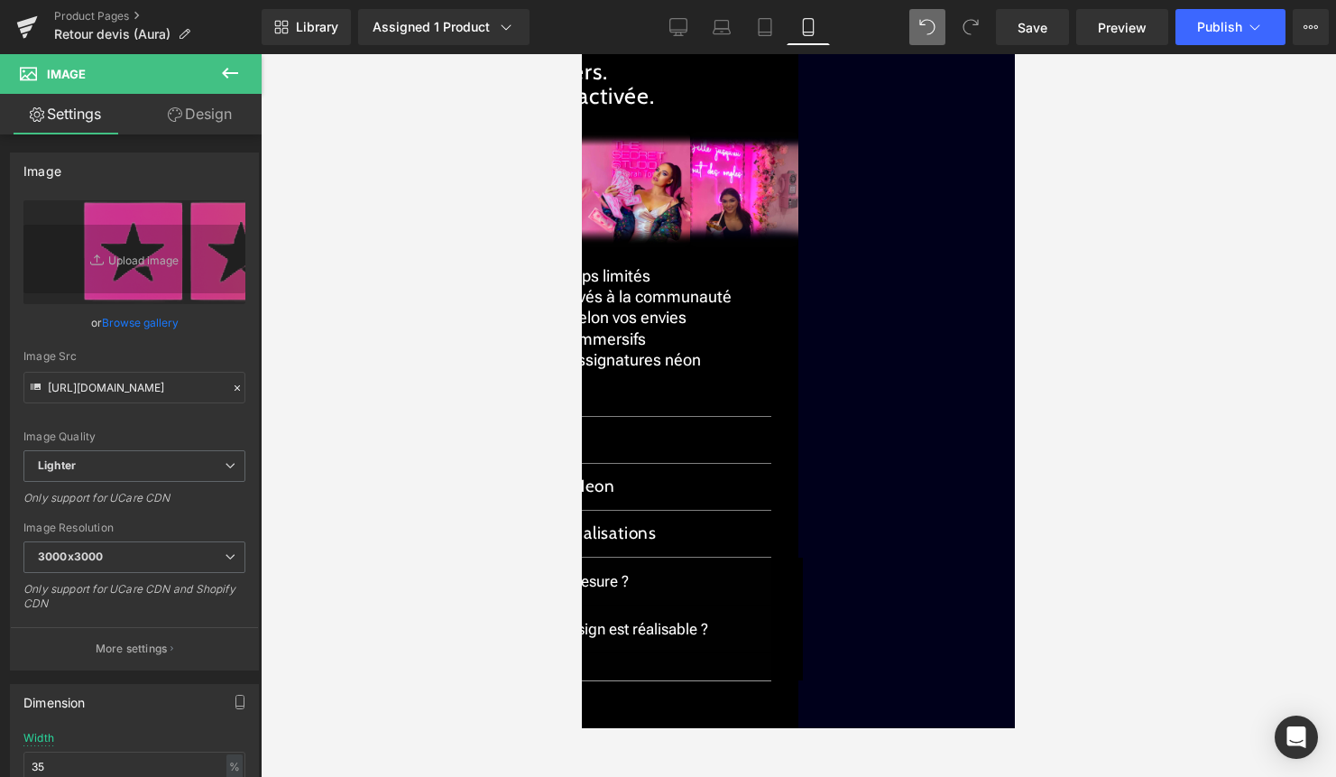
click at [582, 54] on span "Image" at bounding box center [582, 54] width 0 height 0
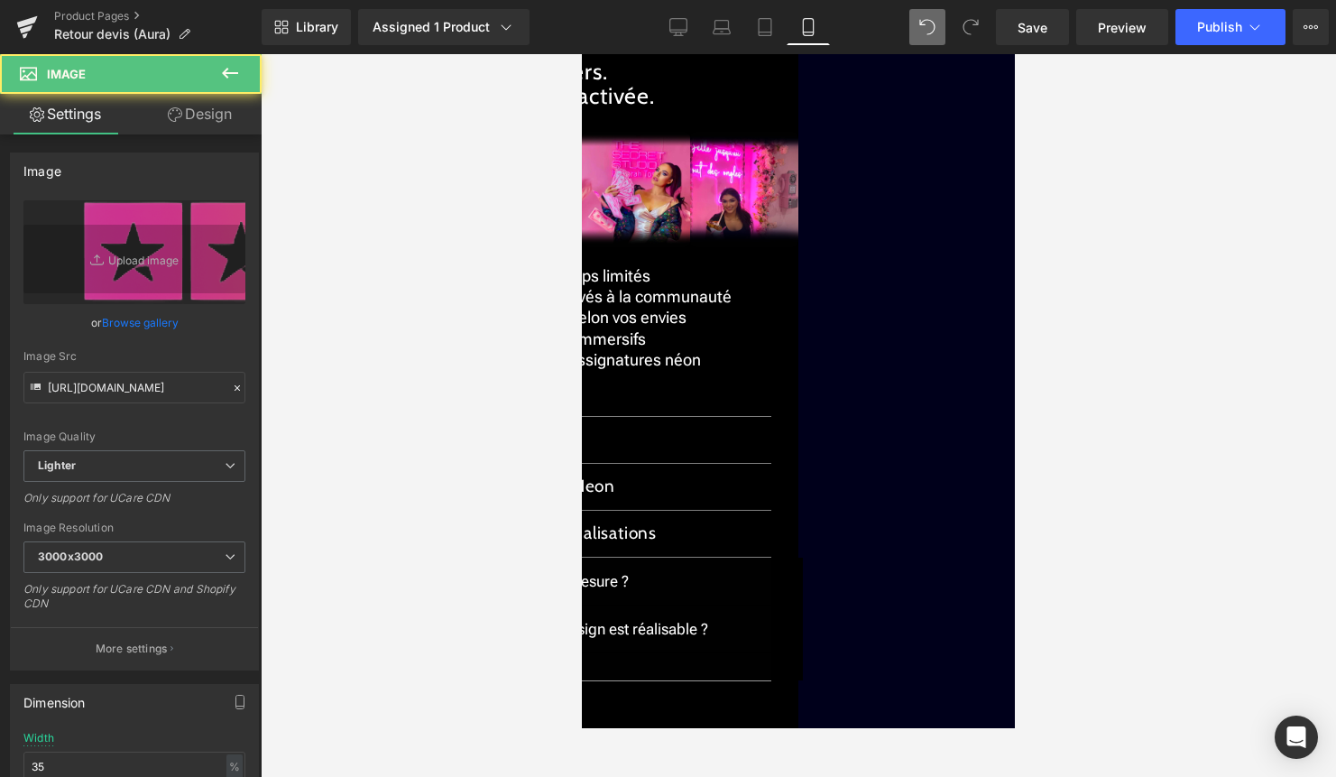
click at [242, 110] on link "Design" at bounding box center [199, 114] width 131 height 41
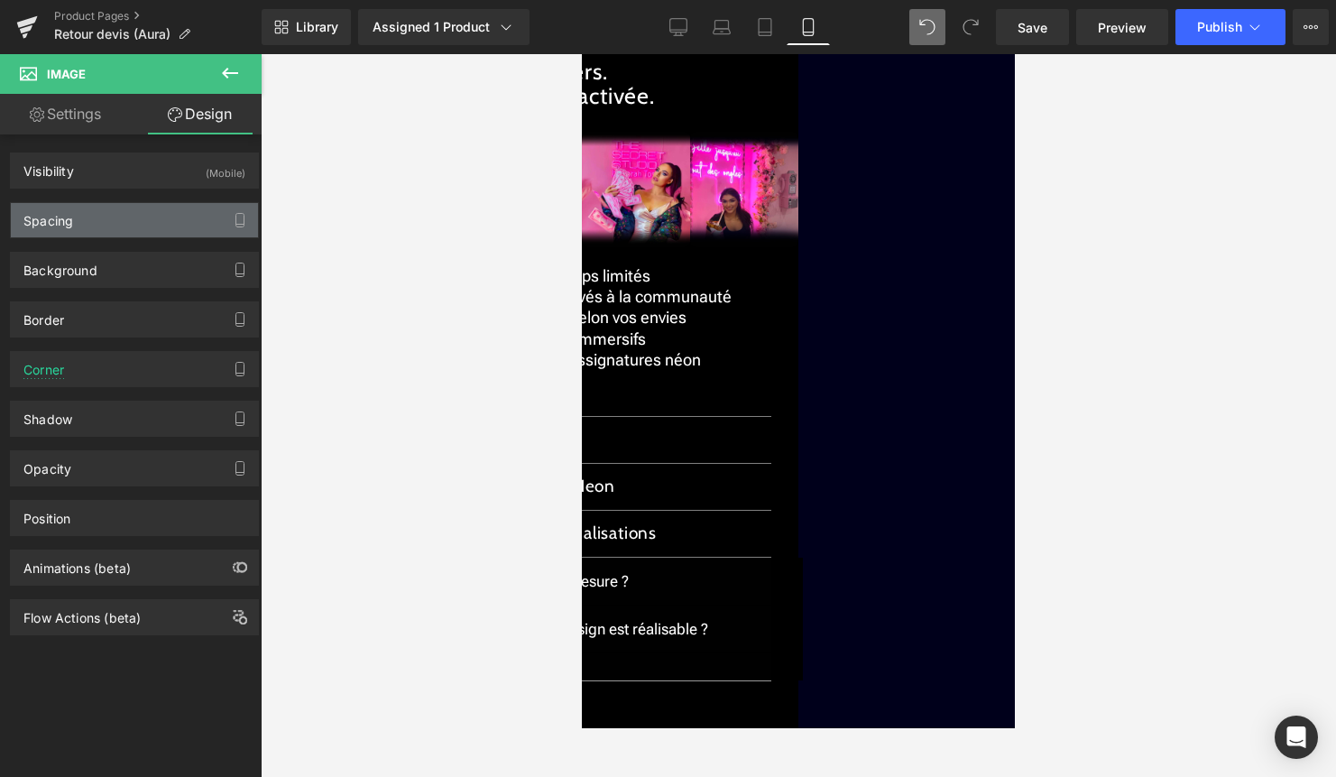
click at [118, 214] on div "Spacing" at bounding box center [134, 220] width 247 height 34
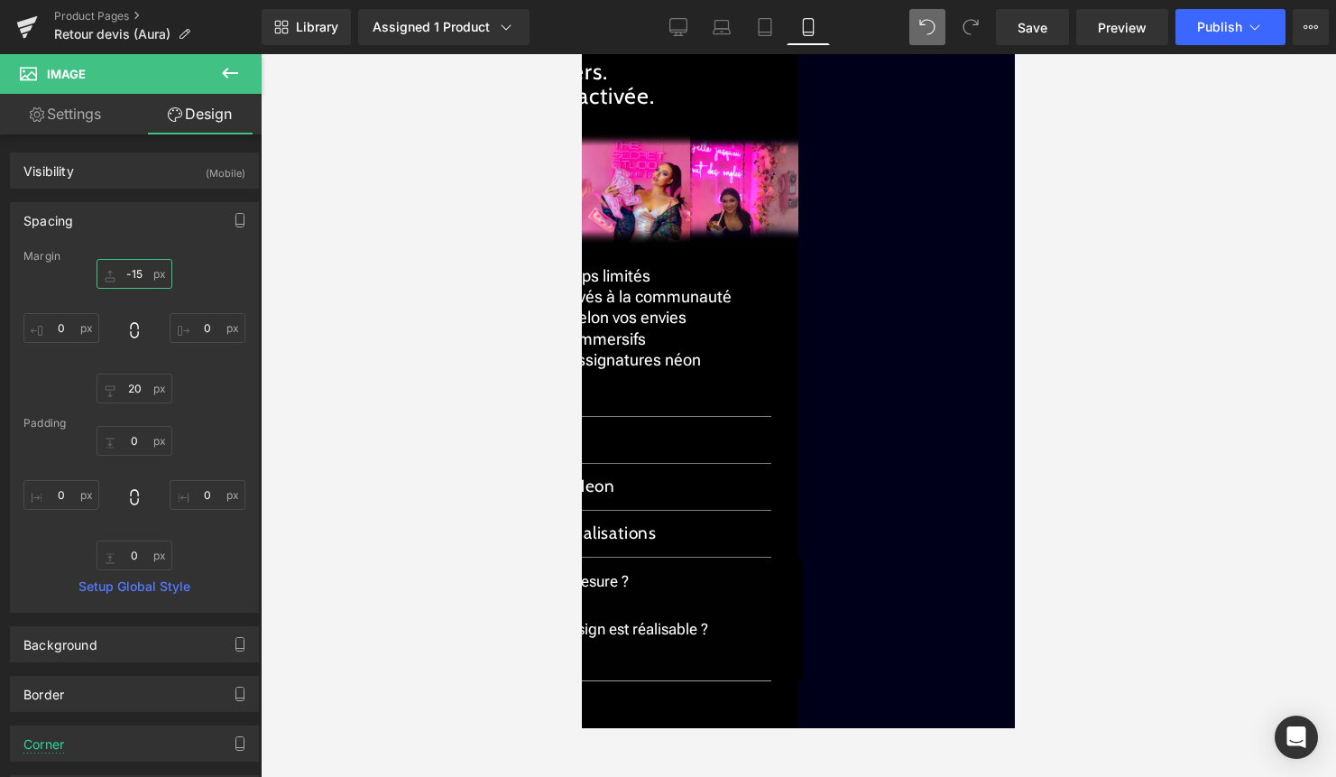
click at [133, 279] on input "-15" at bounding box center [135, 274] width 76 height 30
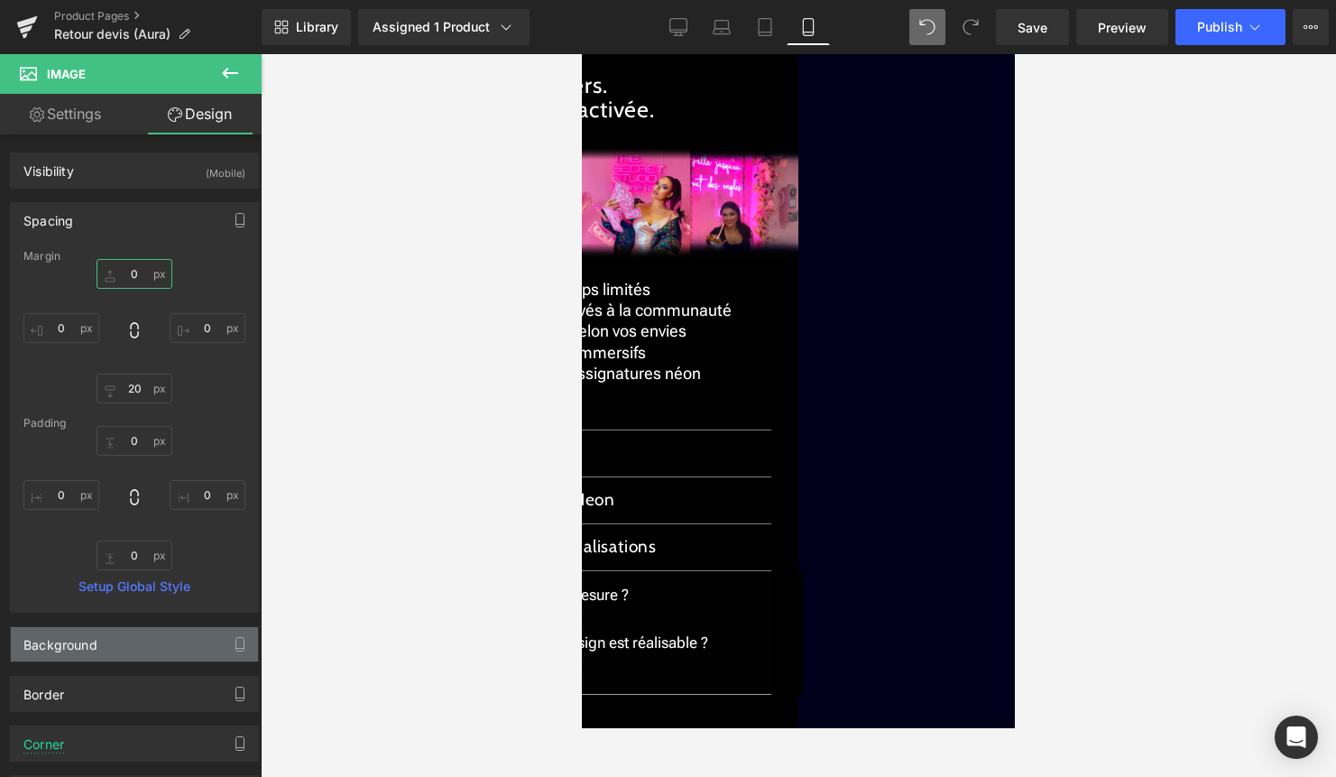
scroll to position [284, 0]
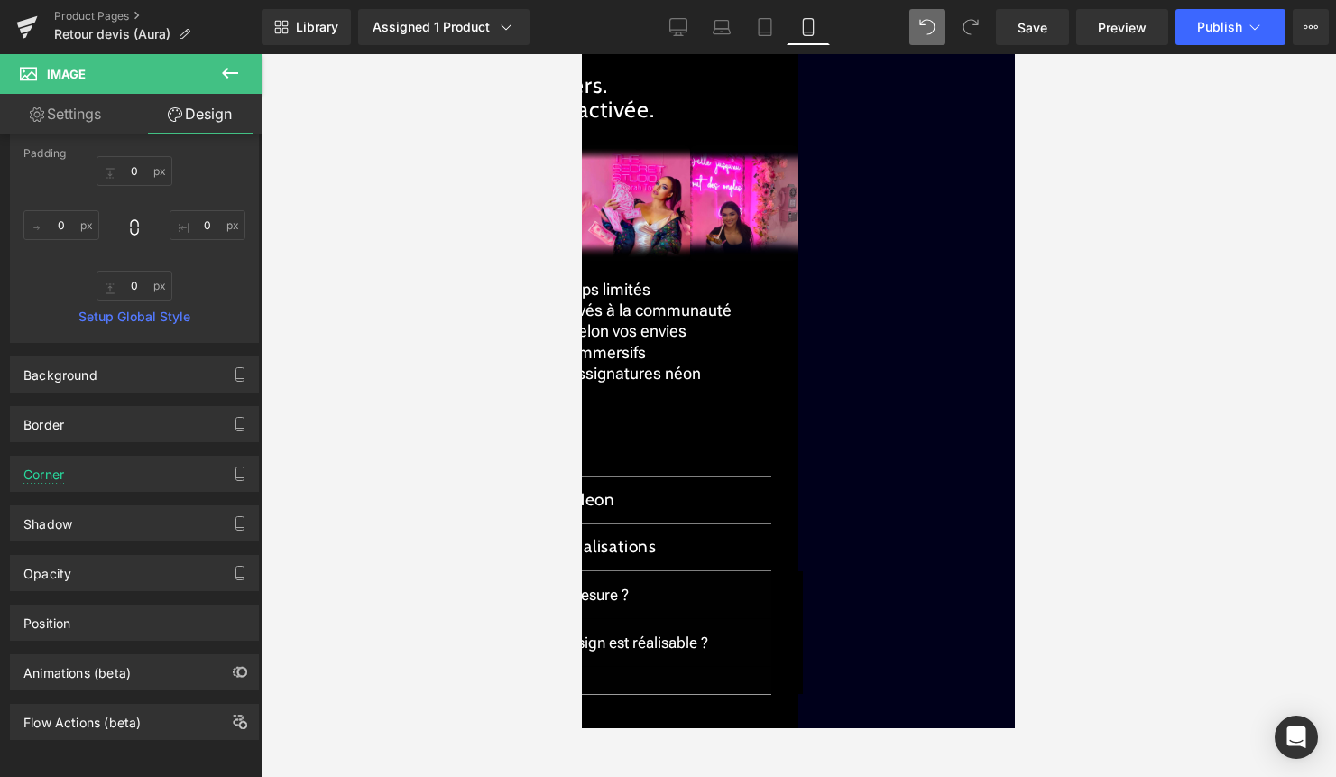
click at [90, 104] on link "Settings" at bounding box center [65, 114] width 131 height 41
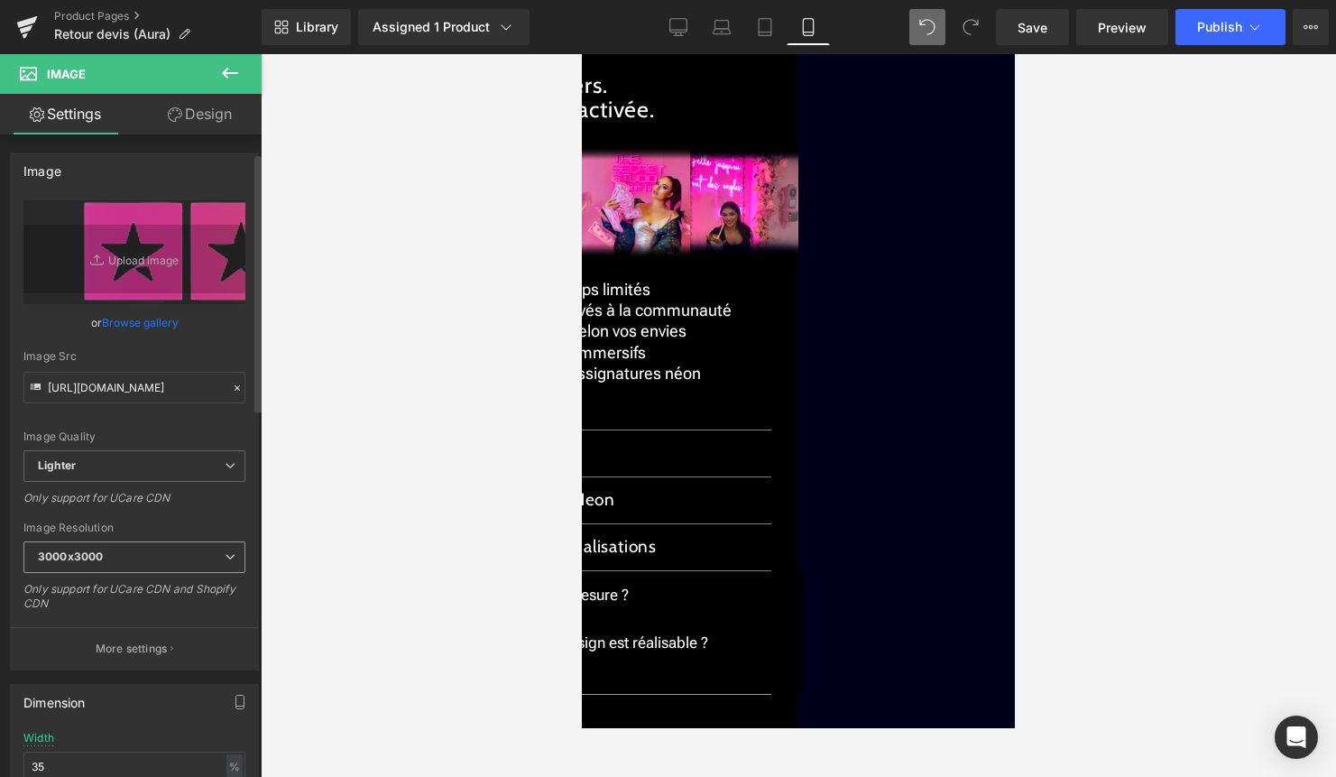
scroll to position [959, 0]
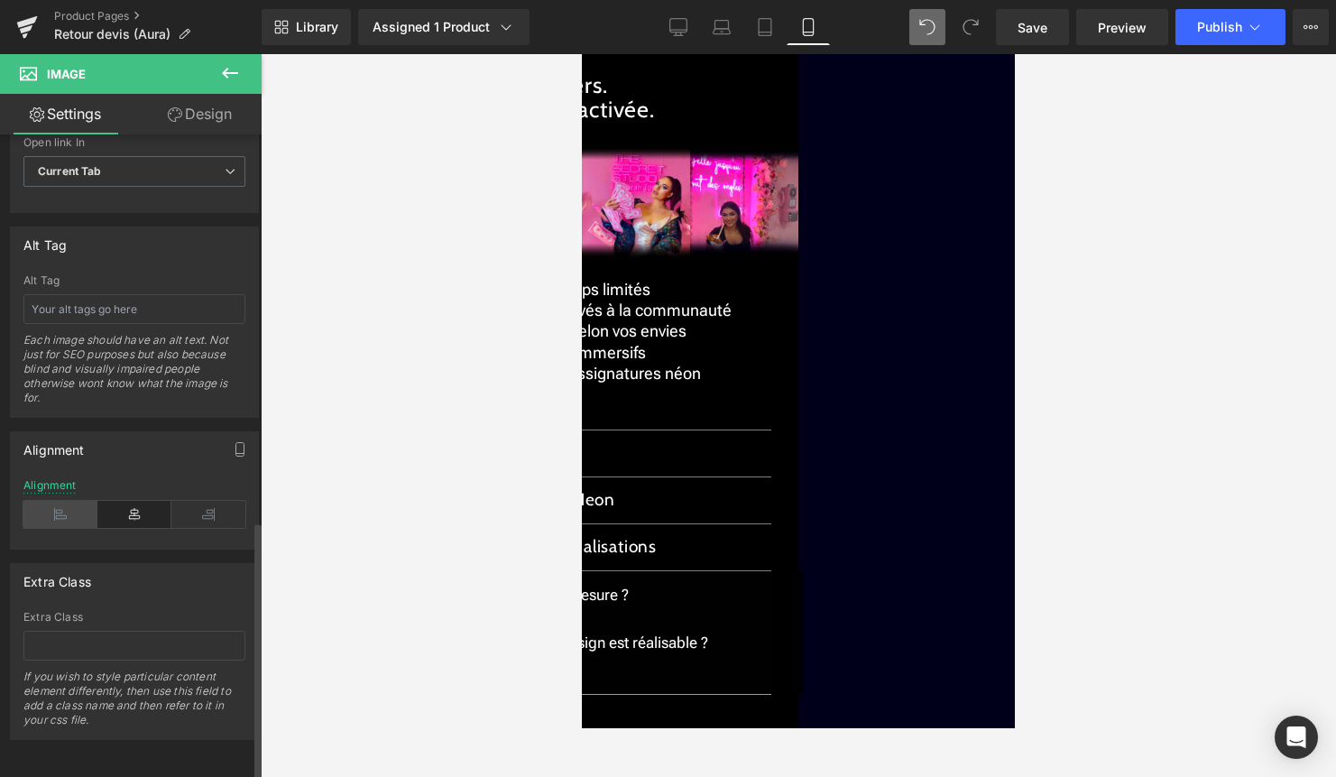
click at [61, 504] on icon at bounding box center [60, 514] width 74 height 27
click at [220, 106] on link "Design" at bounding box center [199, 114] width 131 height 41
type input "0"
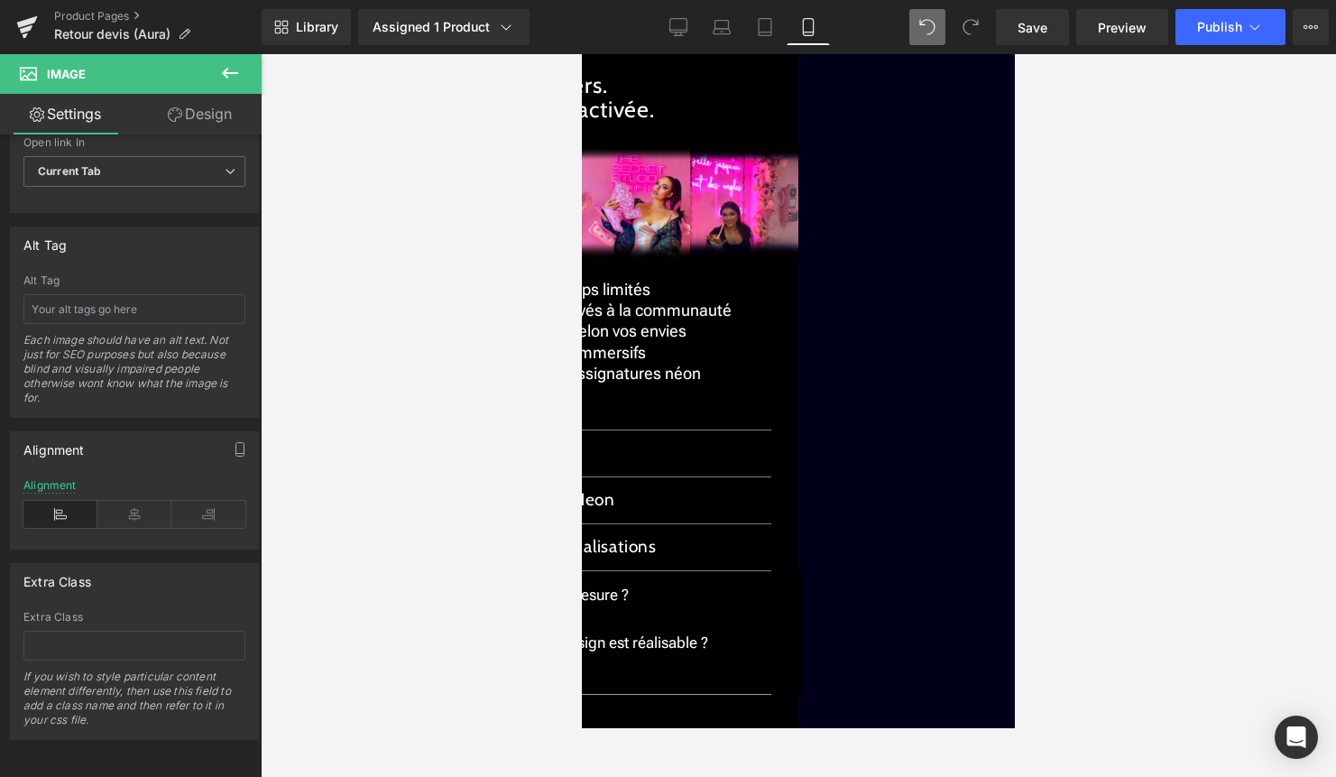
type input "20"
type input "0"
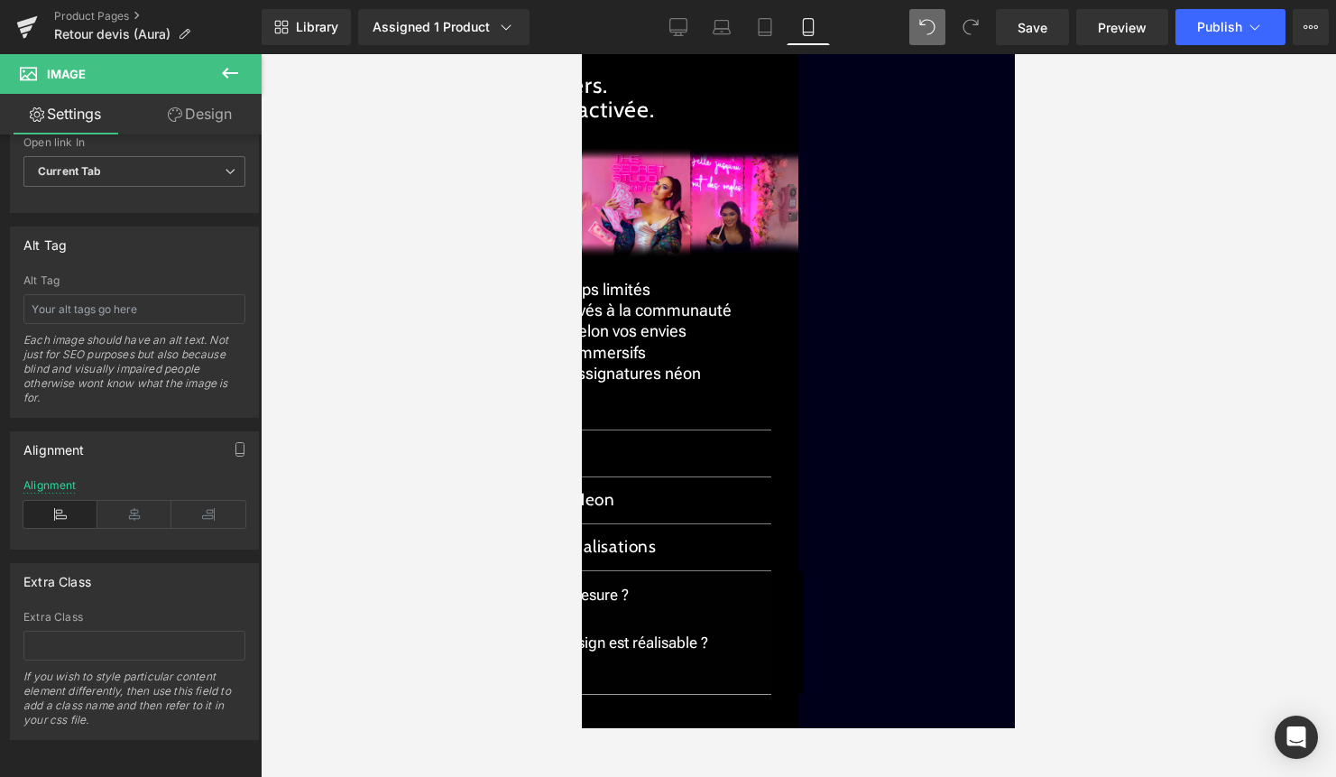
type input "0"
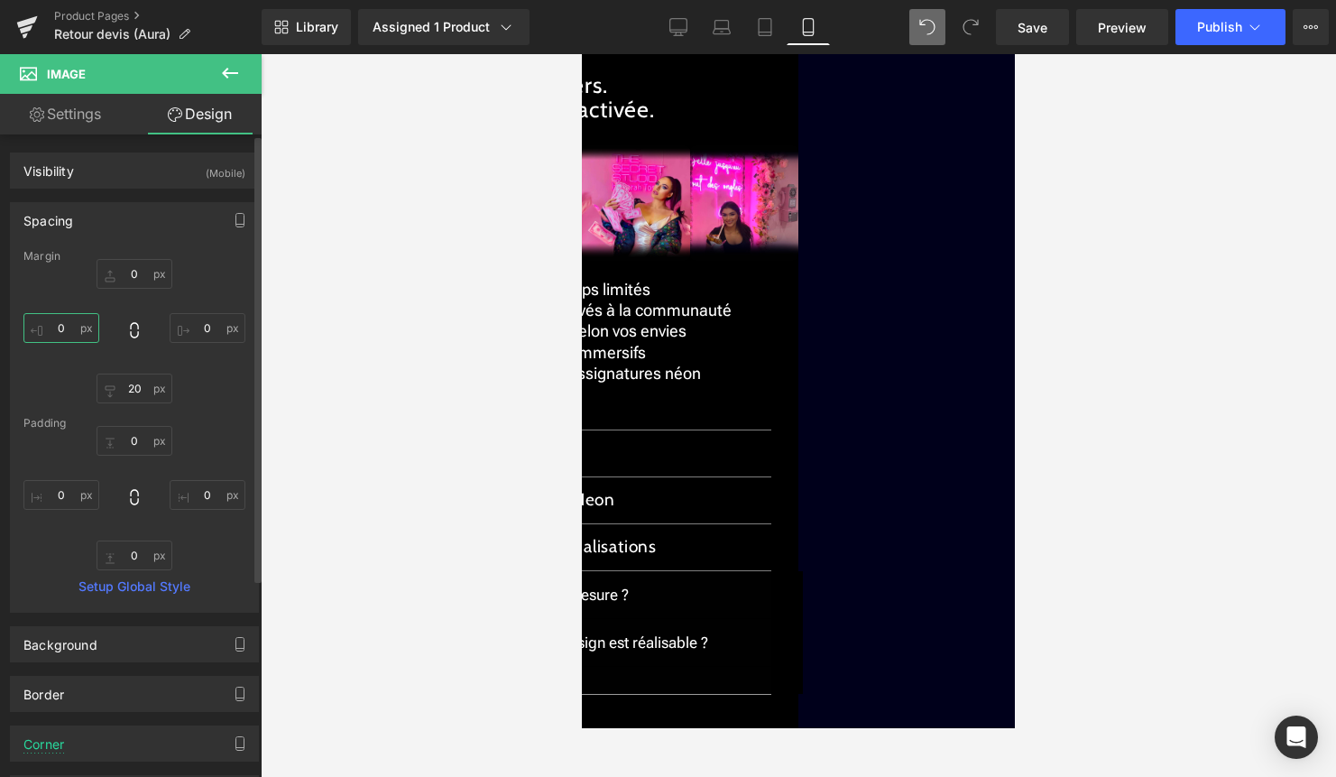
click at [64, 334] on input "0" at bounding box center [61, 328] width 76 height 30
type input "60"
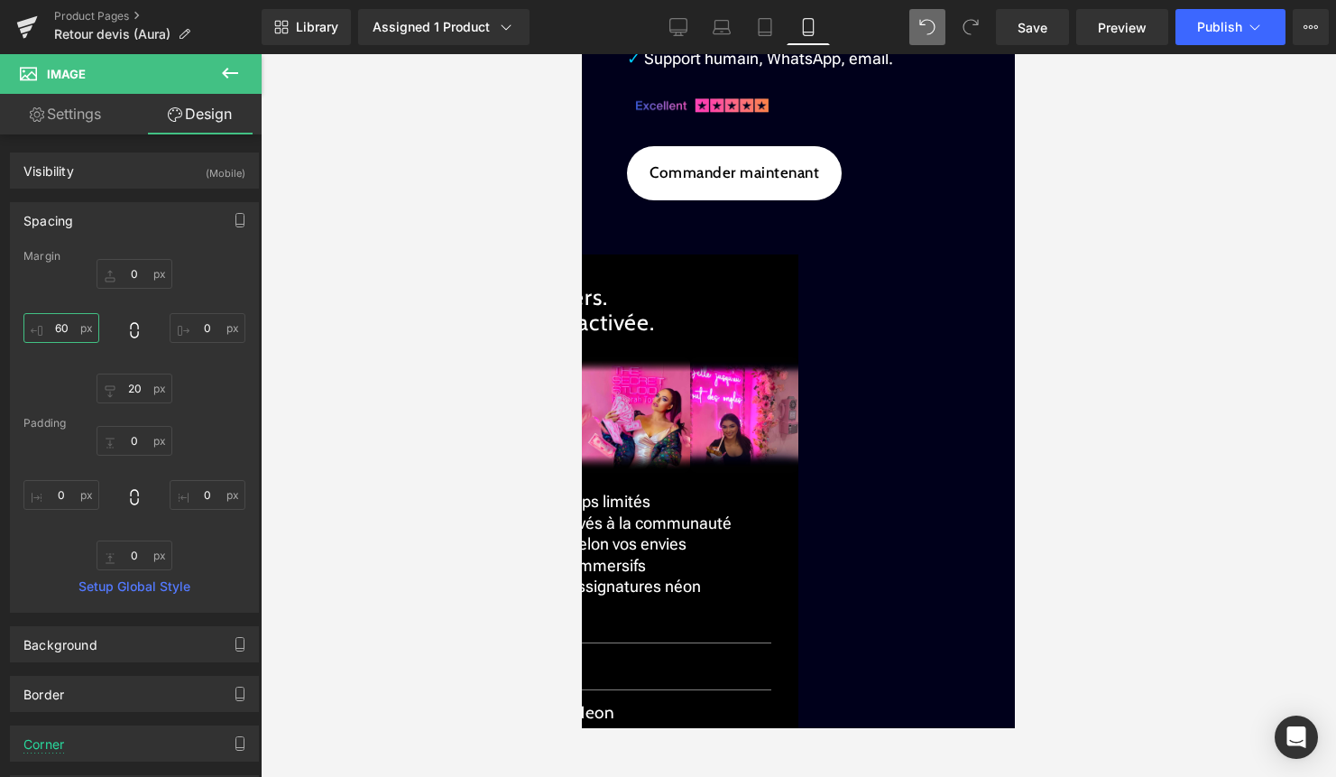
scroll to position [2575, 0]
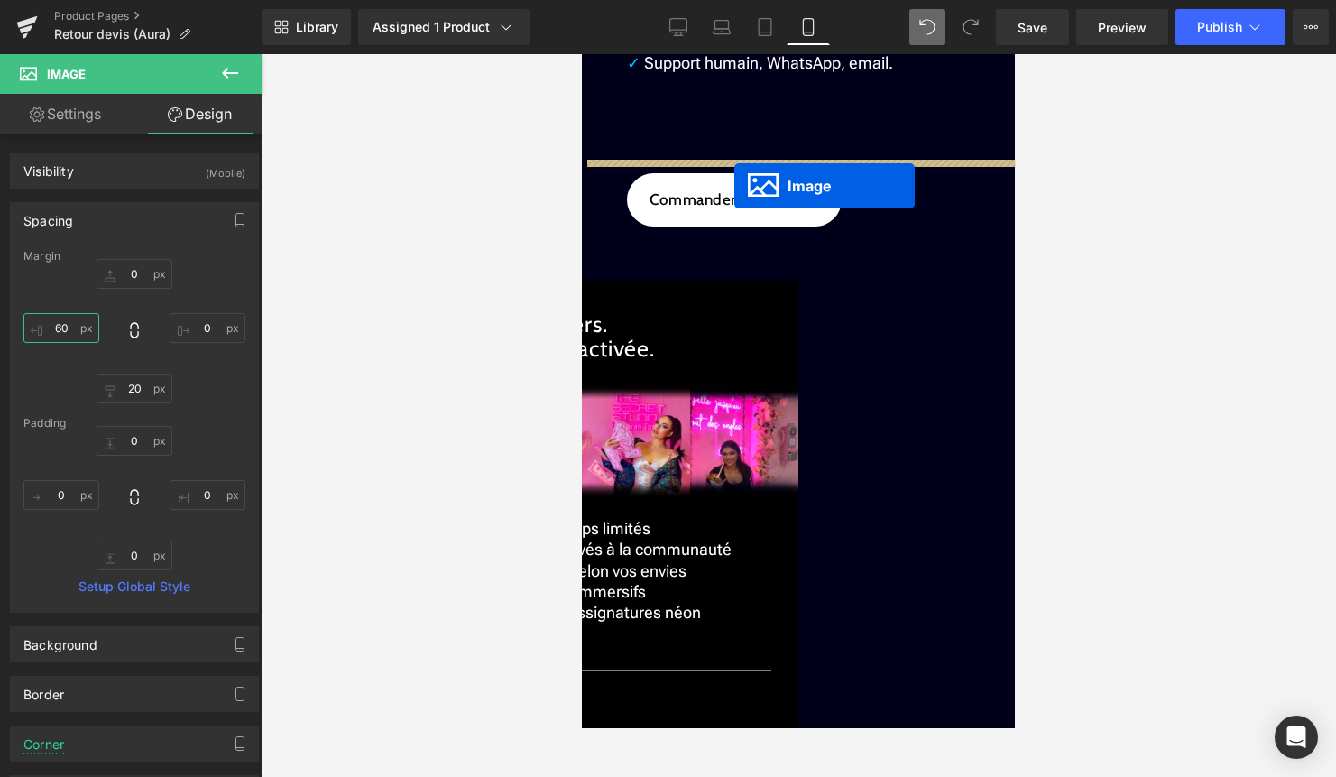
drag, startPoint x: 704, startPoint y: 390, endPoint x: 735, endPoint y: 185, distance: 207.1
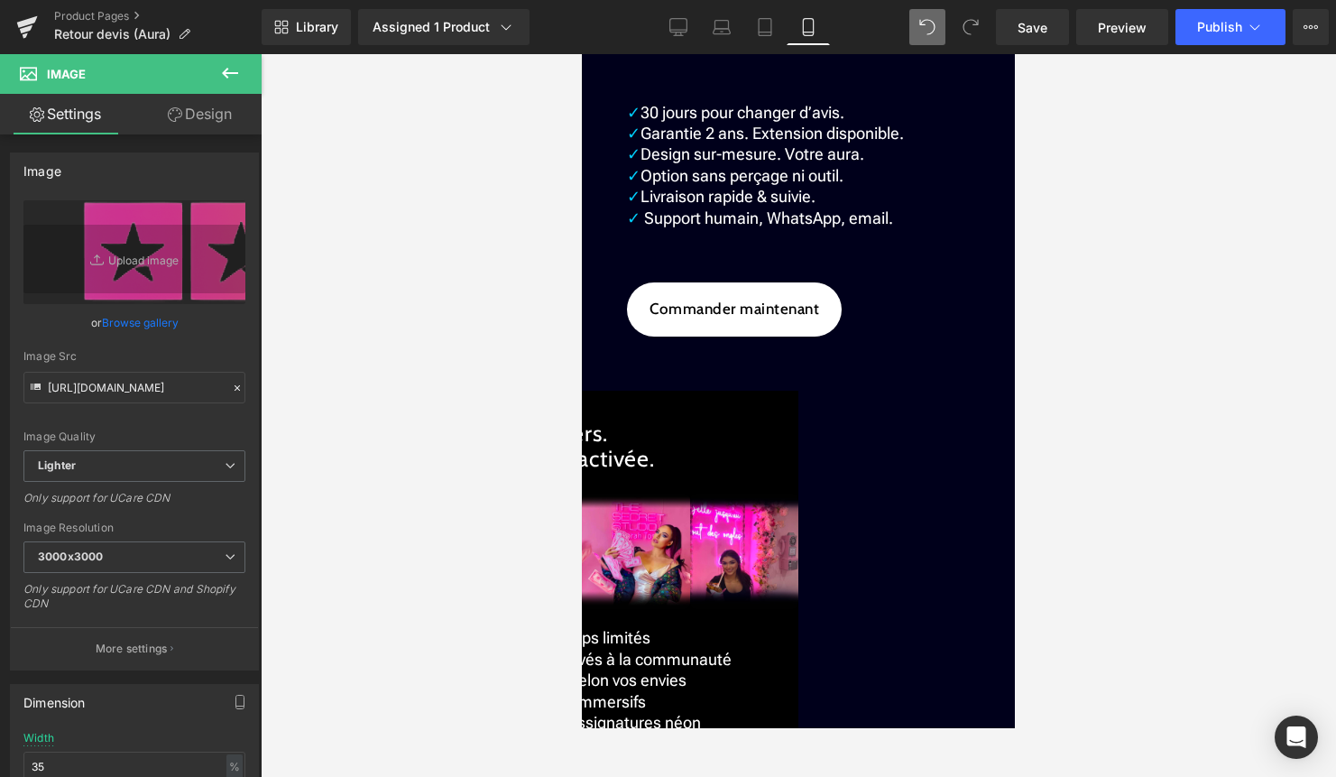
scroll to position [2432, 0]
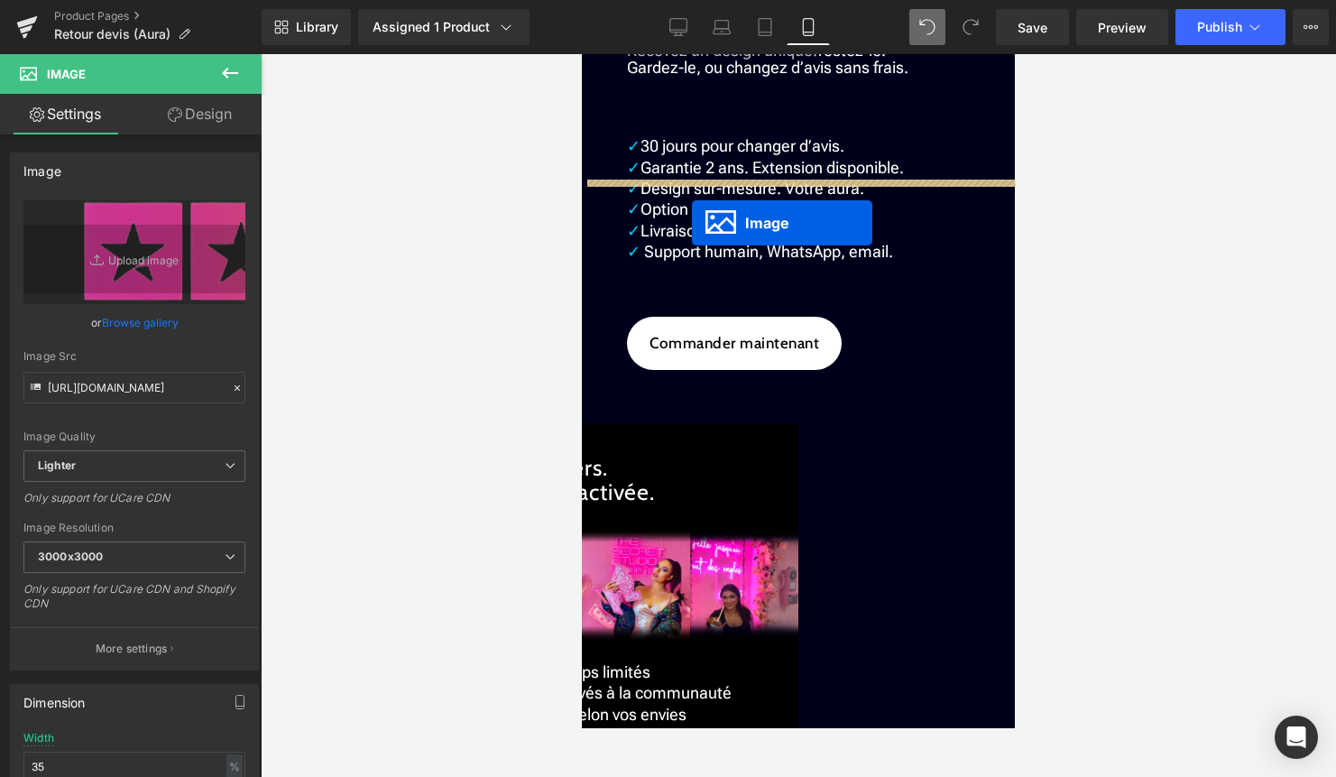
drag, startPoint x: 692, startPoint y: 310, endPoint x: 692, endPoint y: 222, distance: 88.4
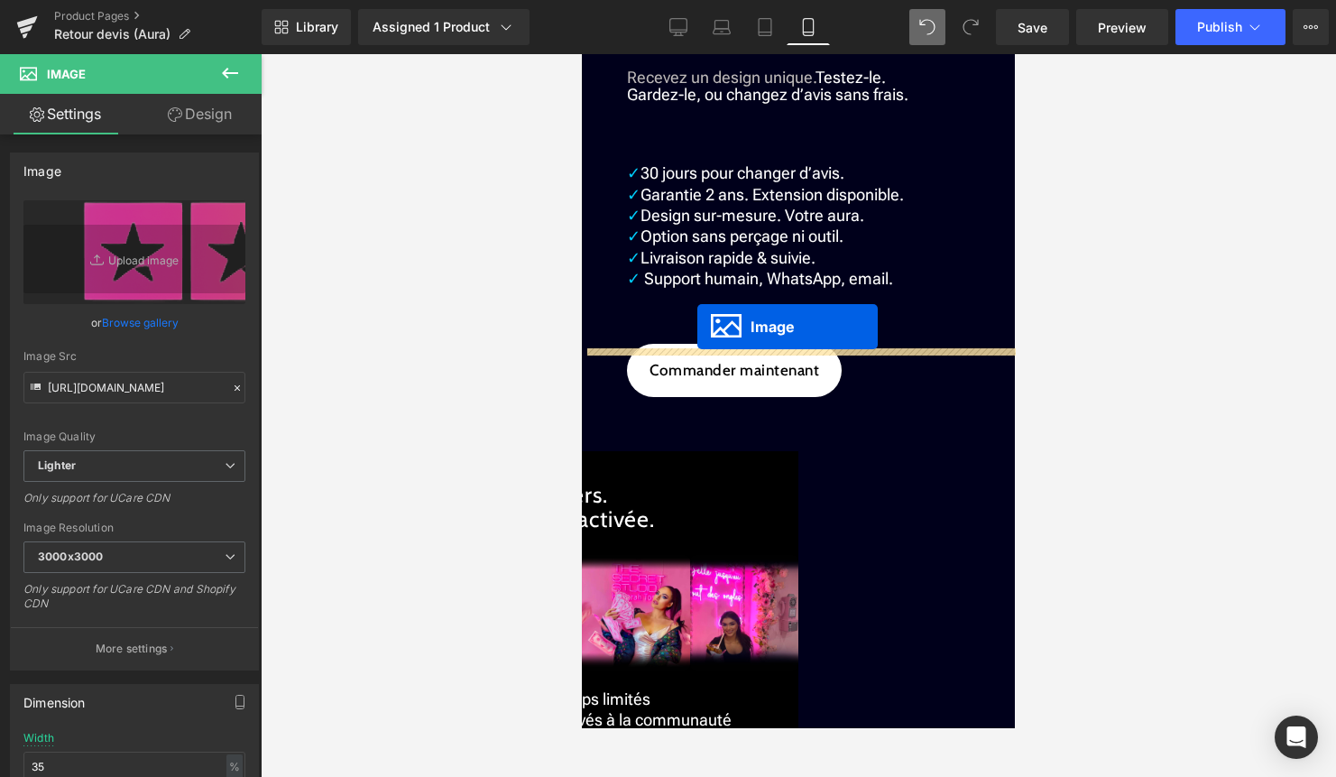
drag, startPoint x: 698, startPoint y: 192, endPoint x: 695, endPoint y: 325, distance: 132.7
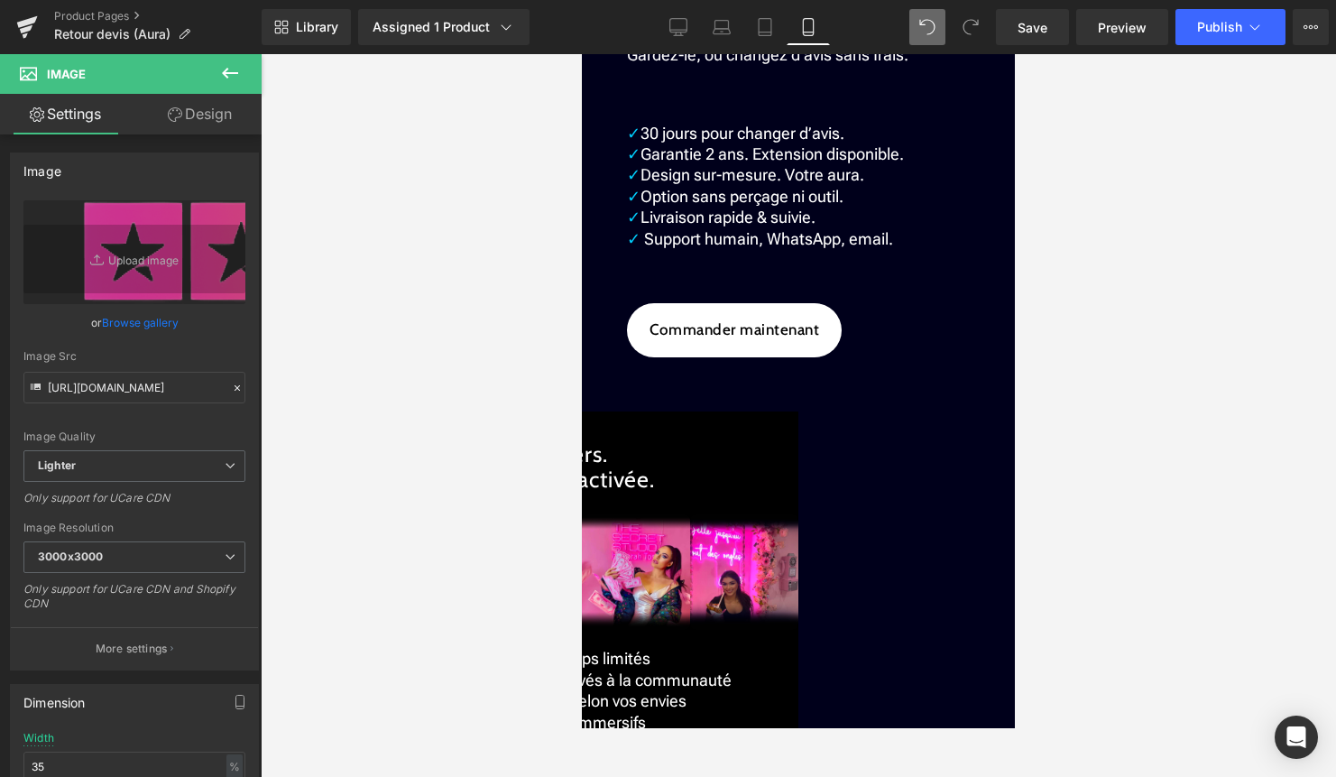
click at [582, 54] on span at bounding box center [582, 54] width 0 height 0
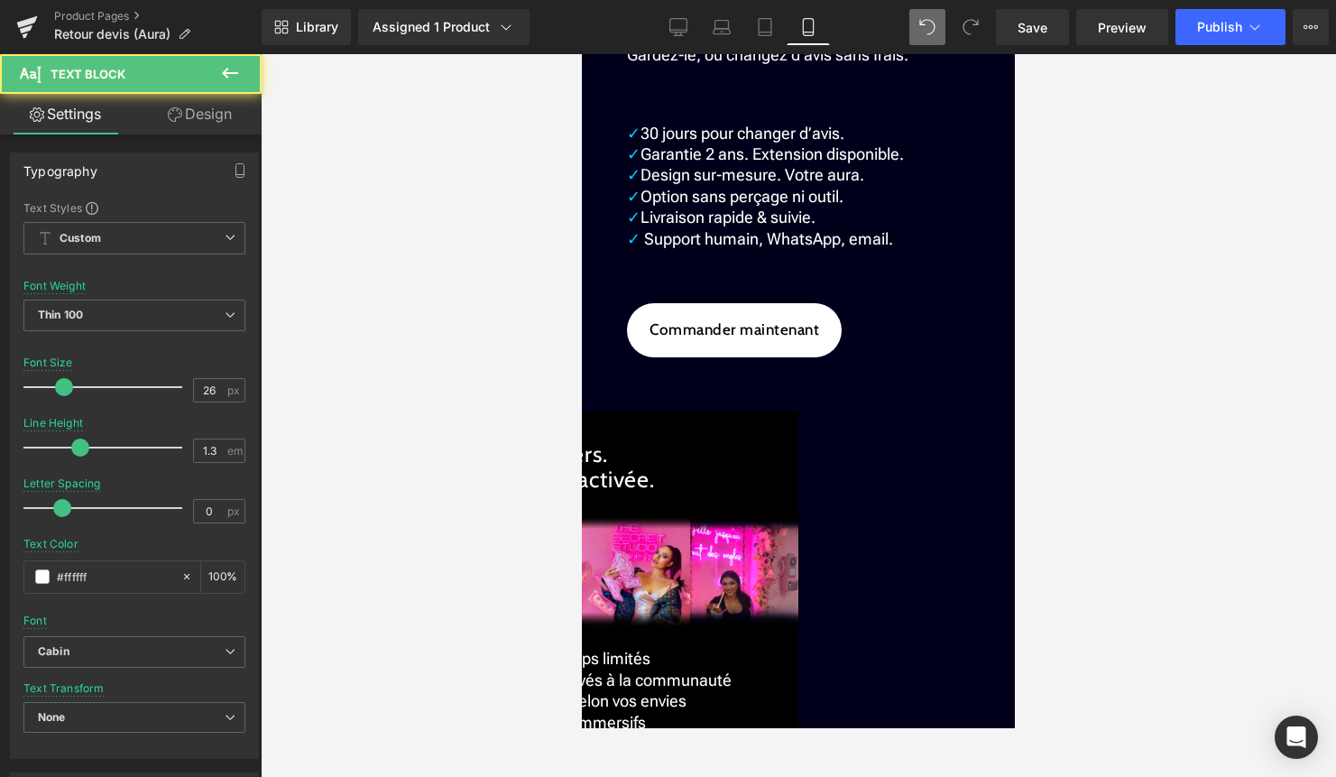
click at [206, 120] on link "Design" at bounding box center [199, 114] width 131 height 41
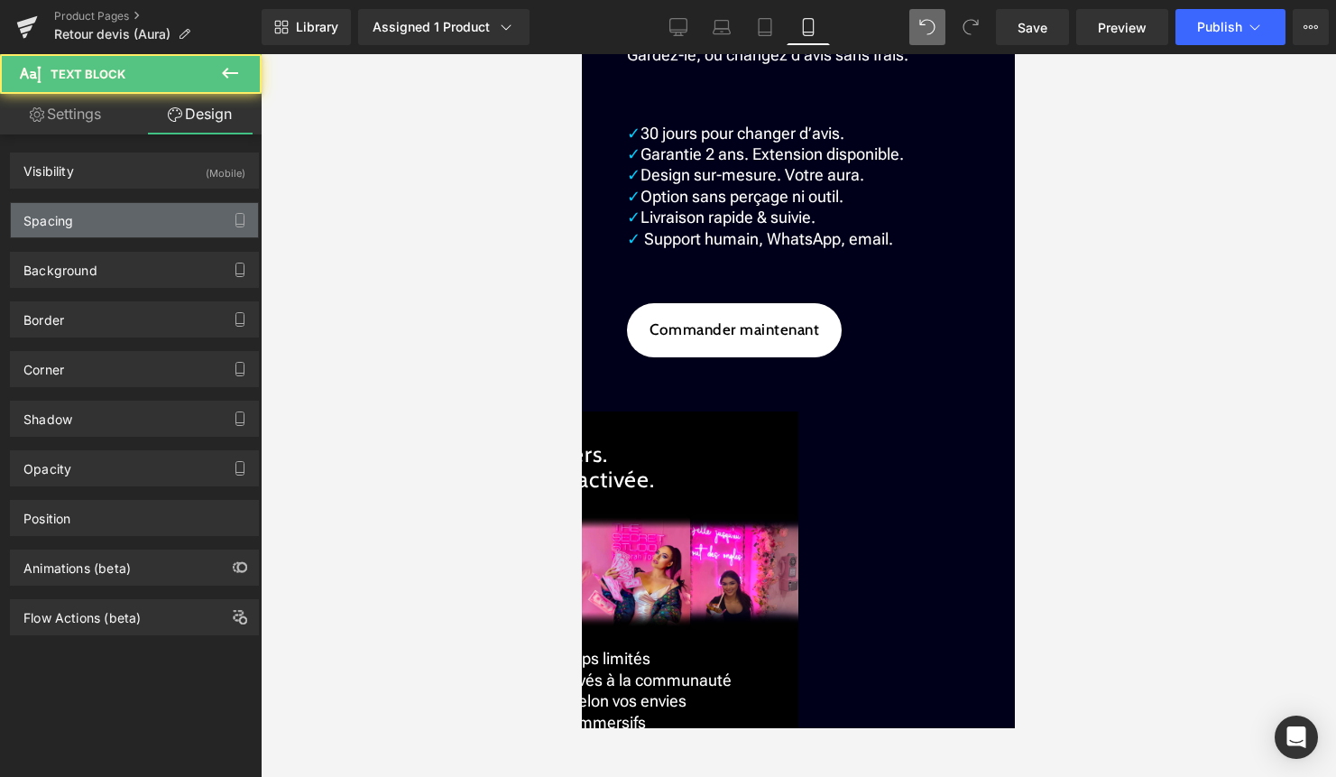
type input "70"
type input "50"
type input "0"
type input "50"
type input "0"
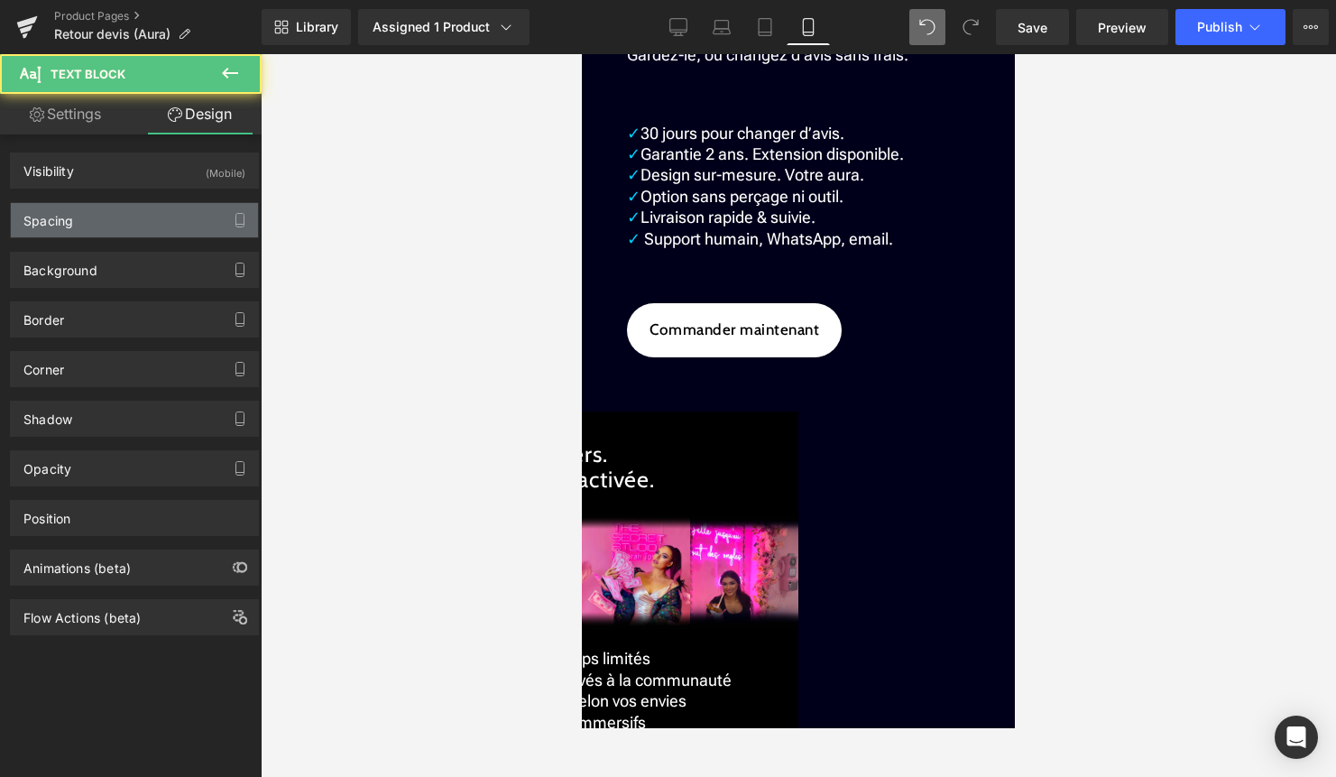
type input "0"
click at [134, 220] on div "Spacing" at bounding box center [134, 220] width 247 height 34
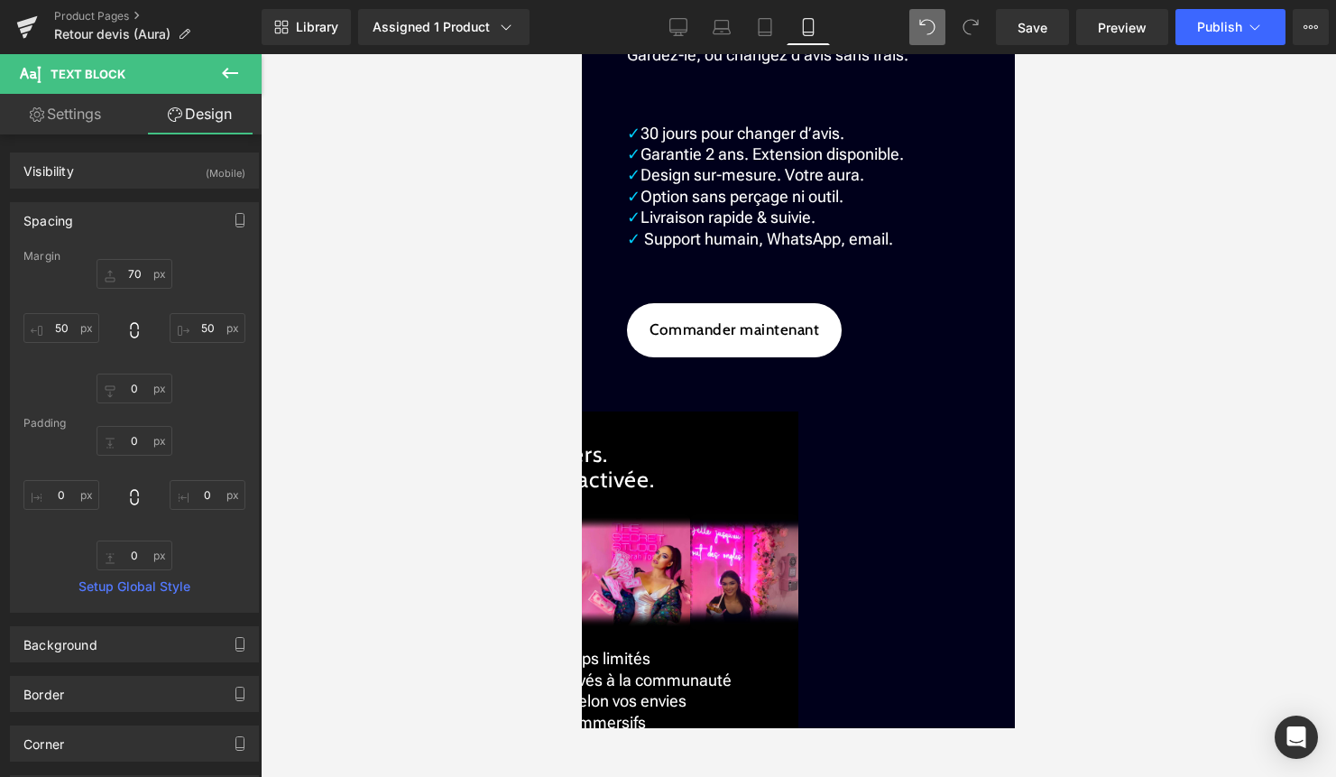
click at [582, 54] on span "Image" at bounding box center [582, 54] width 0 height 0
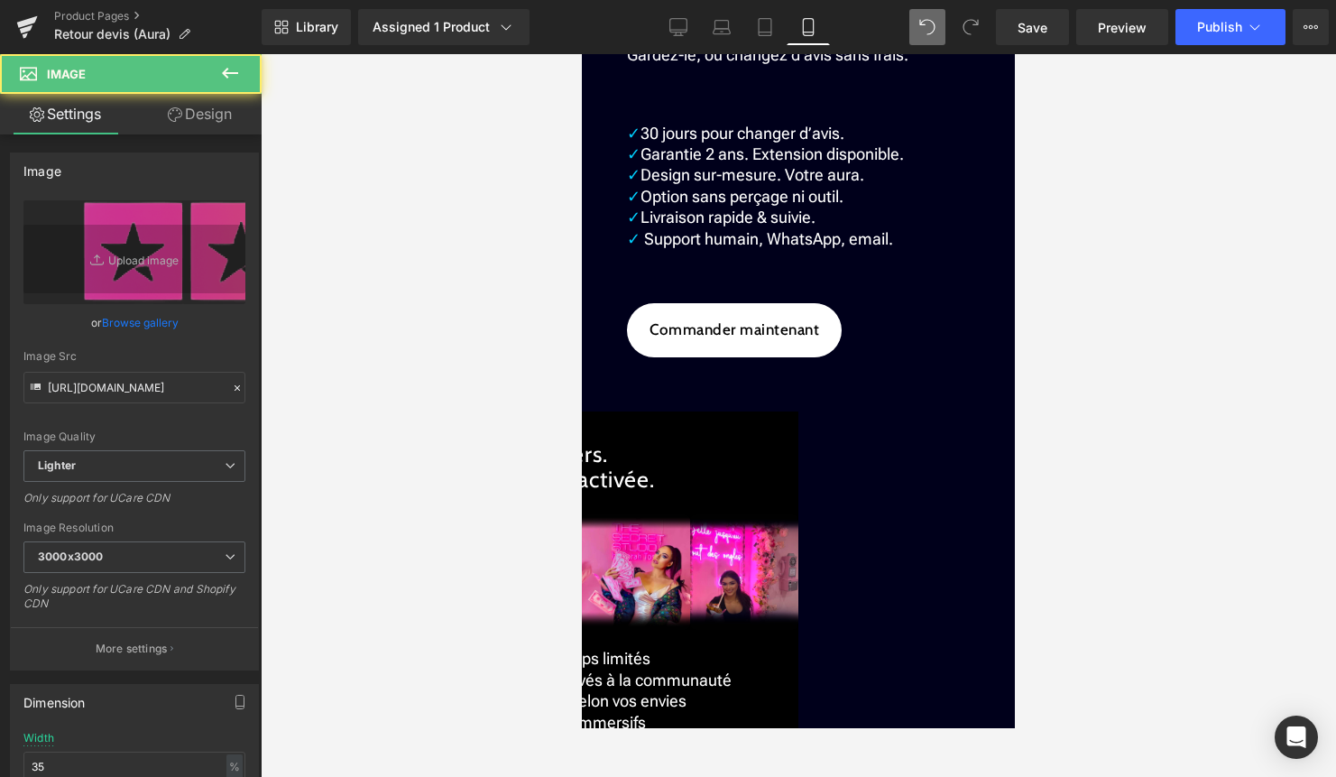
click at [224, 113] on link "Design" at bounding box center [199, 114] width 131 height 41
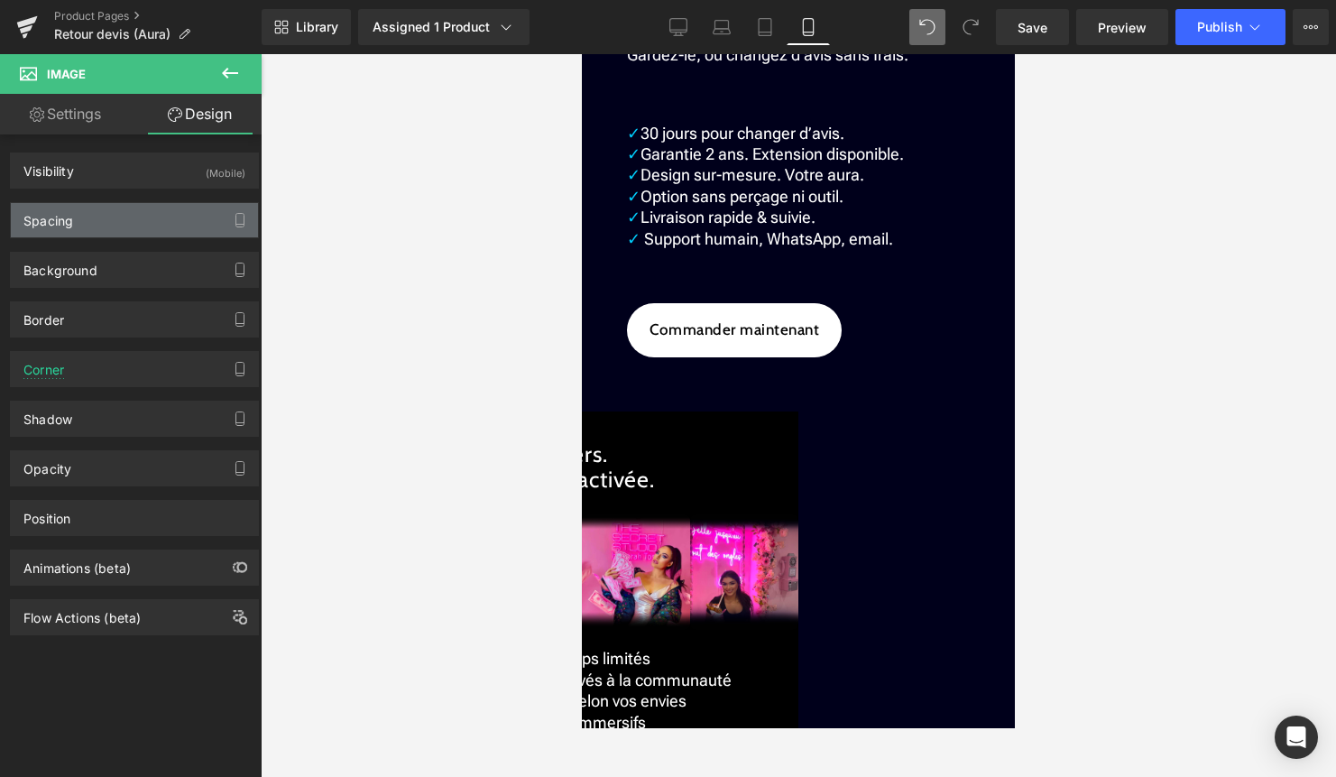
type input "0"
type input "20"
type input "60"
type input "0"
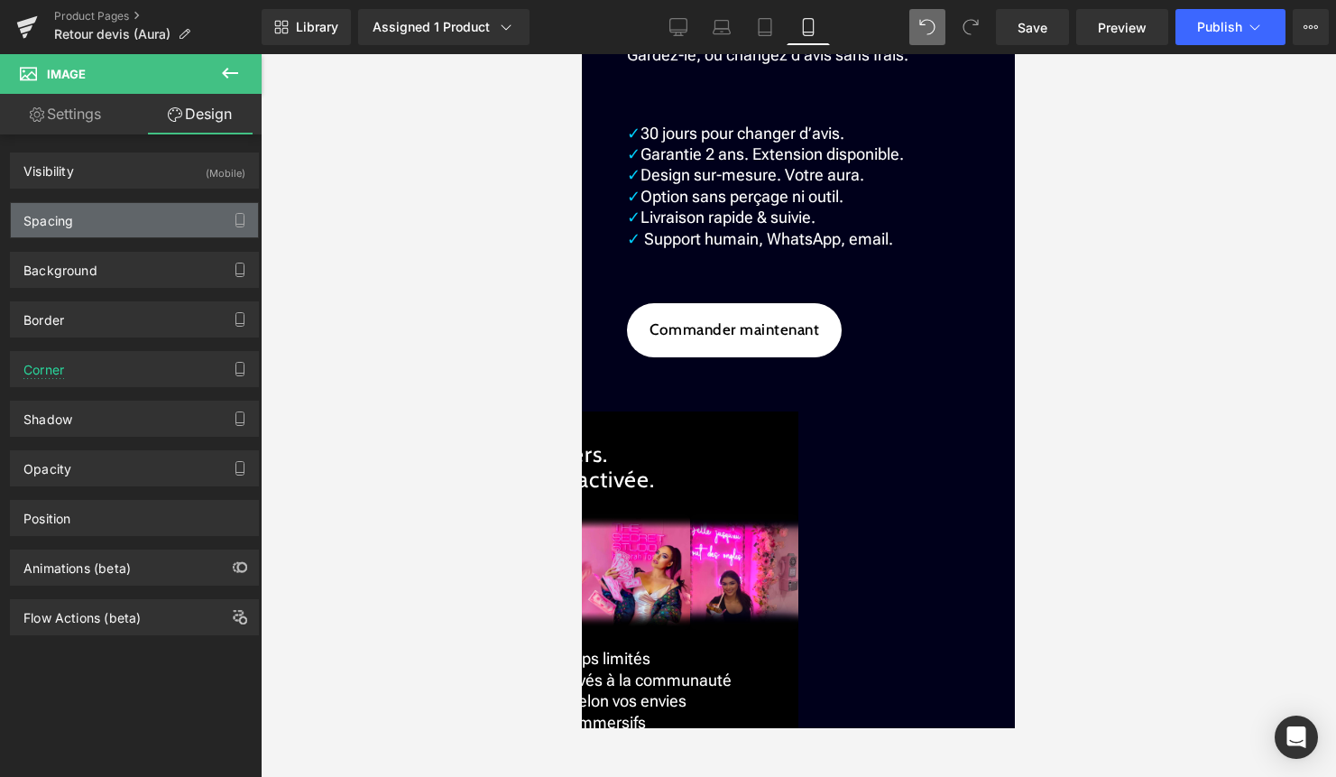
type input "0"
click at [130, 216] on div "Spacing" at bounding box center [134, 220] width 247 height 34
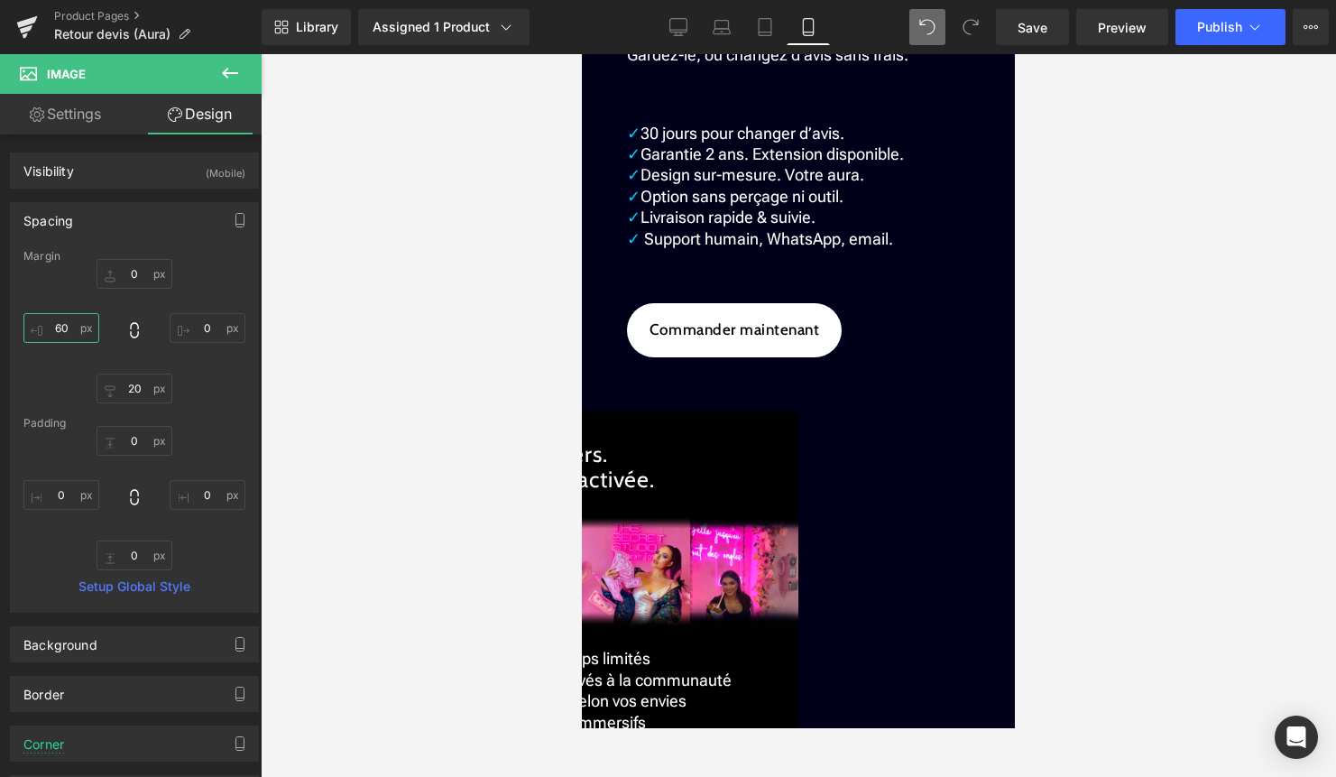
click at [57, 323] on input "60" at bounding box center [61, 328] width 76 height 30
type input "50"
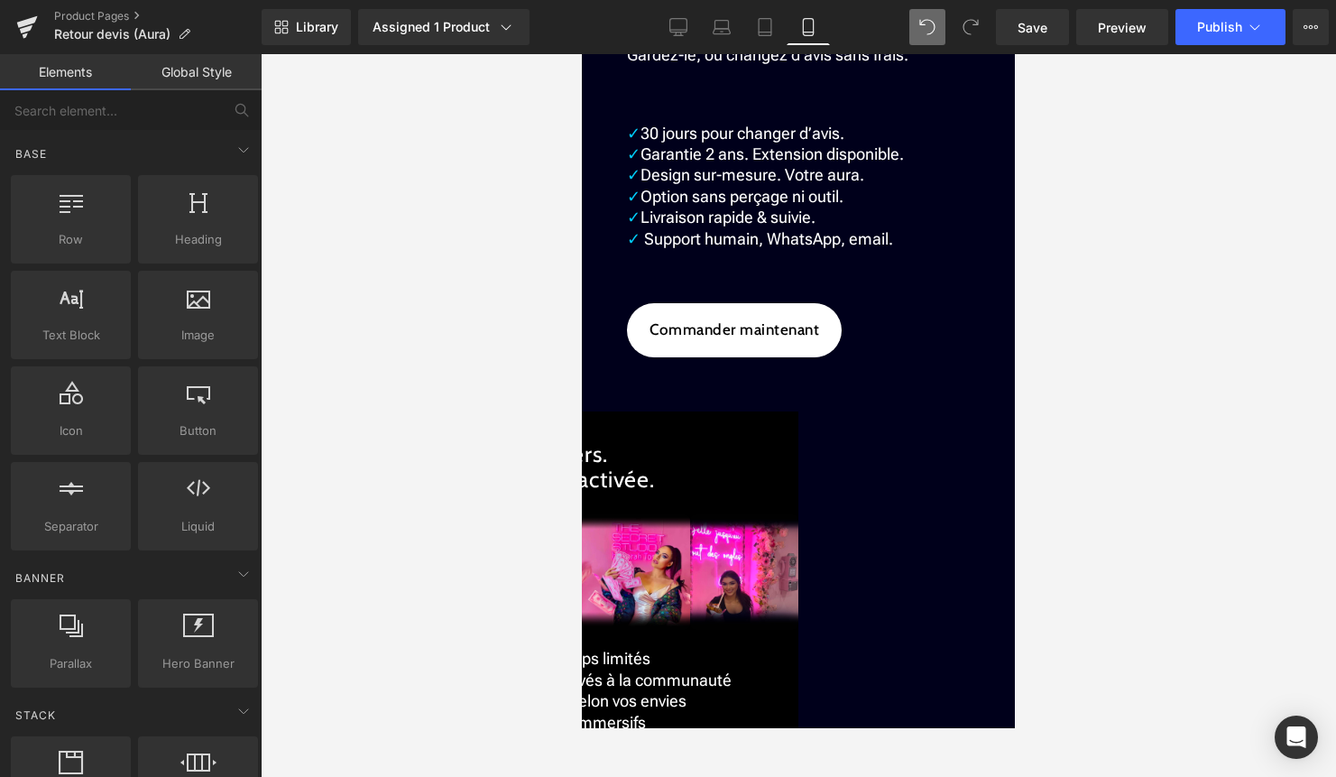
click at [1170, 301] on div at bounding box center [799, 415] width 1076 height 723
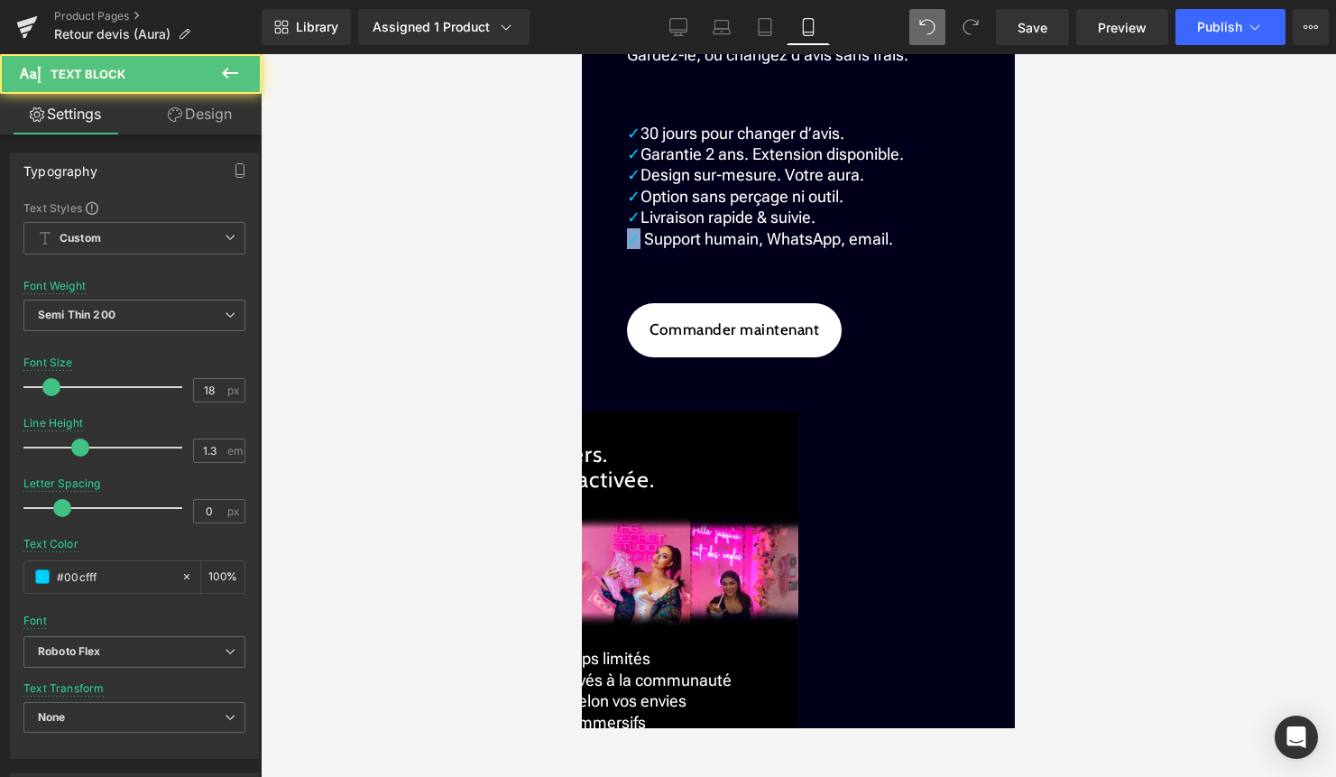
drag, startPoint x: 635, startPoint y: 548, endPoint x: 626, endPoint y: 549, distance: 9.1
click at [627, 276] on div "✓ 30 jours pour changer d’avis. ✓ Garantie 2 ans. Extension disponible. ✓ Desig…" at bounding box center [798, 199] width 343 height 153
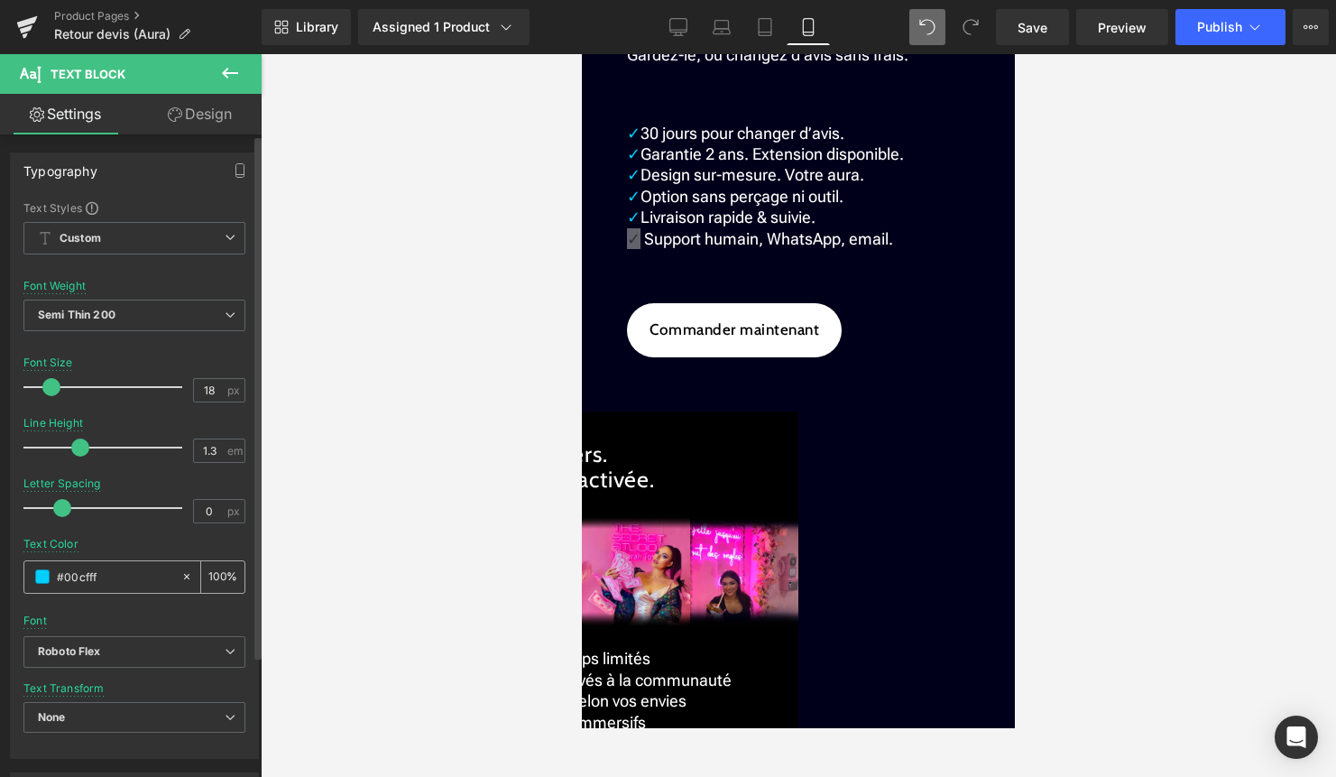
click at [42, 579] on span at bounding box center [42, 576] width 14 height 14
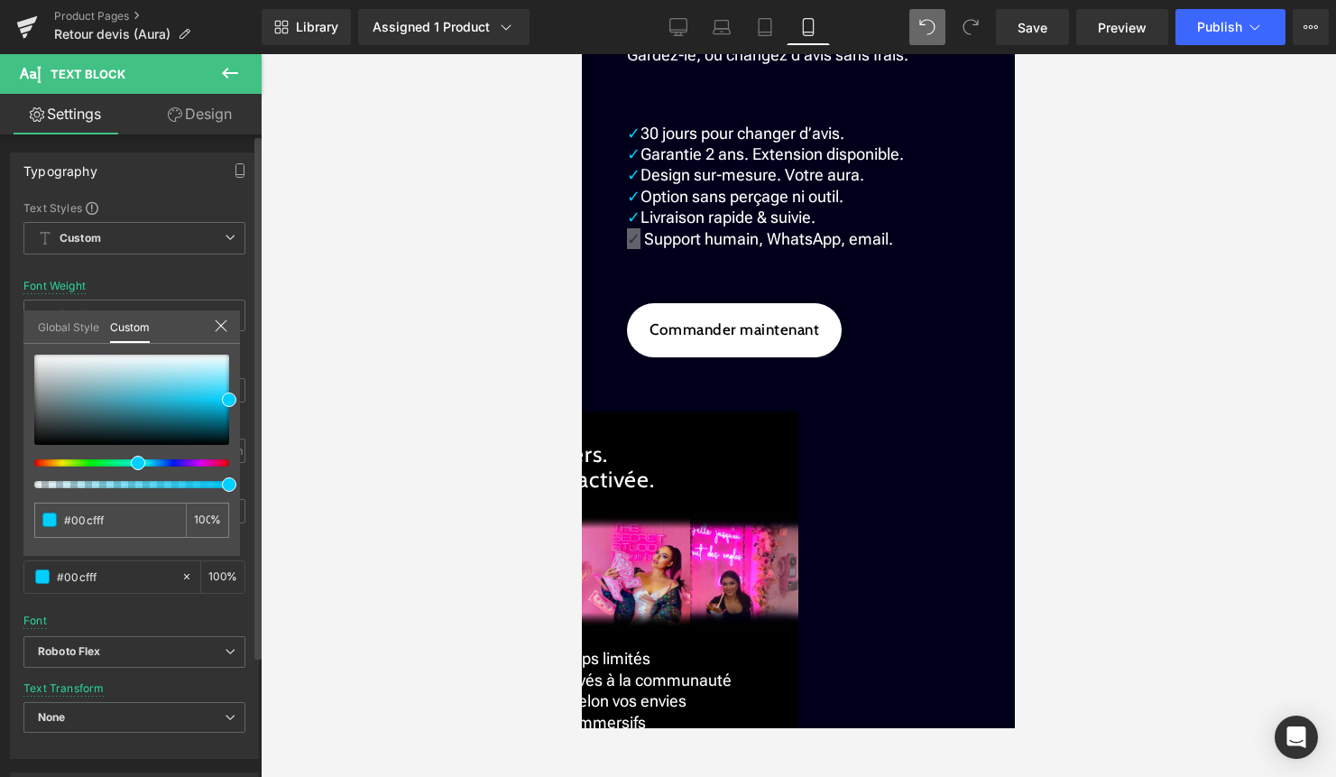
type input "#00a5ff"
type input "#00faff"
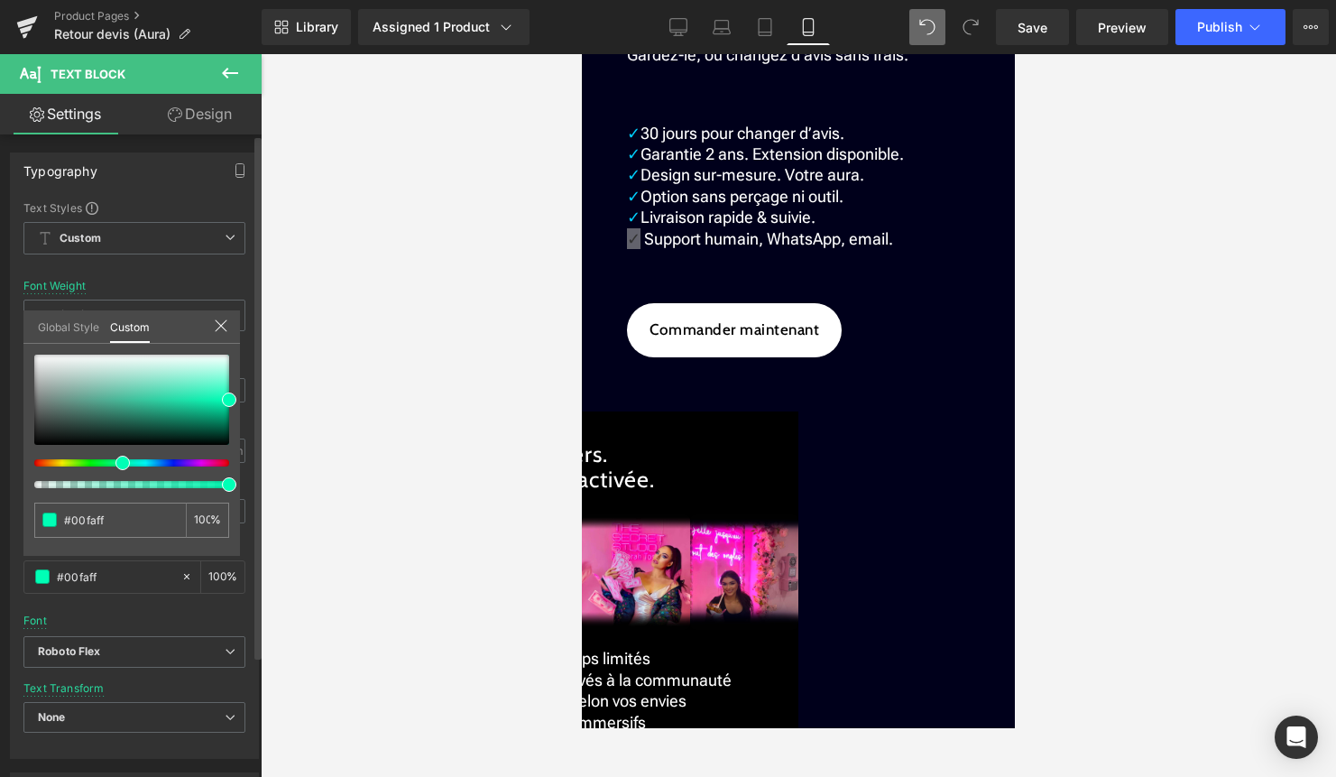
type input "#00ffb6"
type input "#00ff66"
type input "#00ff04"
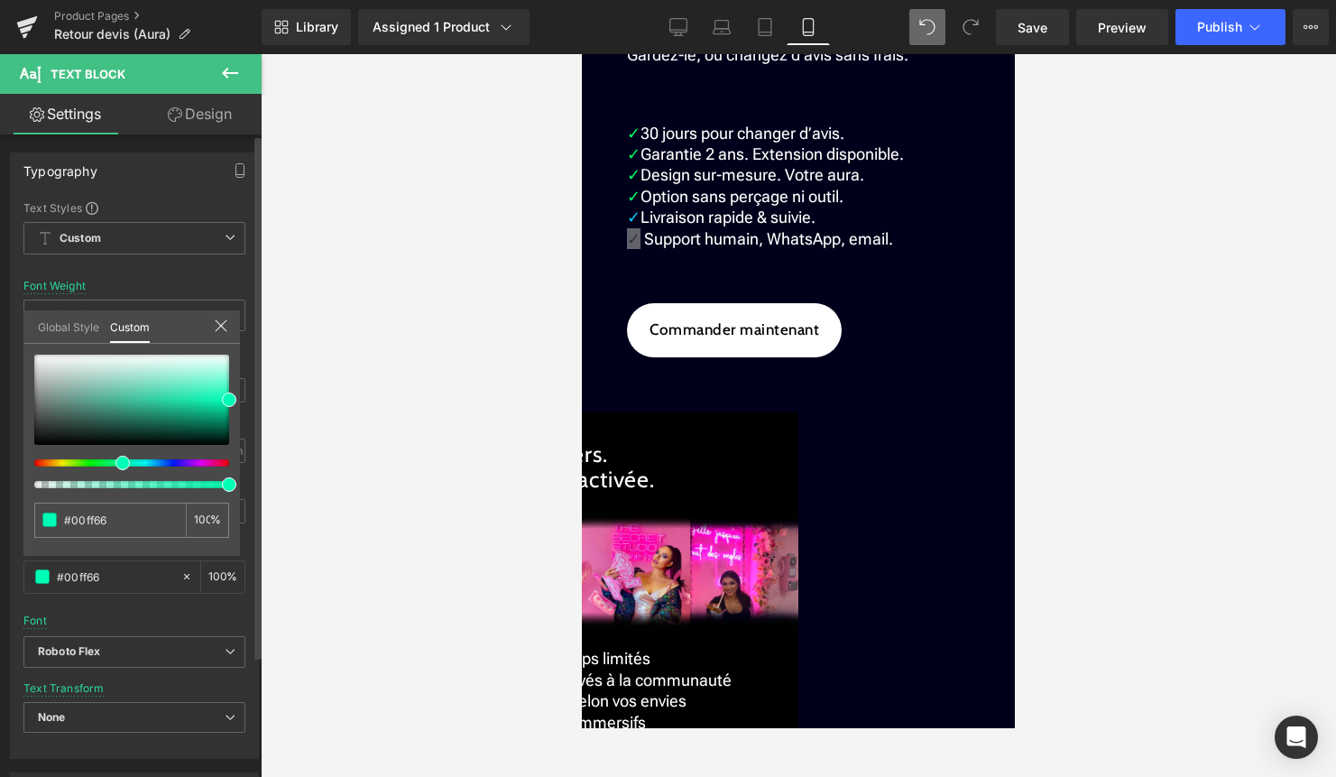
type input "#00ff04"
type input "#26ff00"
type input "#50ff00"
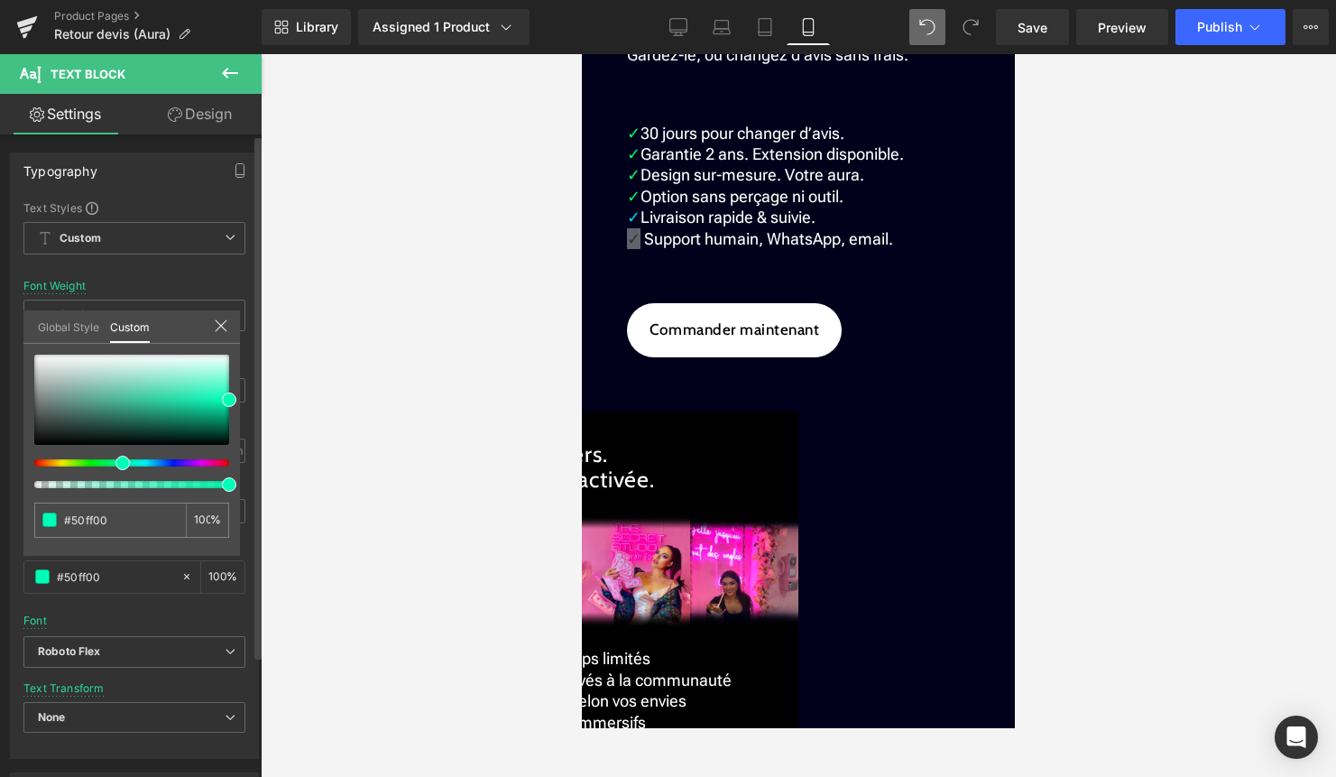
type input "#83ff00"
type input "#9dff00"
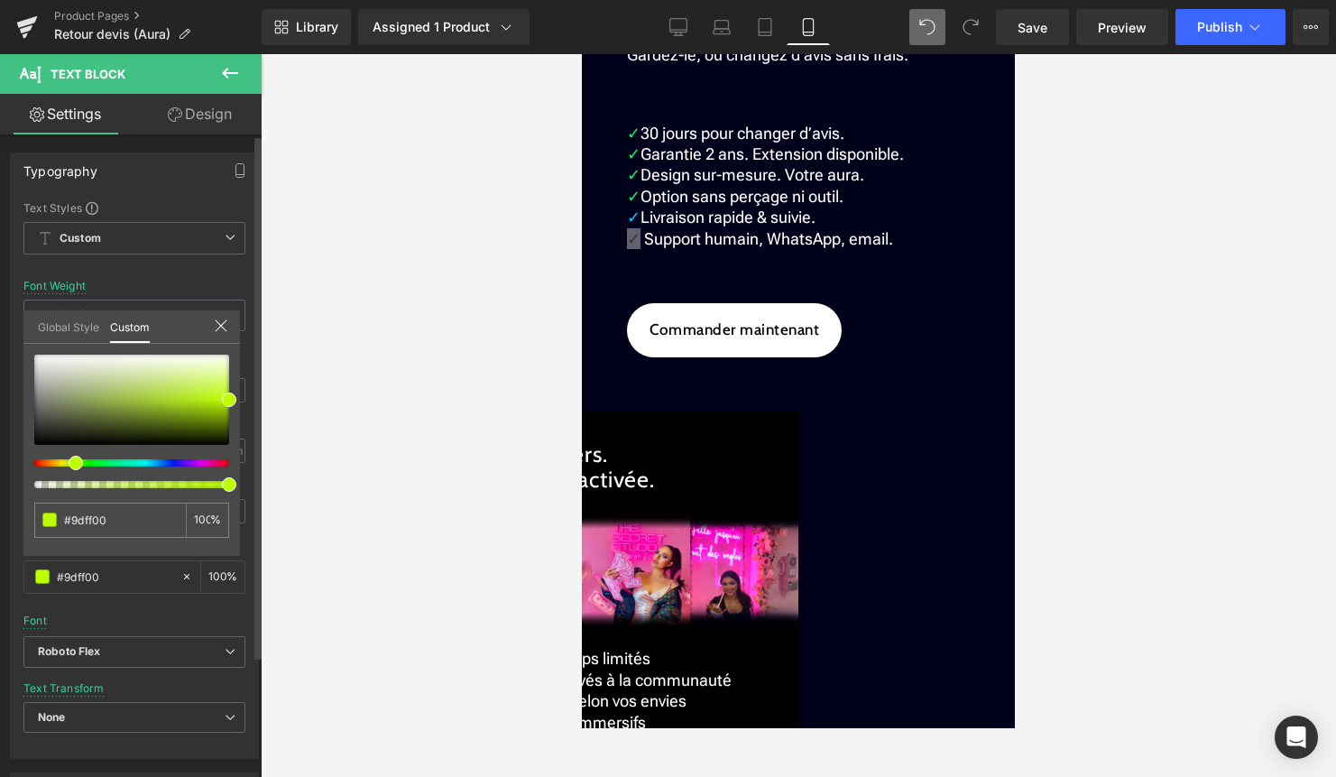
type input "#bbff00"
type input "#d8ff00"
type input "#faff00"
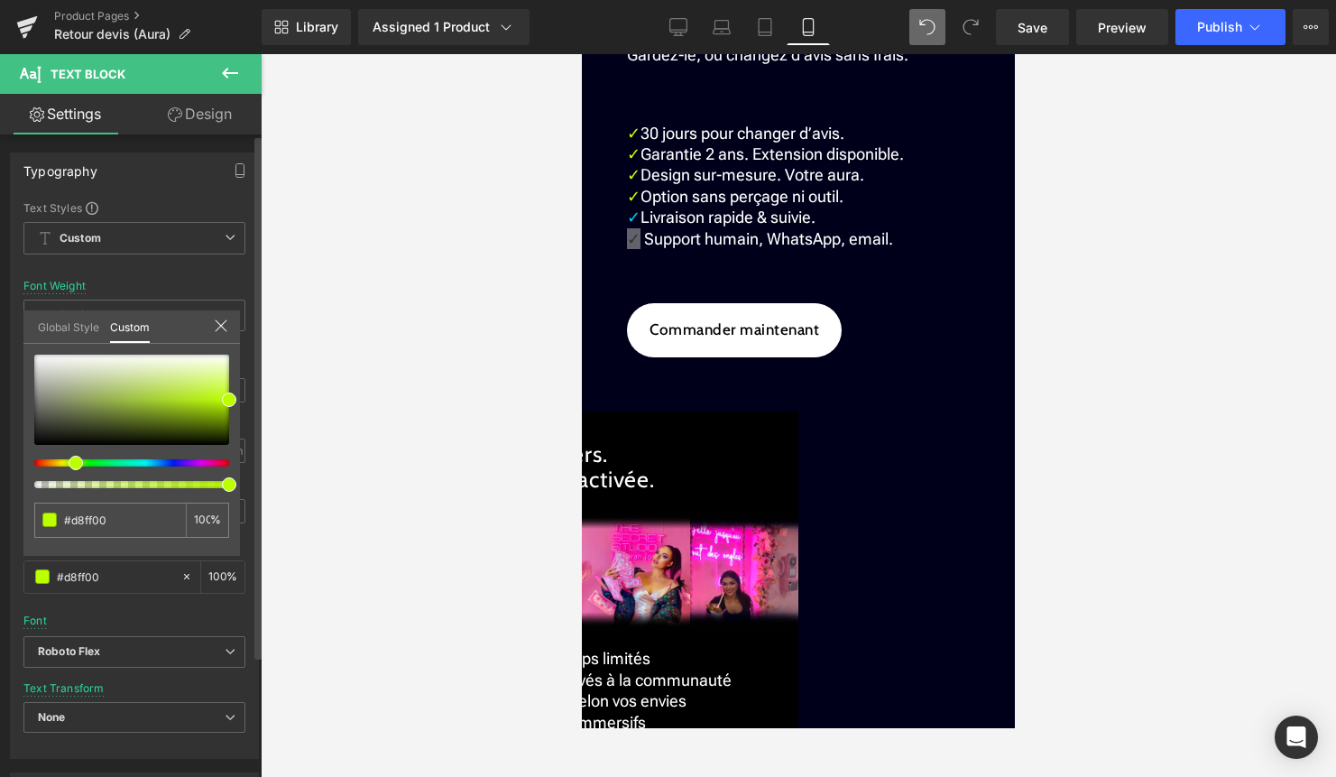
type input "#faff00"
type input "#ffe500"
type input "#ffcc00"
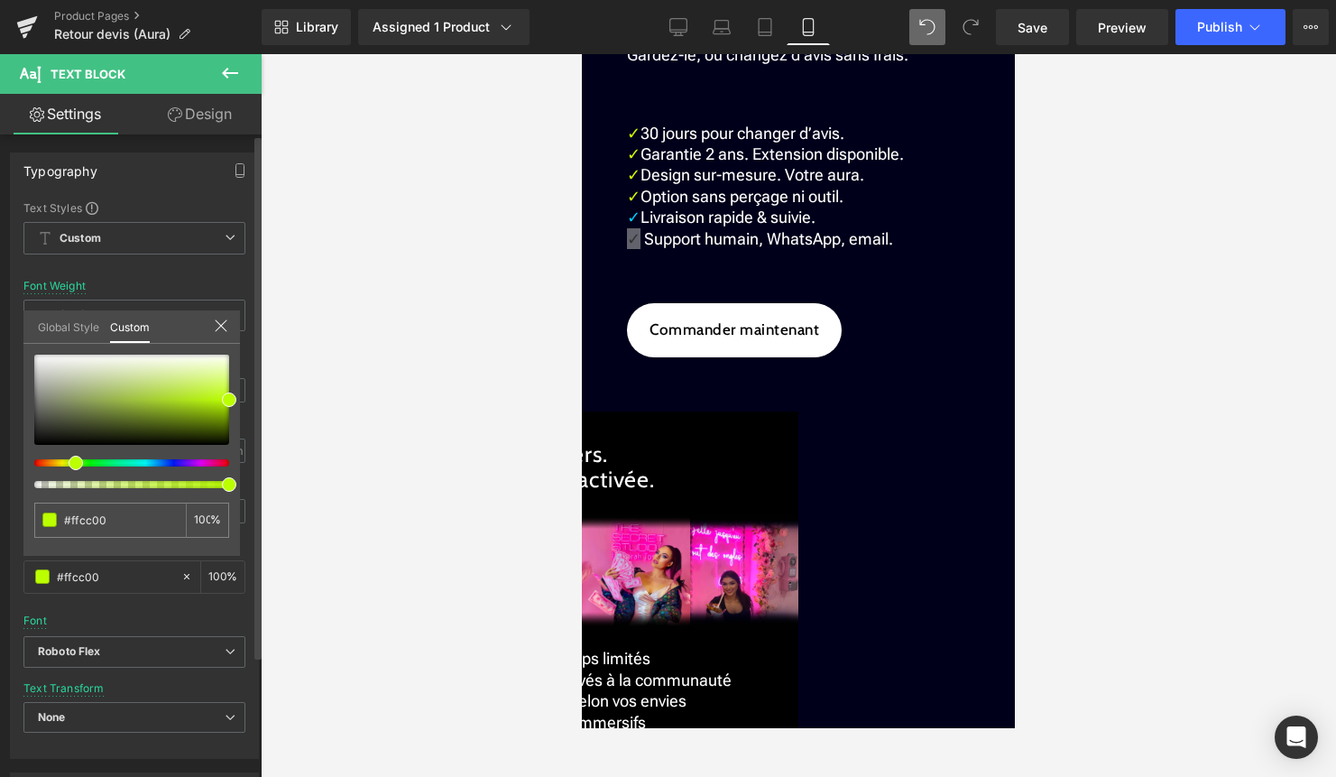
type input "#ffae00"
type input "#ff9000"
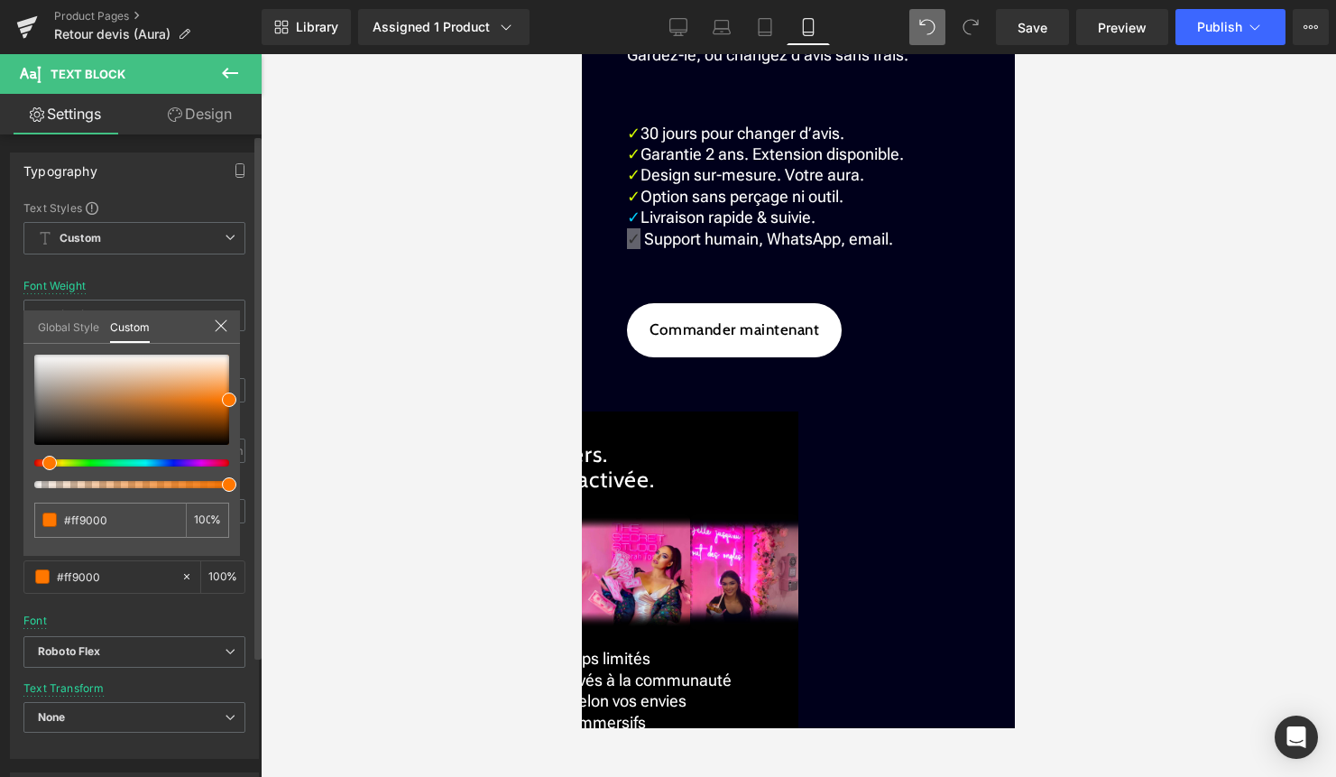
type input "#ff7b00"
type input "#ff6100"
type input "#ff5900"
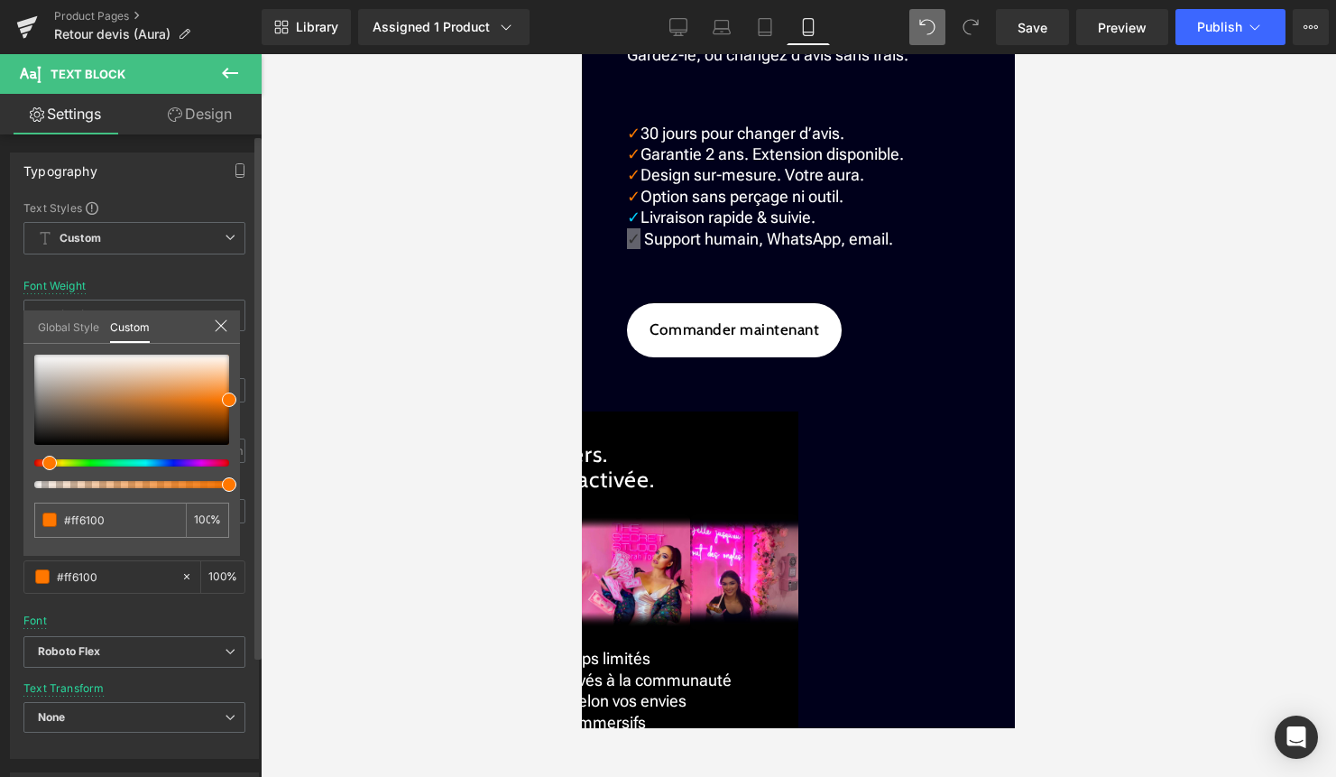
type input "#ff5900"
type input "#ff5000"
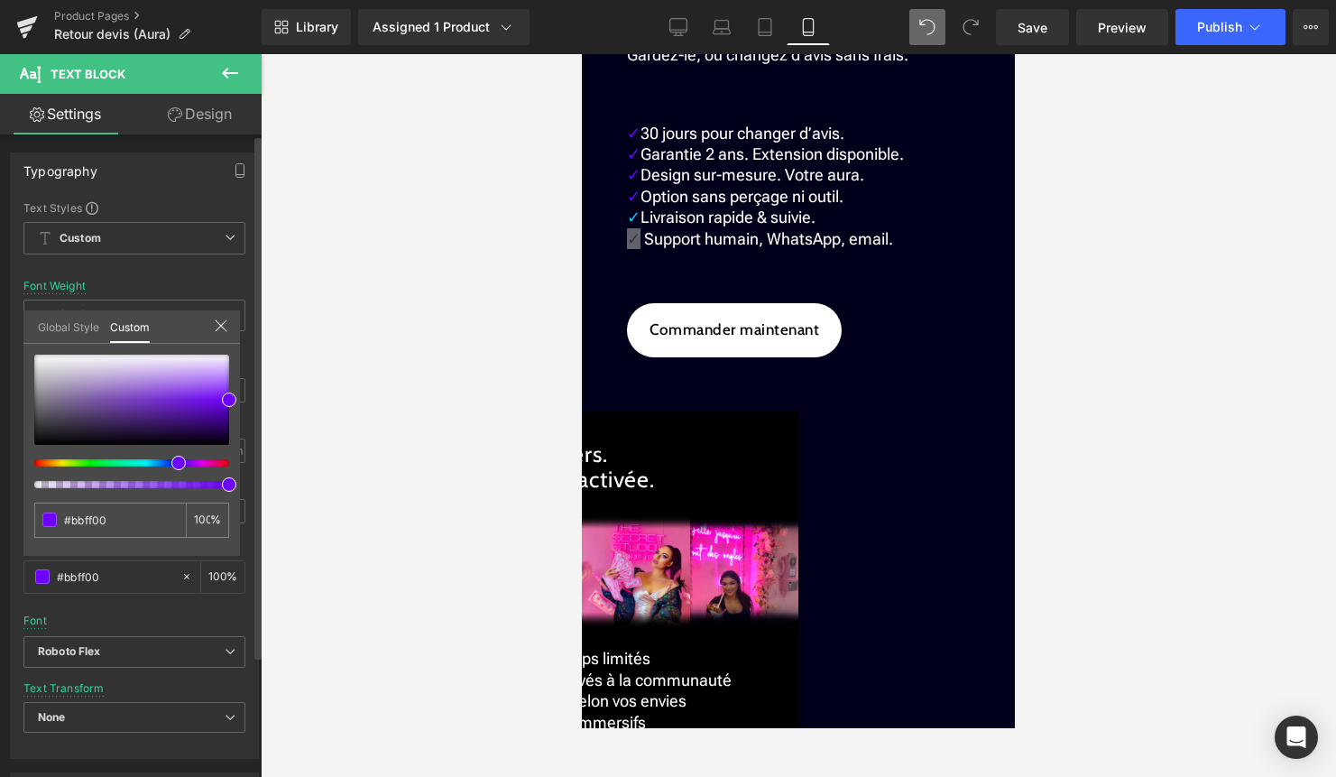
drag, startPoint x: 134, startPoint y: 462, endPoint x: 168, endPoint y: 455, distance: 35.0
click at [168, 455] on div at bounding box center [131, 422] width 195 height 134
drag, startPoint x: 231, startPoint y: 395, endPoint x: 225, endPoint y: 384, distance: 12.5
click at [225, 384] on span at bounding box center [223, 389] width 14 height 14
click at [223, 376] on div at bounding box center [131, 400] width 195 height 90
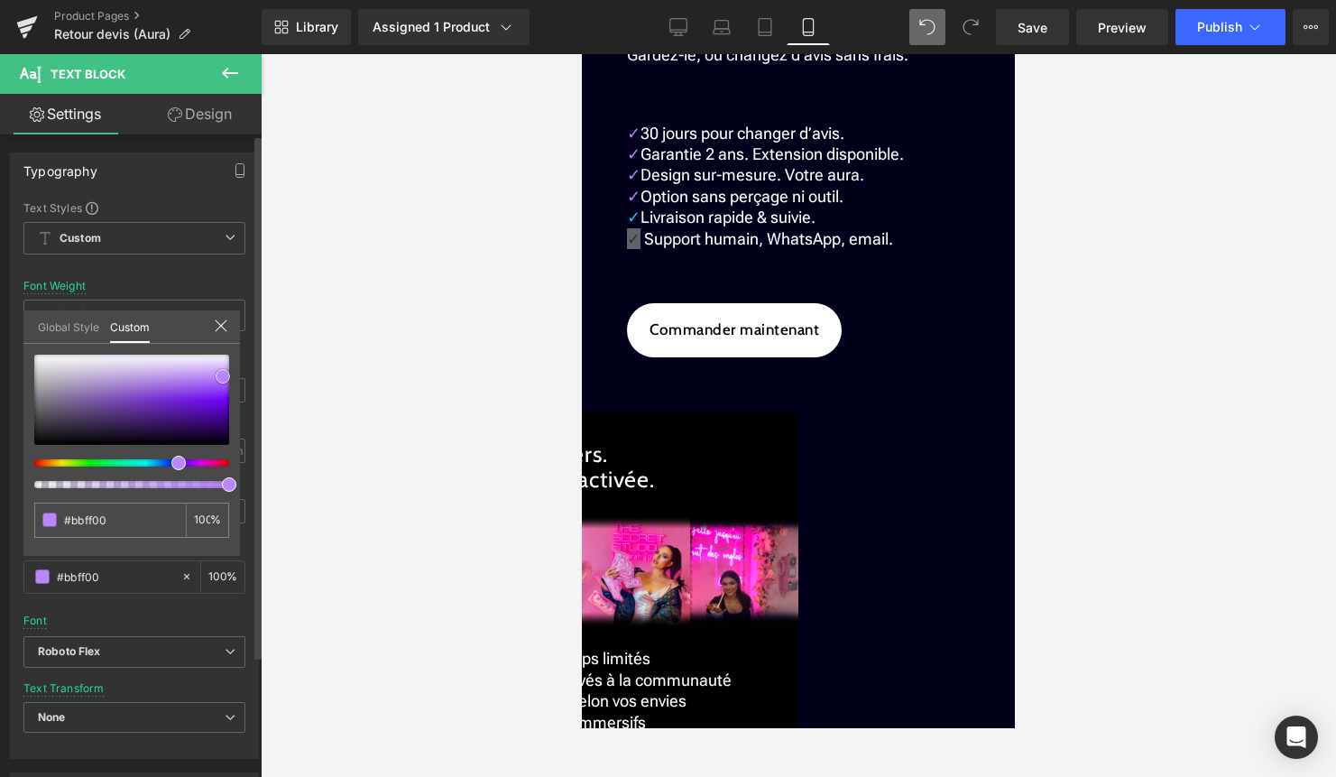
click at [224, 383] on span at bounding box center [223, 376] width 14 height 14
click at [224, 387] on div at bounding box center [131, 400] width 195 height 90
click at [224, 390] on span at bounding box center [224, 387] width 14 height 14
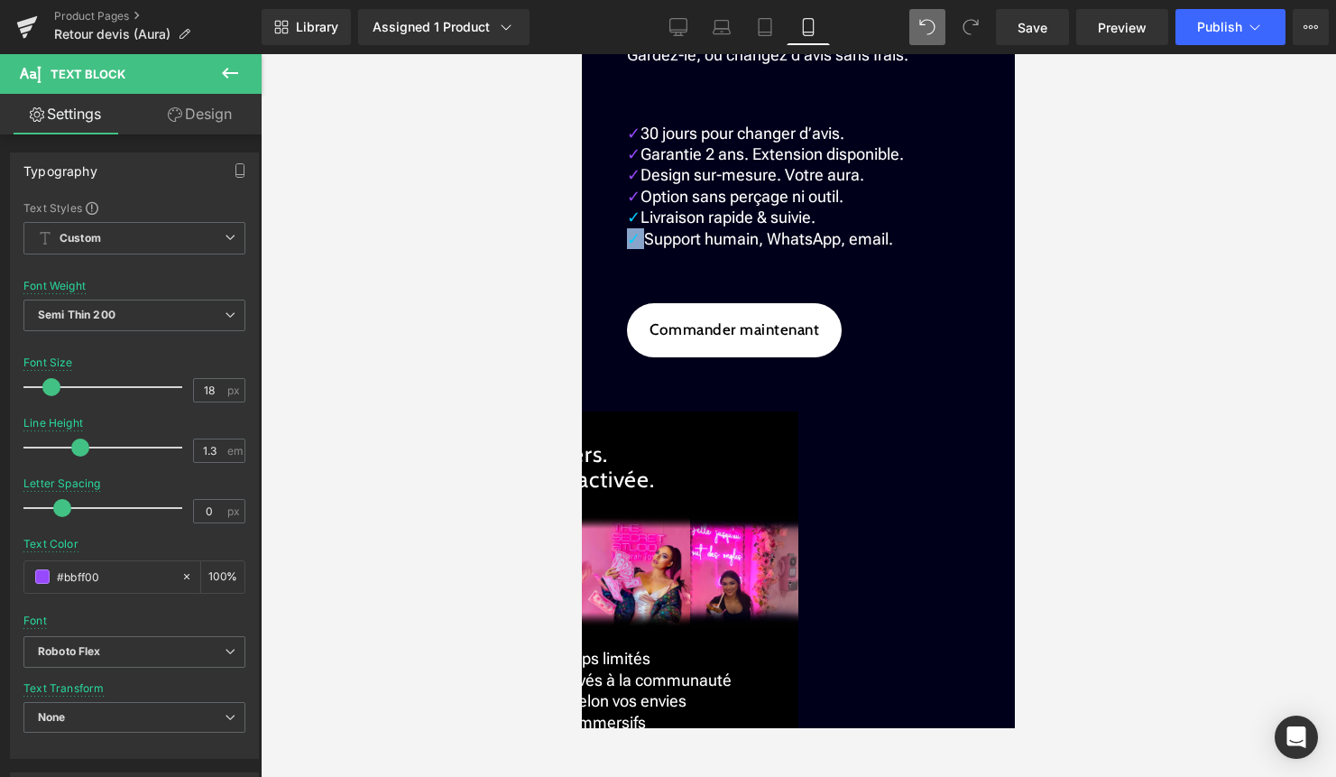
drag, startPoint x: 642, startPoint y: 548, endPoint x: 628, endPoint y: 542, distance: 14.6
click at [628, 276] on div "✓ 30 jours pour changer d’avis. ✓ Garantie 2 ans. Extension disponible. ✓ Desig…" at bounding box center [798, 199] width 343 height 153
drag, startPoint x: 123, startPoint y: 576, endPoint x: 25, endPoint y: 576, distance: 97.5
click at [25, 576] on div "#bbff00" at bounding box center [102, 577] width 156 height 32
click at [45, 574] on span at bounding box center [42, 576] width 14 height 14
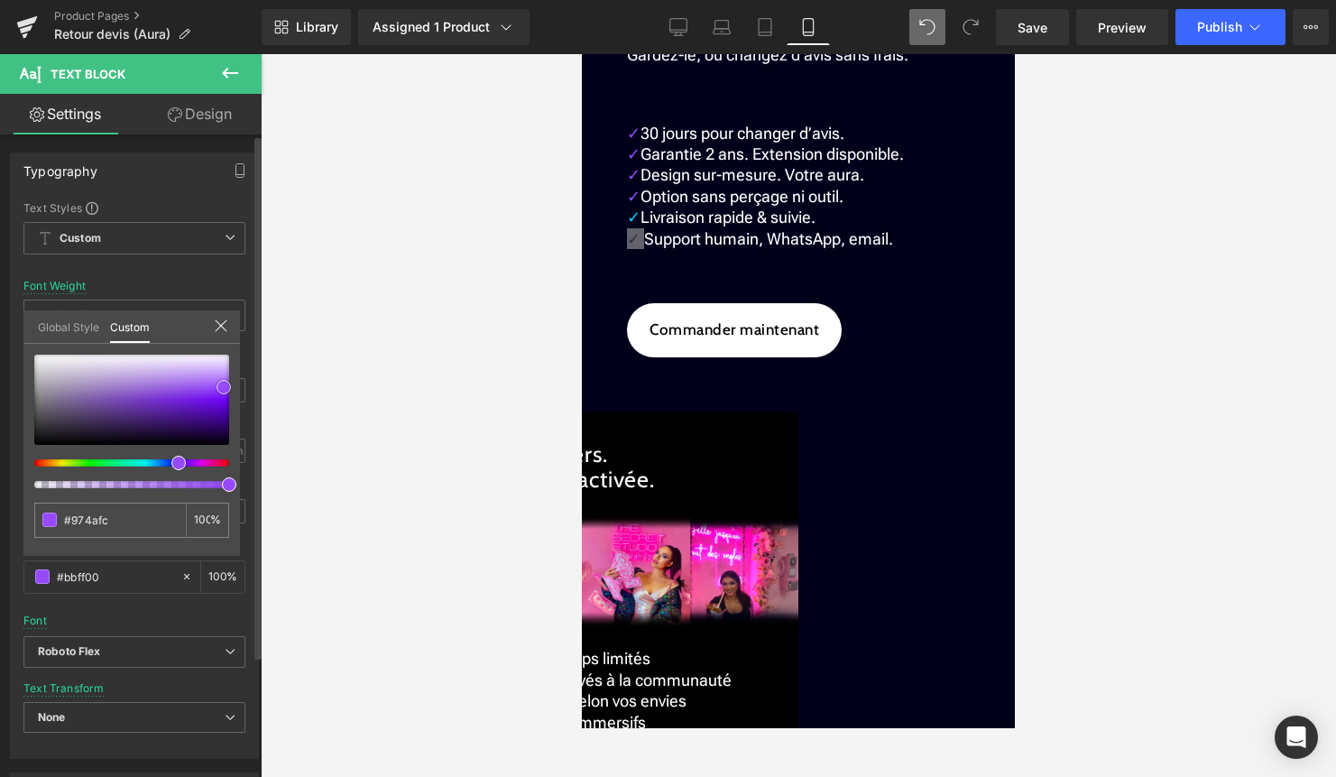
click at [223, 388] on span at bounding box center [224, 387] width 14 height 14
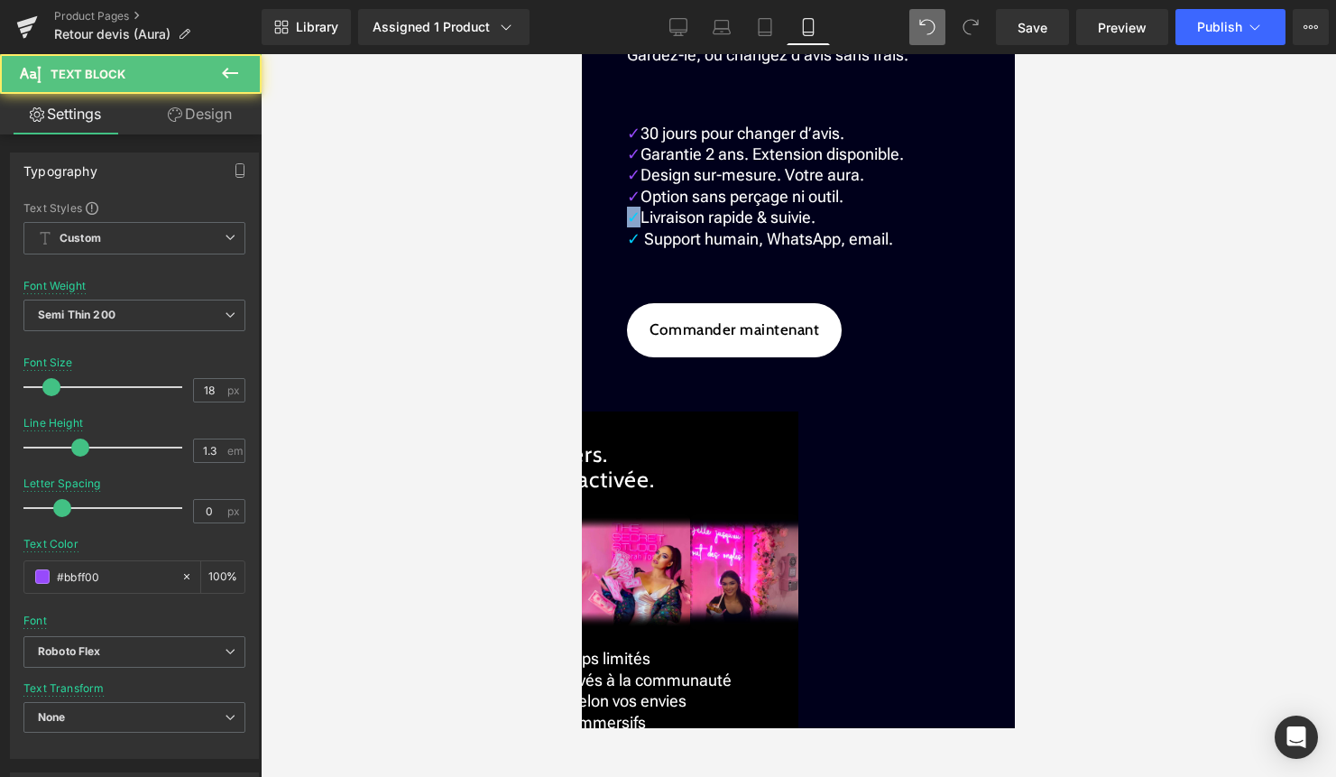
drag, startPoint x: 637, startPoint y: 527, endPoint x: 622, endPoint y: 527, distance: 15.3
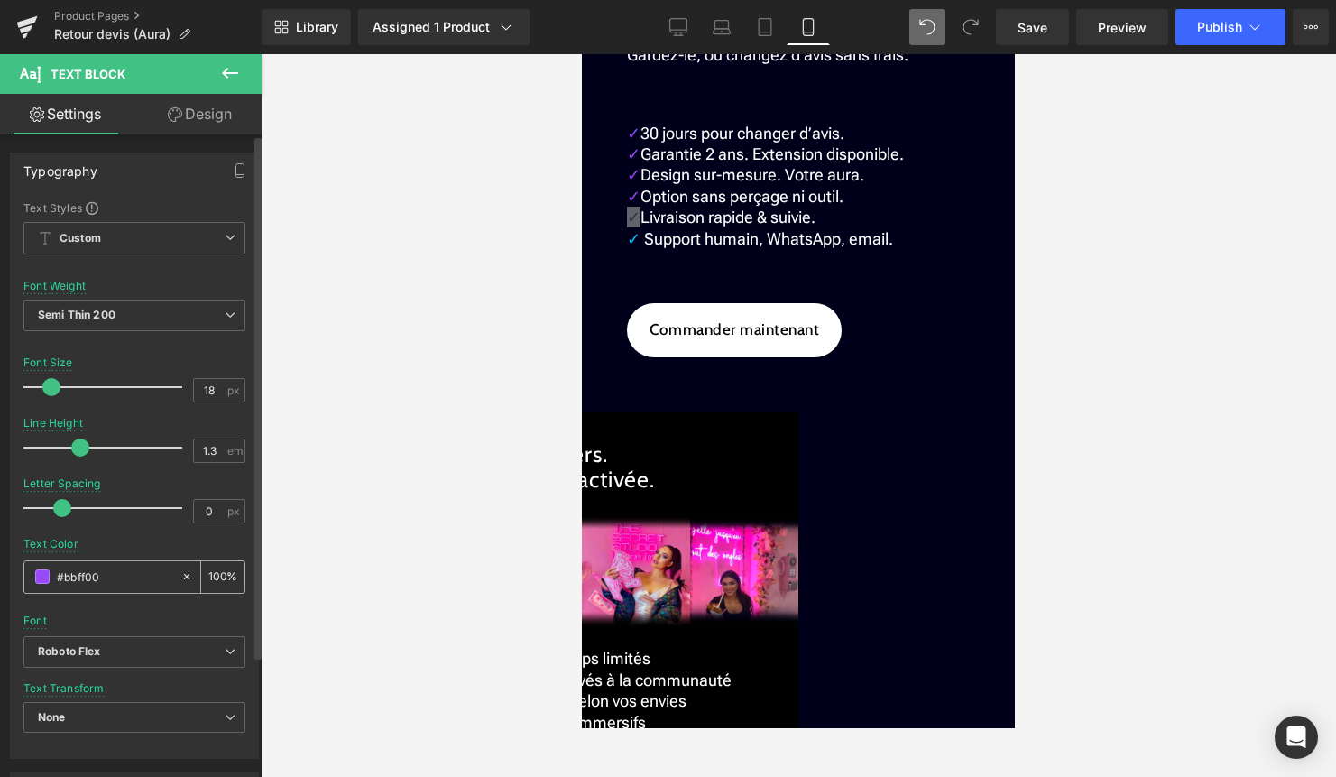
drag, startPoint x: 87, startPoint y: 572, endPoint x: 51, endPoint y: 572, distance: 36.1
click at [52, 572] on div "#bbff00" at bounding box center [102, 577] width 156 height 32
click at [48, 578] on span at bounding box center [42, 576] width 14 height 14
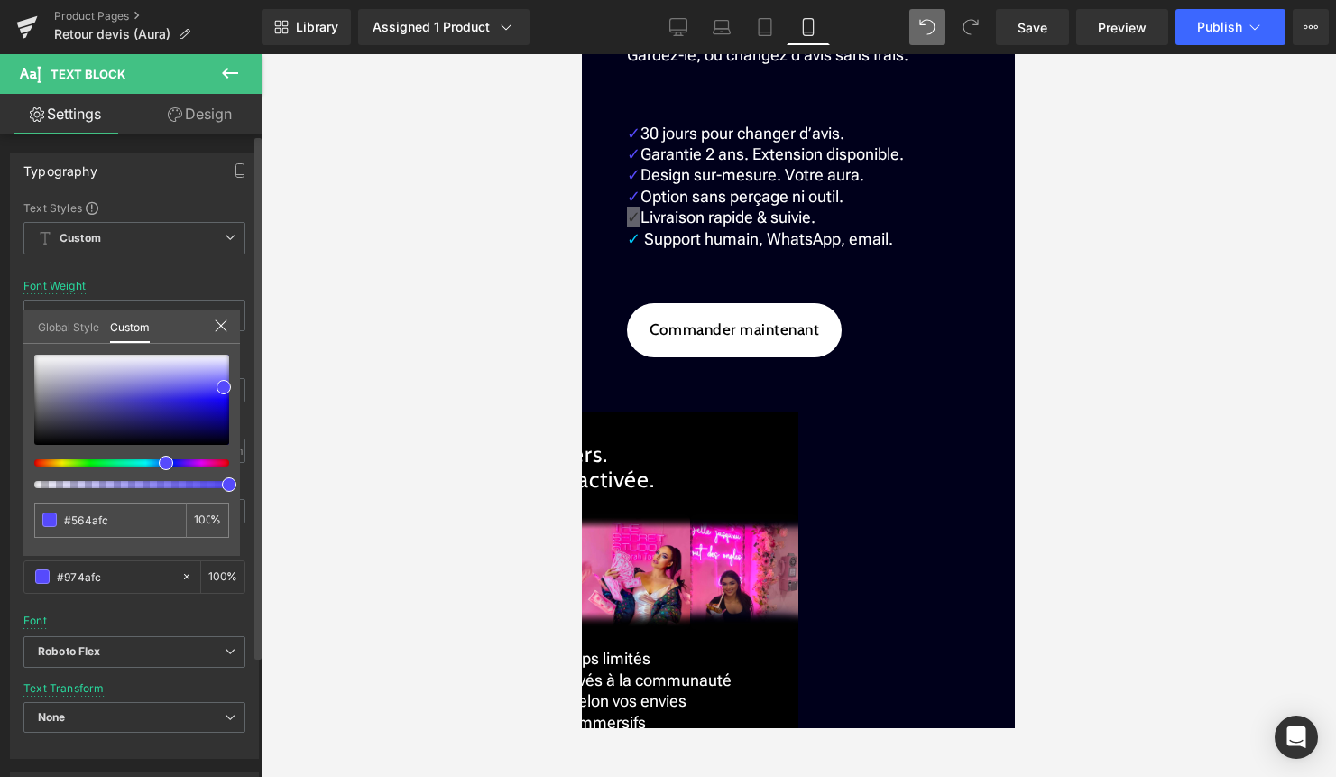
drag, startPoint x: 176, startPoint y: 464, endPoint x: 158, endPoint y: 464, distance: 18.0
click at [158, 464] on div at bounding box center [124, 462] width 195 height 7
drag, startPoint x: 125, startPoint y: 518, endPoint x: 26, endPoint y: 518, distance: 99.3
click at [27, 518] on div "#974afc 100 %" at bounding box center [131, 455] width 217 height 201
click at [282, 519] on div at bounding box center [799, 415] width 1076 height 723
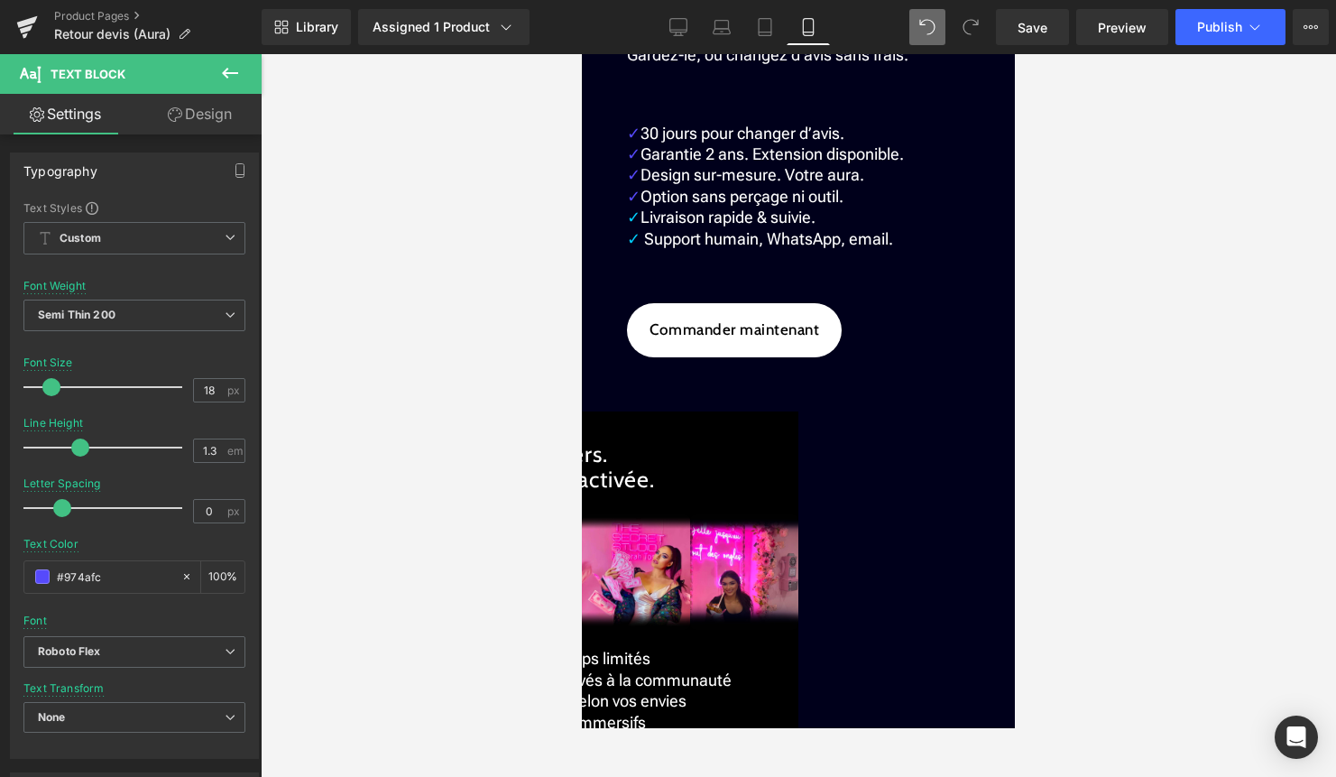
click at [656, 227] on span "Livraison rapide & suivie." at bounding box center [728, 217] width 175 height 19
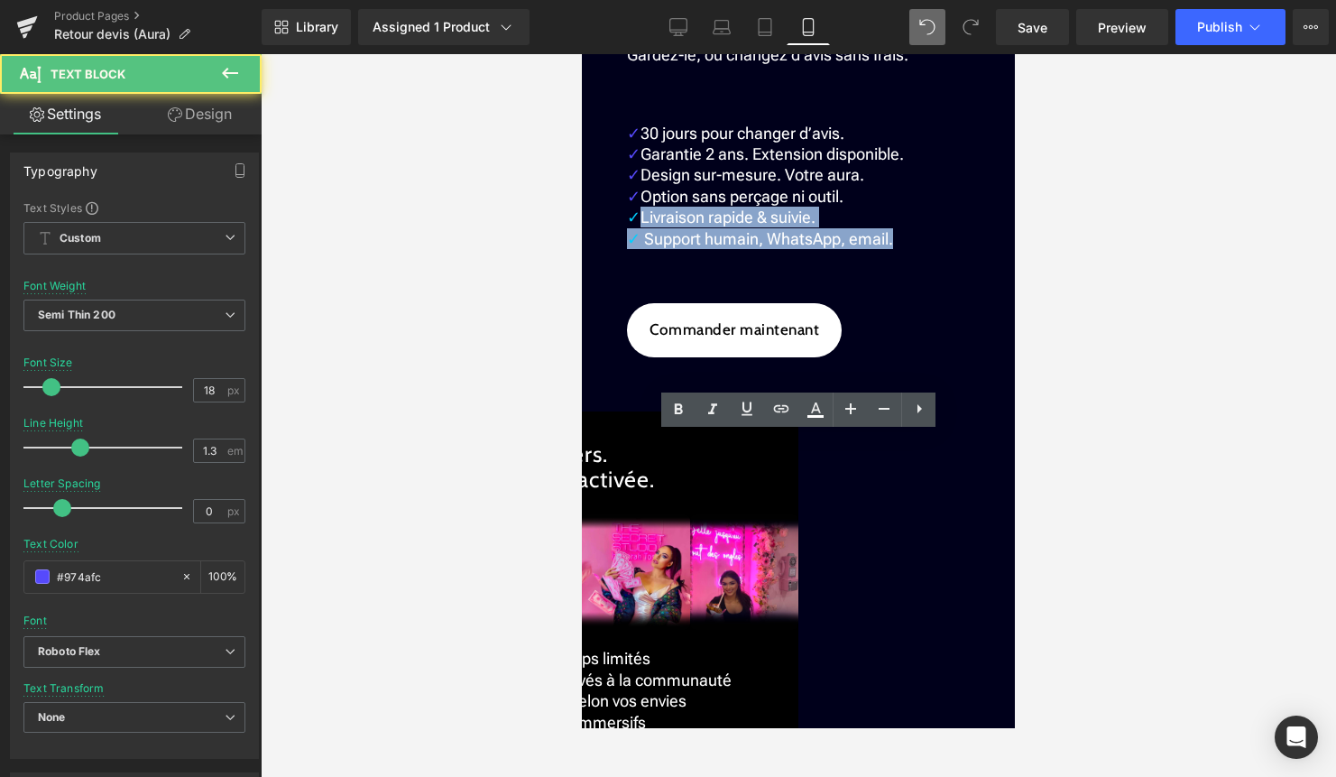
drag, startPoint x: 638, startPoint y: 530, endPoint x: 626, endPoint y: 532, distance: 11.9
click at [627, 249] on div "✓ 30 jours pour changer d’avis. ✓ Garantie 2 ans. Extension disponible. ✓ Desig…" at bounding box center [798, 186] width 343 height 126
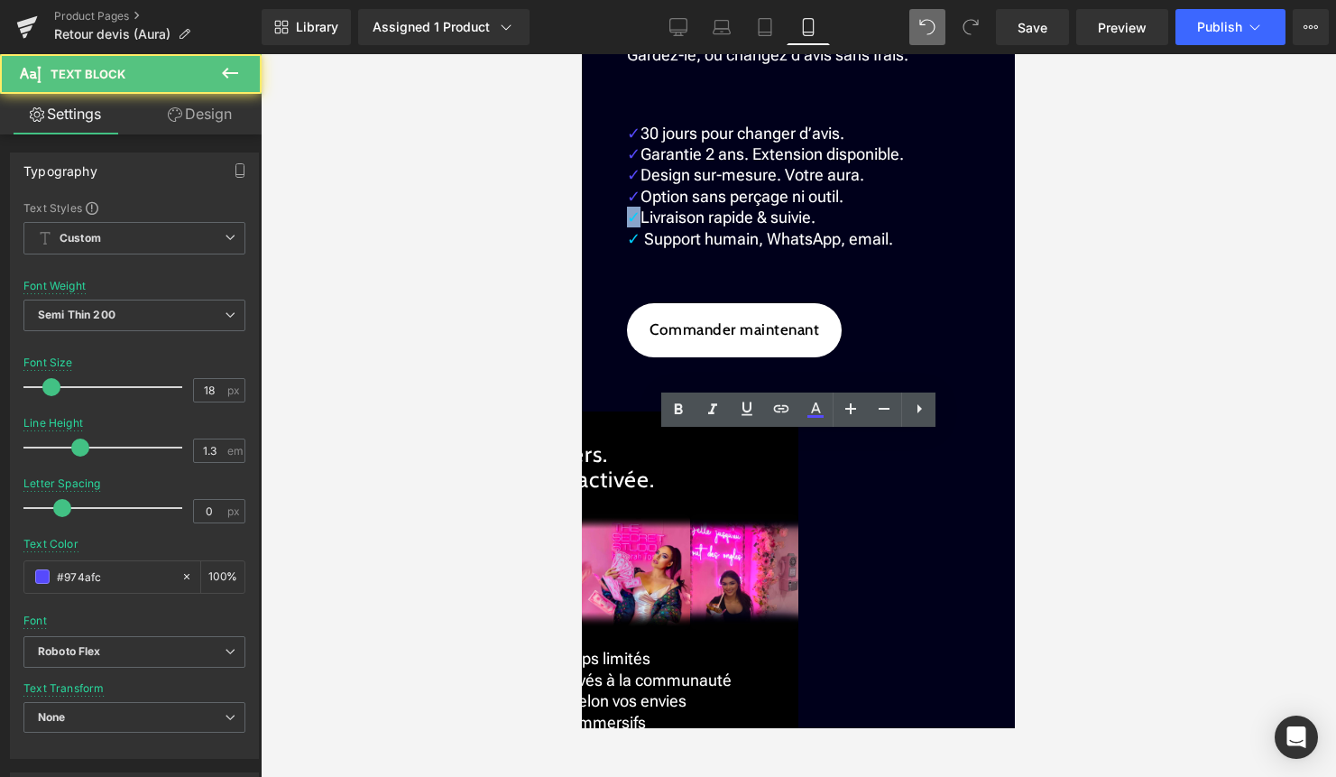
click at [634, 227] on span "✓" at bounding box center [634, 217] width 14 height 19
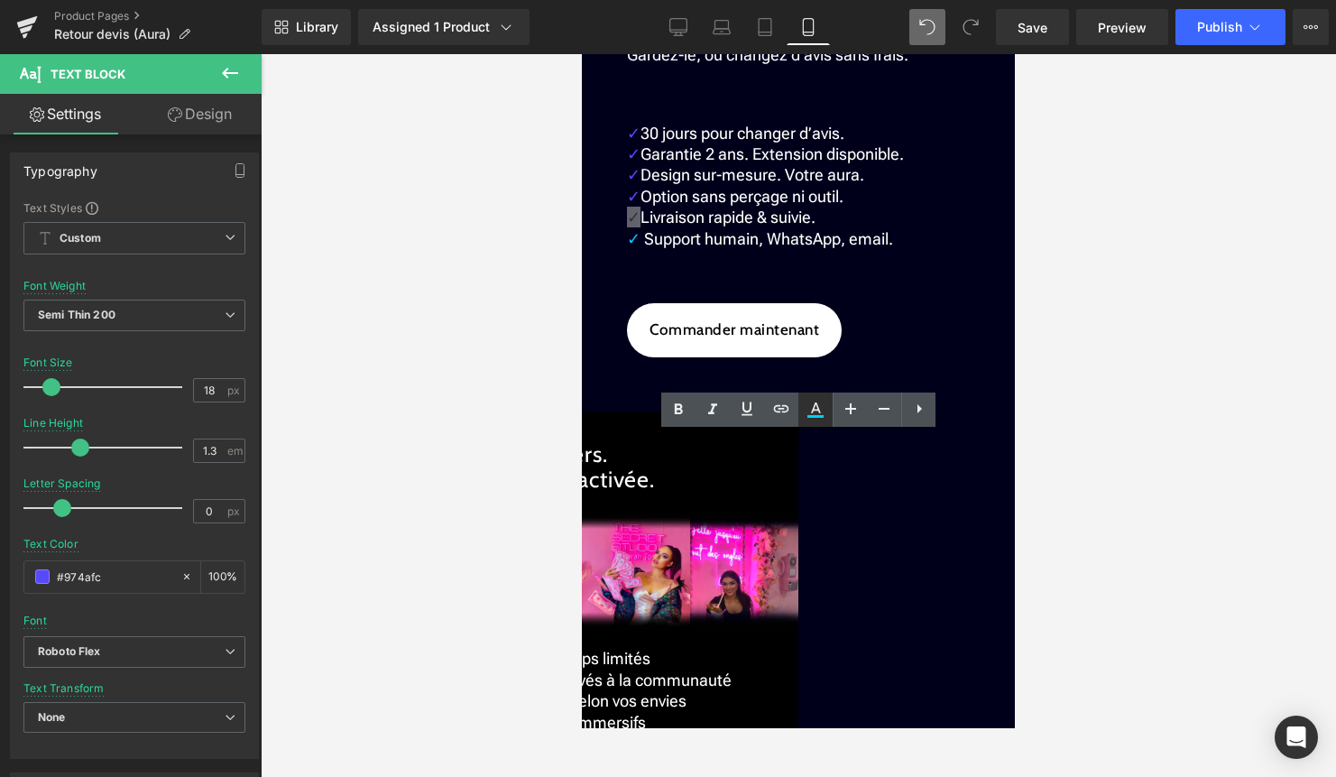
click at [820, 414] on icon at bounding box center [816, 410] width 22 height 22
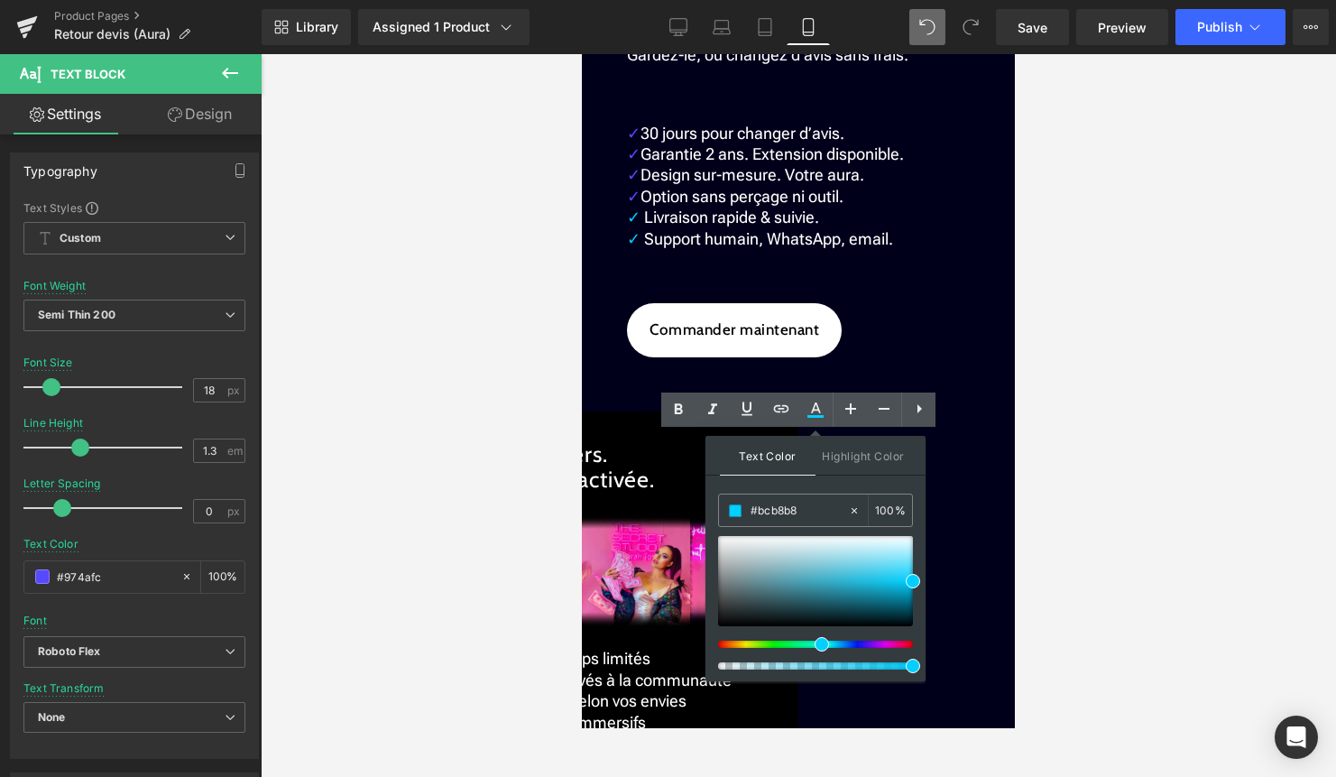
drag, startPoint x: 1394, startPoint y: 570, endPoint x: 645, endPoint y: 516, distance: 750.9
paste input "564afc"
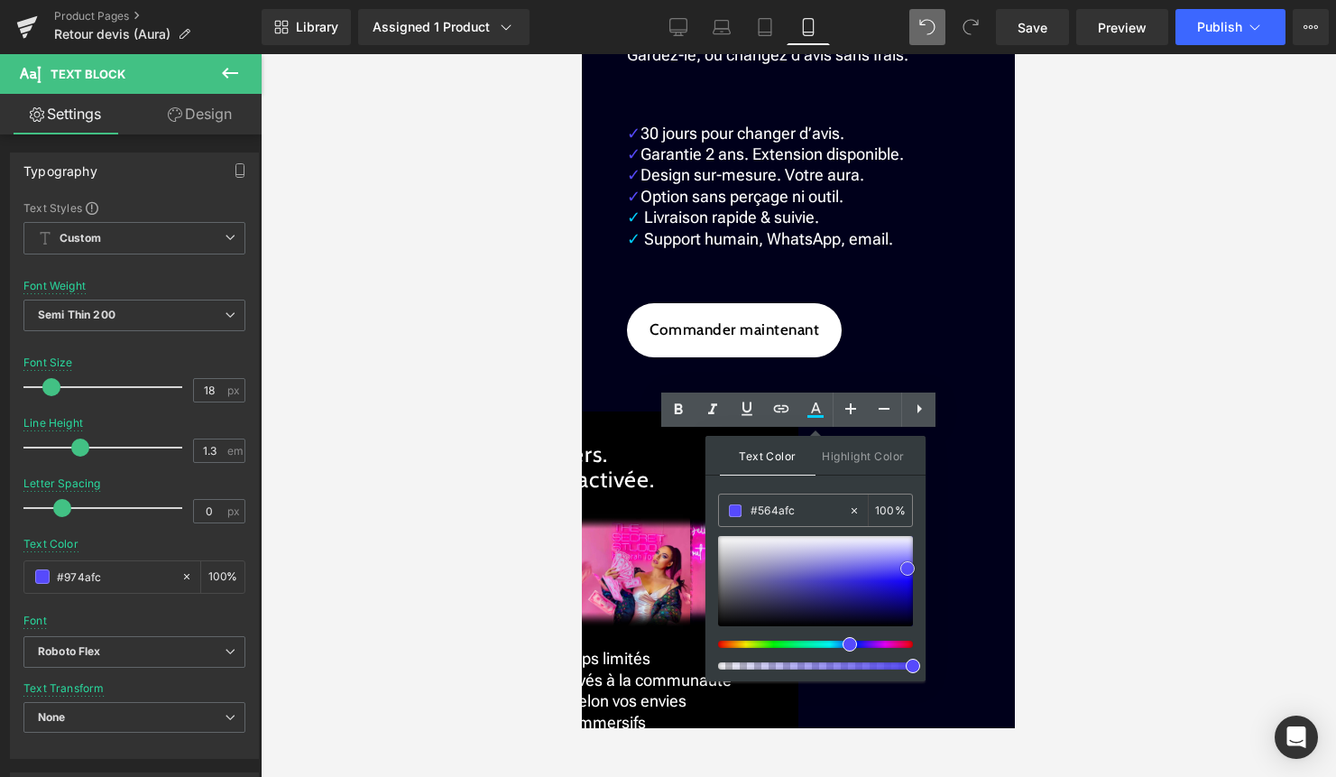
click at [909, 567] on span at bounding box center [908, 568] width 14 height 14
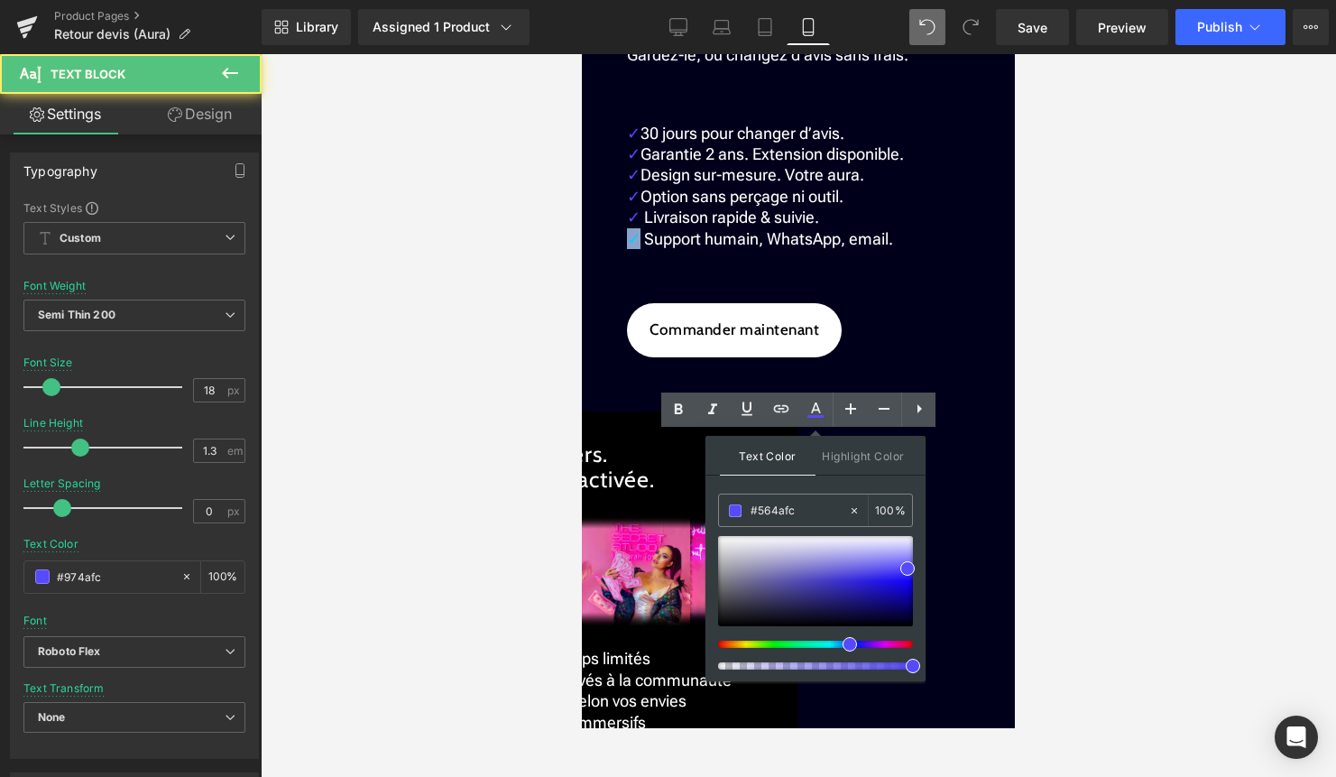
drag, startPoint x: 636, startPoint y: 547, endPoint x: 622, endPoint y: 547, distance: 14.4
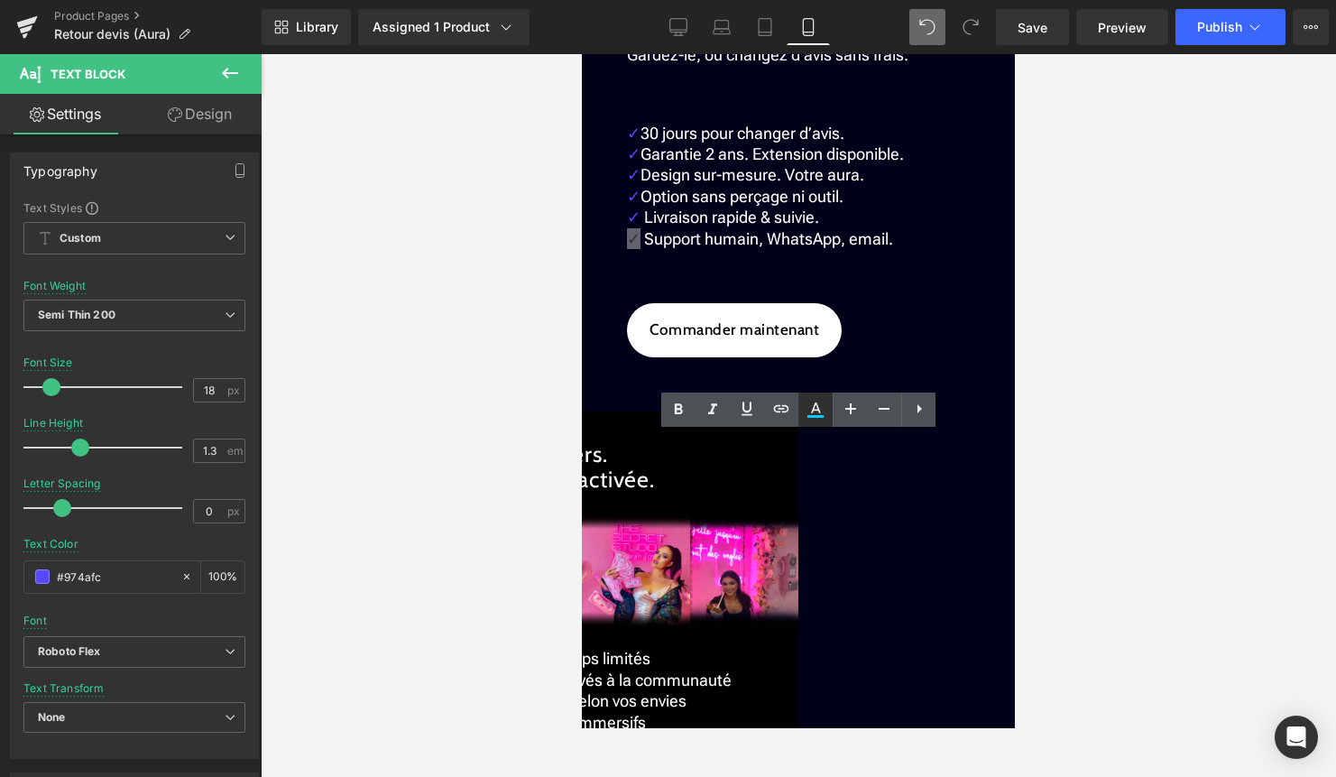
click at [823, 412] on icon at bounding box center [816, 410] width 22 height 22
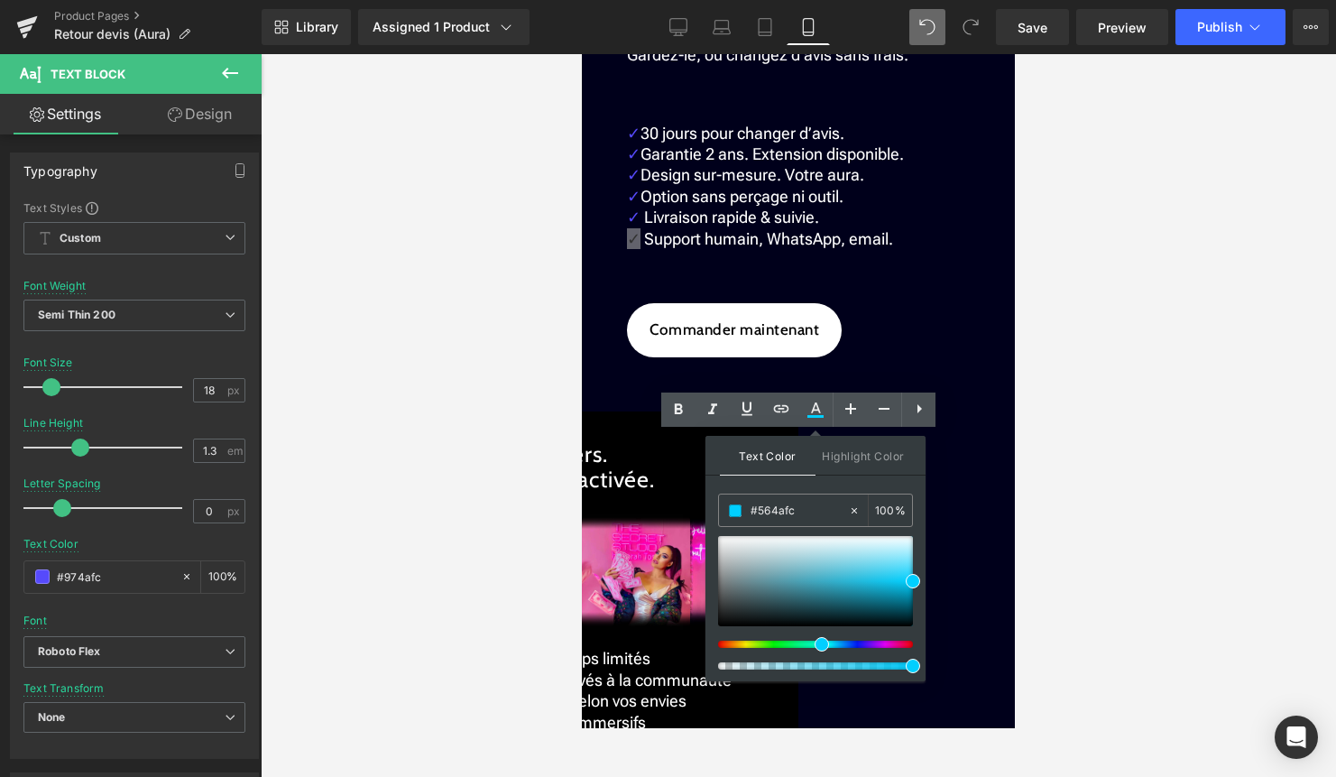
drag, startPoint x: 1398, startPoint y: 567, endPoint x: 685, endPoint y: 511, distance: 715.1
paste input "564afc"
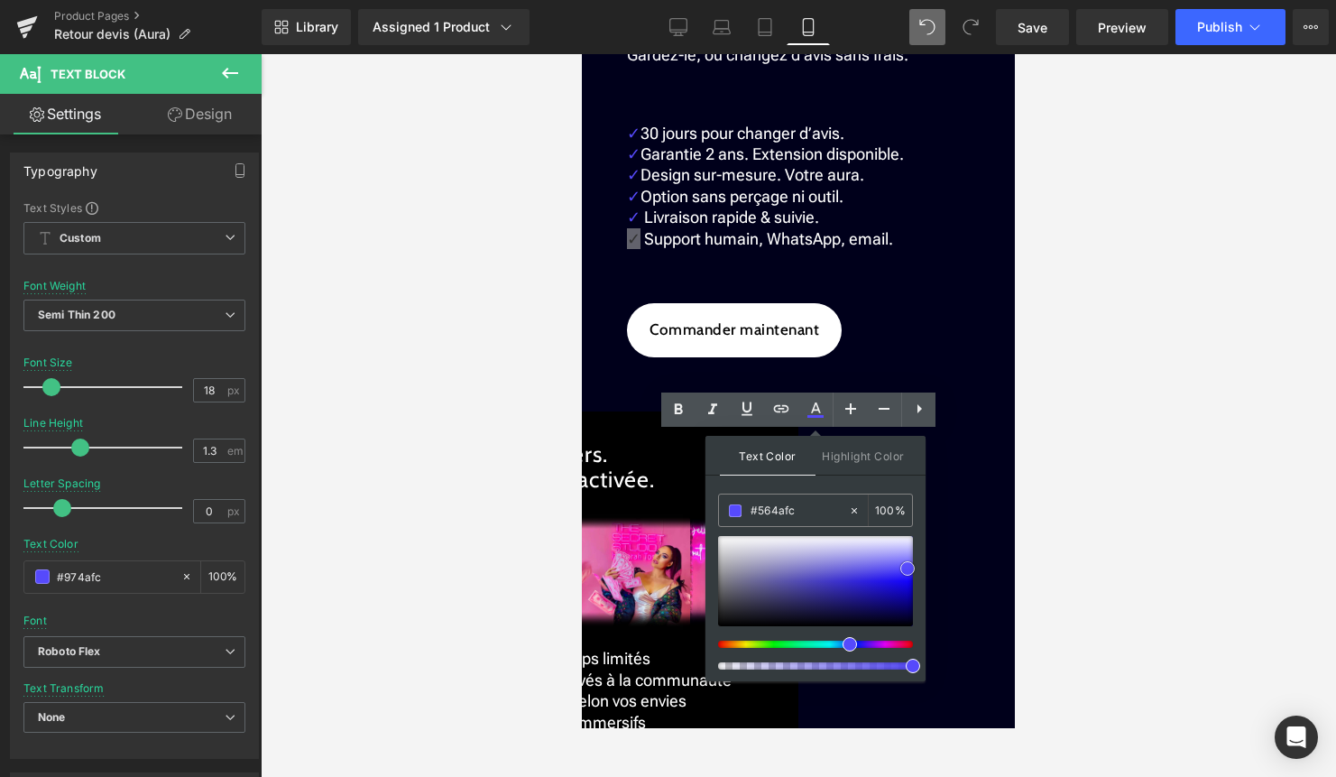
click at [907, 569] on span at bounding box center [908, 568] width 14 height 14
click at [1095, 511] on div at bounding box center [799, 415] width 1076 height 723
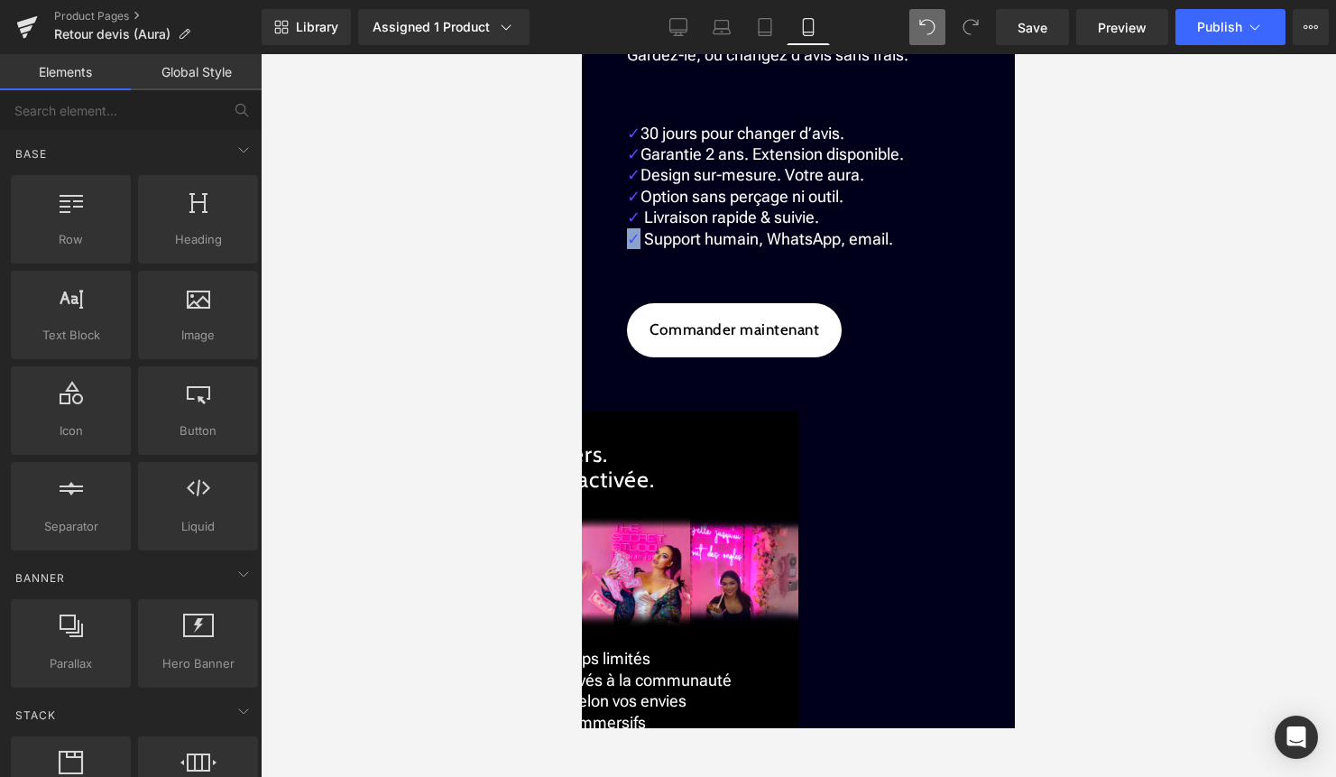
click at [944, 207] on p "✓ Option sans perçage ni outil." at bounding box center [798, 196] width 343 height 21
click at [1156, 561] on div at bounding box center [799, 415] width 1076 height 723
click at [1236, 28] on span "Publish" at bounding box center [1219, 27] width 45 height 14
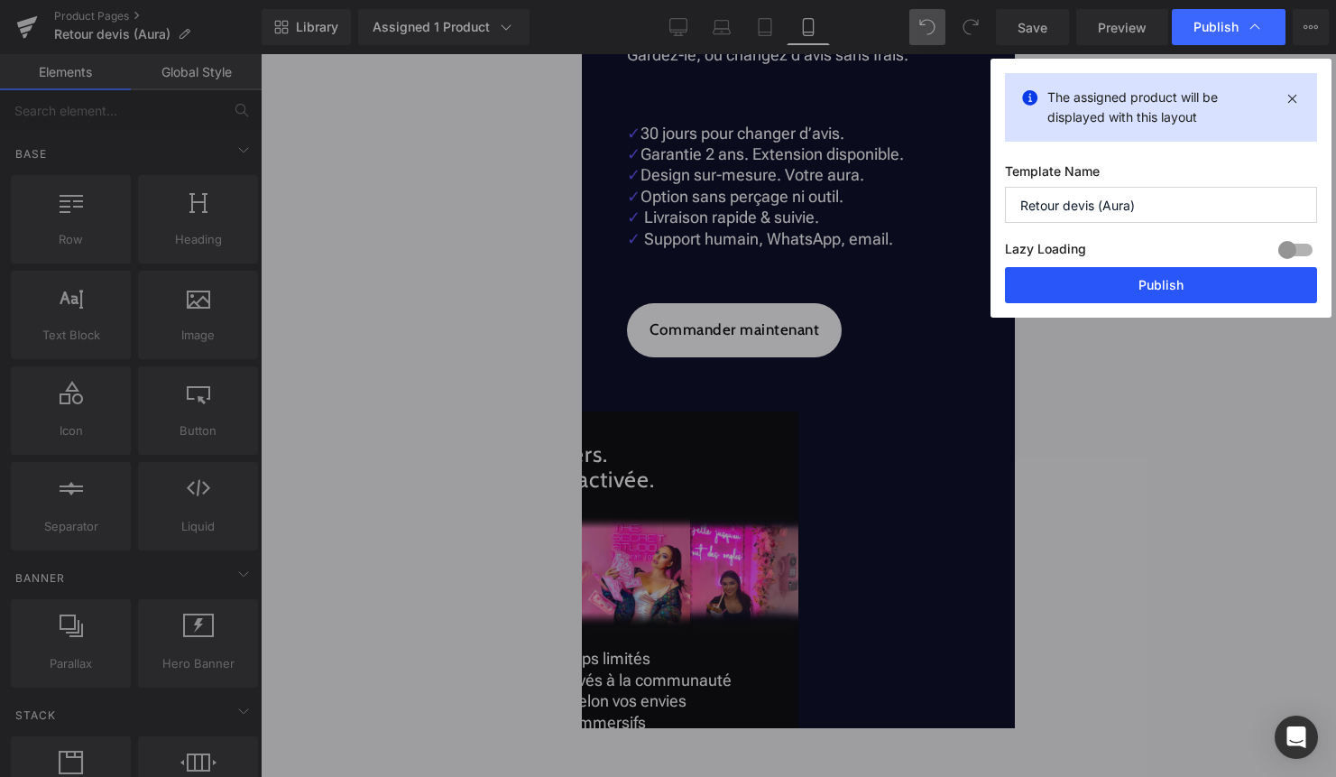
click at [1170, 283] on button "Publish" at bounding box center [1161, 285] width 312 height 36
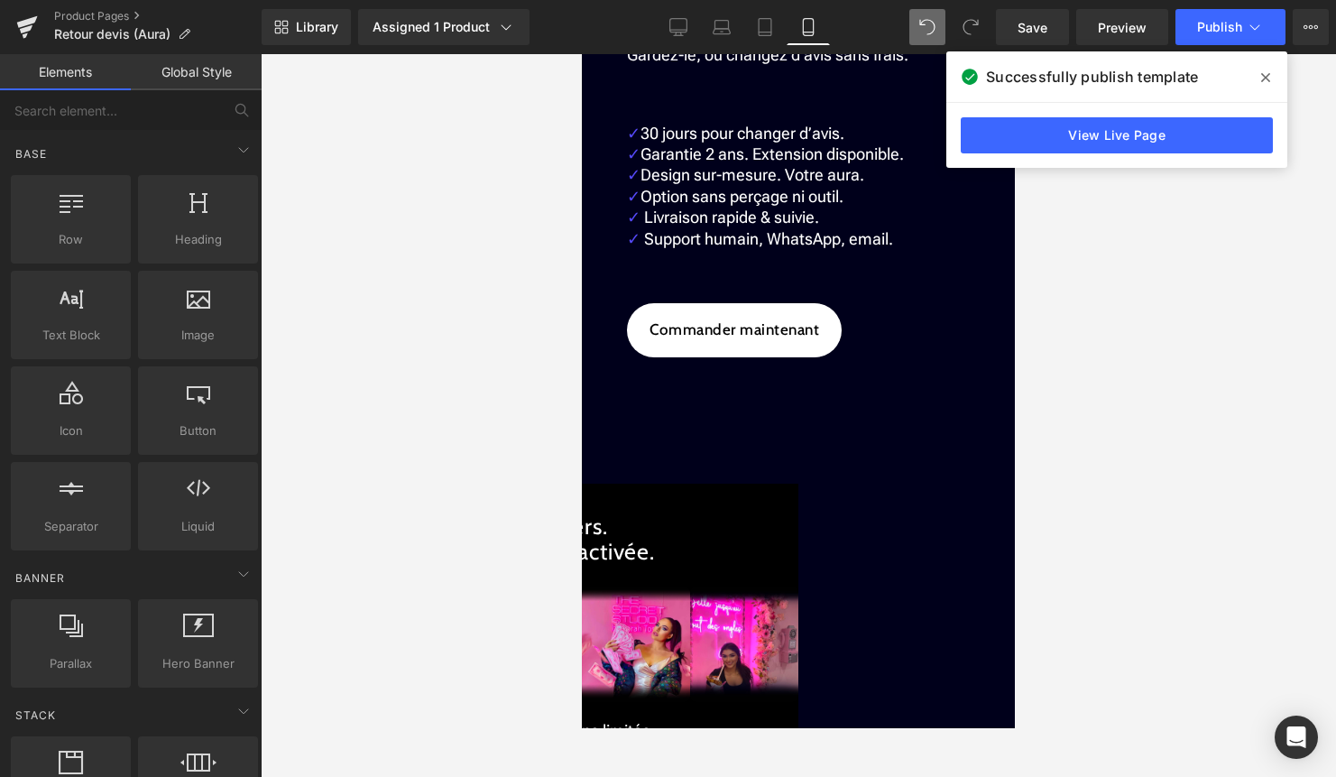
click at [582, 54] on span "Button" at bounding box center [582, 54] width 0 height 0
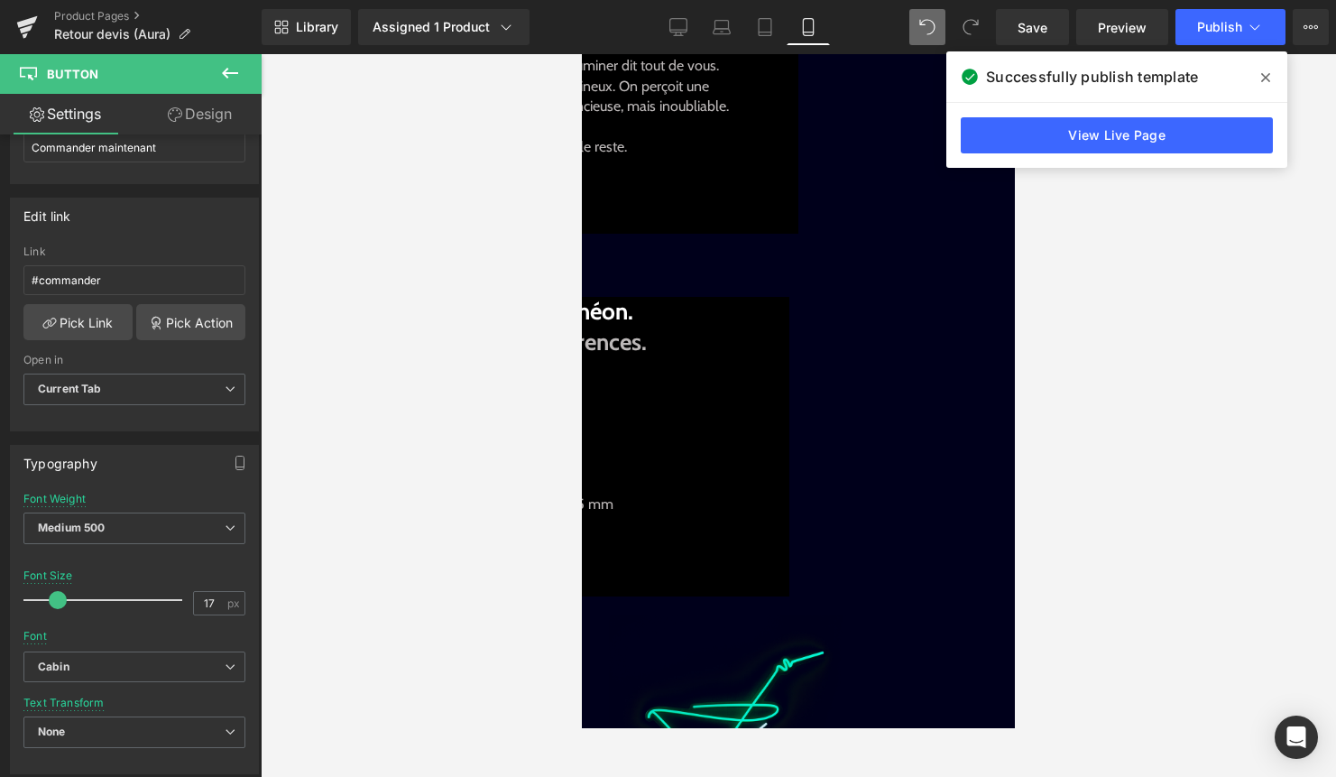
scroll to position [0, 0]
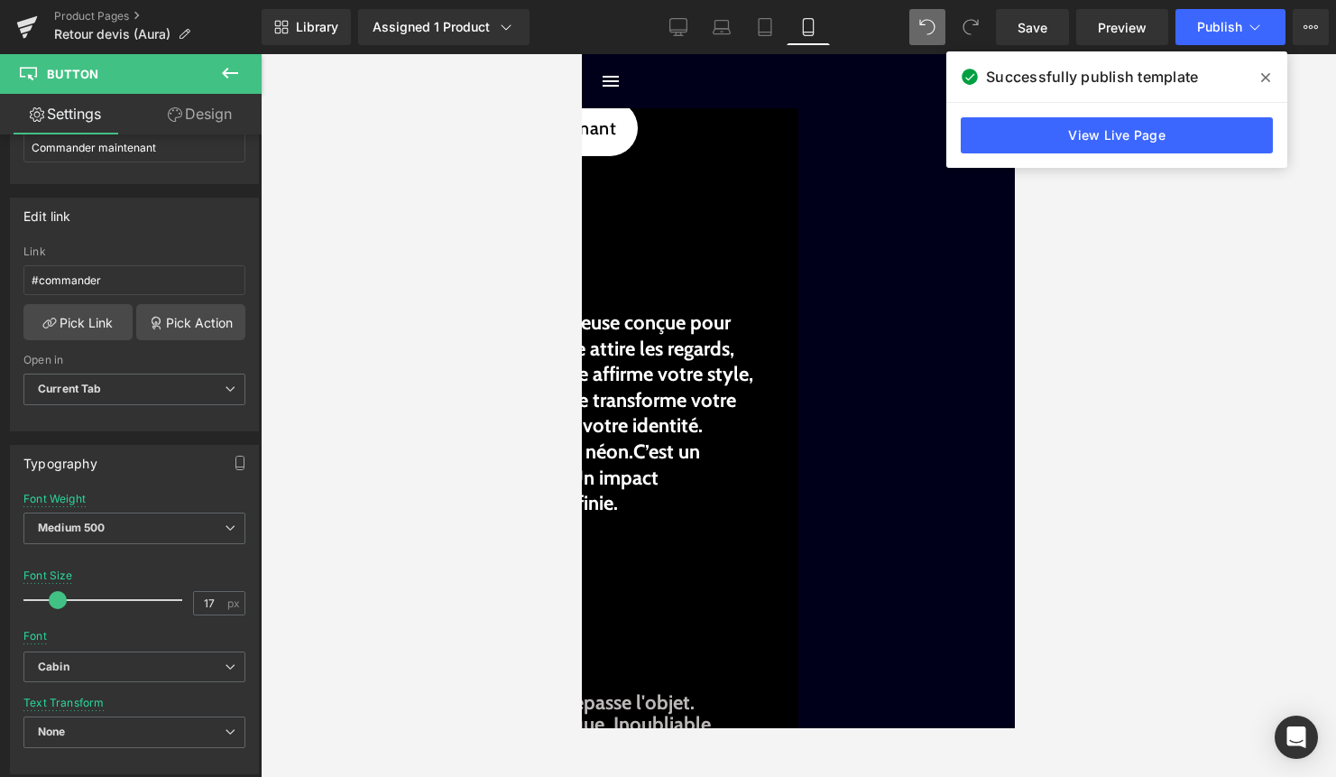
click at [582, 54] on span "Button" at bounding box center [582, 54] width 0 height 0
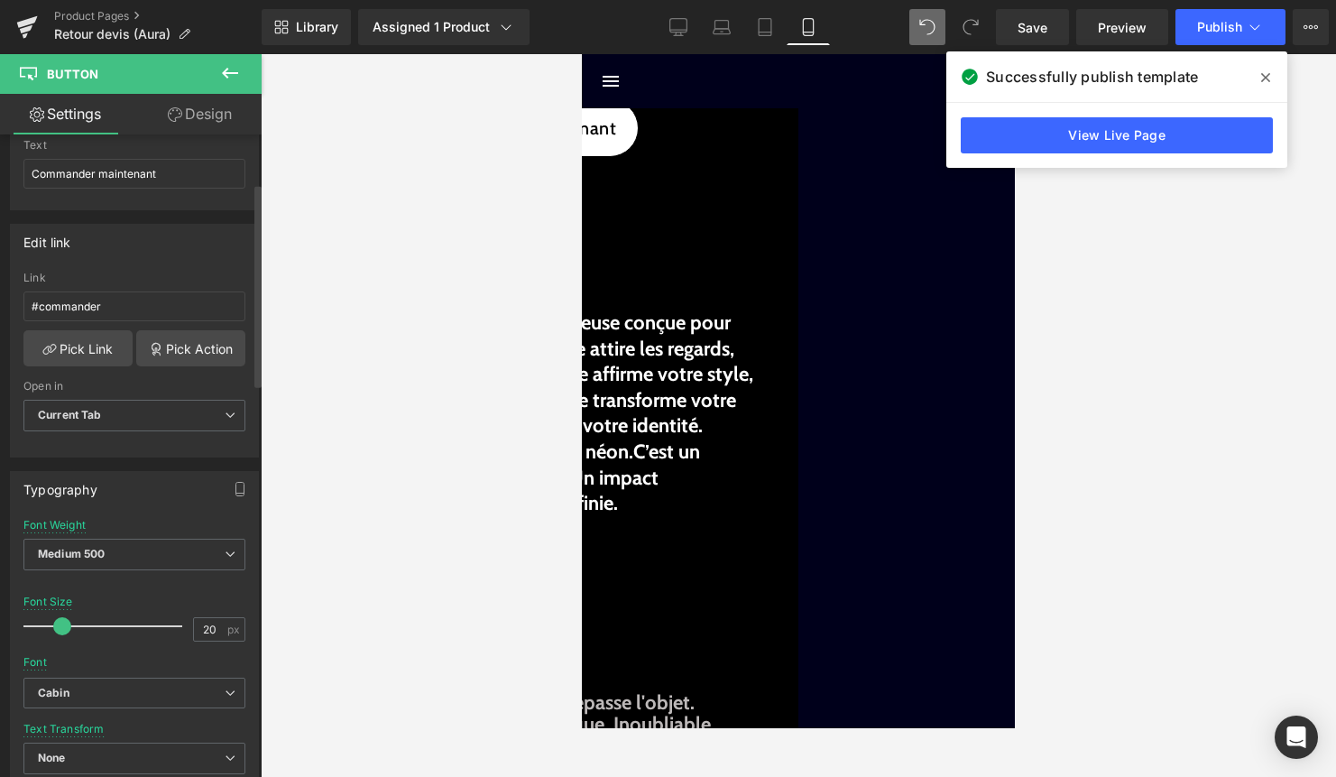
scroll to position [207, 0]
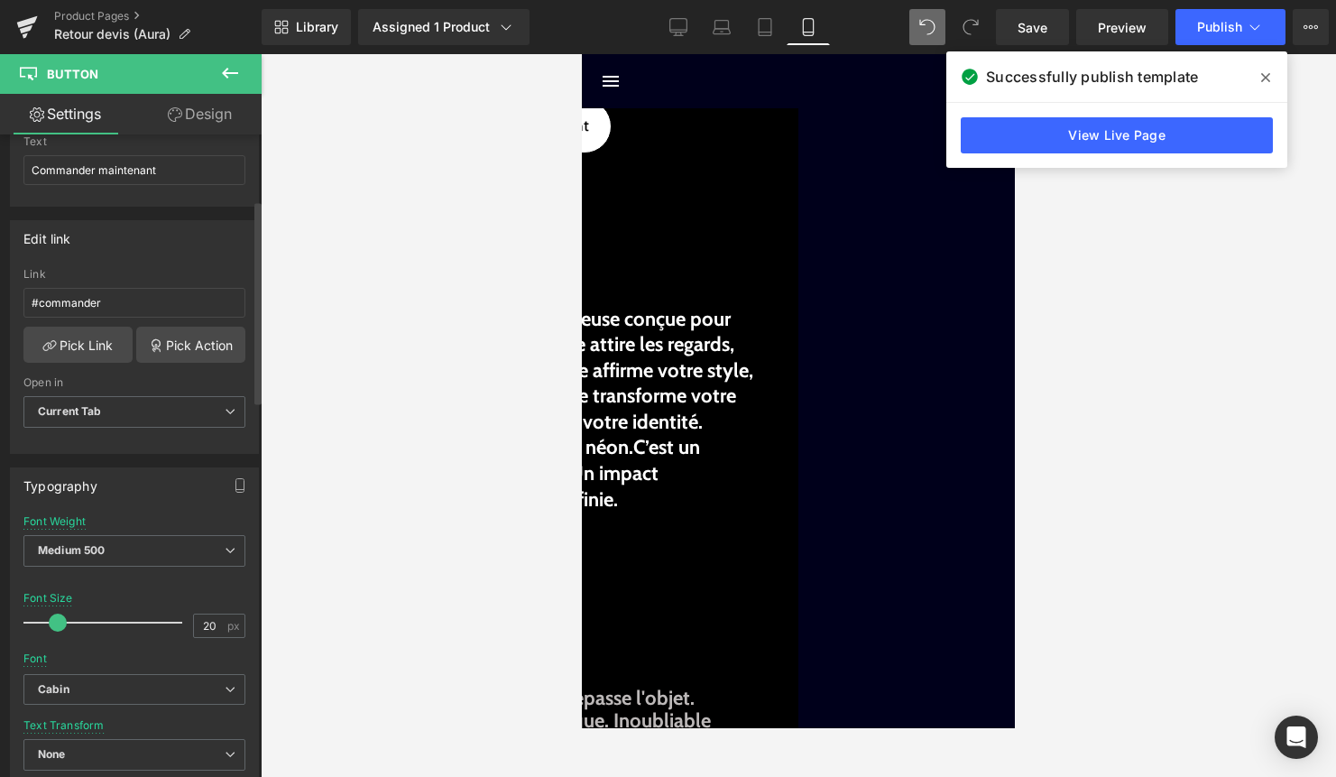
click at [52, 618] on span at bounding box center [58, 623] width 18 height 18
click at [1212, 35] on button "Publish" at bounding box center [1231, 27] width 110 height 36
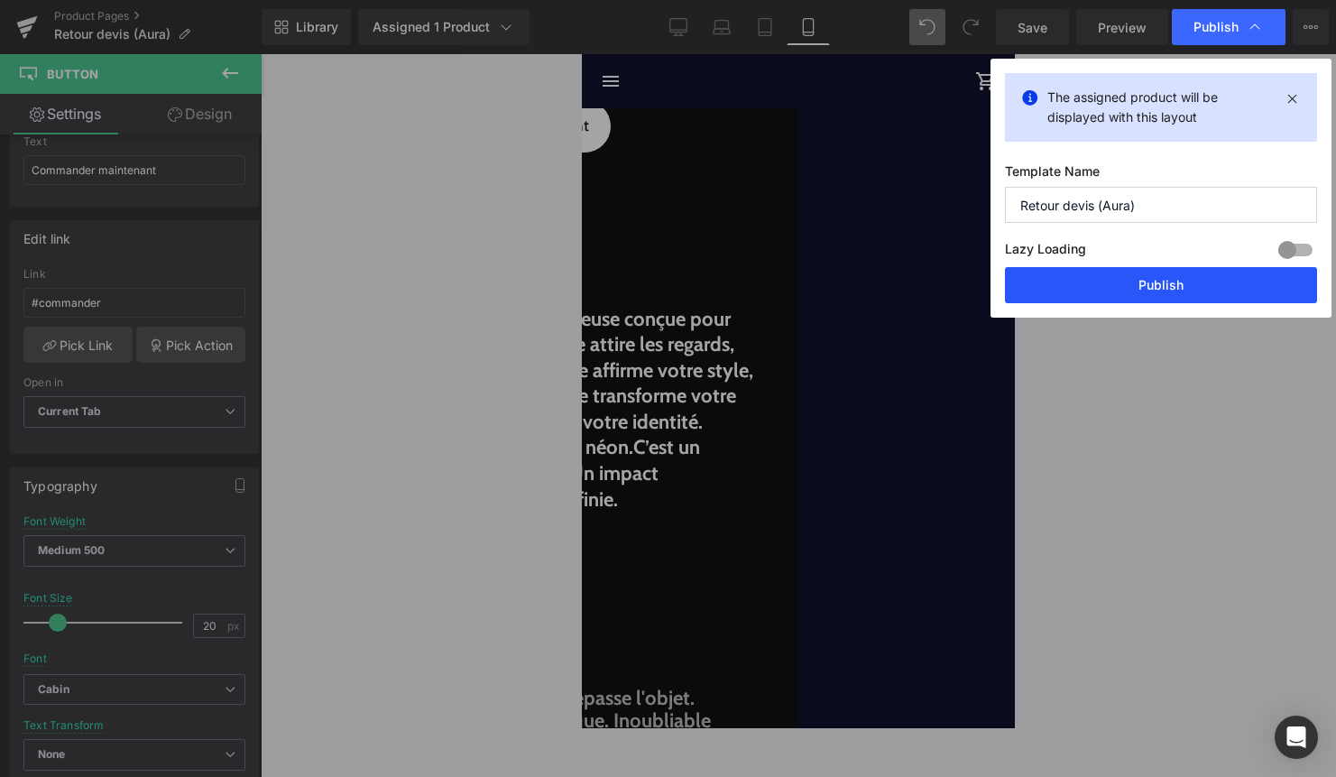
click at [1148, 289] on button "Publish" at bounding box center [1161, 285] width 312 height 36
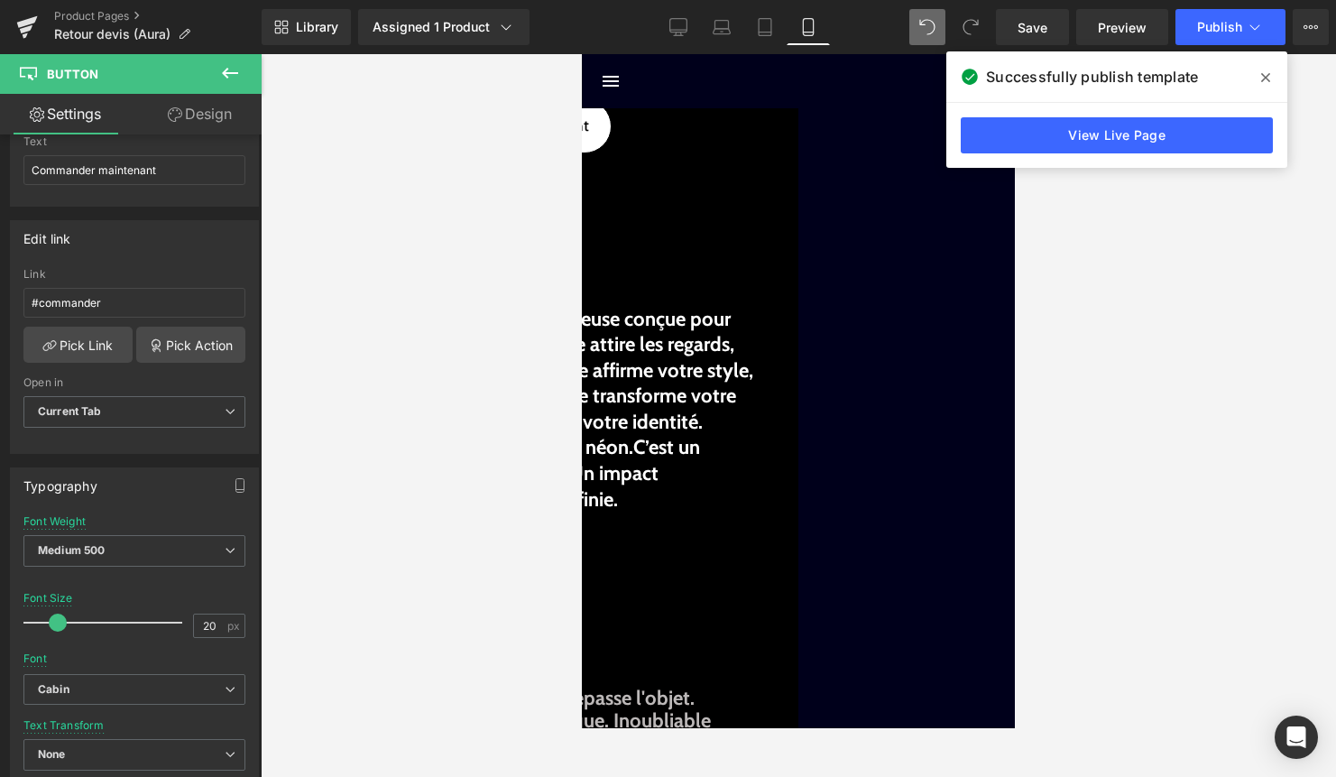
click at [1321, 325] on div at bounding box center [799, 415] width 1076 height 723
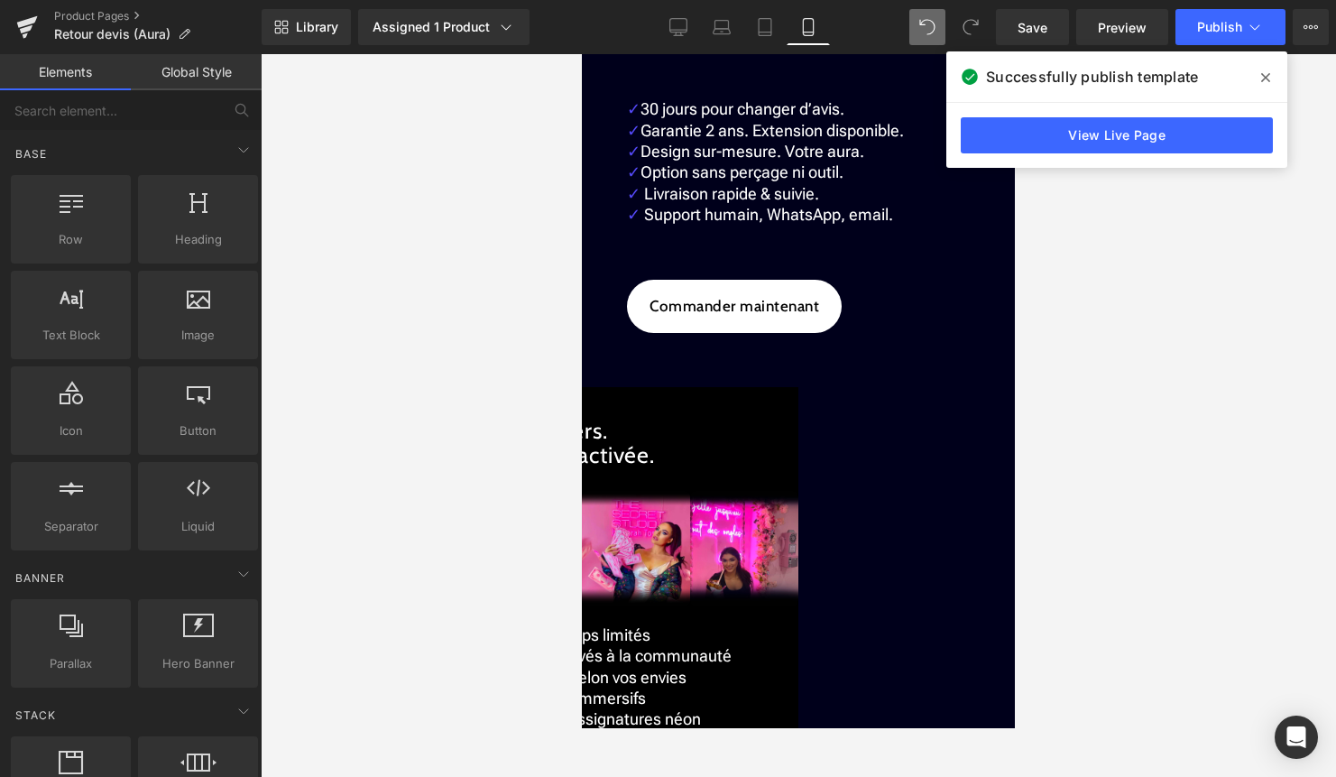
scroll to position [2458, 0]
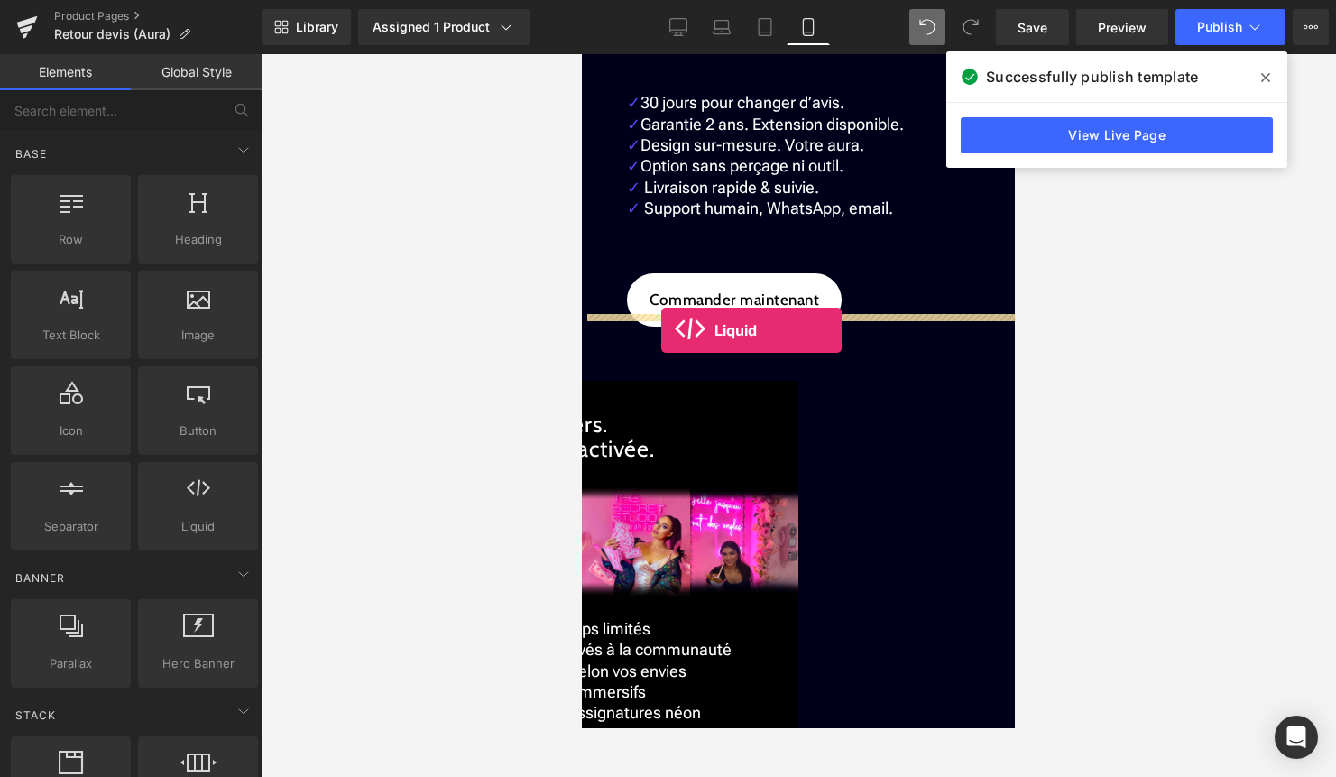
drag, startPoint x: 783, startPoint y: 552, endPoint x: 661, endPoint y: 330, distance: 253.2
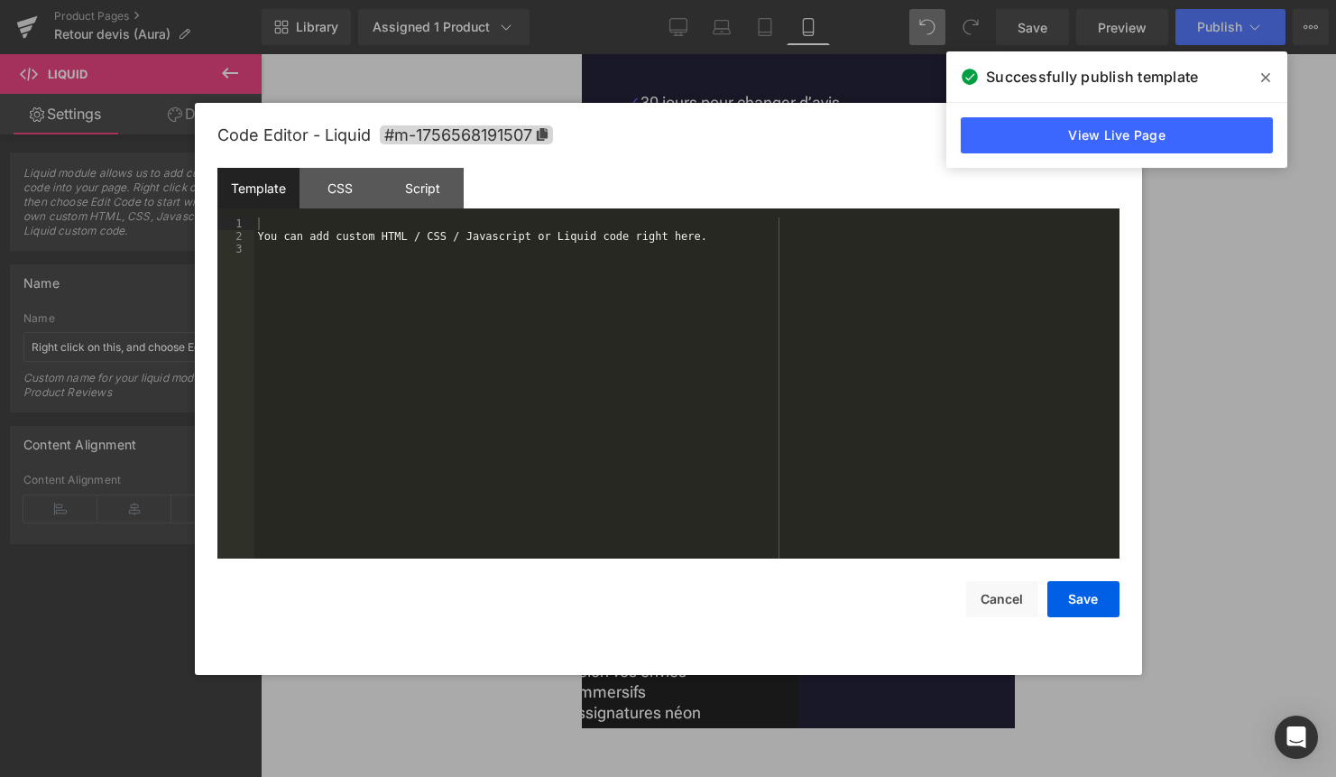
click at [746, 365] on div "You can add custom HTML / CSS / Javascript or Liquid code right here." at bounding box center [686, 400] width 865 height 366
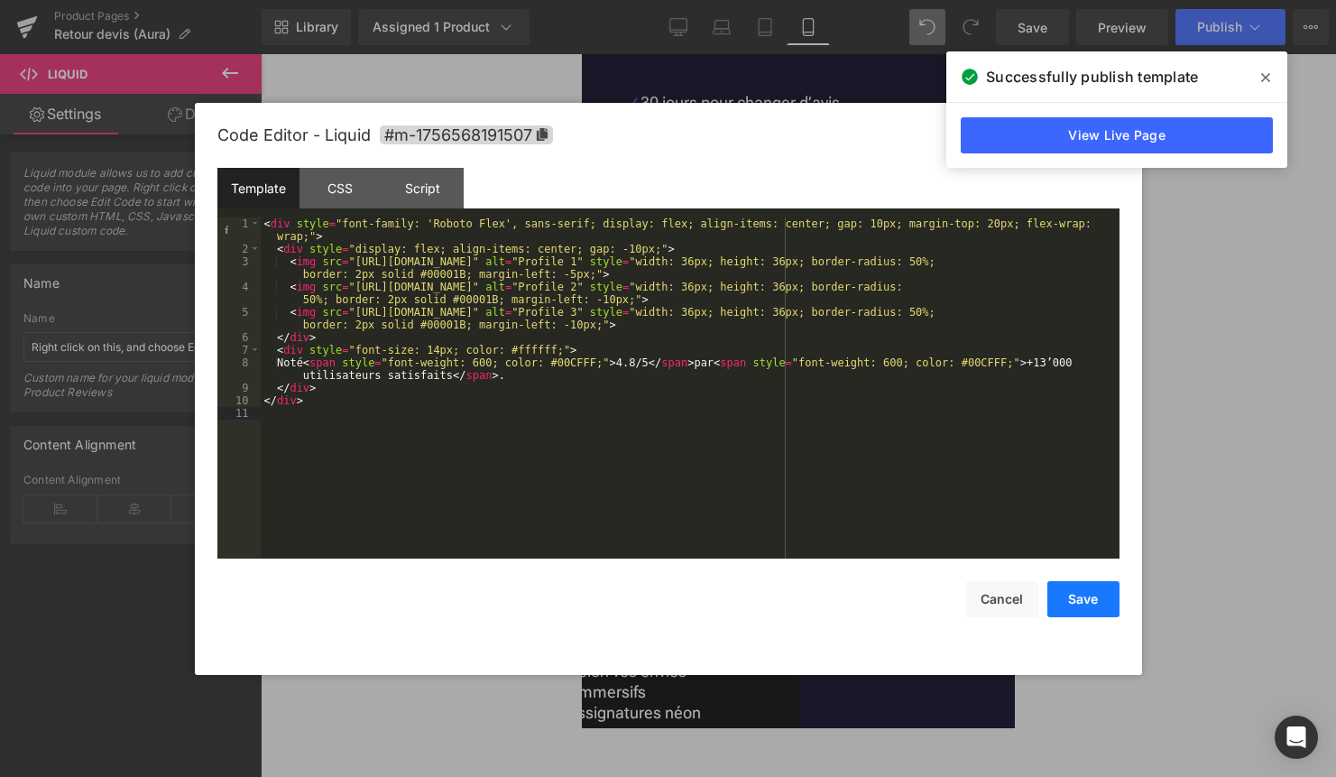
click at [1083, 596] on button "Save" at bounding box center [1084, 599] width 72 height 36
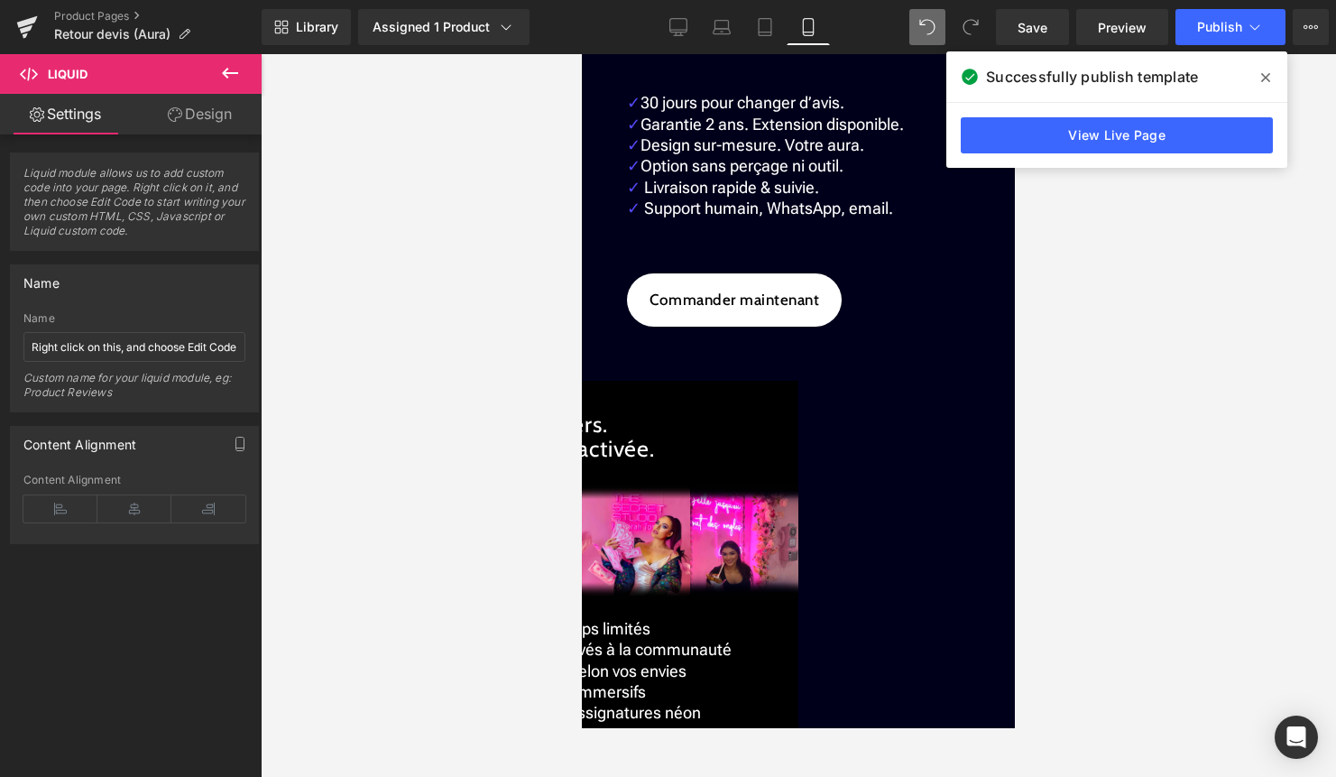
click at [222, 104] on link "Design" at bounding box center [199, 114] width 131 height 41
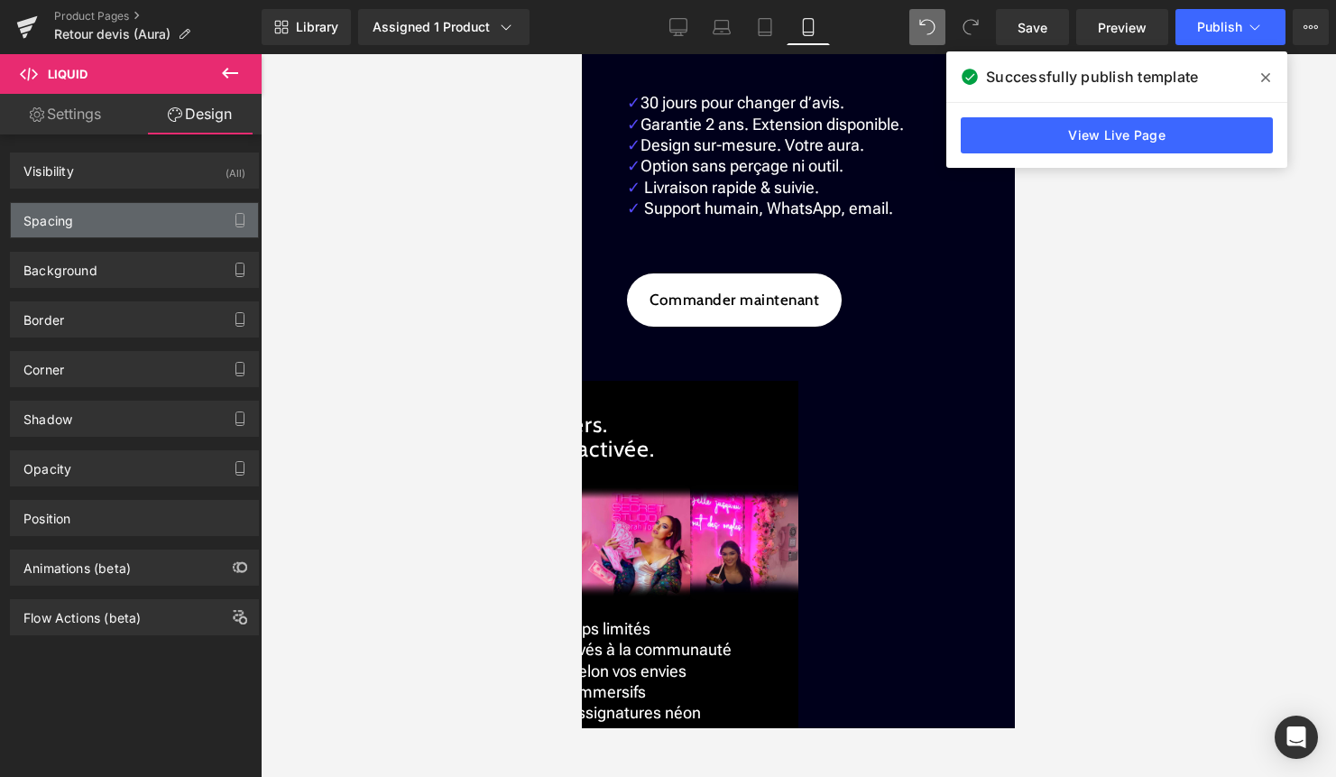
click at [141, 226] on div "Spacing" at bounding box center [134, 220] width 247 height 34
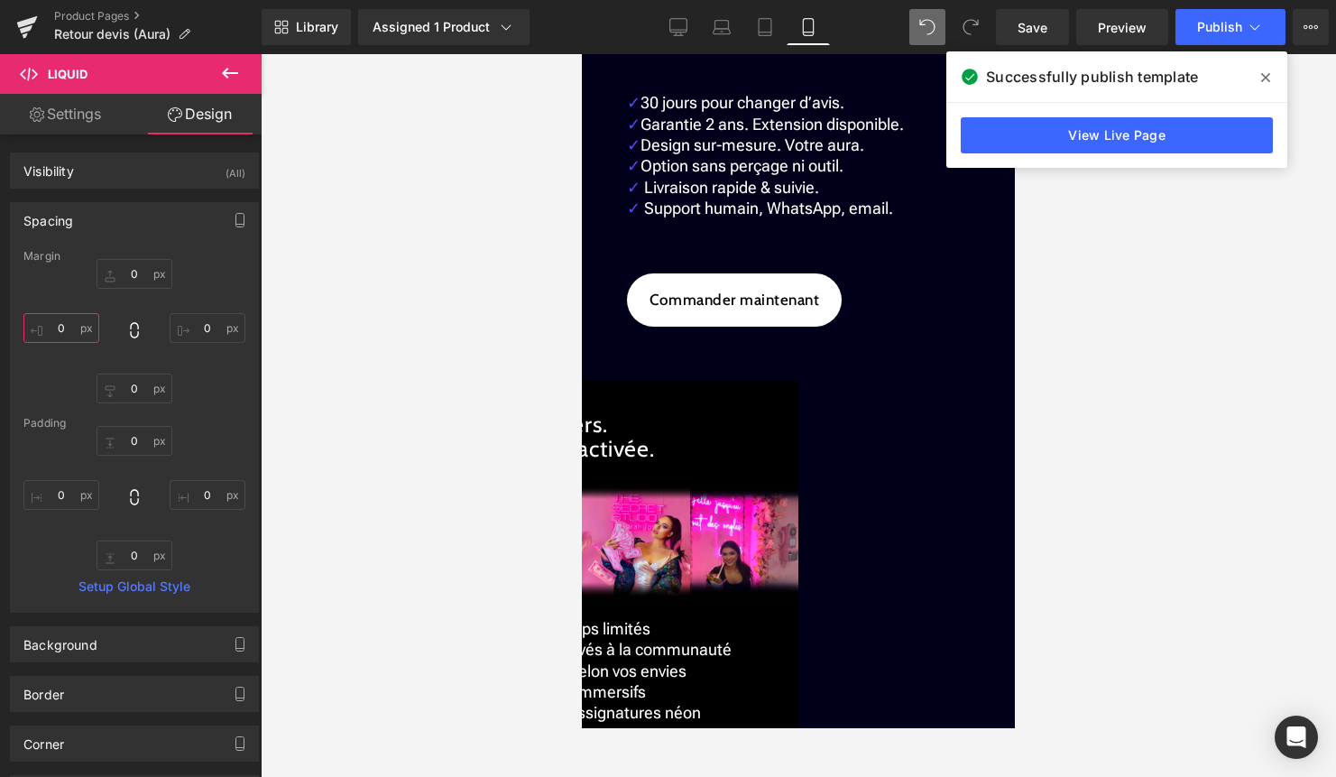
click at [66, 328] on input "text" at bounding box center [61, 328] width 76 height 30
click at [208, 328] on input "text" at bounding box center [208, 328] width 76 height 30
click at [1224, 23] on span "Publish" at bounding box center [1219, 27] width 45 height 14
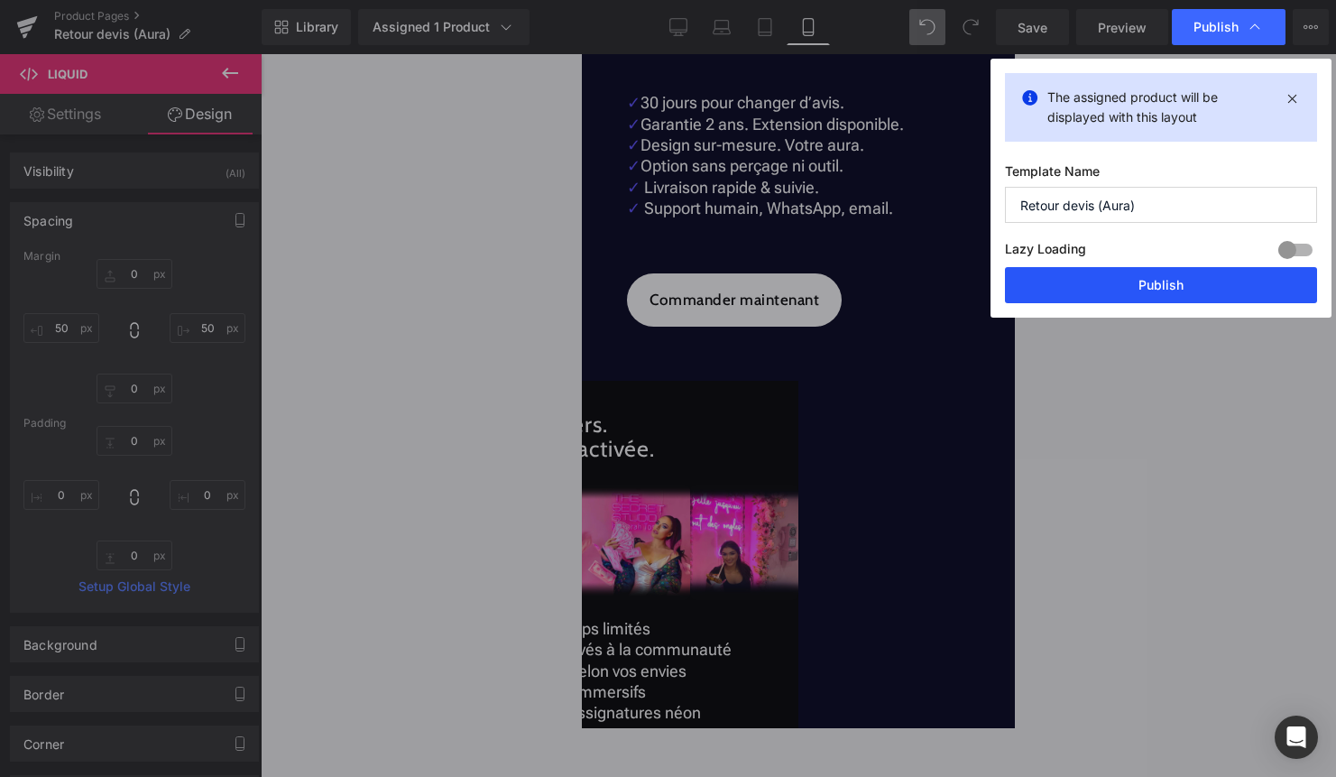
click at [1165, 285] on button "Publish" at bounding box center [1161, 285] width 312 height 36
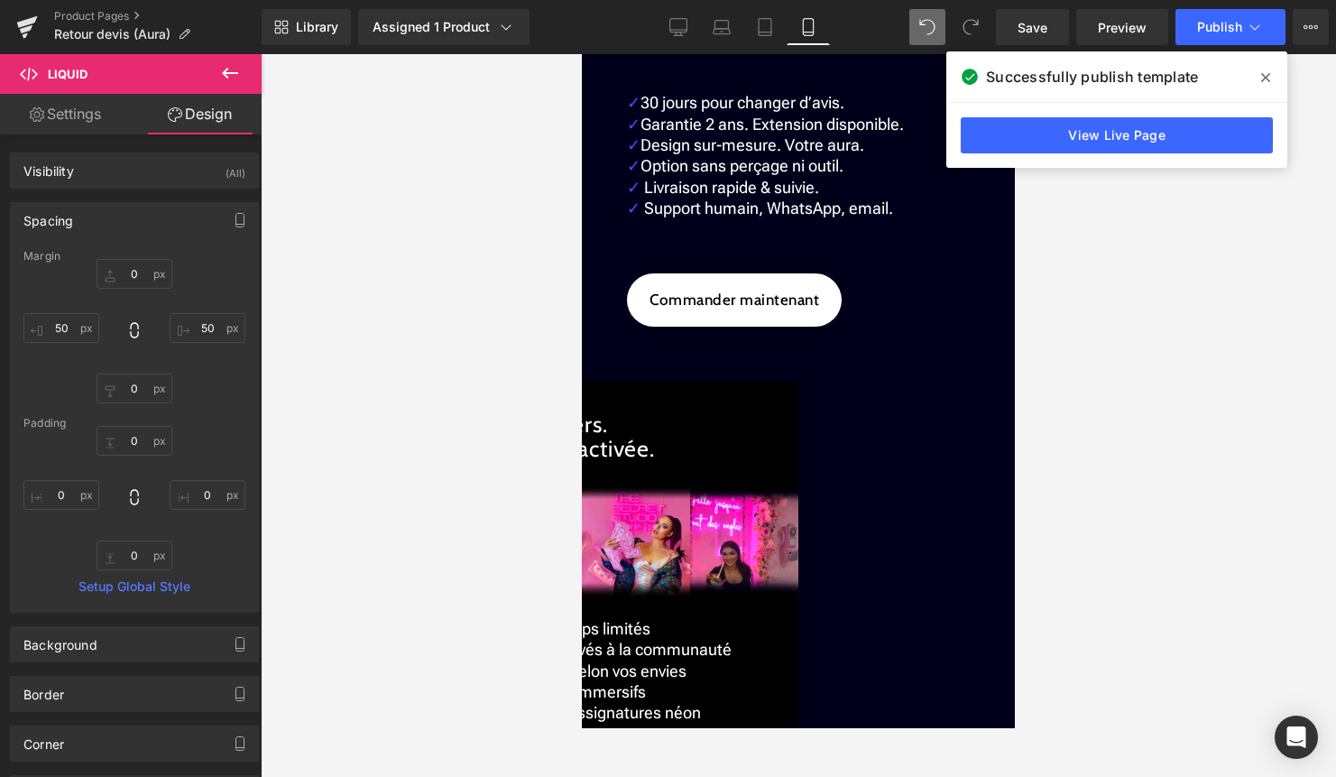
click at [635, 112] on span "✓" at bounding box center [634, 102] width 14 height 19
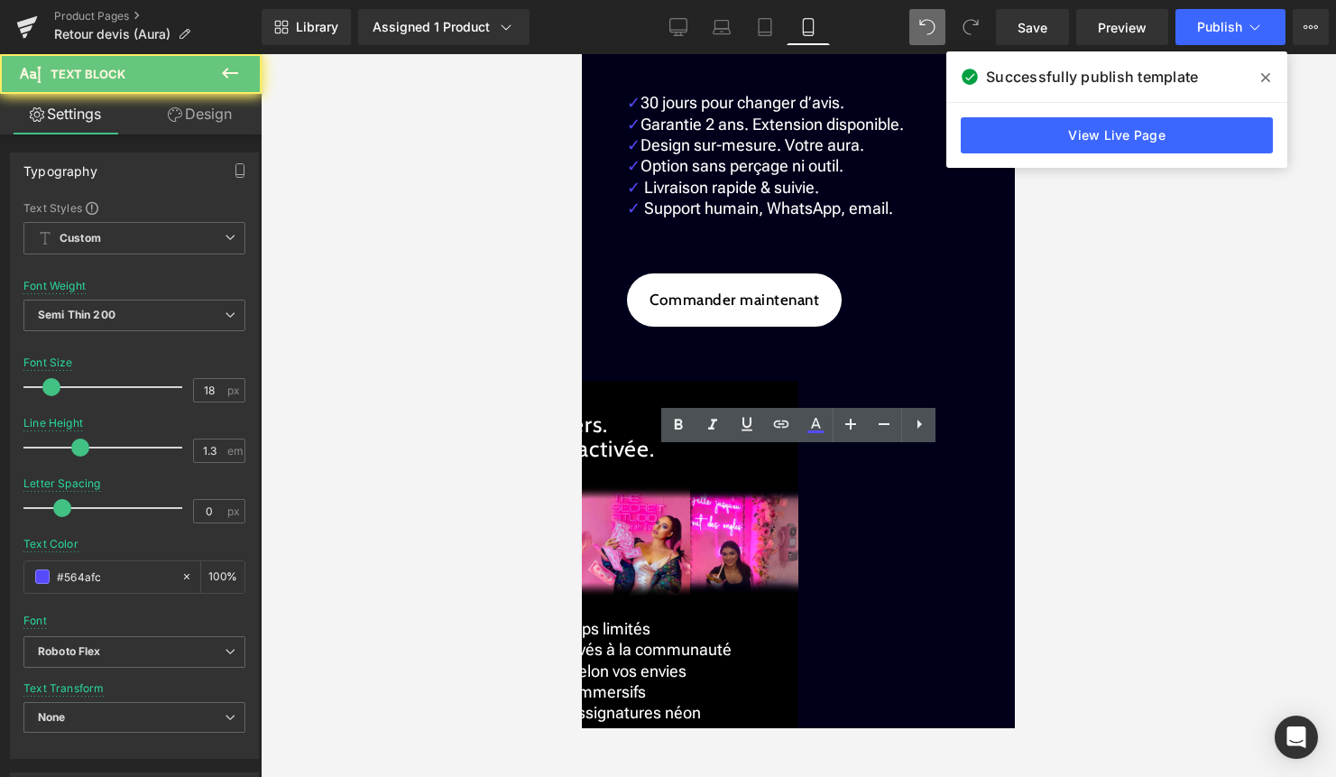
click at [628, 112] on span "✓" at bounding box center [634, 102] width 14 height 19
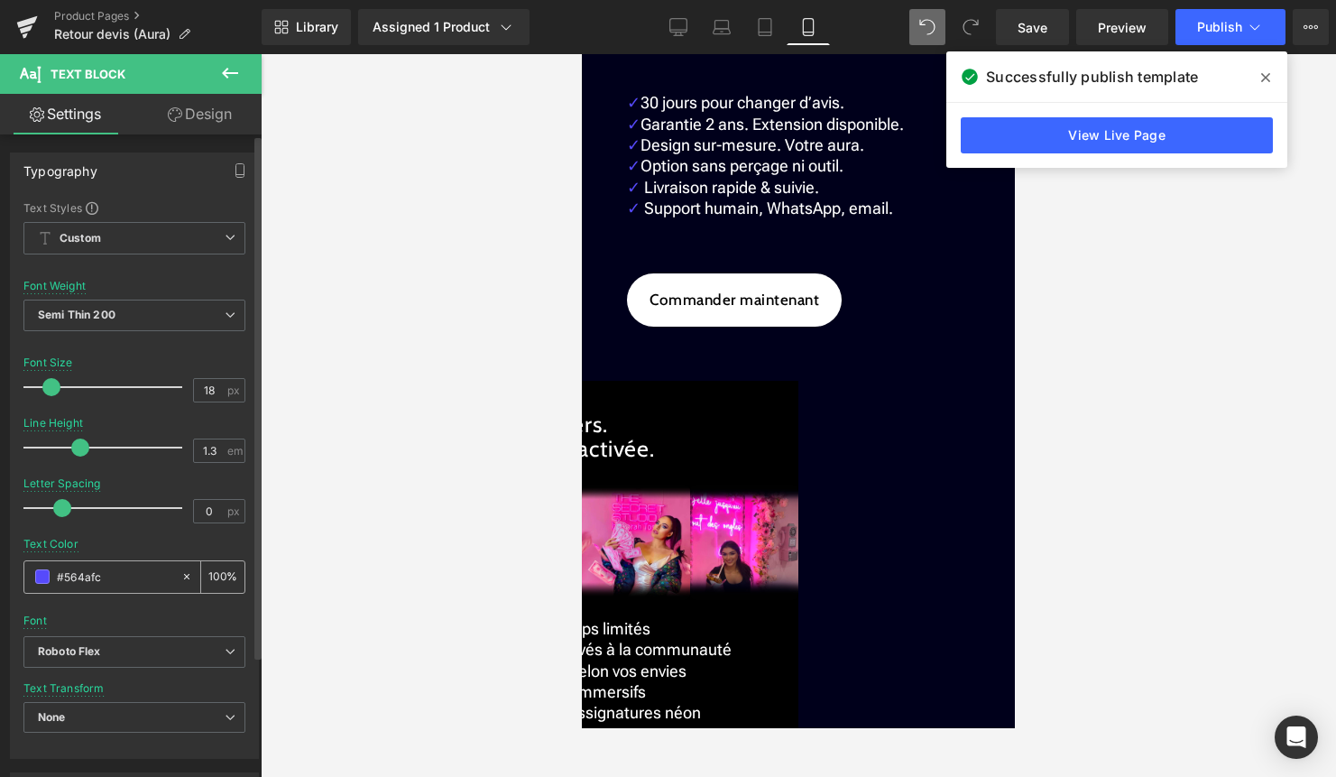
drag, startPoint x: 138, startPoint y: 573, endPoint x: 50, endPoint y: 573, distance: 88.4
click at [50, 573] on div "#564afc" at bounding box center [102, 577] width 156 height 32
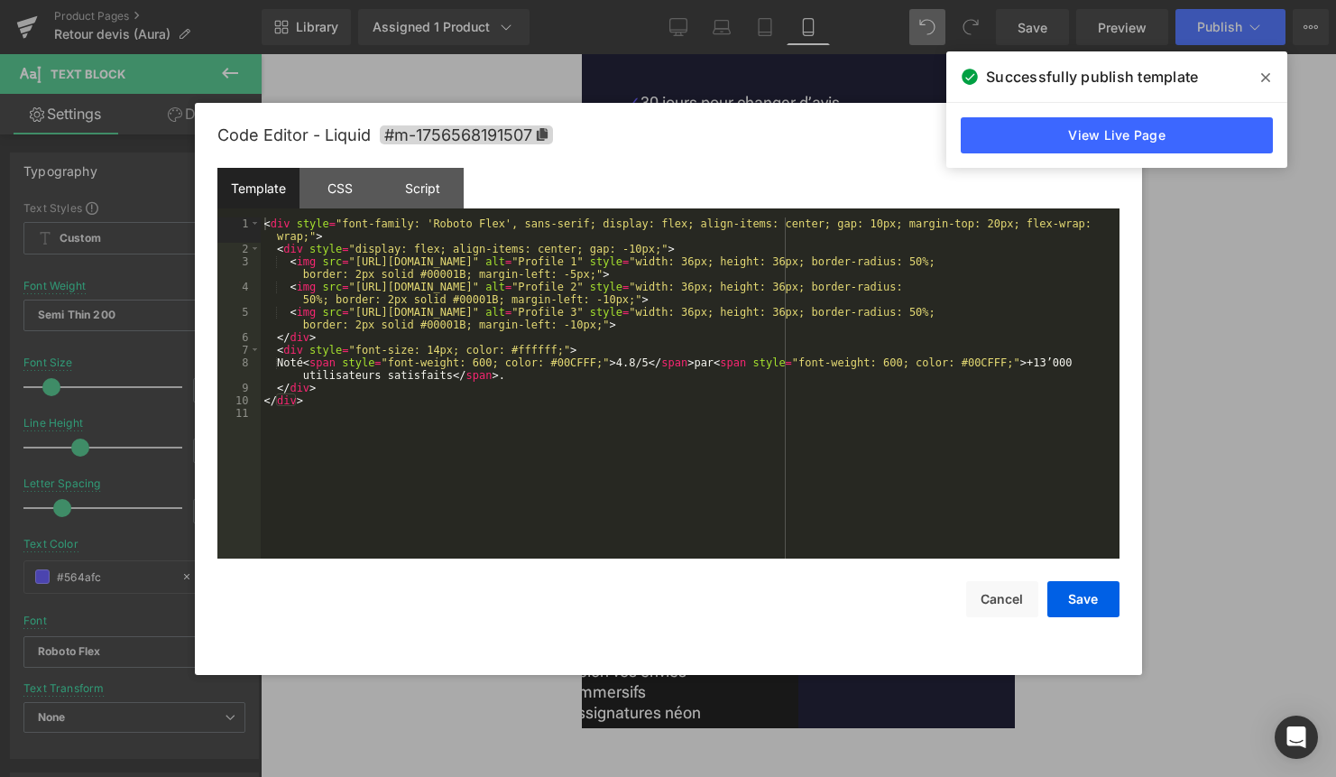
click at [764, 387] on div "< div style = "font-family: 'Roboto Flex', sans-serif; display: flex; align-ite…" at bounding box center [690, 406] width 859 height 379
click at [1091, 587] on button "Save" at bounding box center [1084, 599] width 72 height 36
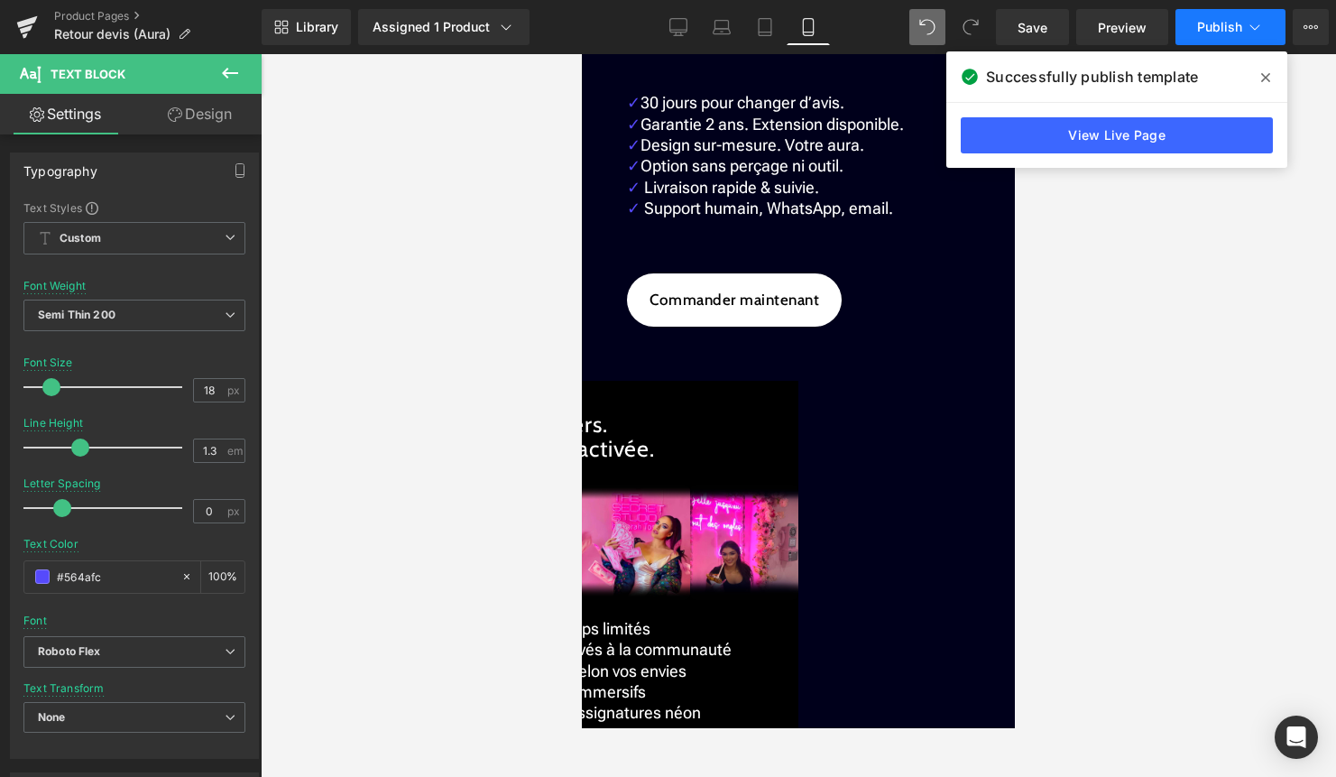
click at [1206, 39] on button "Publish" at bounding box center [1231, 27] width 110 height 36
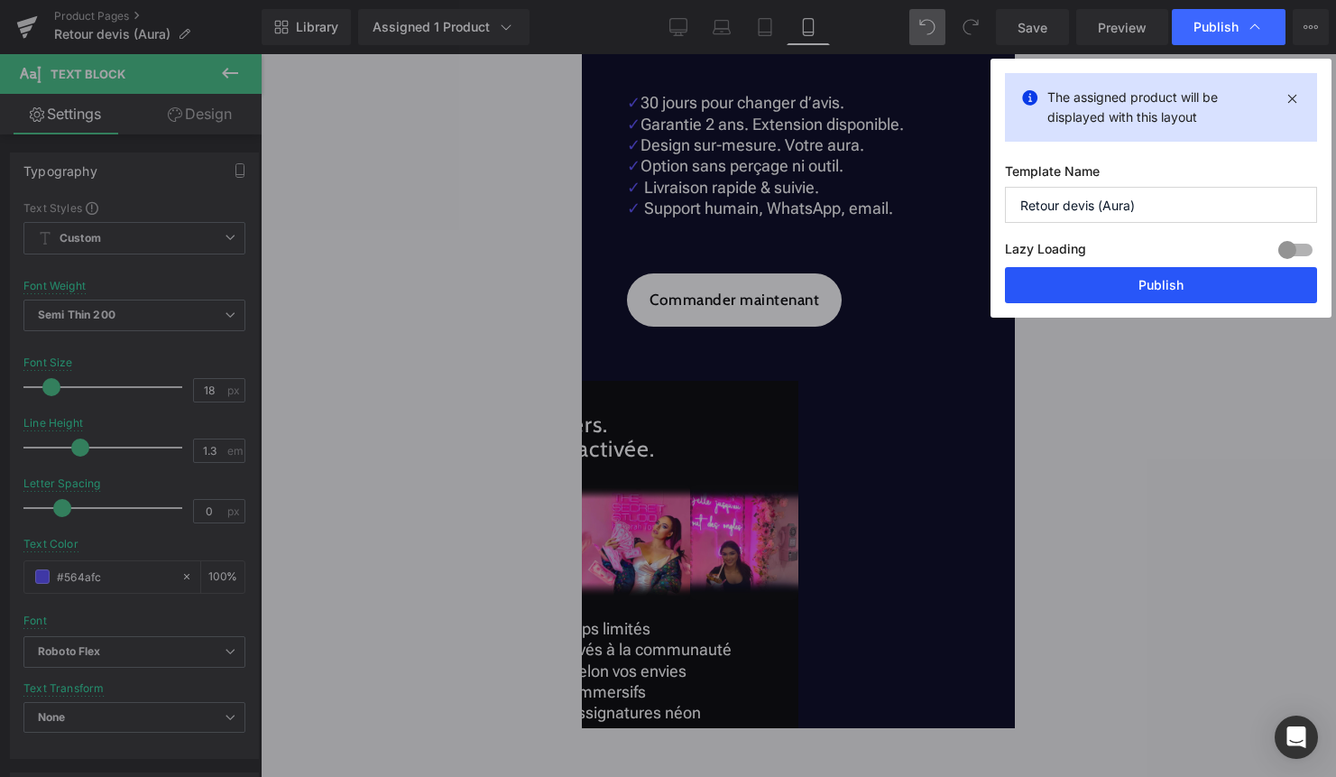
click at [1160, 288] on button "Publish" at bounding box center [1161, 285] width 312 height 36
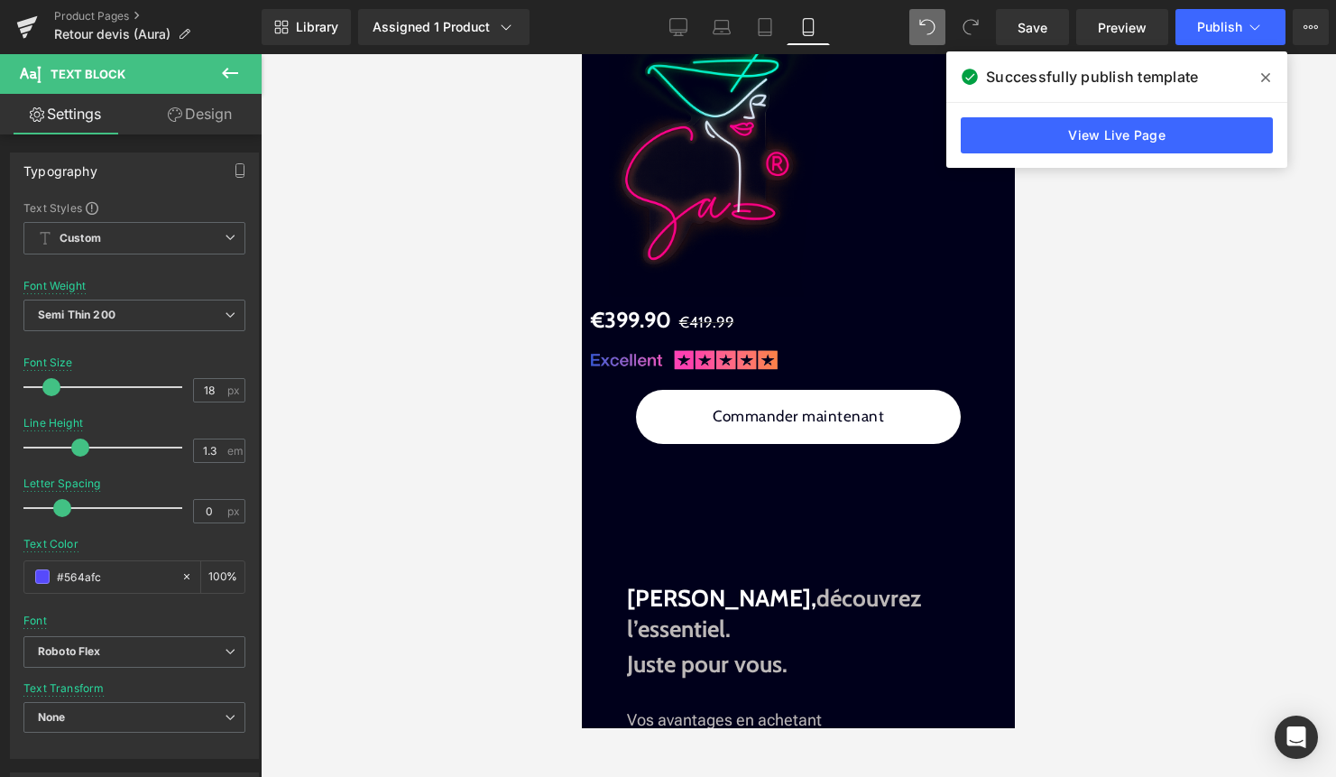
scroll to position [1339, 0]
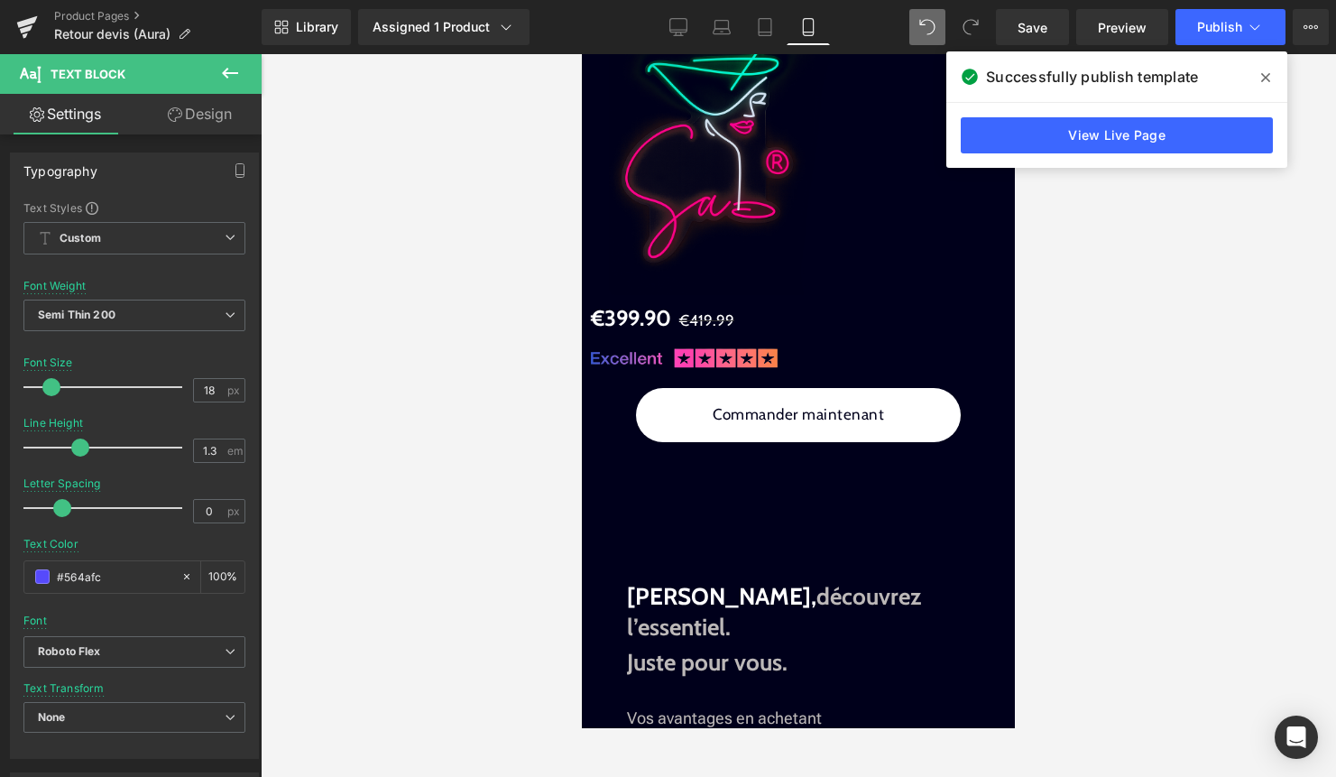
click at [800, 264] on img at bounding box center [731, 131] width 244 height 327
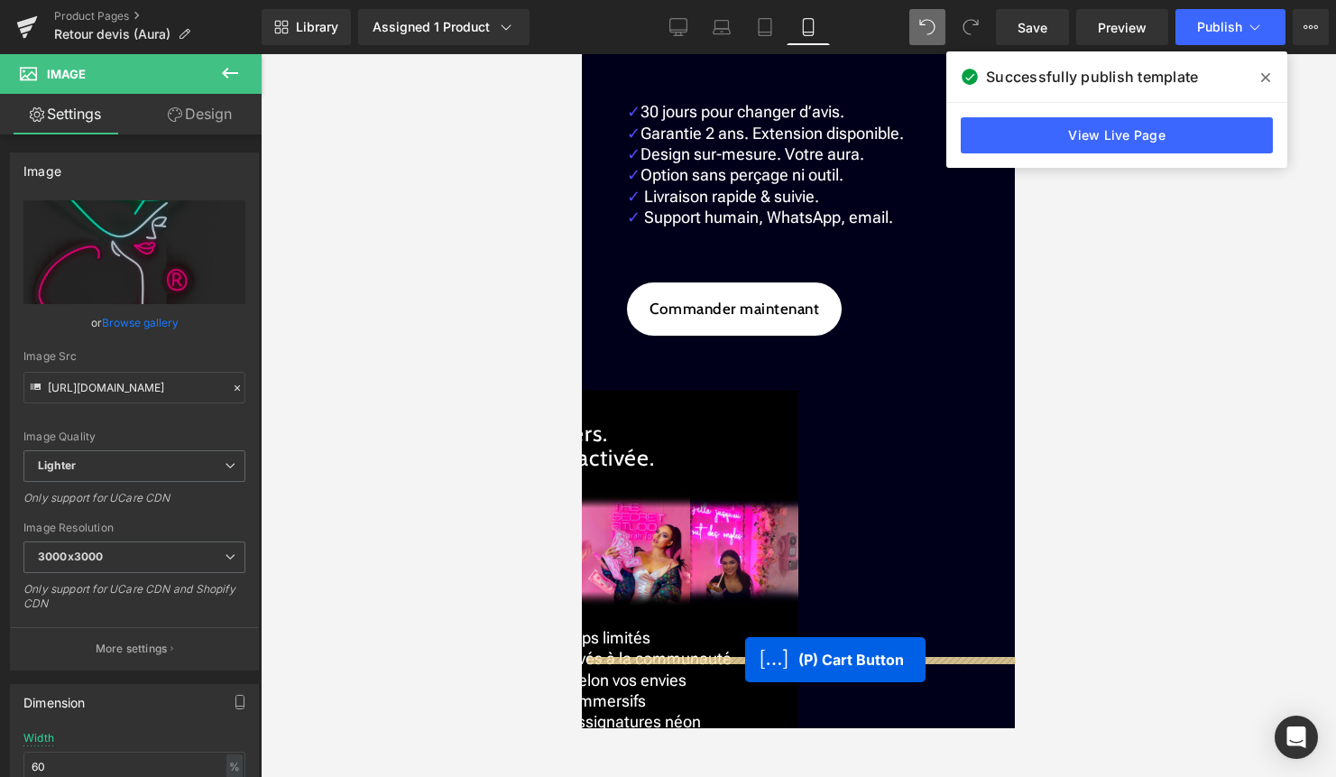
scroll to position [2535, 0]
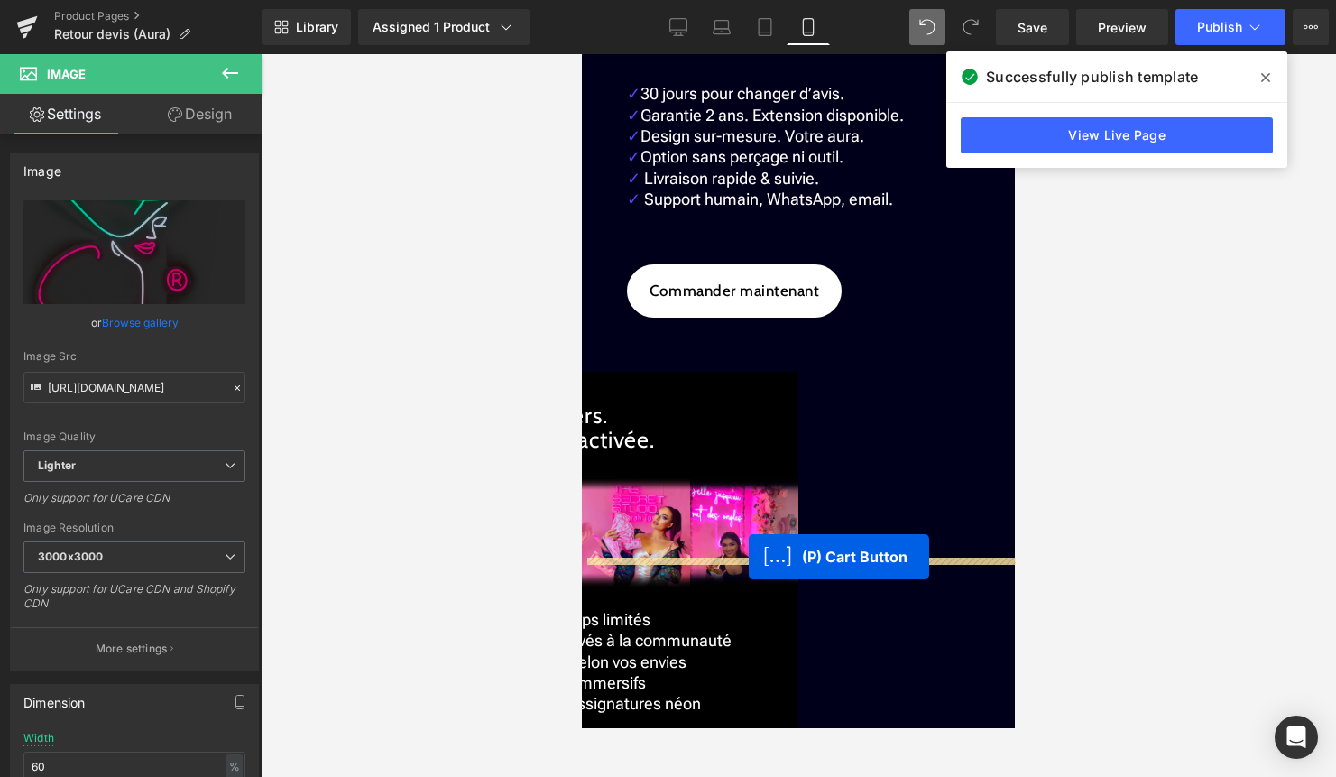
drag, startPoint x: 796, startPoint y: 543, endPoint x: 747, endPoint y: 560, distance: 51.7
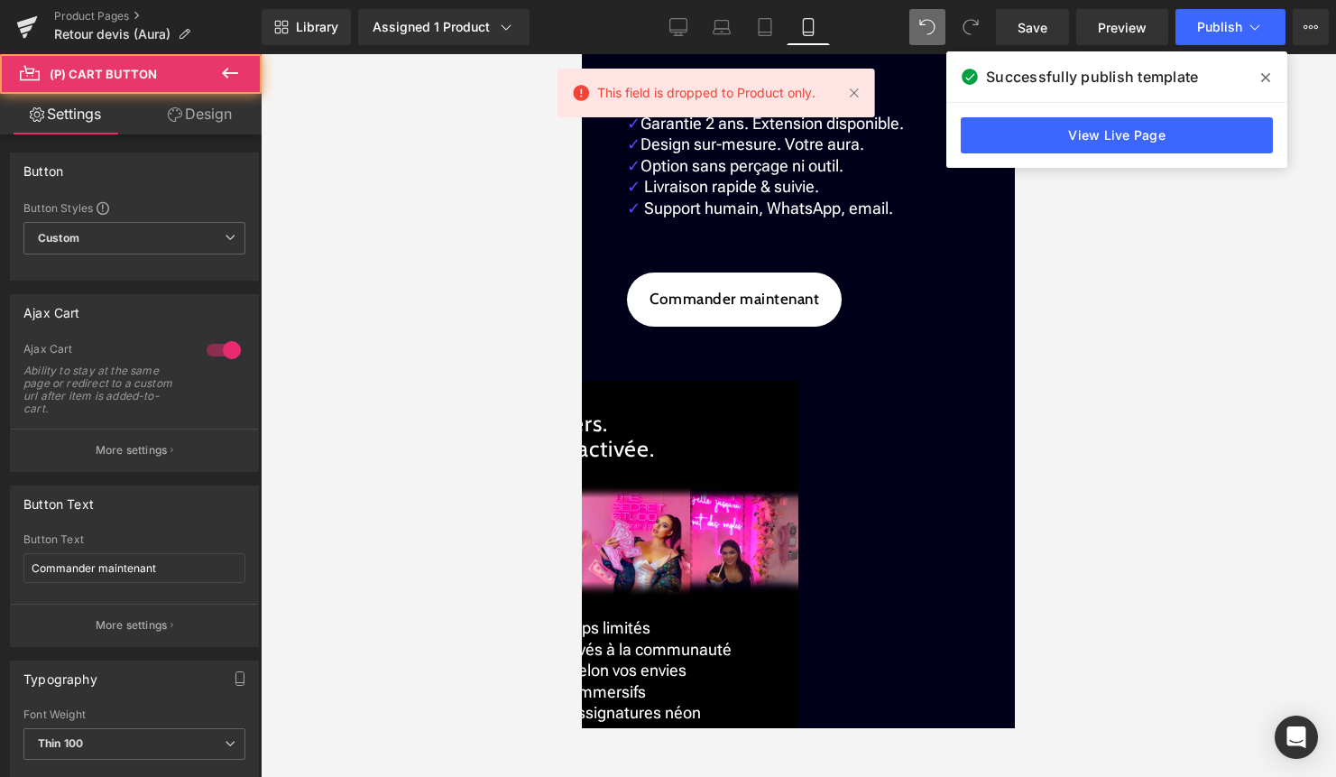
scroll to position [2543, 0]
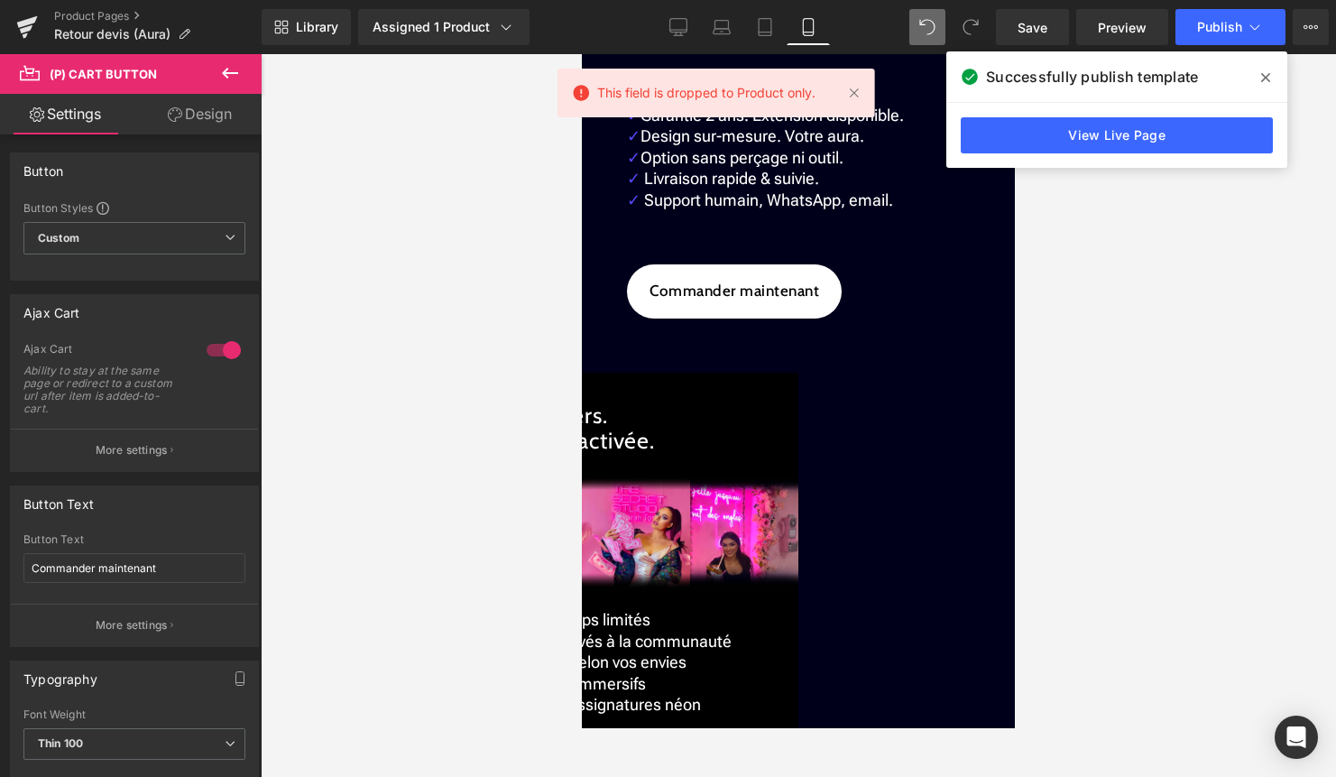
click at [240, 70] on icon at bounding box center [230, 73] width 22 height 22
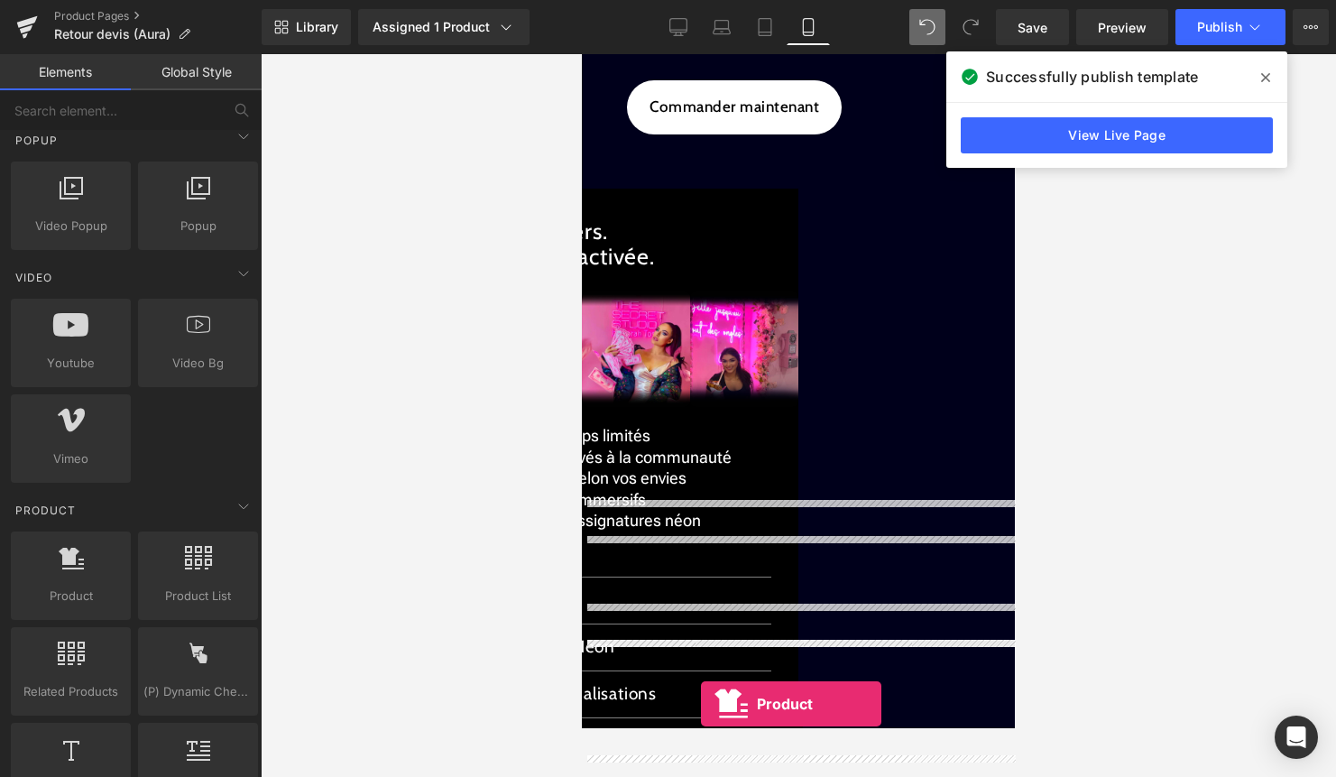
scroll to position [2799, 0]
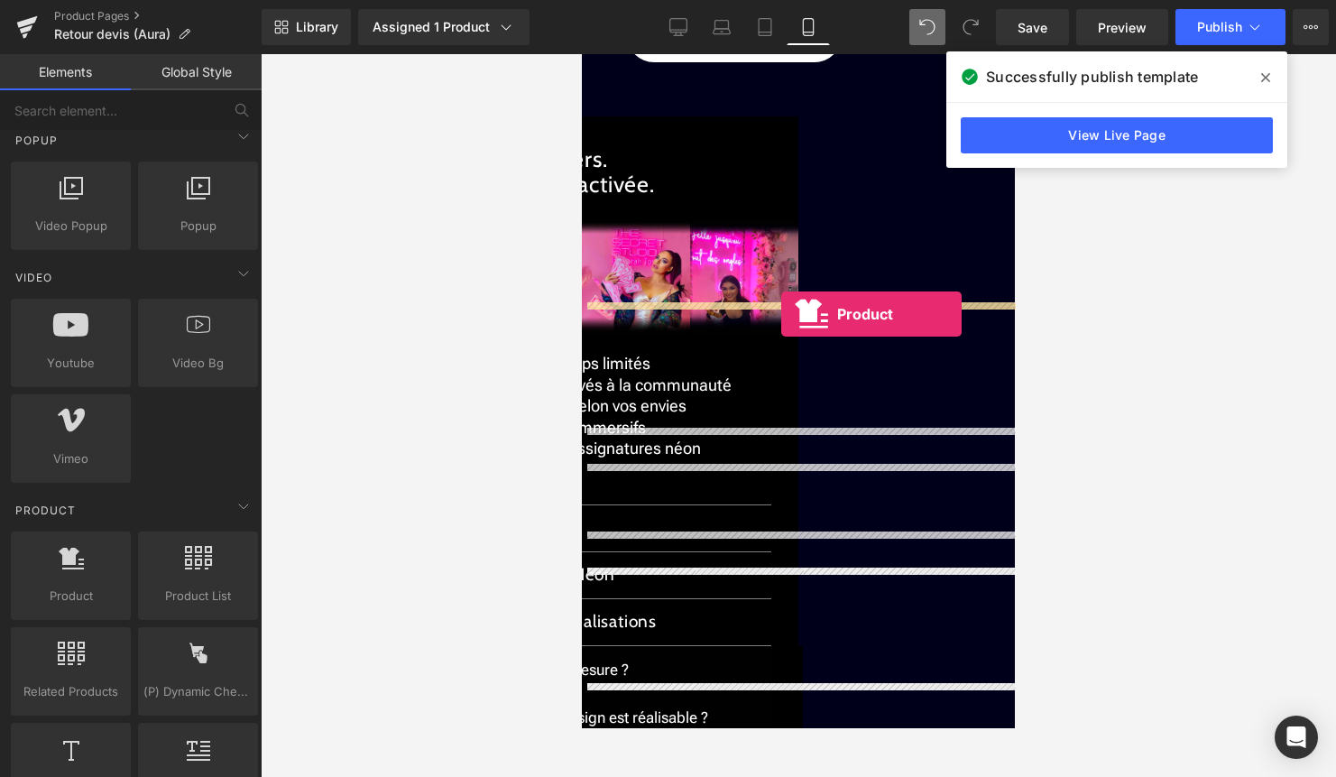
drag, startPoint x: 647, startPoint y: 628, endPoint x: 781, endPoint y: 310, distance: 345.4
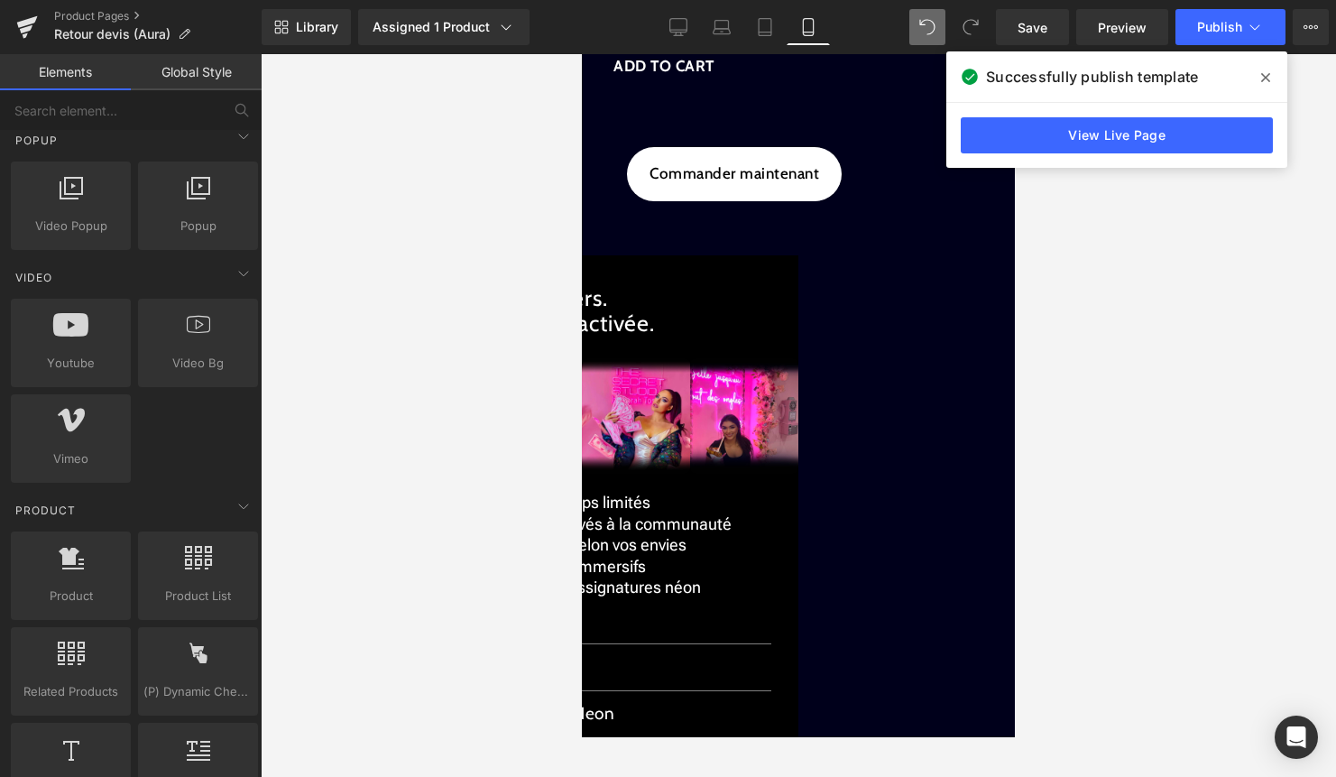
drag, startPoint x: 1337, startPoint y: 621, endPoint x: 755, endPoint y: 567, distance: 584.6
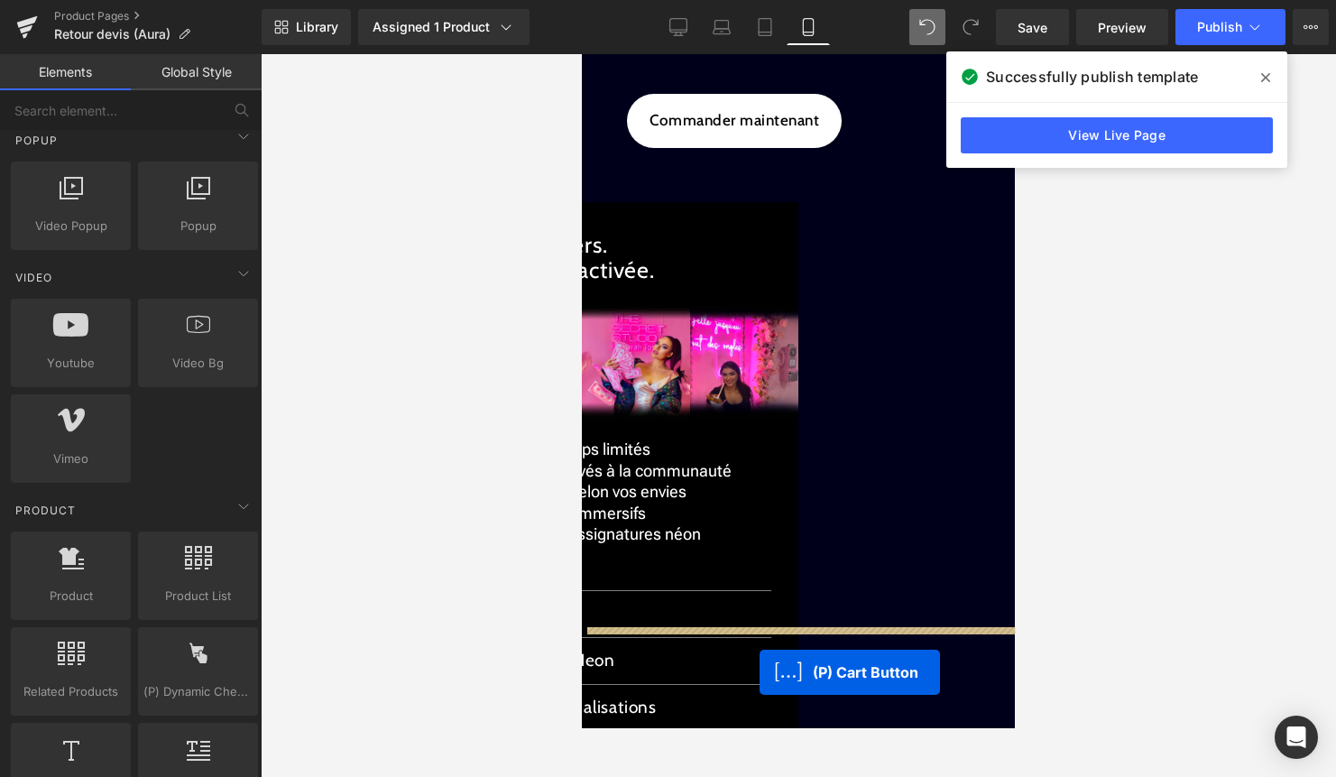
scroll to position [2980, 0]
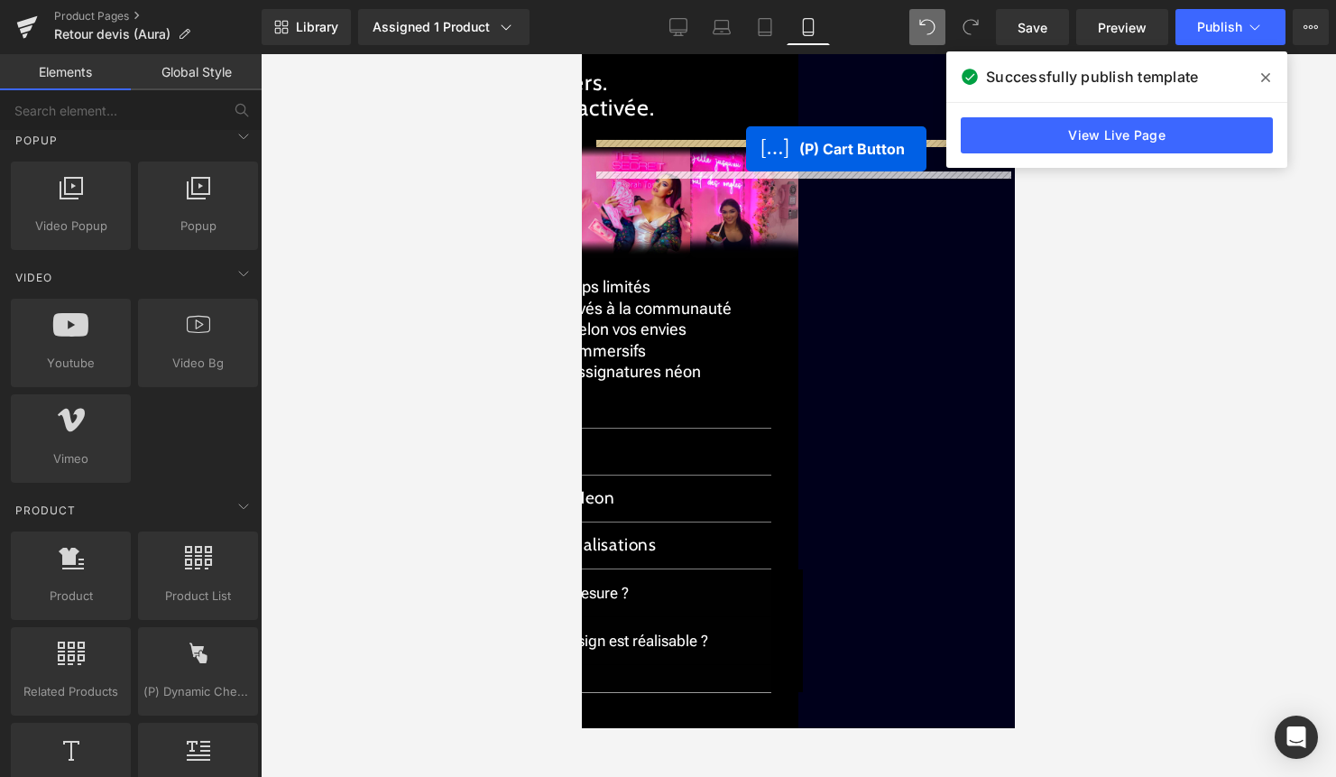
drag, startPoint x: 793, startPoint y: 173, endPoint x: 746, endPoint y: 148, distance: 53.3
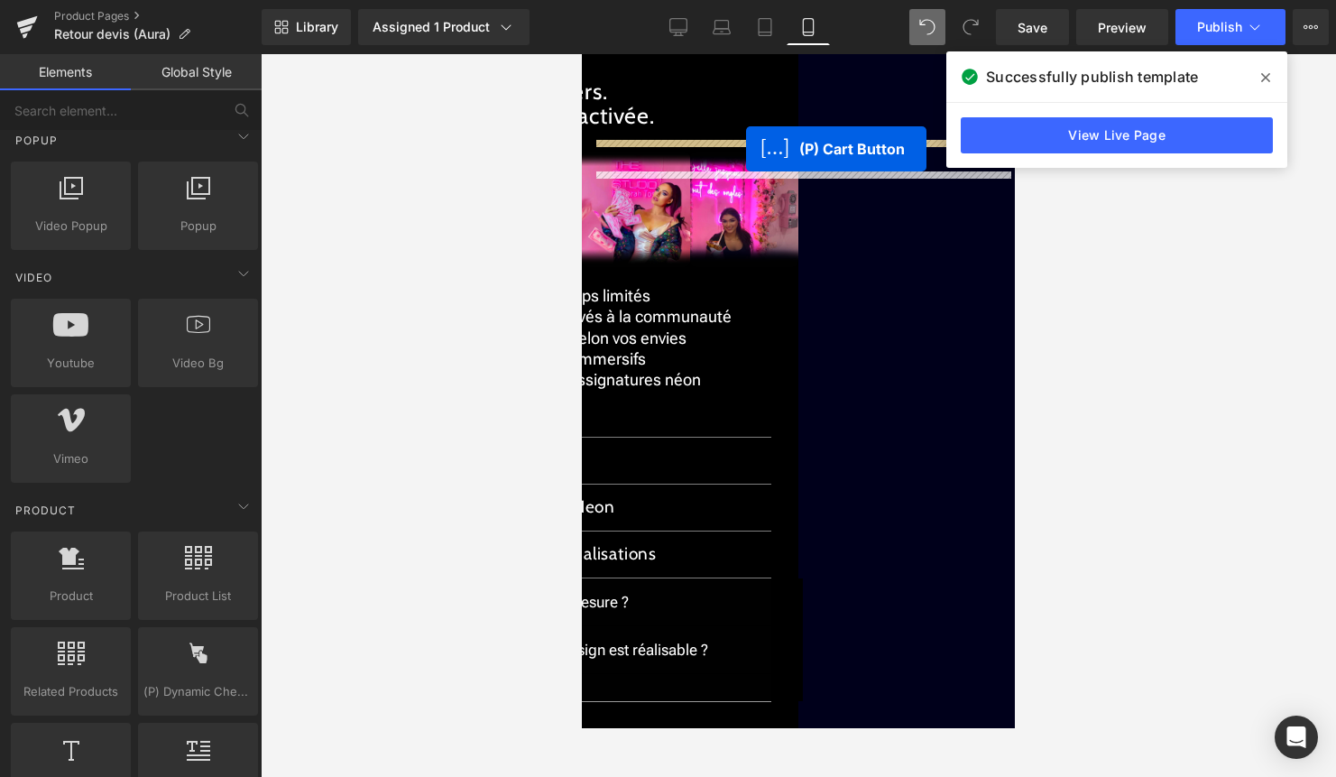
scroll to position [2921, 0]
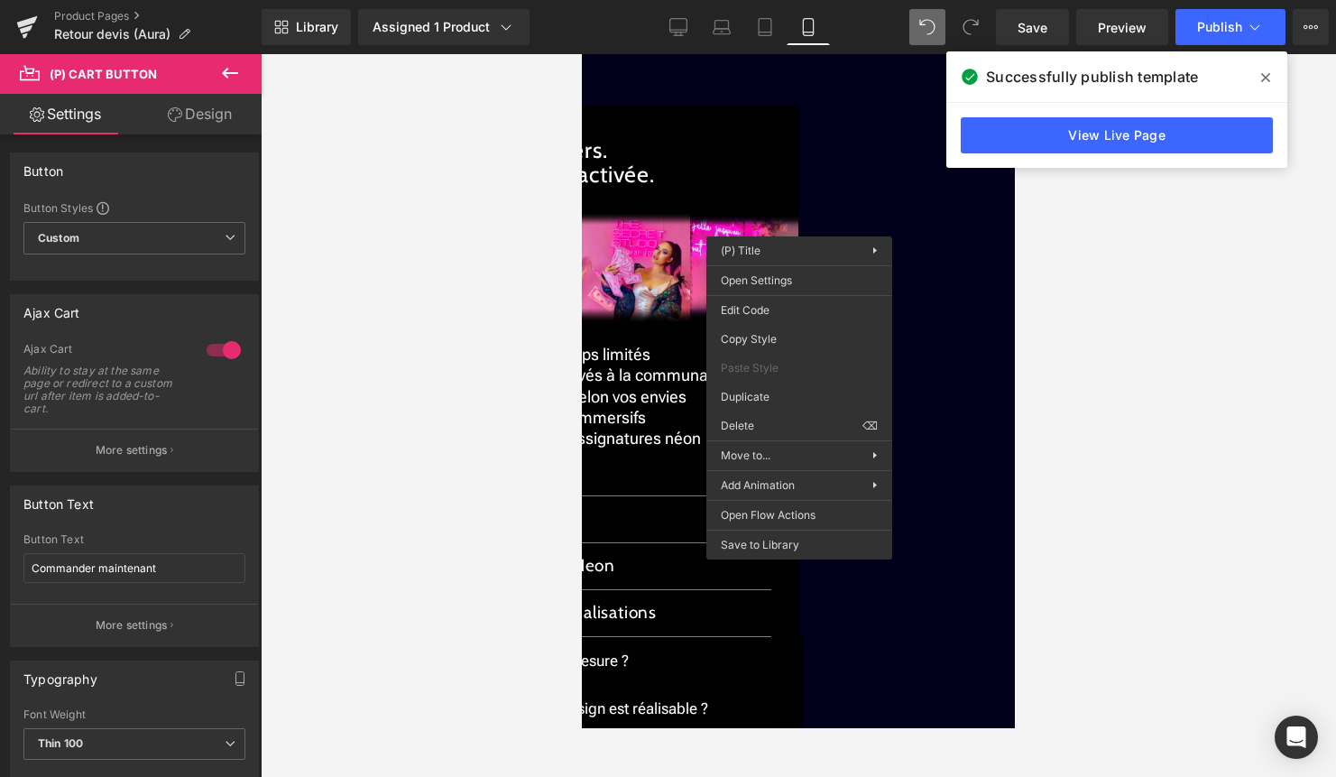
drag, startPoint x: 1335, startPoint y: 478, endPoint x: 753, endPoint y: 424, distance: 584.6
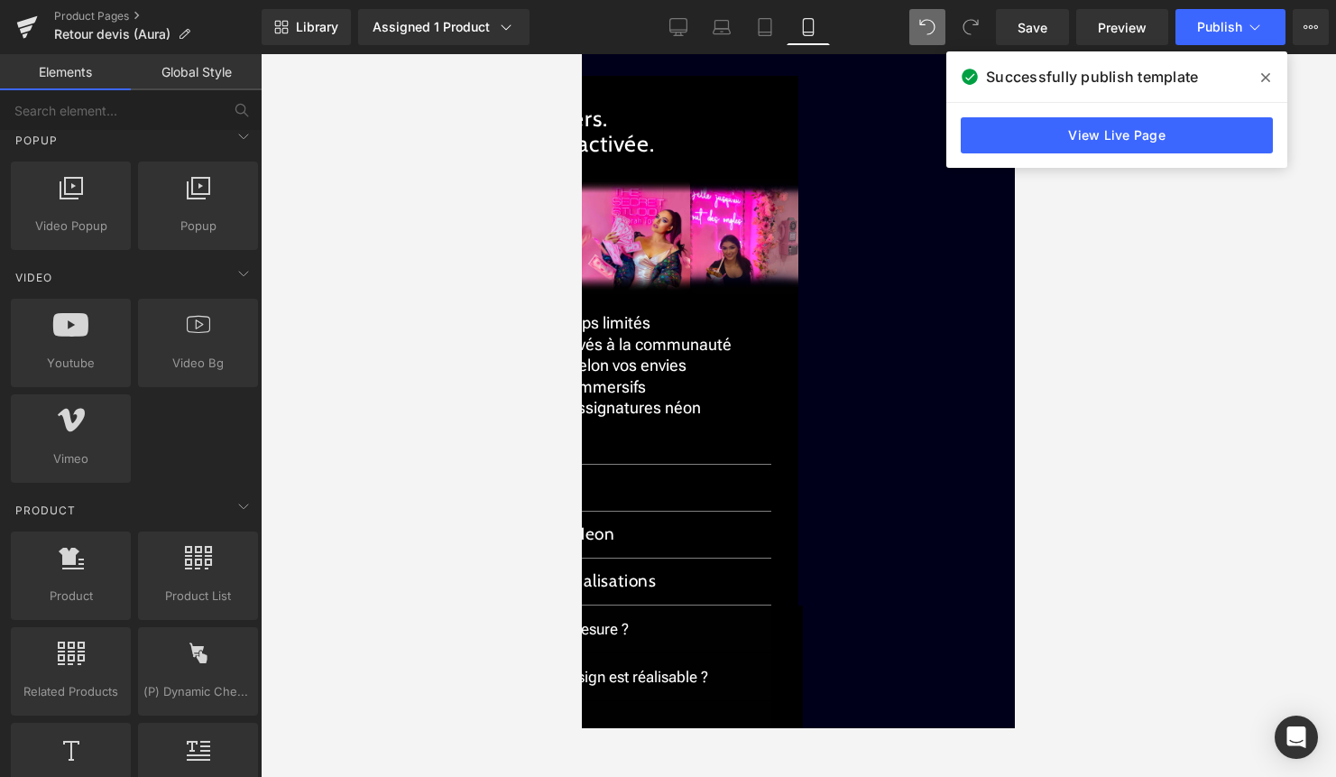
click at [582, 54] on span "(P) Cart Button" at bounding box center [582, 54] width 0 height 0
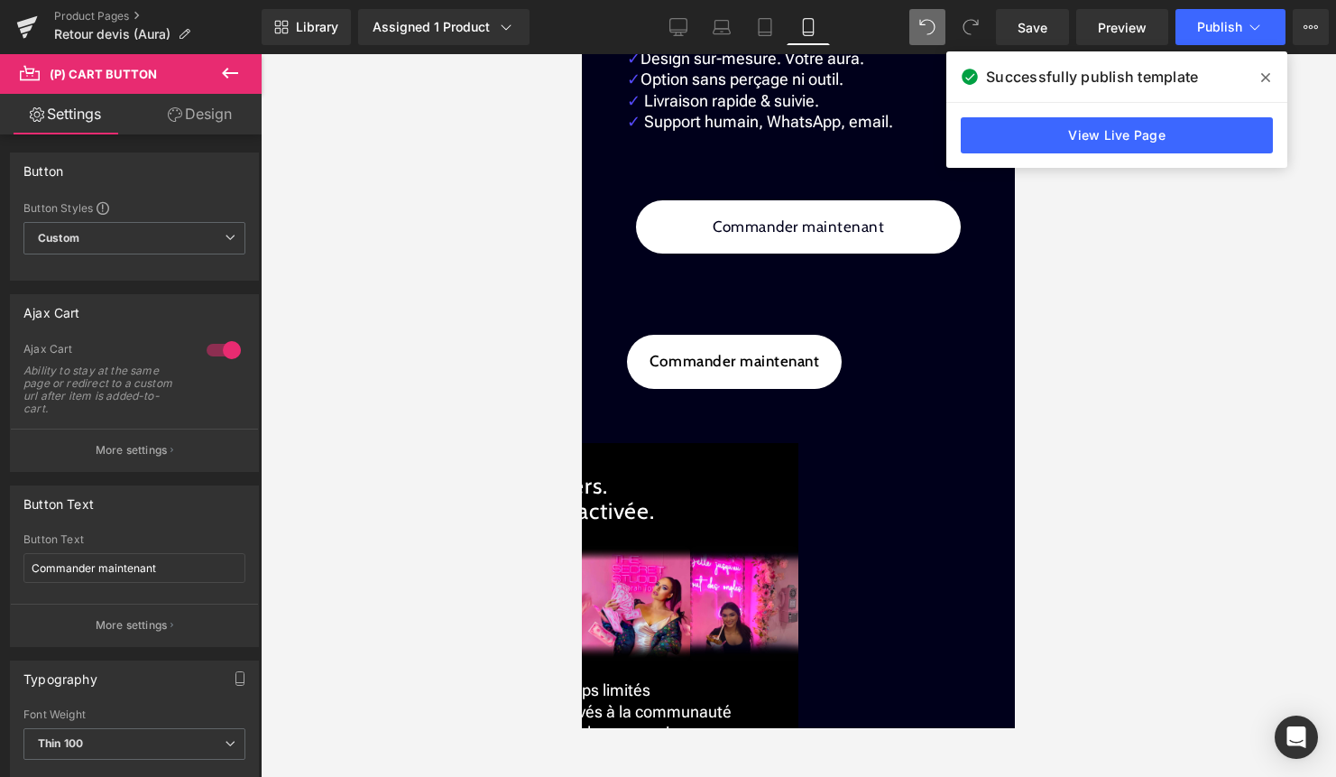
scroll to position [2550, 0]
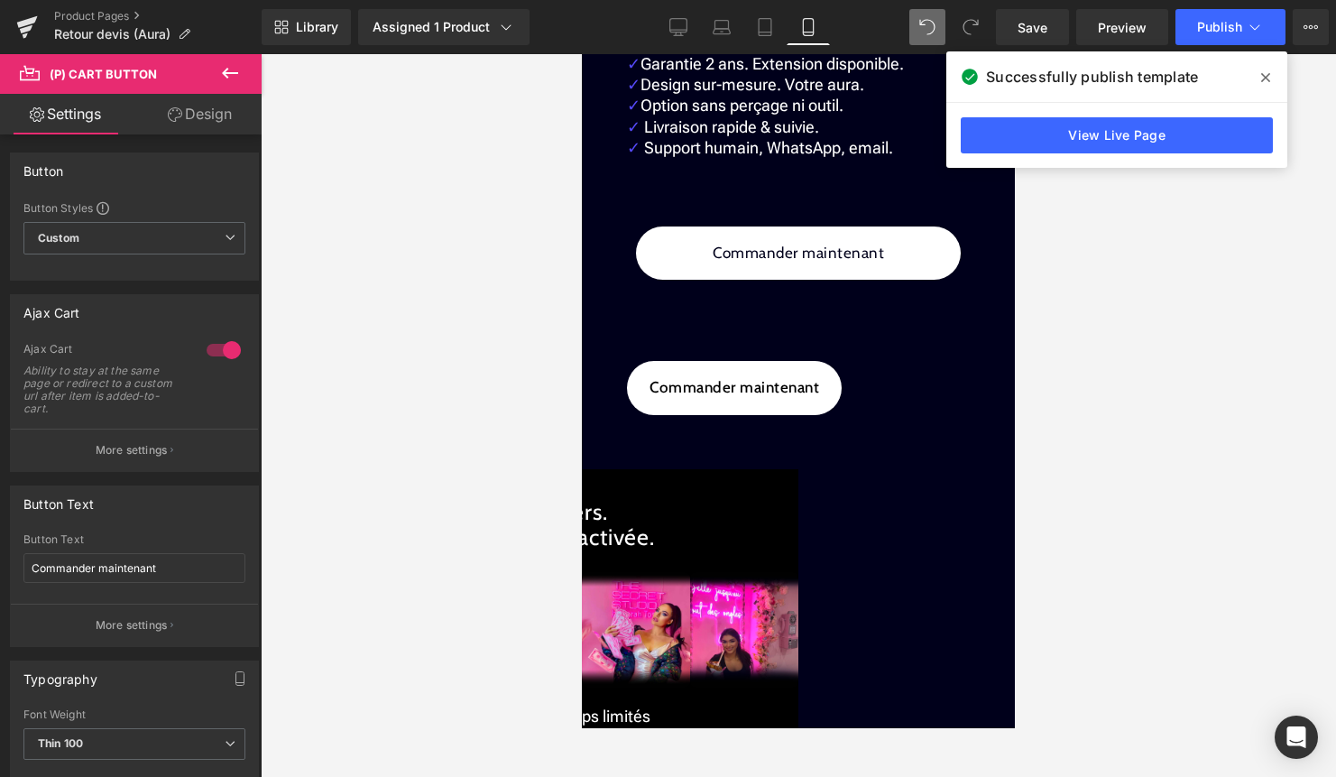
click at [1092, 468] on div at bounding box center [799, 415] width 1076 height 723
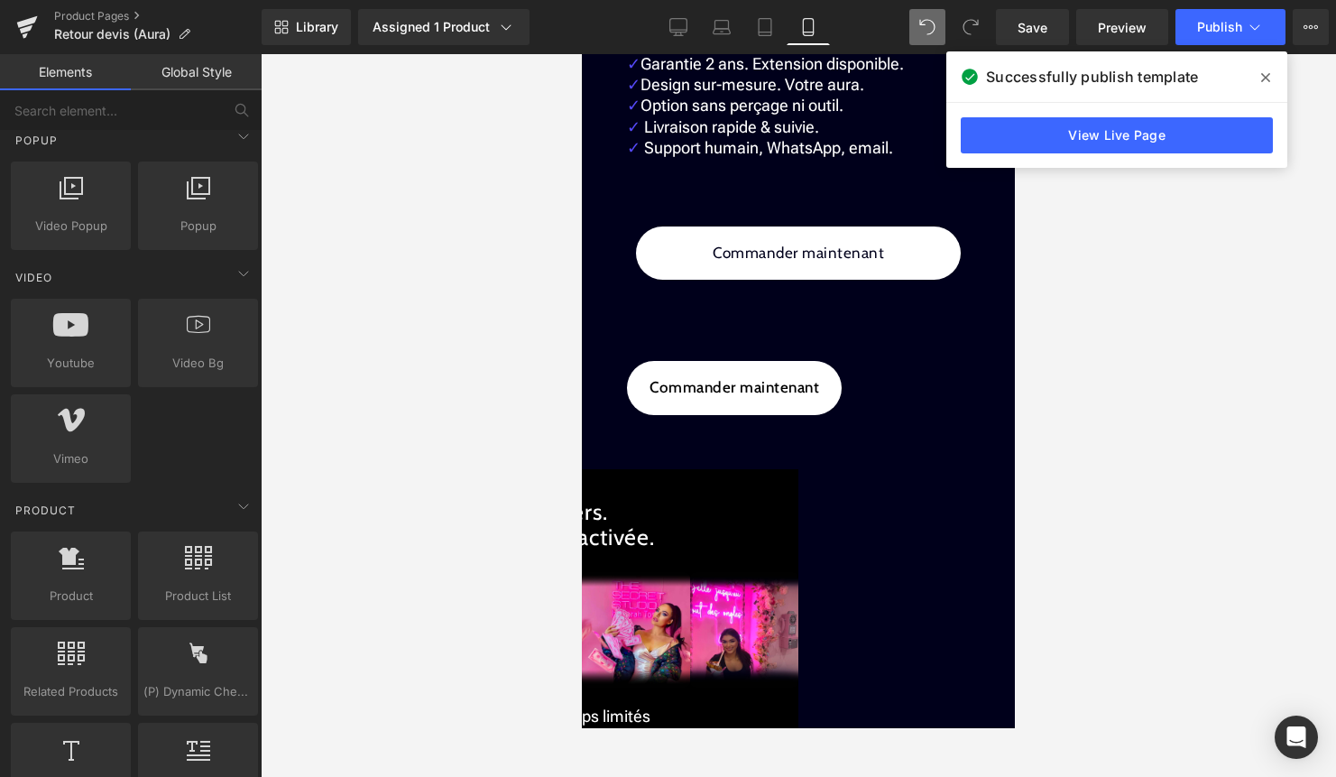
scroll to position [2675, 0]
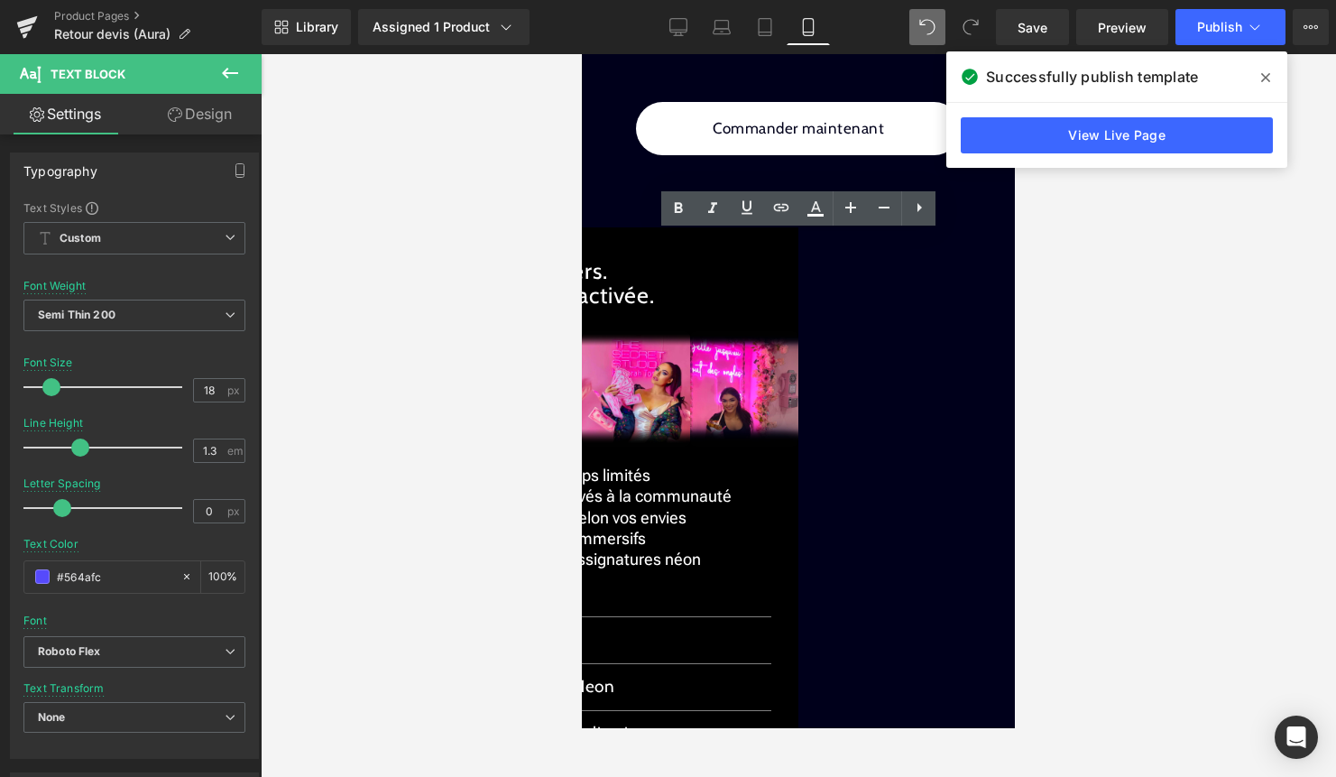
click at [564, 325] on div at bounding box center [799, 415] width 1076 height 723
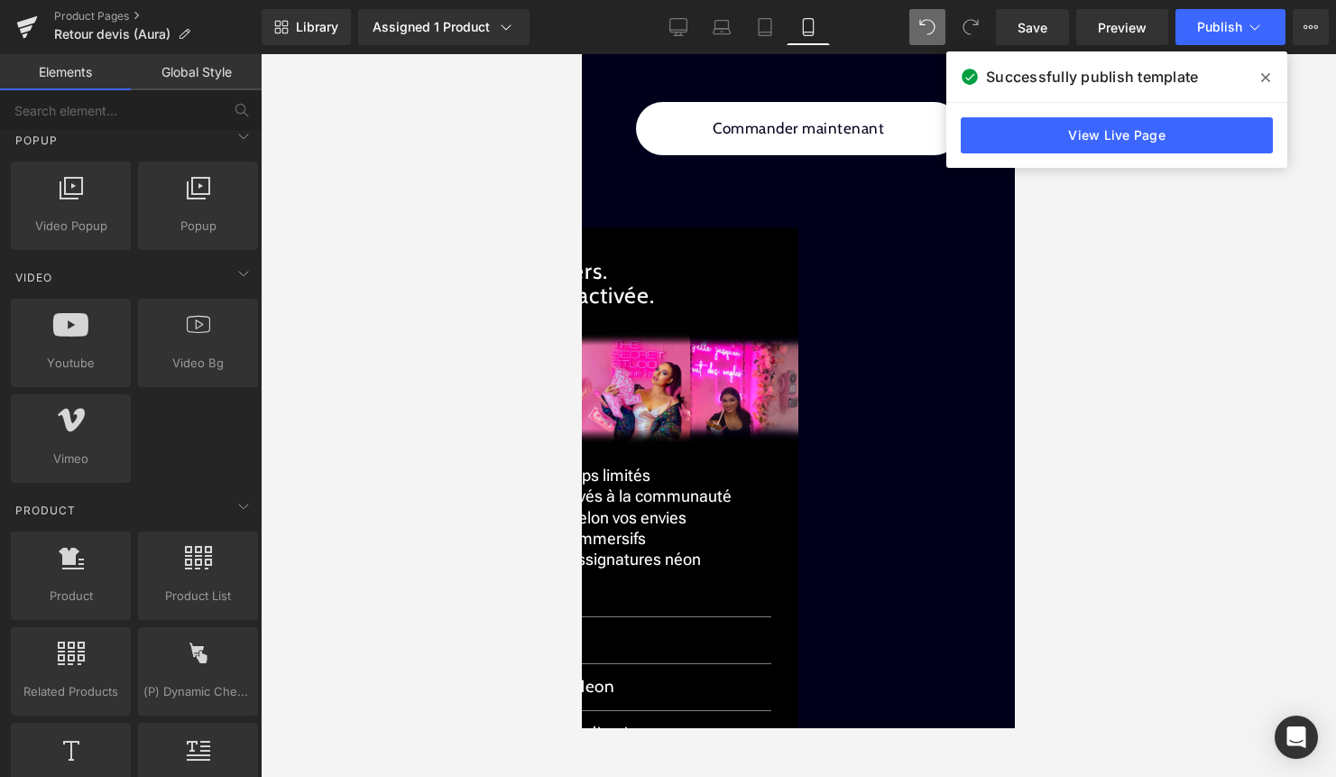
click at [582, 54] on span "(P) Cart Button" at bounding box center [582, 54] width 0 height 0
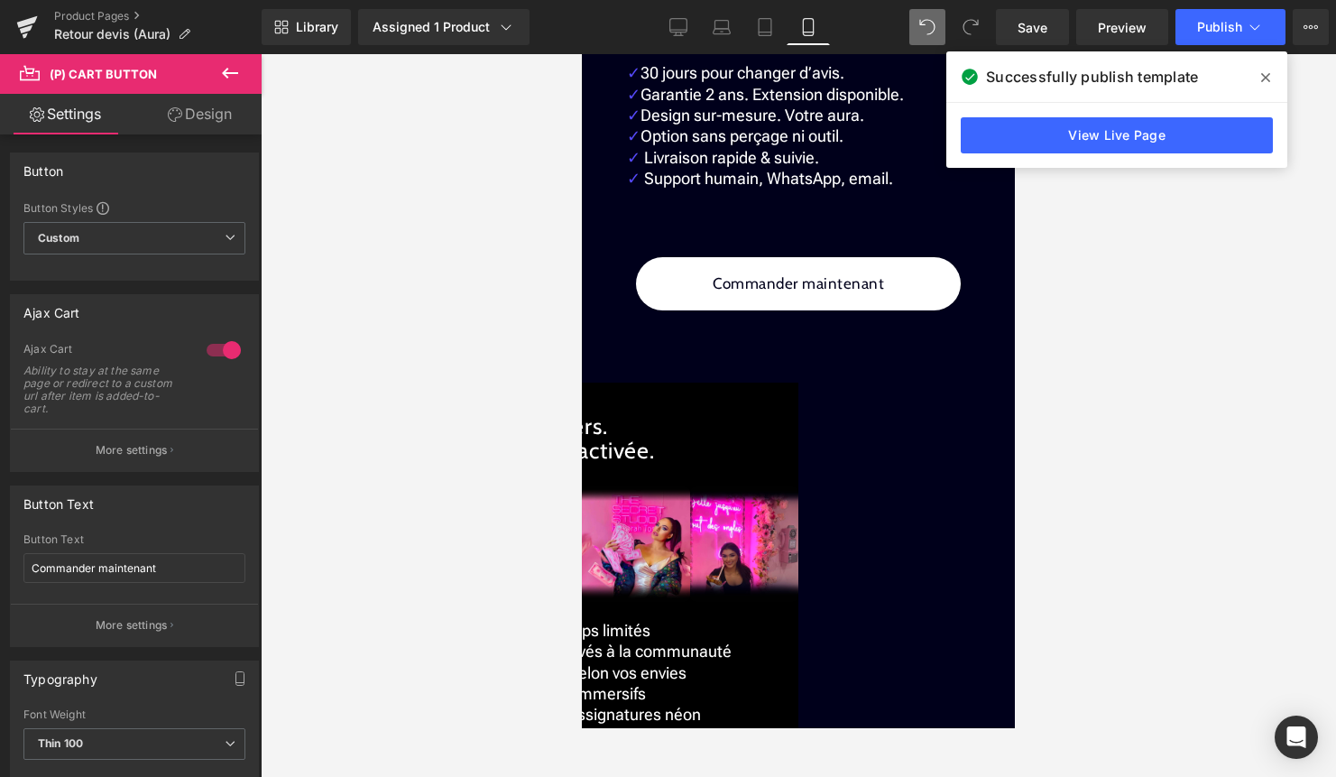
scroll to position [2514, 0]
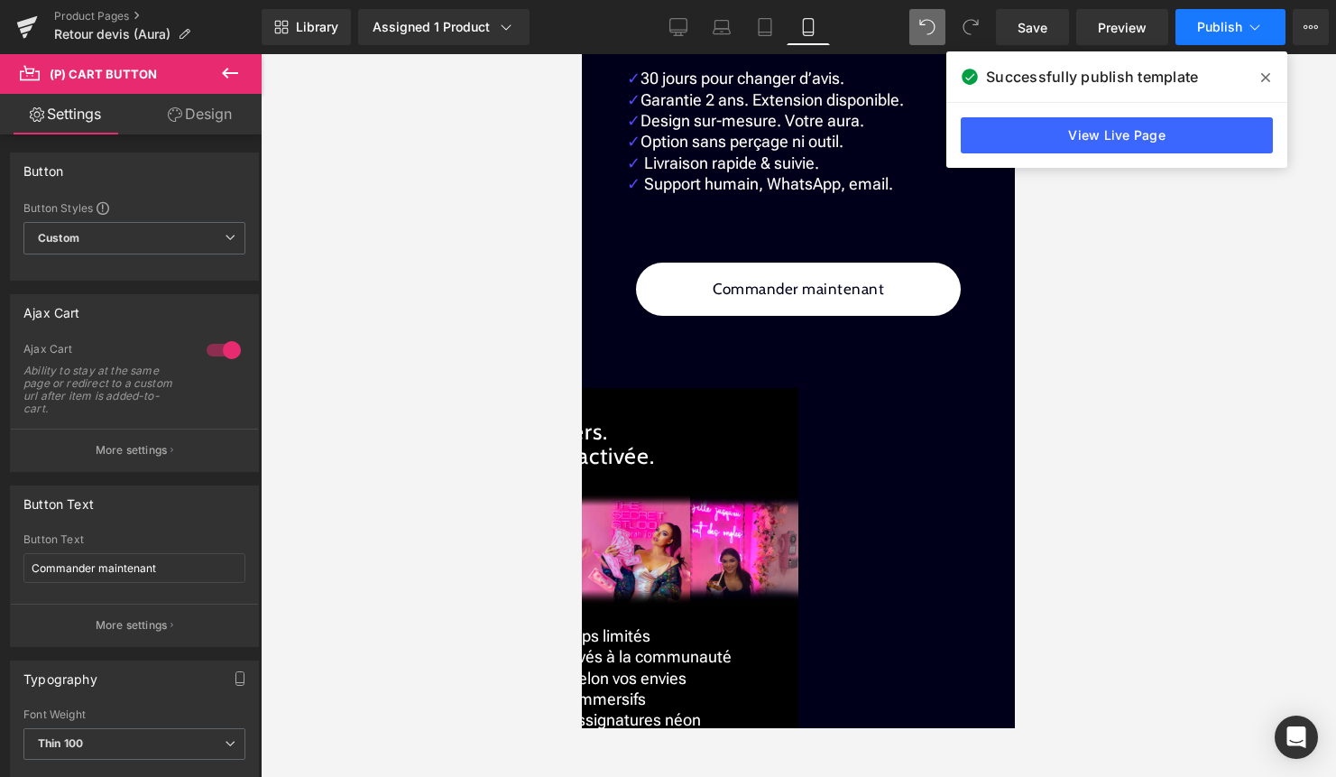
click at [1206, 37] on button "Publish" at bounding box center [1231, 27] width 110 height 36
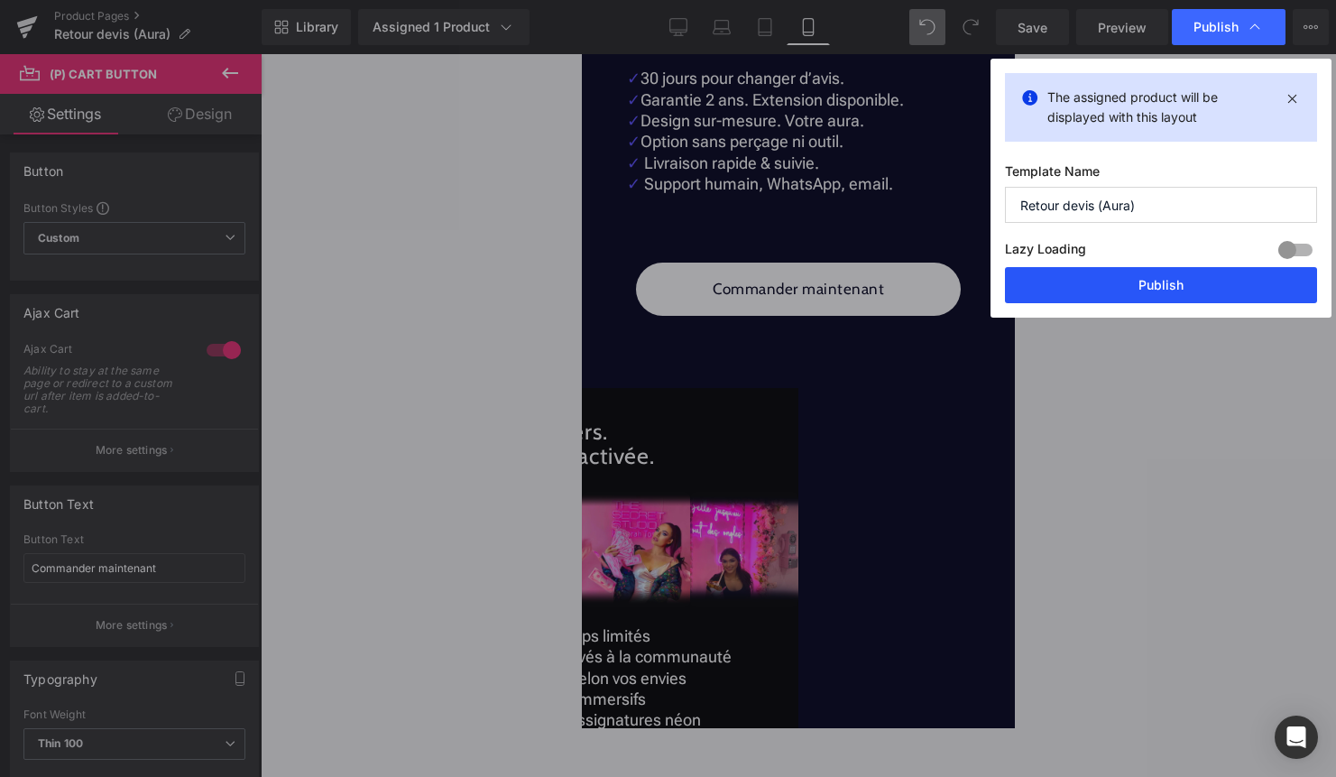
click at [1132, 285] on button "Publish" at bounding box center [1161, 285] width 312 height 36
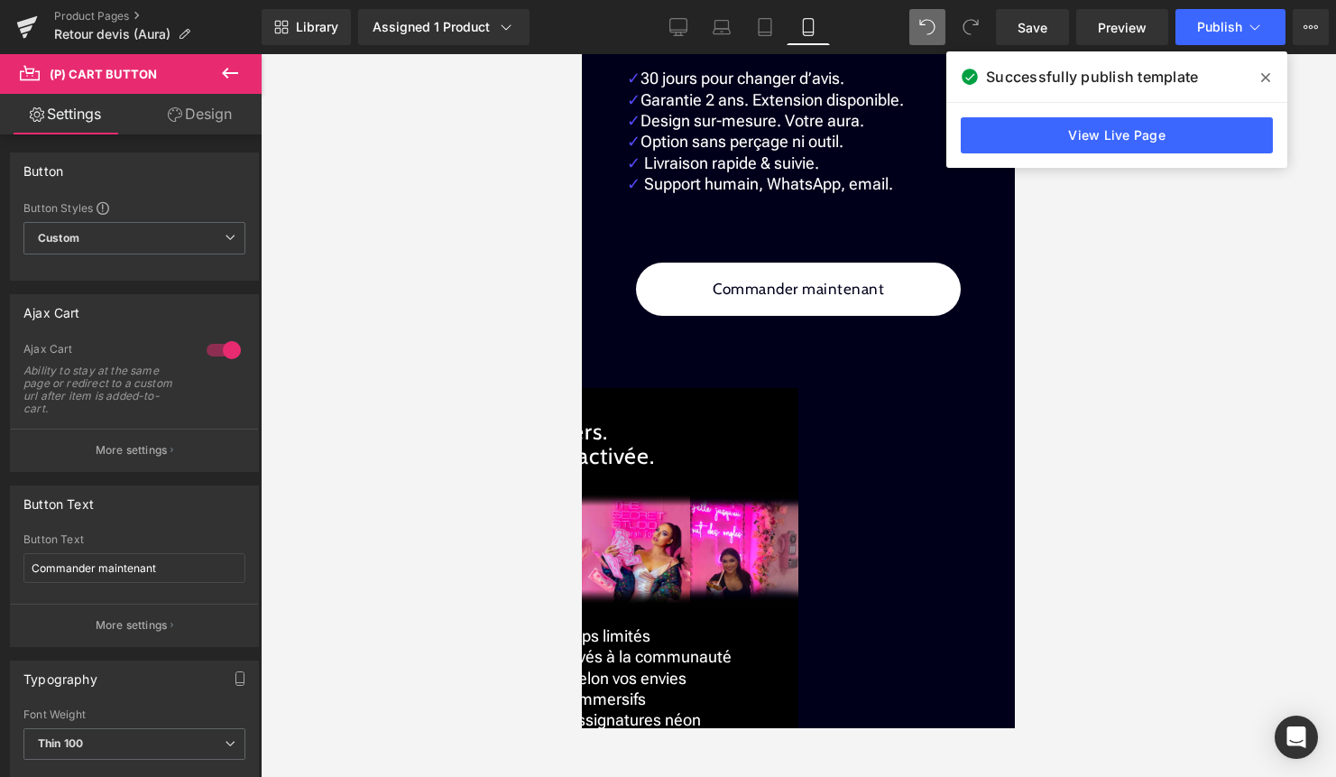
click at [1269, 82] on icon at bounding box center [1266, 77] width 9 height 14
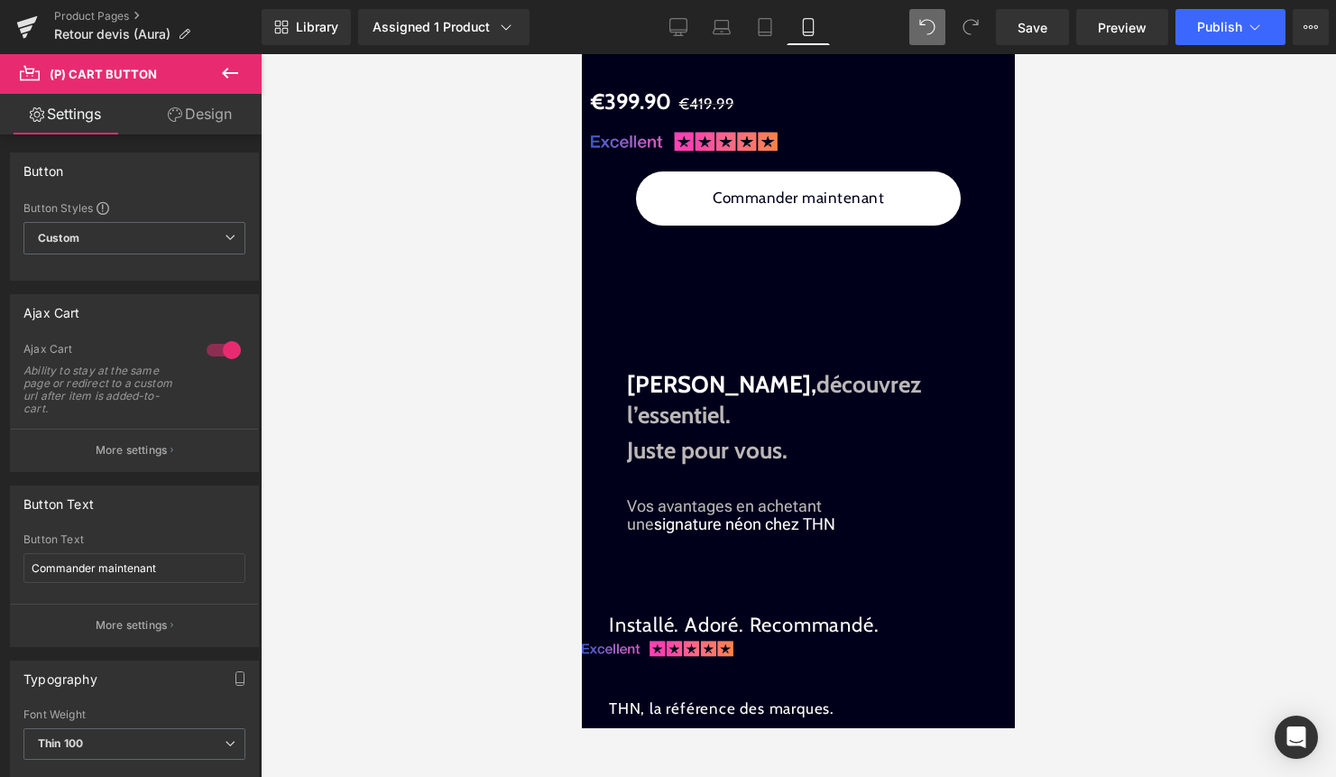
scroll to position [1549, 0]
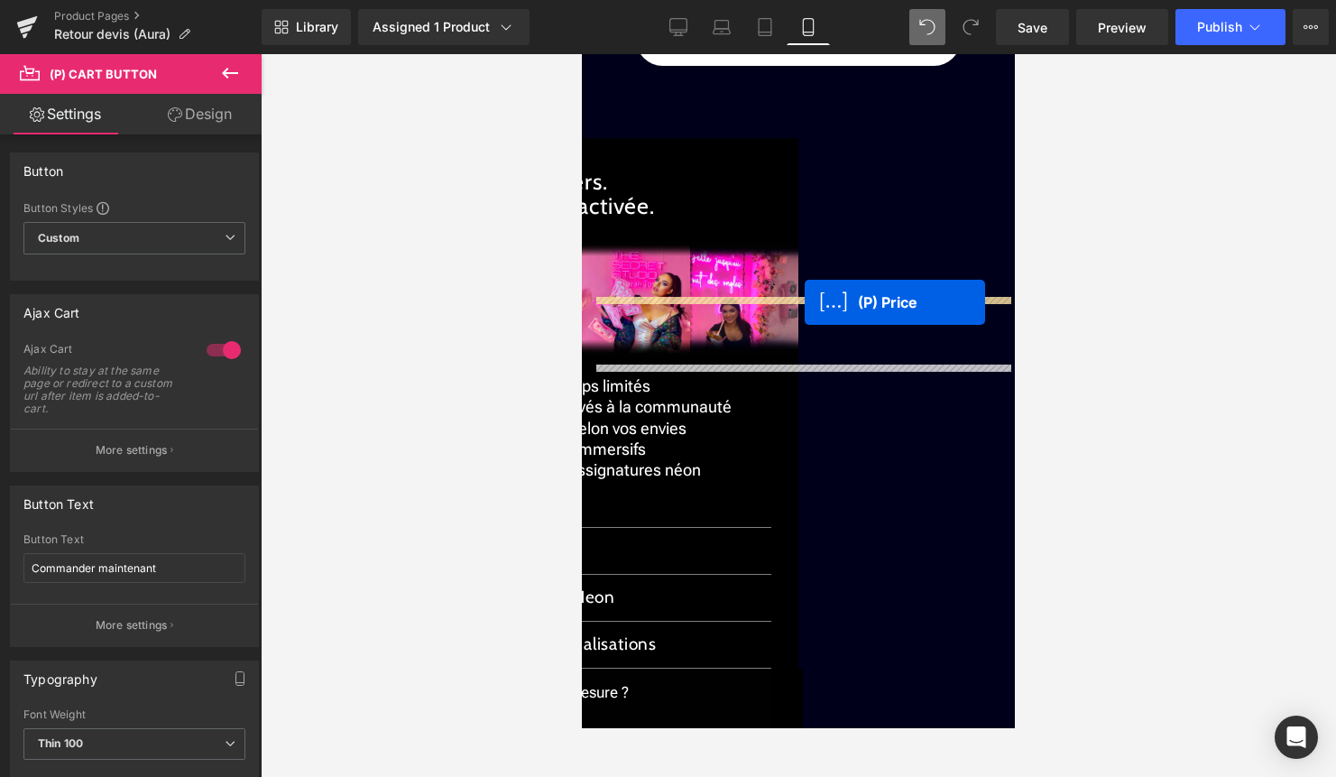
drag, startPoint x: 767, startPoint y: 285, endPoint x: 805, endPoint y: 302, distance: 41.6
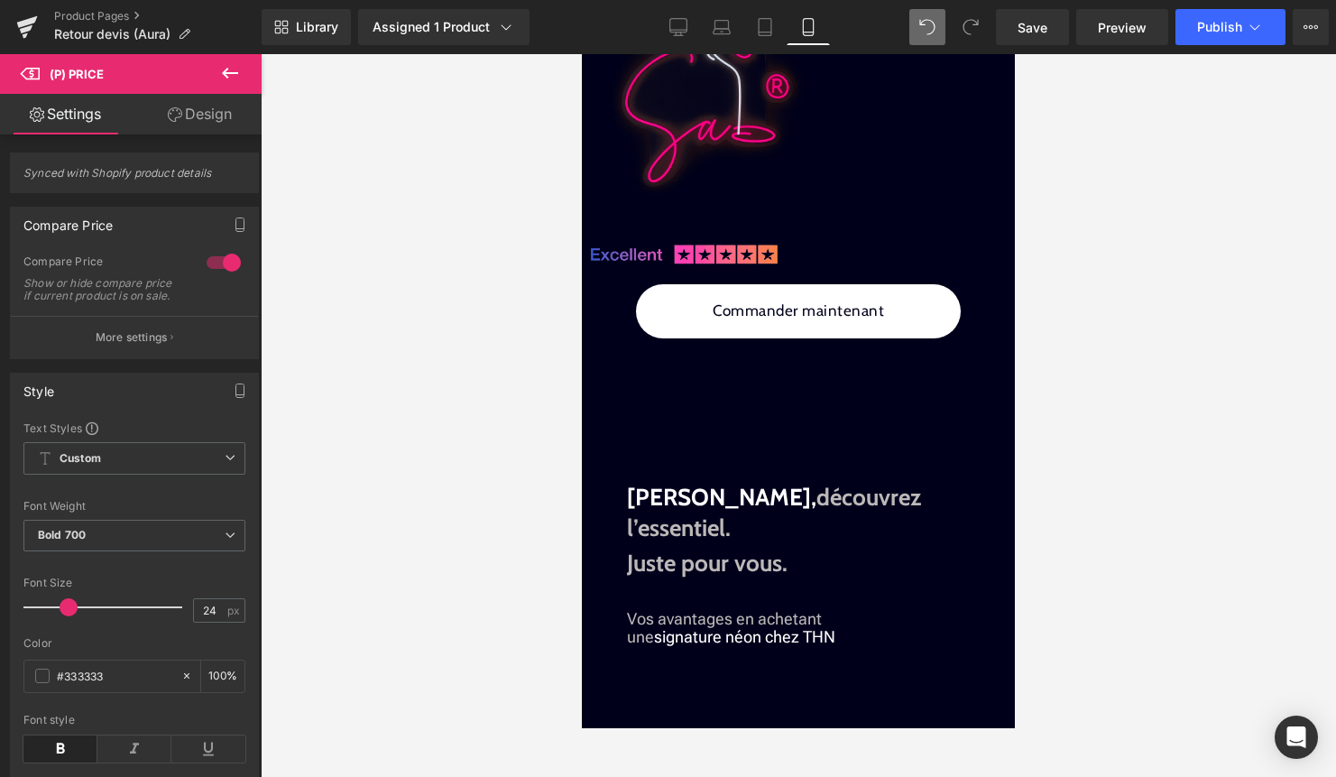
scroll to position [1412, 0]
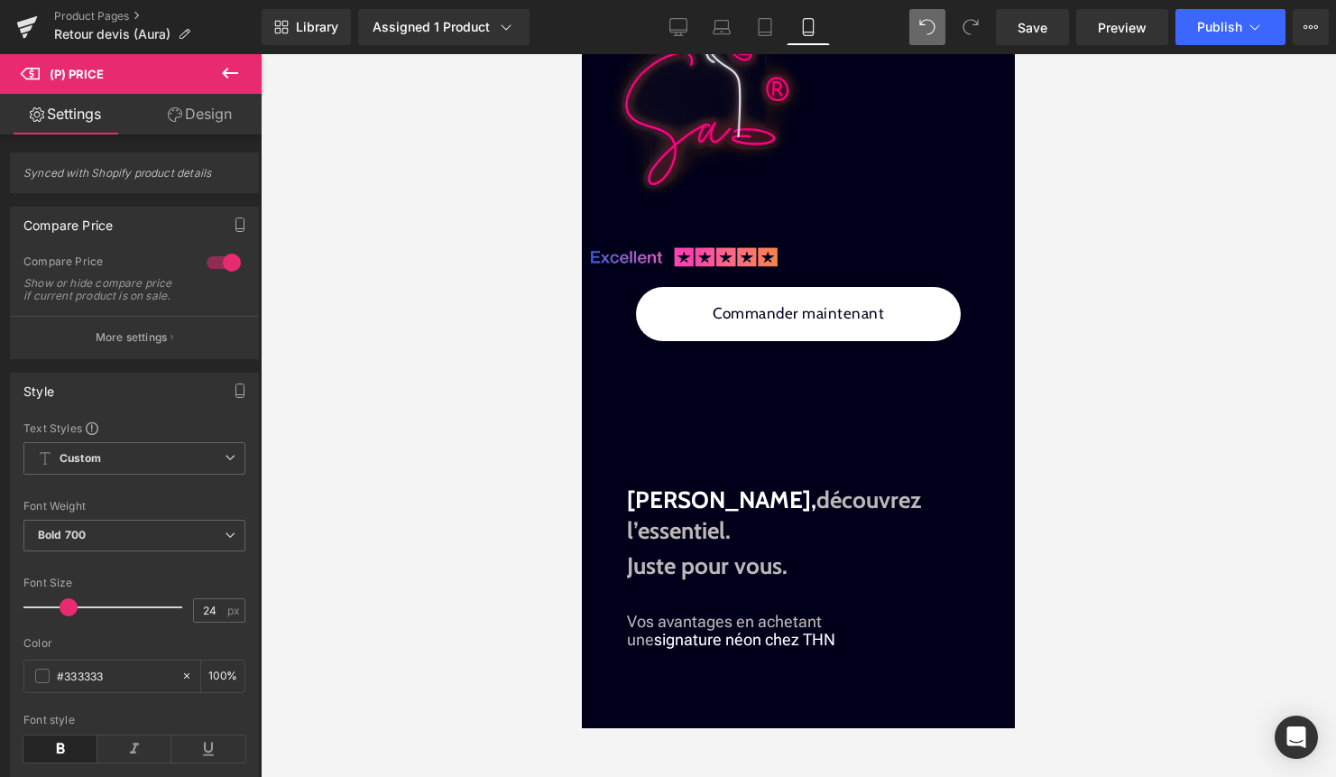
click at [1116, 217] on div at bounding box center [799, 415] width 1076 height 723
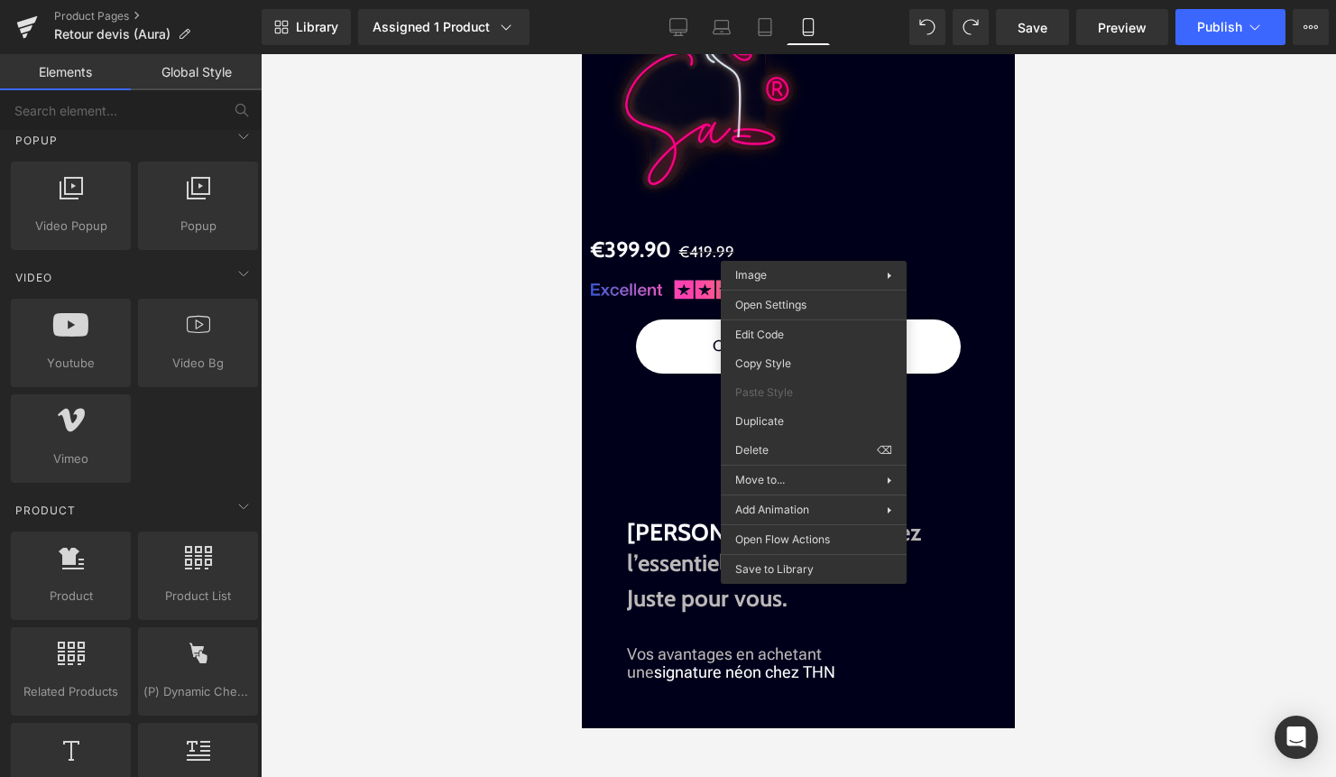
click at [1086, 262] on div at bounding box center [799, 415] width 1076 height 723
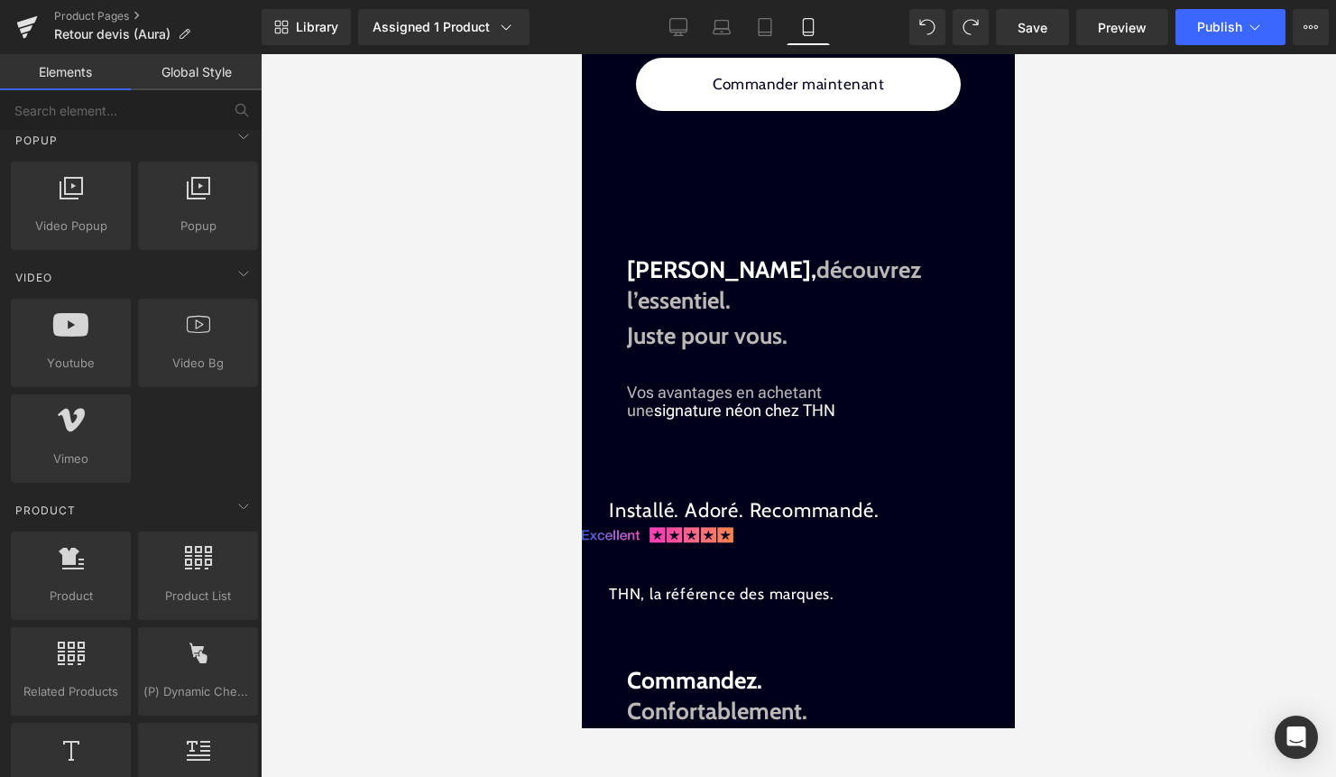
scroll to position [1943, 0]
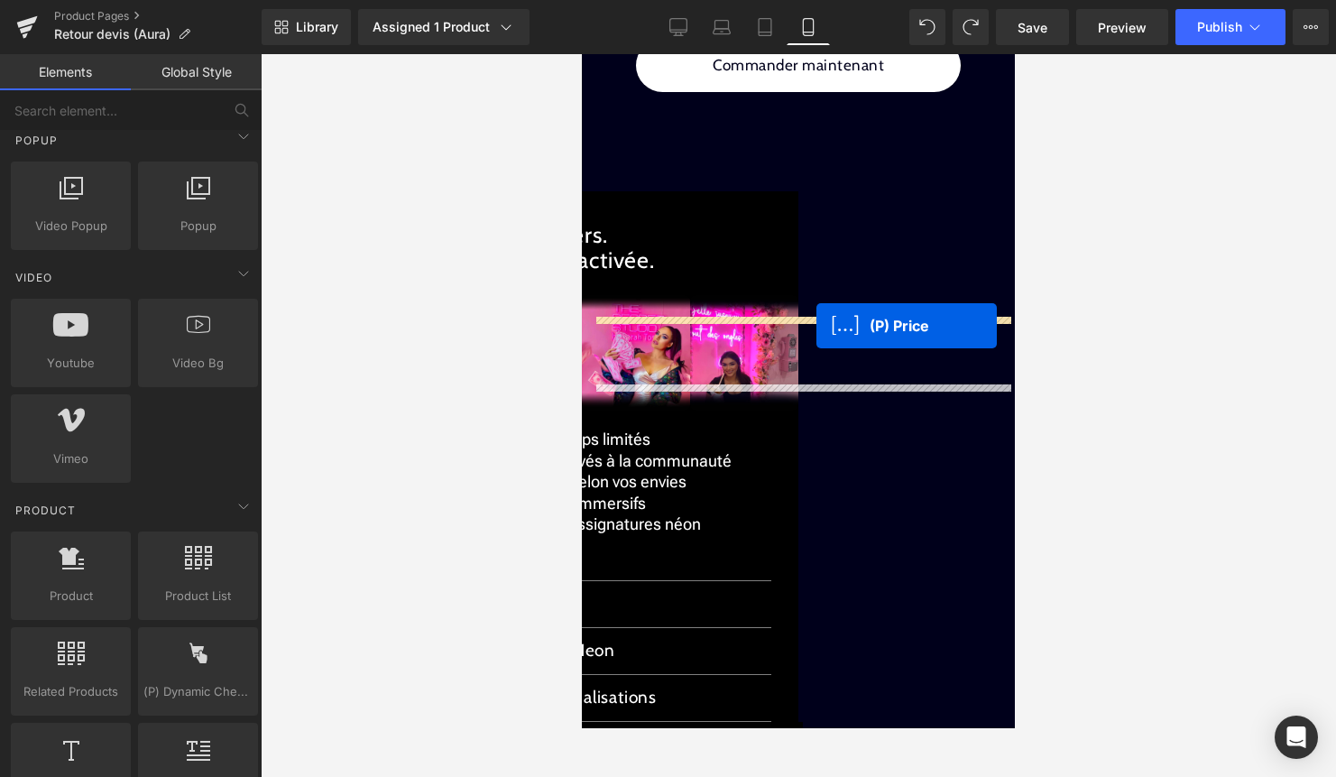
drag, startPoint x: 780, startPoint y: 269, endPoint x: 816, endPoint y: 322, distance: 64.3
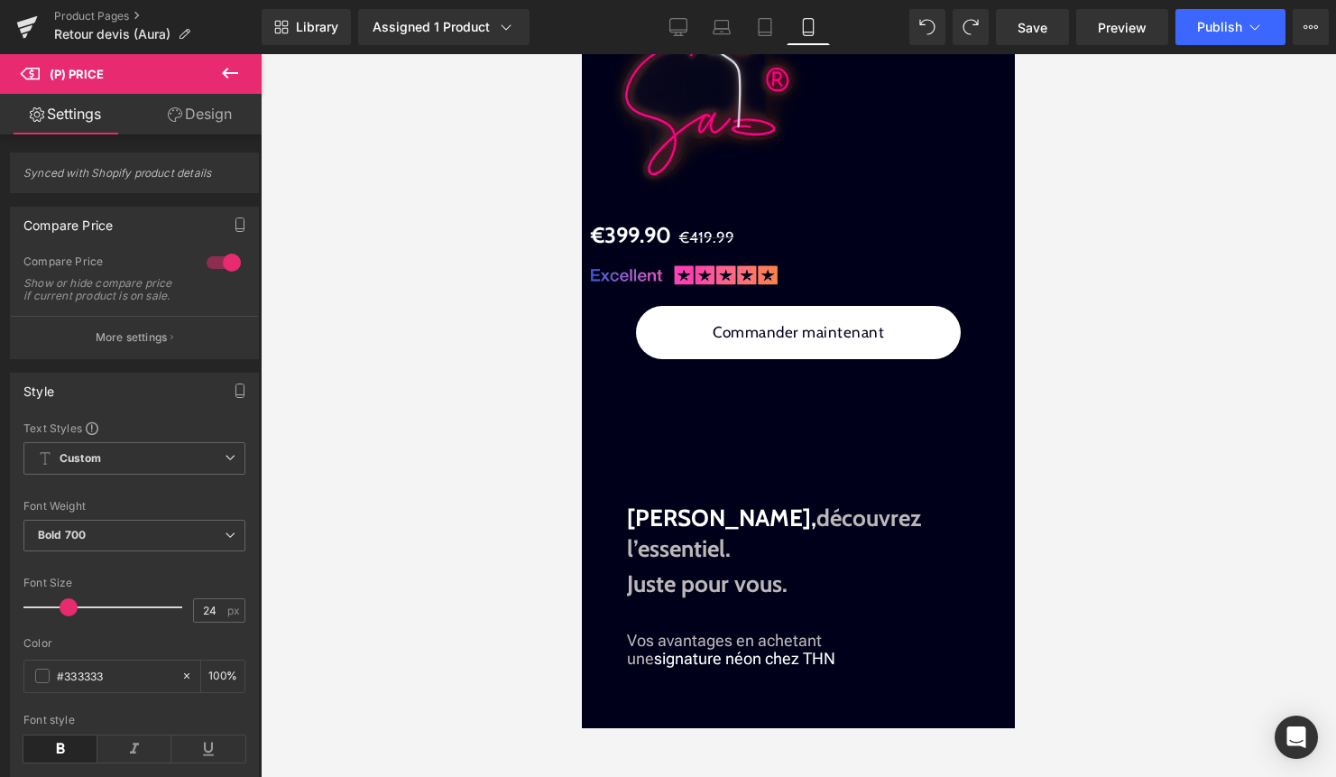
scroll to position [1776, 0]
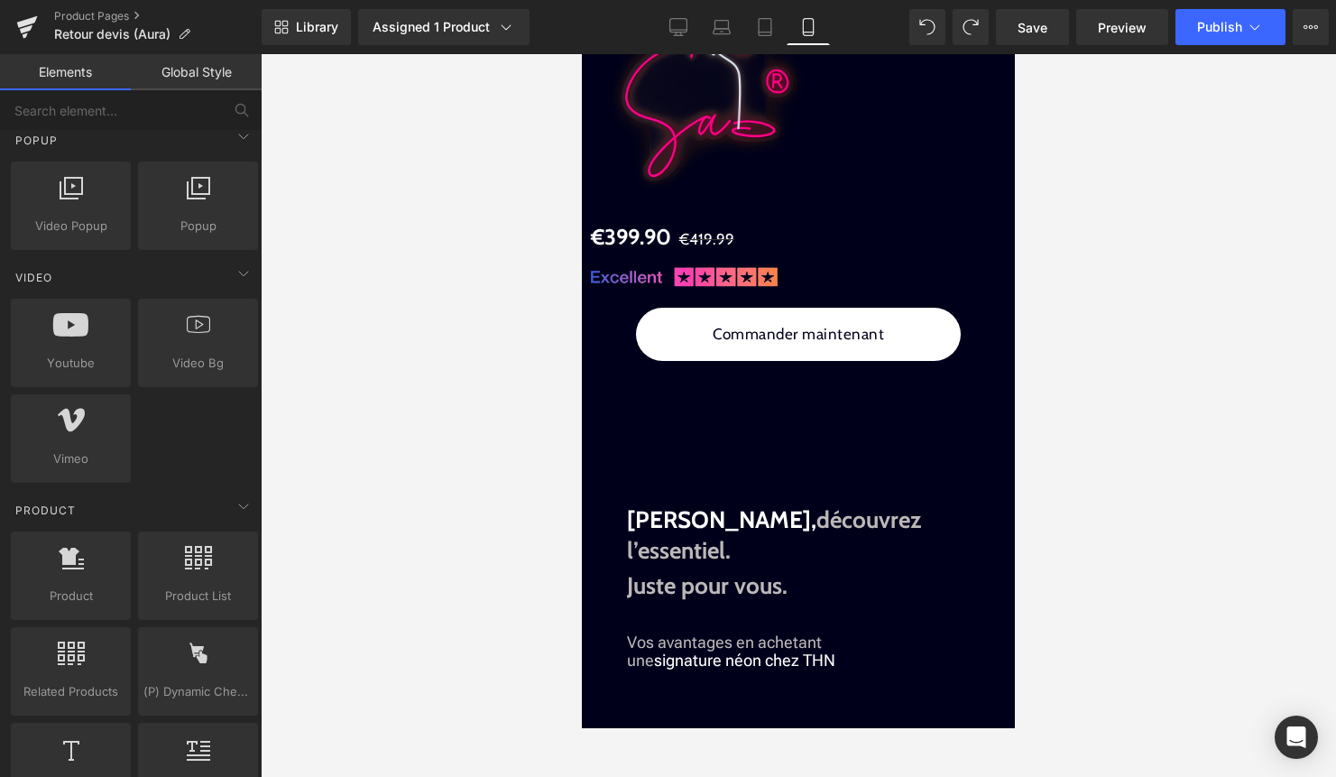
click at [1145, 174] on div at bounding box center [799, 415] width 1076 height 723
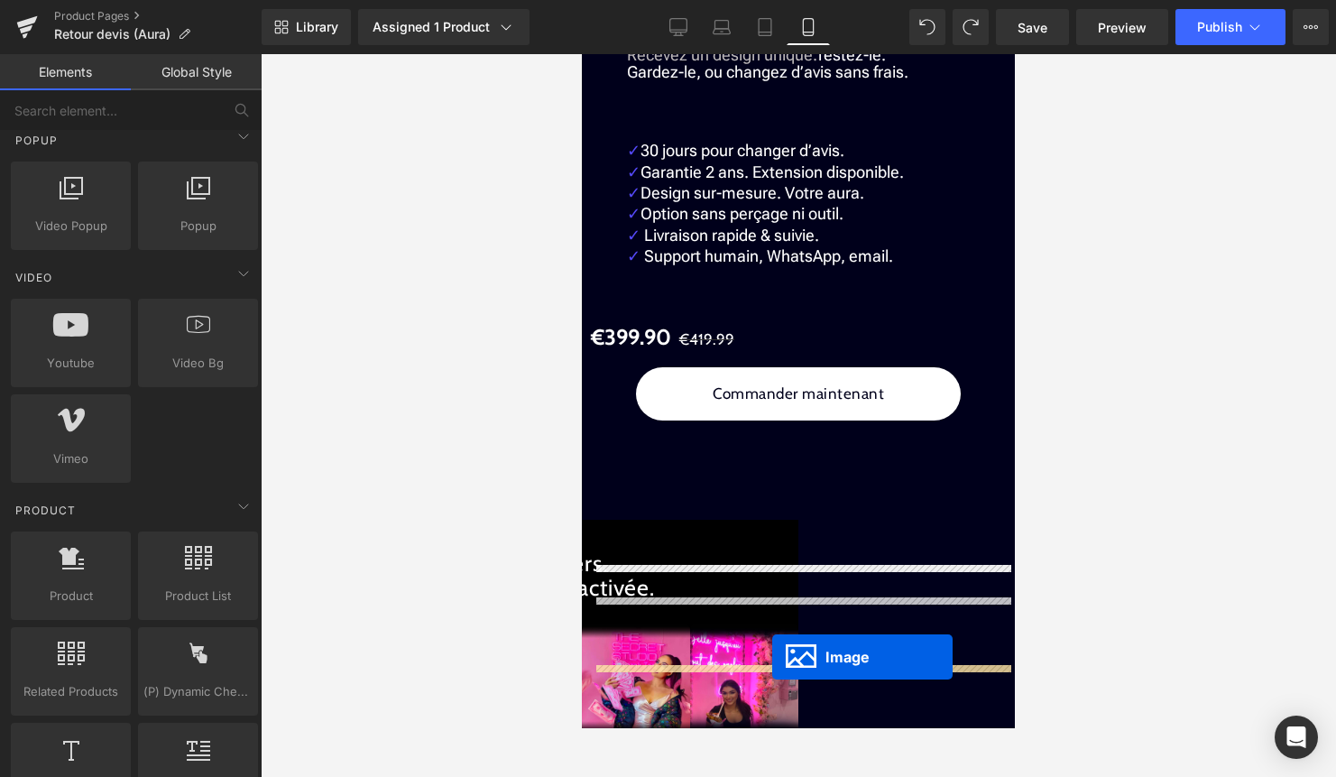
scroll to position [2595, 0]
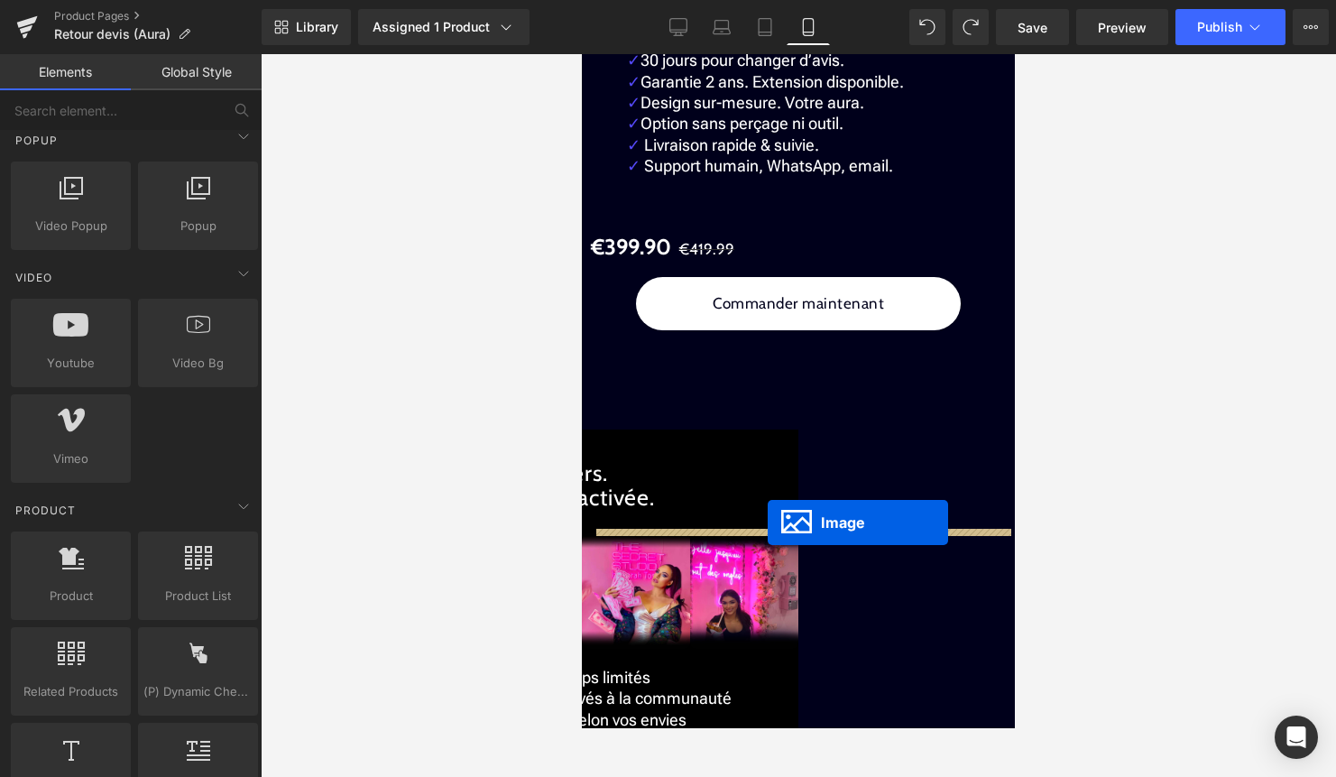
drag, startPoint x: 823, startPoint y: 227, endPoint x: 768, endPoint y: 522, distance: 301.1
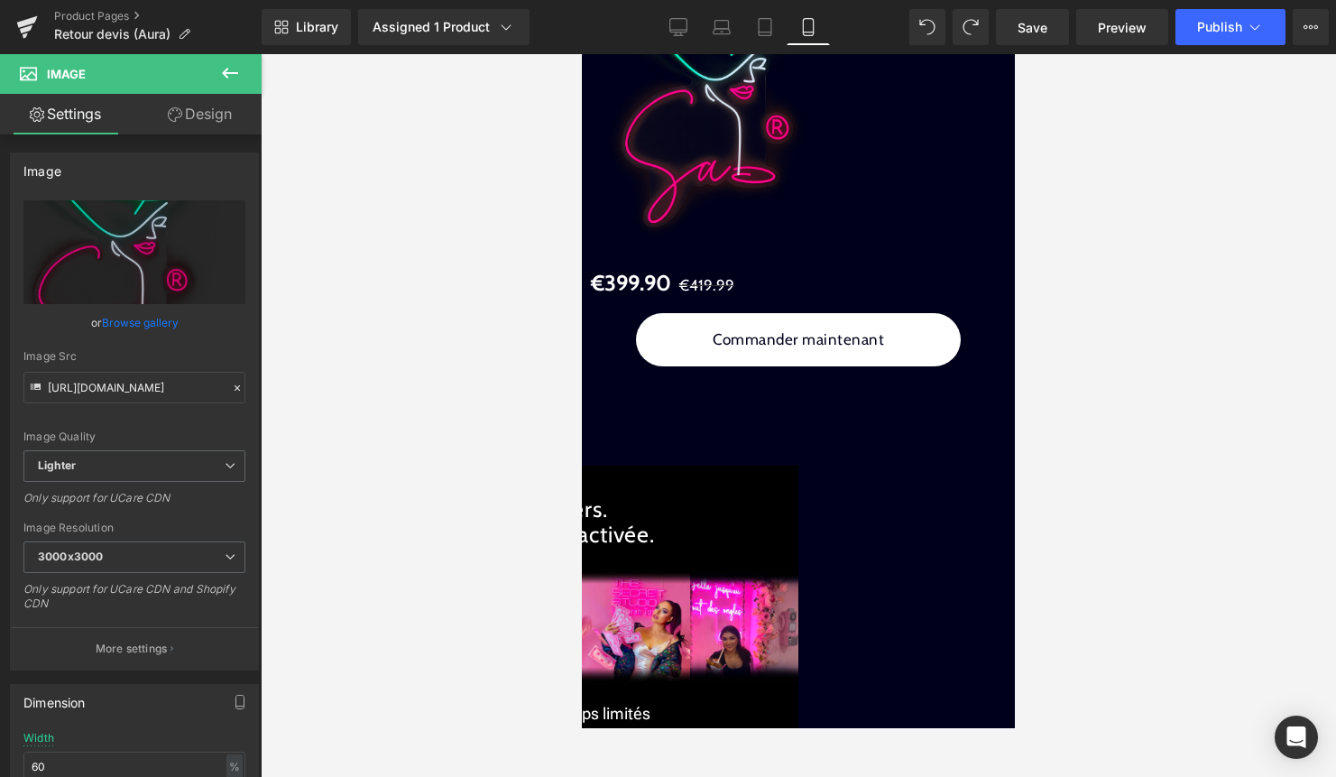
scroll to position [2848, 0]
click at [582, 54] on span "Image" at bounding box center [582, 54] width 0 height 0
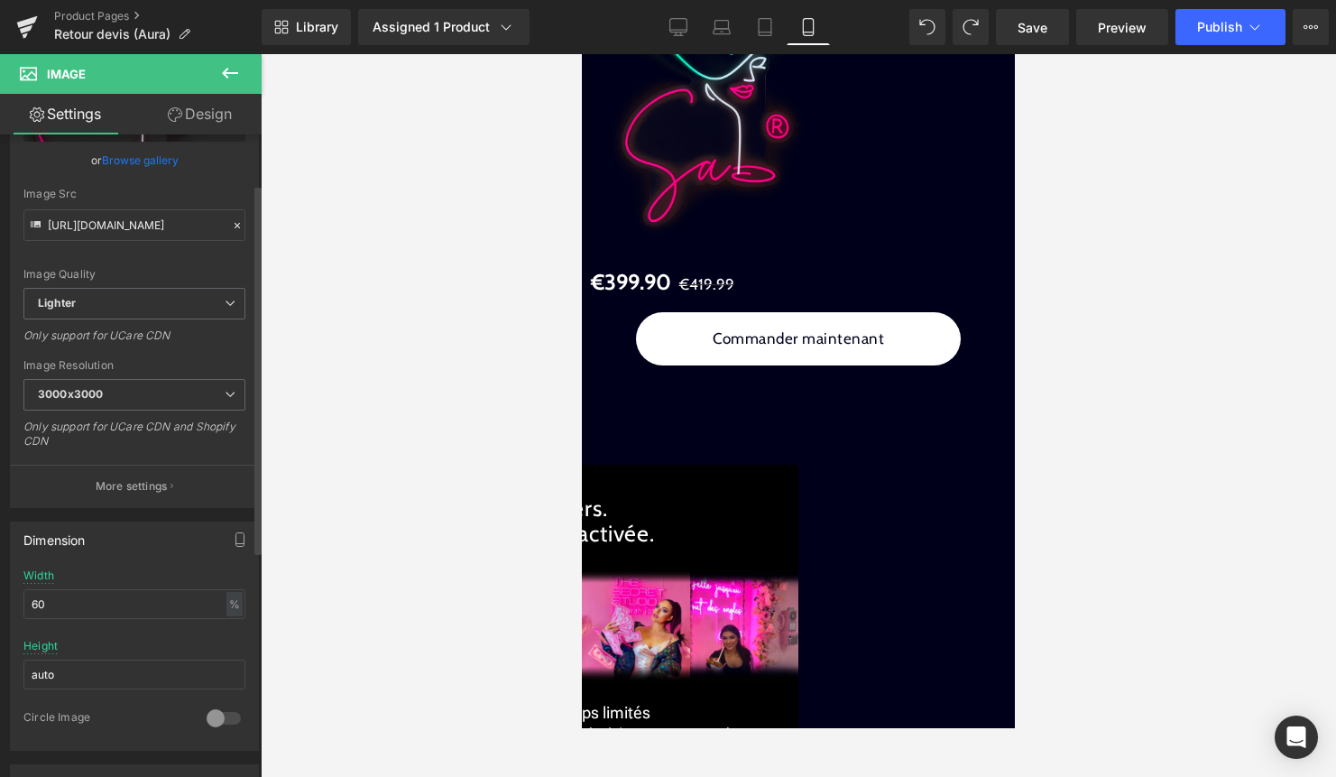
scroll to position [164, 0]
drag, startPoint x: 60, startPoint y: 587, endPoint x: -28, endPoint y: 611, distance: 91.5
click at [0, 611] on html "Image You are previewing how the will restyle your page. You can not edit Eleme…" at bounding box center [668, 388] width 1336 height 777
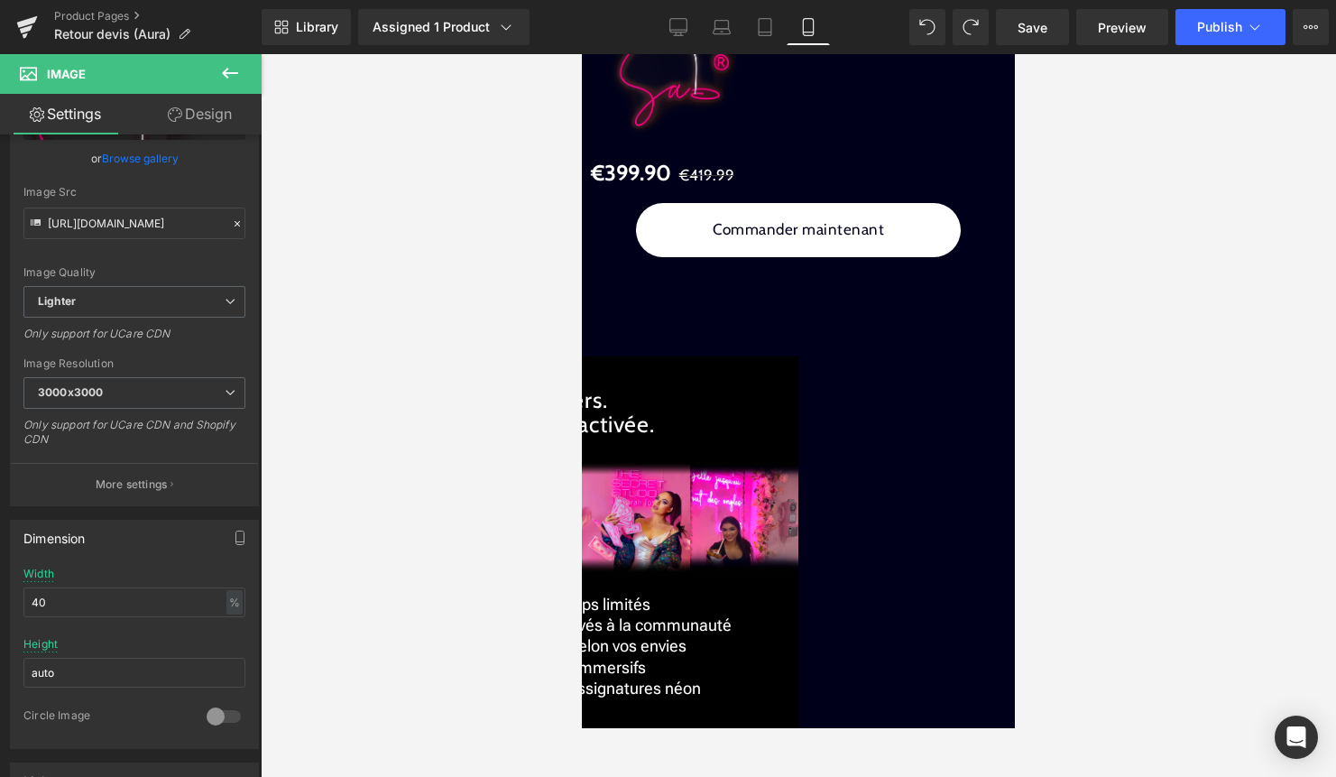
click at [201, 106] on link "Design" at bounding box center [199, 114] width 131 height 41
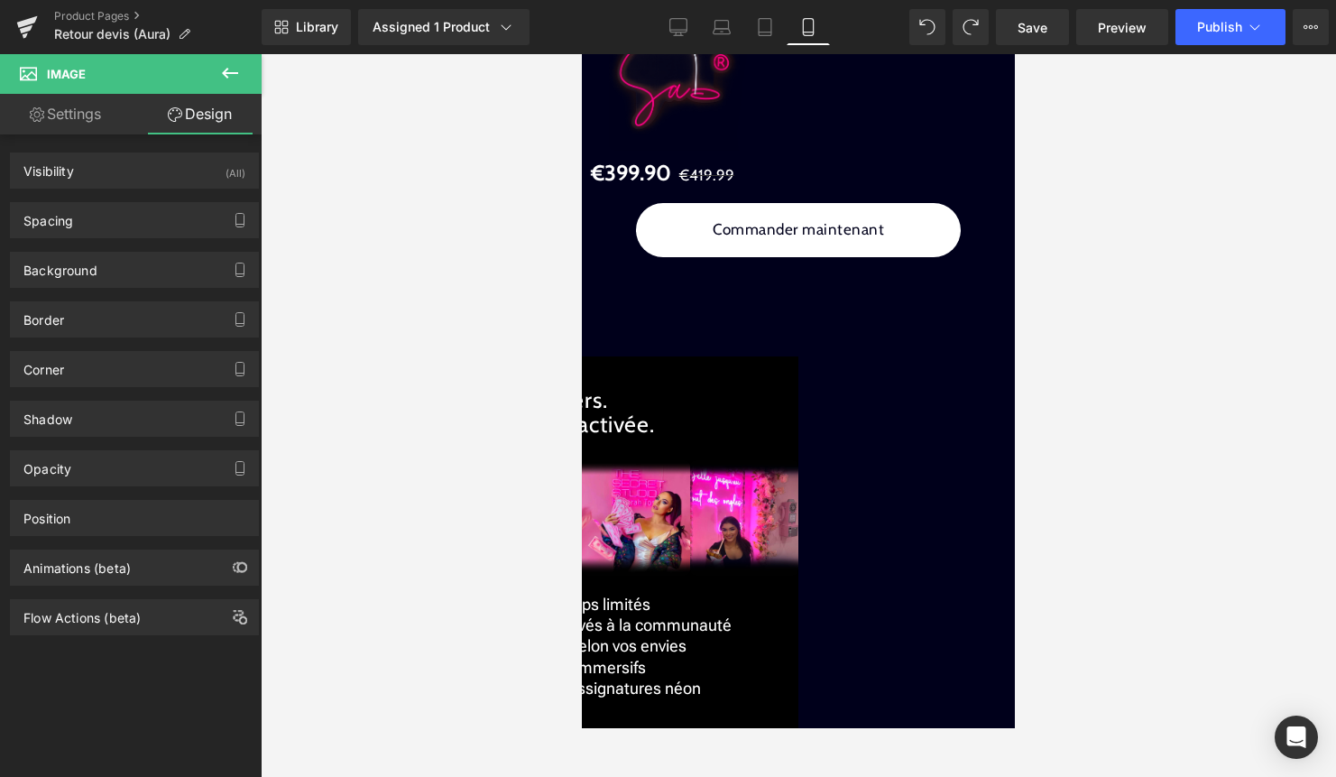
click at [96, 238] on div "Background Color & Image color Color transparent 0 % Image Replace Image Upload…" at bounding box center [135, 263] width 270 height 50
click at [129, 223] on div "Spacing" at bounding box center [134, 220] width 247 height 34
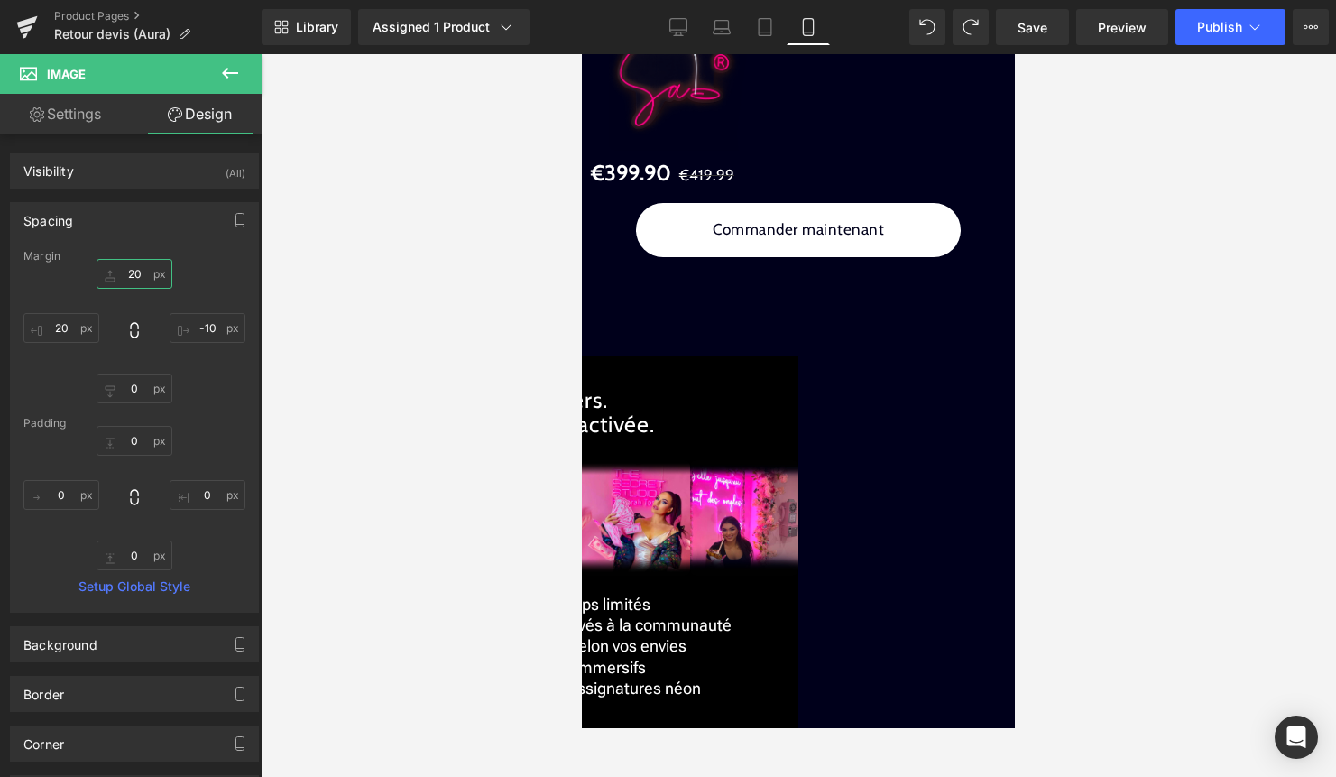
click at [133, 275] on input "20" at bounding box center [135, 274] width 76 height 30
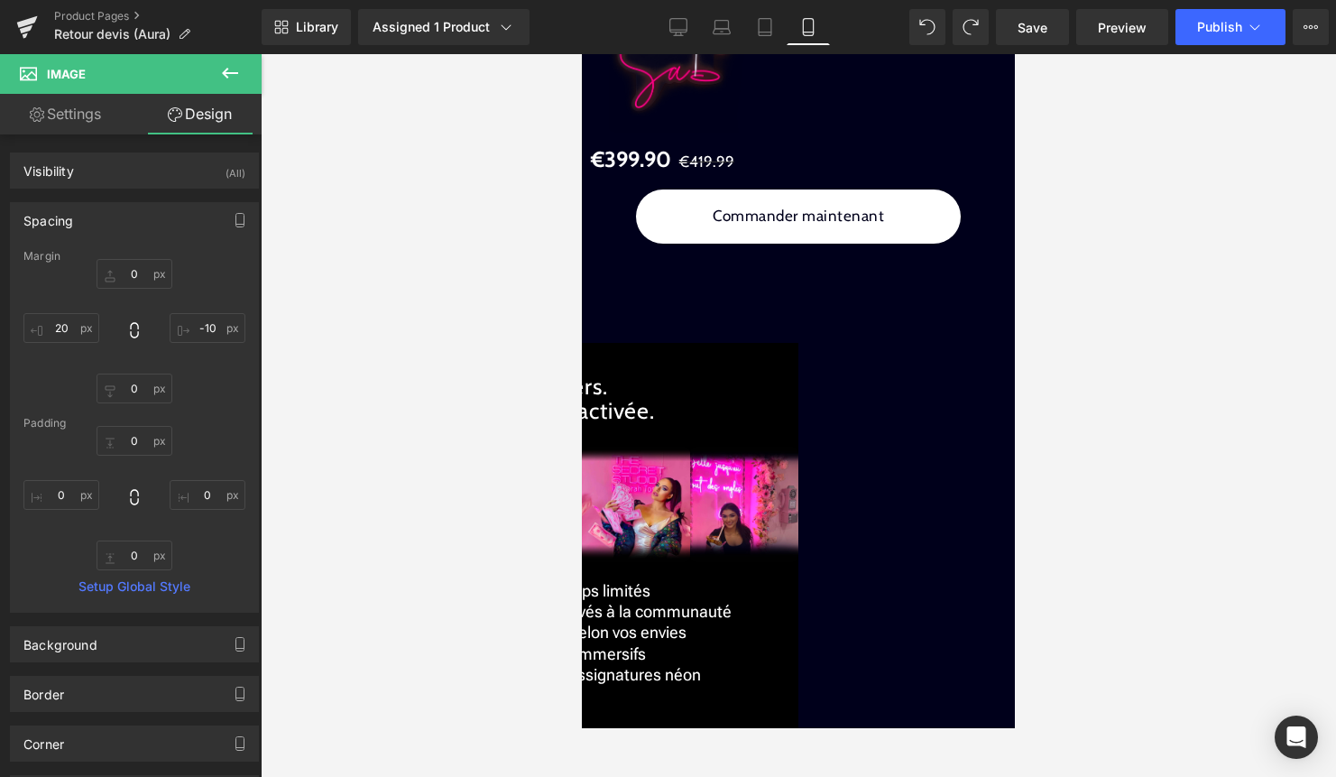
click at [582, 54] on span "Image" at bounding box center [582, 54] width 0 height 0
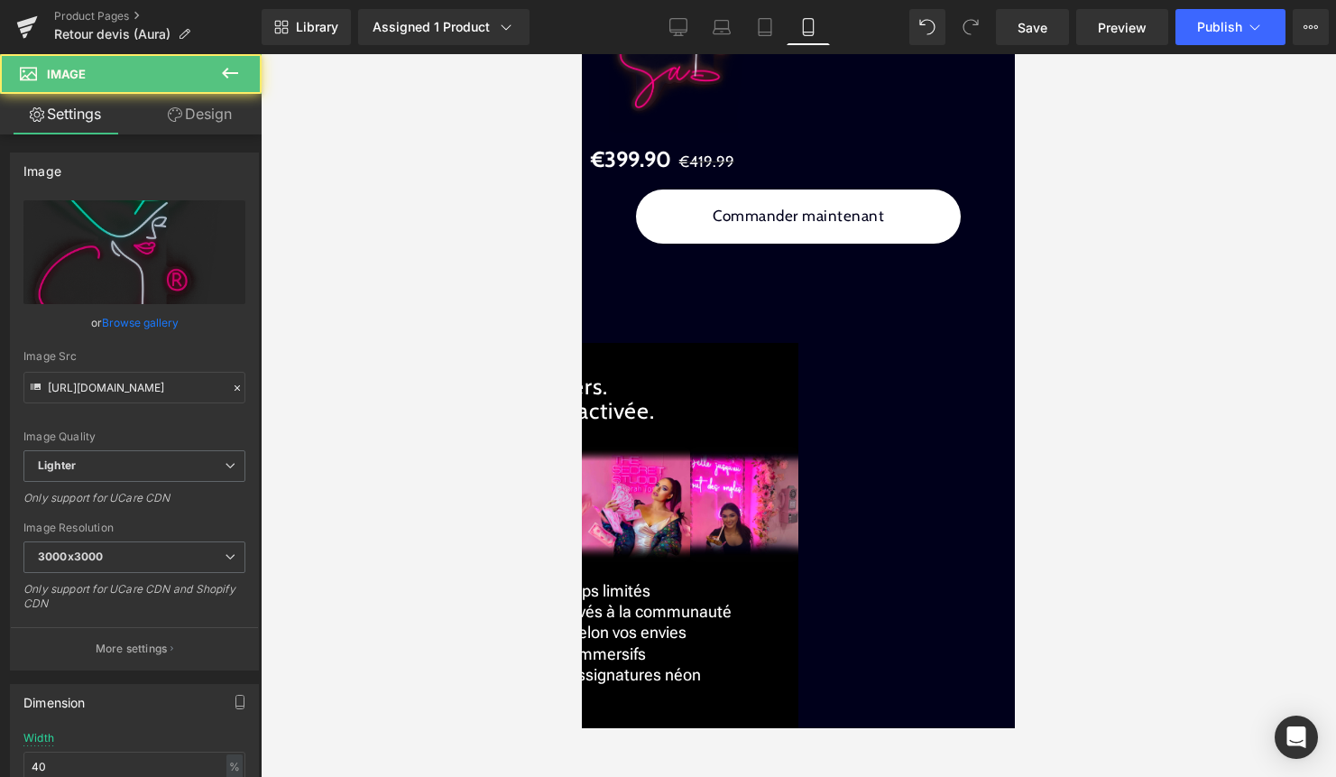
click at [215, 120] on link "Design" at bounding box center [199, 114] width 131 height 41
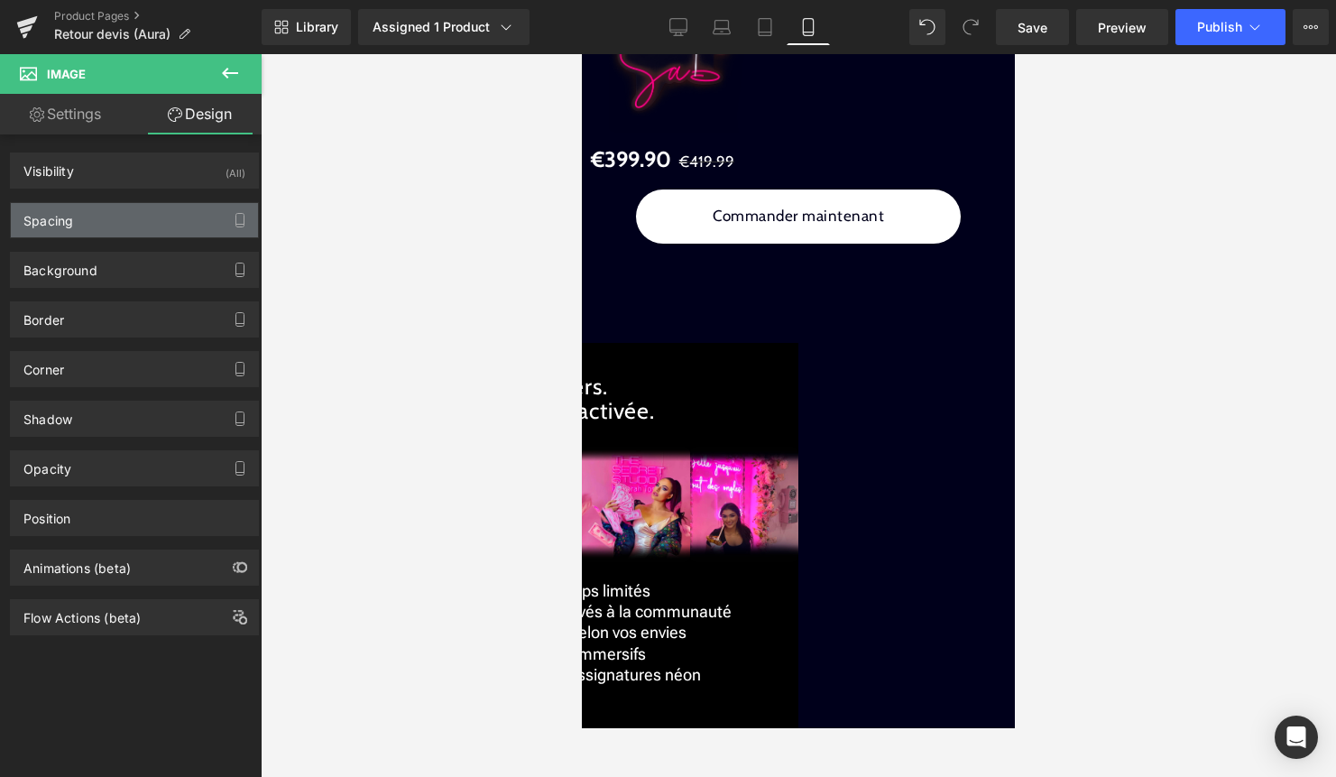
click at [95, 223] on div "Spacing" at bounding box center [134, 220] width 247 height 34
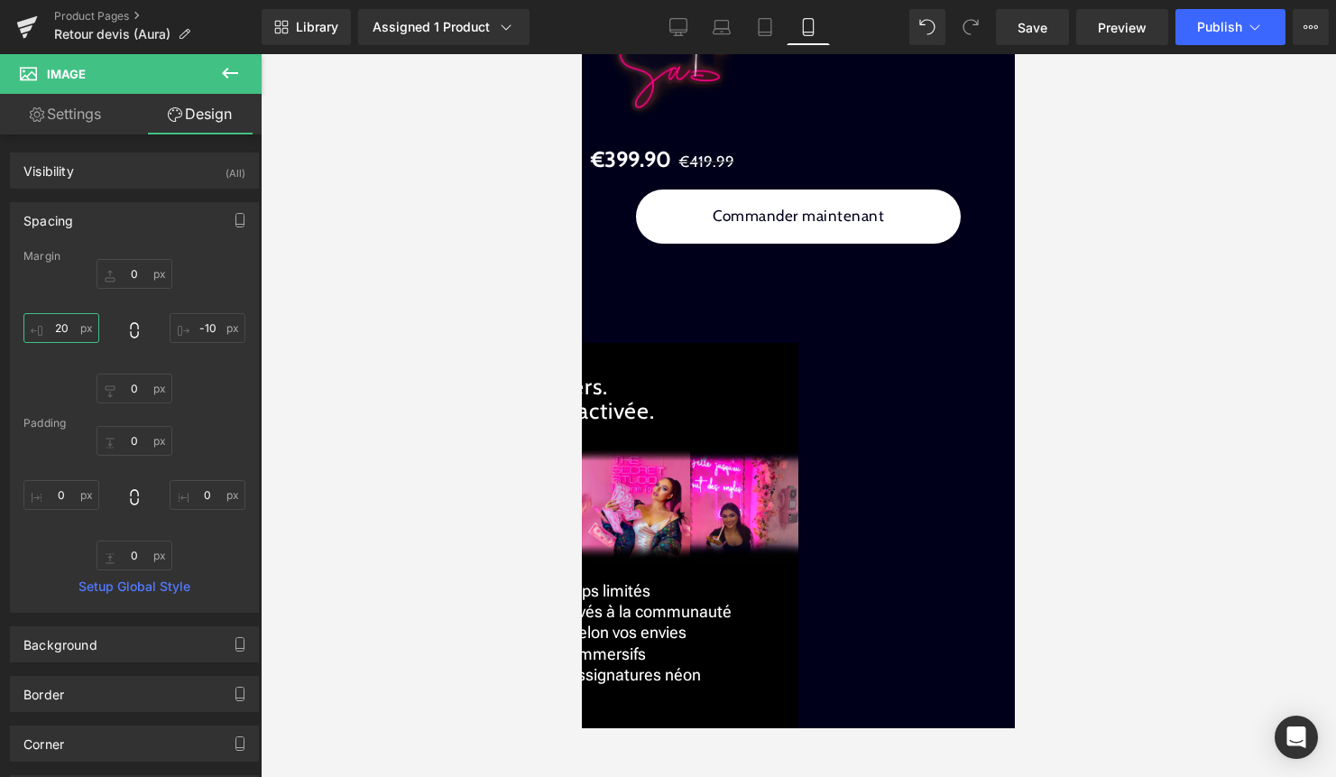
click at [59, 333] on input "20" at bounding box center [61, 328] width 76 height 30
click at [213, 325] on input "-10" at bounding box center [208, 328] width 76 height 30
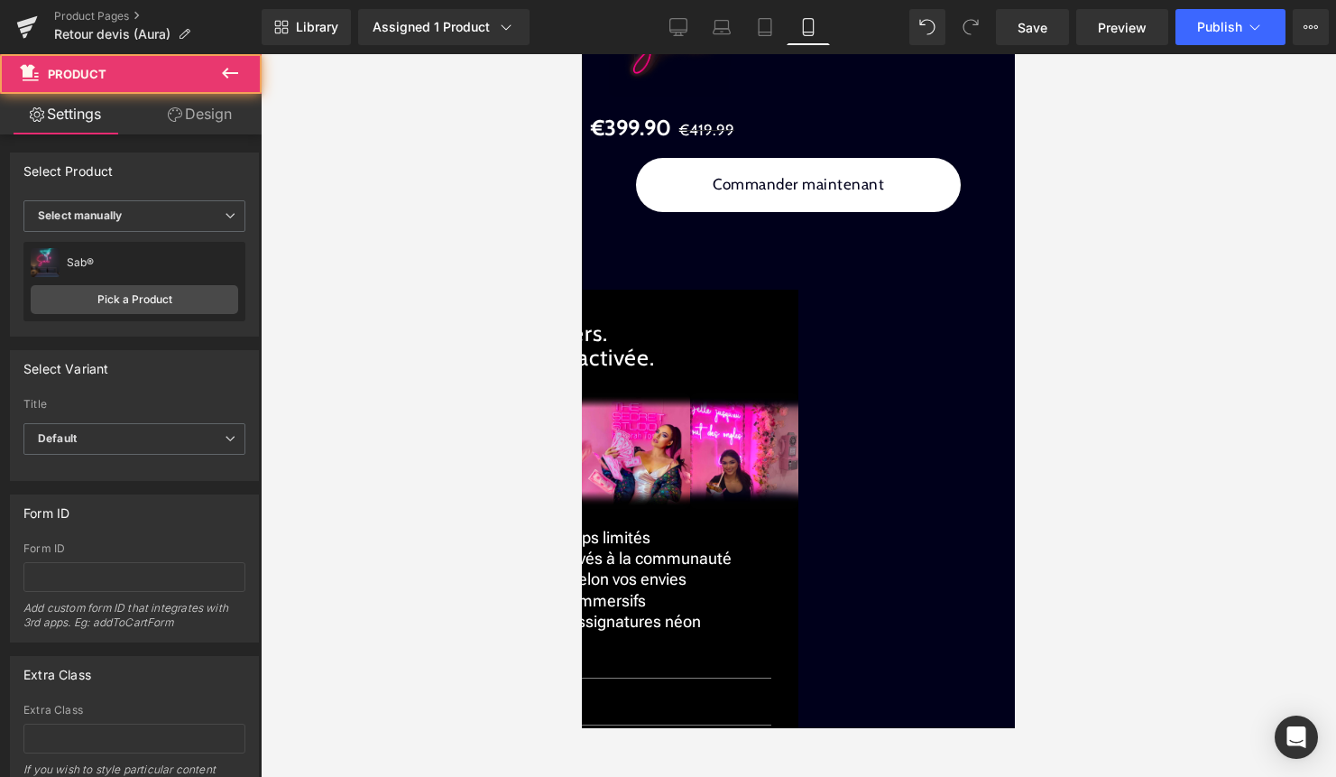
drag, startPoint x: 729, startPoint y: 200, endPoint x: 729, endPoint y: 172, distance: 28.0
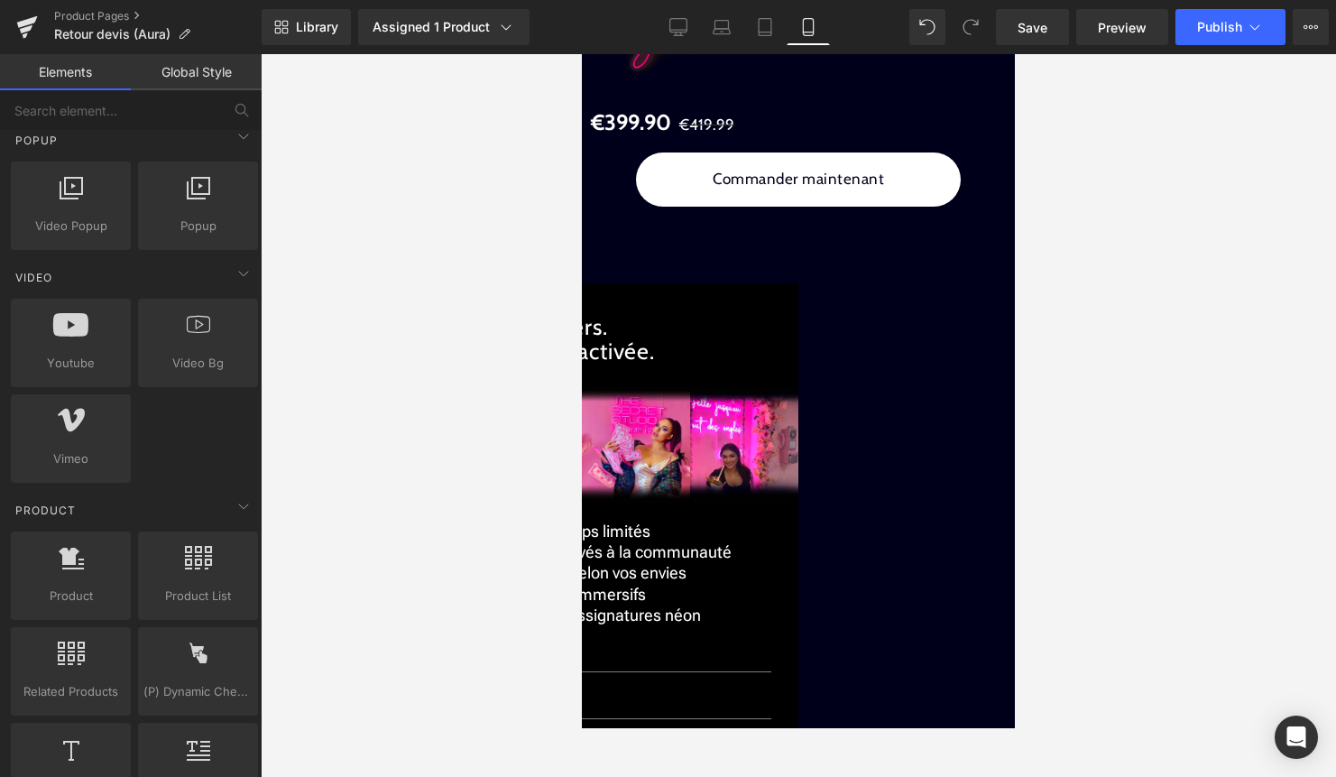
click at [1172, 264] on div at bounding box center [799, 415] width 1076 height 723
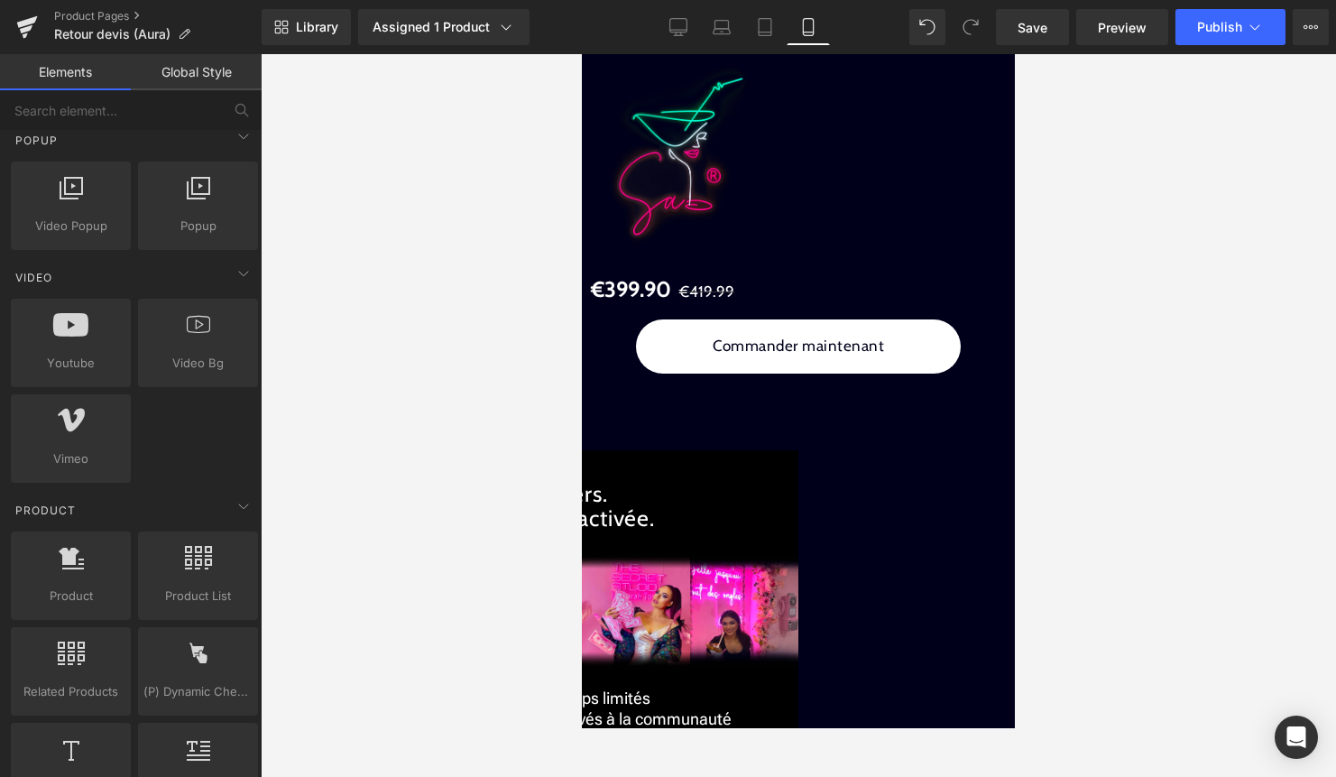
scroll to position [2695, 0]
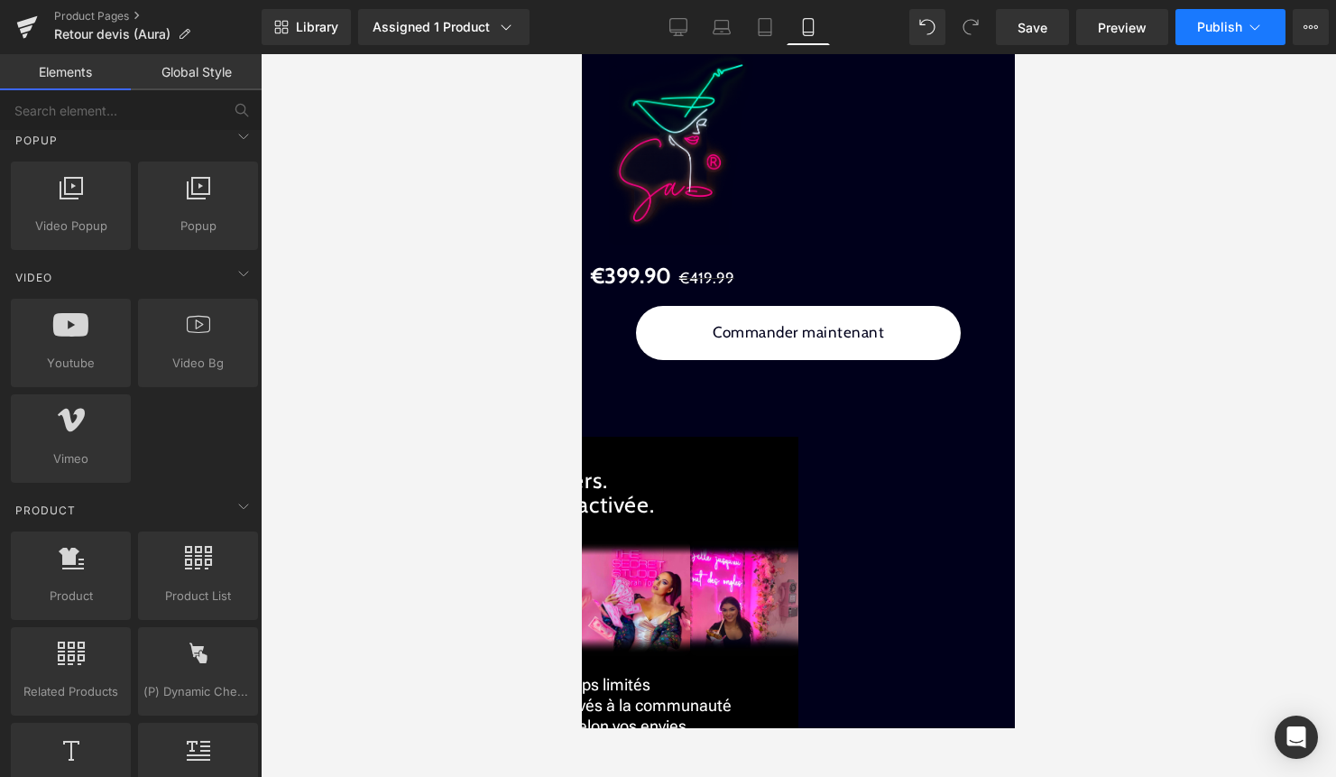
click at [1254, 40] on button "Publish" at bounding box center [1231, 27] width 110 height 36
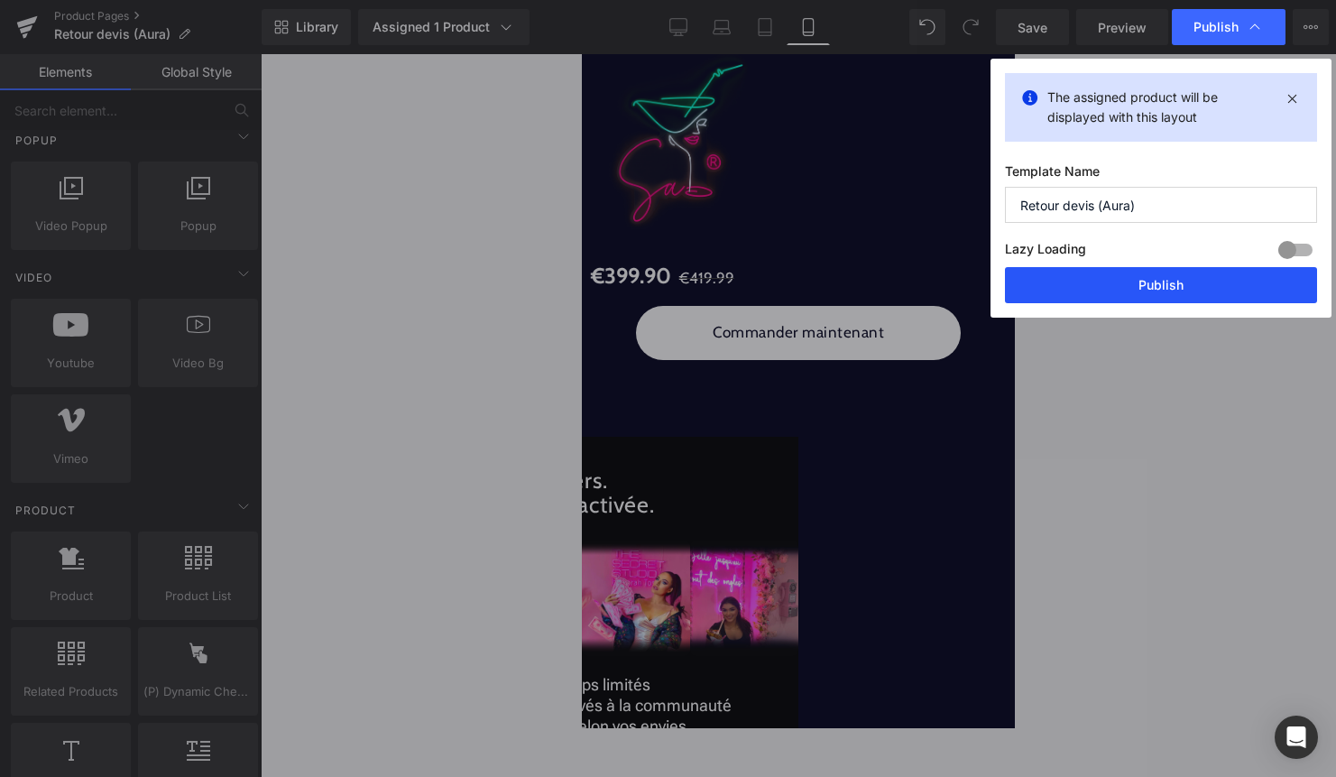
click at [1166, 280] on button "Publish" at bounding box center [1161, 285] width 312 height 36
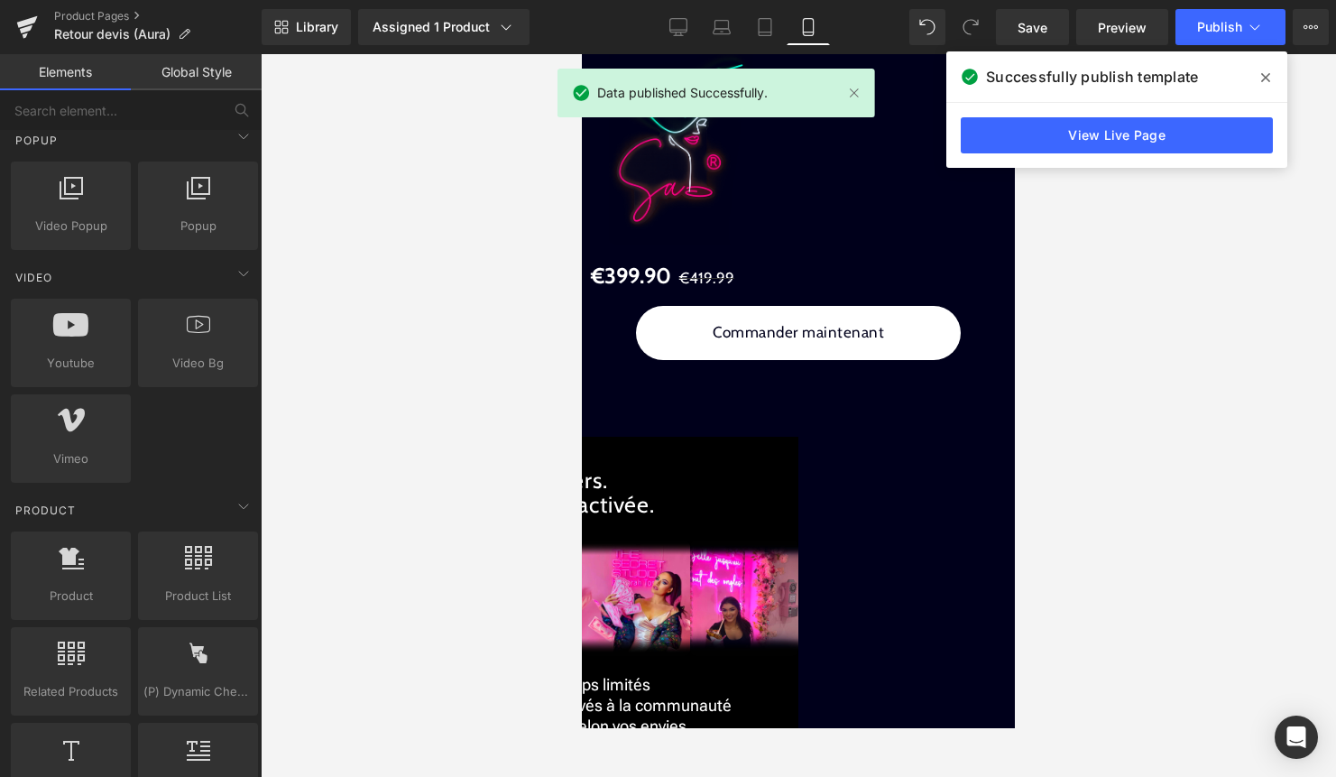
click at [1269, 78] on icon at bounding box center [1266, 77] width 9 height 14
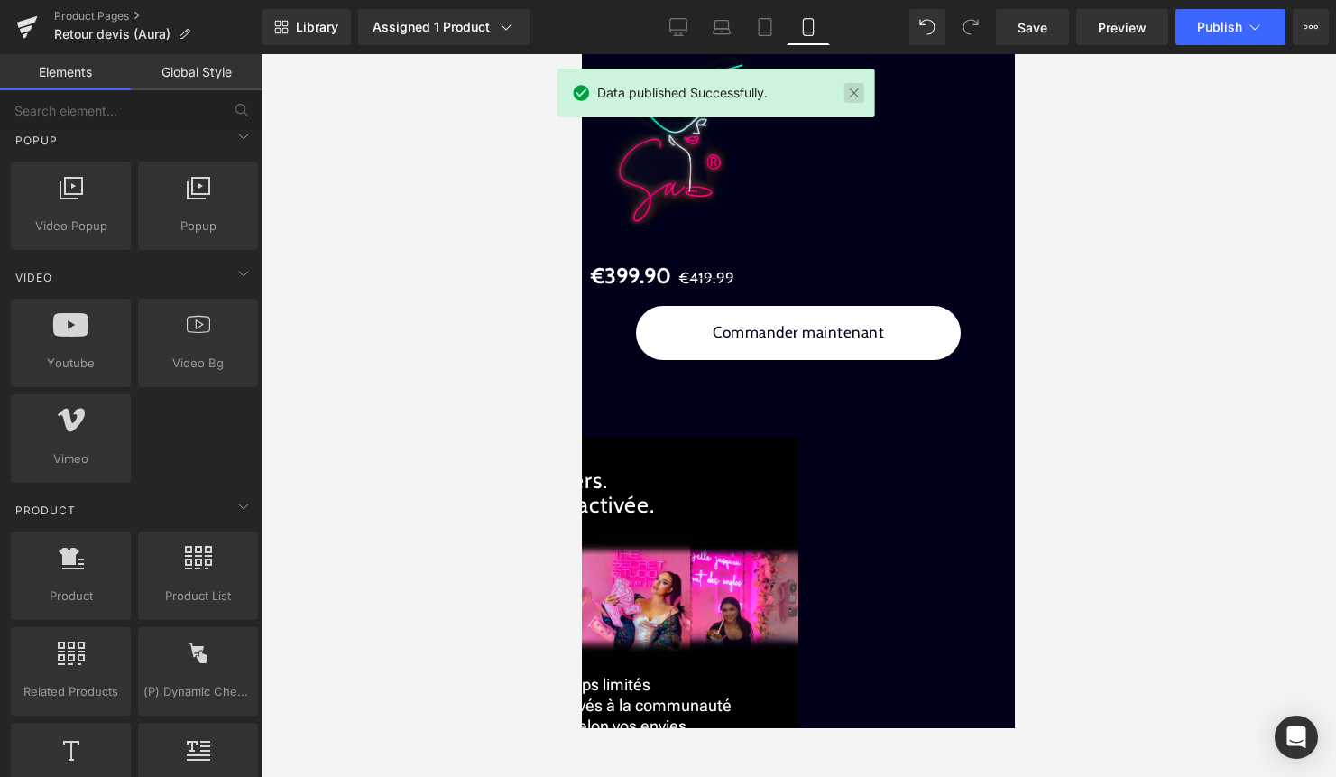
click at [852, 95] on link at bounding box center [854, 93] width 20 height 20
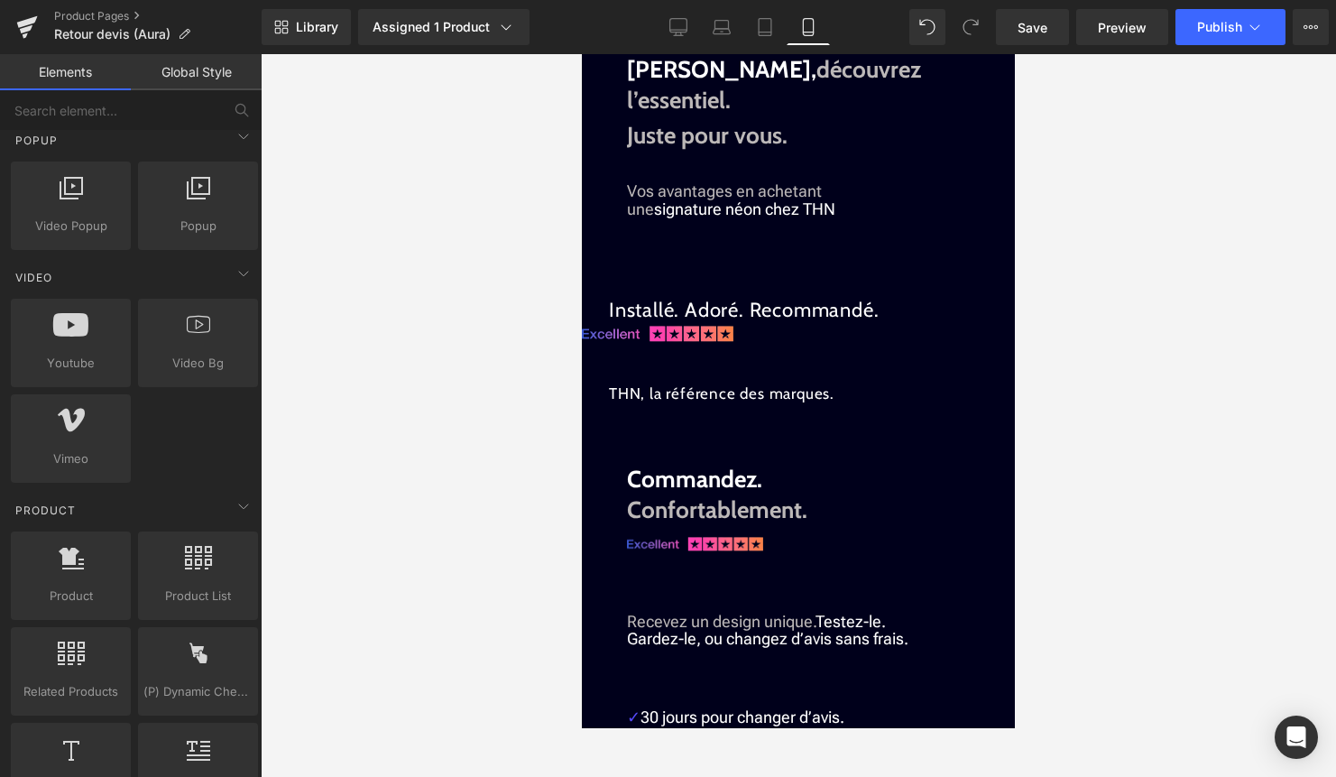
scroll to position [1921, 0]
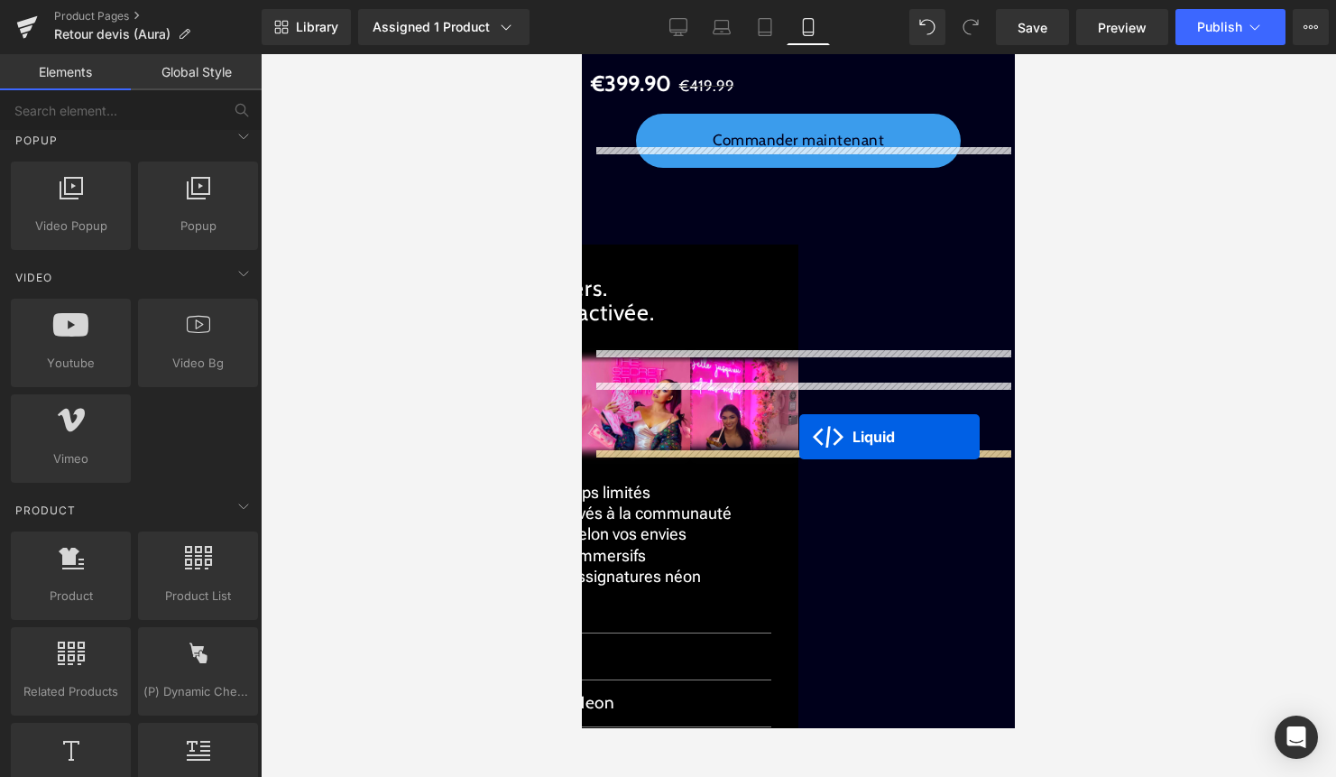
drag, startPoint x: 790, startPoint y: 161, endPoint x: 799, endPoint y: 437, distance: 276.3
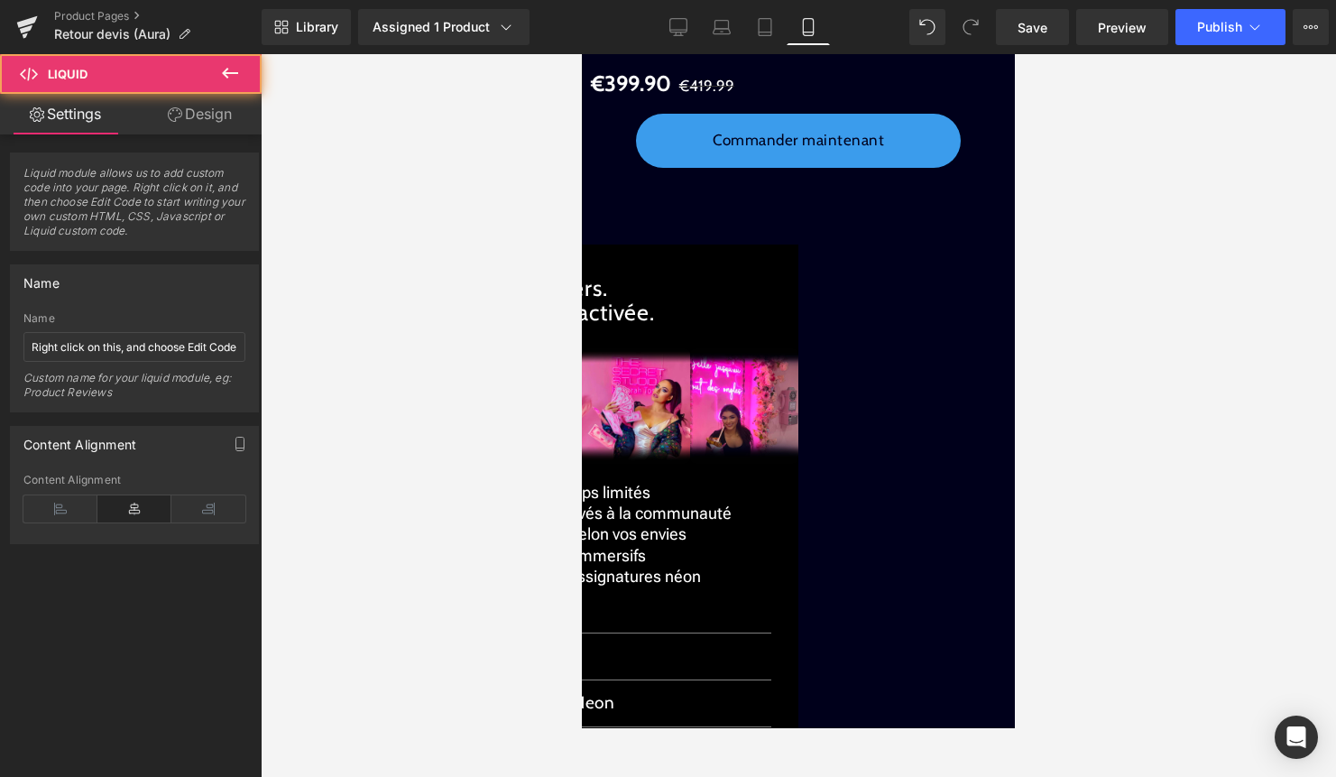
scroll to position [2887, 0]
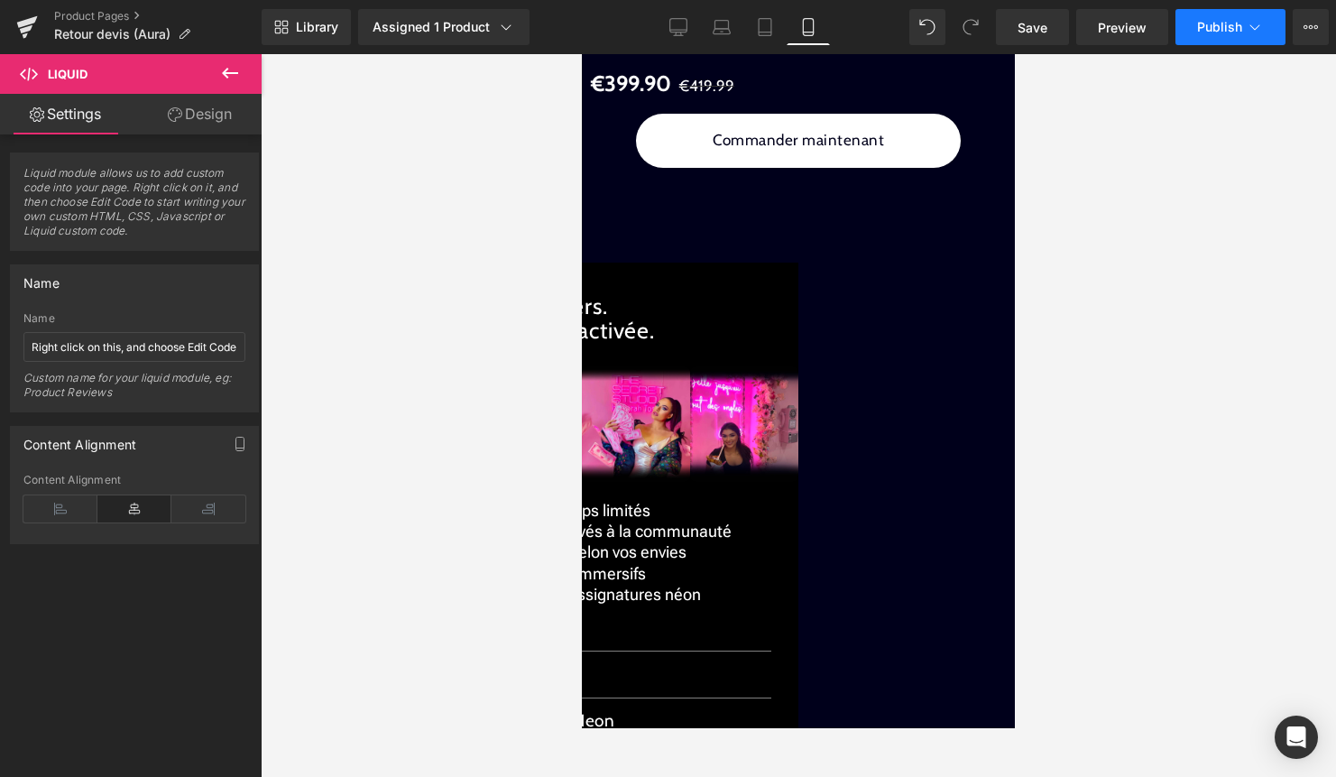
click at [1250, 42] on button "Publish" at bounding box center [1231, 27] width 110 height 36
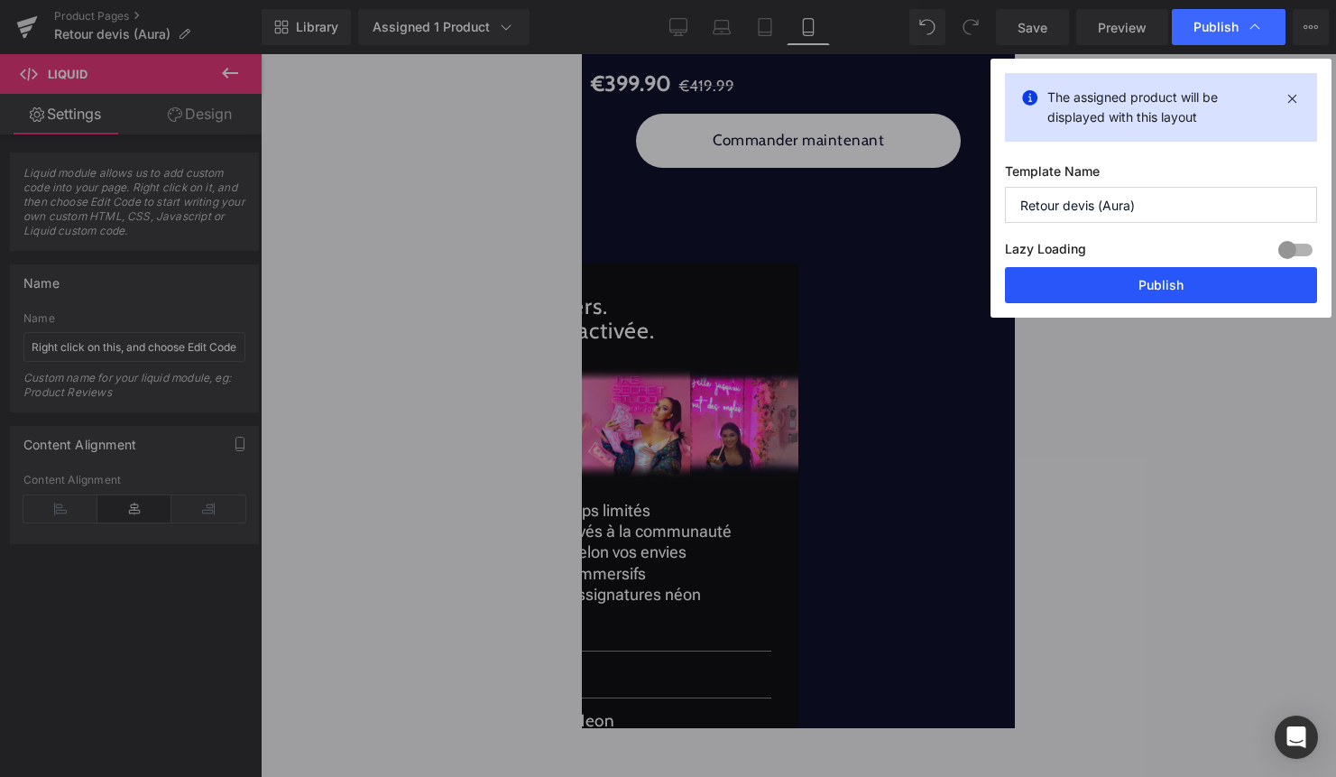
click at [1168, 279] on button "Publish" at bounding box center [1161, 285] width 312 height 36
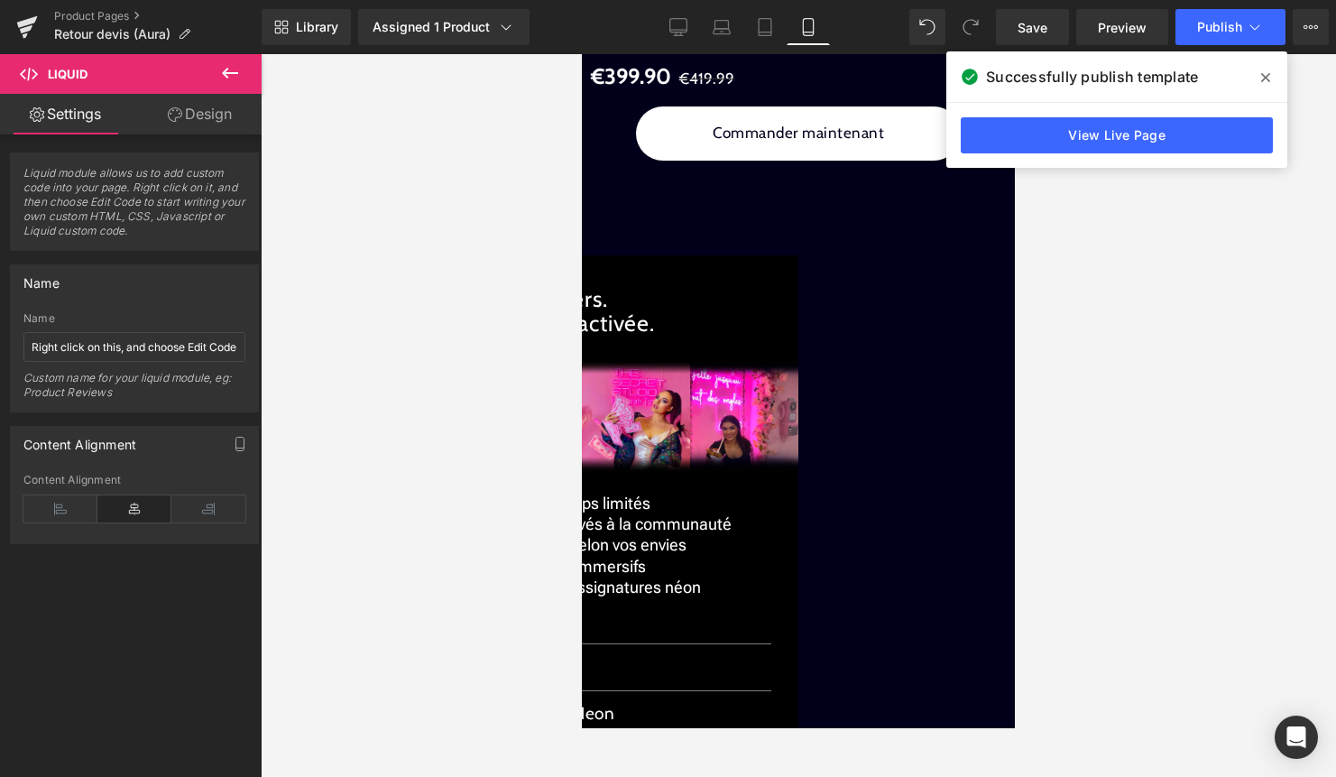
scroll to position [2892, 0]
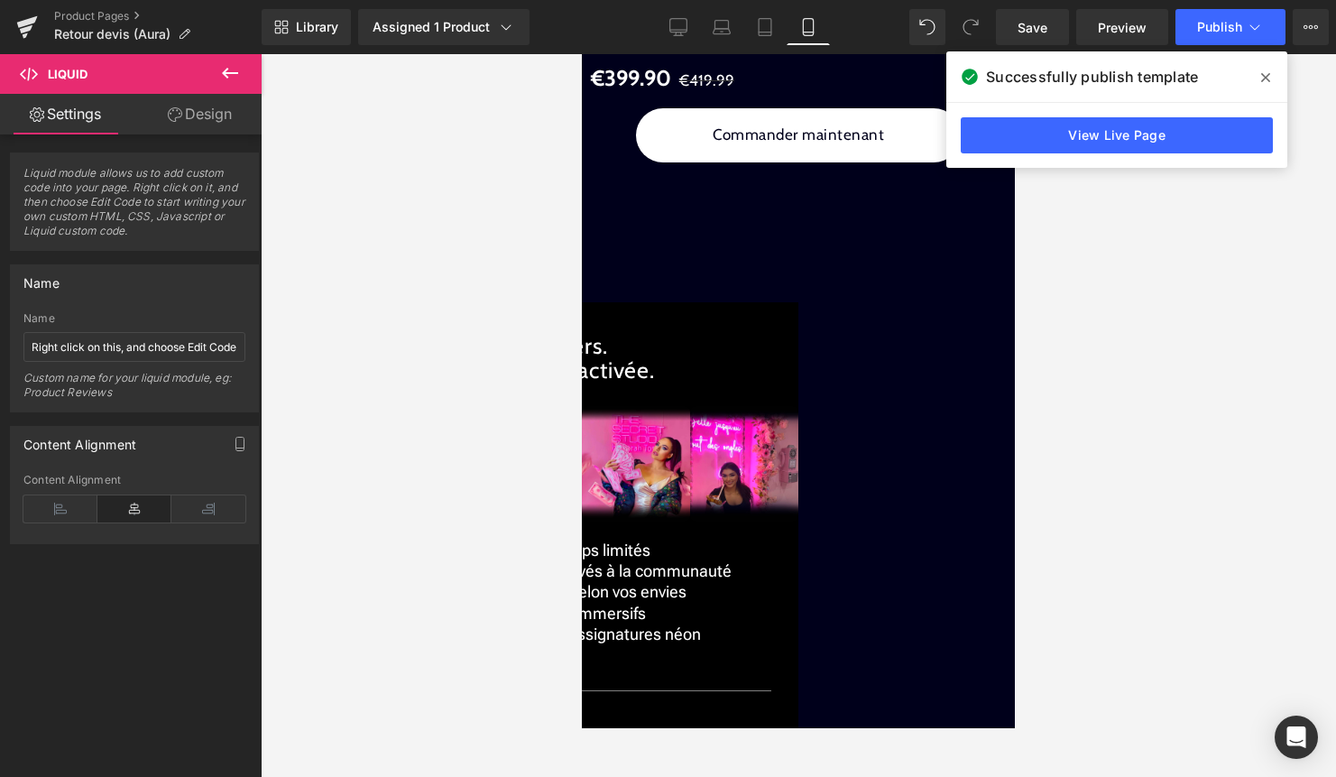
click at [582, 54] on span "Product" at bounding box center [582, 54] width 0 height 0
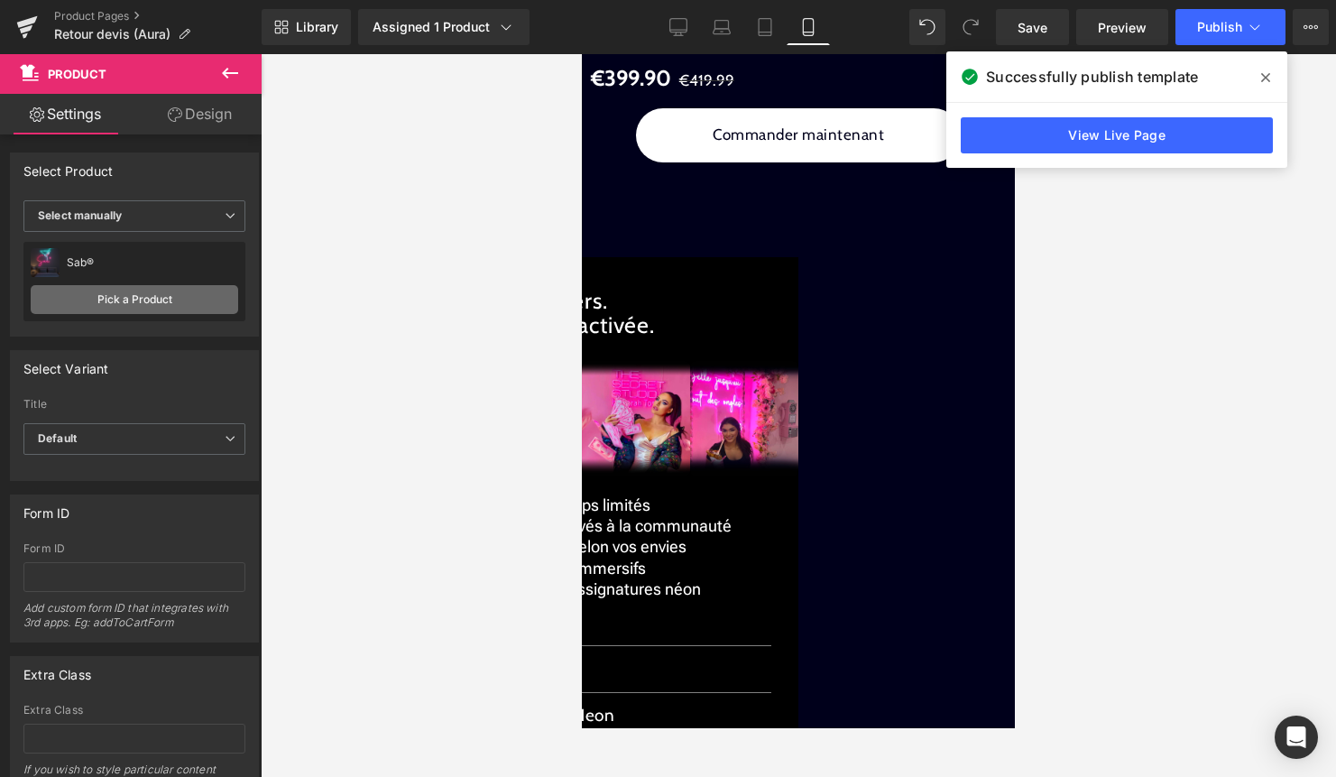
click at [125, 292] on link "Pick a Product" at bounding box center [135, 299] width 208 height 29
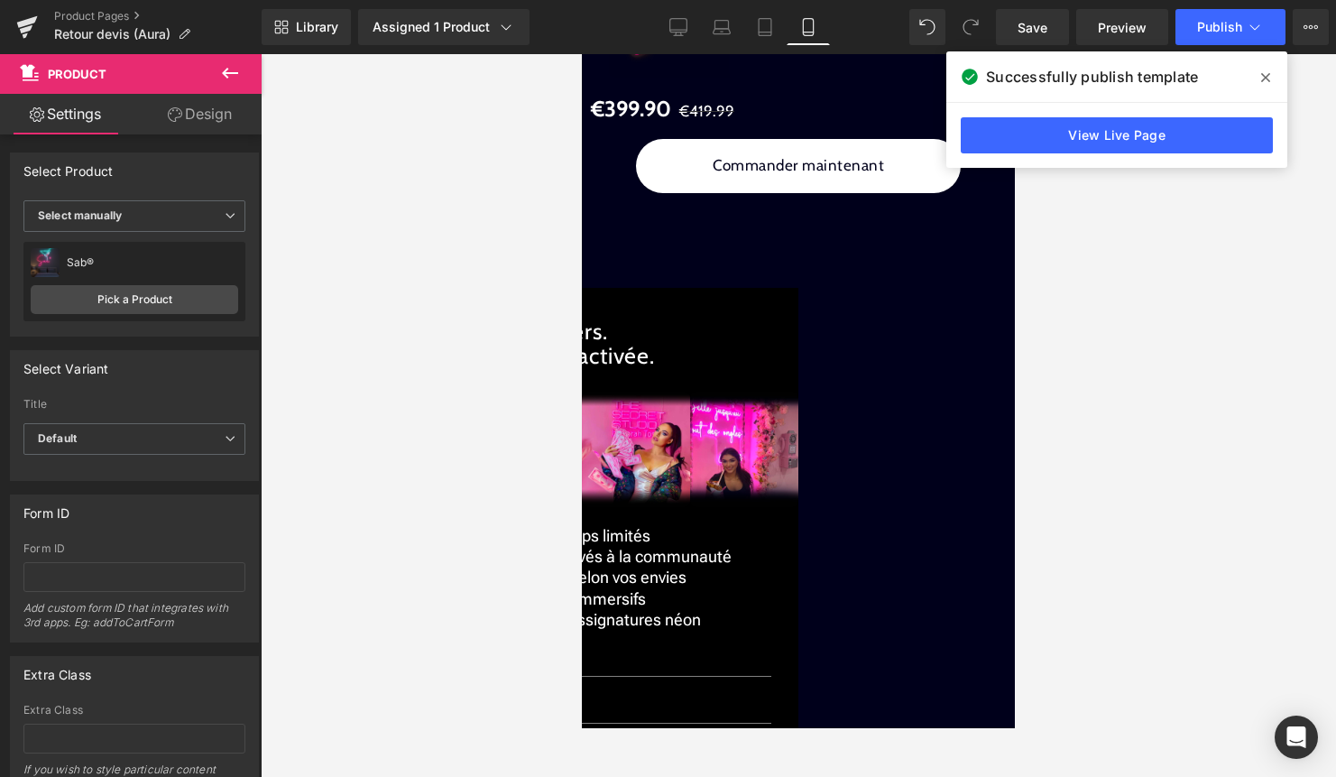
scroll to position [2859, 0]
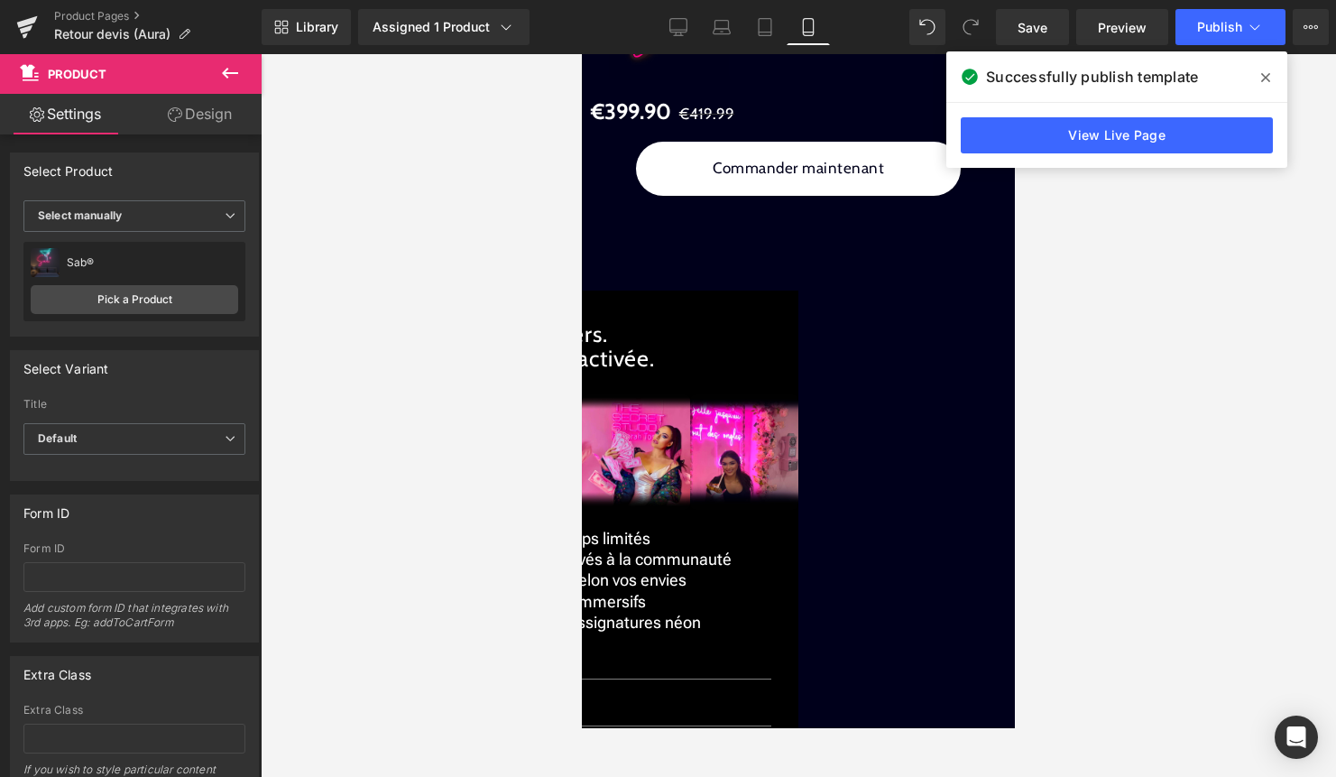
click at [793, 186] on div "Image €399.90 €419.99 (P) Price Commander maintenant (P) Cart Button Liquid Pro…" at bounding box center [798, 74] width 433 height 395
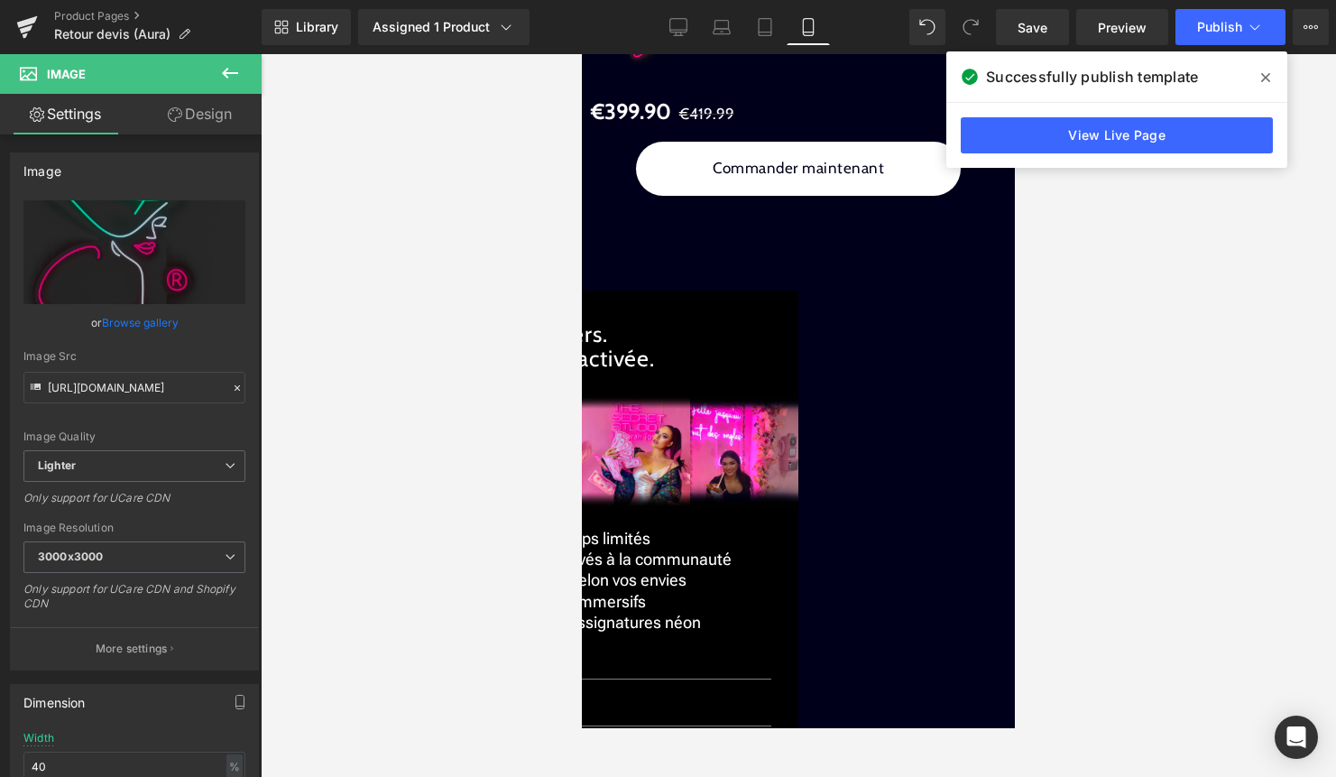
click at [582, 54] on span "Product" at bounding box center [582, 54] width 0 height 0
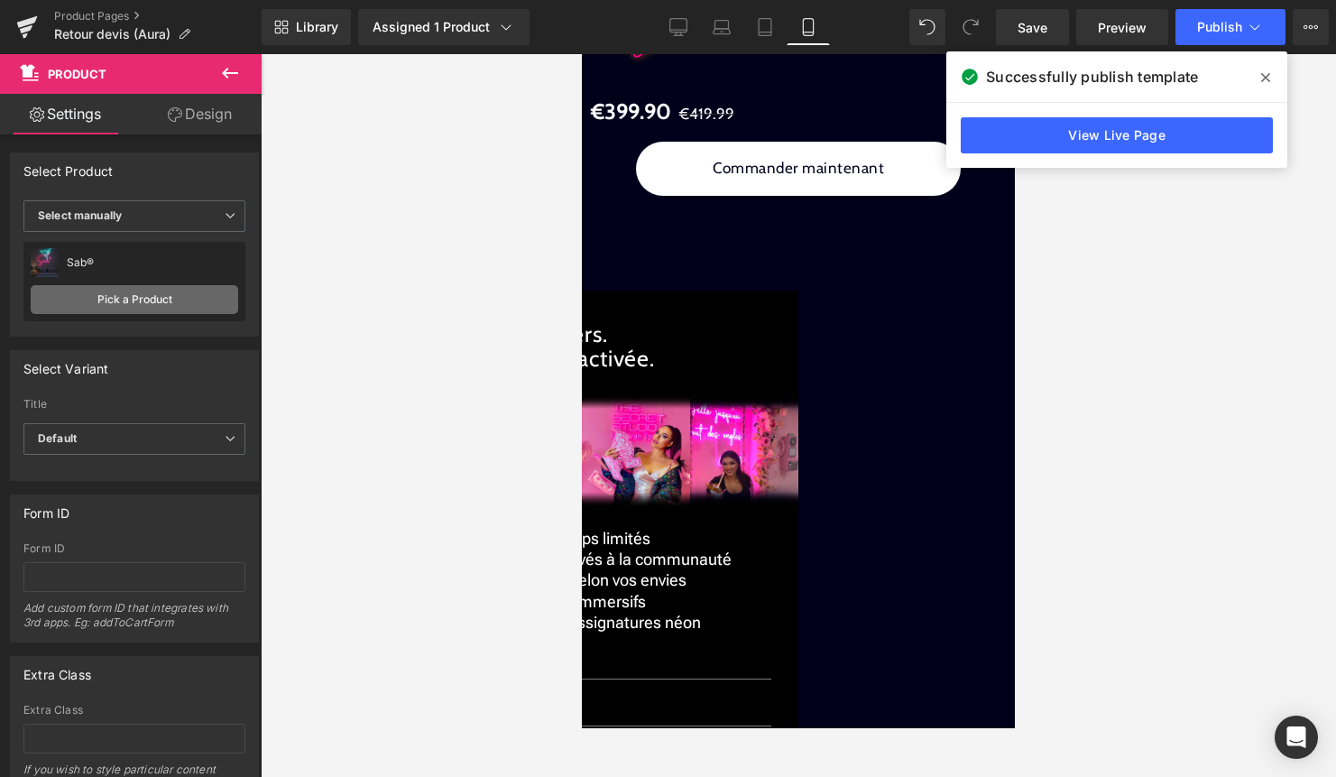
click at [193, 294] on link "Pick a Product" at bounding box center [135, 299] width 208 height 29
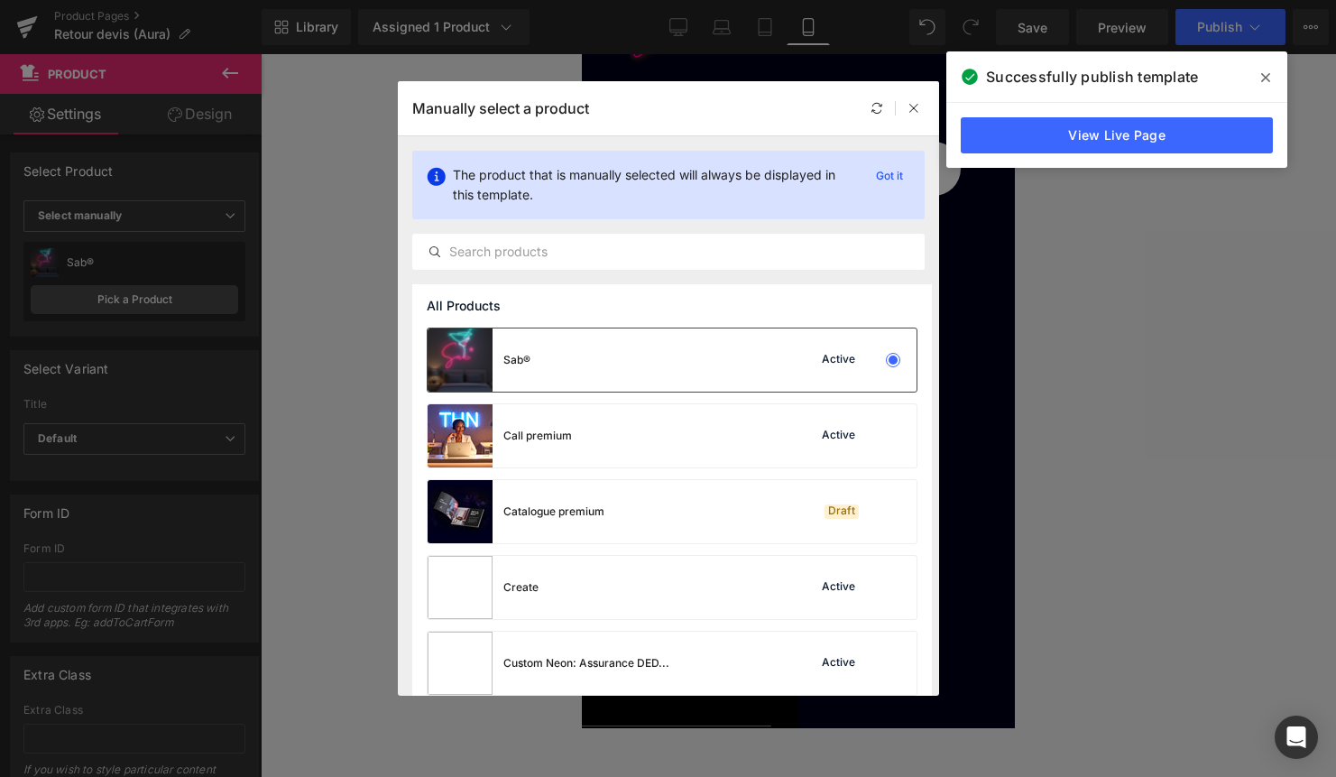
click at [571, 347] on div "Sab® Active" at bounding box center [672, 359] width 489 height 63
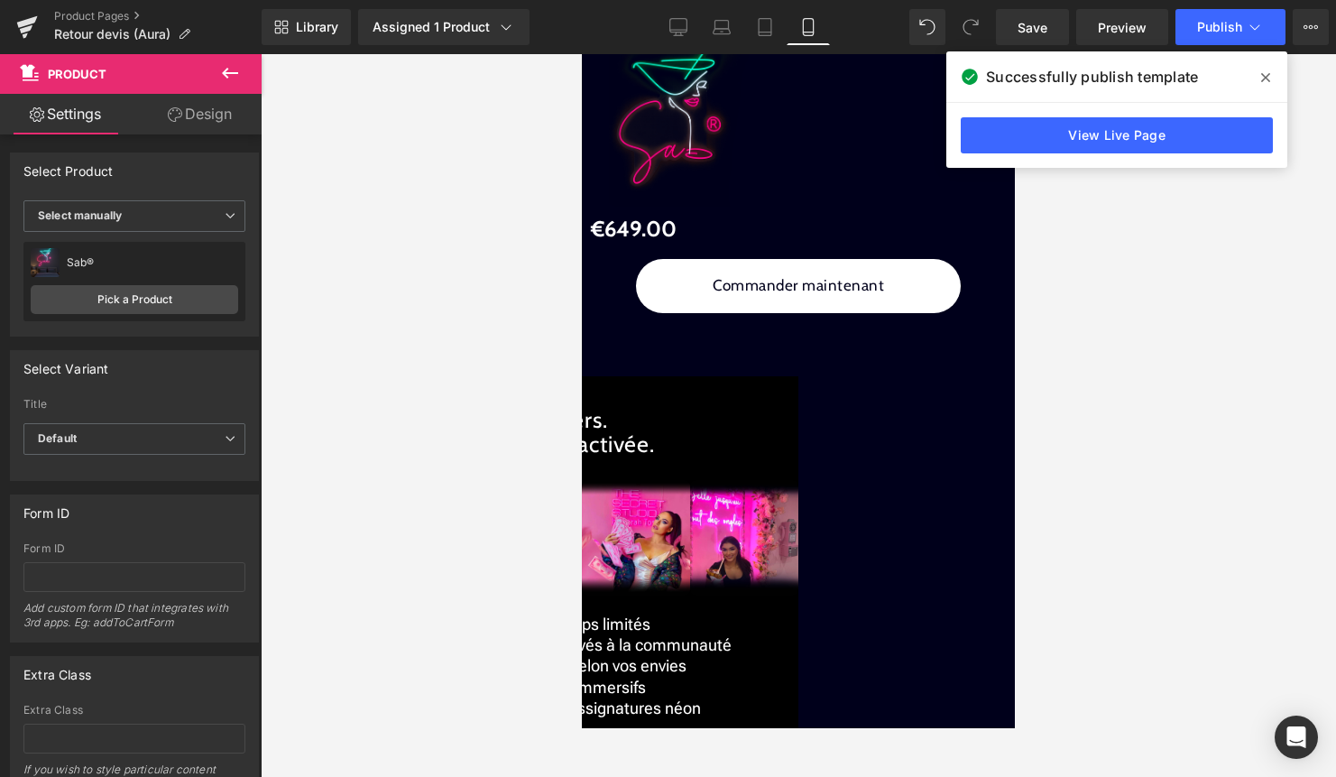
scroll to position [2838, 0]
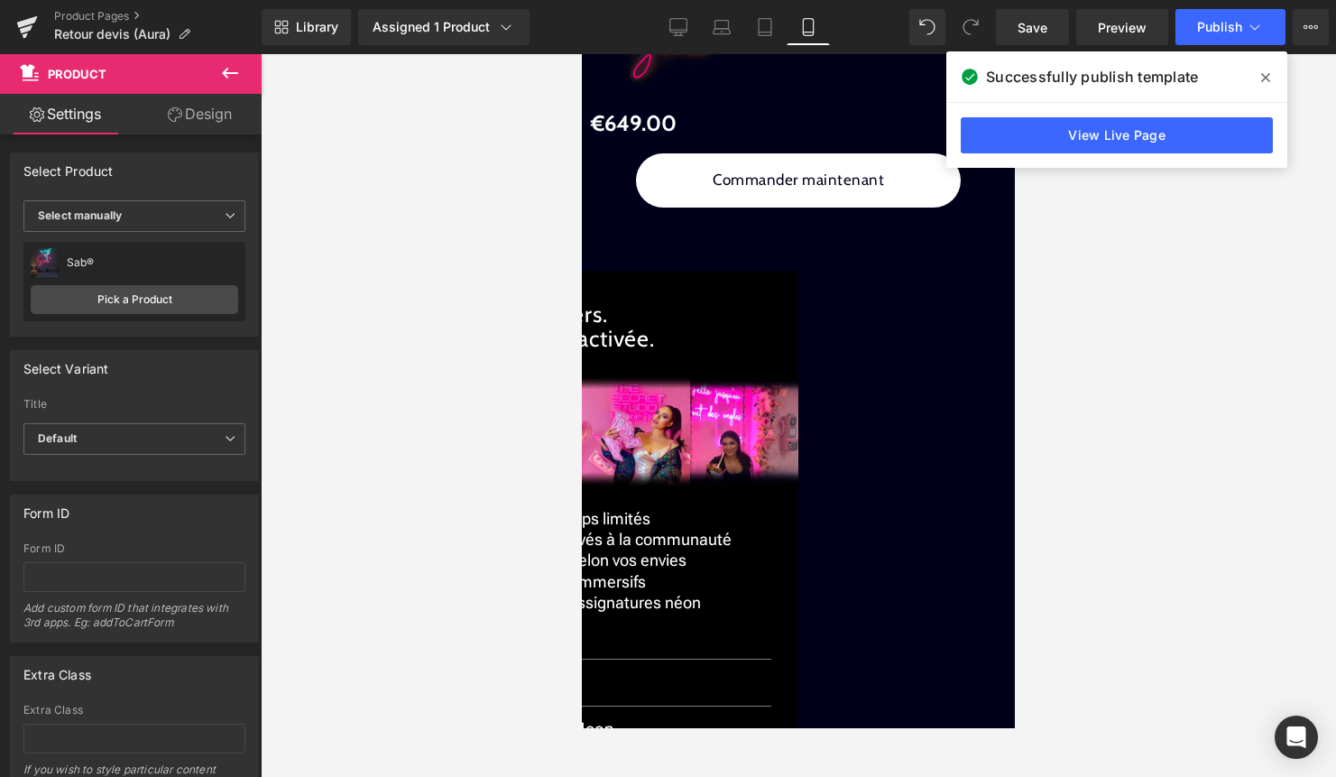
click at [582, 54] on span "(P) Price" at bounding box center [582, 54] width 0 height 0
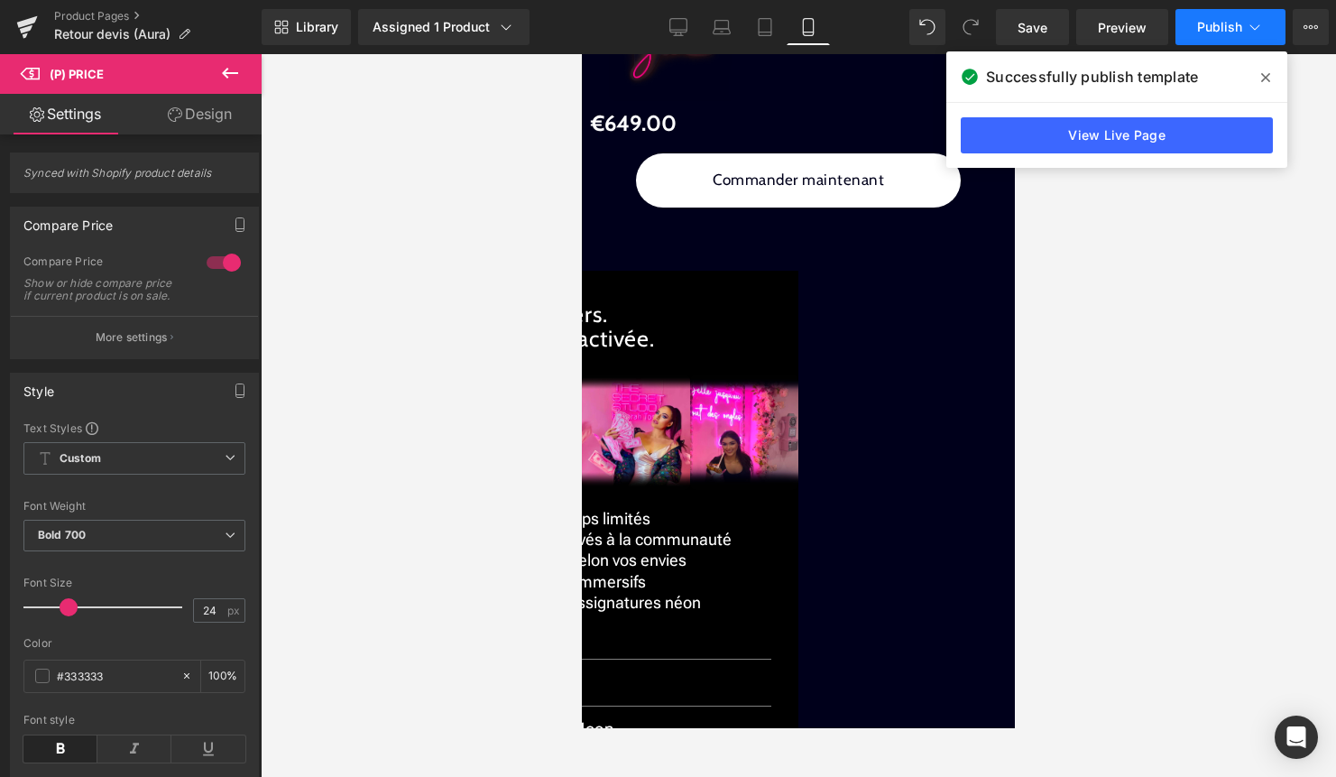
click at [1232, 32] on span "Publish" at bounding box center [1219, 27] width 45 height 14
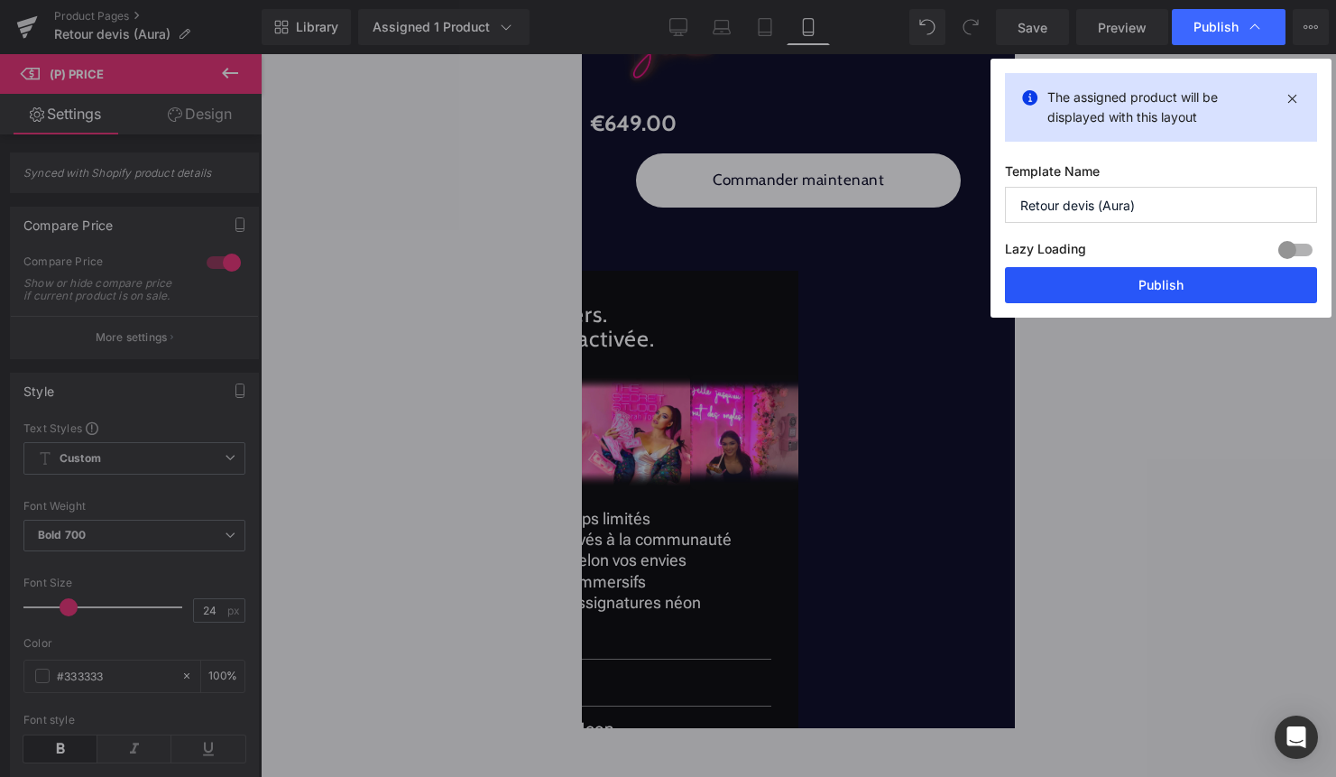
click at [1181, 281] on button "Publish" at bounding box center [1161, 285] width 312 height 36
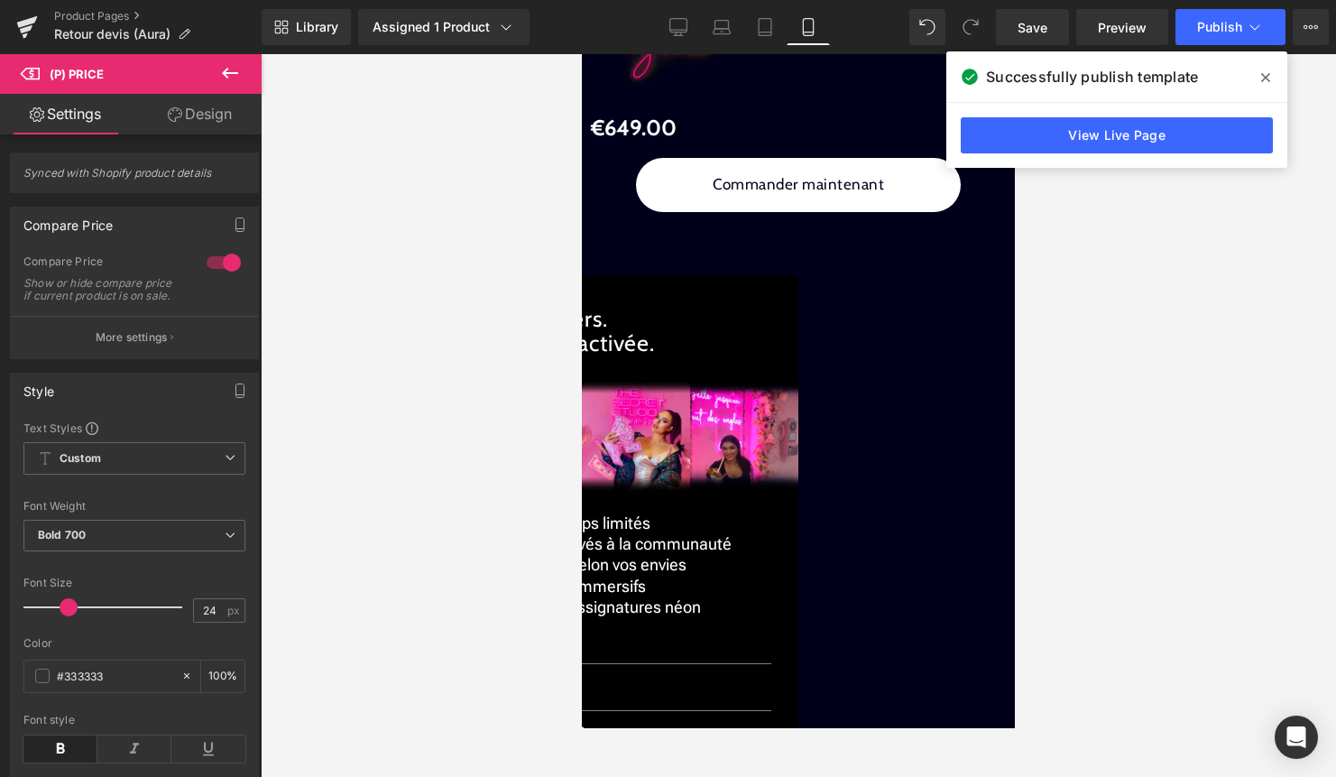
click at [582, 54] on span "(P) Price" at bounding box center [582, 54] width 0 height 0
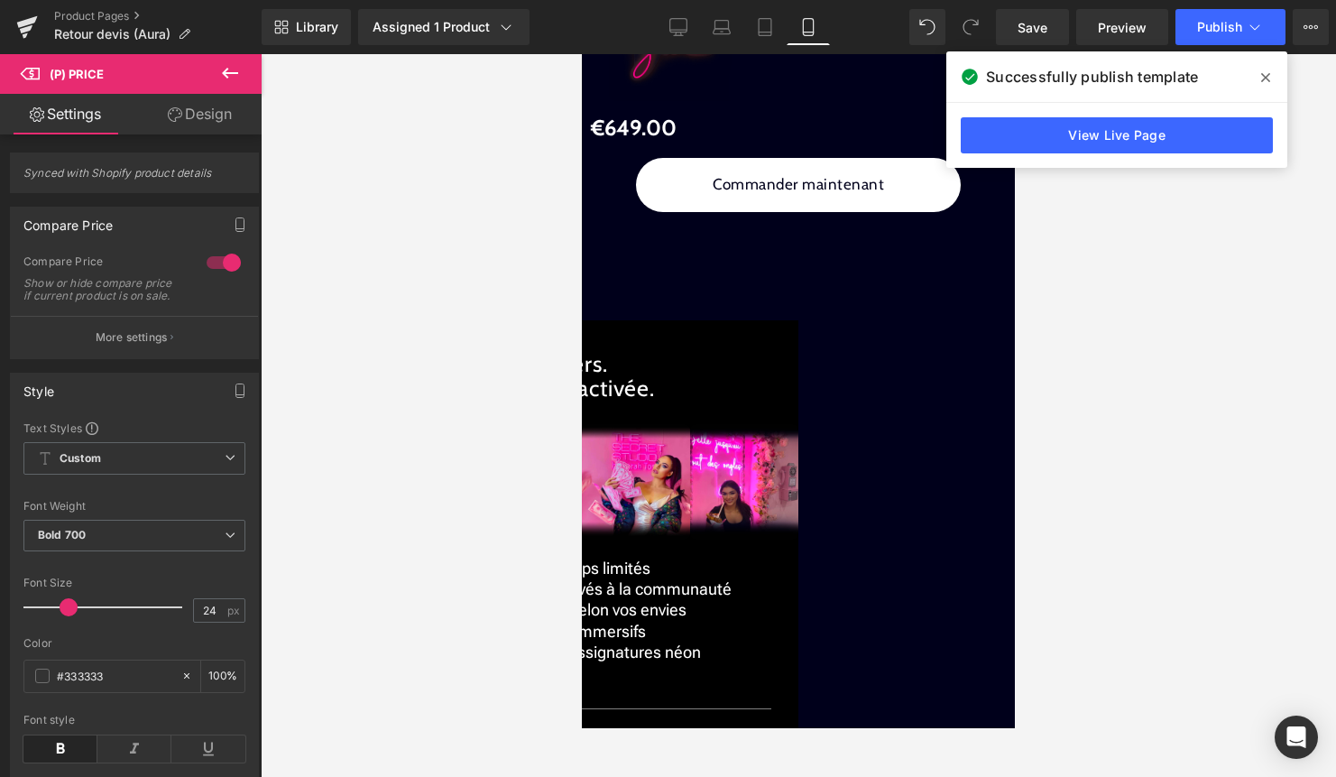
click at [582, 54] on span "Product" at bounding box center [582, 54] width 0 height 0
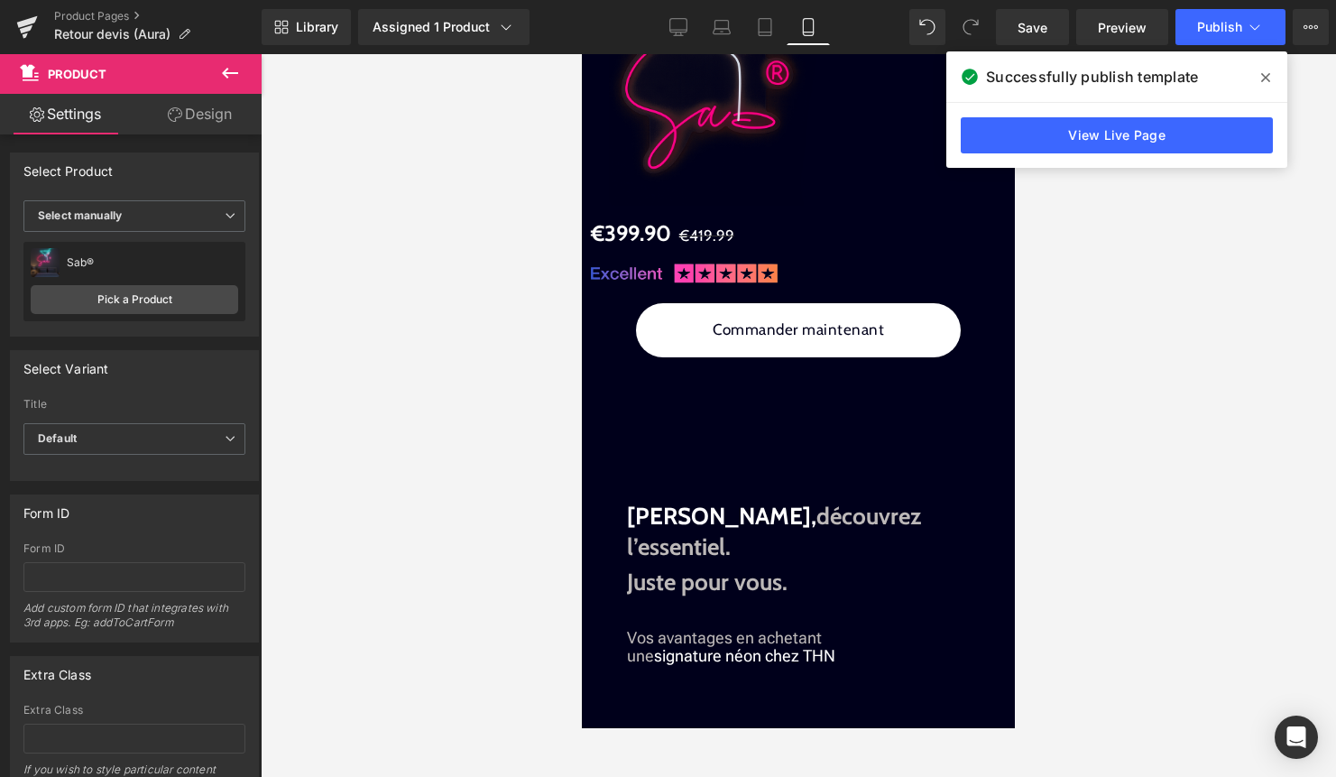
scroll to position [1365, 0]
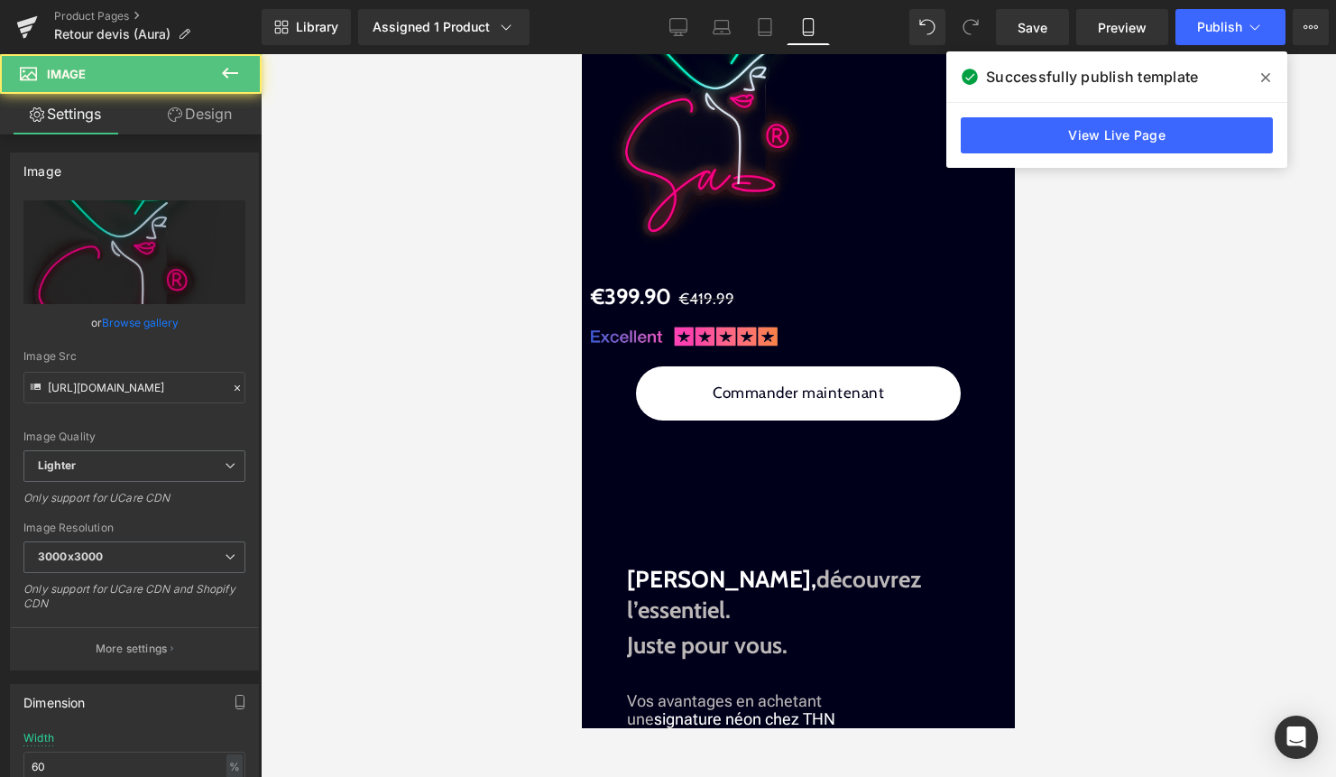
click at [787, 280] on div "Image" at bounding box center [812, 110] width 406 height 337
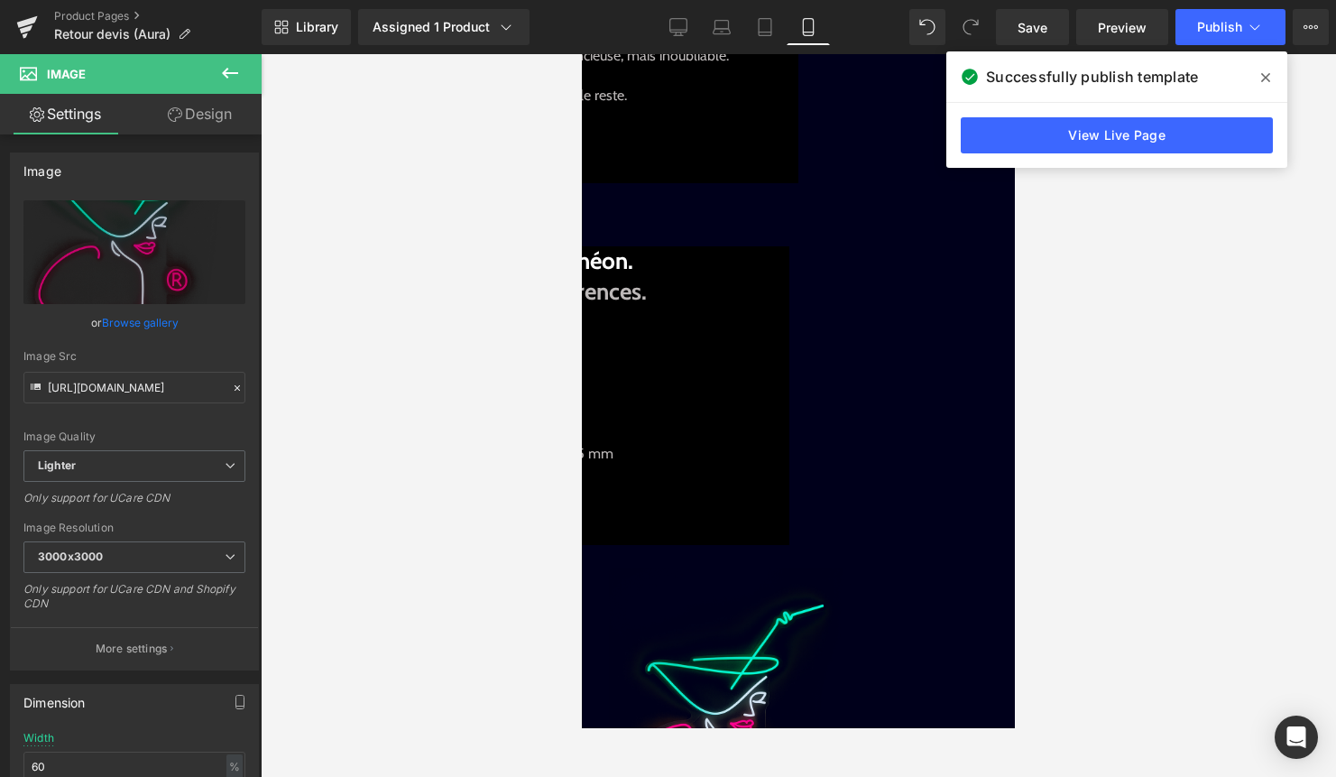
scroll to position [742, 0]
click at [582, 54] on span "Product" at bounding box center [582, 54] width 0 height 0
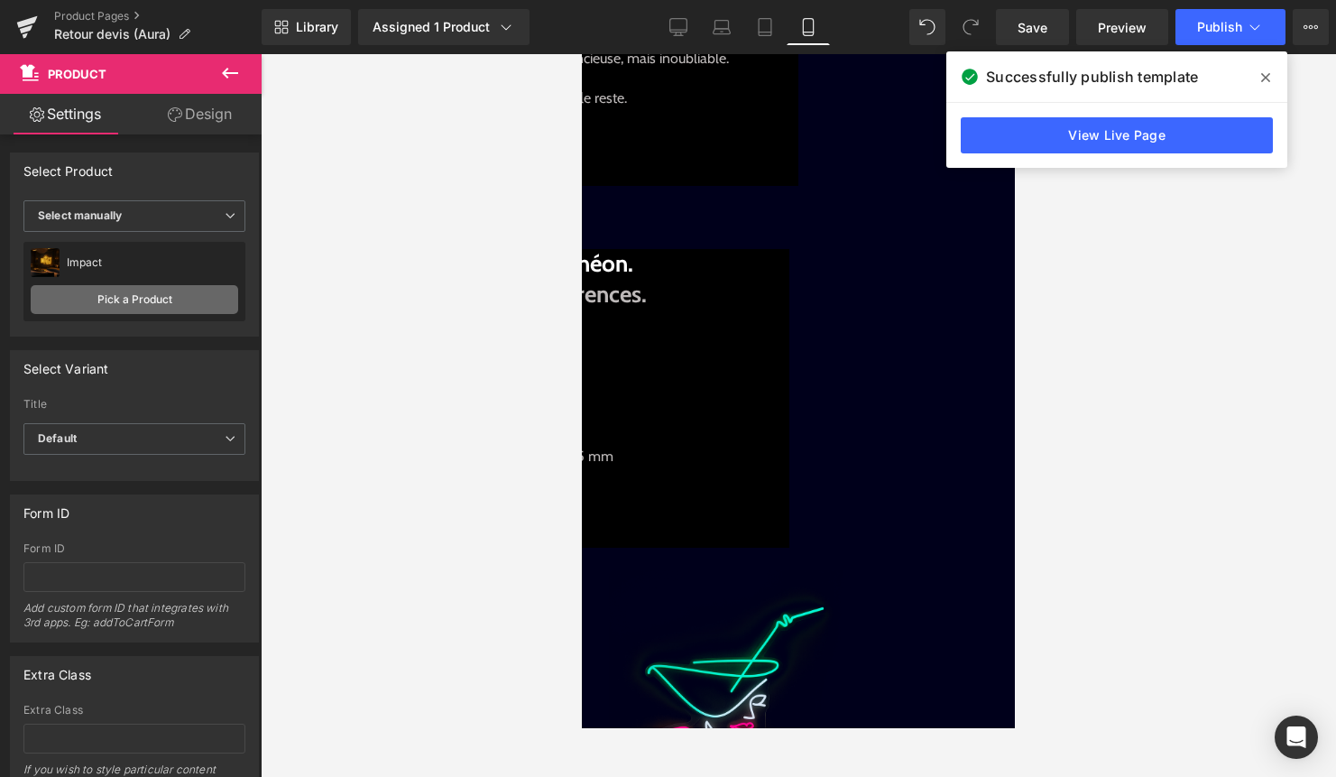
click at [133, 293] on link "Pick a Product" at bounding box center [135, 299] width 208 height 29
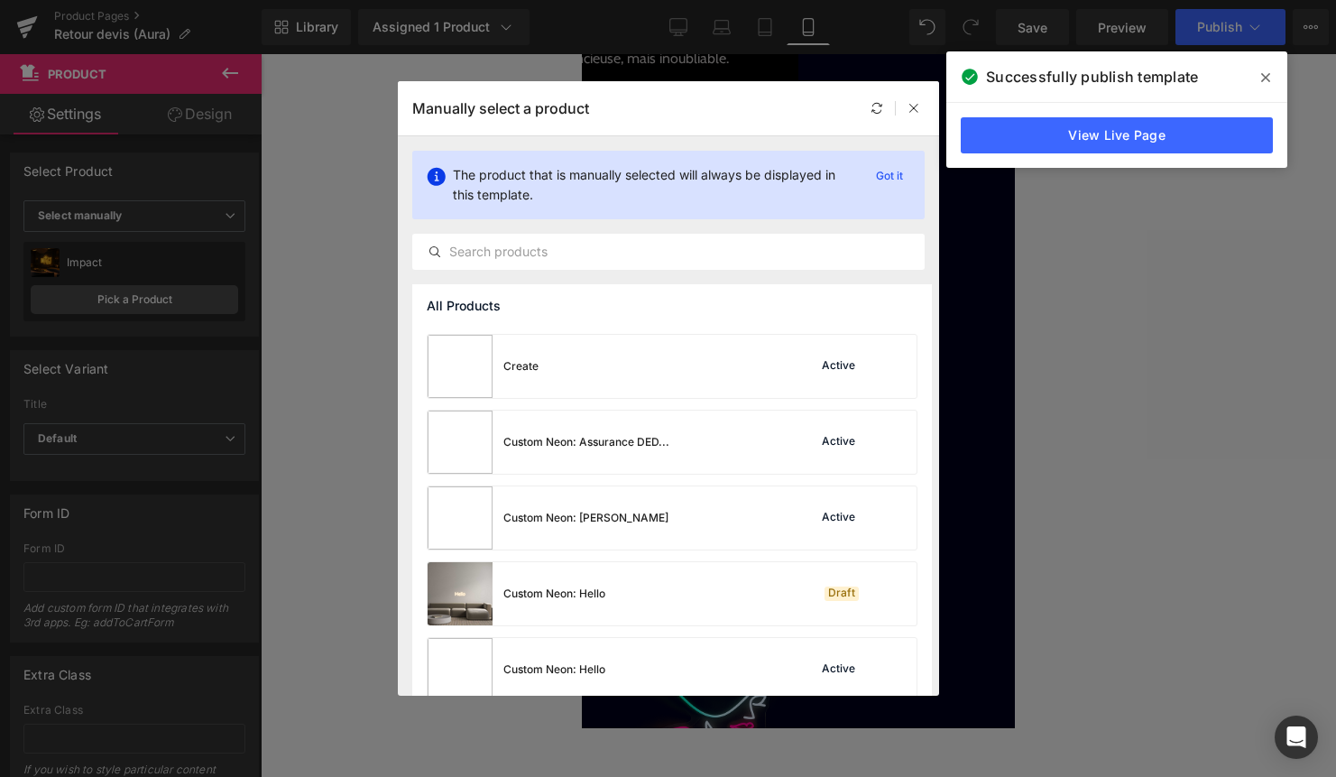
scroll to position [223, 0]
click at [597, 241] on input "text" at bounding box center [668, 252] width 511 height 22
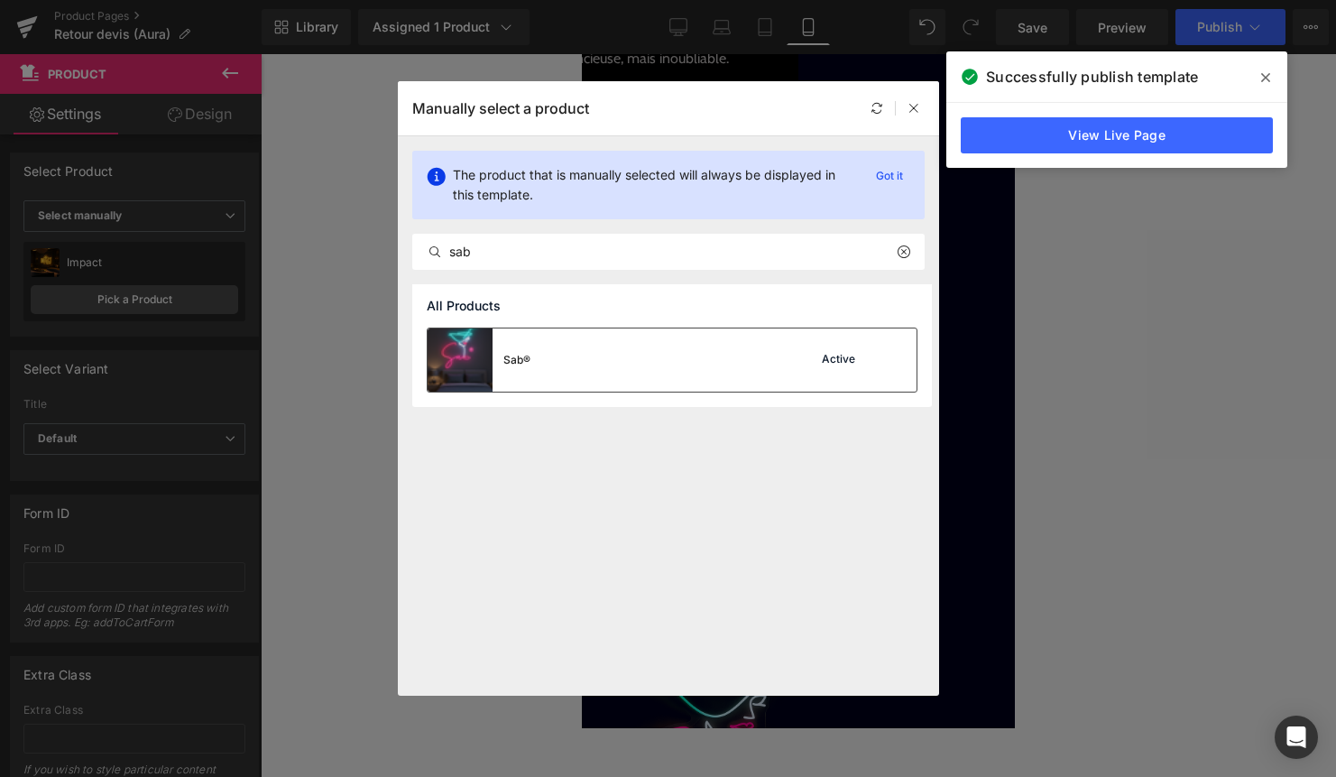
click at [575, 356] on div "Sab® Active" at bounding box center [672, 359] width 489 height 63
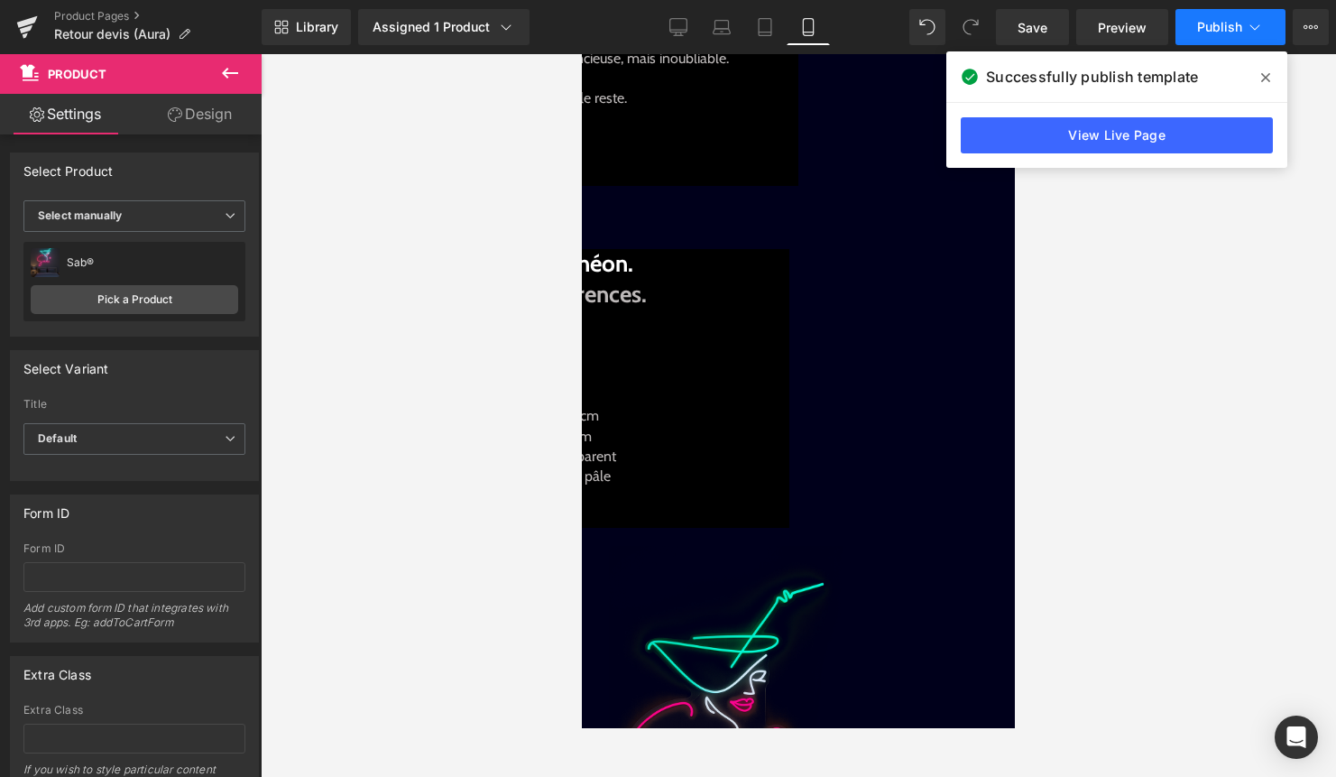
click at [1217, 28] on span "Publish" at bounding box center [1219, 27] width 45 height 14
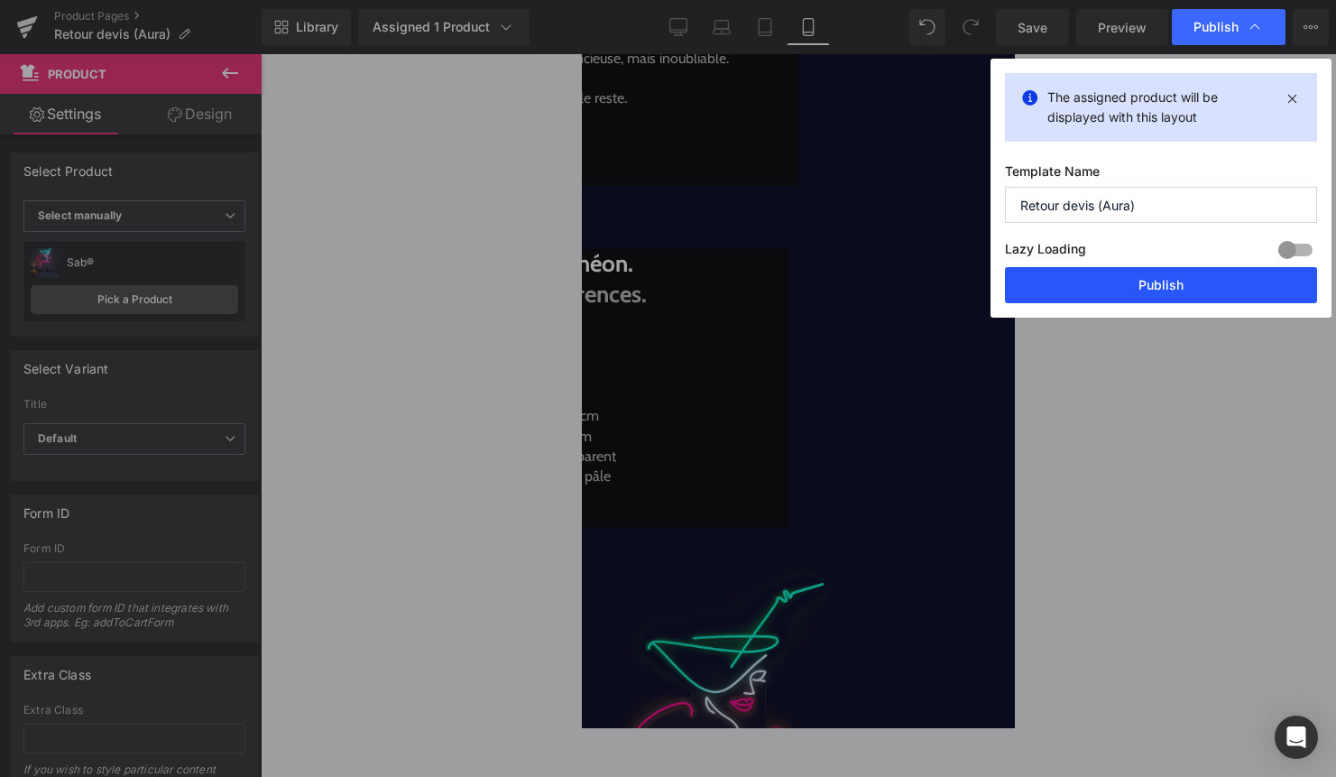
click at [1175, 289] on button "Publish" at bounding box center [1161, 285] width 312 height 36
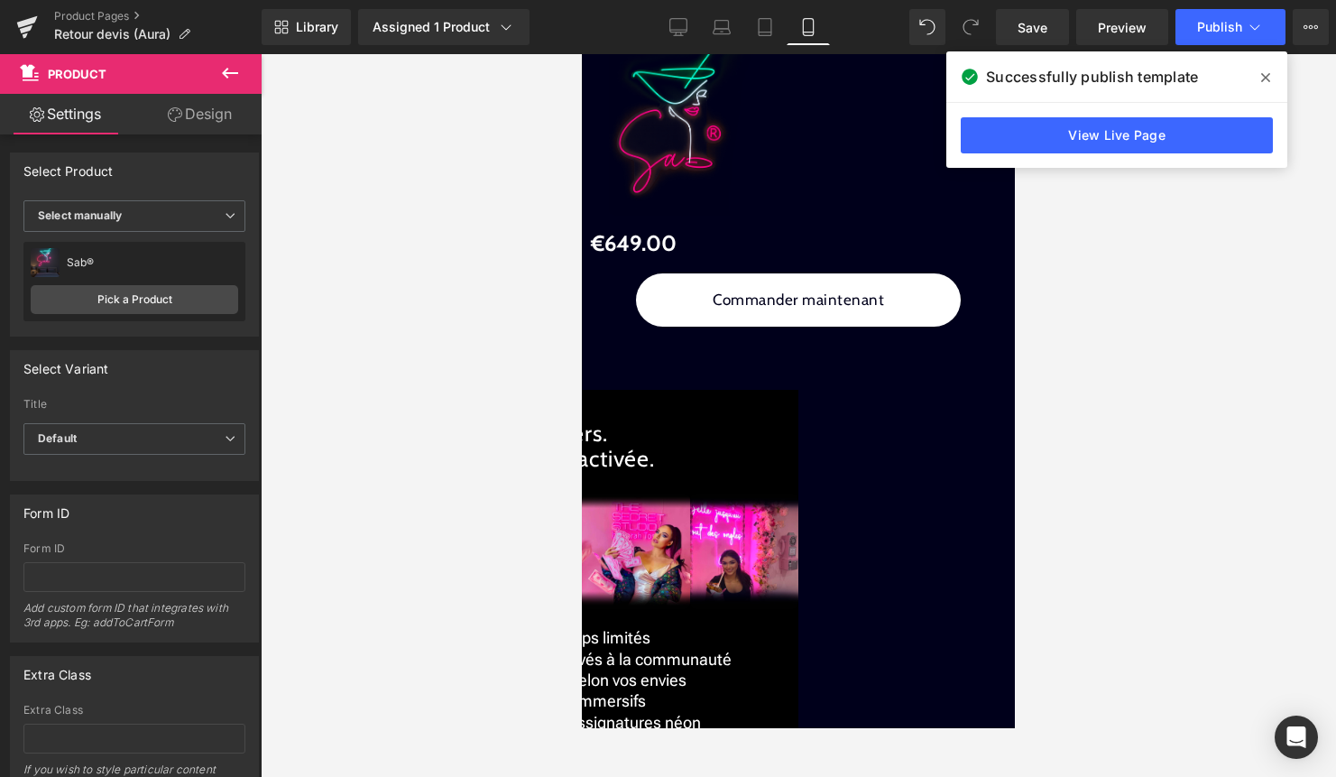
scroll to position [2692, 0]
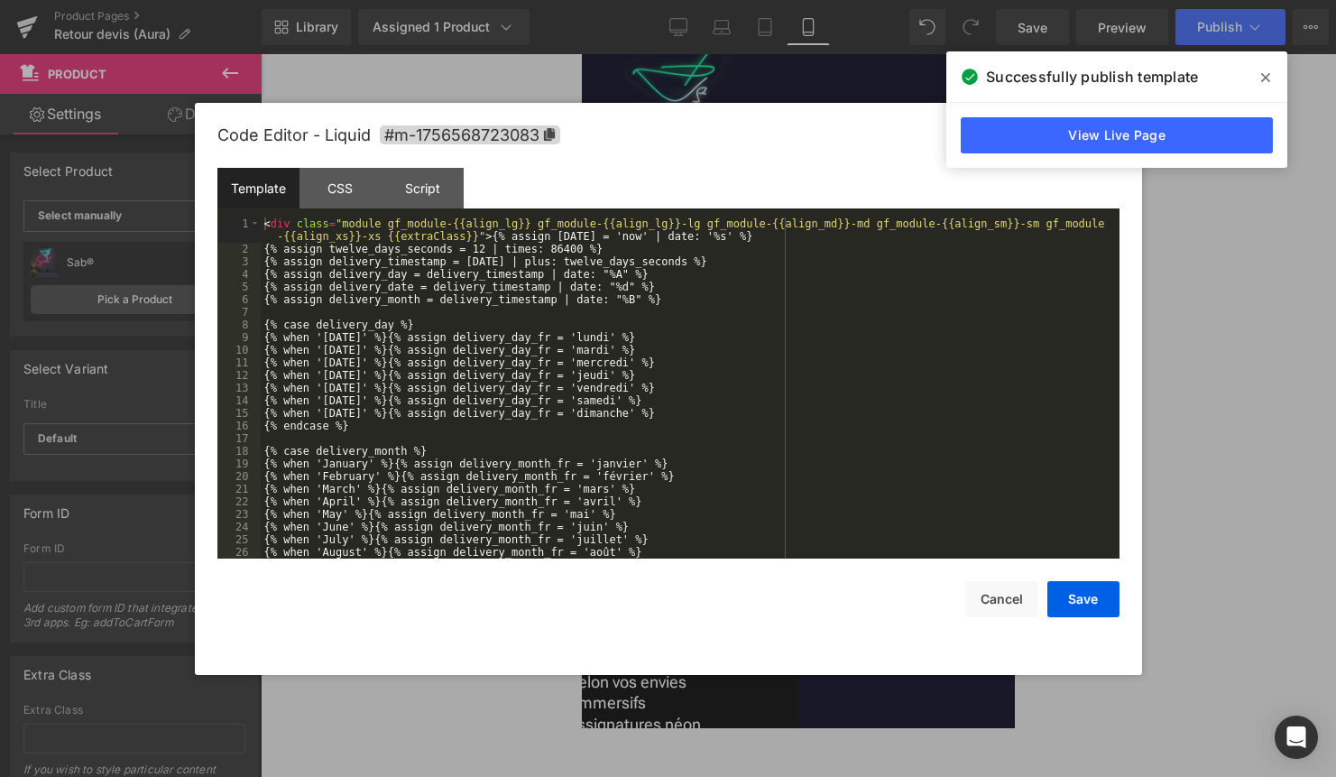
click at [821, 347] on div "Liquid" at bounding box center [798, 344] width 325 height 5
click at [742, 518] on div "< div class = "module gf_module-{{align_lg}} gf_module-{{align_lg}}-lg gf_modul…" at bounding box center [687, 406] width 852 height 379
